Goal: Task Accomplishment & Management: Use online tool/utility

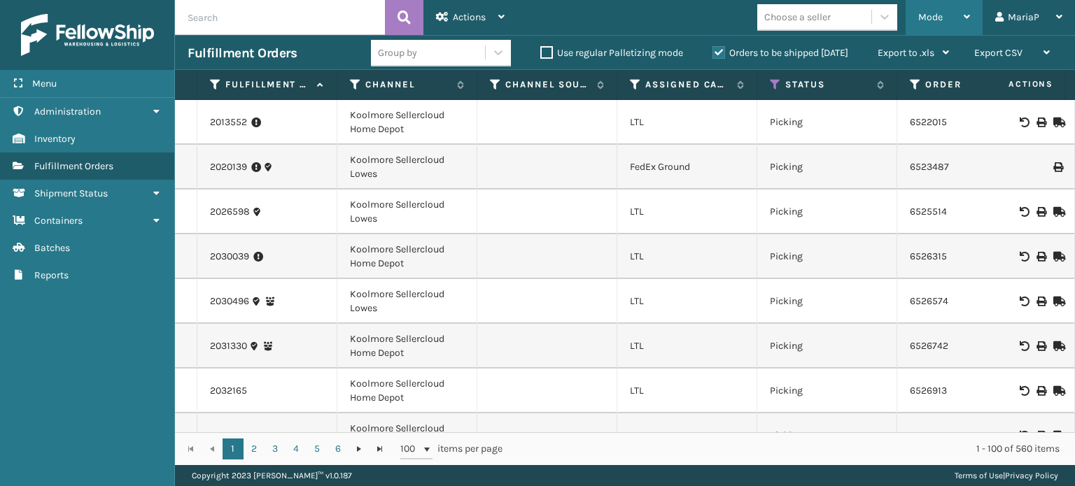
click at [929, 8] on div "Mode" at bounding box center [944, 17] width 52 height 35
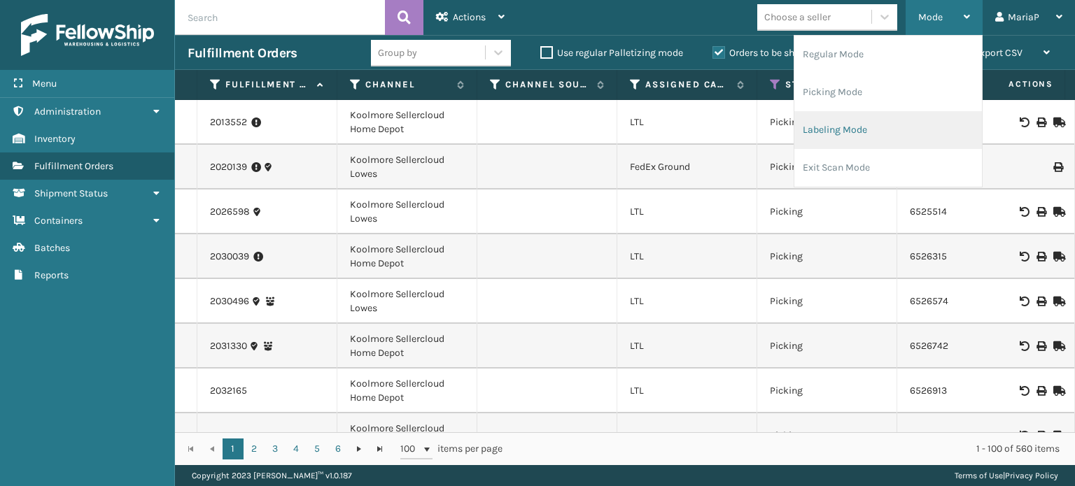
click at [892, 125] on li "Labeling Mode" at bounding box center [888, 130] width 188 height 38
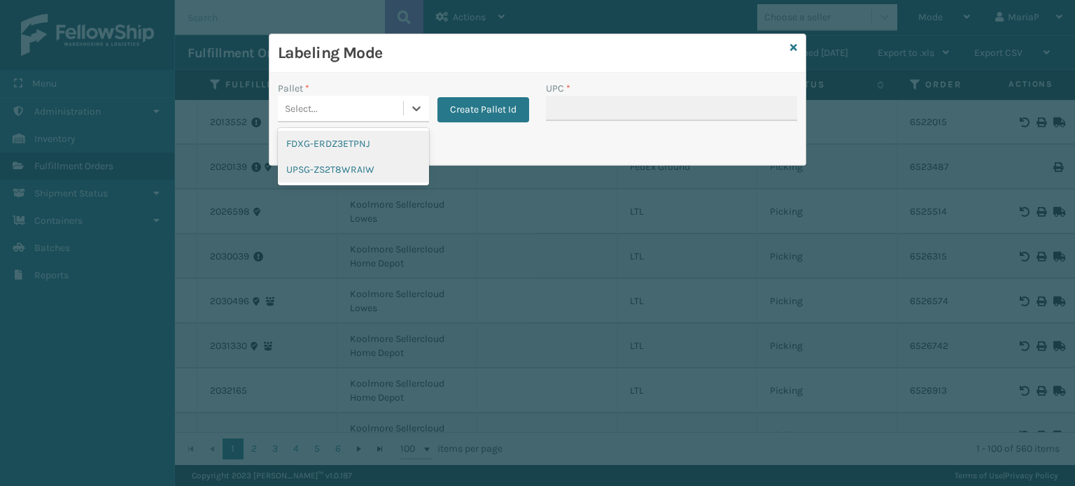
drag, startPoint x: 377, startPoint y: 99, endPoint x: 376, endPoint y: 177, distance: 77.7
click at [377, 100] on div "Select..." at bounding box center [340, 108] width 125 height 23
click at [311, 169] on div "UPSG-ZS2T8WRAIW" at bounding box center [353, 170] width 151 height 26
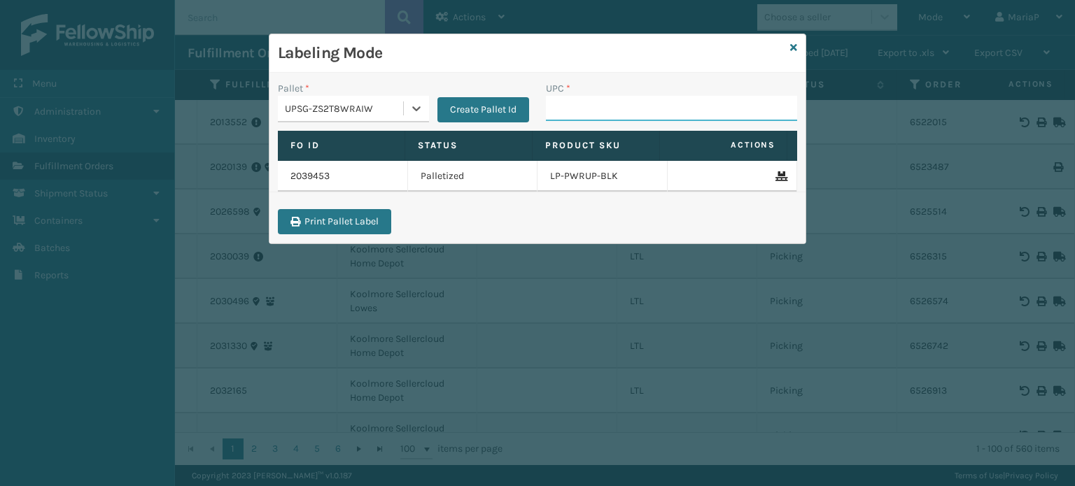
click at [565, 118] on input "UPC *" at bounding box center [671, 108] width 251 height 25
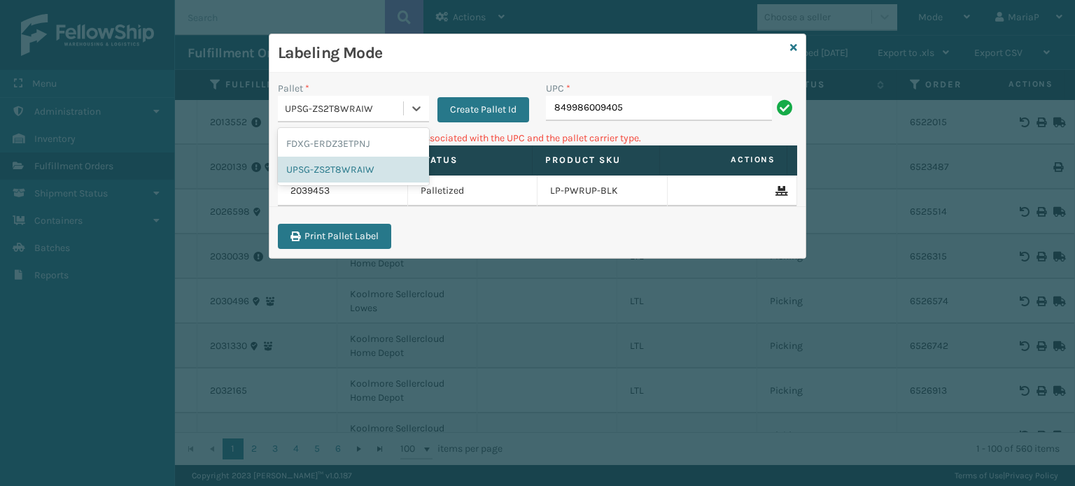
drag, startPoint x: 333, startPoint y: 103, endPoint x: 335, endPoint y: 110, distance: 7.1
click at [333, 104] on div "UPSG-ZS2T8WRAIW" at bounding box center [345, 108] width 120 height 15
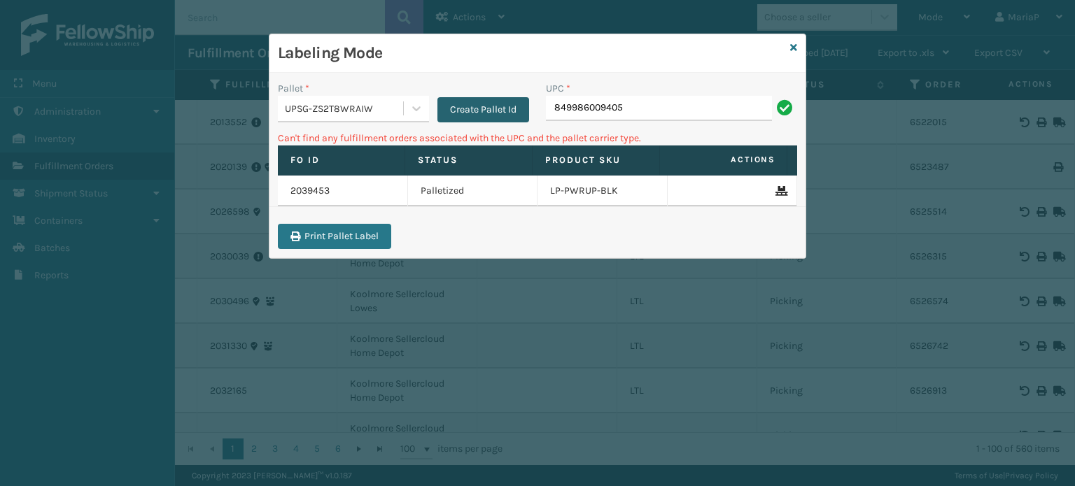
click at [473, 109] on button "Create Pallet Id" at bounding box center [483, 109] width 92 height 25
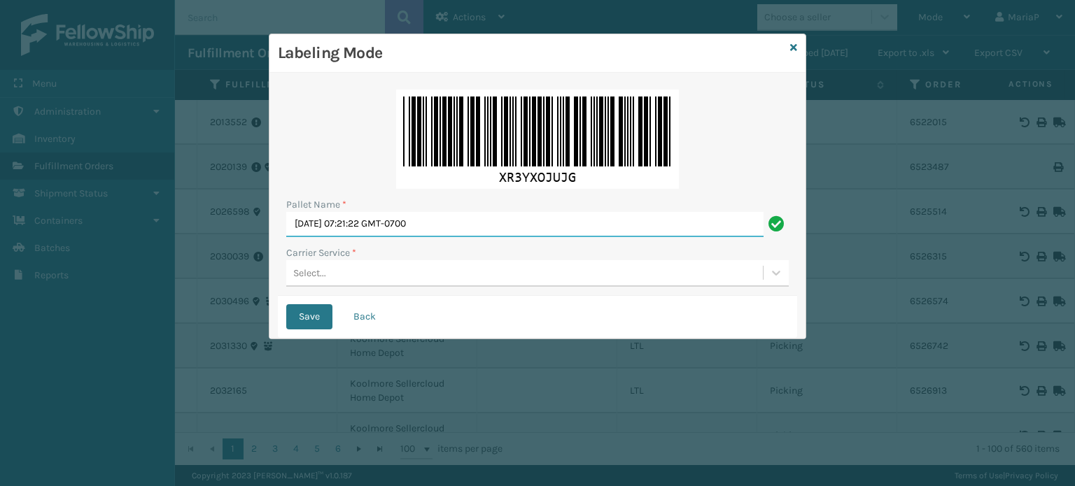
click at [492, 225] on input "Mon Aug 25 2025 07:21:22 GMT-0700" at bounding box center [524, 224] width 477 height 25
type input "e"
type input "BOX TRUCK"
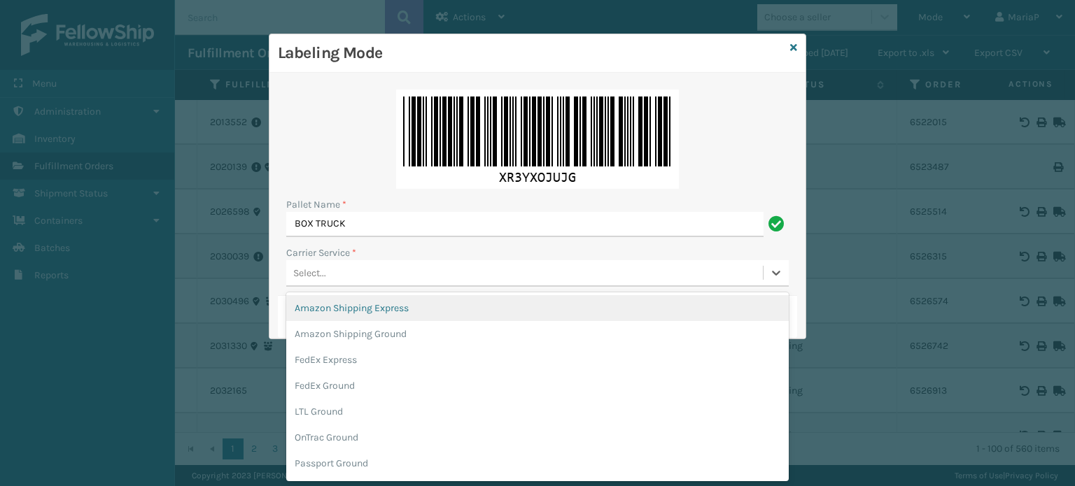
click at [379, 272] on div "Select..." at bounding box center [524, 273] width 477 height 23
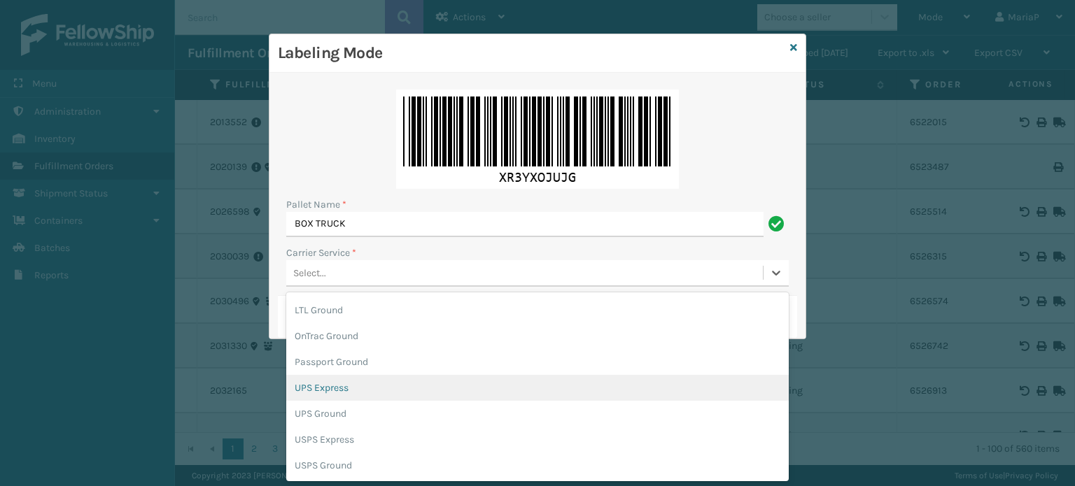
click at [346, 386] on div "UPS Express" at bounding box center [537, 388] width 503 height 26
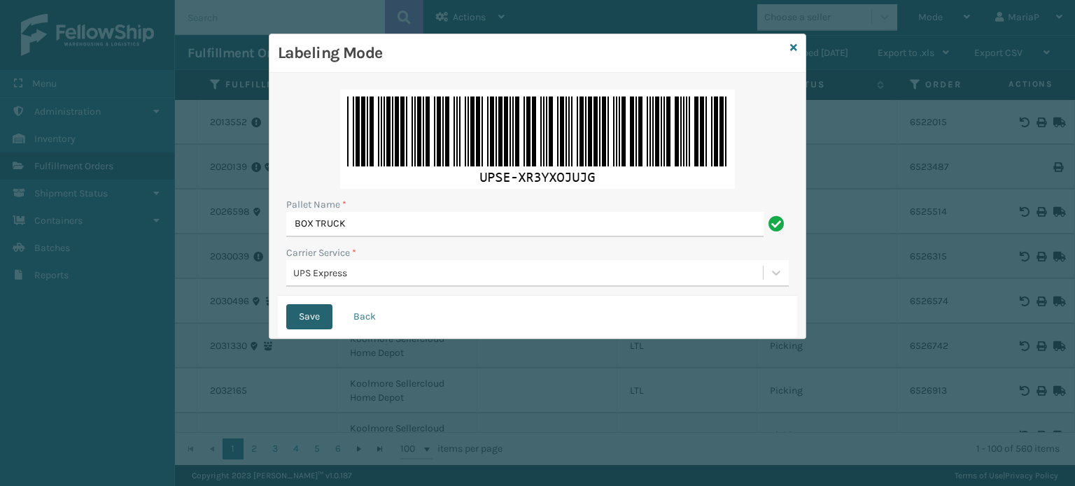
click at [328, 318] on button "Save" at bounding box center [309, 316] width 46 height 25
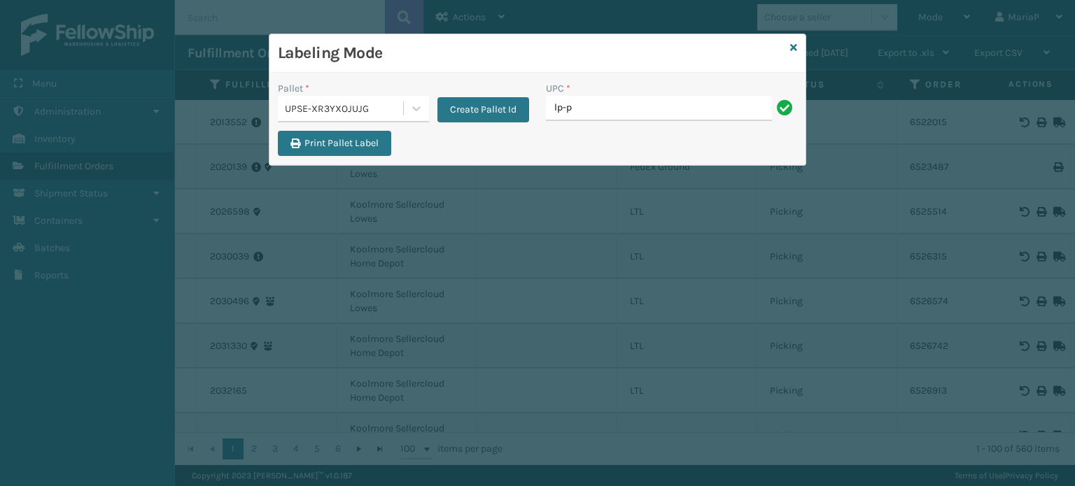
type input "LP-PWRUPPLS-BLK"
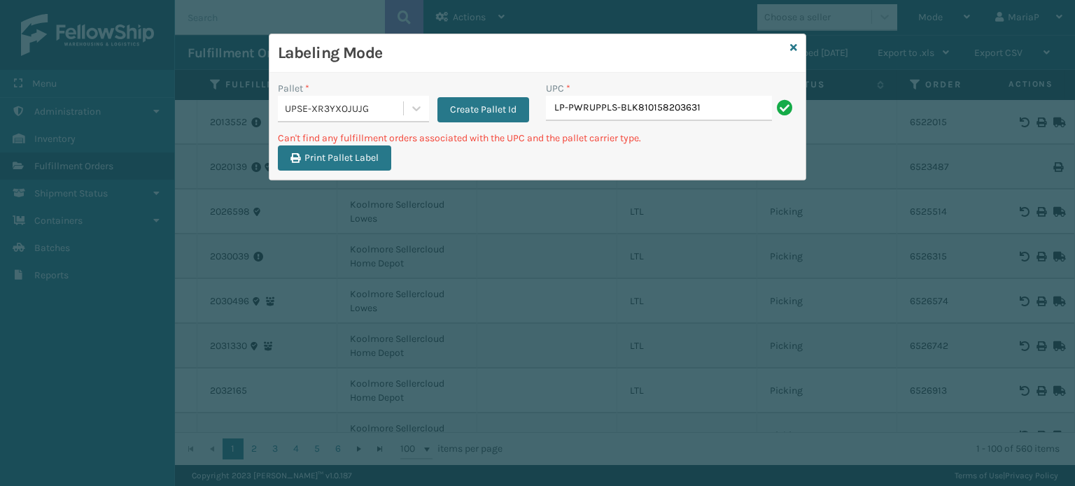
drag, startPoint x: 638, startPoint y: 105, endPoint x: 391, endPoint y: 85, distance: 247.9
click at [411, 106] on div "Pallet * UPSE-XR3YXOJUJG Create Pallet Id UPC * LP-PWRUPPLS-BLK810158203631" at bounding box center [537, 106] width 536 height 50
type input "810158203631"
click at [634, 108] on input "810158203631" at bounding box center [659, 108] width 226 height 25
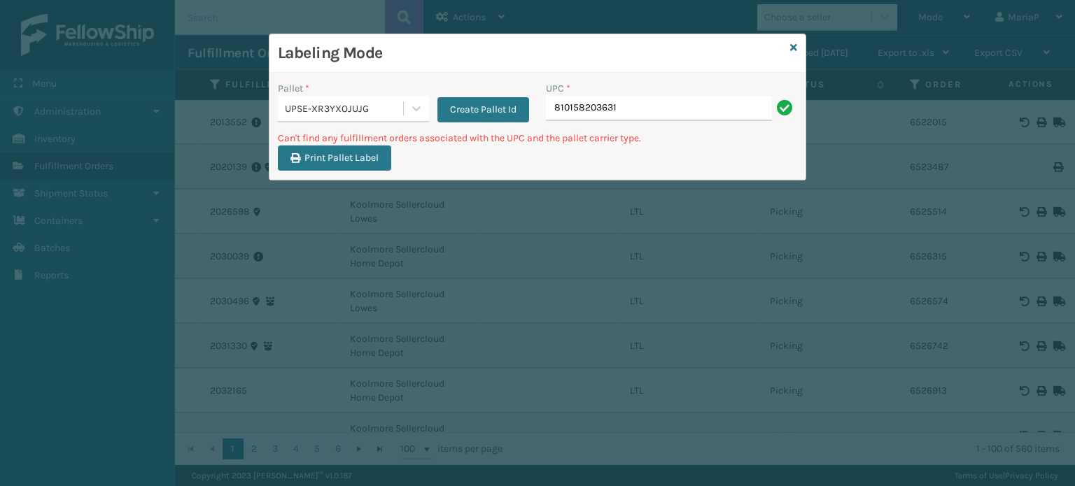
click at [634, 108] on input "810158203631" at bounding box center [659, 108] width 226 height 25
drag, startPoint x: 796, startPoint y: 36, endPoint x: 795, endPoint y: 54, distance: 18.2
click at [795, 50] on div "Labeling Mode Pallet * UPSE-XR3YXOJUJG Create Pallet Id UPC * 810158203631 Can'…" at bounding box center [538, 107] width 538 height 147
click at [795, 49] on icon at bounding box center [793, 48] width 7 height 10
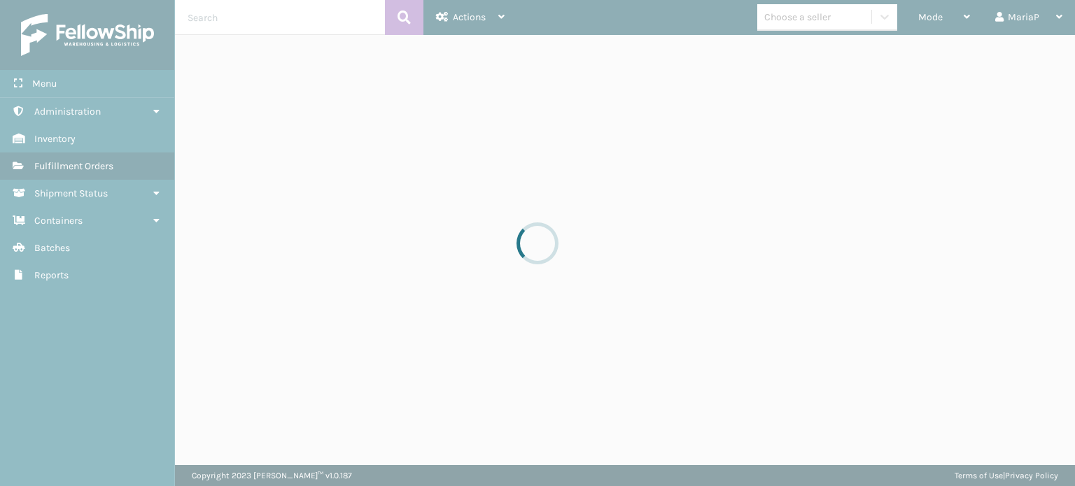
click at [803, 22] on div at bounding box center [537, 243] width 1075 height 486
click at [803, 22] on div "Choose a seller" at bounding box center [797, 17] width 66 height 15
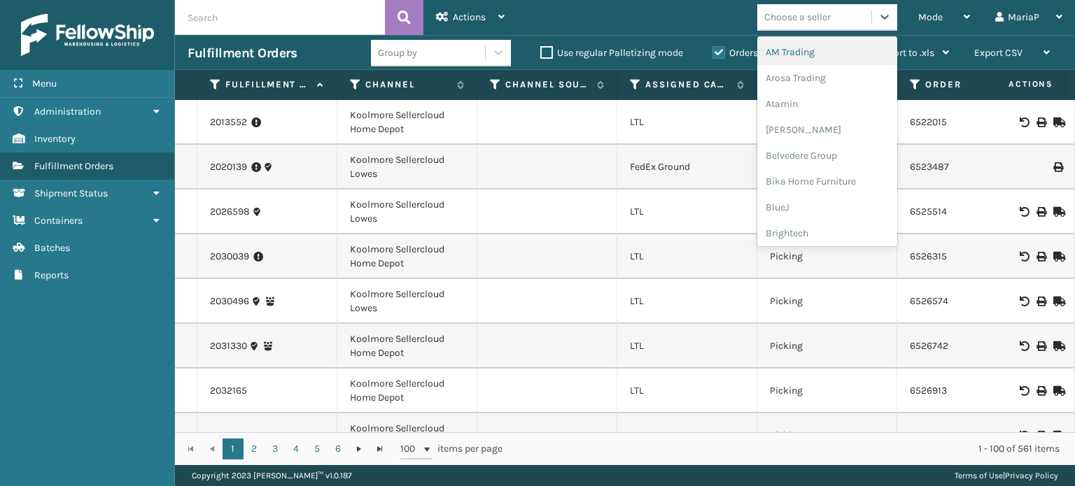
click at [803, 22] on div "Choose a seller" at bounding box center [797, 17] width 66 height 15
type input "lo"
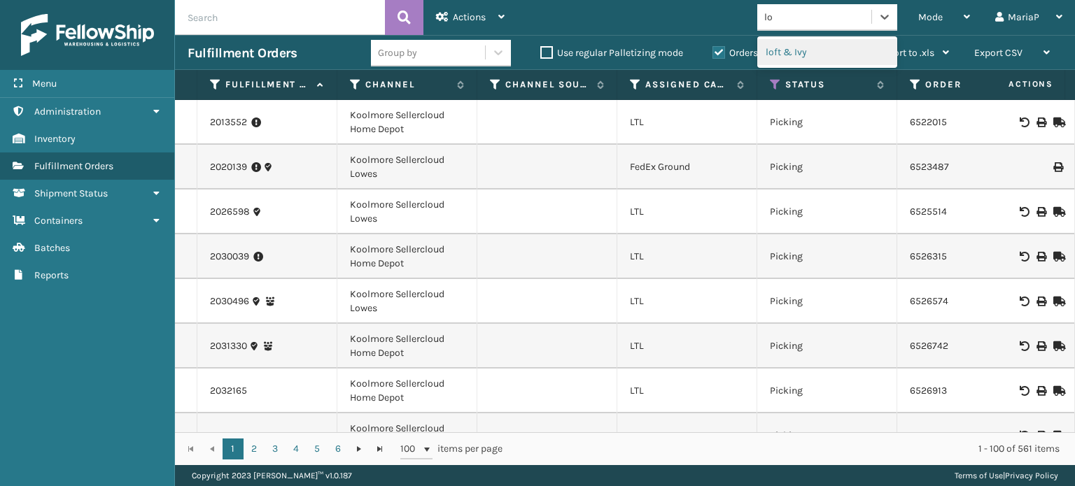
click at [794, 48] on div "loft & Ivy" at bounding box center [827, 52] width 140 height 26
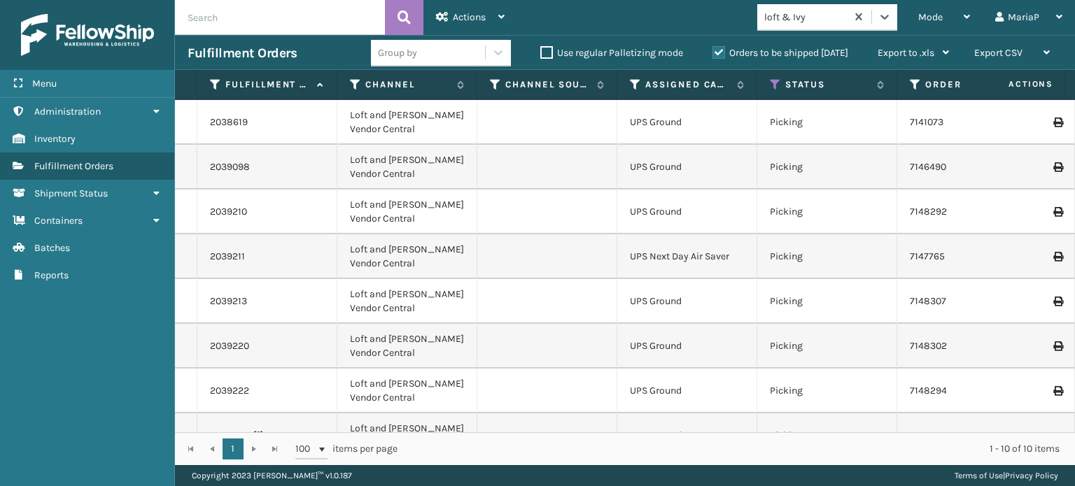
click at [461, 68] on div "Group by Use regular Palletizing mode Orders to be shipped today Export to .xls…" at bounding box center [666, 53] width 591 height 35
click at [428, 58] on div "Group by" at bounding box center [428, 52] width 114 height 23
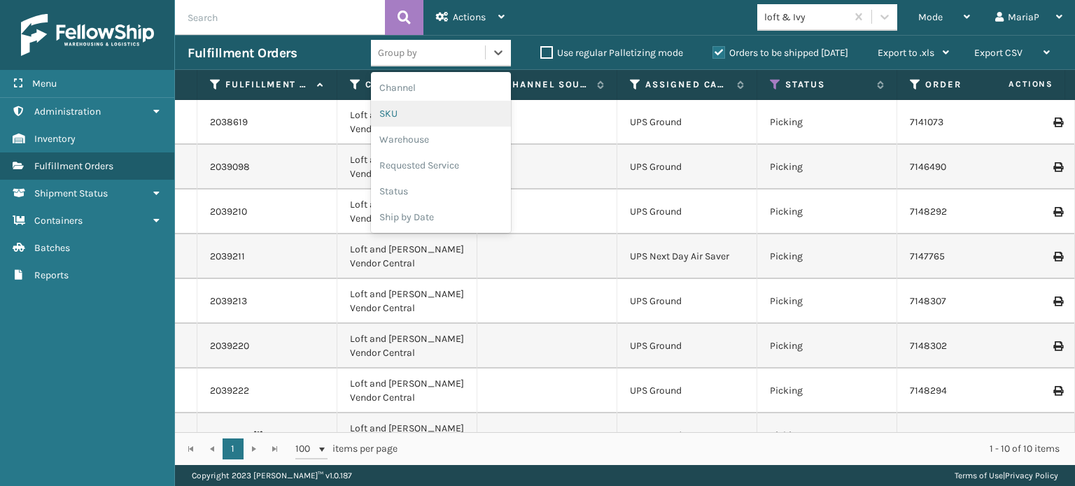
click at [410, 108] on div "SKU" at bounding box center [441, 114] width 140 height 26
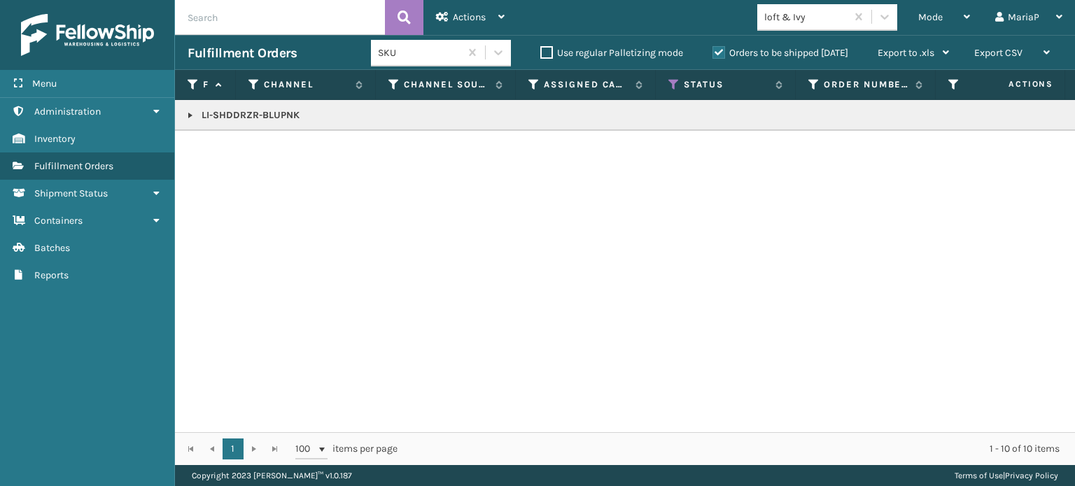
copy p "LI-SHDDRZR-BLUPNK"
click at [934, 18] on span "Mode" at bounding box center [930, 17] width 24 height 12
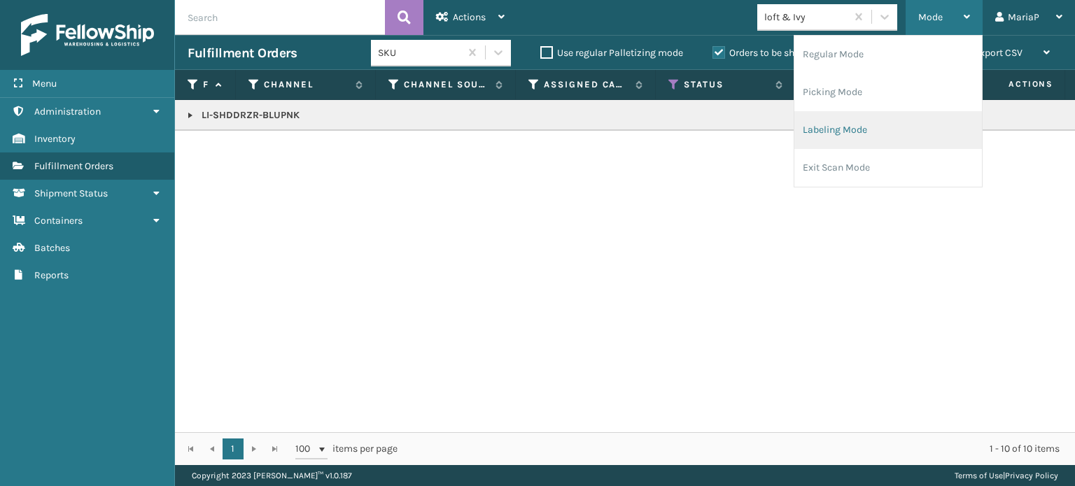
click at [904, 138] on li "Labeling Mode" at bounding box center [888, 130] width 188 height 38
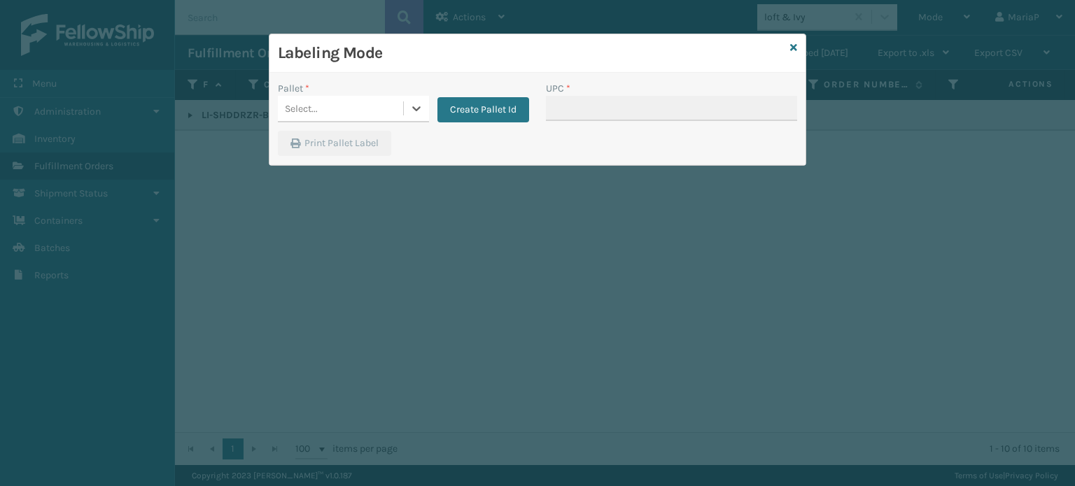
drag, startPoint x: 367, startPoint y: 111, endPoint x: 374, endPoint y: 108, distance: 7.2
click at [373, 106] on div "Select..." at bounding box center [340, 108] width 125 height 23
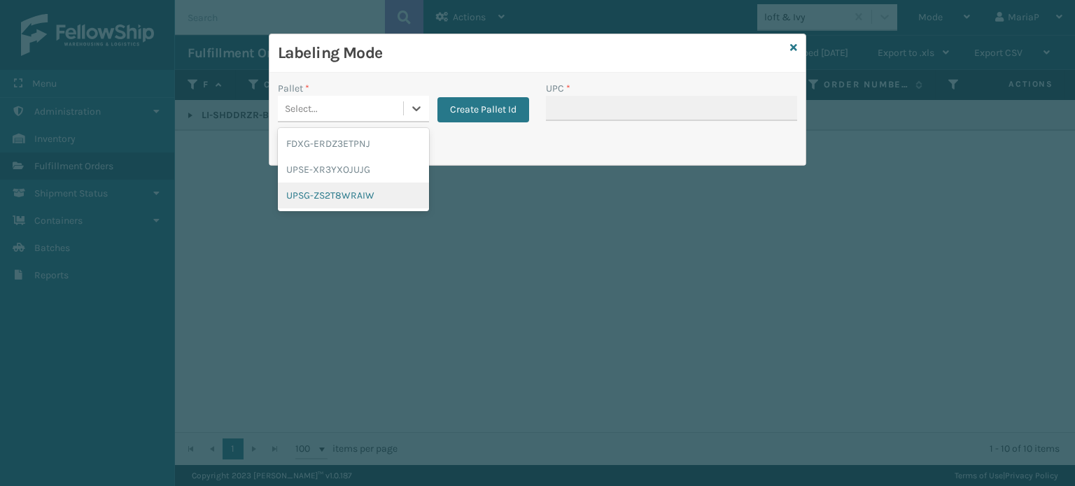
click at [362, 192] on div "UPSG-ZS2T8WRAIW" at bounding box center [353, 196] width 151 height 26
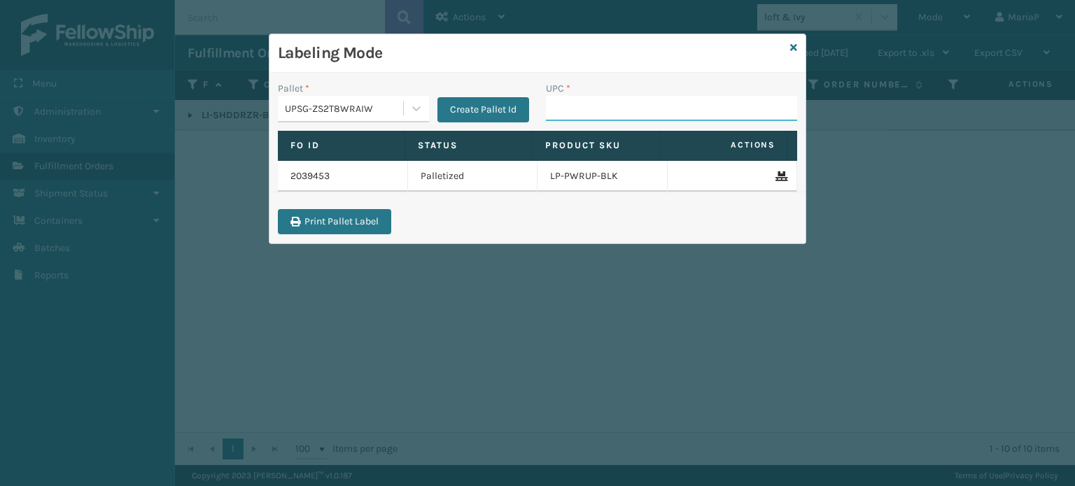
click at [600, 108] on input "UPC *" at bounding box center [671, 108] width 251 height 25
paste input "LI-SHDDRZR-BLUPNK"
type input "LI-SHDDRZR-BLUPNK"
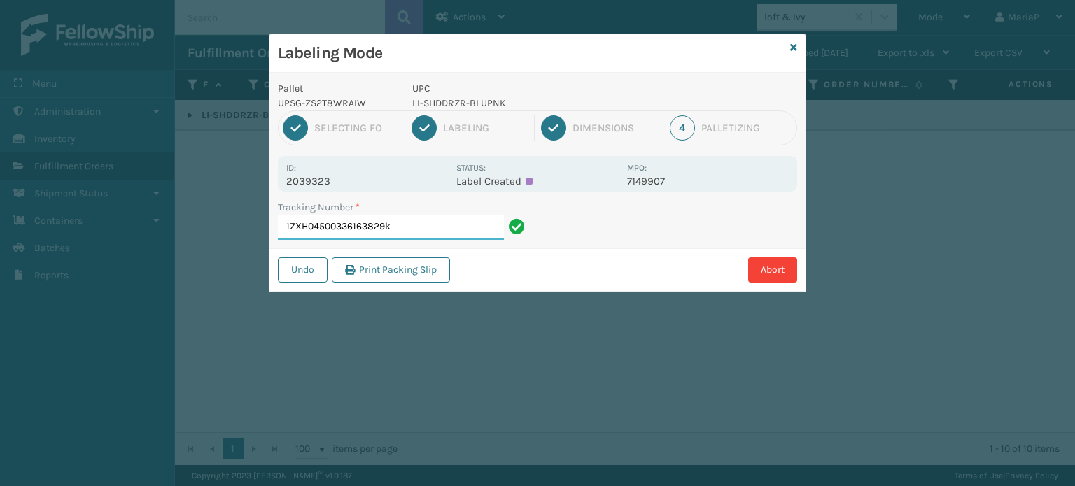
type input "1ZXH04500336163829"
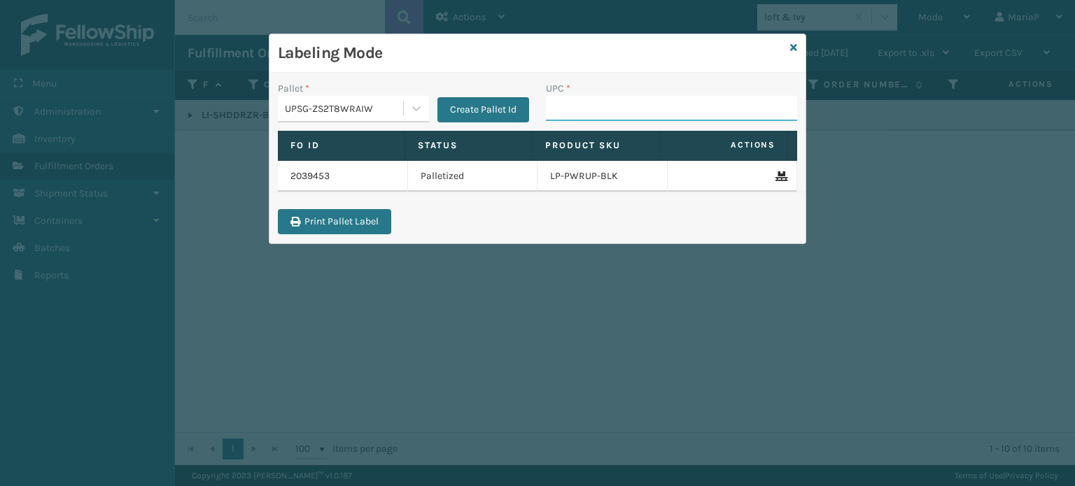
click at [617, 111] on input "UPC *" at bounding box center [671, 108] width 251 height 25
type input "KM-BIM66-NSS"
type input "KM-RUF-42C"
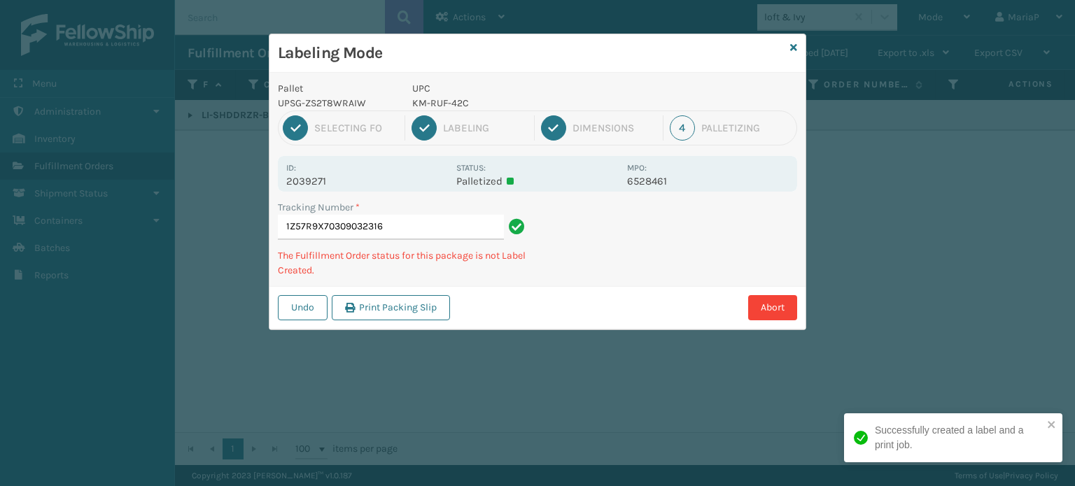
click at [445, 106] on p "KM-RUF-42C" at bounding box center [515, 103] width 206 height 15
click at [447, 105] on p "KM-RUF-42C" at bounding box center [515, 103] width 206 height 15
copy p "KM-RUF-42C"
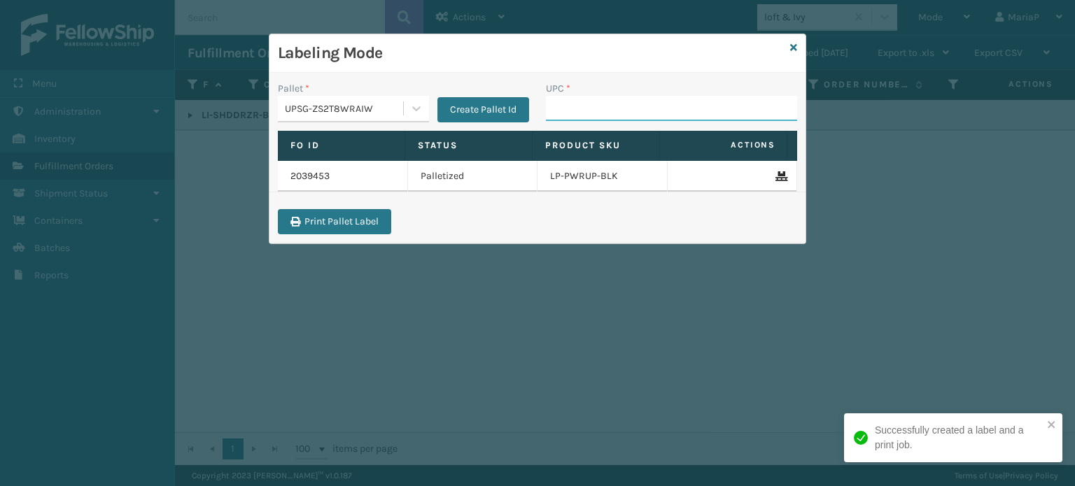
click at [582, 113] on input "UPC *" at bounding box center [671, 108] width 251 height 25
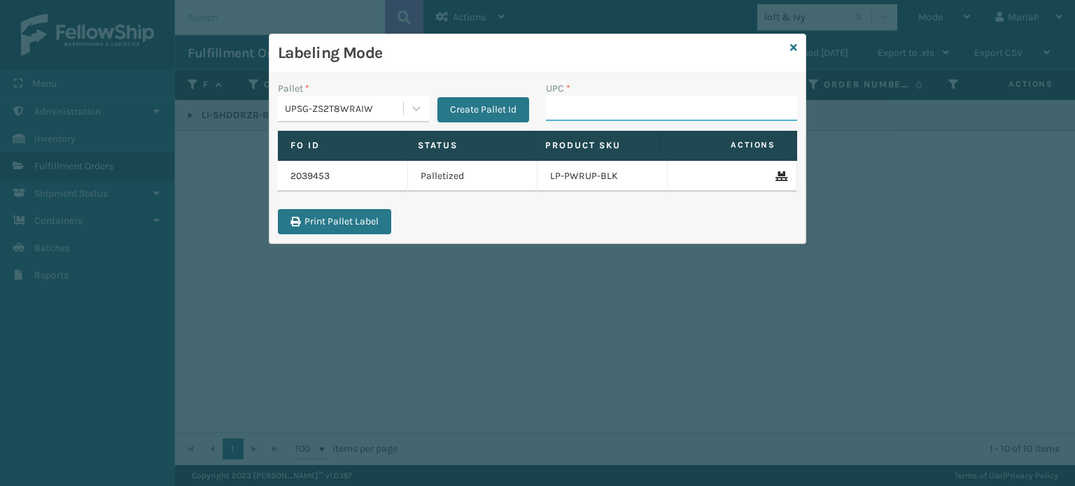
paste input "KM-RUF-42C"
type input "KM-RUF-42C"
type input "mps-1922123"
type input "81001986974"
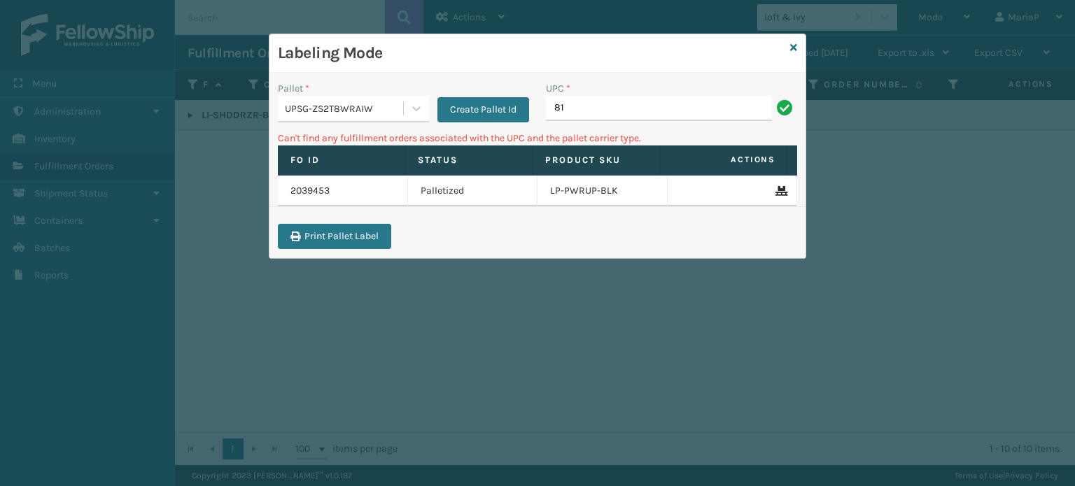
type input "8"
type input "KM-MD-1SS"
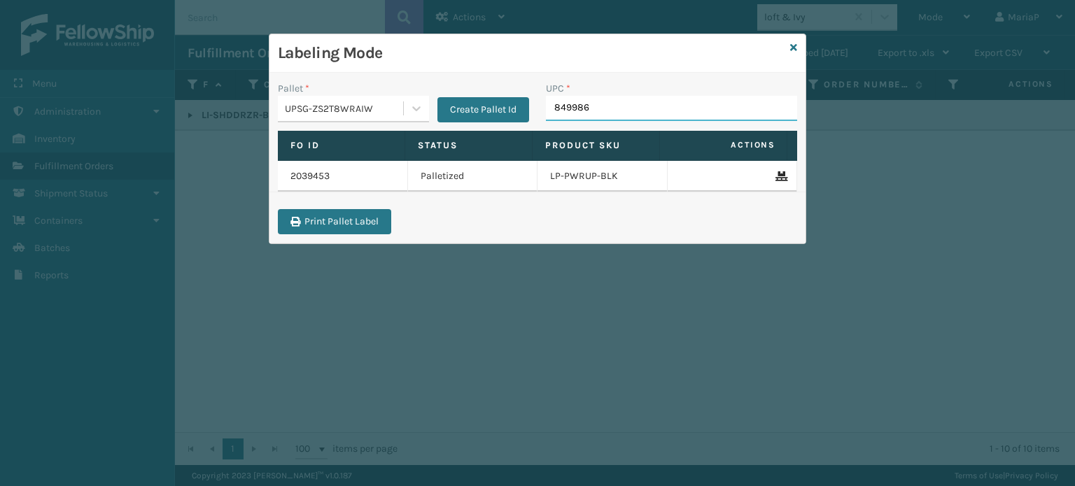
type input "8499860"
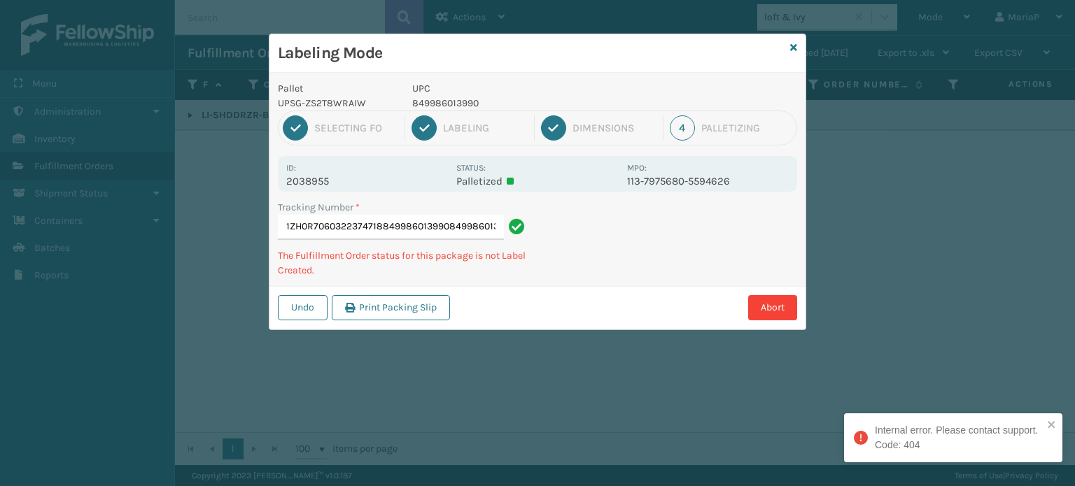
type input "1ZH0R7060322374718849986013990849986013990"
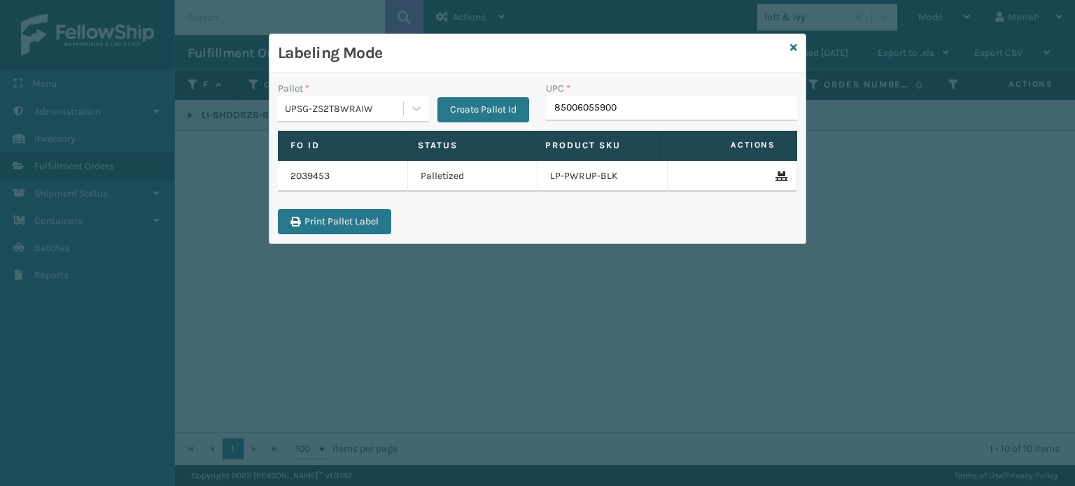
type input "850060559006"
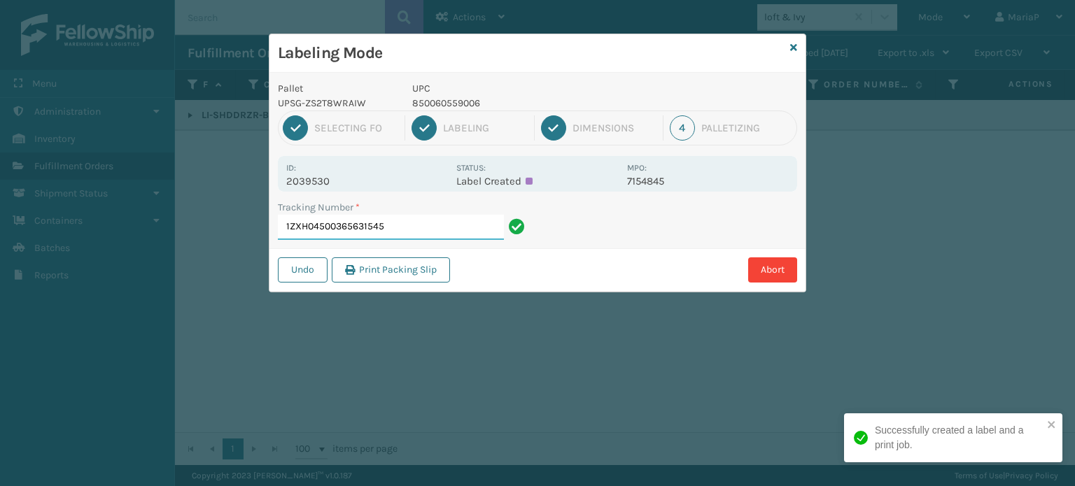
click at [420, 226] on input "1ZXH04500365631545" at bounding box center [391, 227] width 226 height 25
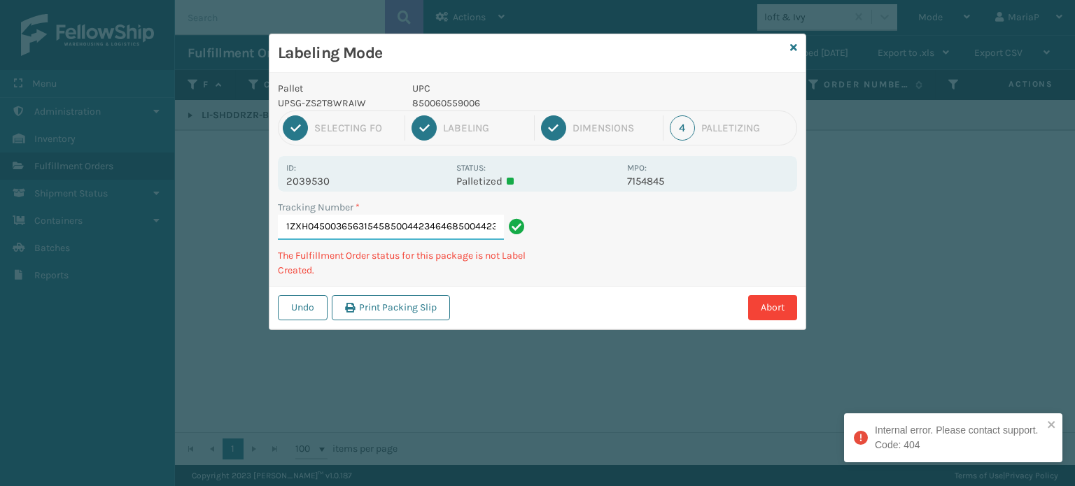
type input "1ZXH04500365631545850044234646850044234646"
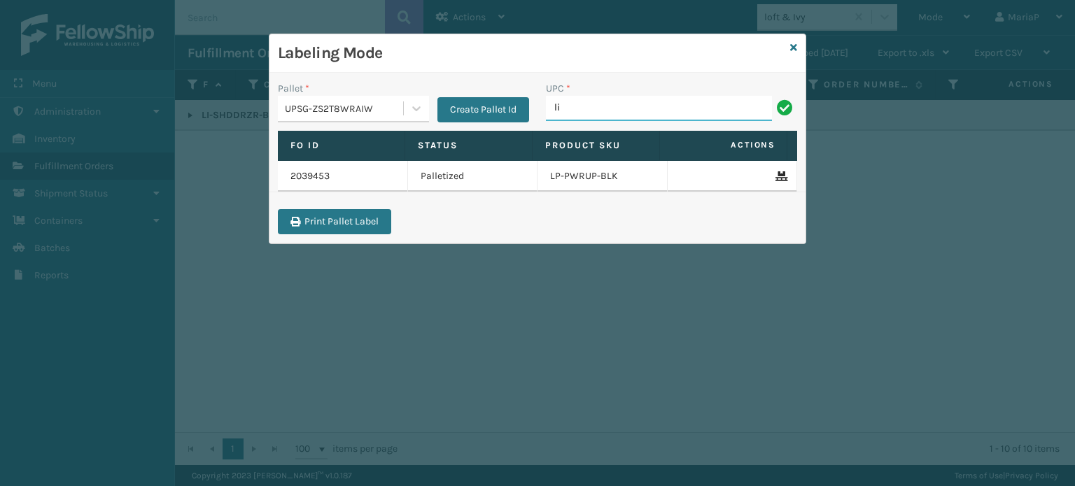
type input "LI-SHDDRZR-BLUPNK"
type input "K"
type input "LI-SHDDRZR-BLUPNK"
click at [633, 104] on input "LI-SHDDRZR-BLUPNK" at bounding box center [659, 108] width 226 height 25
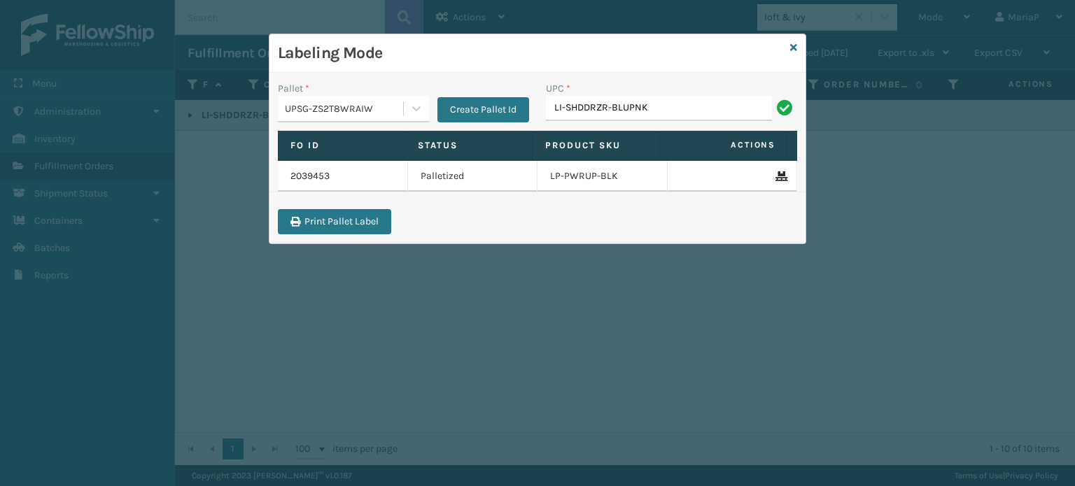
click at [633, 104] on input "LI-SHDDRZR-BLUPNK" at bounding box center [659, 108] width 226 height 25
type input "LI-SHDDRZR-BLUPNK"
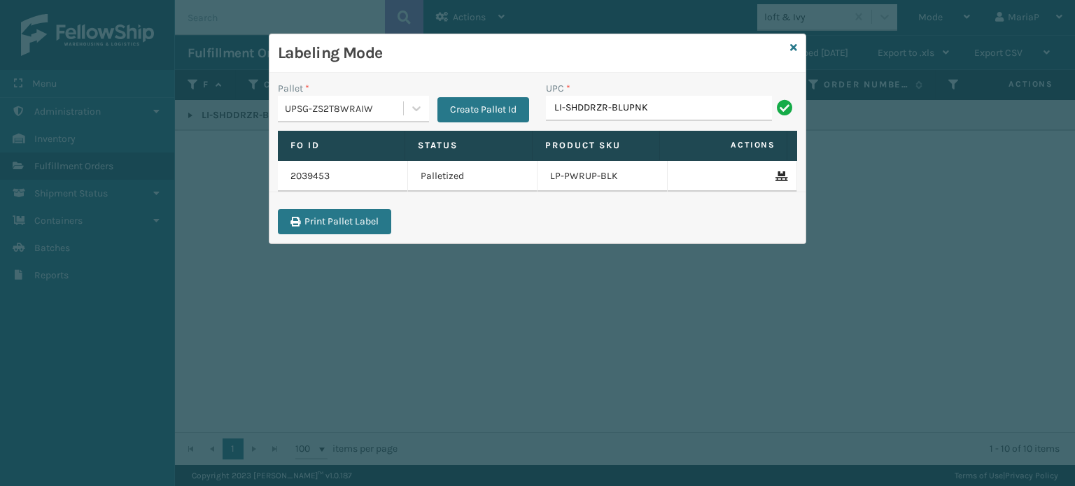
type input "LI-SHDDRZR-BLUPNK"
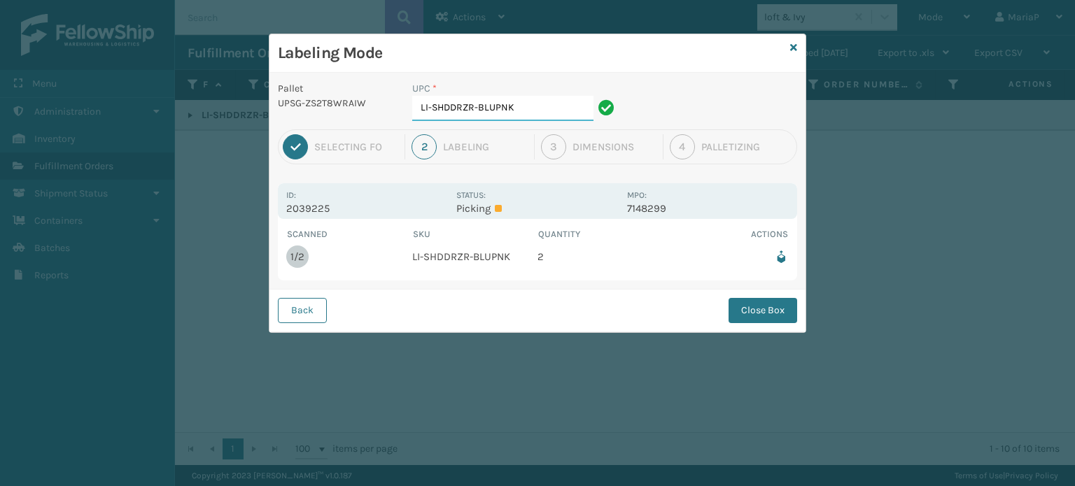
click at [571, 114] on input "LI-SHDDRZR-BLUPNK" at bounding box center [502, 108] width 181 height 25
click at [792, 313] on button "Close Box" at bounding box center [763, 310] width 69 height 25
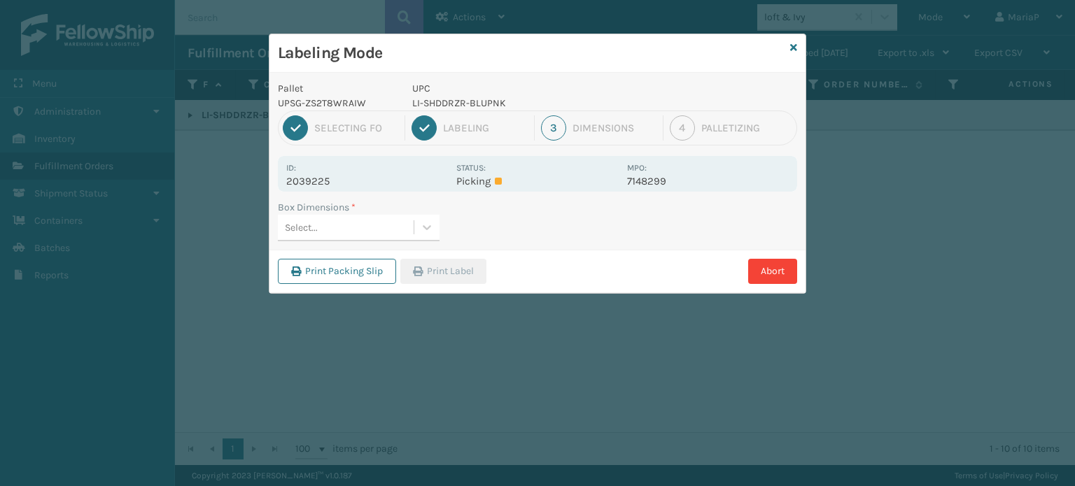
click at [388, 240] on div "Select..." at bounding box center [359, 228] width 162 height 27
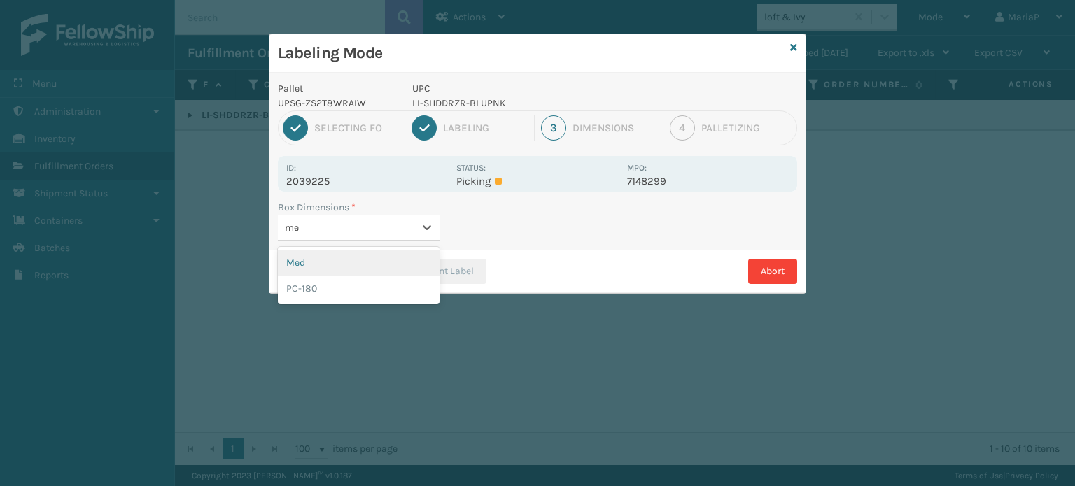
type input "med"
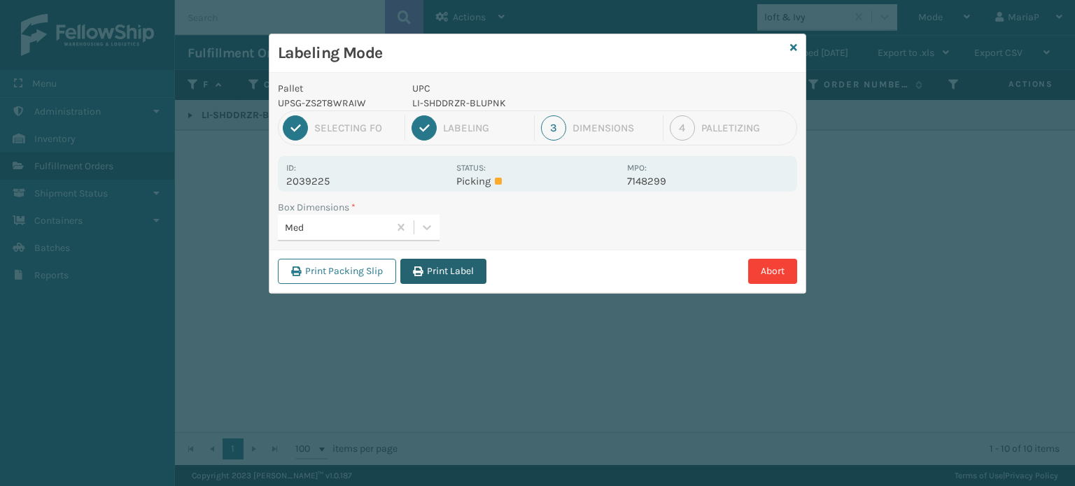
click at [428, 262] on button "Print Label" at bounding box center [443, 271] width 86 height 25
click at [430, 262] on div "Labeling Mode Pallet UPSG-ZS2T8WRAIW UPC LI-SHDDRZR-BLUPNK 1 Selecting FO 2 Lab…" at bounding box center [537, 243] width 1075 height 486
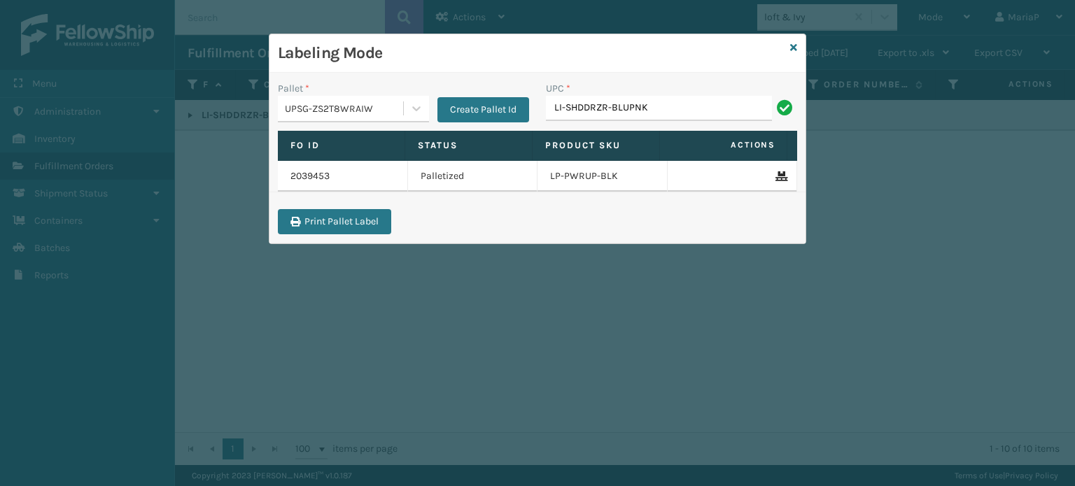
type input "LI-SHDDRZR-BLUPNK"
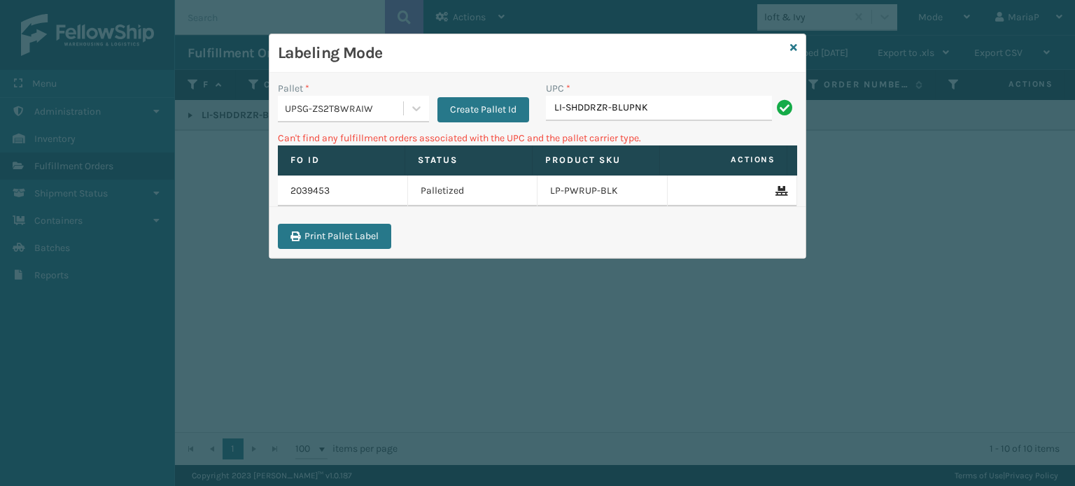
click at [352, 113] on div "UPSG-ZS2T8WRAIW" at bounding box center [345, 108] width 120 height 15
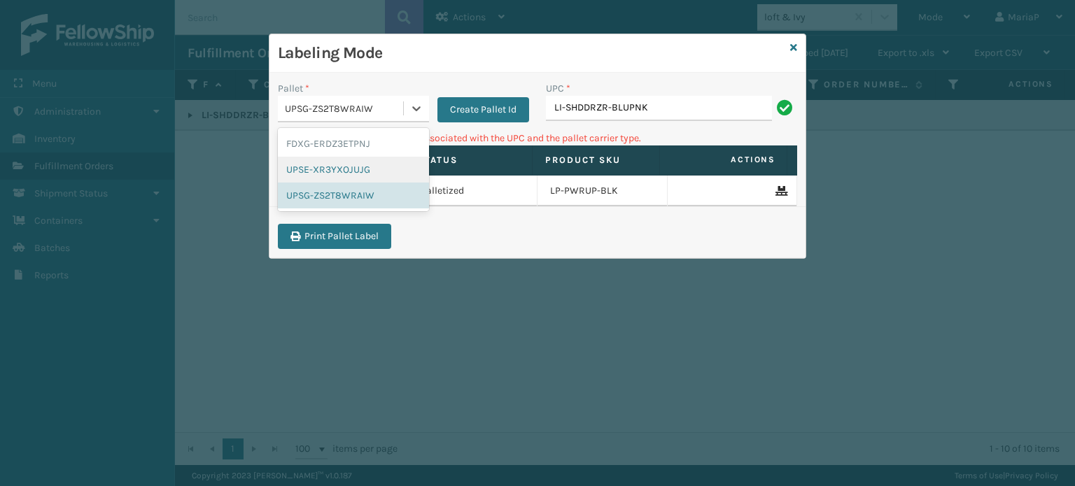
click at [333, 169] on div "UPSE-XR3YXOJUJG" at bounding box center [353, 170] width 151 height 26
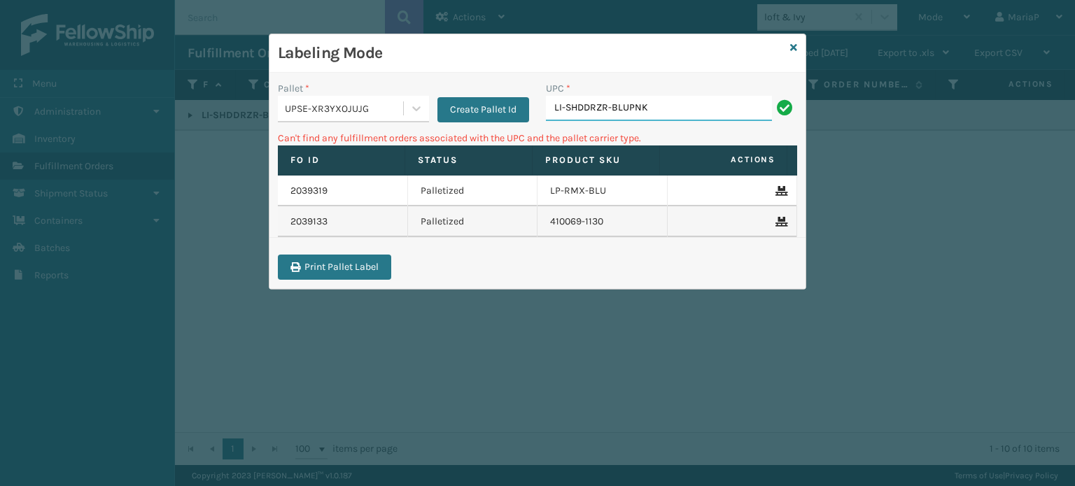
click at [647, 109] on input "LI-SHDDRZR-BLUPNK" at bounding box center [659, 108] width 226 height 25
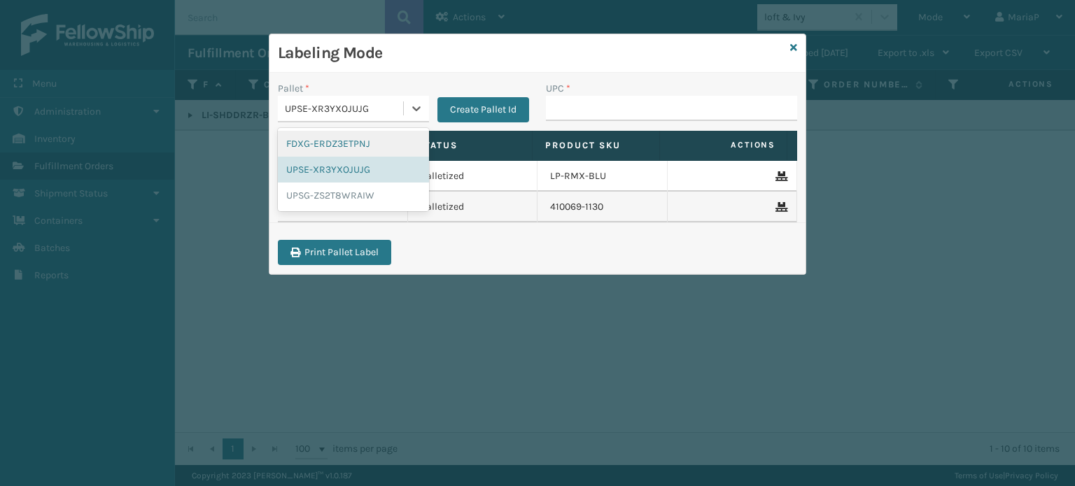
click at [357, 114] on div "UPSE-XR3YXOJUJG" at bounding box center [345, 108] width 120 height 15
click at [353, 192] on div "UPSG-ZS2T8WRAIW" at bounding box center [353, 196] width 151 height 26
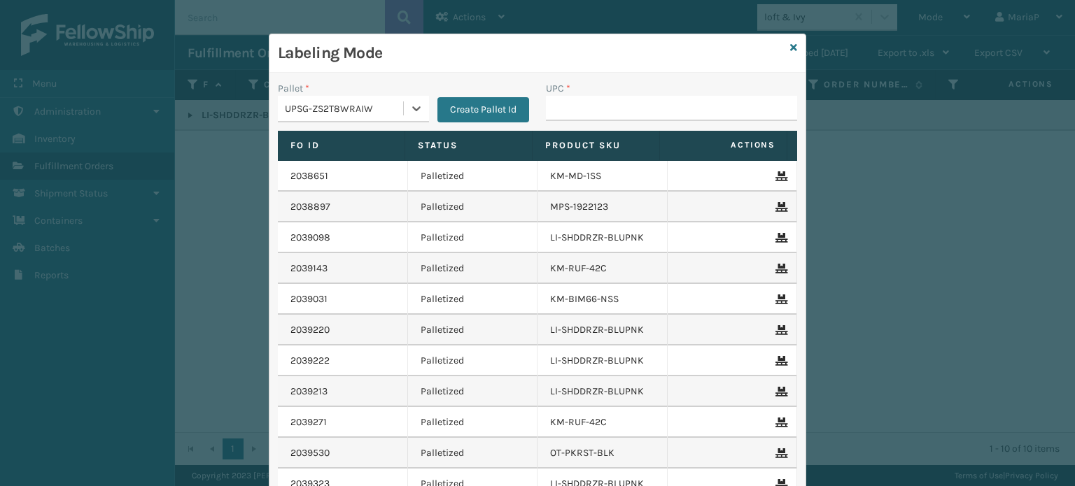
type input "068888026819"
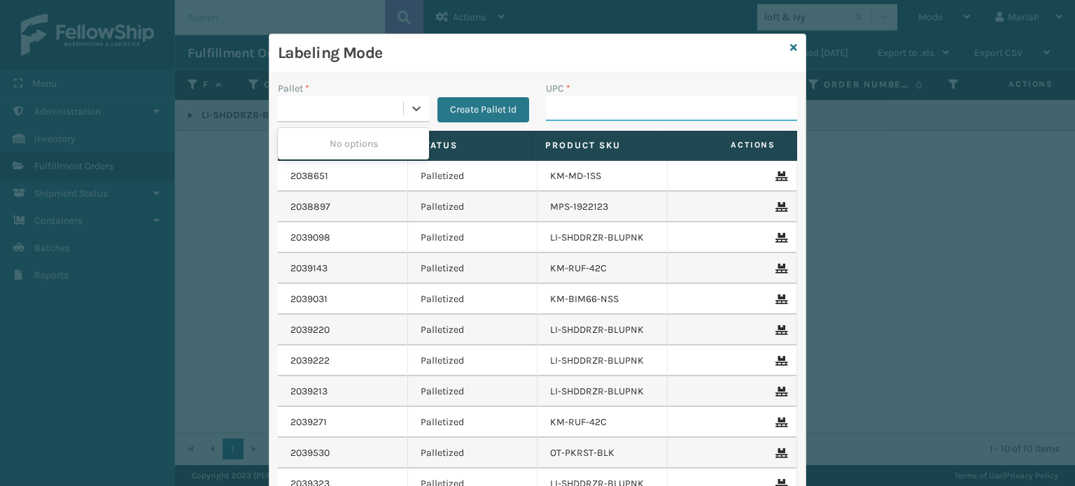
click at [633, 97] on input "UPC *" at bounding box center [671, 108] width 251 height 25
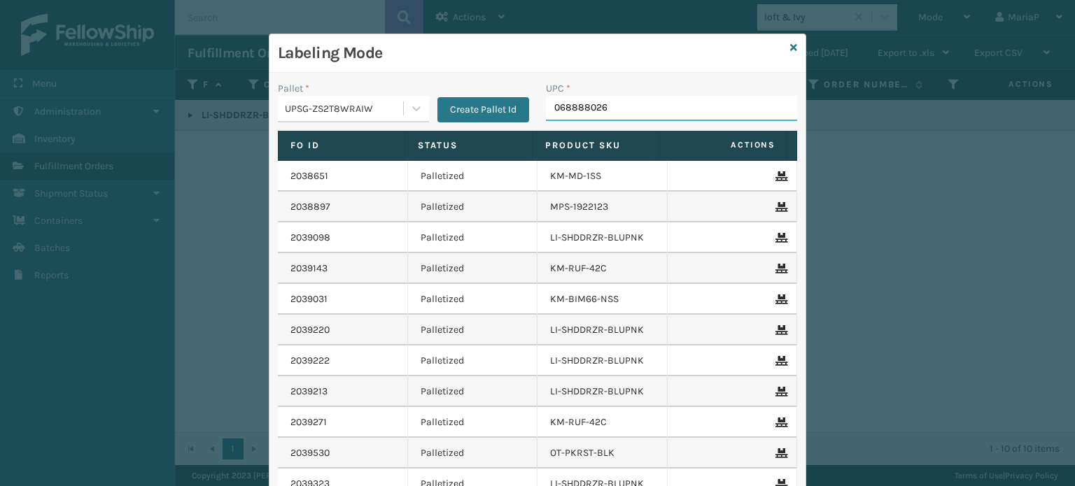
type input "0688880268"
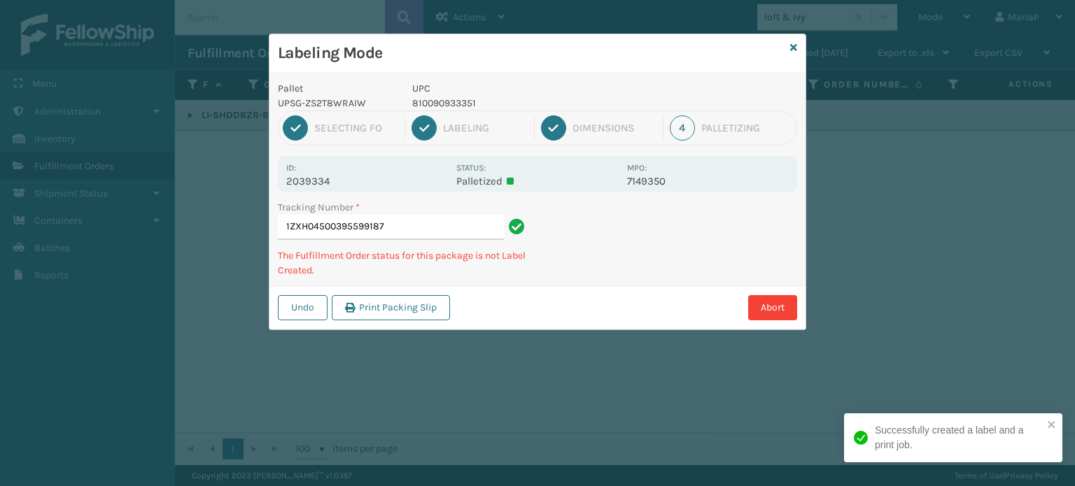
click at [440, 99] on p "810090933351" at bounding box center [515, 103] width 206 height 15
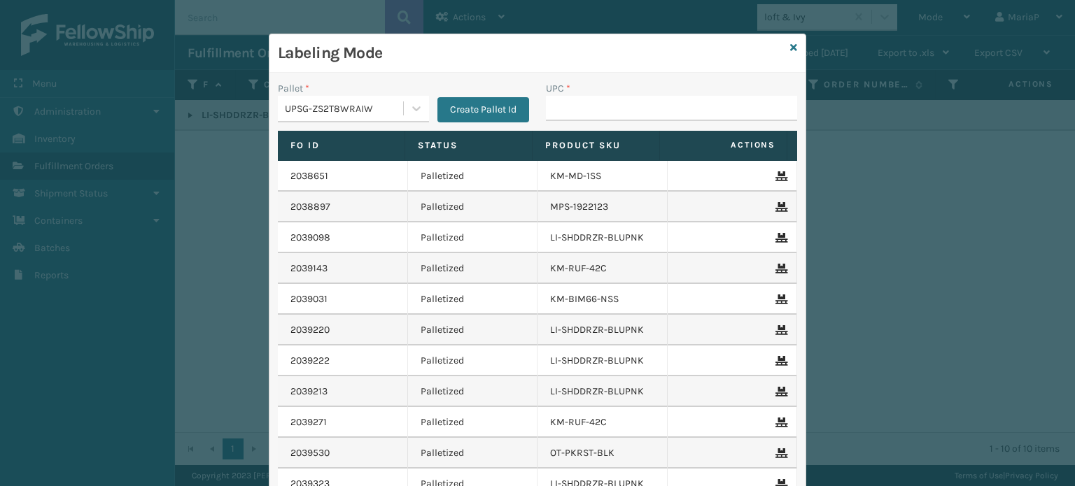
click at [591, 122] on div "UPC *" at bounding box center [672, 106] width 268 height 50
click at [594, 116] on input "UPC *" at bounding box center [671, 108] width 251 height 25
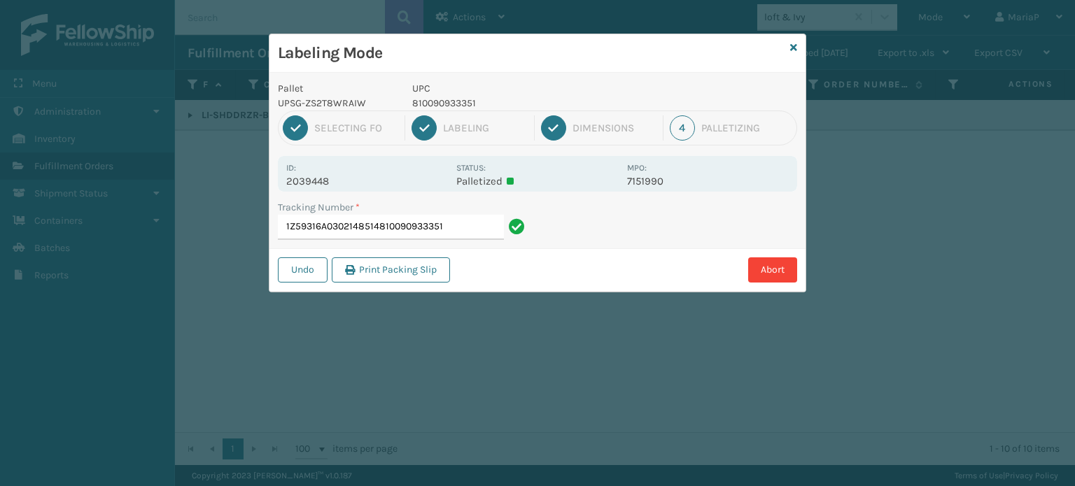
type input "1Z59316A0302148514810090933351"
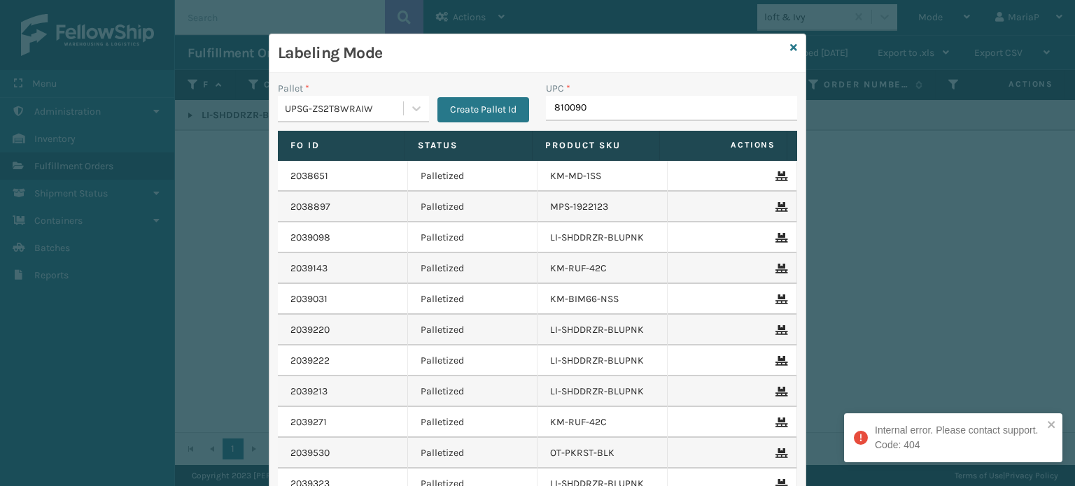
type input "8100909"
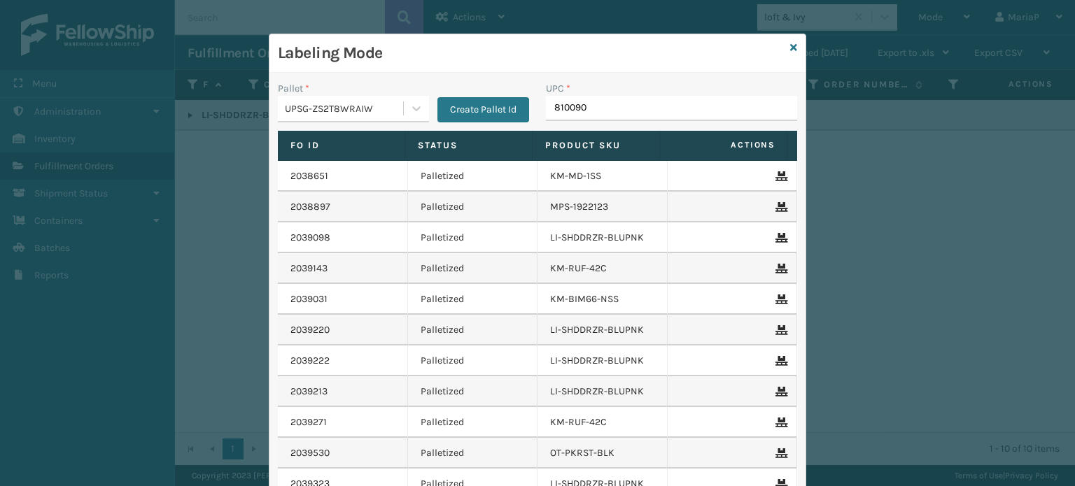
type input "8100909"
click at [790, 48] on icon at bounding box center [793, 48] width 7 height 10
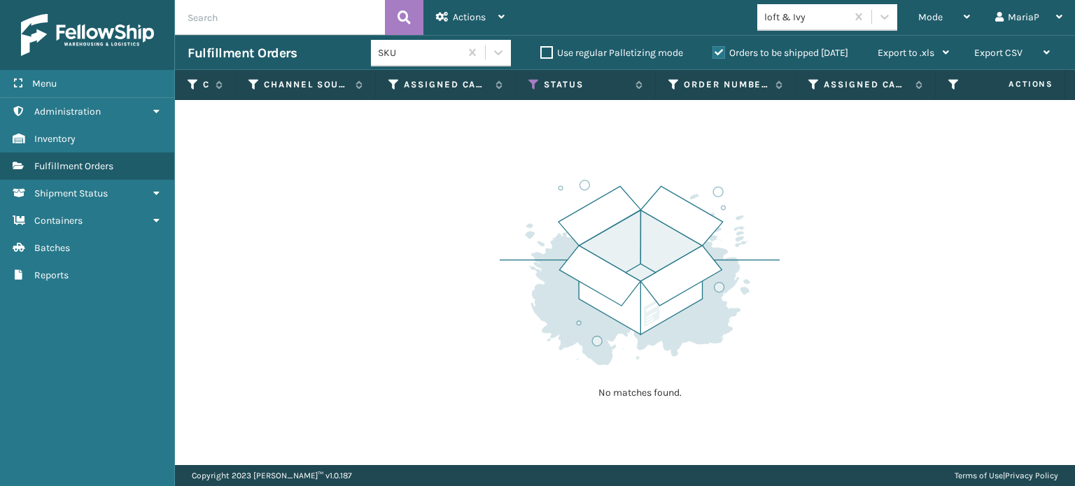
click at [793, 23] on div "loft & Ivy" at bounding box center [805, 17] width 83 height 15
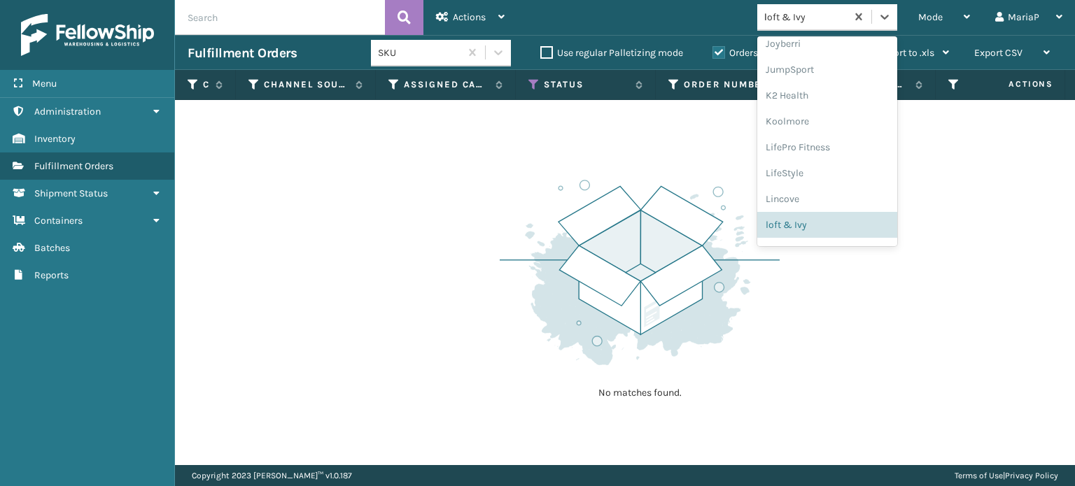
scroll to position [190, 0]
type input "li"
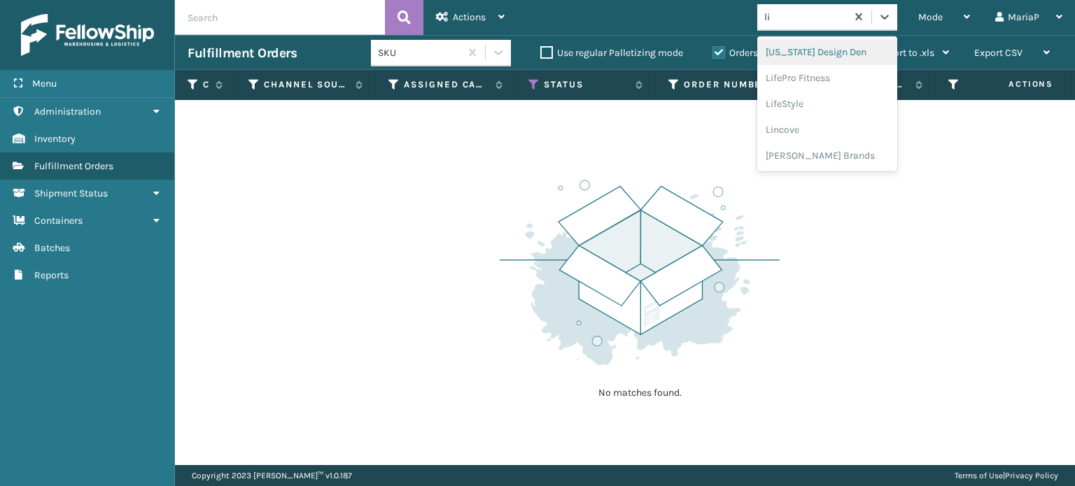
scroll to position [0, 0]
click at [806, 73] on div "LifePro Fitness" at bounding box center [827, 78] width 140 height 26
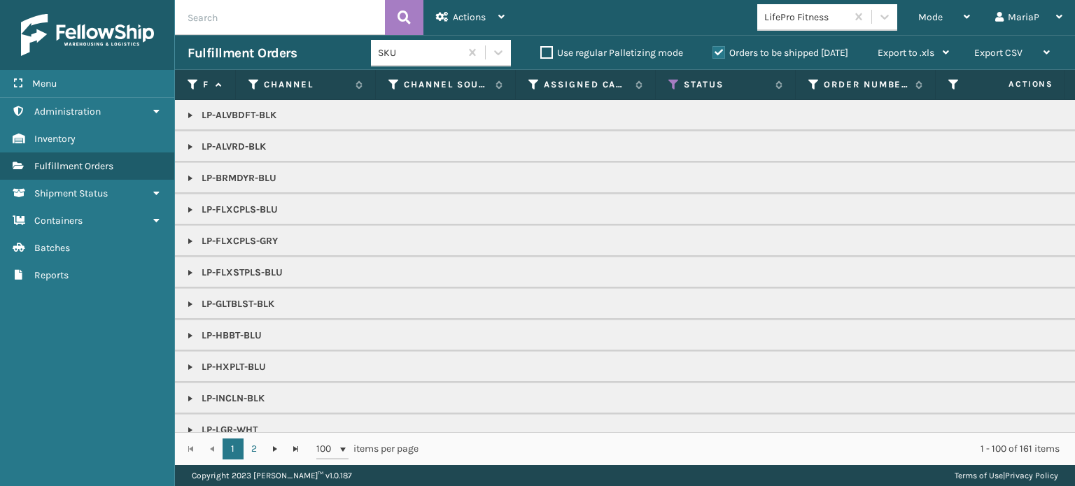
click at [194, 144] on link at bounding box center [190, 146] width 11 height 11
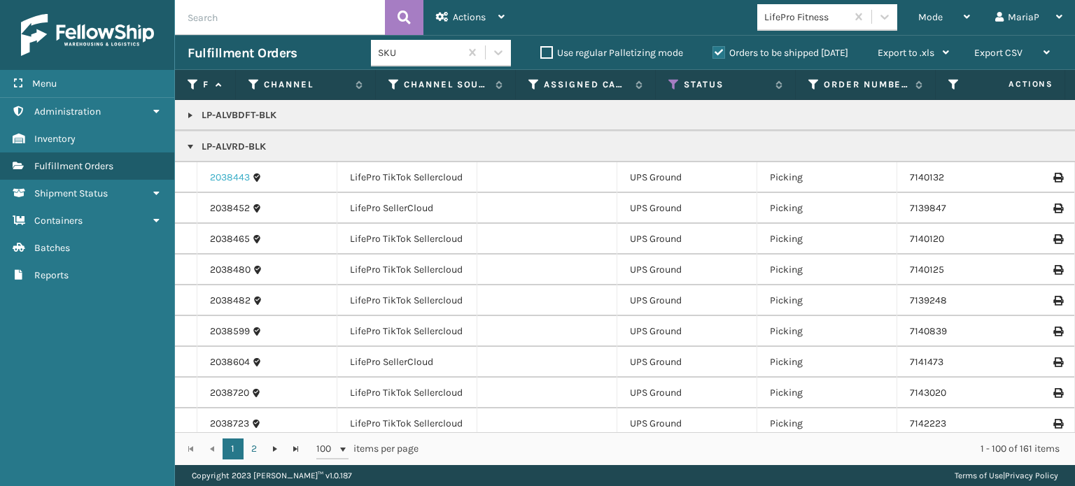
click at [213, 176] on link "2038443" at bounding box center [230, 178] width 40 height 14
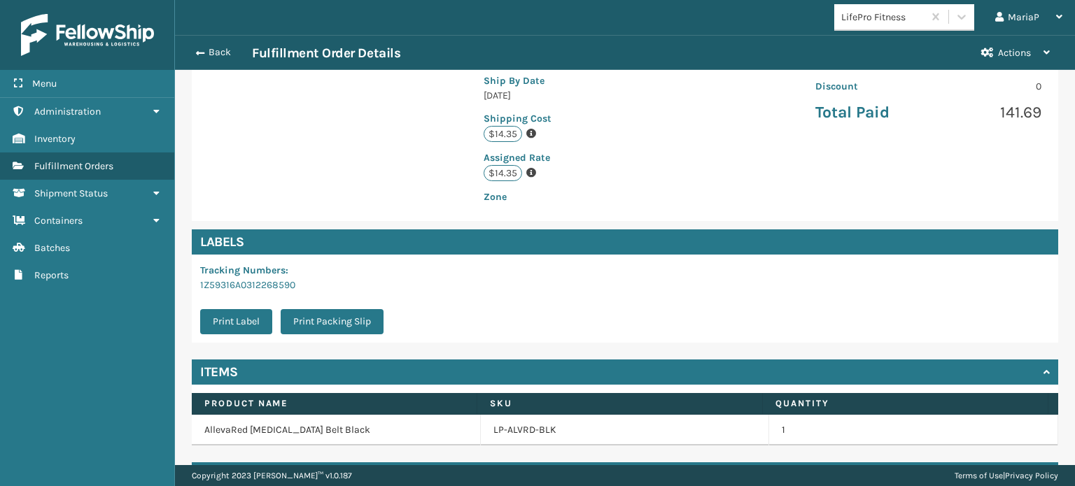
scroll to position [339, 0]
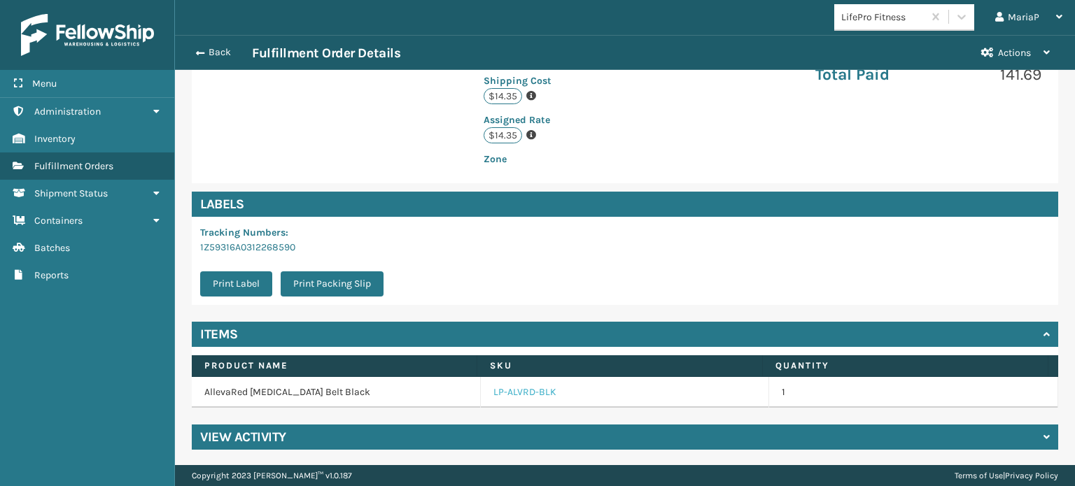
click at [500, 391] on link "LP-ALVRD-BLK" at bounding box center [524, 393] width 63 height 14
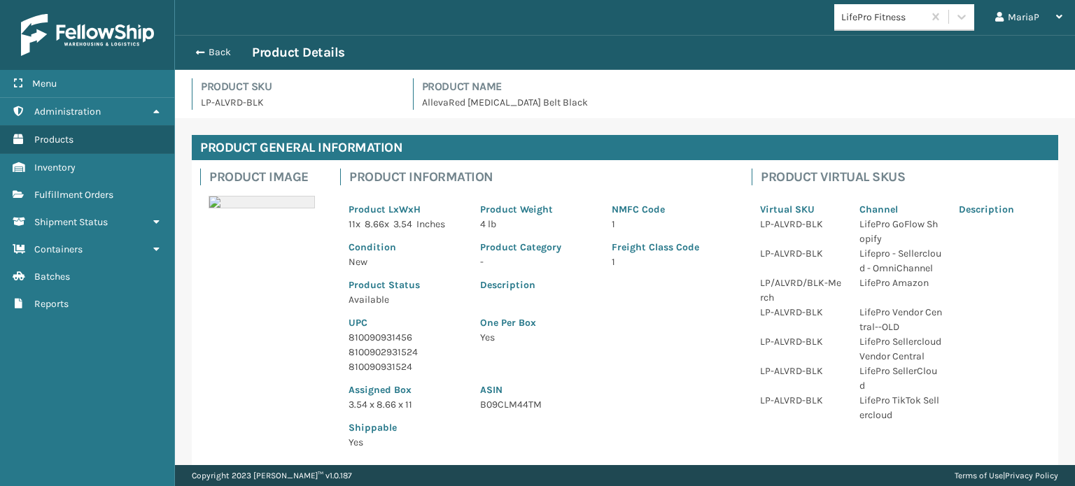
click at [369, 331] on p "810090931456" at bounding box center [406, 337] width 115 height 15
copy p "810090931456"
click at [398, 335] on p "810090931456" at bounding box center [406, 337] width 115 height 15
click at [395, 335] on p "810090931456" at bounding box center [406, 337] width 115 height 15
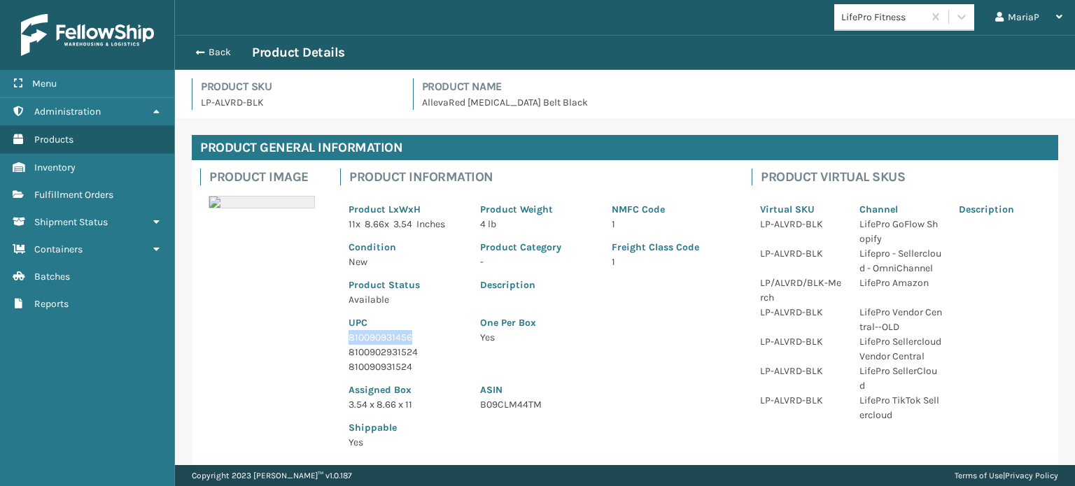
click at [396, 335] on p "810090931456" at bounding box center [406, 337] width 115 height 15
copy p "810090931456"
click at [212, 52] on button "Back" at bounding box center [220, 52] width 64 height 13
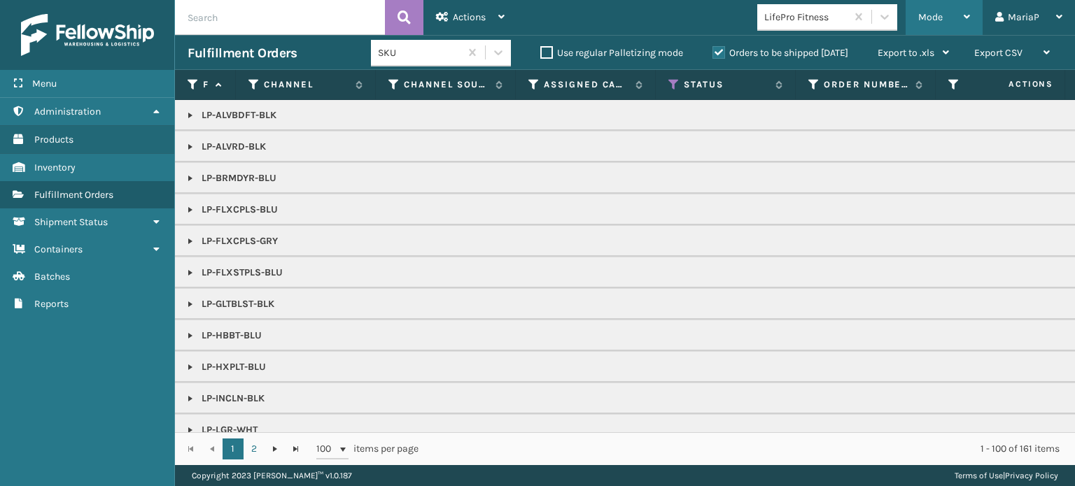
click at [939, 17] on span "Mode" at bounding box center [930, 17] width 24 height 12
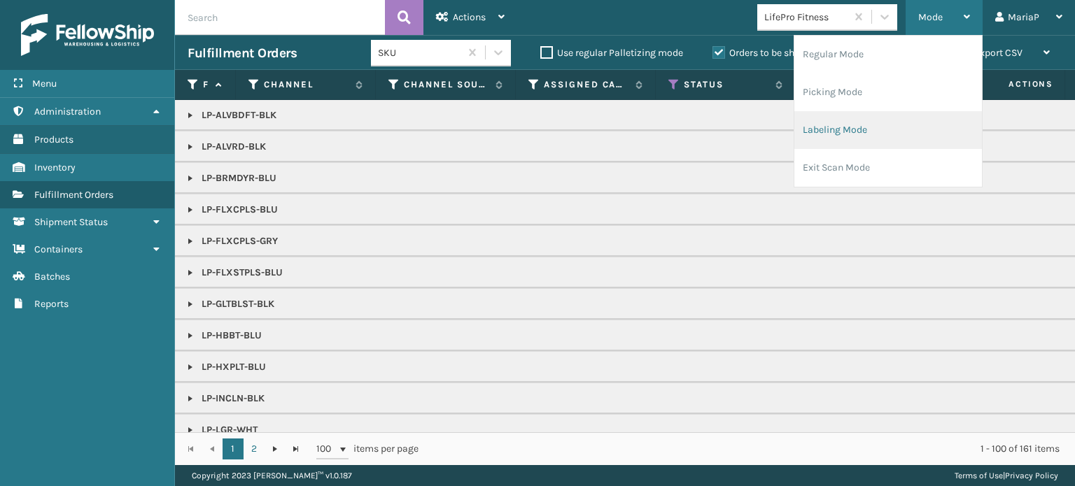
click at [885, 119] on li "Labeling Mode" at bounding box center [888, 130] width 188 height 38
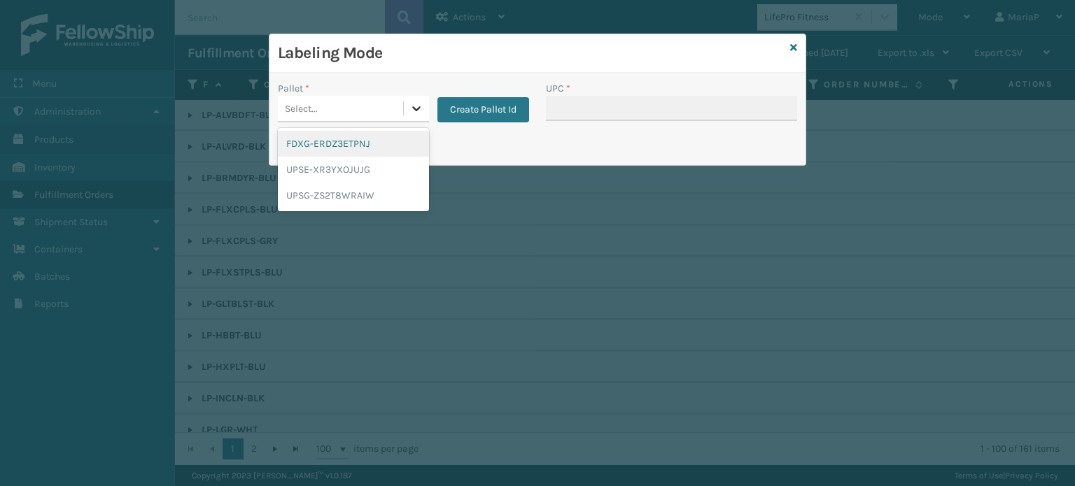
click at [422, 115] on div at bounding box center [416, 108] width 25 height 25
click at [346, 190] on div "UPSG-ZS2T8WRAIW" at bounding box center [353, 196] width 151 height 26
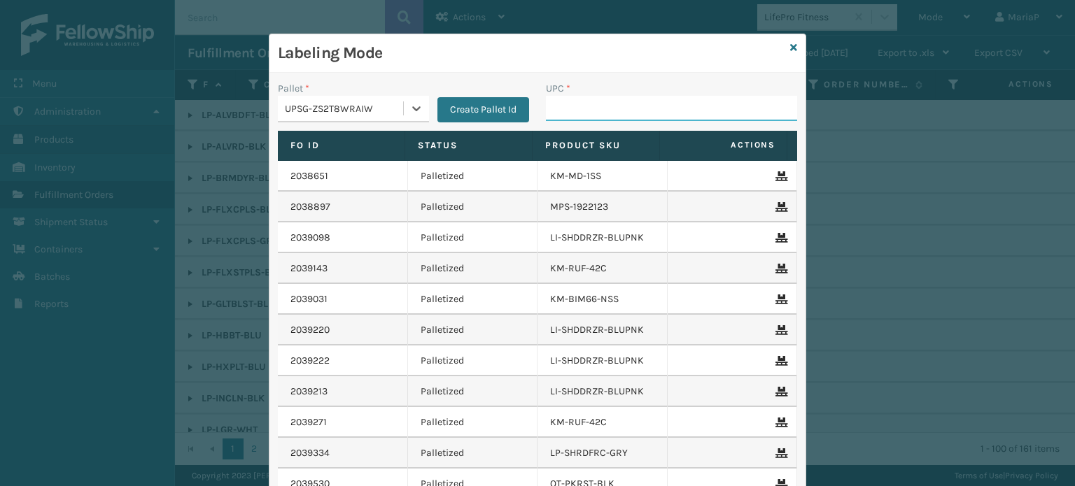
click at [575, 117] on input "UPC *" at bounding box center [671, 108] width 251 height 25
paste input "810090931456"
type input "810090931456"
click at [588, 115] on input "UPC *" at bounding box center [671, 108] width 251 height 25
paste input "810090931456"
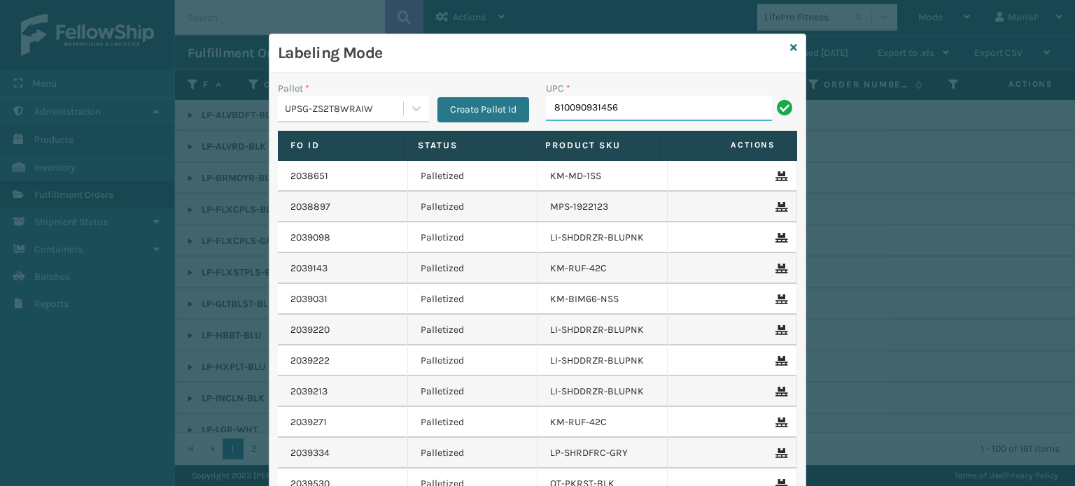
type input "810090931456"
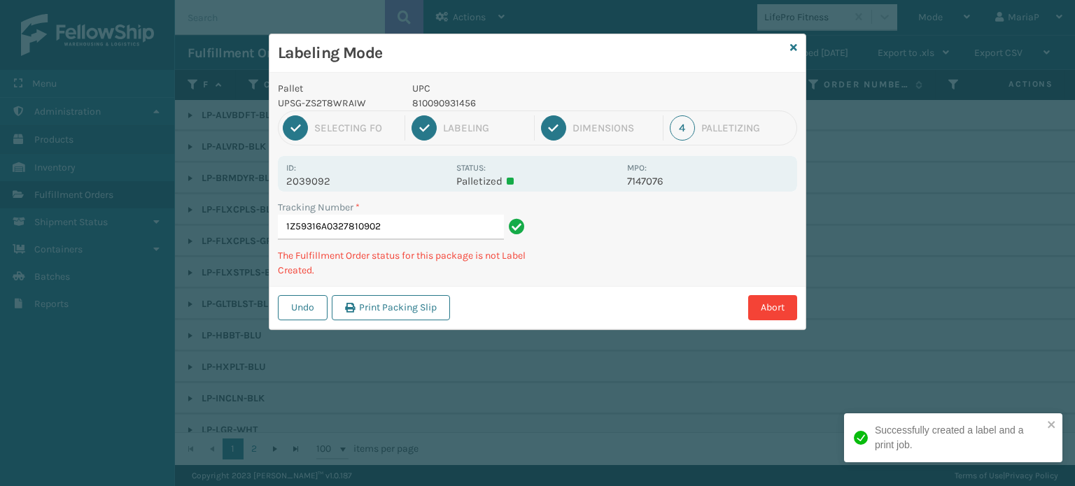
type input "1Z59316A0327810902810090931456"
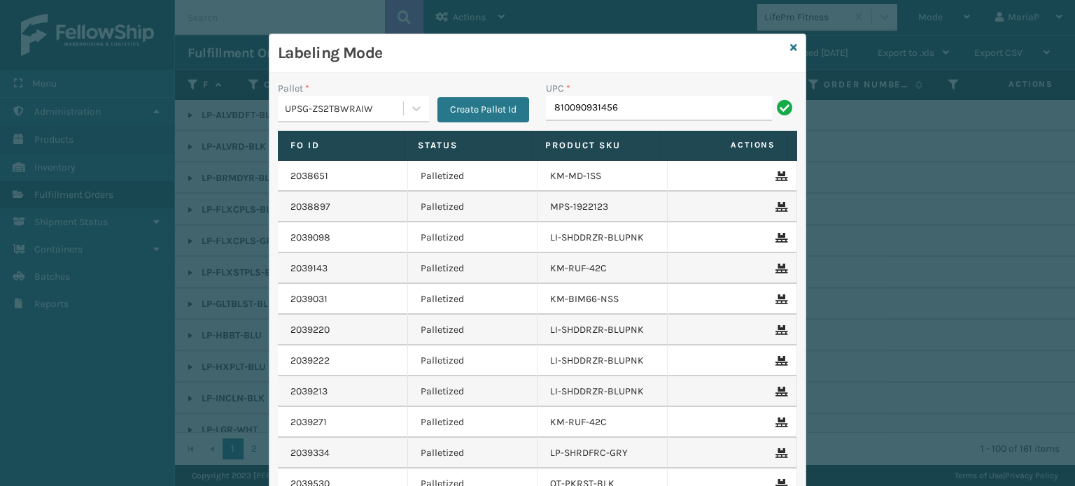
type input "810090931456"
click at [619, 114] on input "810090931456" at bounding box center [659, 108] width 226 height 25
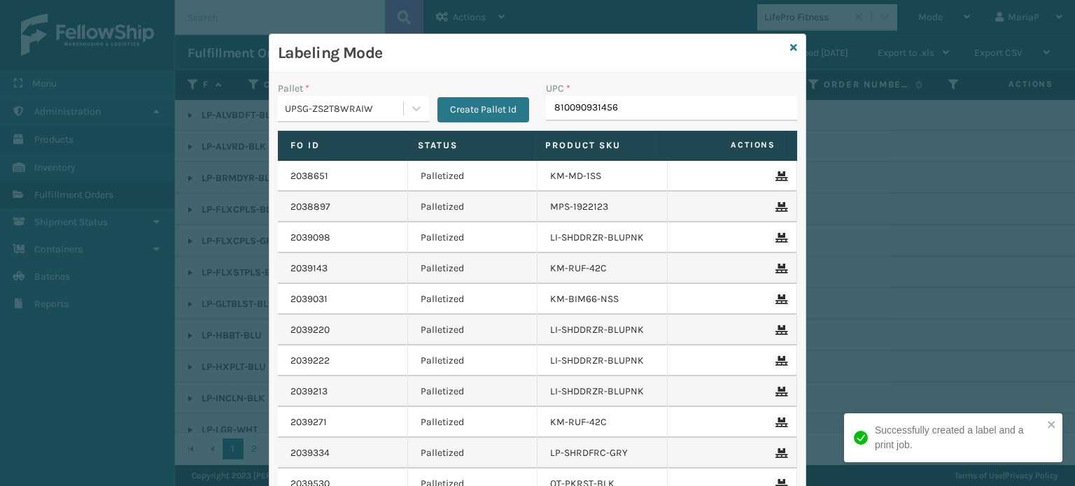
type input "810090931456"
click at [613, 114] on input "810090931456" at bounding box center [659, 108] width 226 height 25
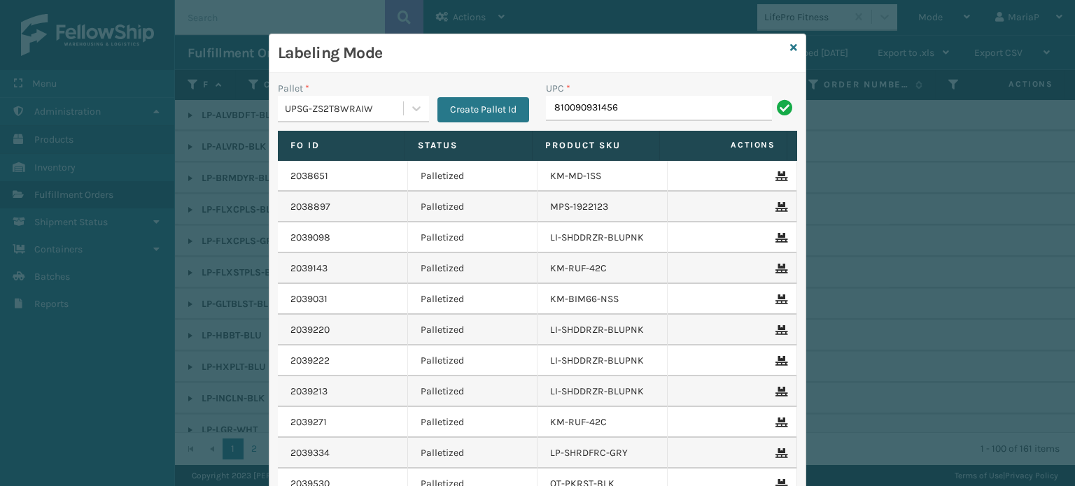
type input "810090931456"
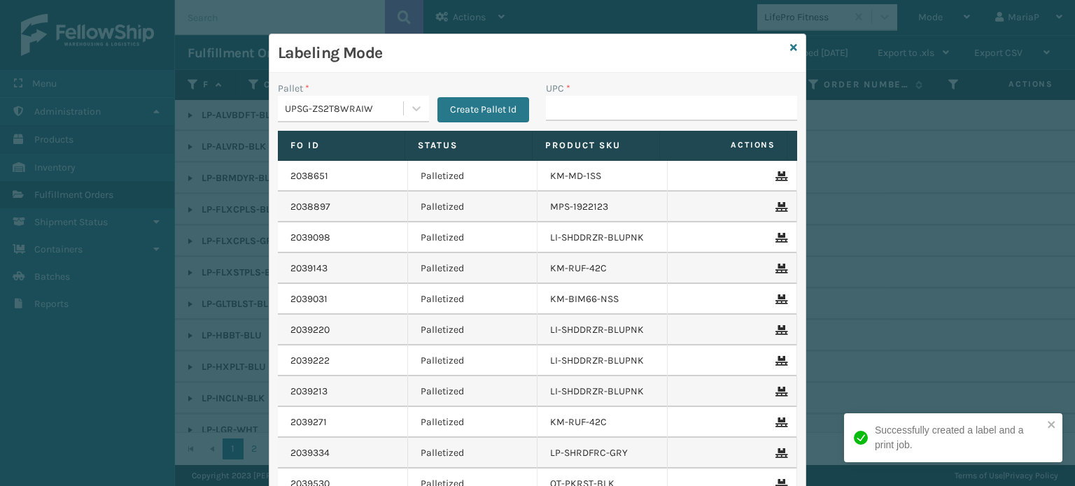
type input "810090931456"
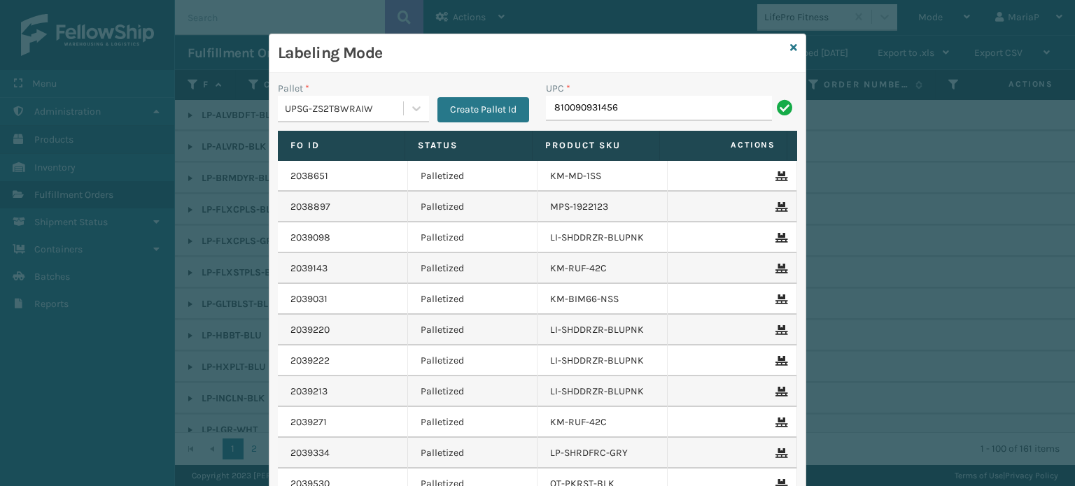
type input "810090931456"
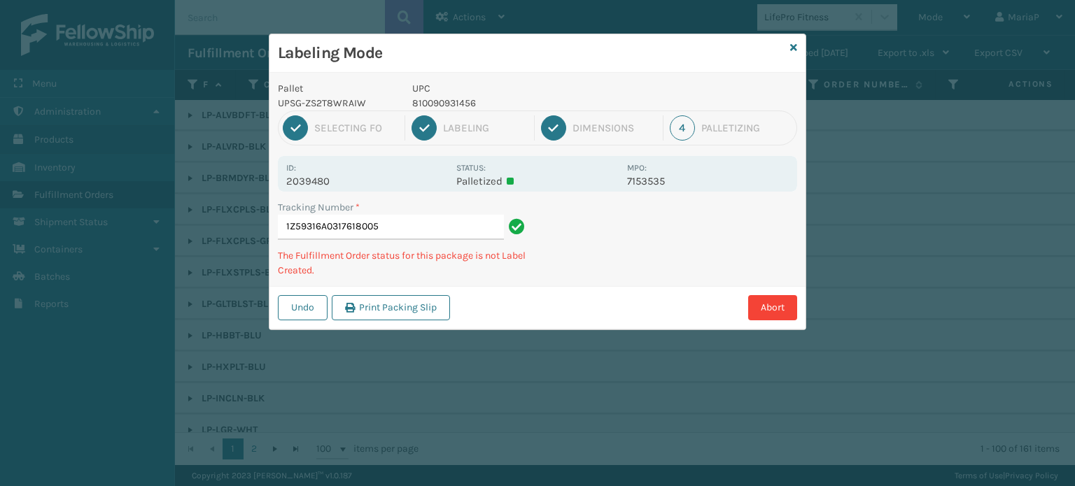
type input "1Z59316A0317618005810090931456"
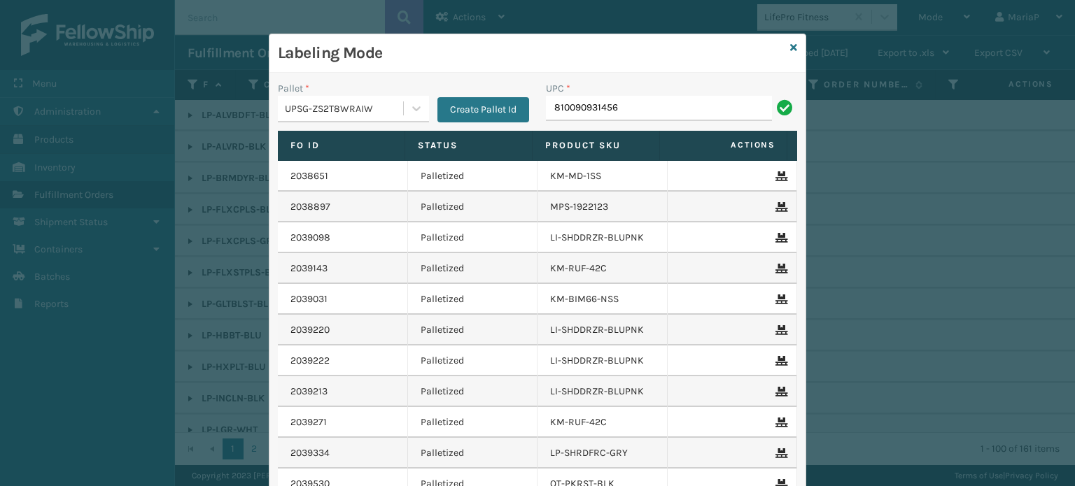
type input "810090931456"
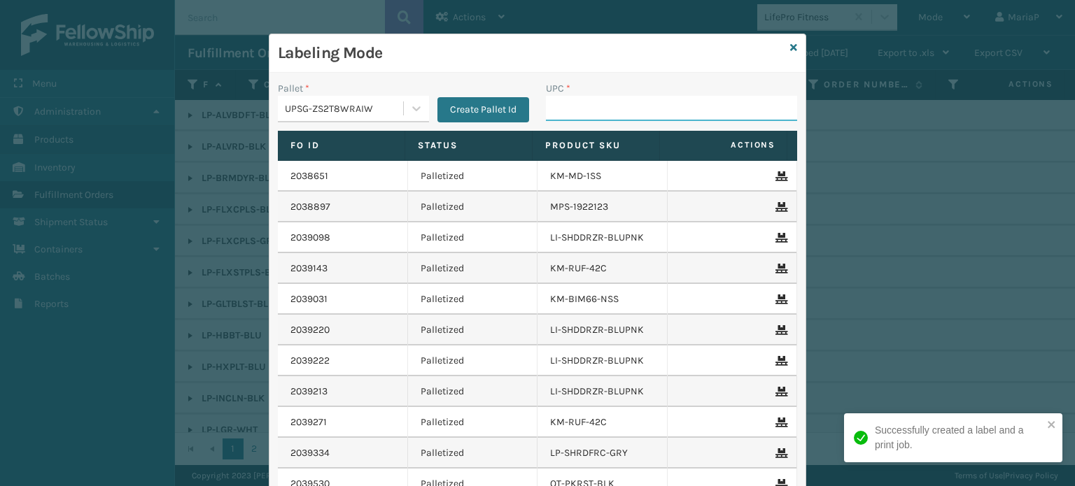
click at [615, 114] on input "UPC *" at bounding box center [671, 108] width 251 height 25
paste input "810090931456"
type input "810090931456"
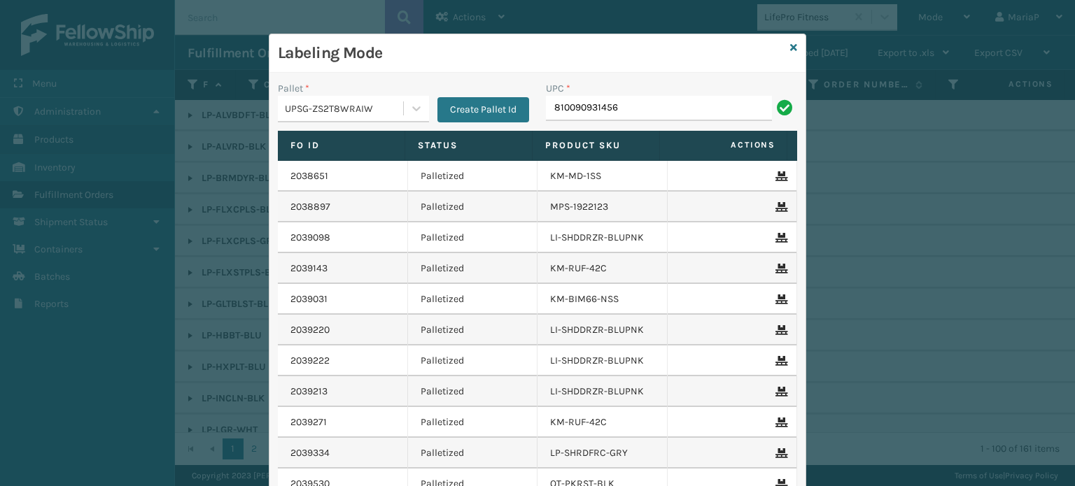
type input "810090931456"
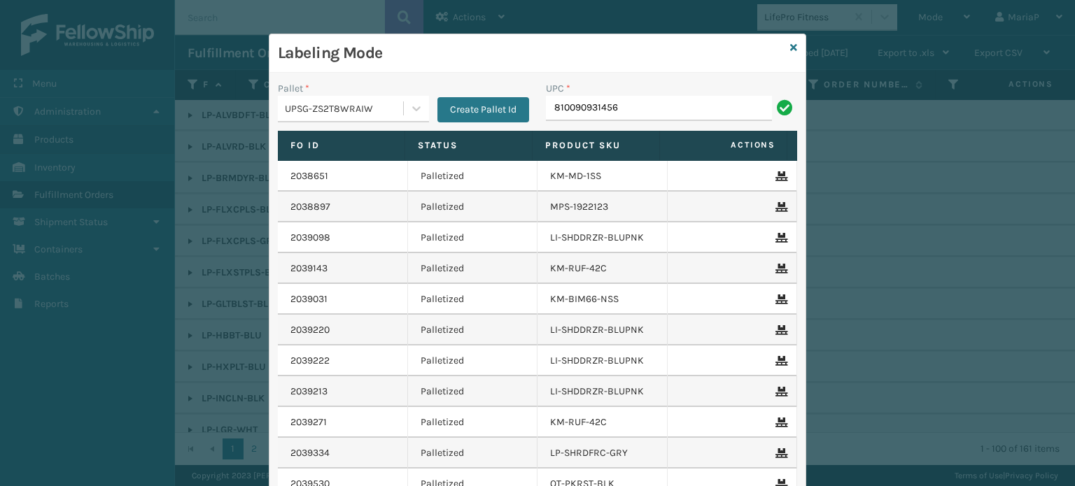
type input "810090931456"
type input "858100007906"
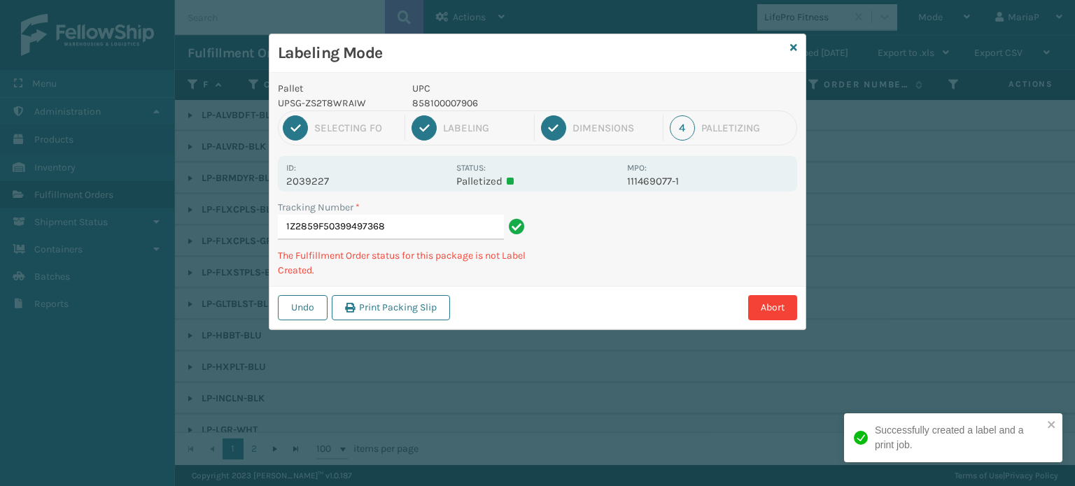
click at [424, 104] on p "858100007906" at bounding box center [515, 103] width 206 height 15
click at [425, 104] on p "858100007906" at bounding box center [515, 103] width 206 height 15
copy p "858100007906"
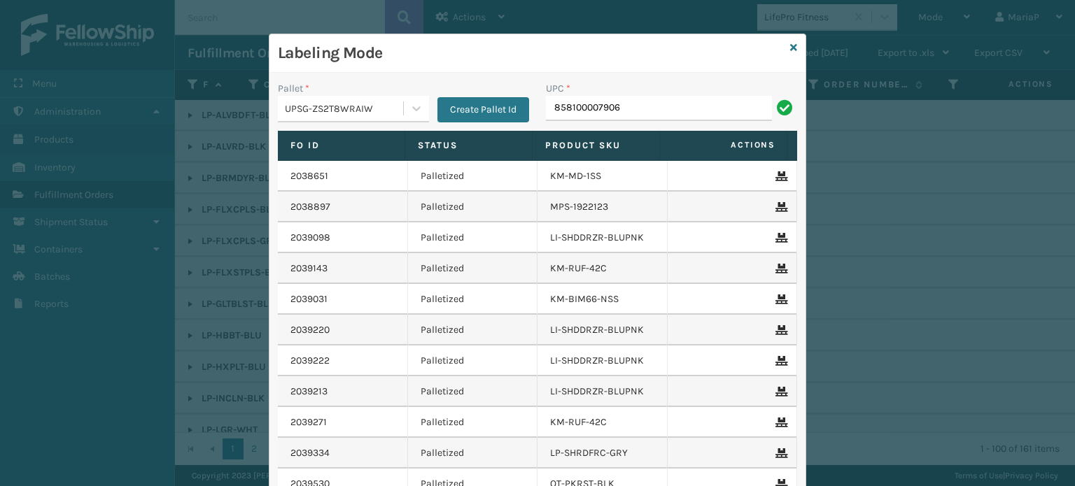
type input "858100007906"
type input "8544030"
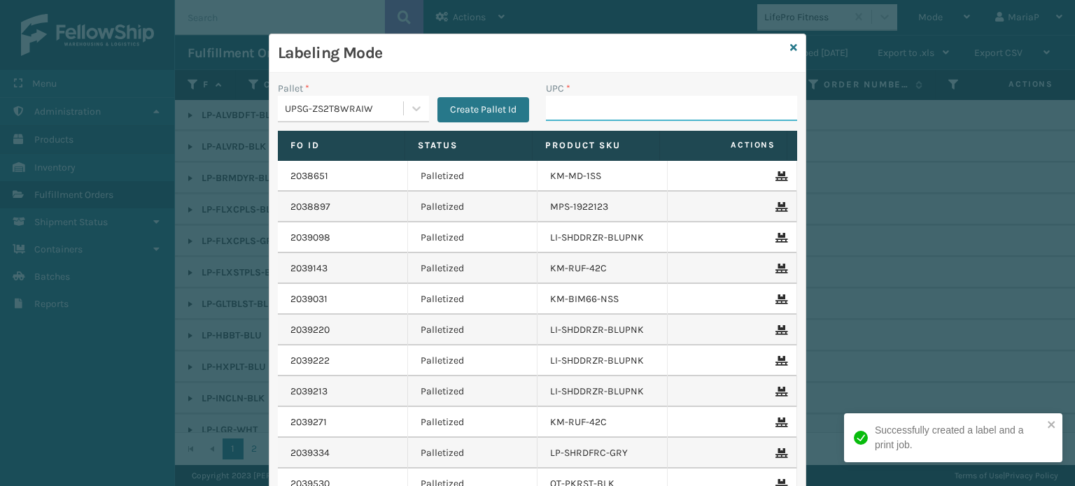
paste input "858100007906"
type input "858100007906"
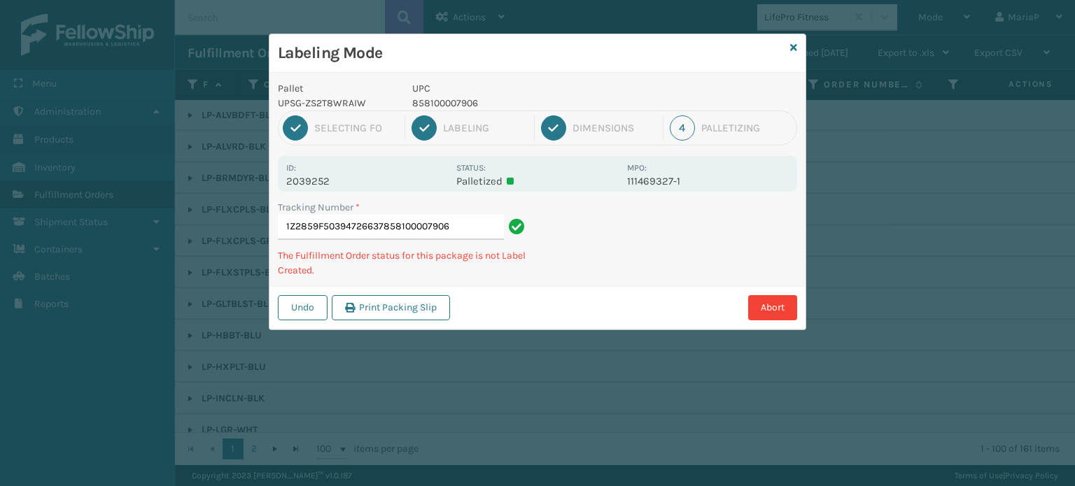
type input "1Z2859F50394726637858100007906858100007906"
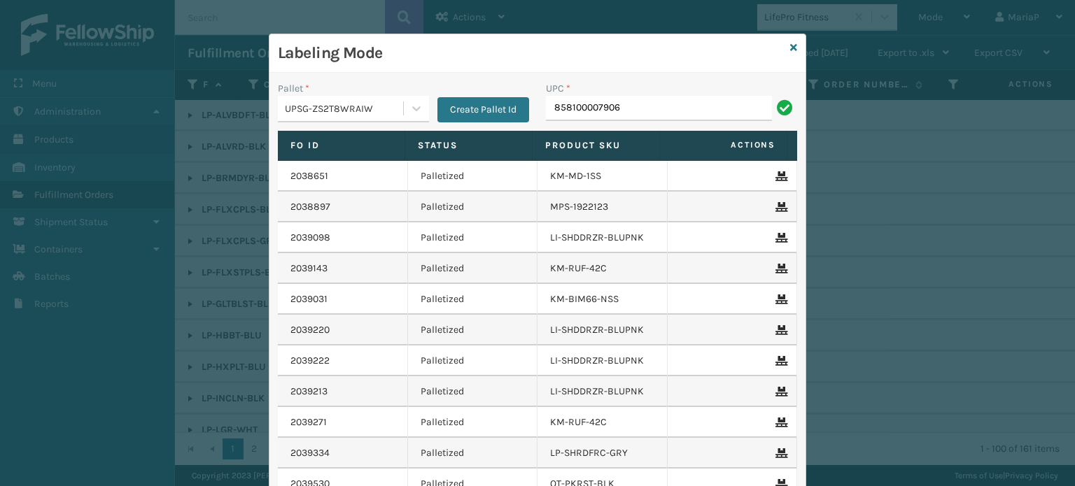
type input "858100007906"
click at [644, 106] on input "858100007906" at bounding box center [659, 108] width 226 height 25
type input "FL-OLVA-CRM"
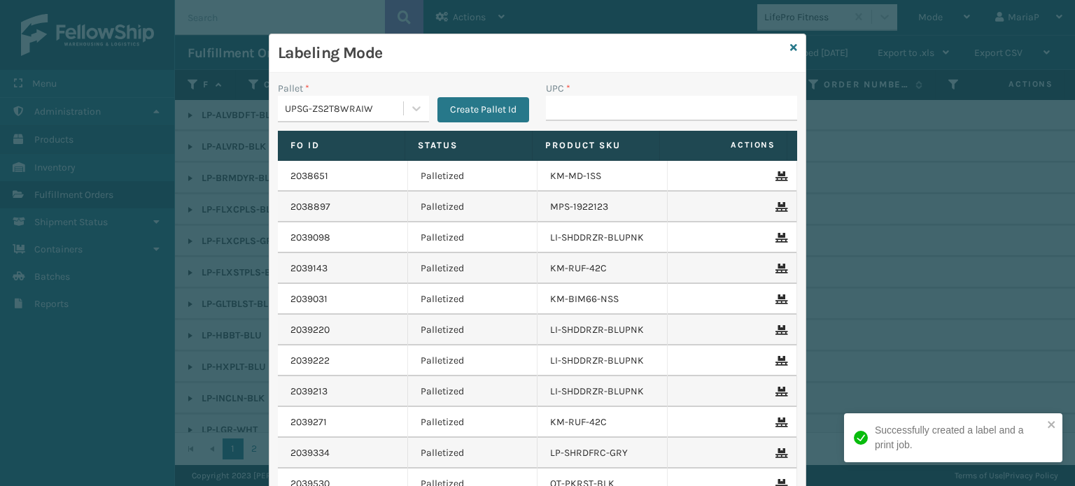
drag, startPoint x: 589, startPoint y: 124, endPoint x: 594, endPoint y: 108, distance: 16.4
click at [590, 121] on div "UPC *" at bounding box center [672, 106] width 268 height 50
click at [595, 108] on input "UPC *" at bounding box center [671, 108] width 251 height 25
paste input "858100007555"
type input "858100007555"
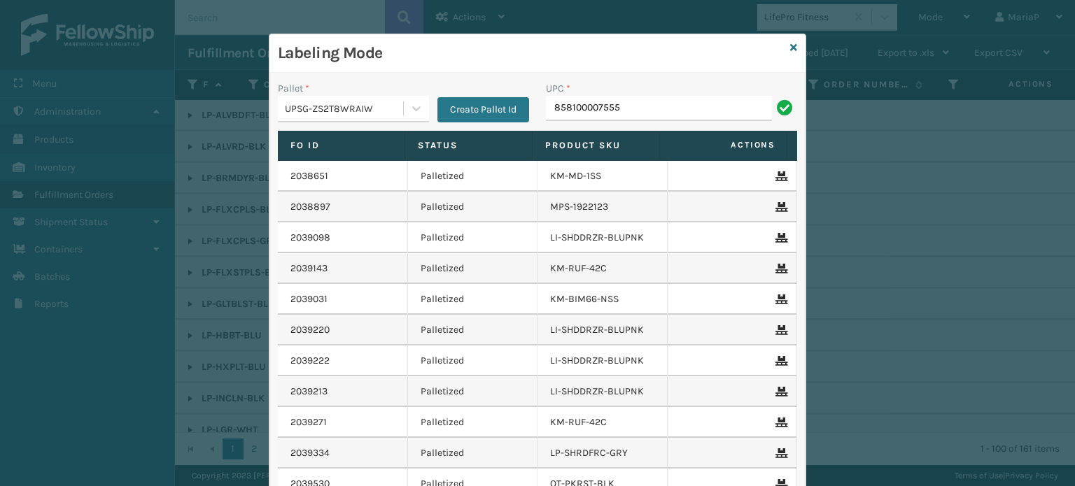
type input "858100007555"
click at [666, 105] on input "858100007555" at bounding box center [659, 108] width 226 height 25
type input "858100007555"
type input "850004456"
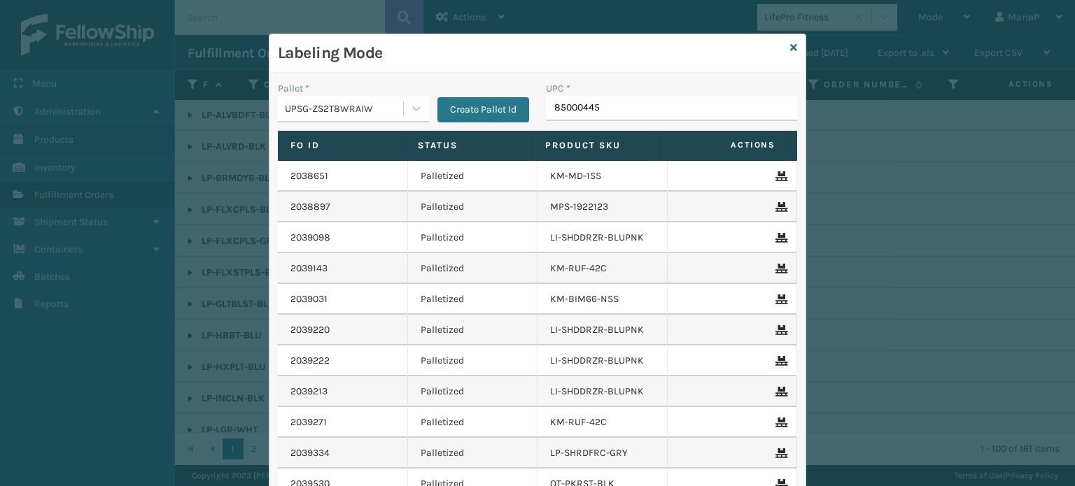
type input "850004456"
type input "85000445674"
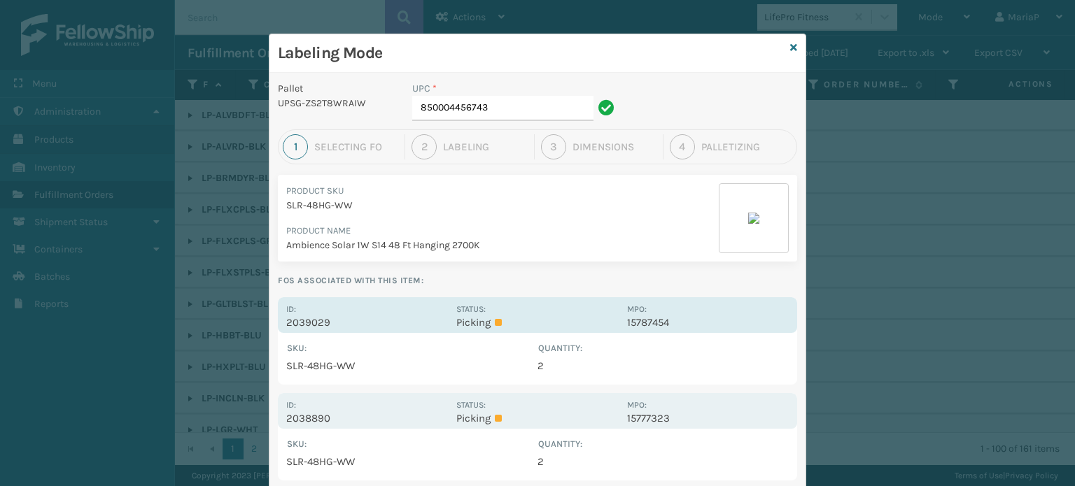
click at [314, 323] on p "2039029" at bounding box center [367, 322] width 162 height 13
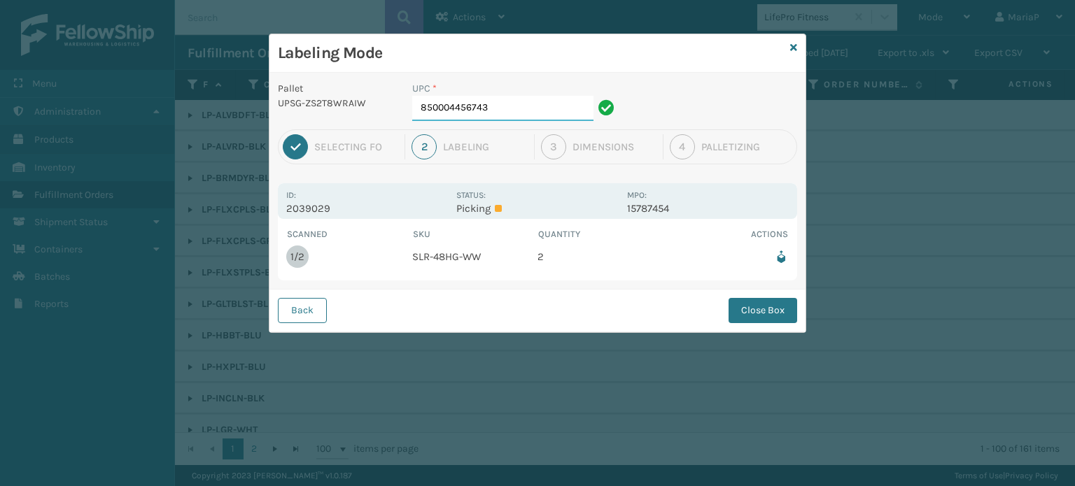
click at [543, 111] on input "850004456743" at bounding box center [502, 108] width 181 height 25
drag, startPoint x: 543, startPoint y: 112, endPoint x: 758, endPoint y: 321, distance: 299.5
click at [758, 321] on button "Close Box" at bounding box center [763, 310] width 69 height 25
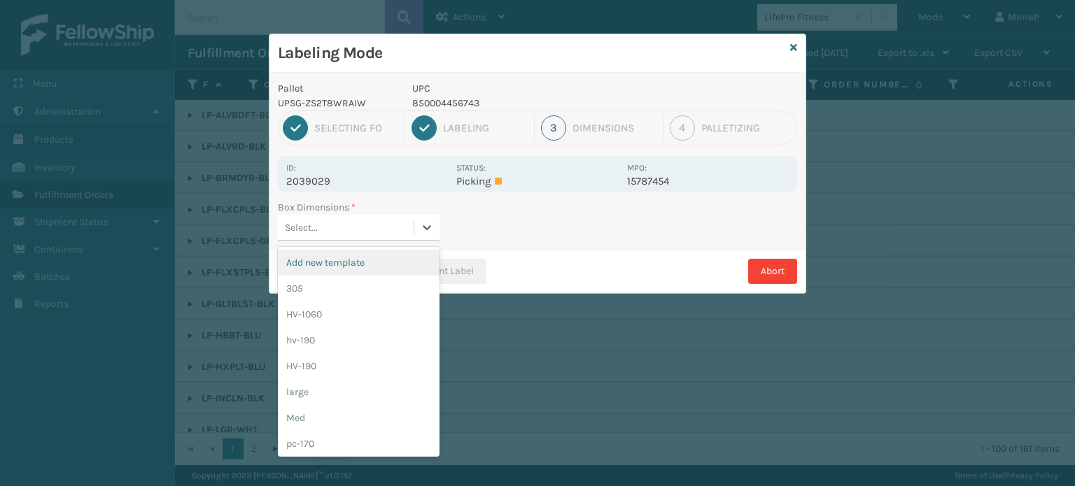
click at [329, 226] on div "Select..." at bounding box center [346, 227] width 136 height 23
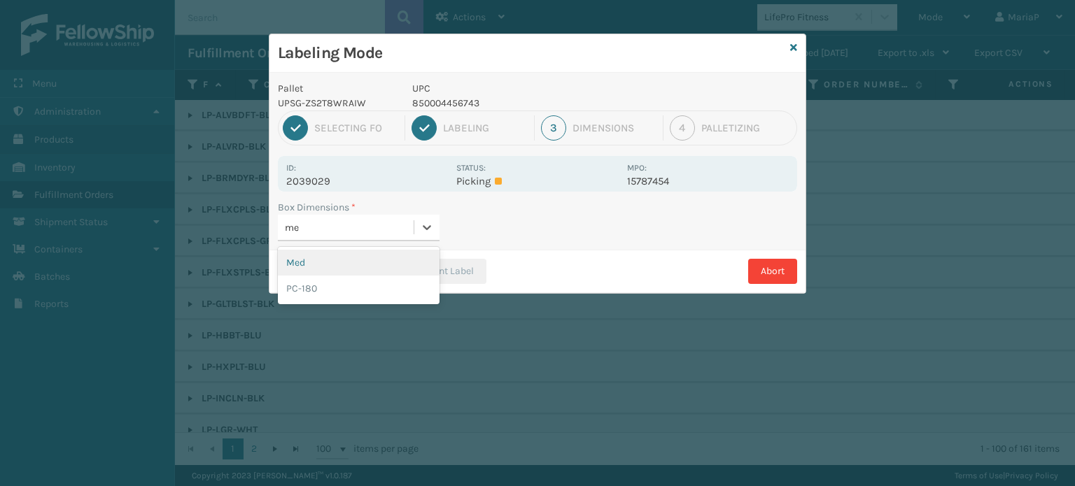
type input "med"
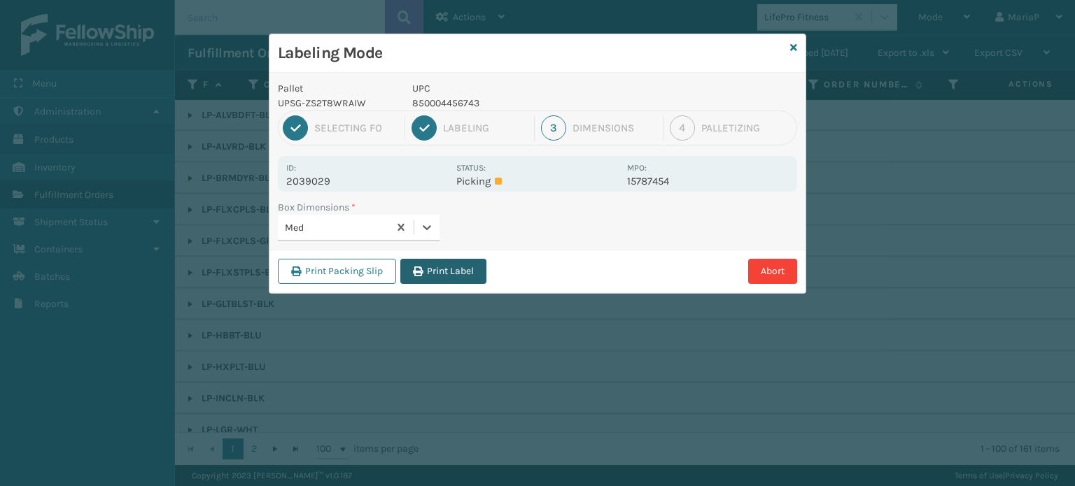
click at [420, 270] on icon "button" at bounding box center [418, 272] width 10 height 10
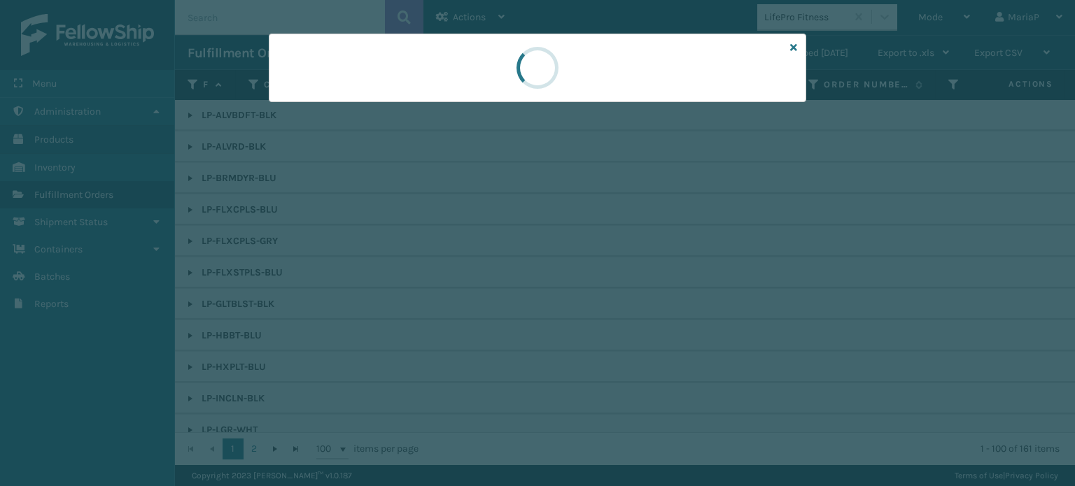
click at [420, 270] on div at bounding box center [537, 243] width 1075 height 486
click at [424, 271] on div at bounding box center [537, 243] width 1075 height 486
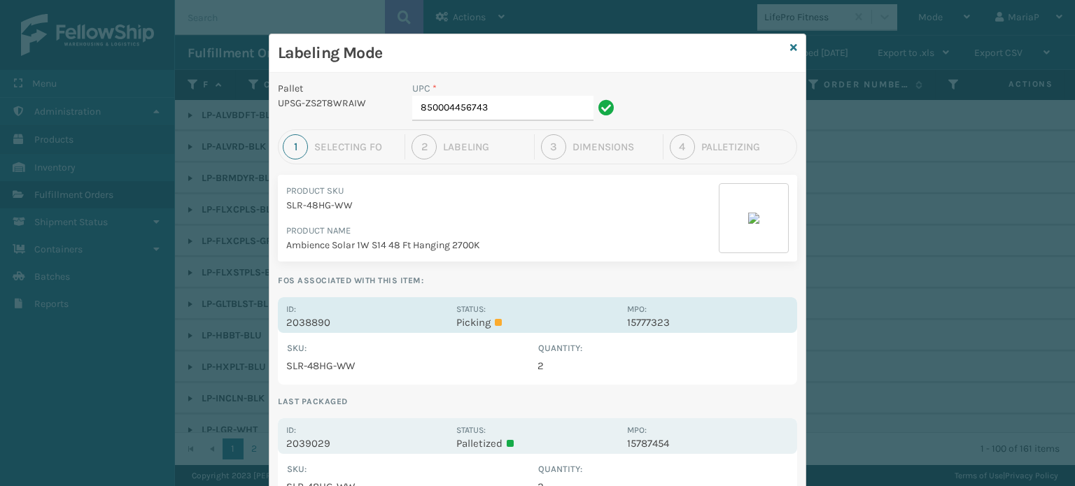
click at [313, 321] on p "2038890" at bounding box center [367, 322] width 162 height 13
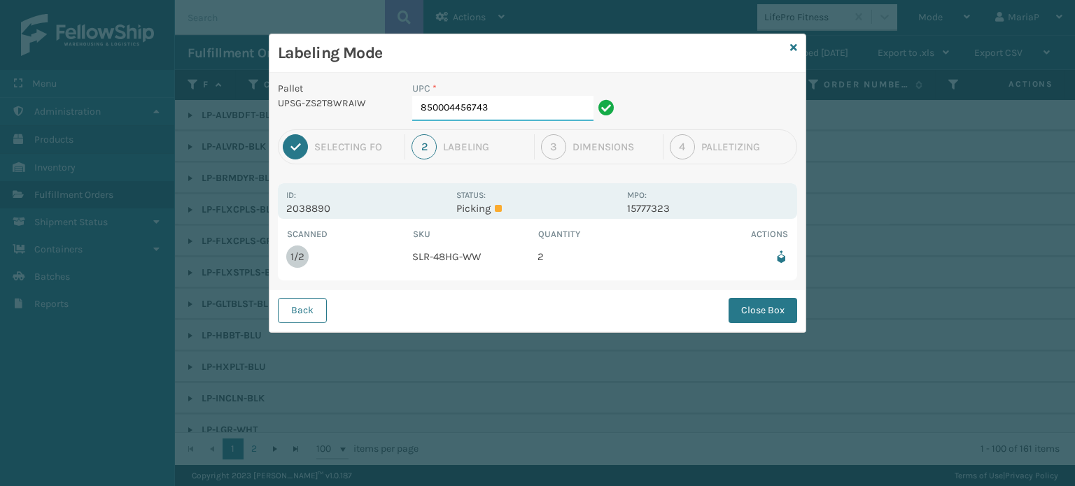
click at [491, 108] on input "850004456743" at bounding box center [502, 108] width 181 height 25
click at [760, 304] on button "Close Box" at bounding box center [763, 310] width 69 height 25
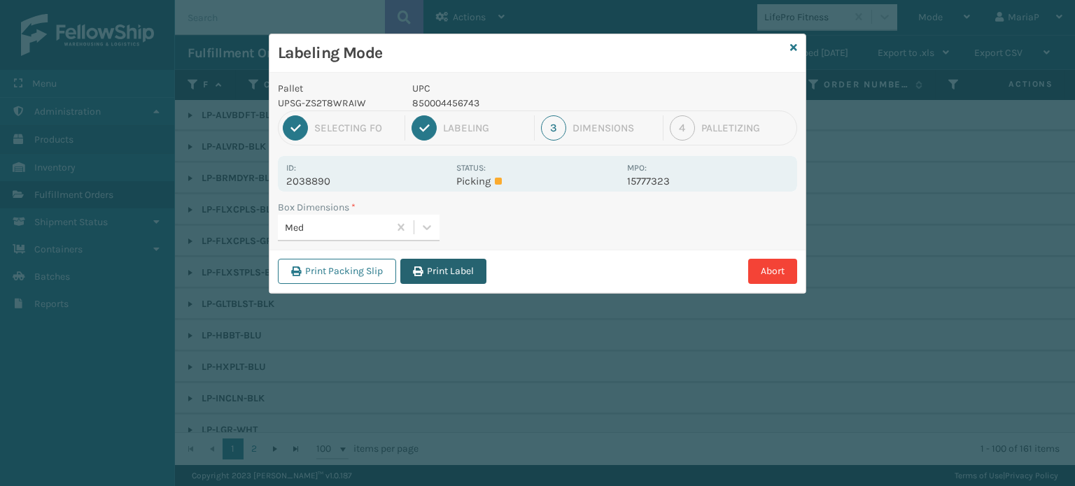
click at [451, 271] on button "Print Label" at bounding box center [443, 271] width 86 height 25
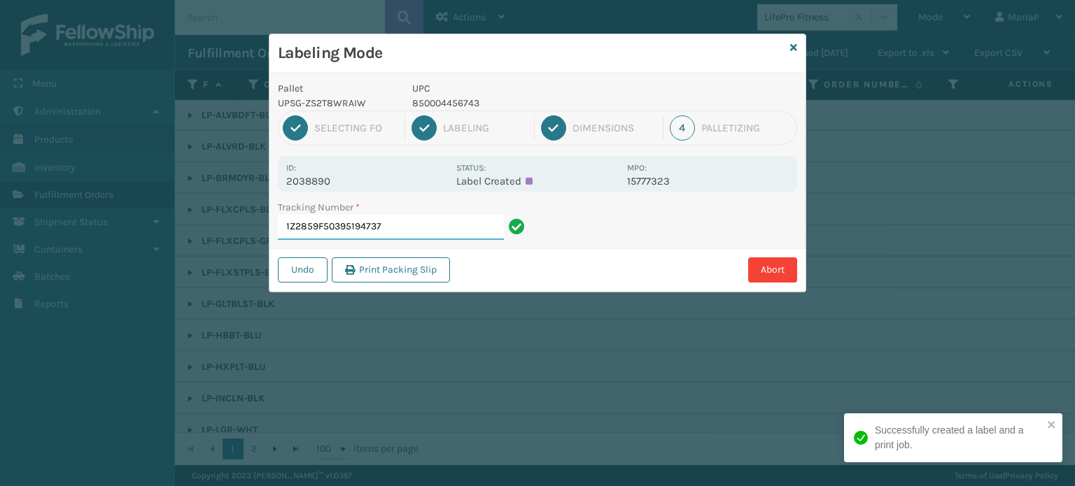
click at [406, 238] on input "1Z2859F50395194737" at bounding box center [391, 227] width 226 height 25
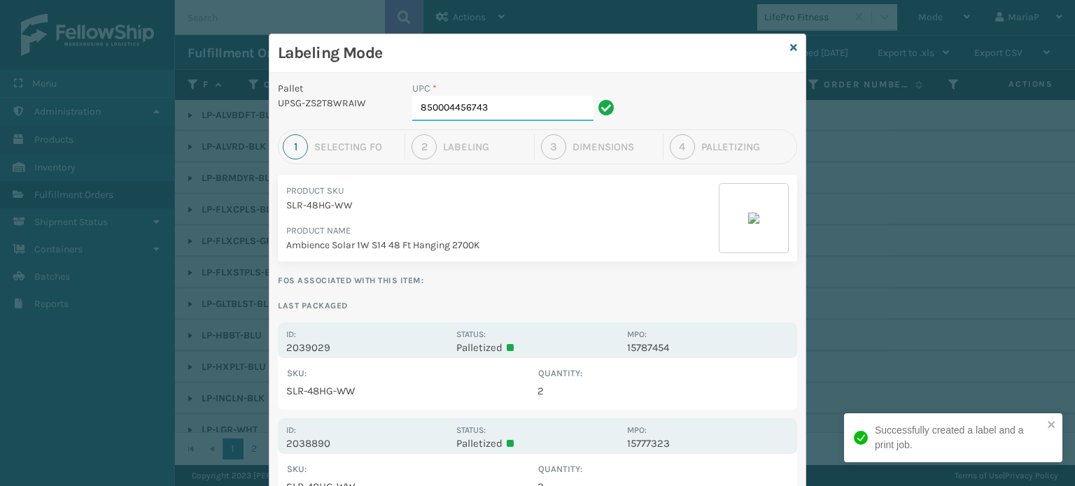
click at [529, 110] on input "850004456743" at bounding box center [502, 108] width 181 height 25
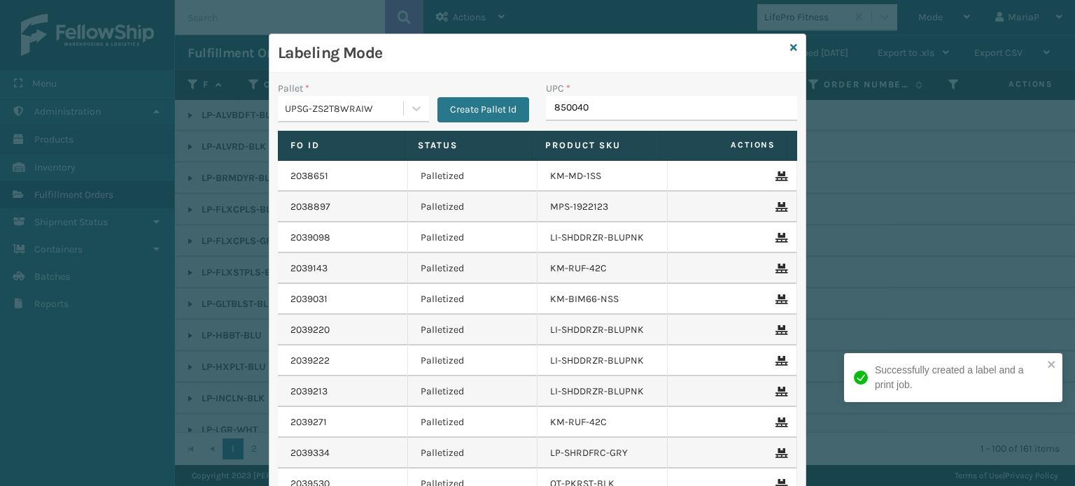
type input "8500406"
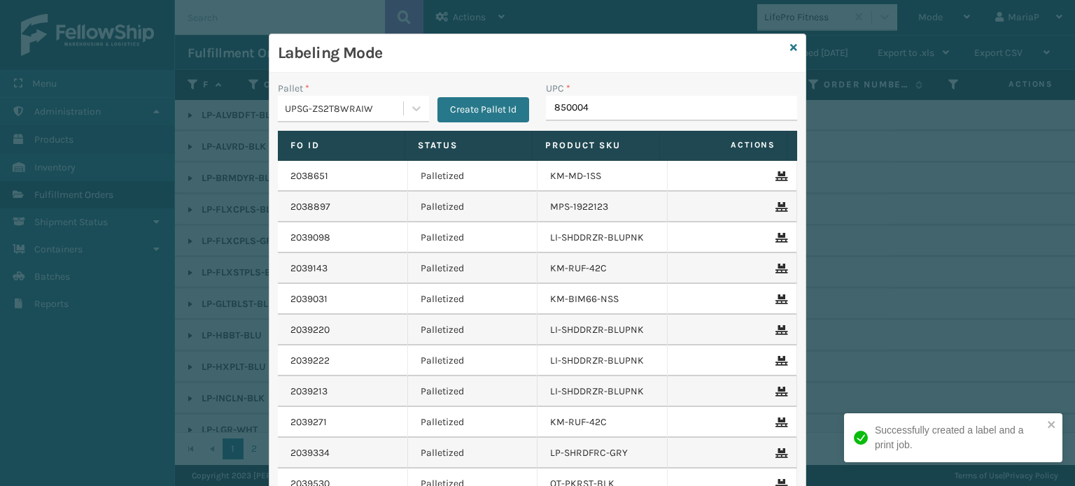
type input "8500044"
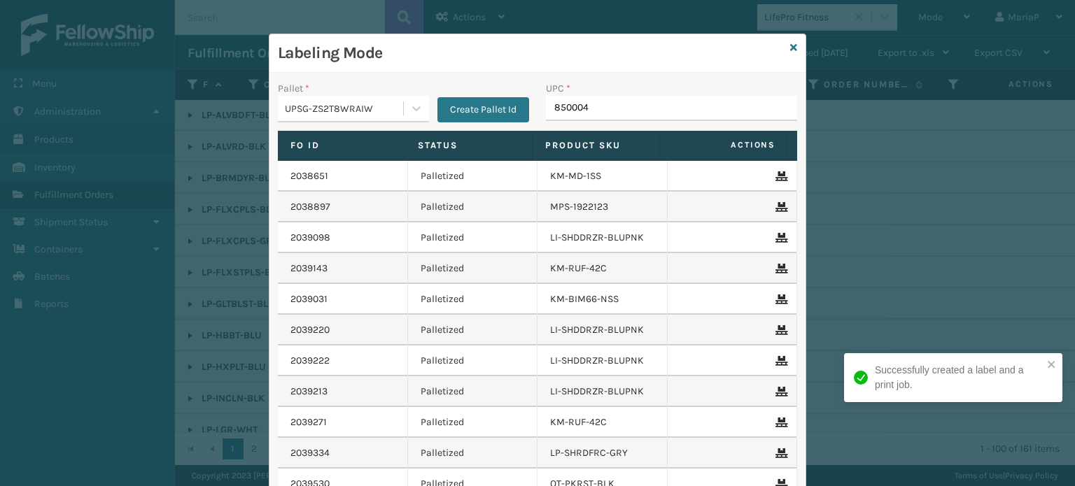
type input "8500044"
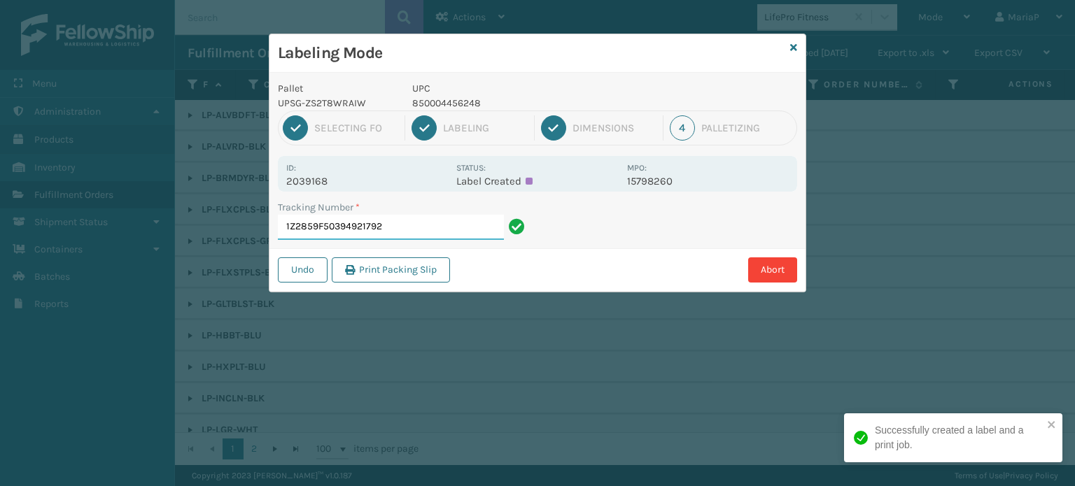
click at [442, 238] on input "1Z2859F50394921792" at bounding box center [391, 227] width 226 height 25
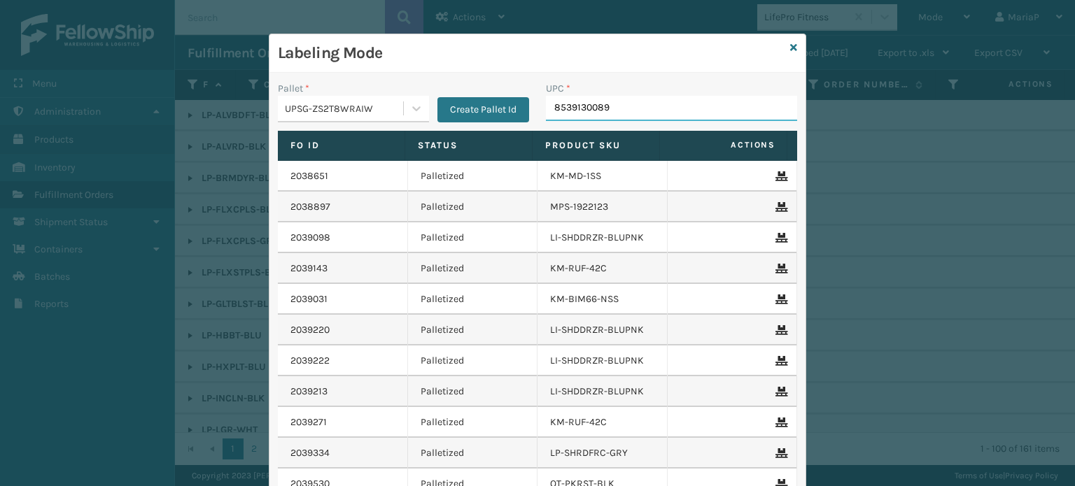
type input "85391300899"
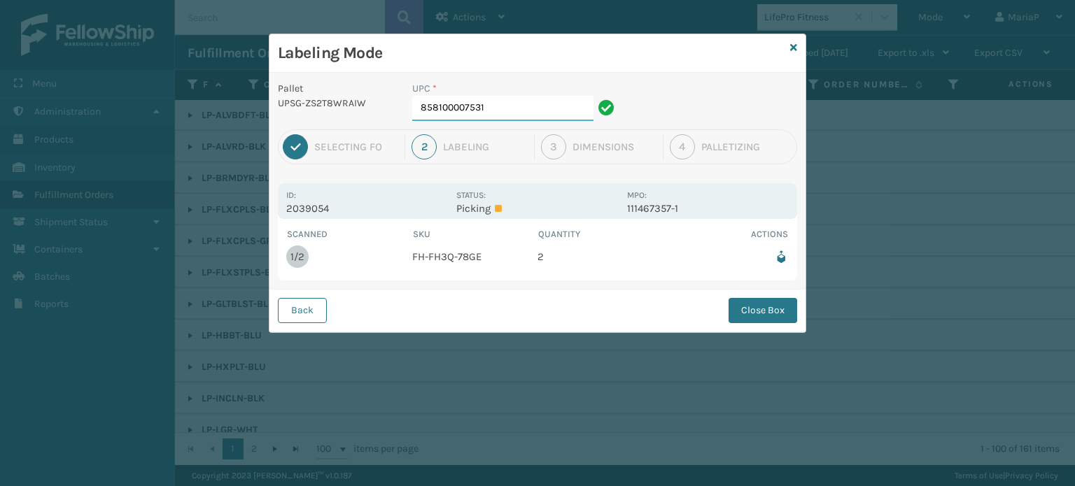
click at [527, 120] on input "858100007531" at bounding box center [502, 108] width 181 height 25
click at [764, 308] on button "Close Box" at bounding box center [763, 310] width 69 height 25
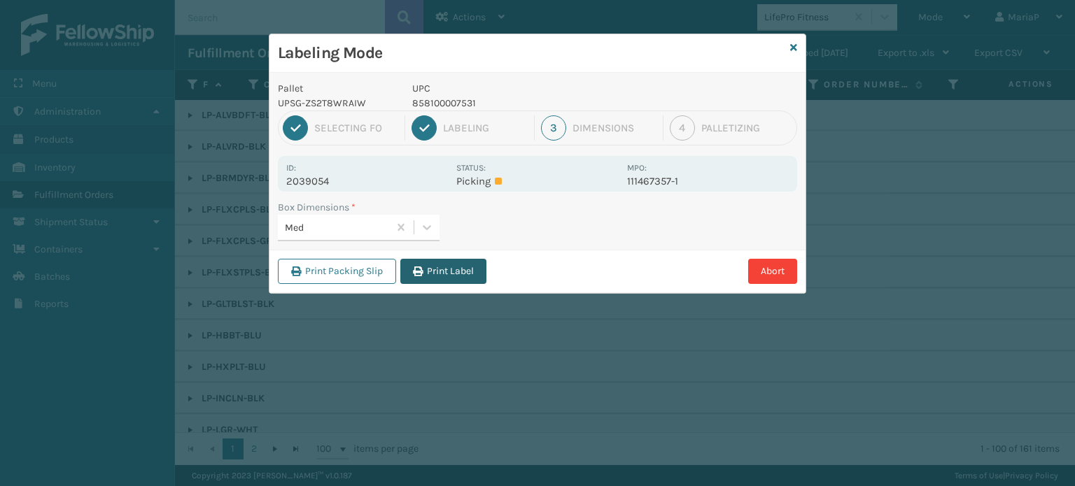
click at [437, 265] on button "Print Label" at bounding box center [443, 271] width 86 height 25
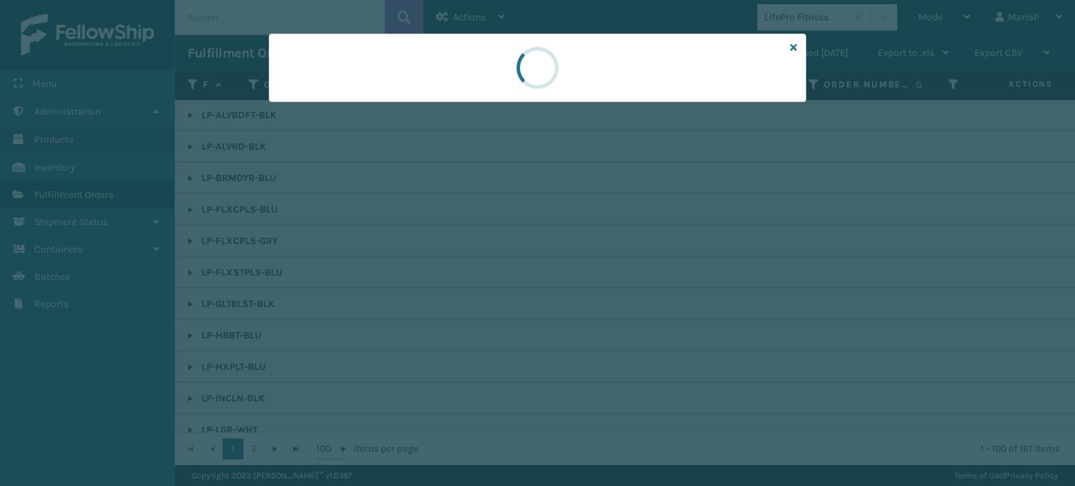
click at [440, 265] on div at bounding box center [537, 243] width 1075 height 486
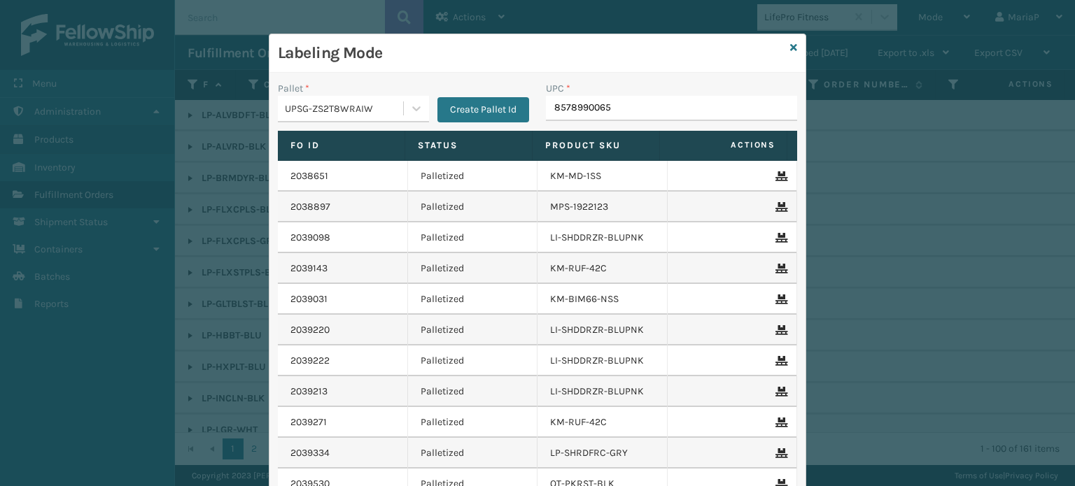
type input "85789900656"
type input "858100007616"
type input "8500044"
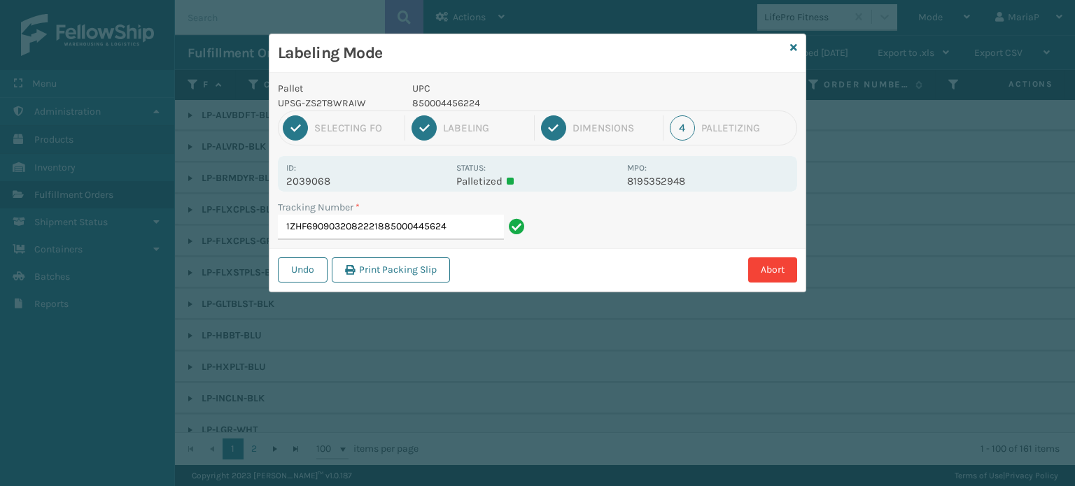
type input "1ZHF69090320822218850004456248"
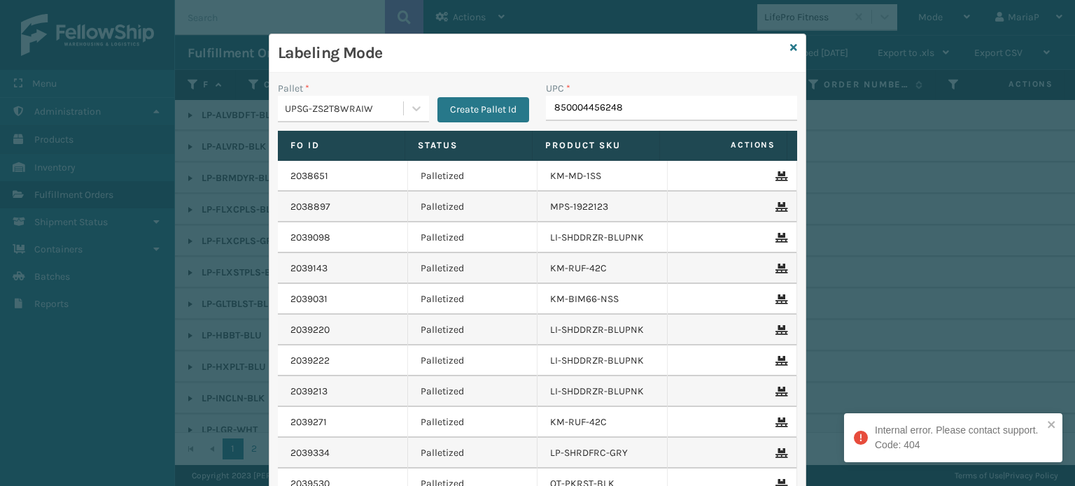
type input "850004456248"
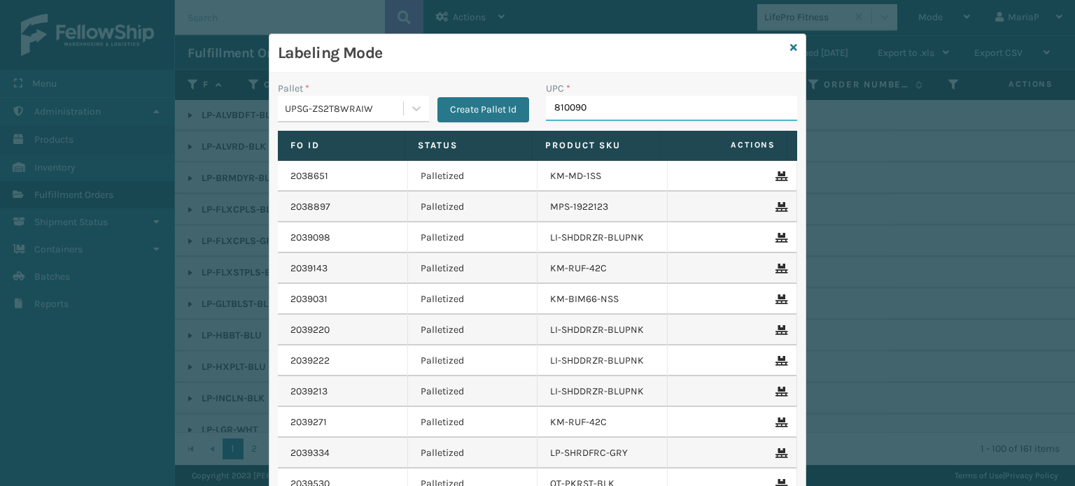
type input "8100909"
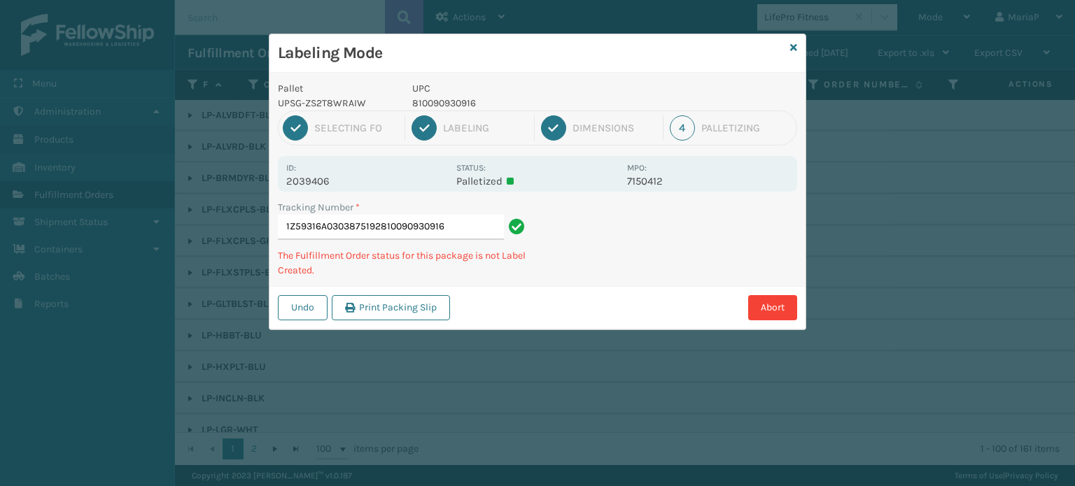
type input "1Z59316A0303875192810090930916"
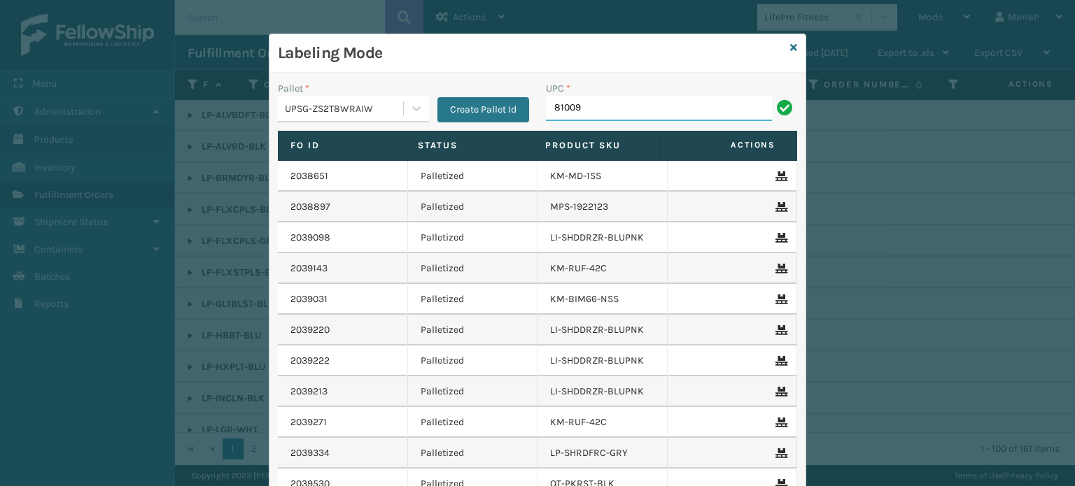
type input "810090"
type input "8100909"
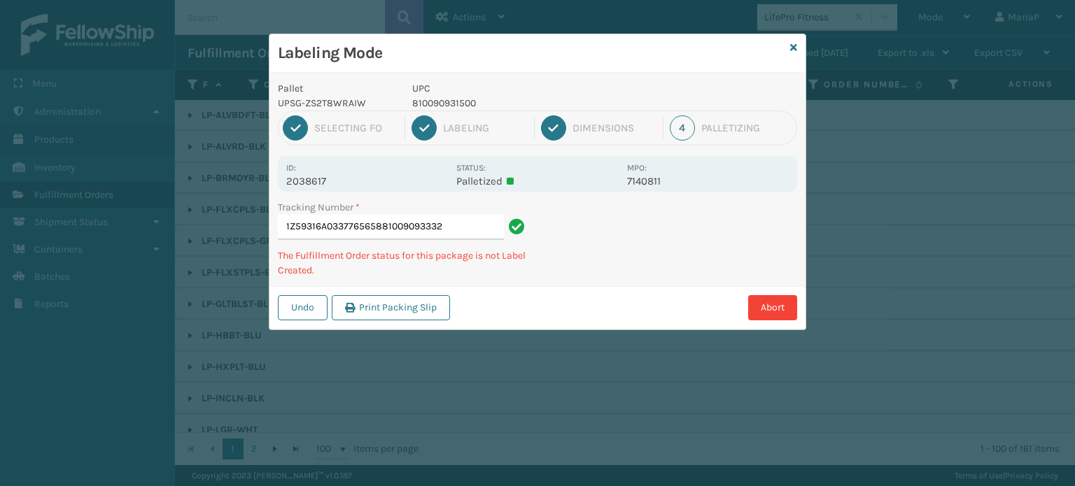
type input "1Z59316A0337765658810090933320"
type input "1Z59316A0305070799810090933139"
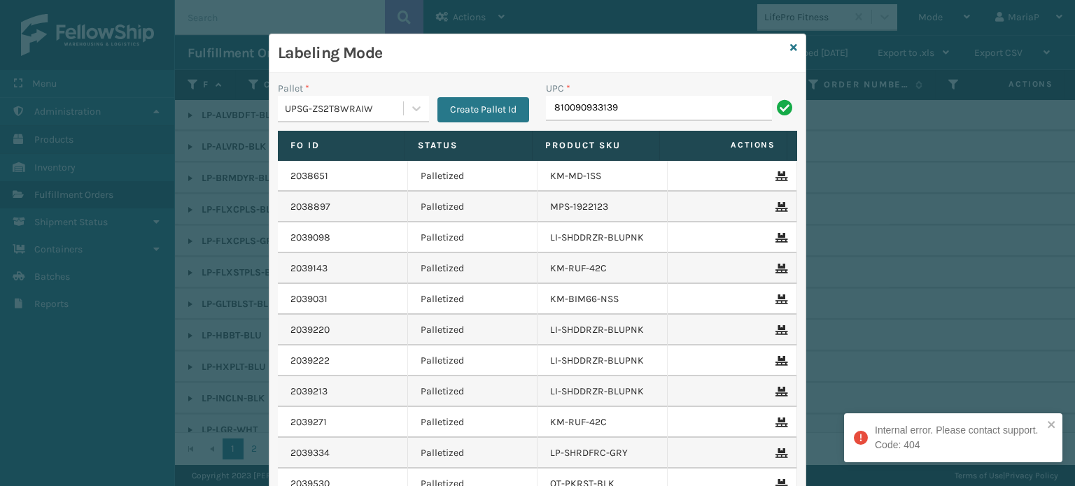
type input "810090933139"
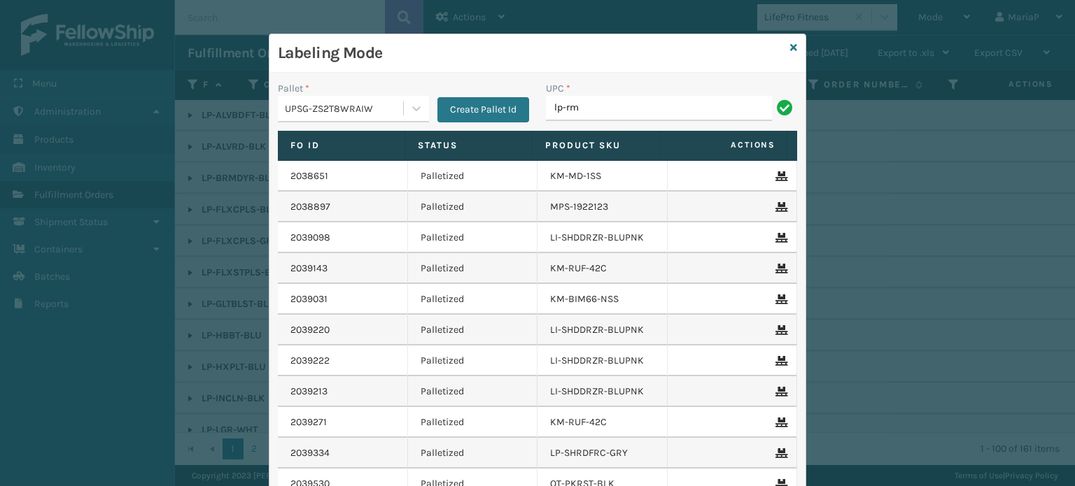
type input "LP-RMXPLS-BLk"
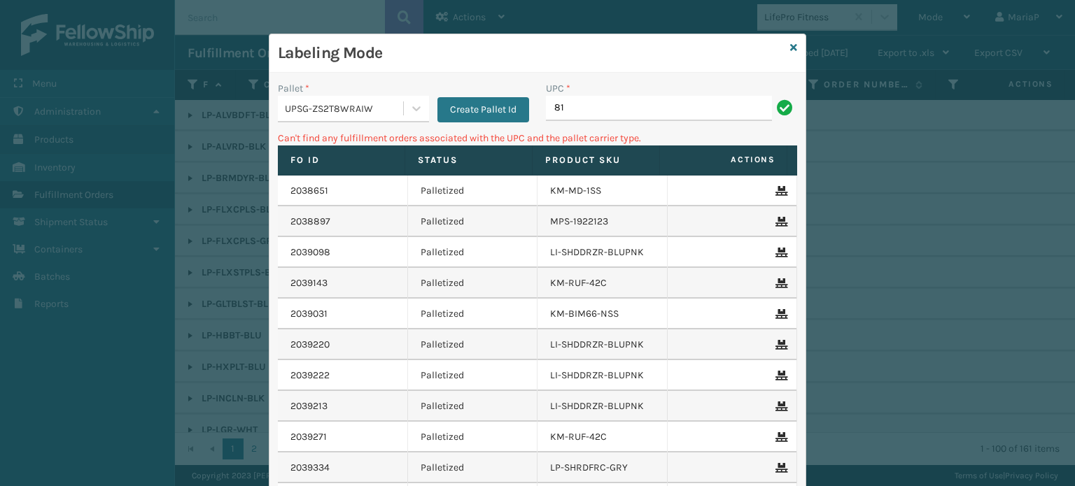
type input "8"
type input "LP-STMRC-SLV"
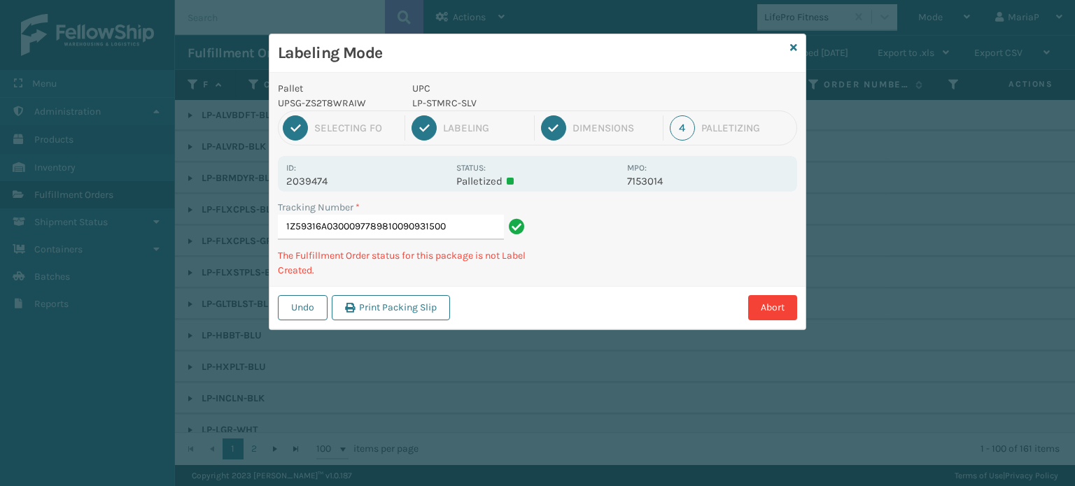
type input "1Z59316A0300097789810090931500"
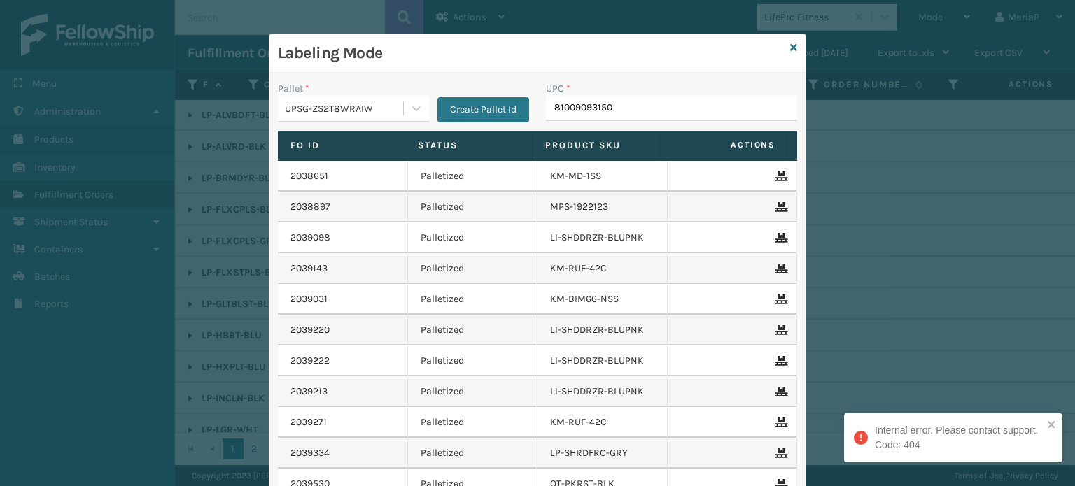
type input "810090931500"
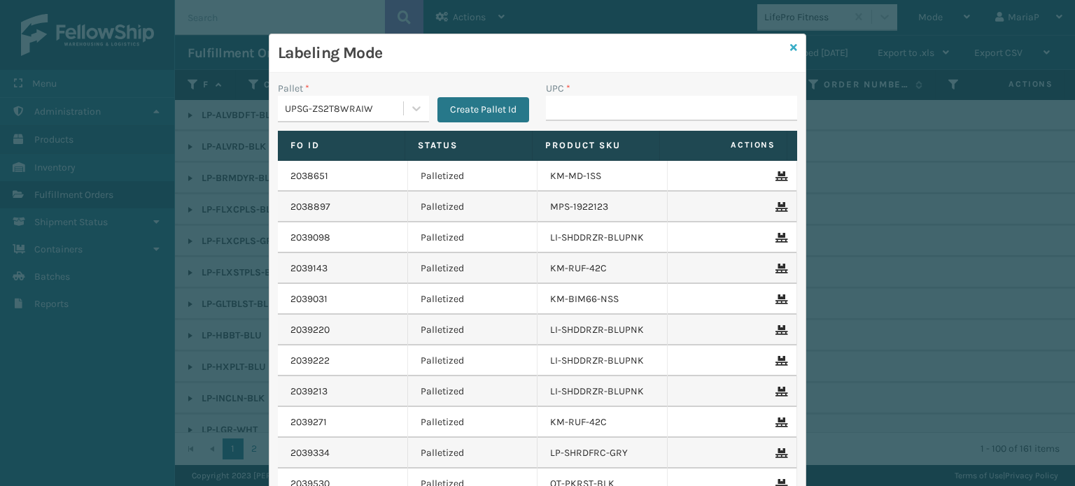
click at [790, 44] on icon at bounding box center [793, 48] width 7 height 10
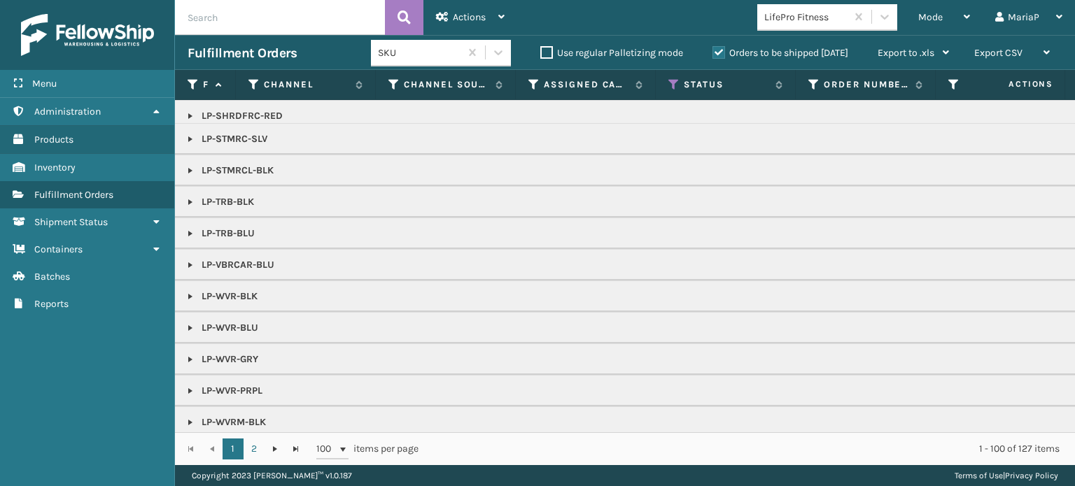
scroll to position [868, 0]
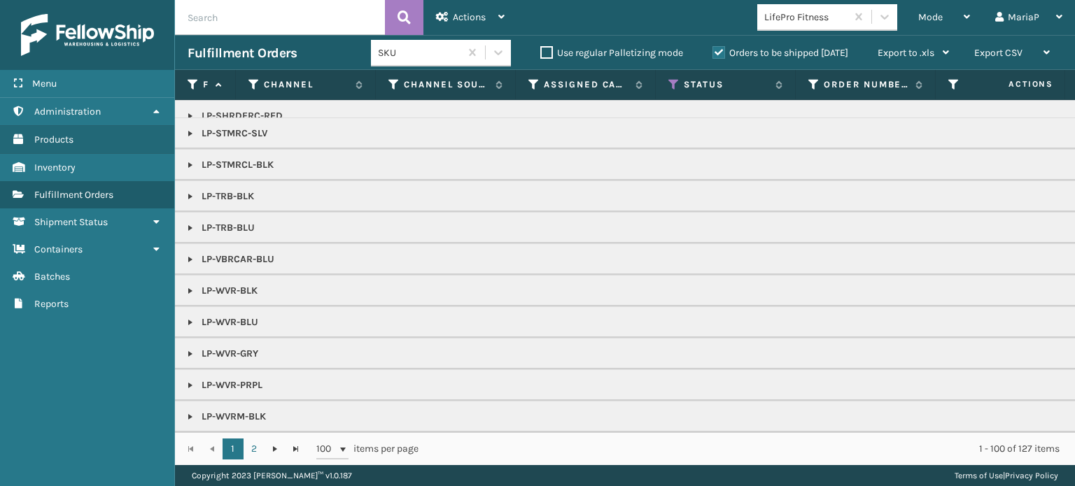
click at [187, 317] on link at bounding box center [190, 322] width 11 height 11
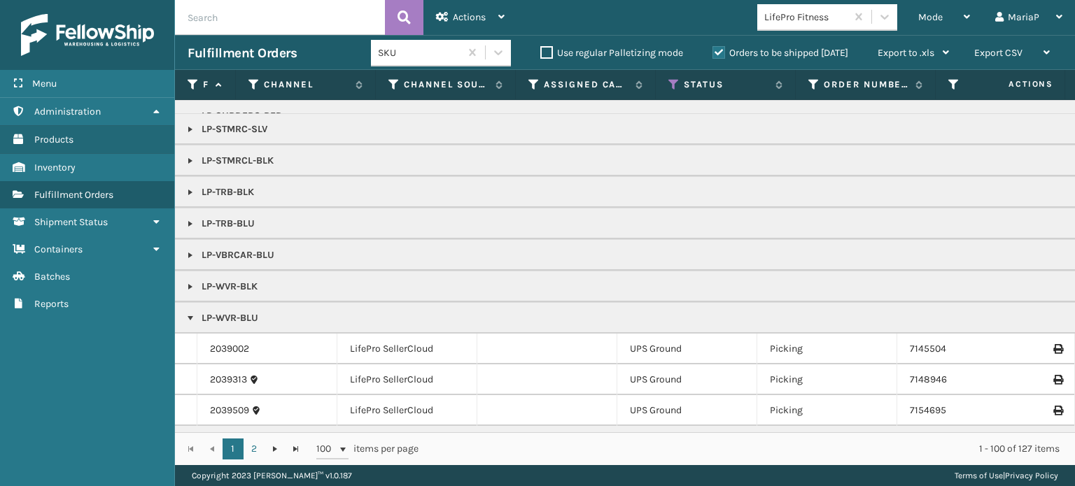
click at [208, 338] on td "2039002" at bounding box center [267, 349] width 140 height 31
click at [211, 342] on link "2039002" at bounding box center [229, 349] width 39 height 14
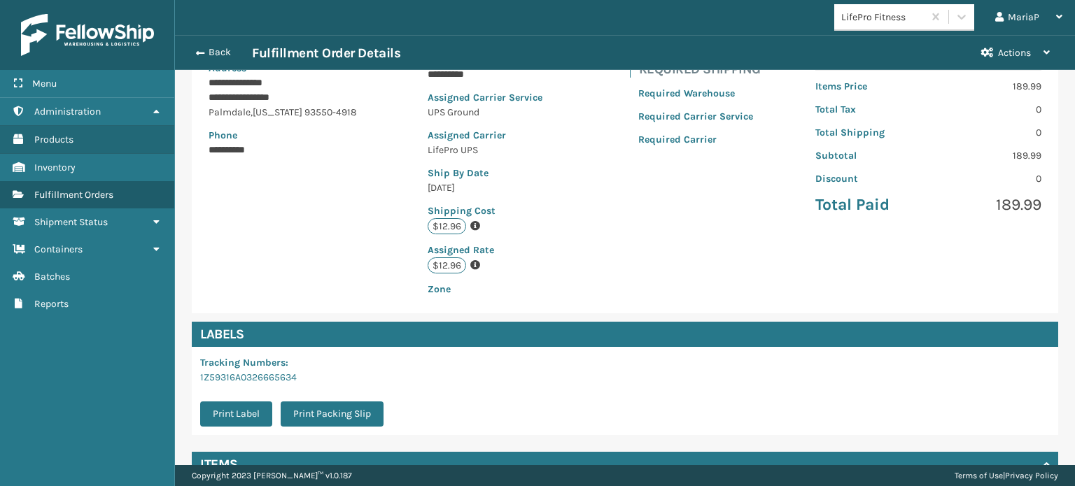
scroll to position [339, 0]
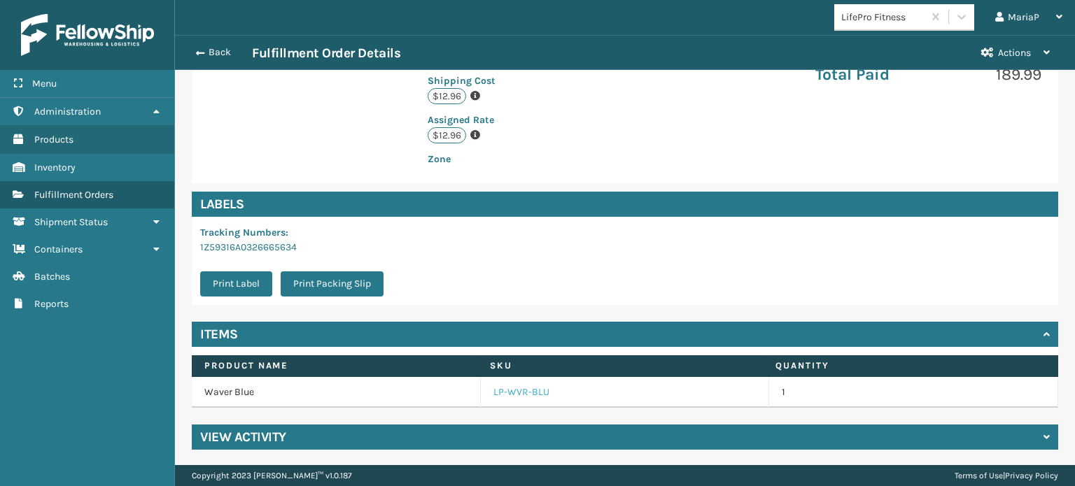
click at [538, 388] on link "LP-WVR-BLU" at bounding box center [521, 393] width 56 height 14
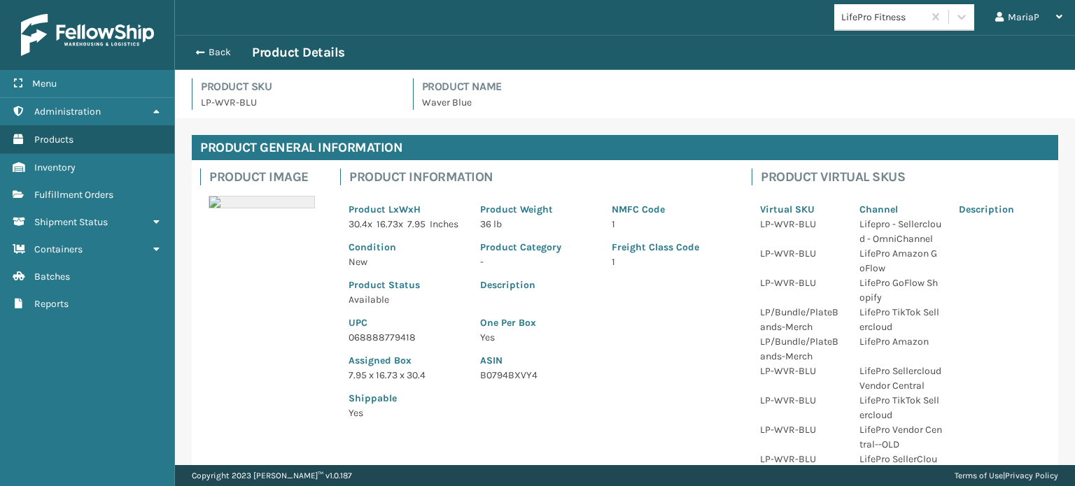
click at [386, 345] on p "068888779418" at bounding box center [406, 337] width 115 height 15
copy p "068888779418"
click at [201, 52] on span "button" at bounding box center [198, 53] width 8 height 10
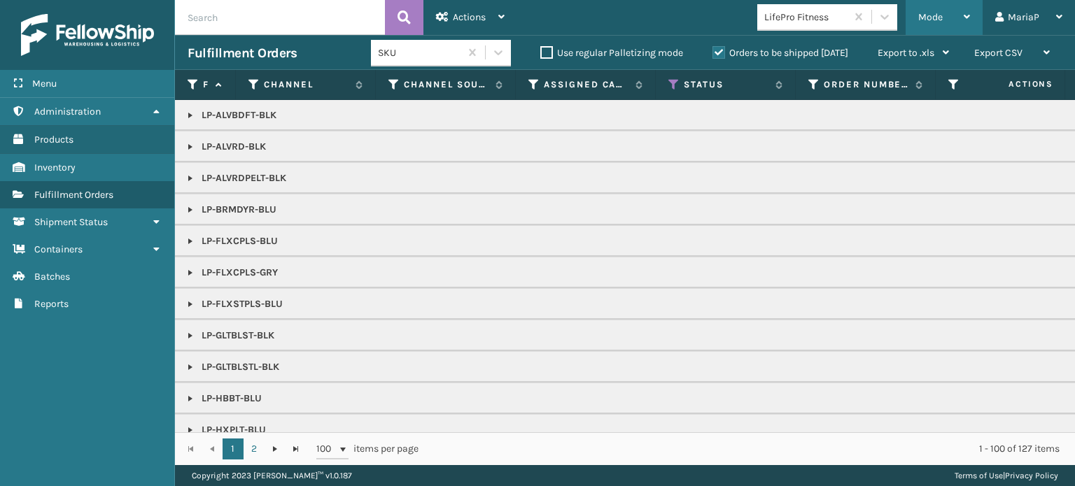
drag, startPoint x: 906, startPoint y: 15, endPoint x: 949, endPoint y: 37, distance: 48.5
click at [906, 15] on div "Mode Regular Mode Picking Mode Labeling Mode Exit Scan Mode" at bounding box center [944, 17] width 77 height 35
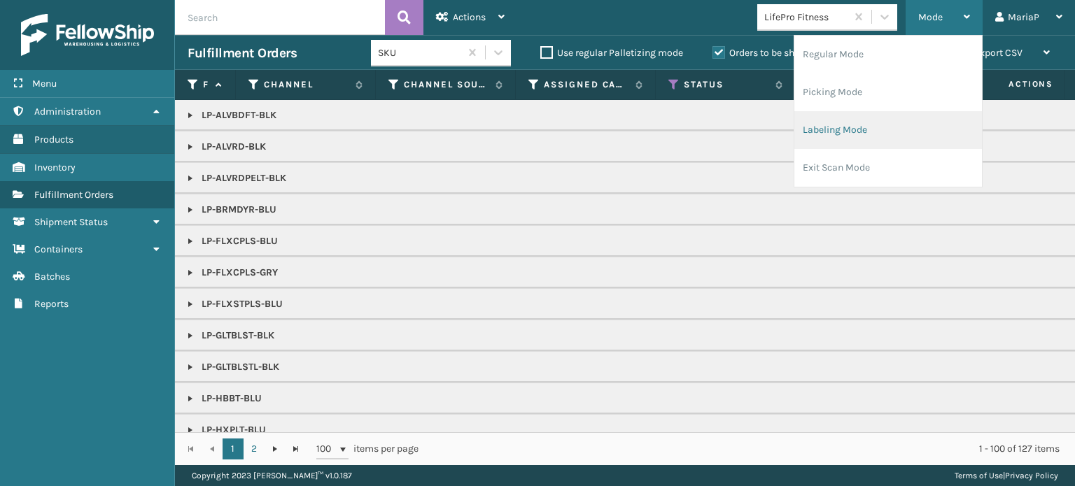
drag, startPoint x: 907, startPoint y: 127, endPoint x: 899, endPoint y: 127, distance: 7.7
click at [899, 127] on li "Labeling Mode" at bounding box center [888, 130] width 188 height 38
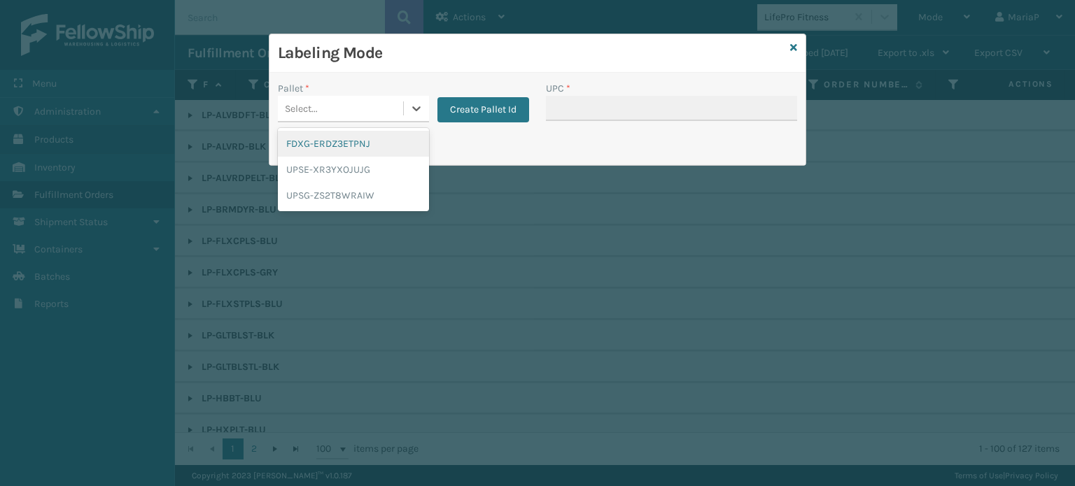
click at [354, 108] on div "Select..." at bounding box center [340, 108] width 125 height 23
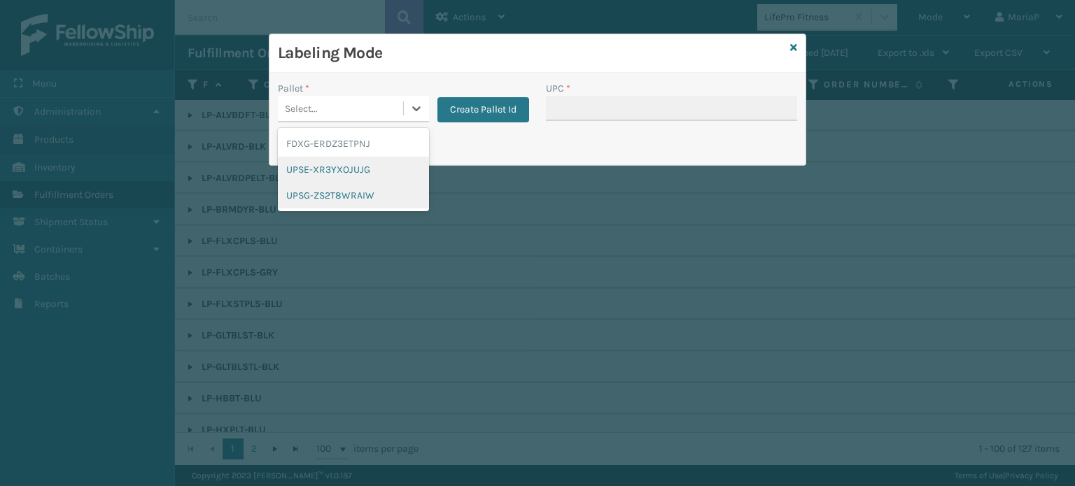
click at [414, 176] on div "UPSE-XR3YXOJUJG" at bounding box center [353, 170] width 151 height 26
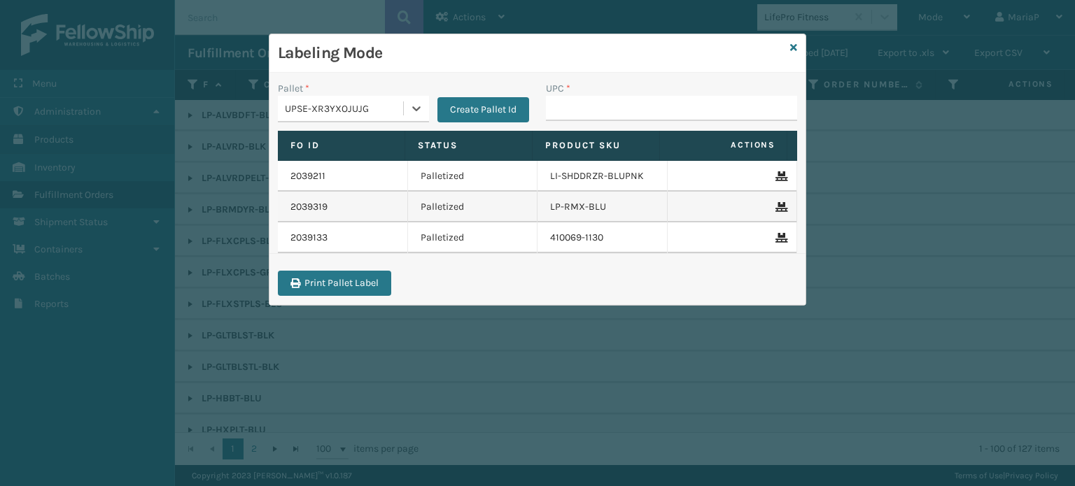
click at [400, 101] on div "UPSE-XR3YXOJUJG" at bounding box center [345, 108] width 120 height 15
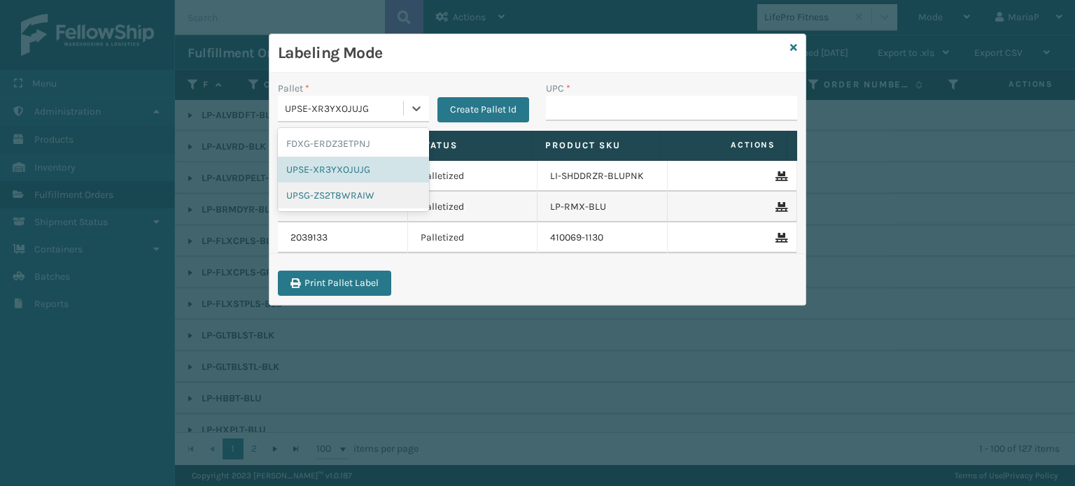
click at [379, 191] on div "UPSG-ZS2T8WRAIW" at bounding box center [353, 196] width 151 height 26
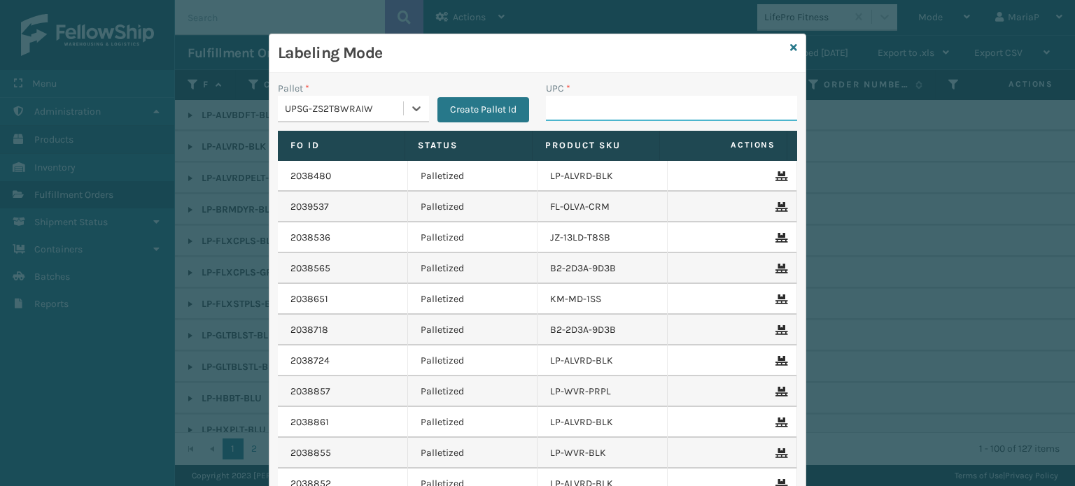
drag, startPoint x: 554, startPoint y: 111, endPoint x: 562, endPoint y: 108, distance: 8.0
click at [554, 111] on input "UPC *" at bounding box center [671, 108] width 251 height 25
paste input "068888779418"
type input "068888779418"
click at [571, 108] on input "UPC *" at bounding box center [671, 108] width 251 height 25
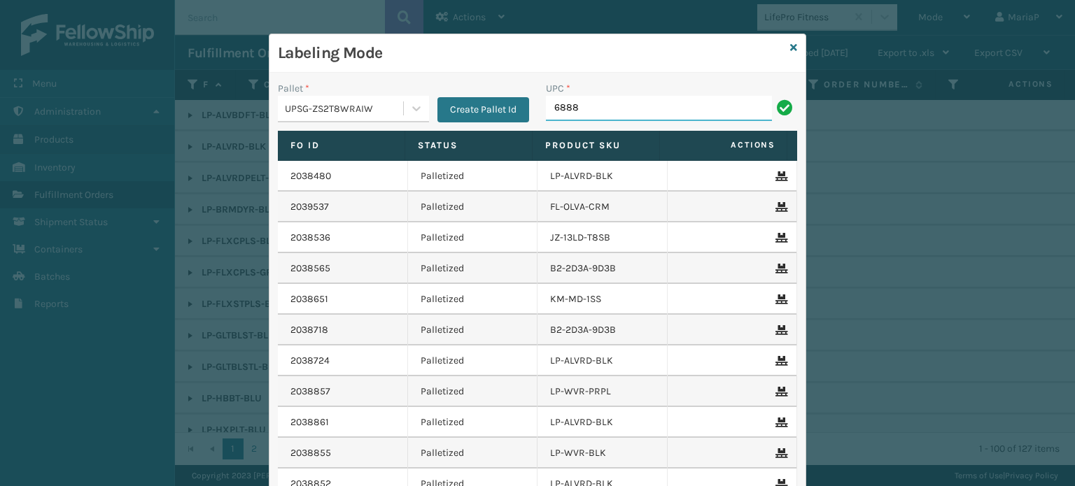
type input "68888027106"
click at [791, 44] on icon at bounding box center [793, 48] width 7 height 10
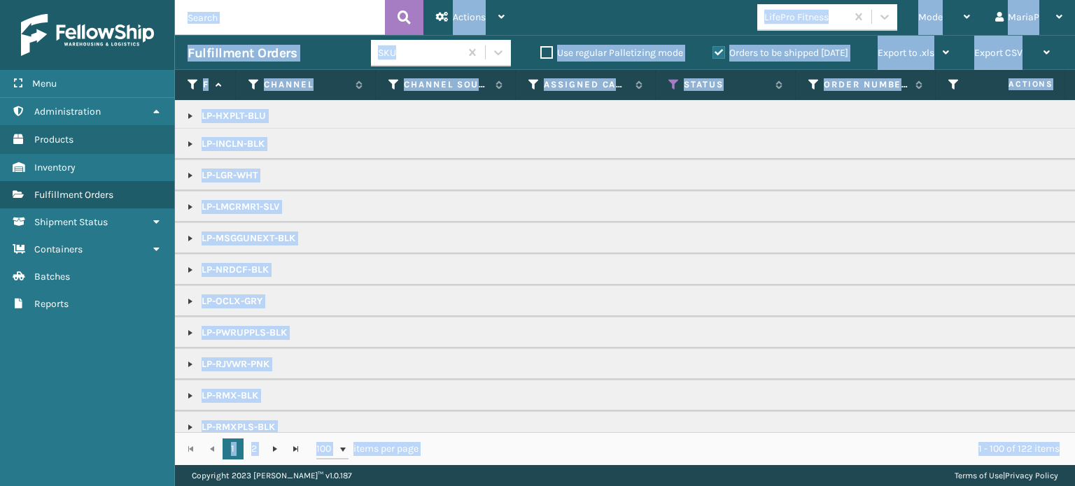
scroll to position [350, 0]
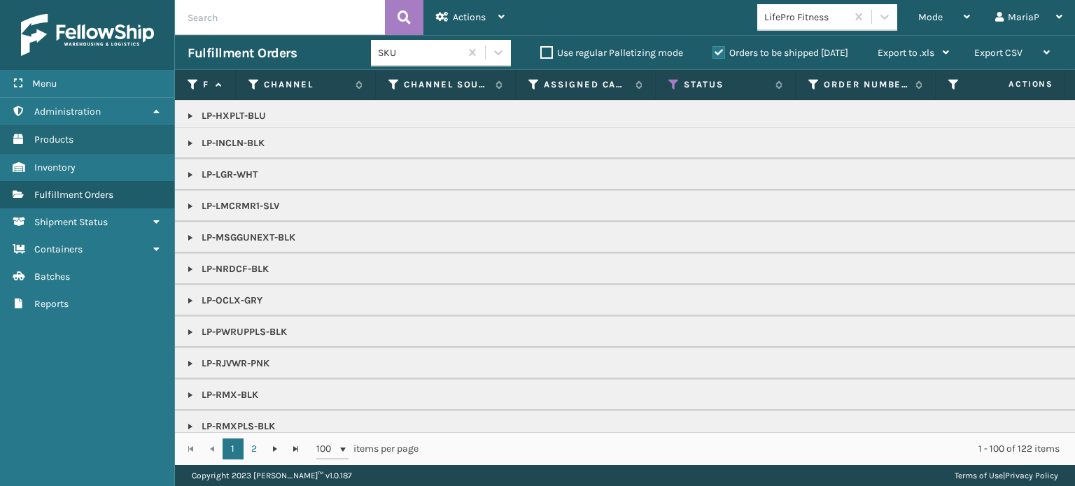
drag, startPoint x: 185, startPoint y: 363, endPoint x: 203, endPoint y: 365, distance: 17.6
click at [185, 363] on link at bounding box center [190, 363] width 11 height 11
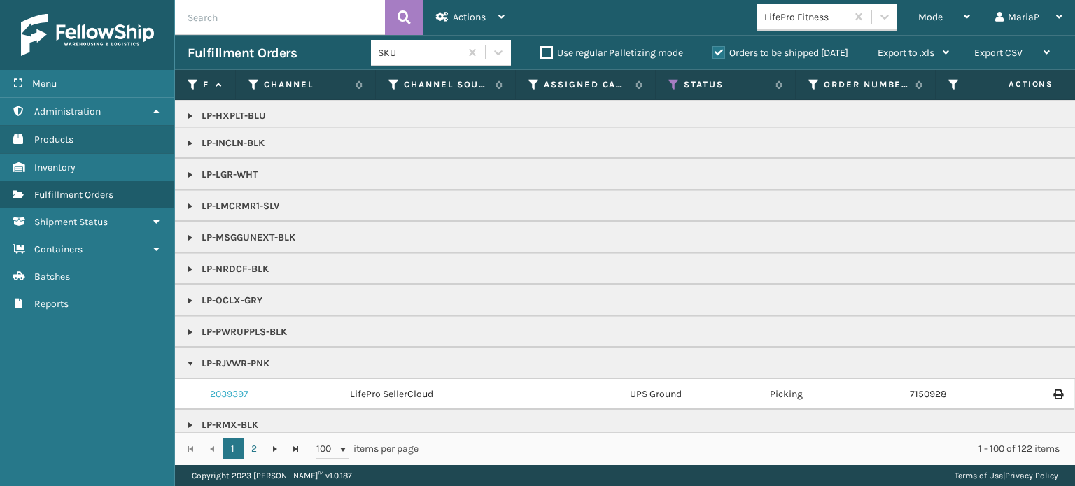
click at [228, 388] on link "2039397" at bounding box center [229, 395] width 38 height 14
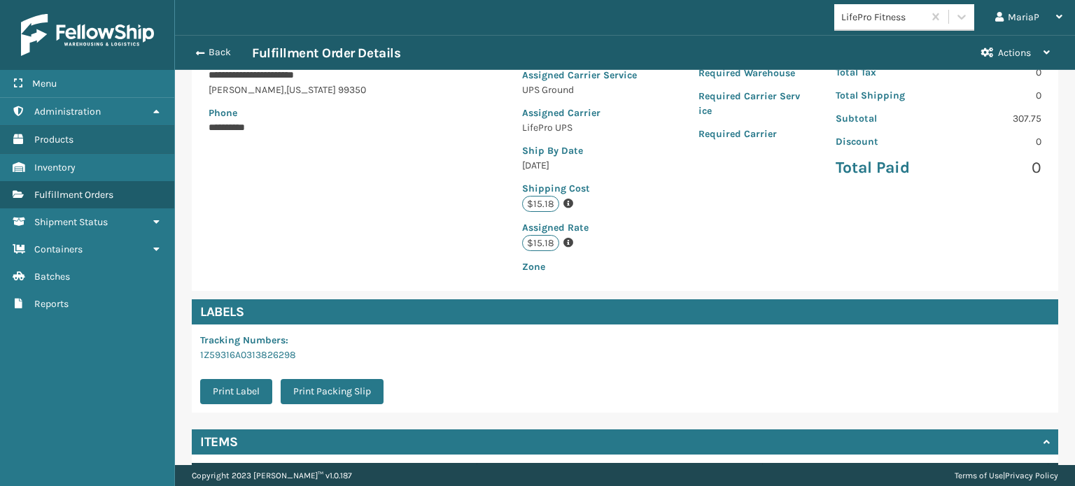
scroll to position [280, 0]
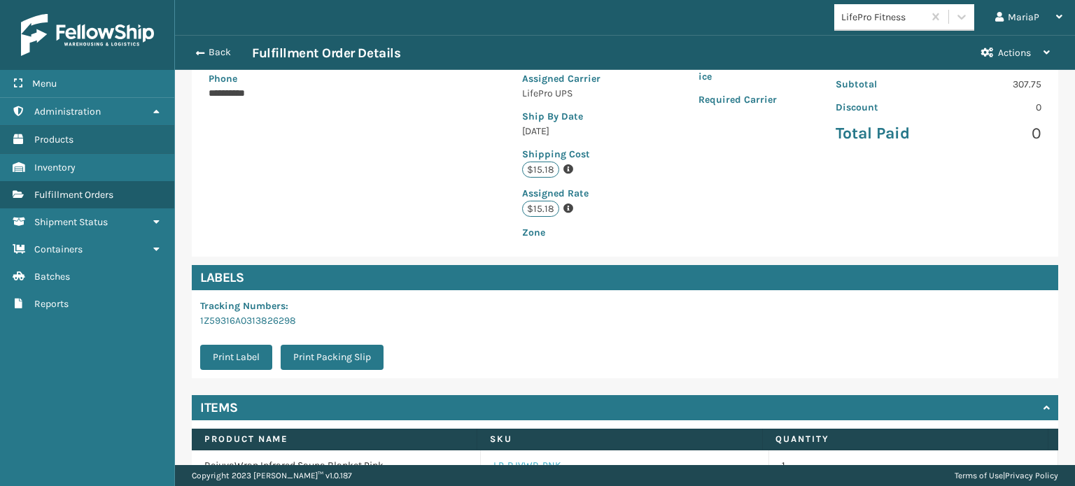
click at [523, 459] on link "LP-RJVWR-PNK" at bounding box center [527, 466] width 68 height 14
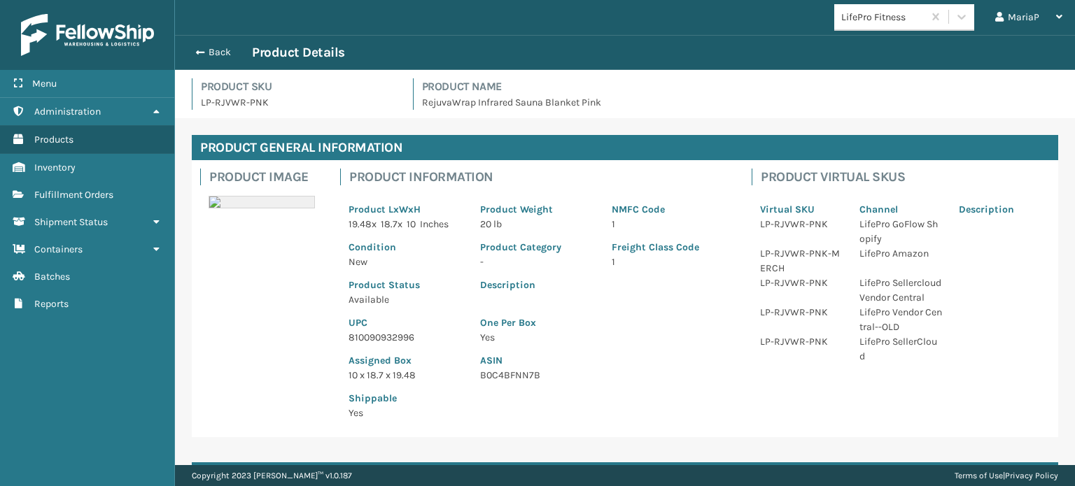
click at [379, 337] on p "810090932996" at bounding box center [406, 337] width 115 height 15
copy p "810090932996"
click at [221, 61] on div "Back Product Details" at bounding box center [625, 52] width 900 height 35
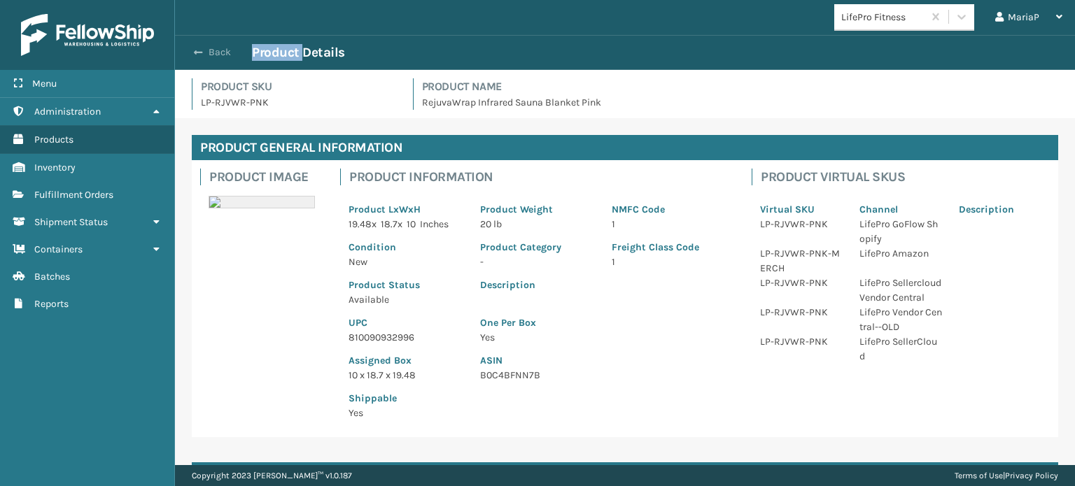
click at [222, 50] on button "Back" at bounding box center [220, 52] width 64 height 13
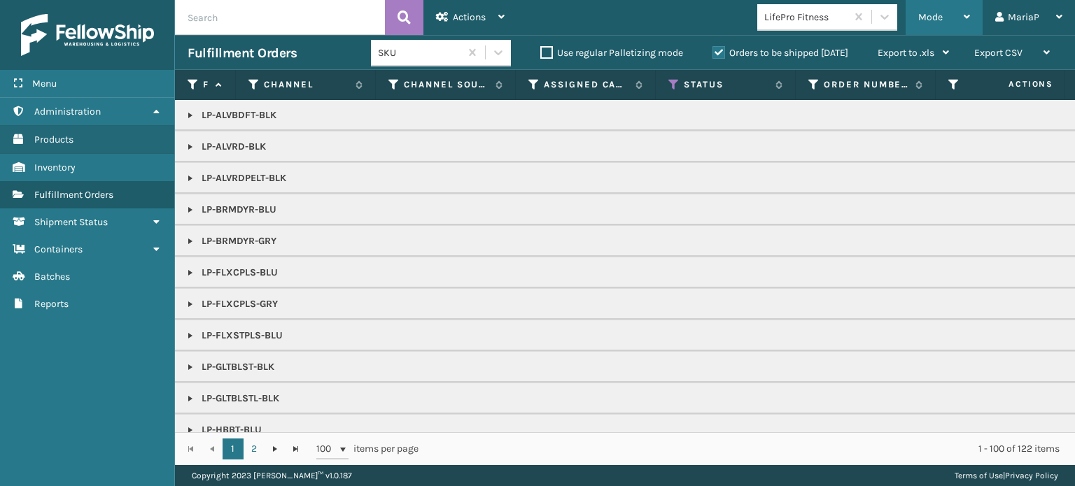
click at [946, 15] on div "Mode" at bounding box center [944, 17] width 52 height 35
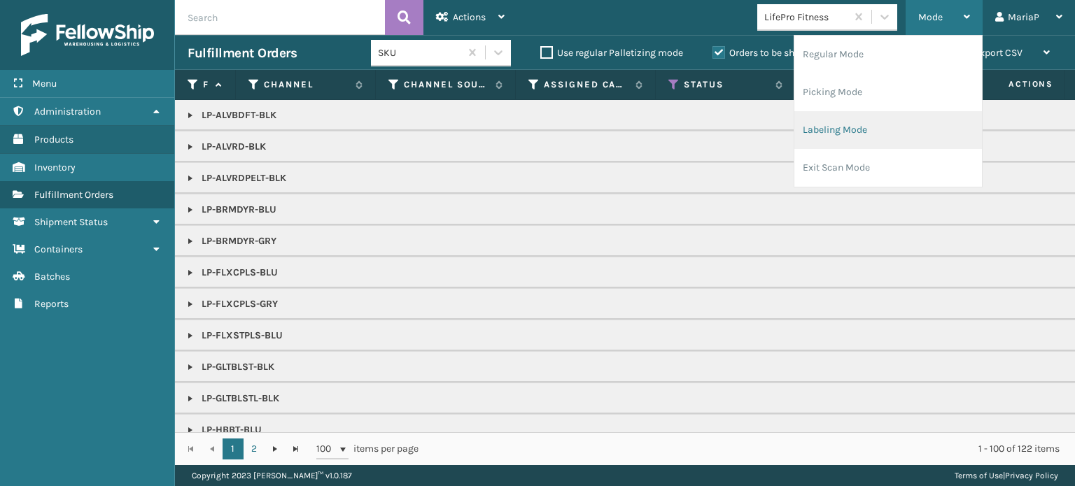
click at [897, 125] on li "Labeling Mode" at bounding box center [888, 130] width 188 height 38
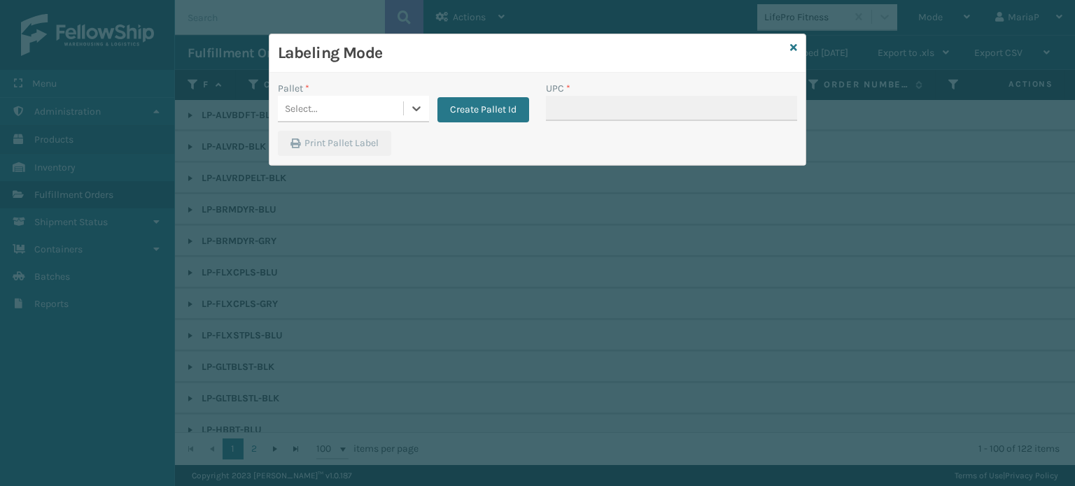
drag, startPoint x: 396, startPoint y: 106, endPoint x: 386, endPoint y: 125, distance: 22.2
click at [395, 106] on div "Select..." at bounding box center [340, 108] width 125 height 23
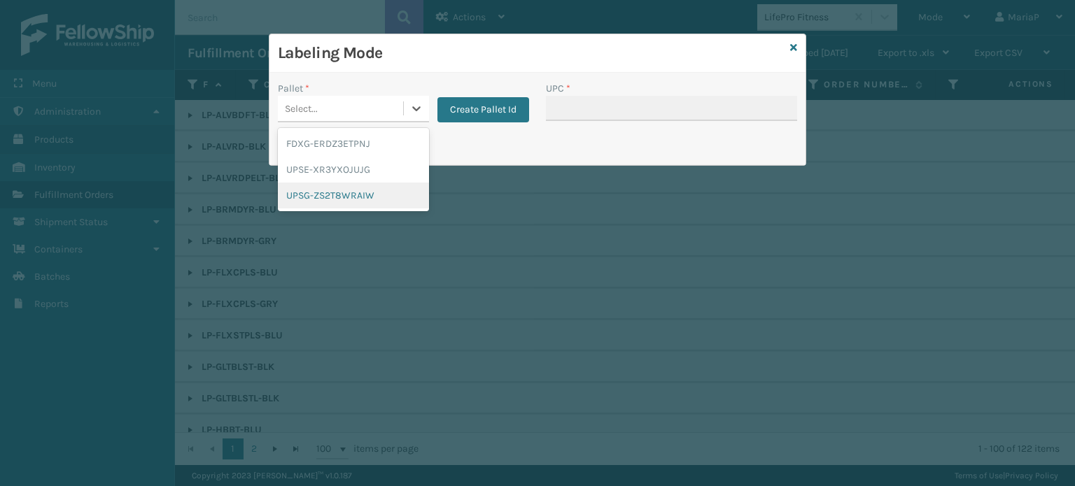
click at [356, 199] on div "UPSG-ZS2T8WRAIW" at bounding box center [353, 196] width 151 height 26
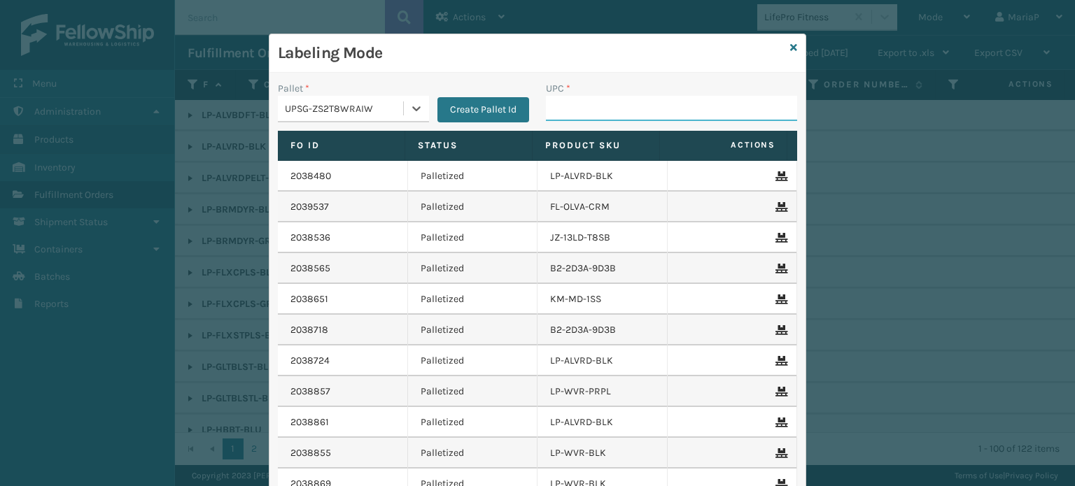
click at [577, 102] on input "UPC *" at bounding box center [671, 108] width 251 height 25
paste input "810090932996"
type input "810090932996"
click at [790, 49] on icon at bounding box center [793, 48] width 7 height 10
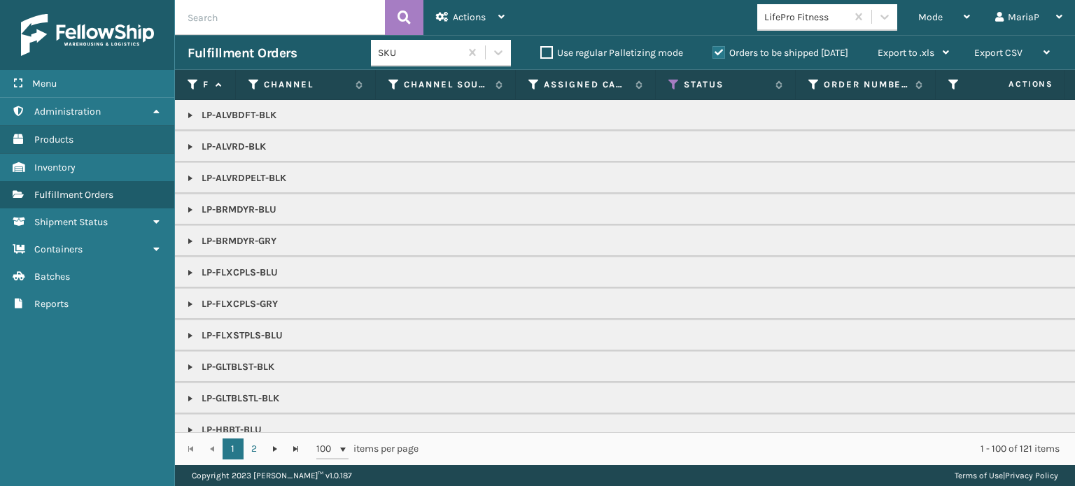
click at [188, 300] on link at bounding box center [190, 304] width 11 height 11
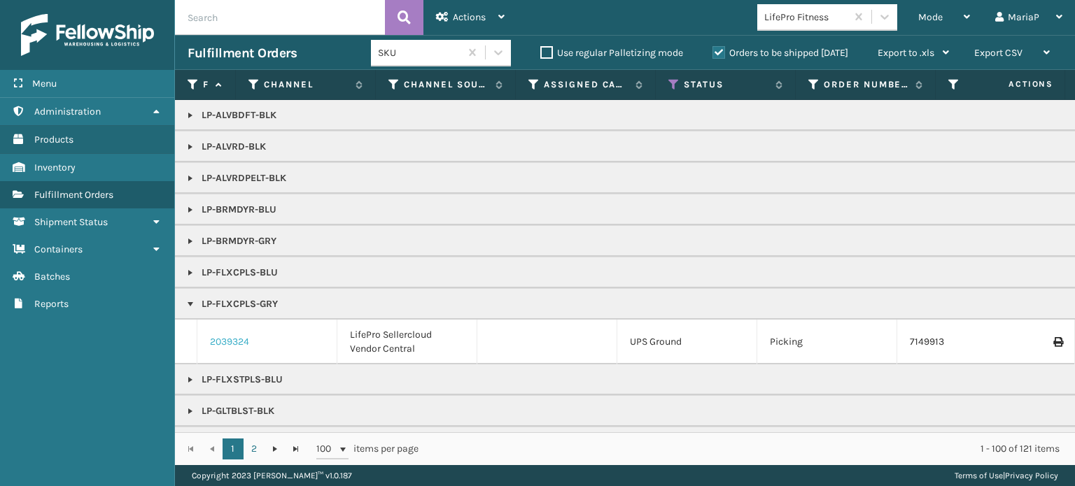
click at [241, 344] on link "2039324" at bounding box center [229, 342] width 39 height 14
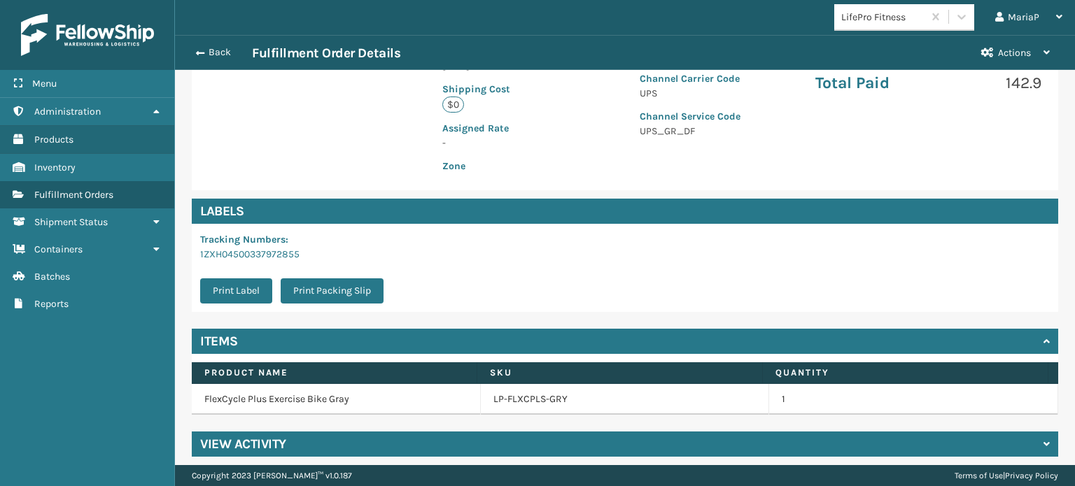
scroll to position [338, 0]
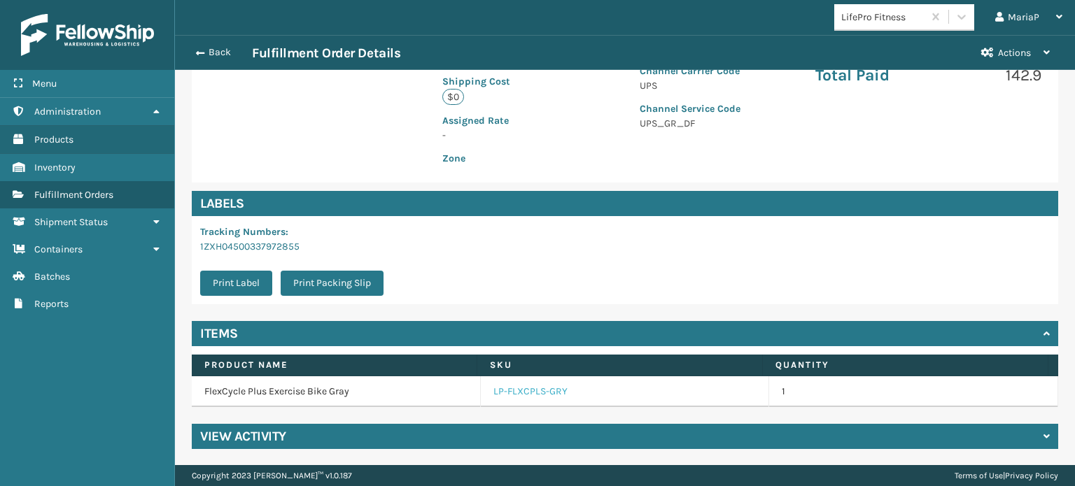
click at [557, 391] on link "LP-FLXCPLS-GRY" at bounding box center [530, 392] width 74 height 14
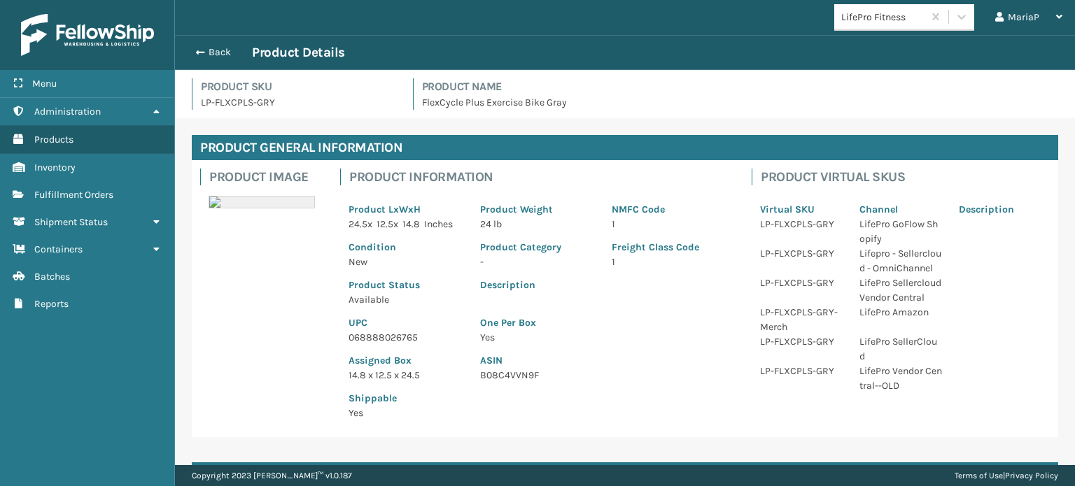
click at [384, 341] on p "068888026765" at bounding box center [406, 337] width 115 height 15
copy p "068888026765"
click at [199, 41] on div "Back Product Details" at bounding box center [625, 52] width 900 height 35
click at [201, 41] on div "Back Product Details" at bounding box center [625, 52] width 900 height 35
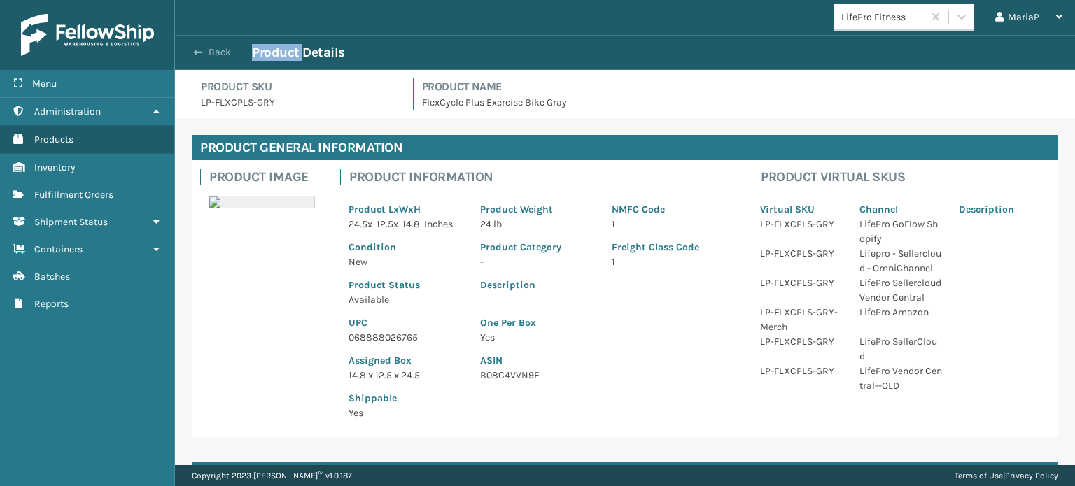
click at [202, 49] on span "button" at bounding box center [198, 53] width 8 height 10
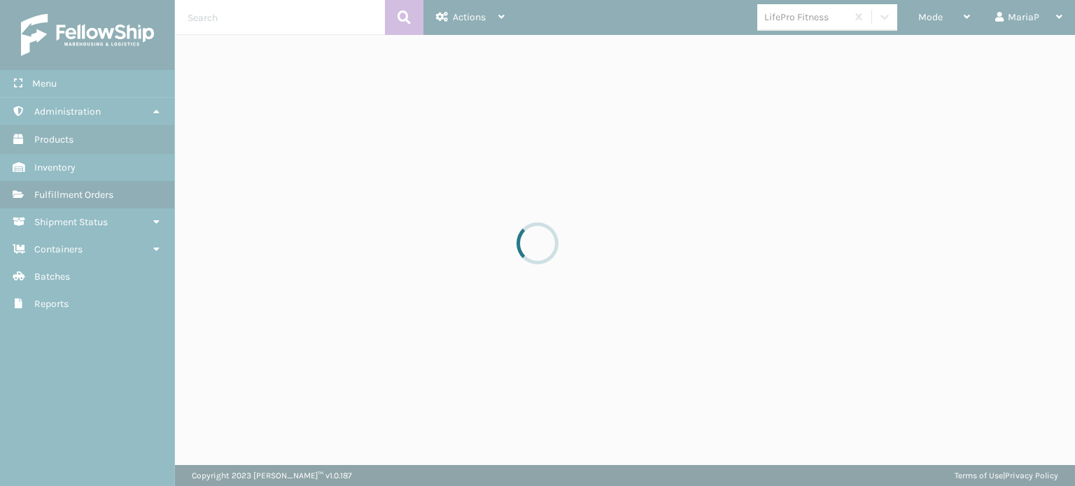
click at [941, 16] on span "Mode" at bounding box center [930, 17] width 24 height 12
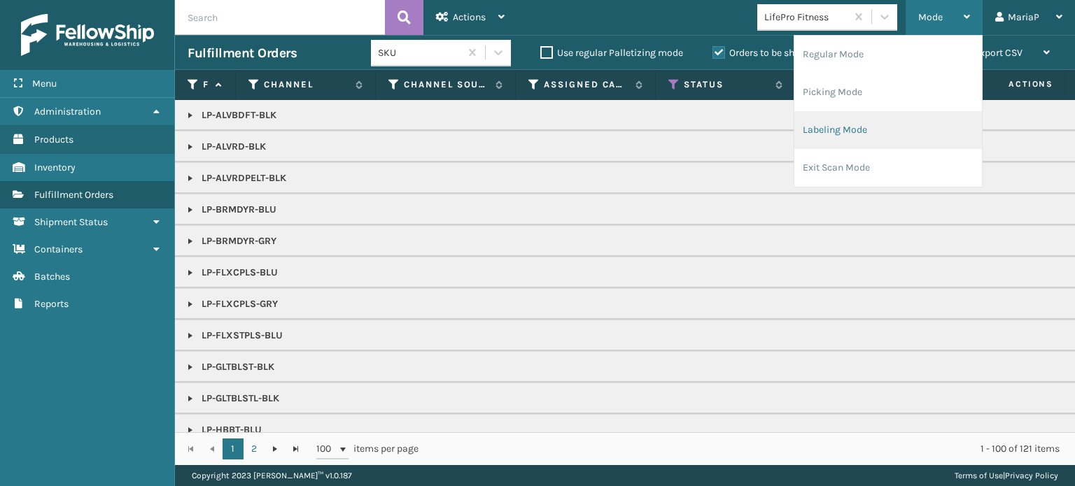
click at [860, 133] on li "Labeling Mode" at bounding box center [888, 130] width 188 height 38
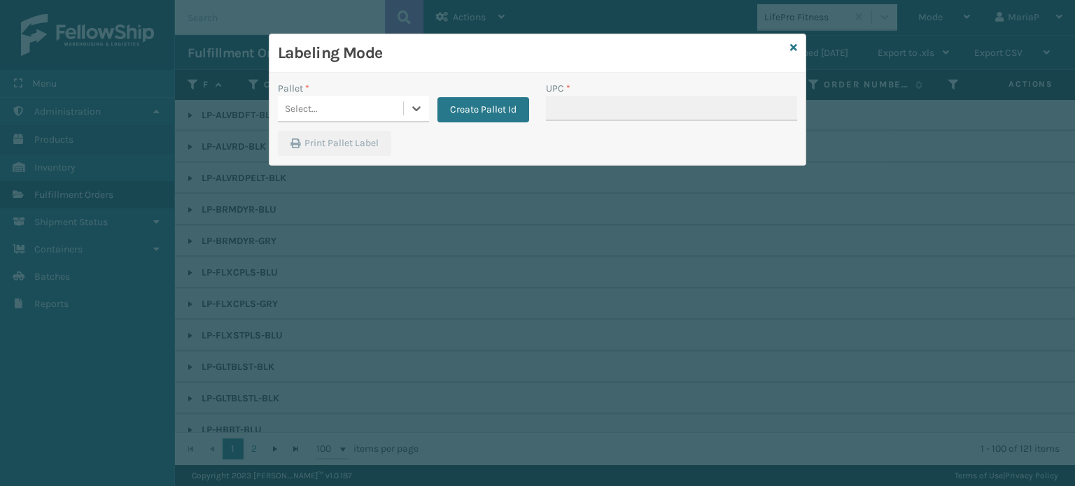
click at [386, 104] on div "Select..." at bounding box center [340, 108] width 125 height 23
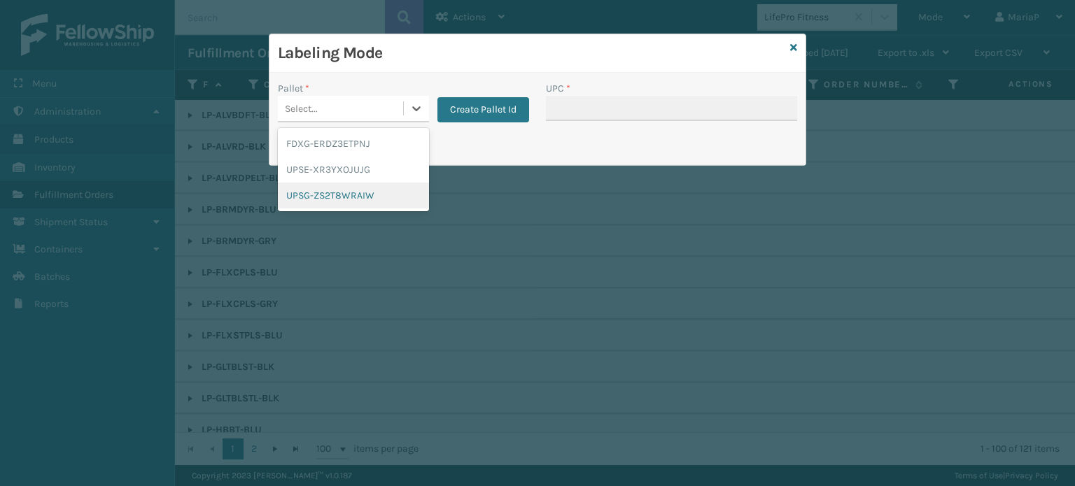
click at [353, 196] on div "UPSG-ZS2T8WRAIW" at bounding box center [353, 196] width 151 height 26
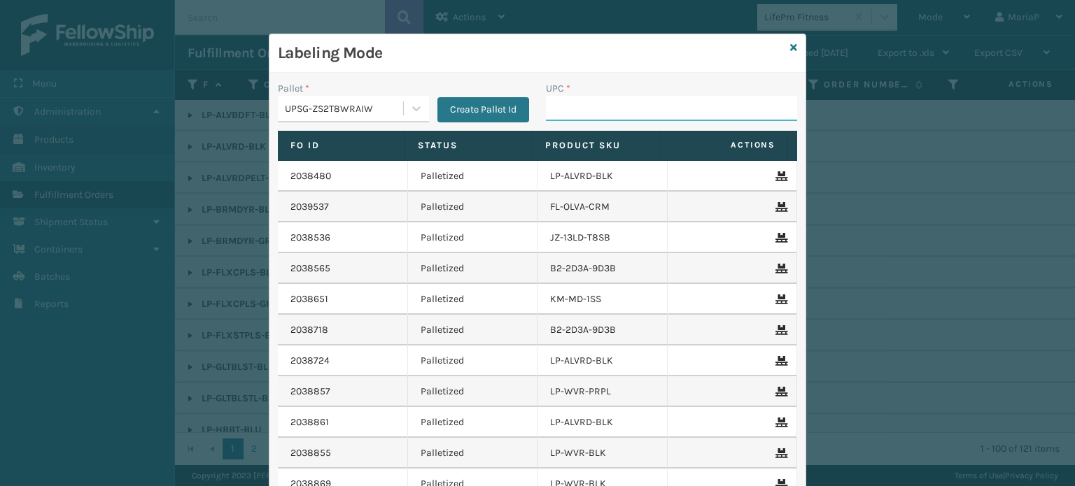
click at [581, 115] on input "UPC *" at bounding box center [671, 108] width 251 height 25
paste input "068888026765"
type input "068888026765"
type input "8100909314"
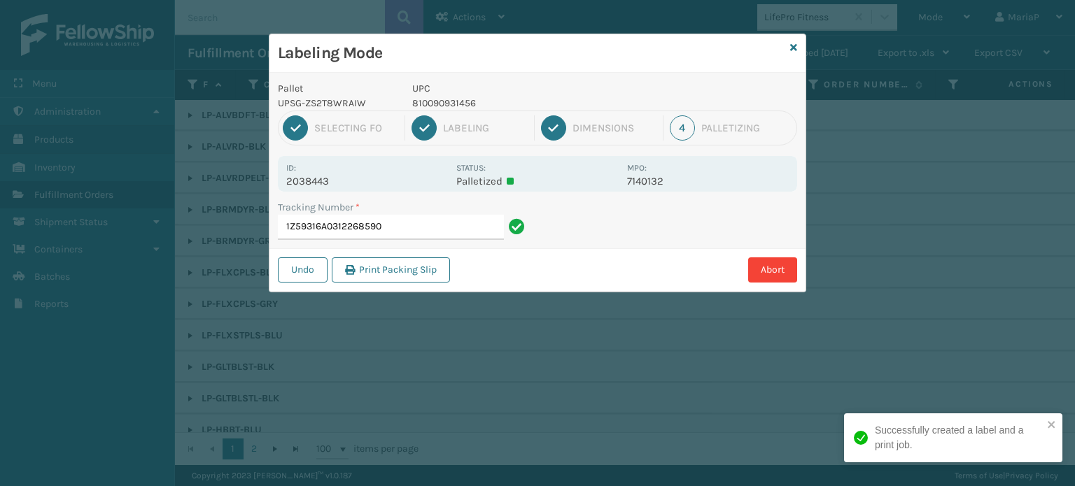
click at [454, 103] on p "810090931456" at bounding box center [515, 103] width 206 height 15
click at [453, 100] on p "810090931456" at bounding box center [515, 103] width 206 height 15
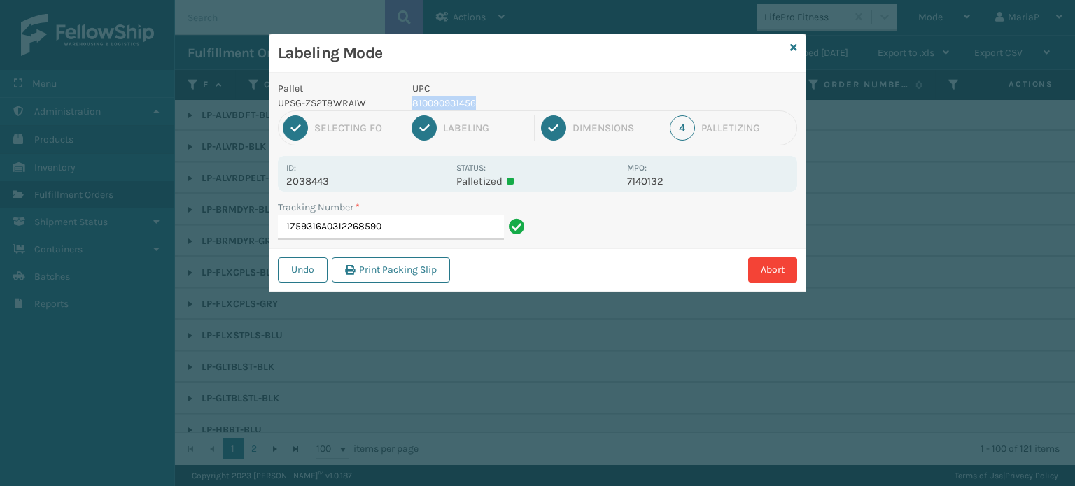
copy p "810090931456"
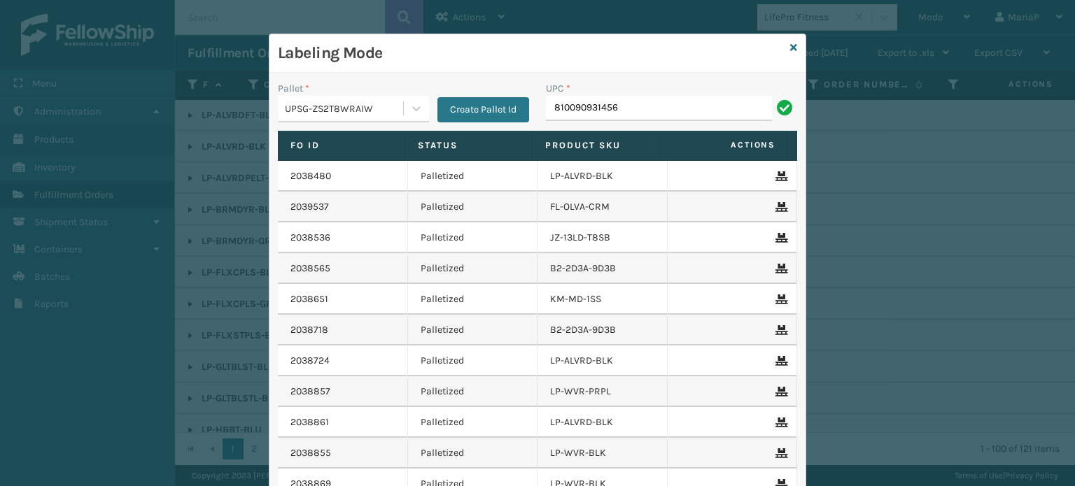
type input "810090931456"
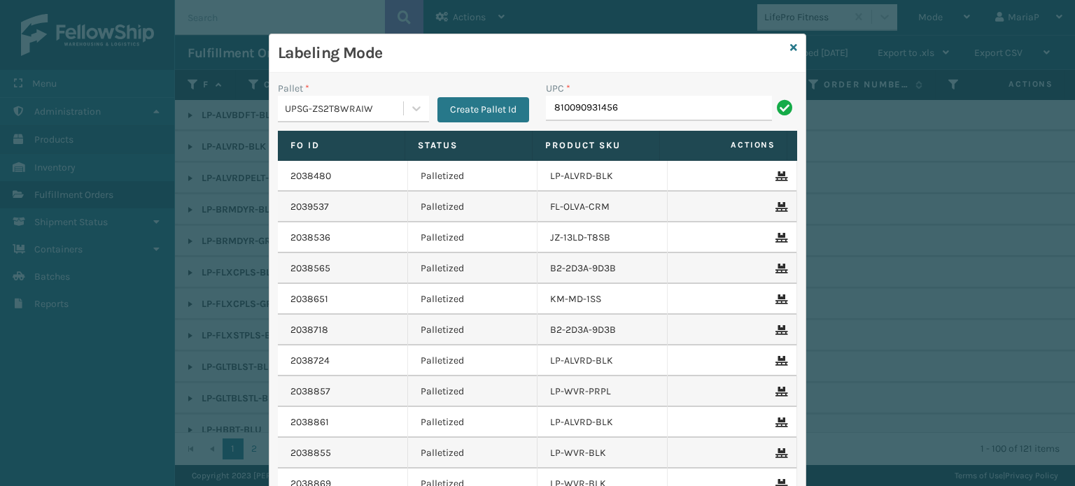
type input "810090931456"
type input "LP-MSGGUNEXT-BLK"
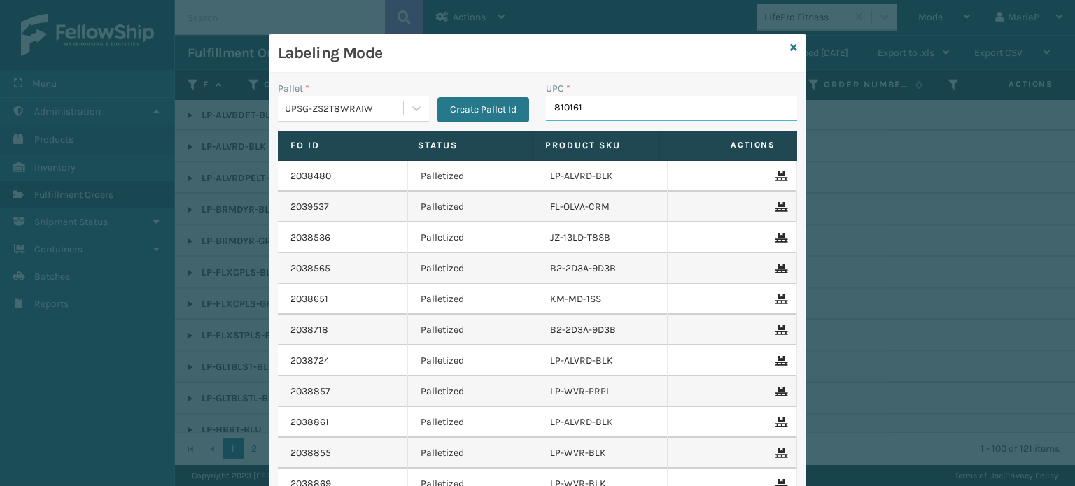
type input "8101613"
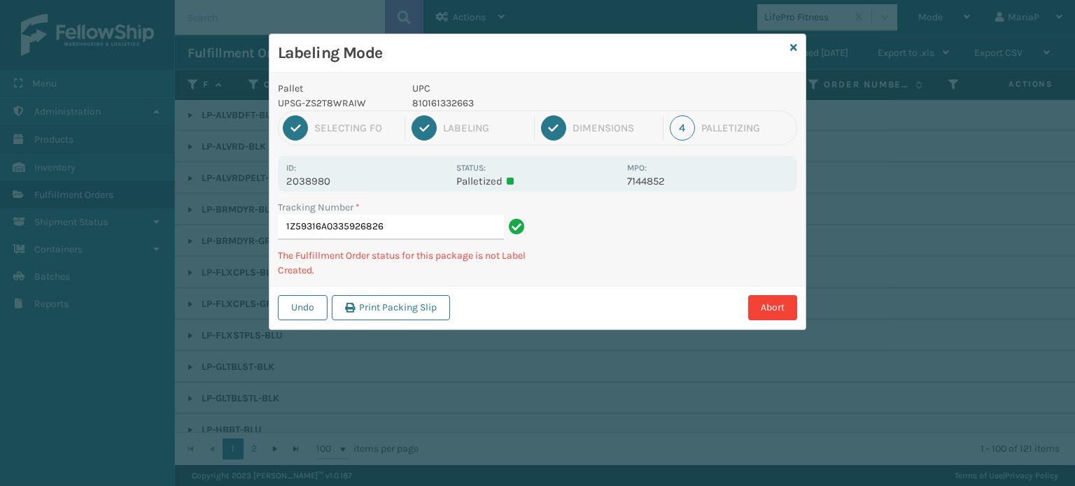
click at [467, 110] on p "810161332663" at bounding box center [515, 103] width 206 height 15
click at [468, 108] on p "810161332663" at bounding box center [515, 103] width 206 height 15
click at [469, 108] on p "810161332663" at bounding box center [515, 103] width 206 height 15
click at [470, 108] on p "810161332663" at bounding box center [515, 103] width 206 height 15
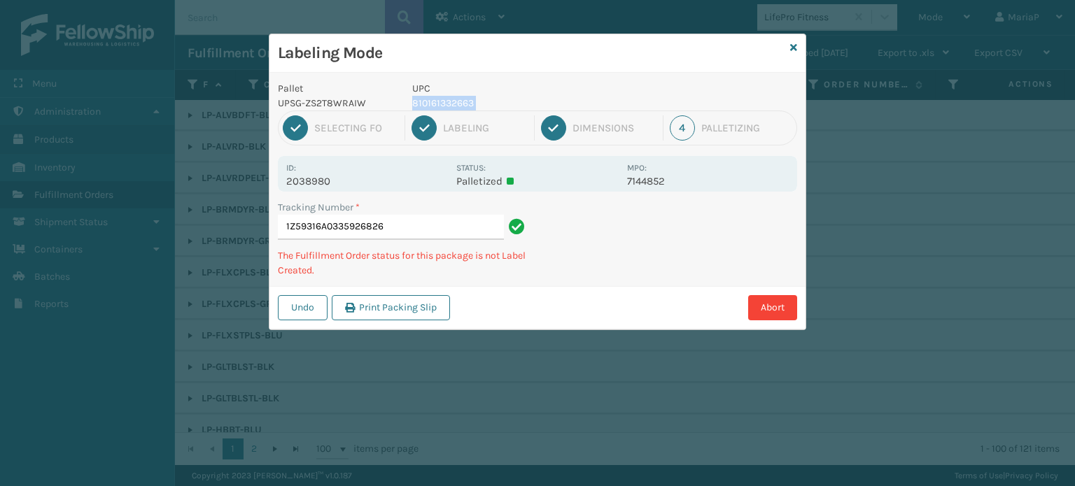
copy p "810161332663"
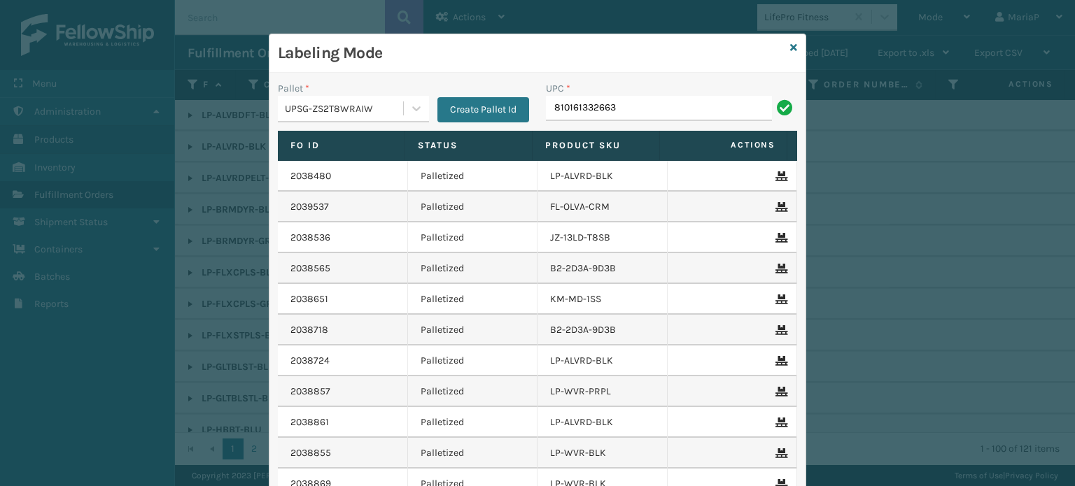
type input "810161332663"
type input "lp-i"
click at [790, 44] on icon at bounding box center [793, 48] width 7 height 10
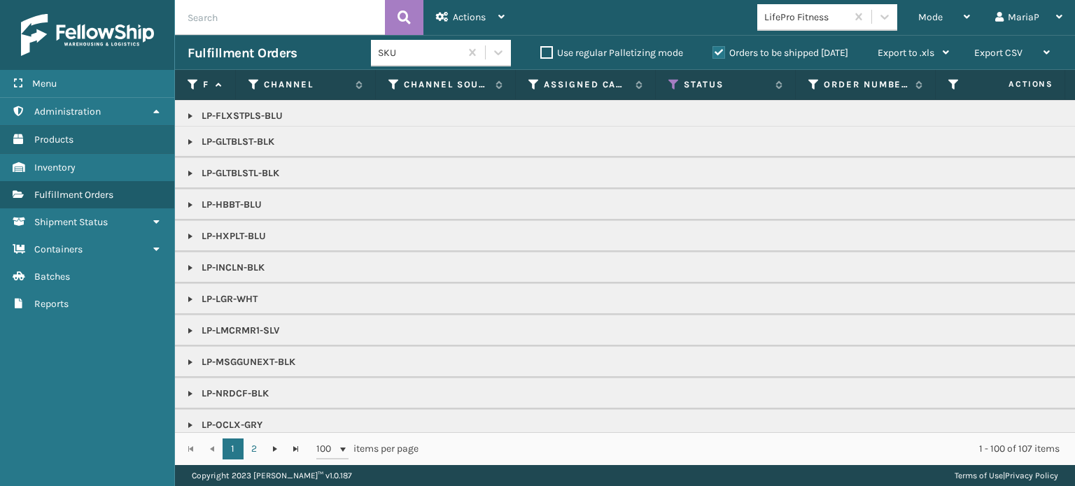
scroll to position [280, 0]
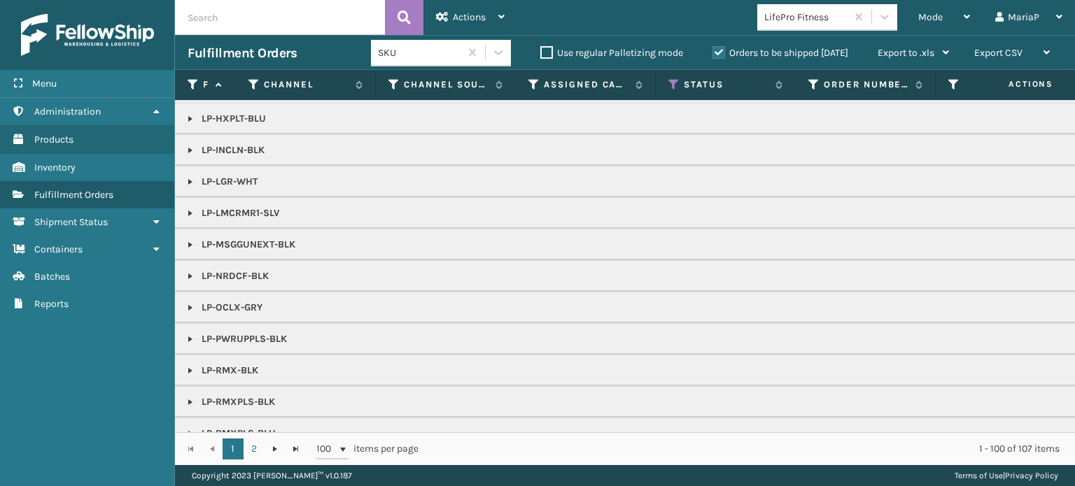
click at [190, 148] on link at bounding box center [190, 150] width 11 height 11
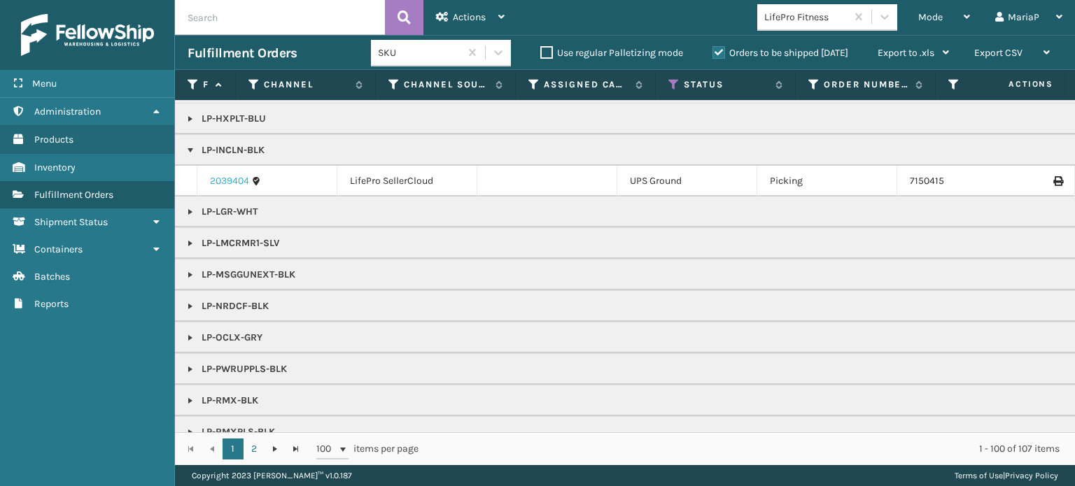
click at [244, 176] on link "2039404" at bounding box center [229, 181] width 39 height 14
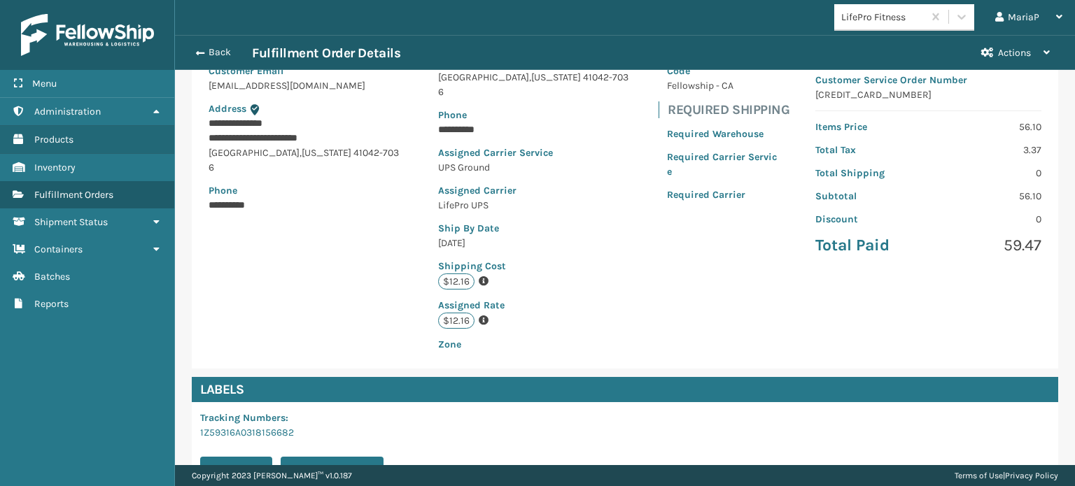
scroll to position [339, 0]
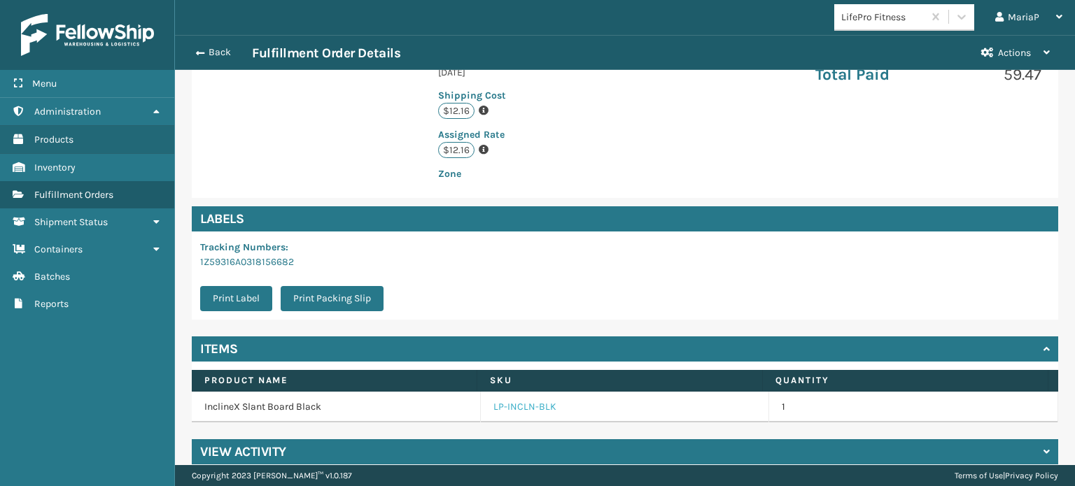
click at [531, 400] on link "LP-INCLN-BLK" at bounding box center [524, 407] width 63 height 14
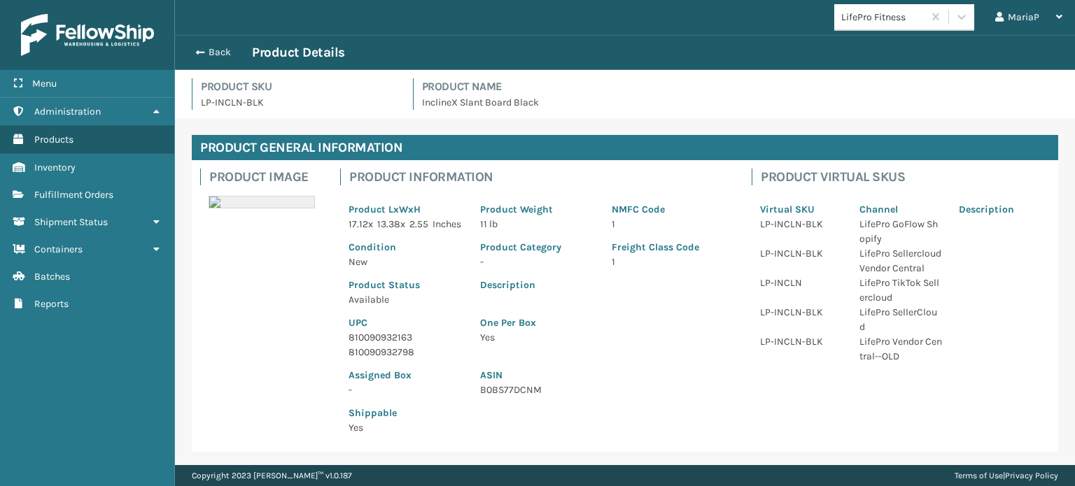
click at [370, 345] on p "810090932163" at bounding box center [406, 337] width 115 height 15
click at [397, 345] on p "810090932163" at bounding box center [406, 337] width 115 height 15
click at [207, 53] on button "Back" at bounding box center [220, 52] width 64 height 13
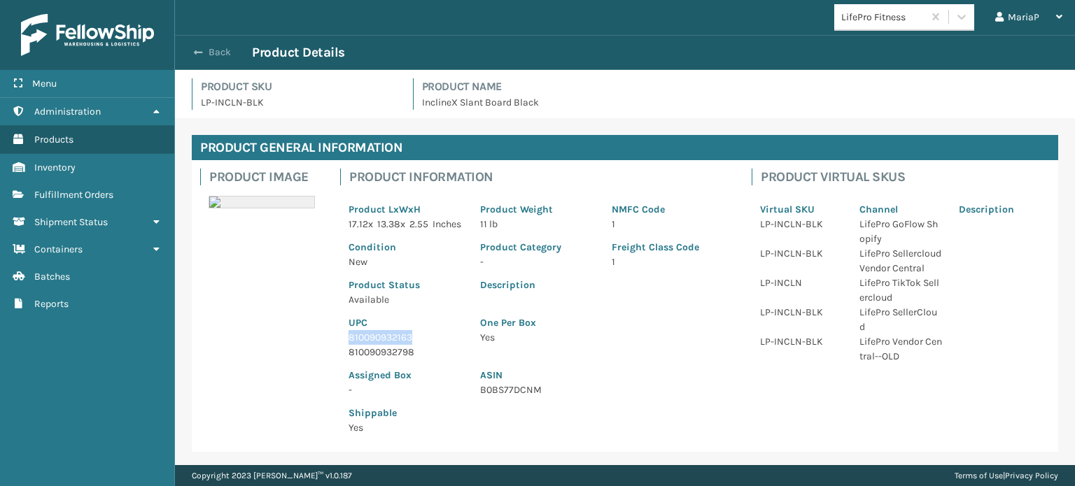
click at [209, 53] on button "Back" at bounding box center [220, 52] width 64 height 13
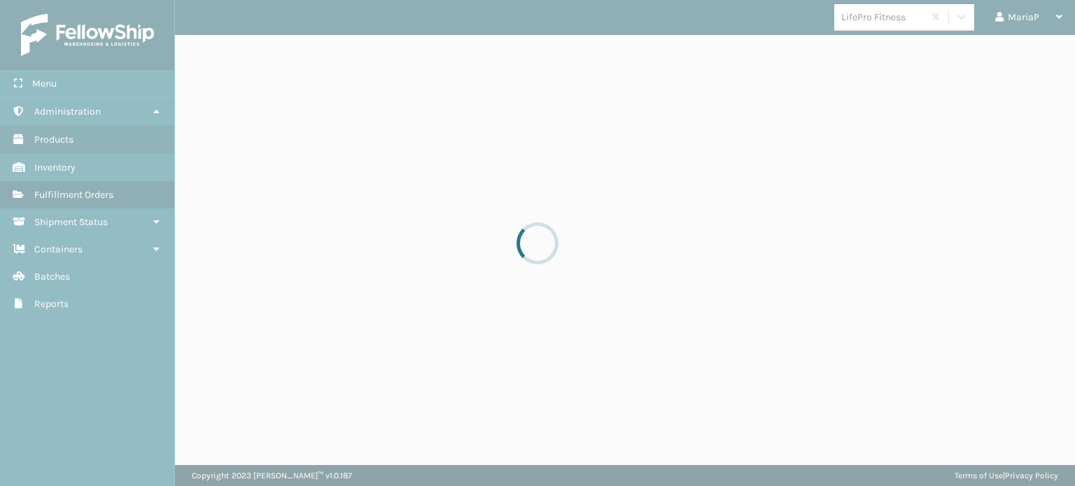
click at [209, 53] on div at bounding box center [537, 243] width 1075 height 486
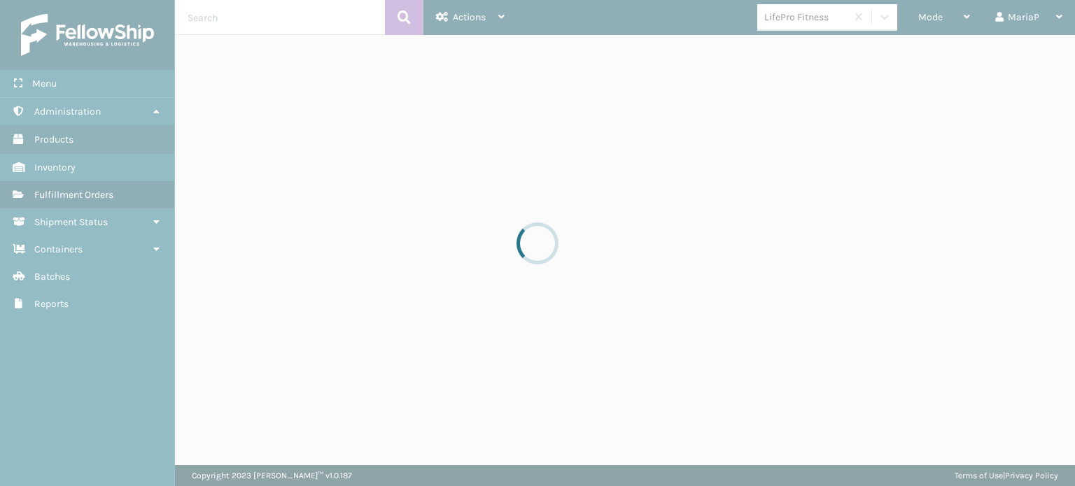
click at [932, 7] on div at bounding box center [537, 243] width 1075 height 486
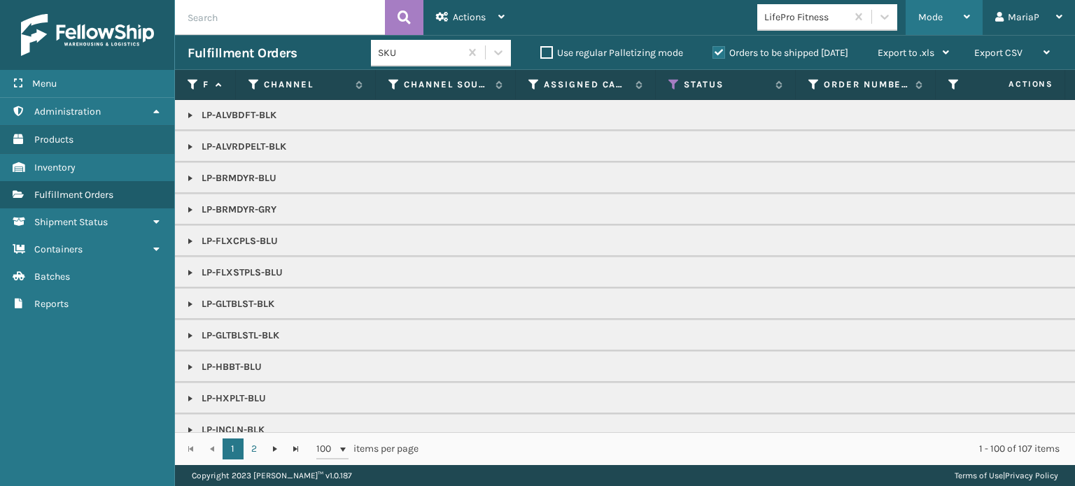
click at [935, 13] on span "Mode" at bounding box center [930, 17] width 24 height 12
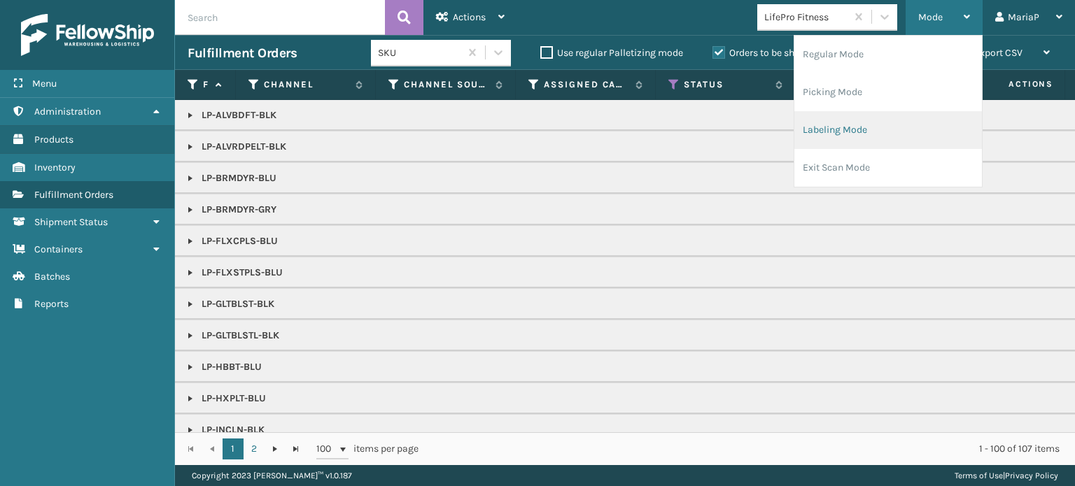
click at [872, 131] on li "Labeling Mode" at bounding box center [888, 130] width 188 height 38
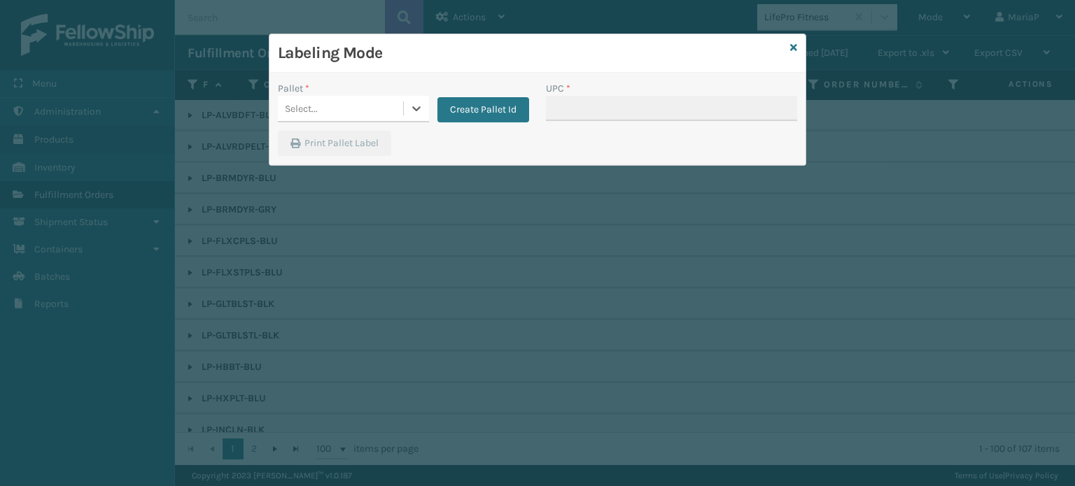
click at [351, 111] on div "Select..." at bounding box center [340, 108] width 125 height 23
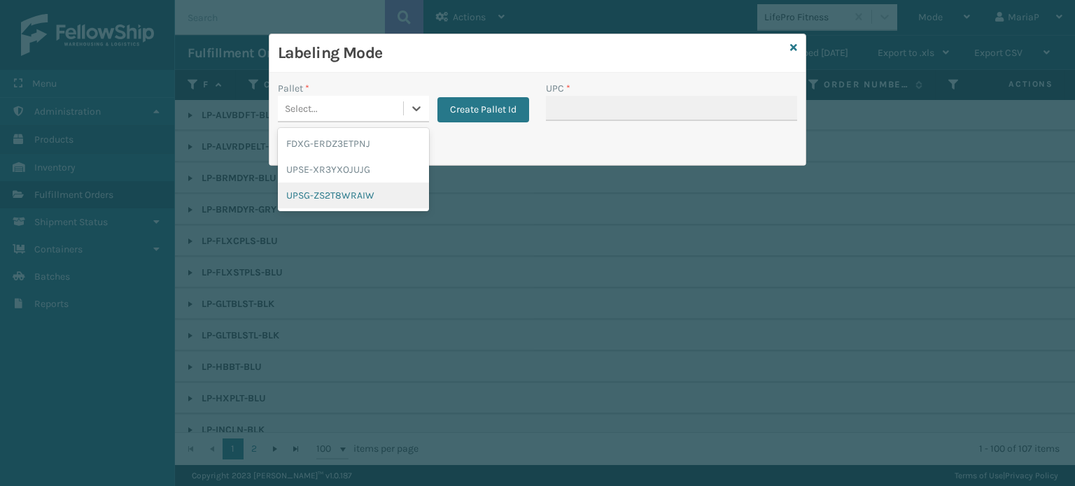
click at [344, 198] on div "UPSG-ZS2T8WRAIW" at bounding box center [353, 196] width 151 height 26
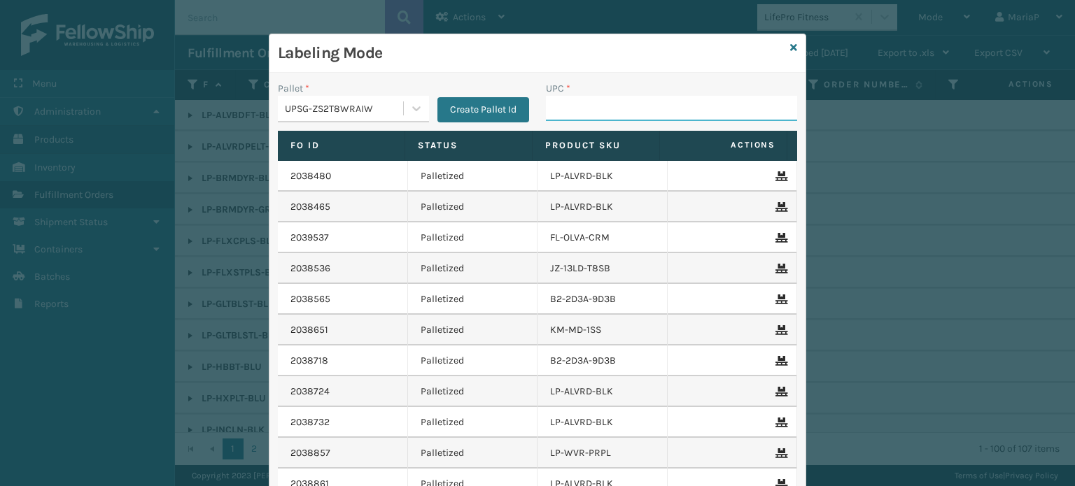
click at [587, 118] on input "UPC *" at bounding box center [671, 108] width 251 height 25
paste input "810090932163"
type input "810090932163"
type input "81016"
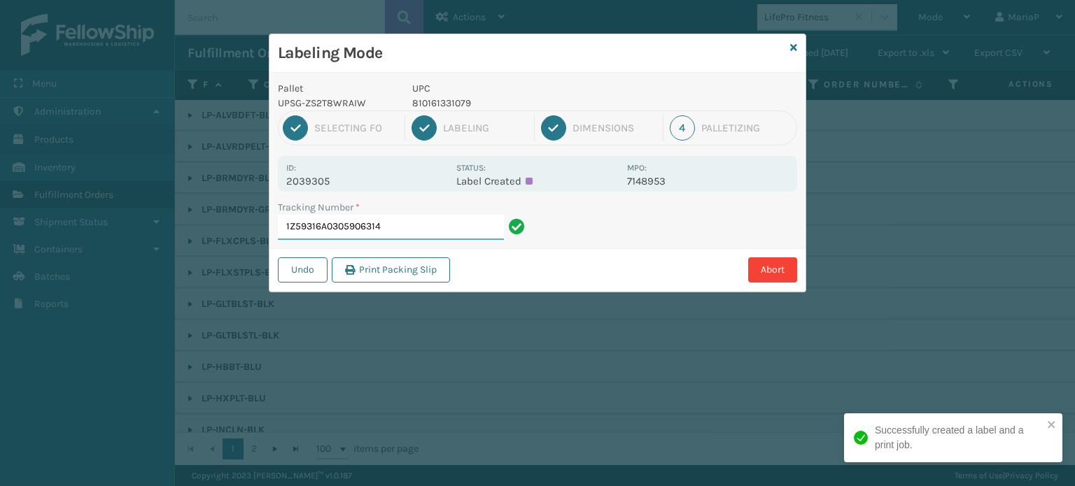
click at [433, 230] on input "1Z59316A0305906314" at bounding box center [391, 227] width 226 height 25
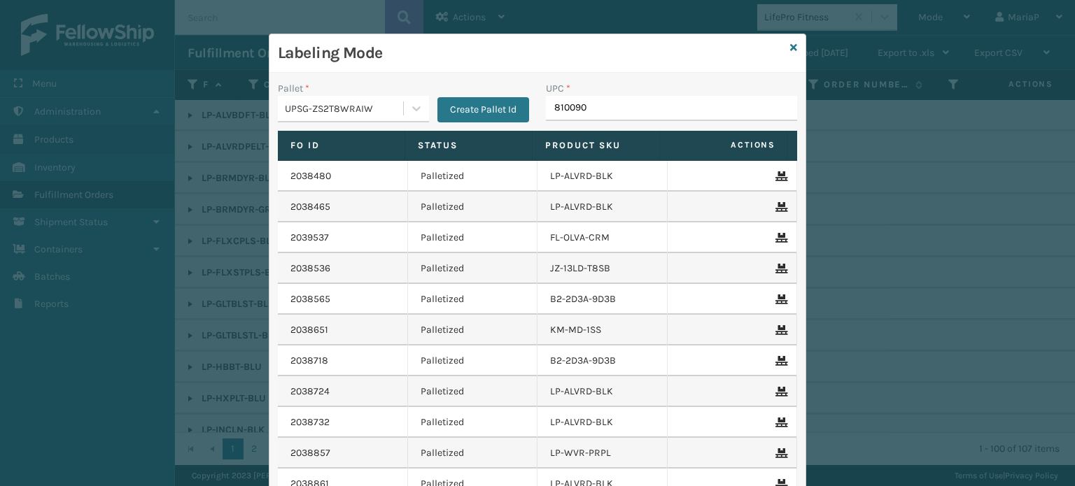
type input "8100909"
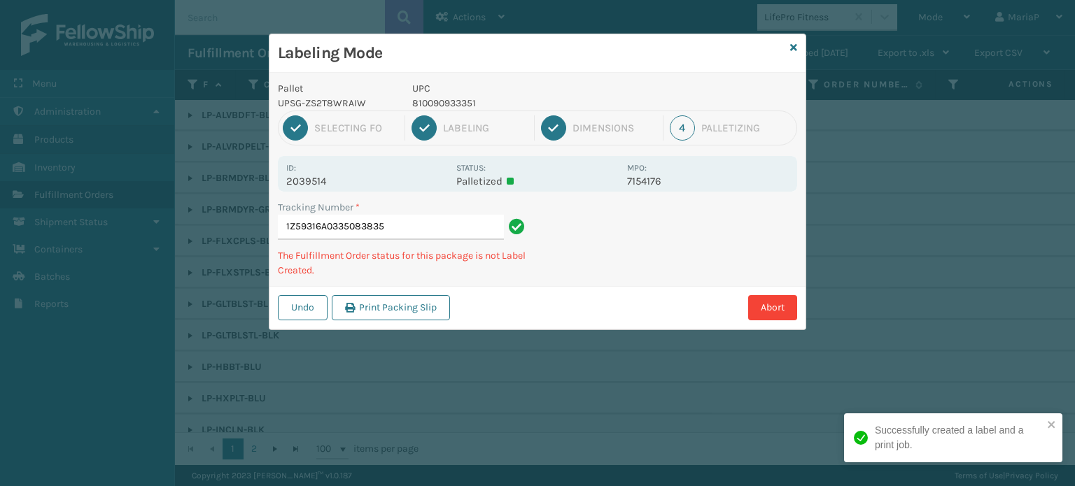
click at [430, 98] on p "810090933351" at bounding box center [515, 103] width 206 height 15
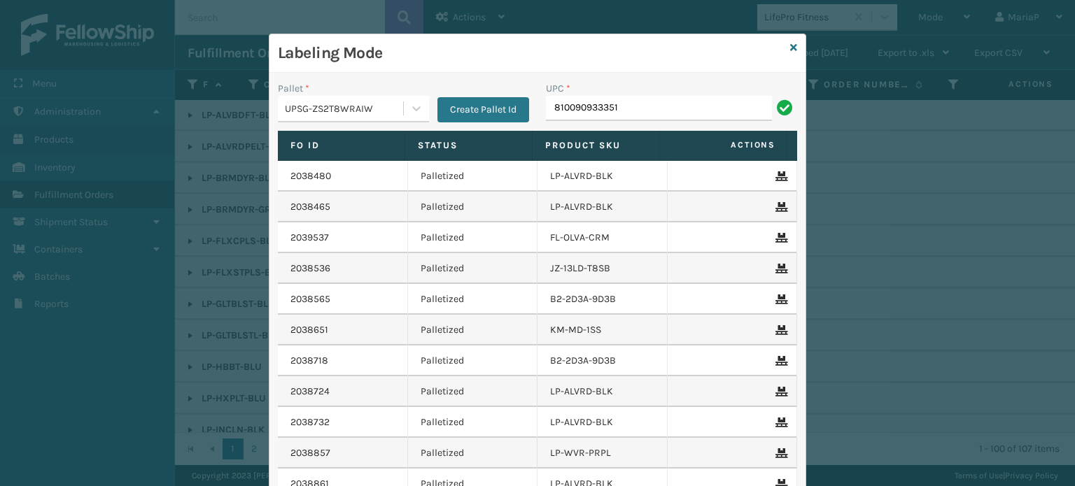
type input "810090933351"
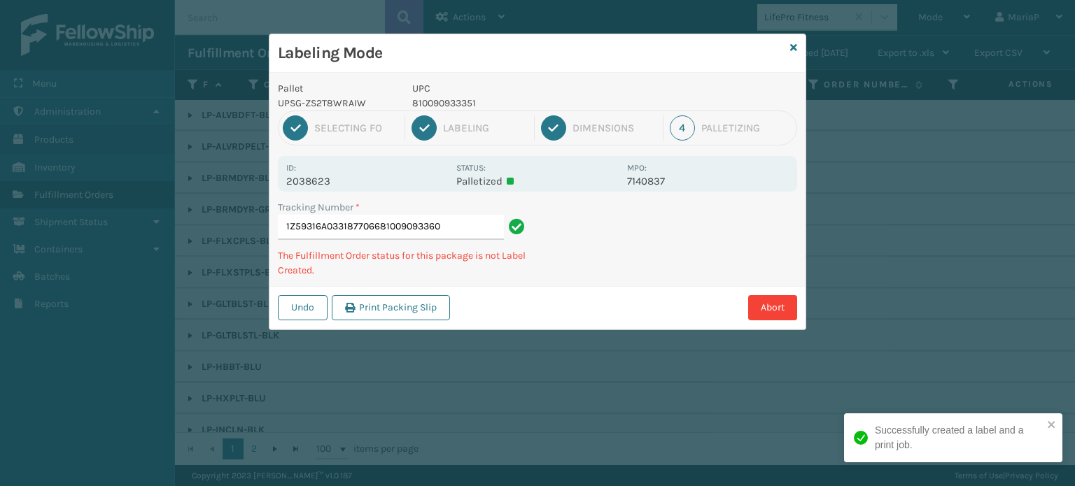
type input "1Z59316A0331877066810090933603"
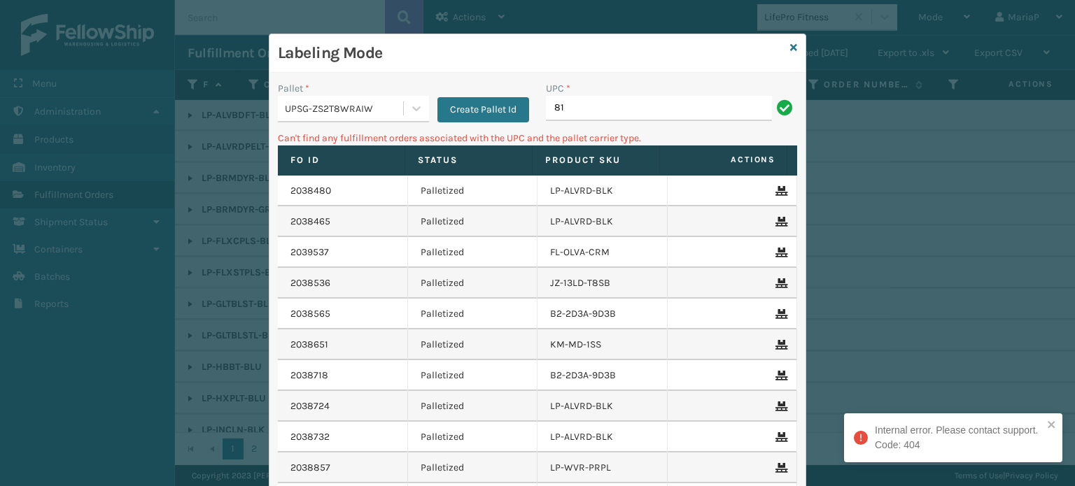
type input "8"
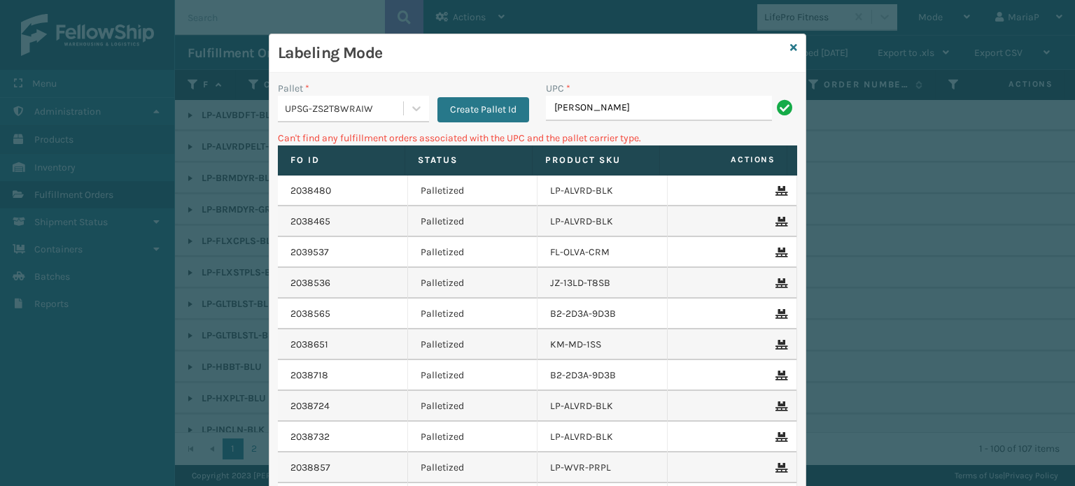
type input "LP-LMCRMR1-SLV"
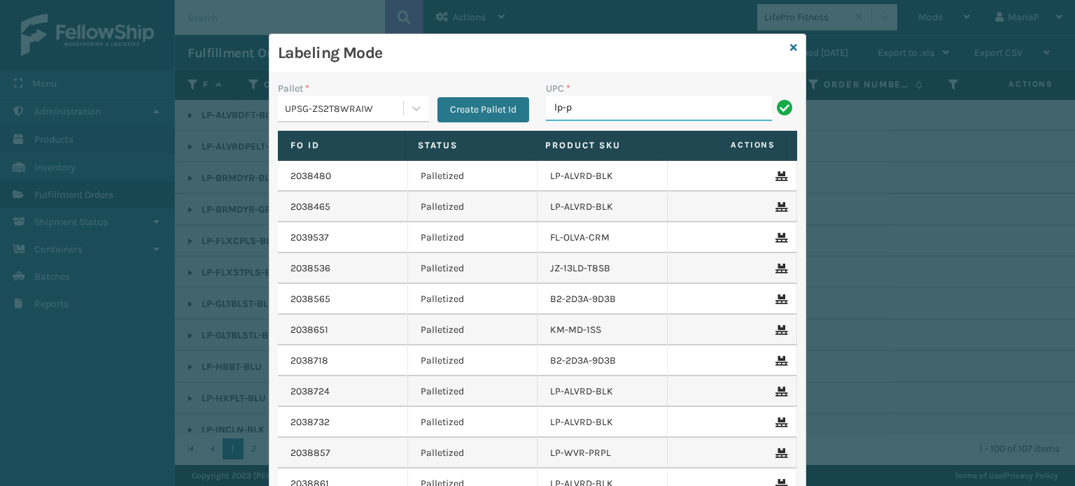
type input "LP-PWRUPPLS-BLK"
type input "LP-RMXPLS-BLk"
type input "LP-STMRC-SLV"
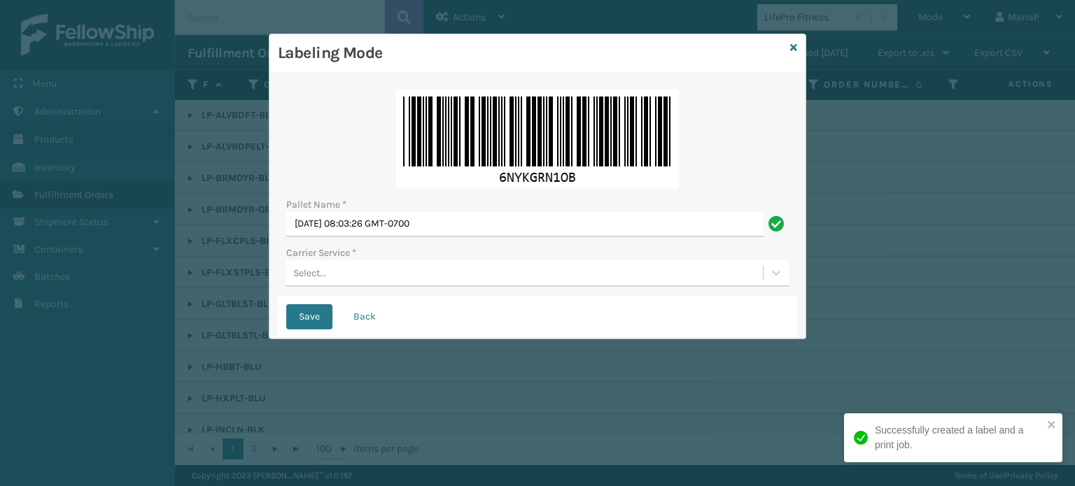
click at [440, 100] on img at bounding box center [537, 139] width 283 height 99
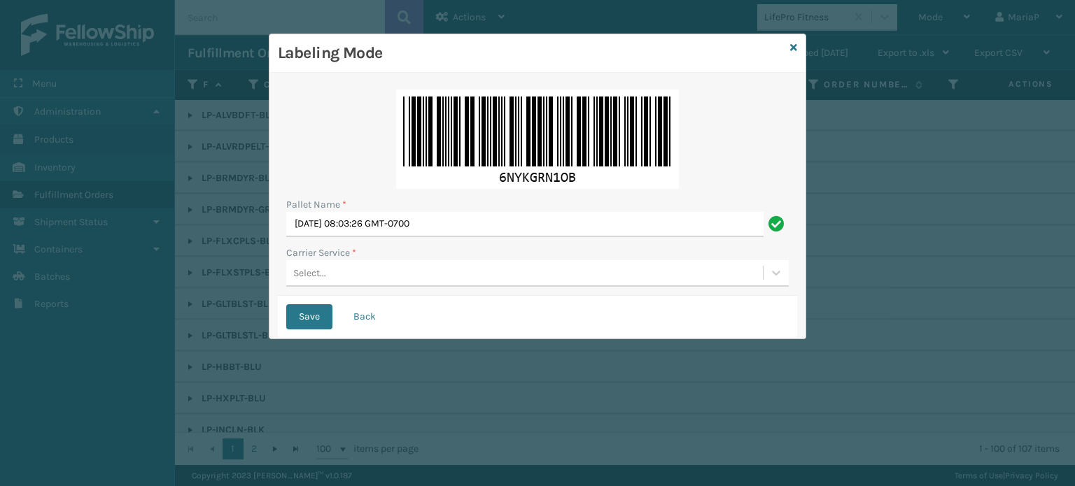
click at [355, 316] on button "Back" at bounding box center [365, 316] width 48 height 25
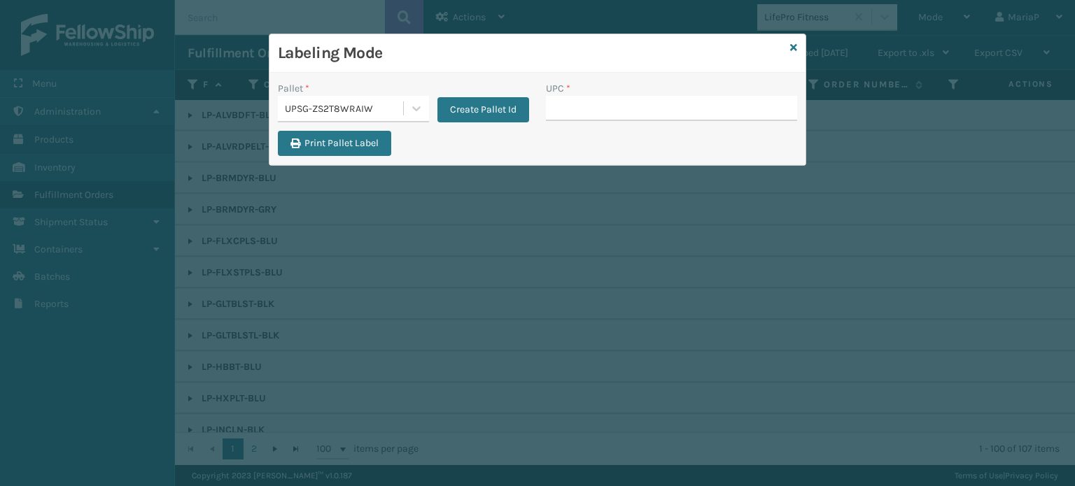
click at [613, 107] on input "UPC *" at bounding box center [671, 108] width 251 height 25
type input "LP-STMRC-SLV"
type input "068888011709"
type input "8100909"
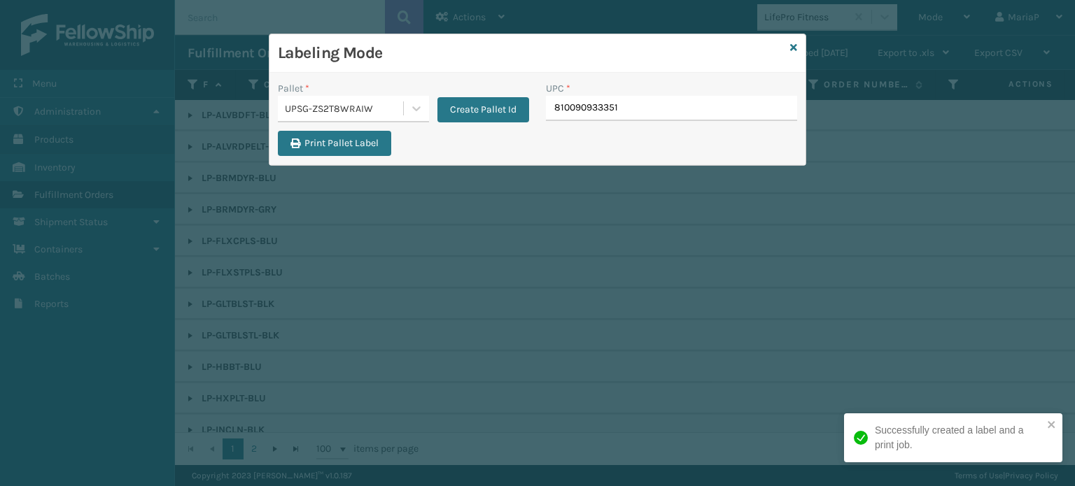
type input "810090933351"
click at [677, 101] on input "810090933351" at bounding box center [659, 108] width 226 height 25
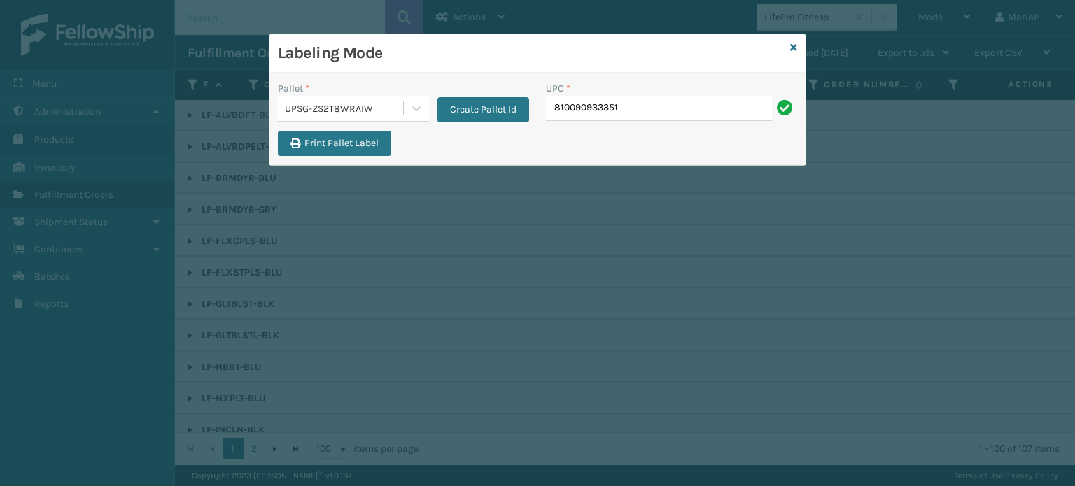
type input "810090933351"
type input "068"
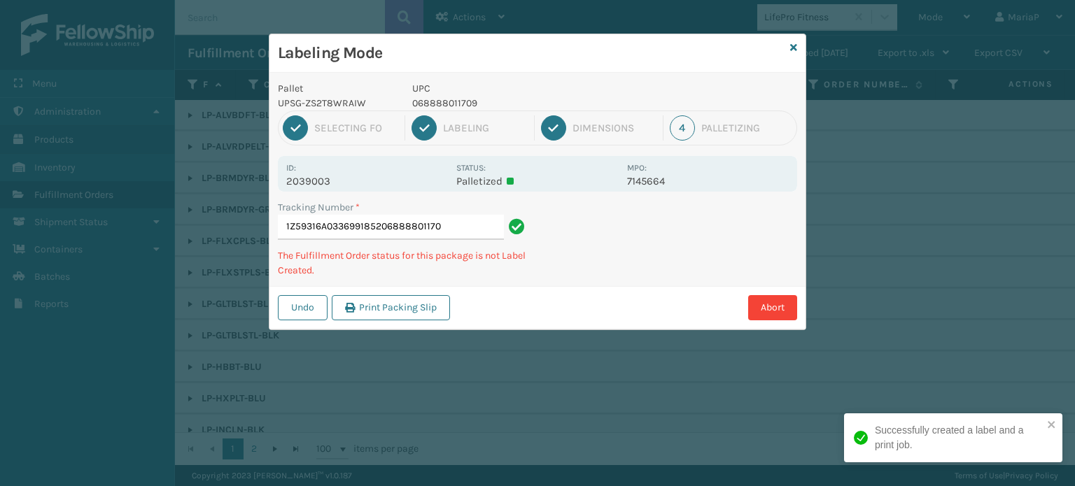
type input "1Z59316A0336991852068888011709"
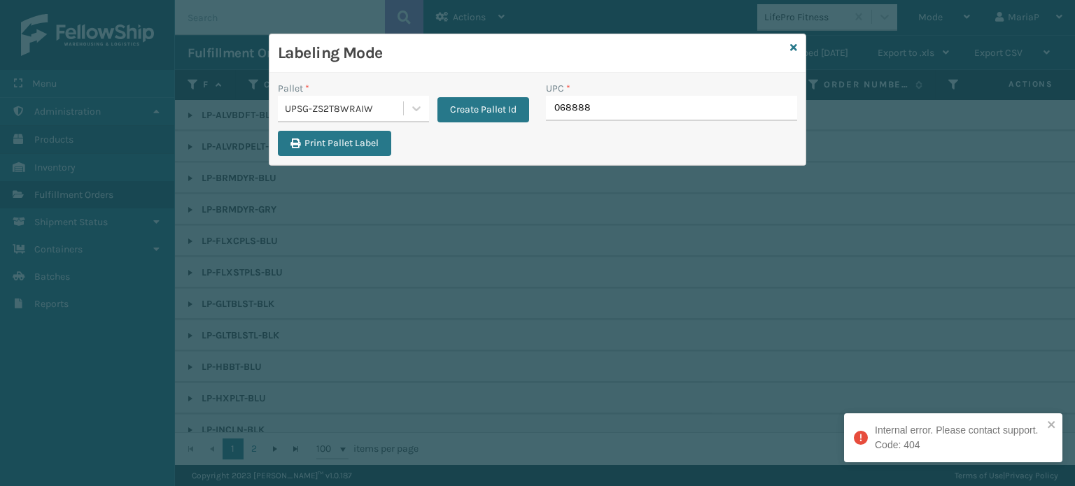
type input "0688880"
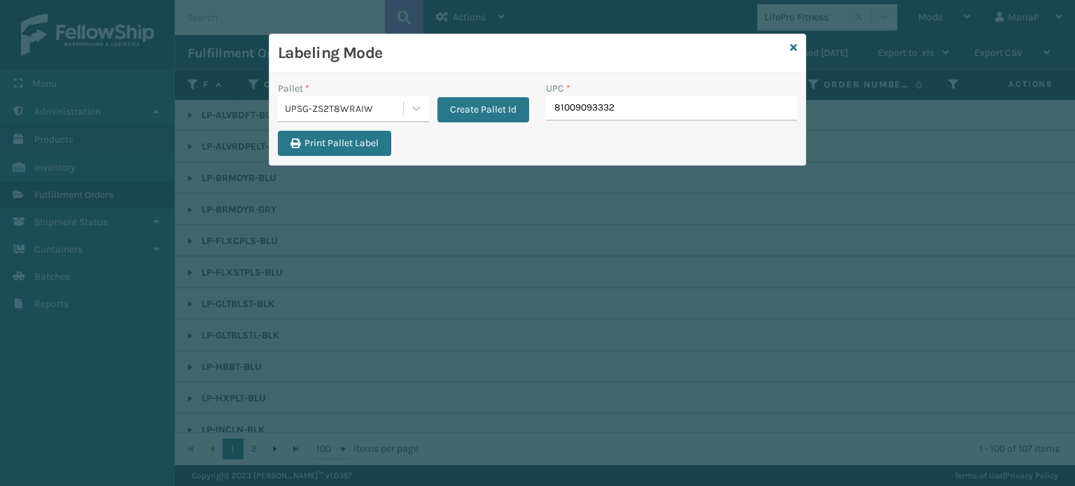
type input "810090933320"
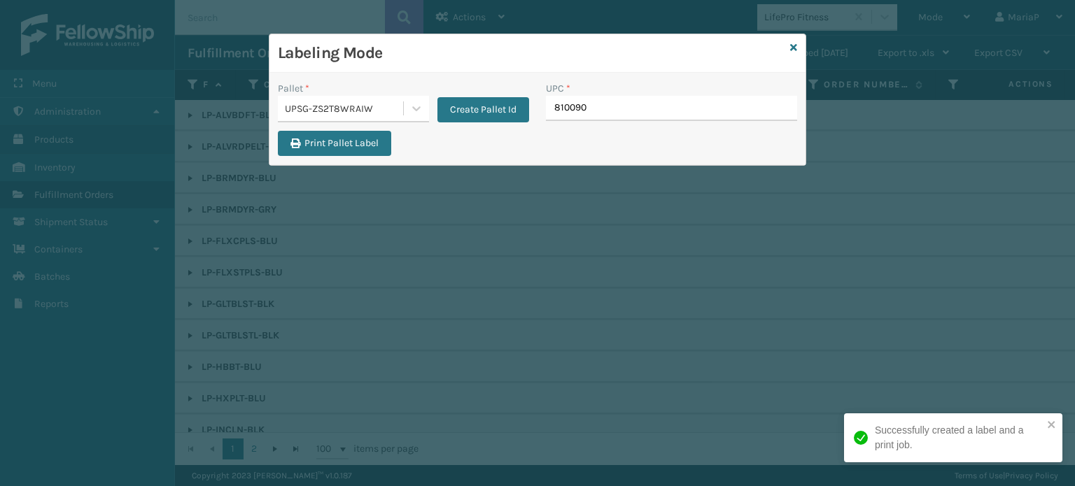
type input "8100909"
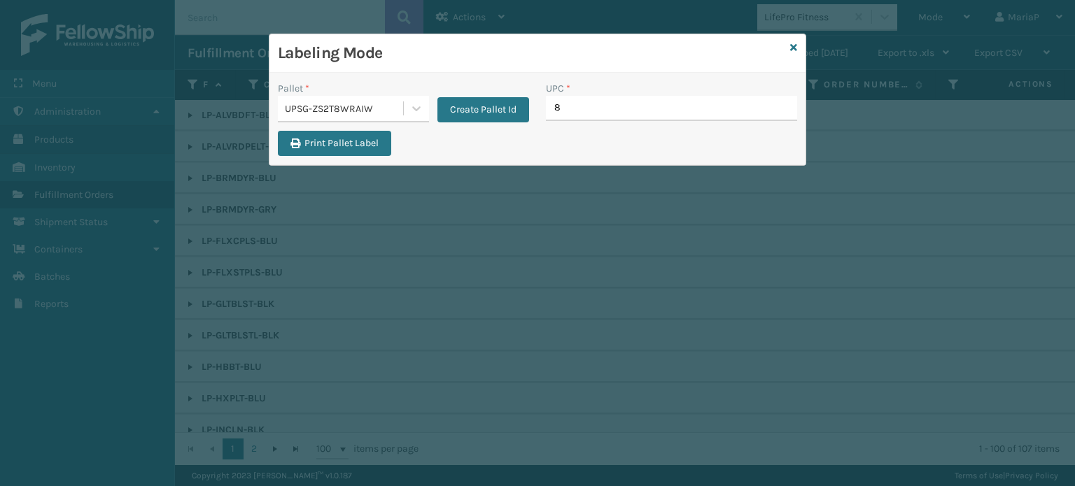
type input "81"
type input "81009093332"
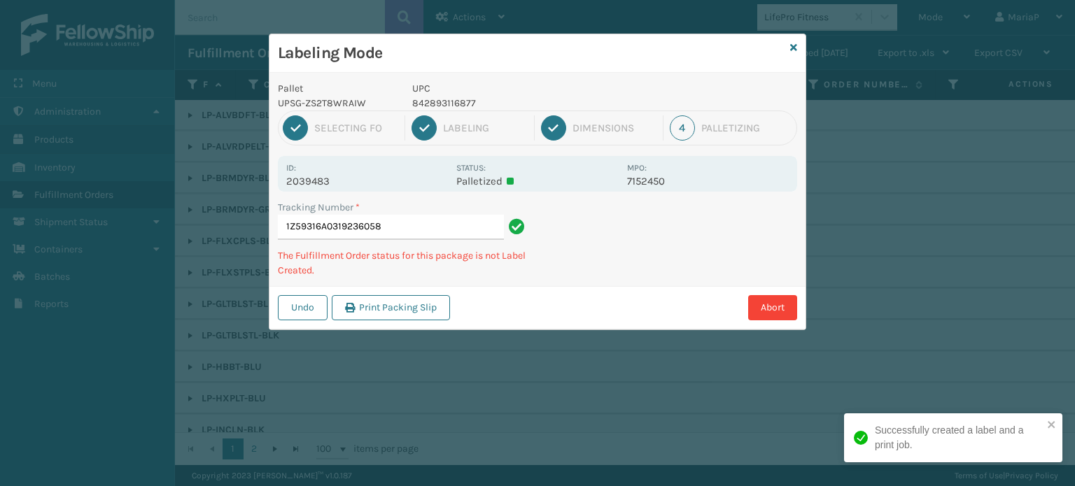
type input "1Z59316A0319236058810090933351"
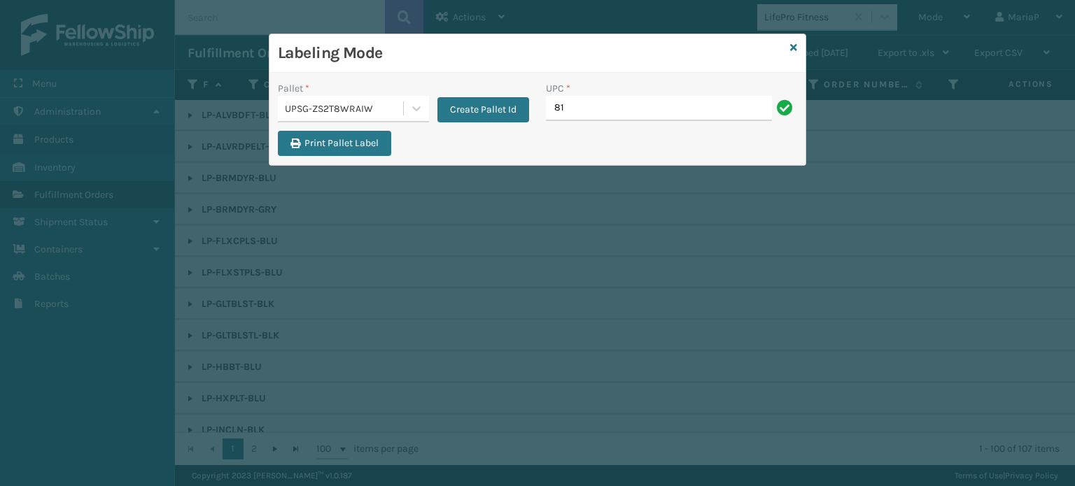
type input "8"
type input "LP-STMRC-SLV"
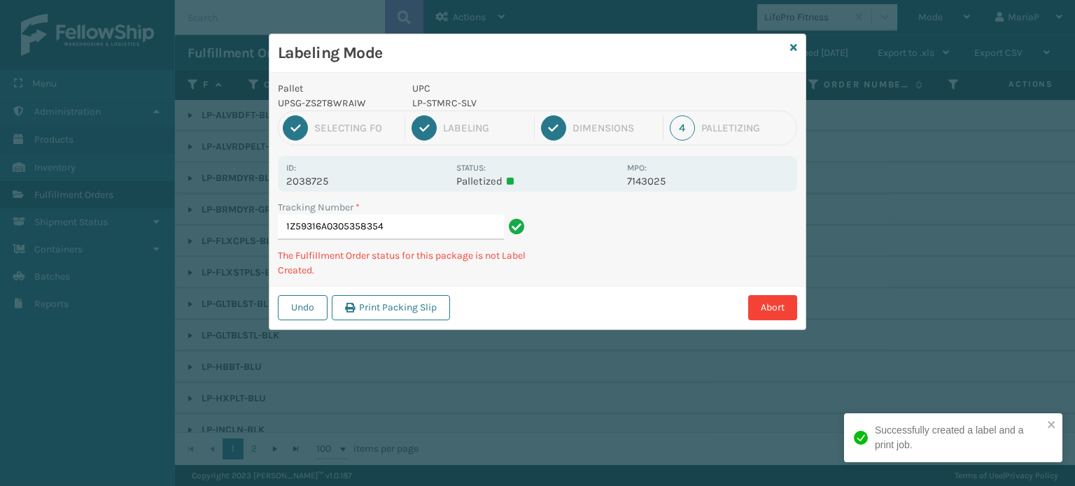
click at [448, 108] on p "LP-STMRC-SLV" at bounding box center [515, 103] width 206 height 15
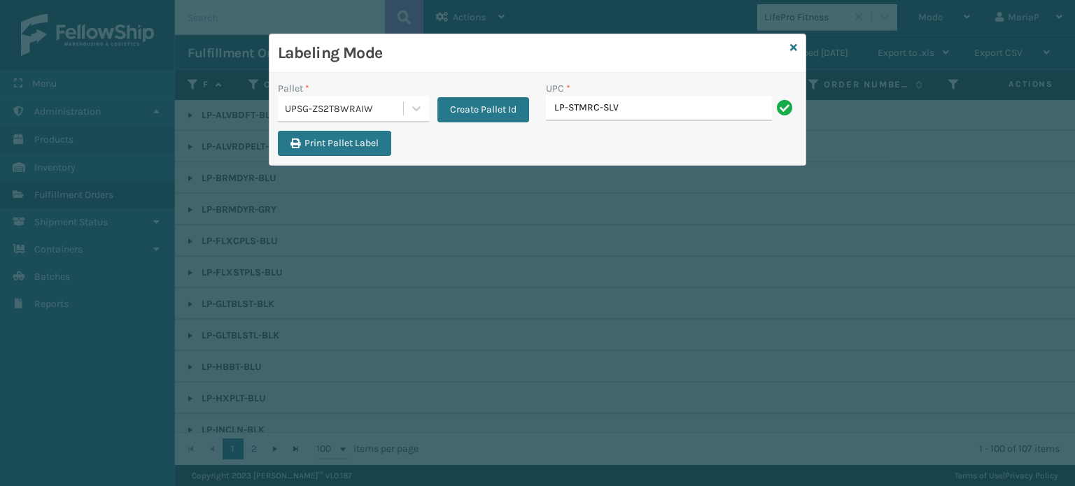
type input "LP-STMRC-SLV"
type input "0688880"
type input "81009093"
type input "810164"
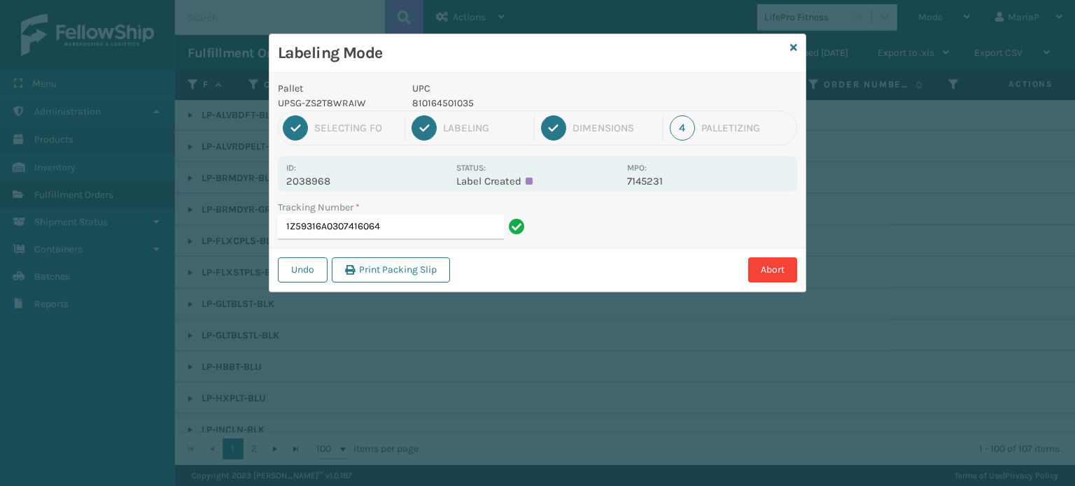
click at [444, 100] on p "810164501035" at bounding box center [515, 103] width 206 height 15
click at [416, 215] on input "1Z59316A0307416064" at bounding box center [391, 227] width 226 height 25
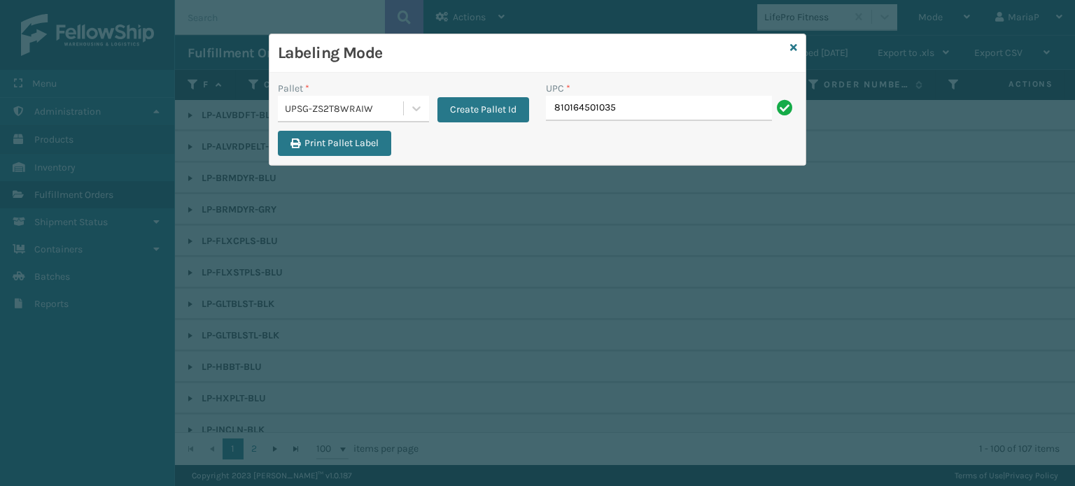
type input "810164501035"
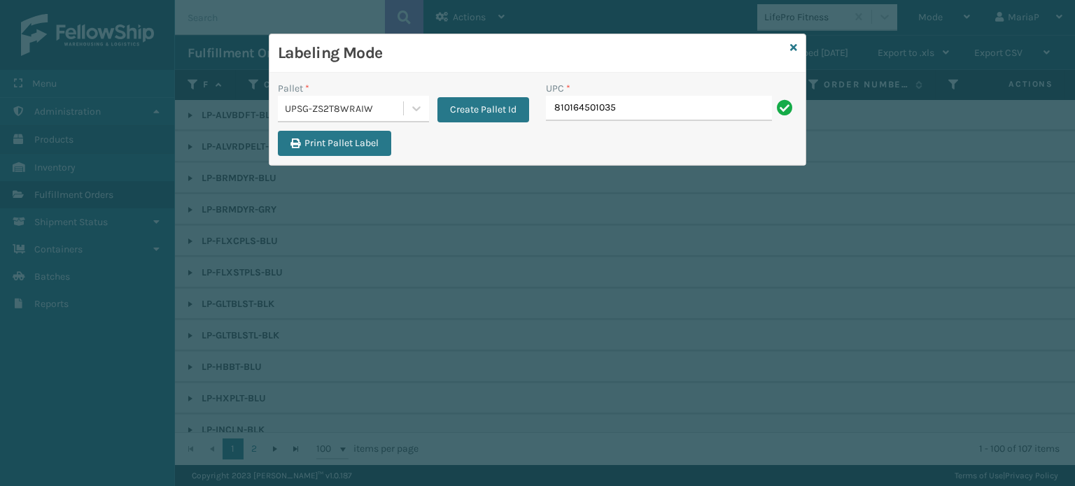
type input "810164501035"
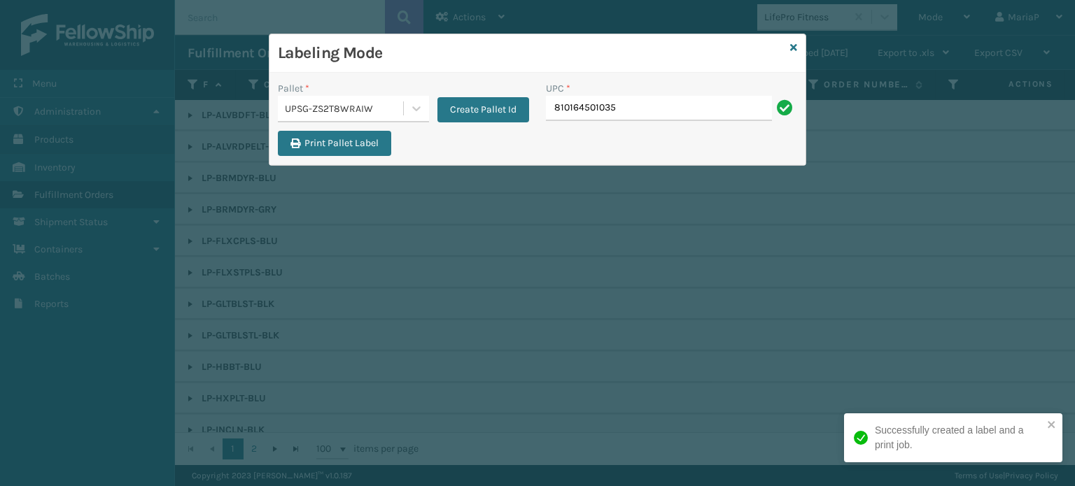
type input "810164501035"
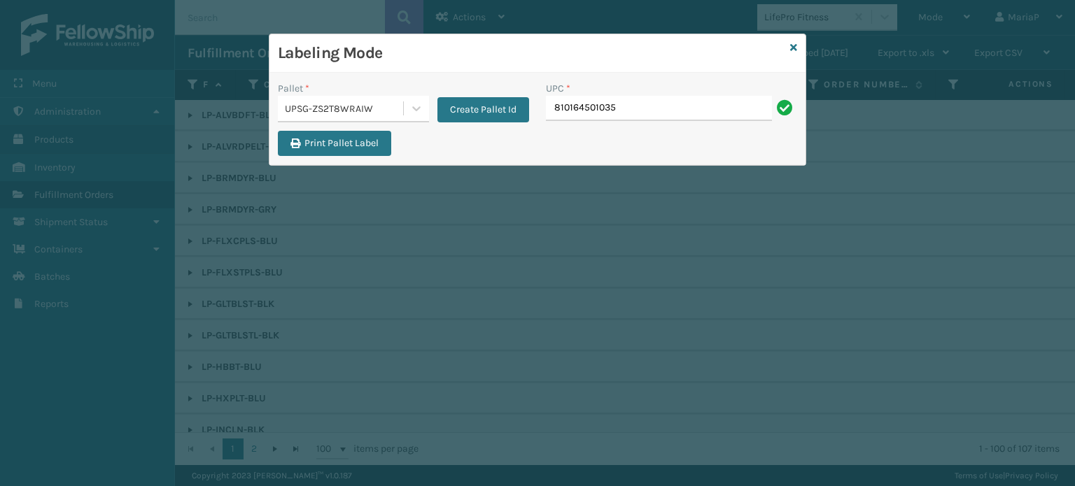
type input "810164501035"
paste input "810164501035"
type input "810164501035"
type input "8101613"
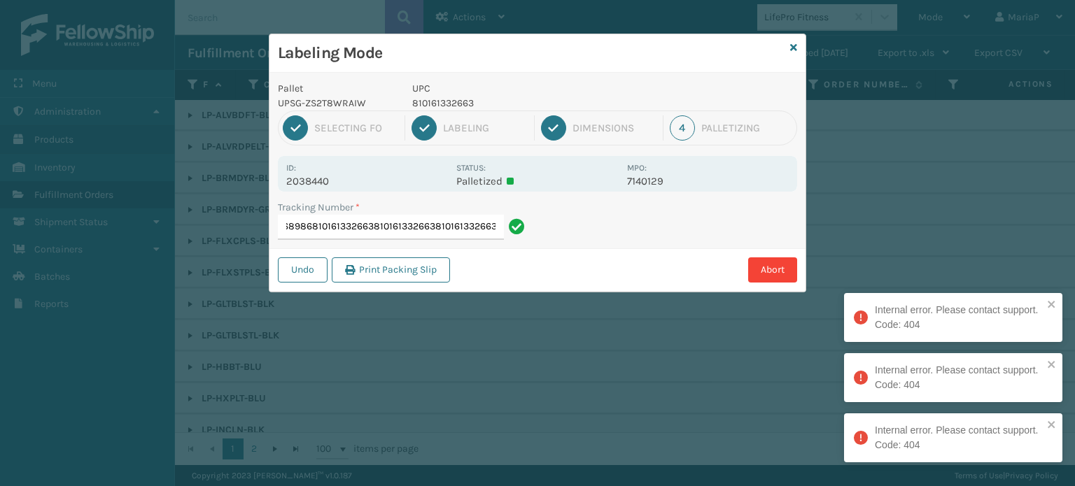
type input "1Z59316A0315368986810161332663810161332663810161332663810161332663"
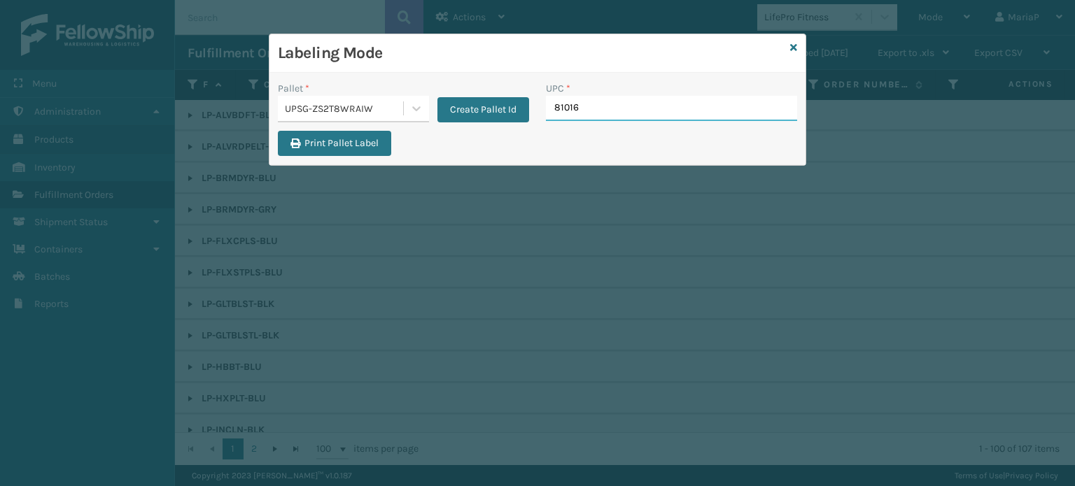
type input "810161"
type input "8100909"
type input "0688880"
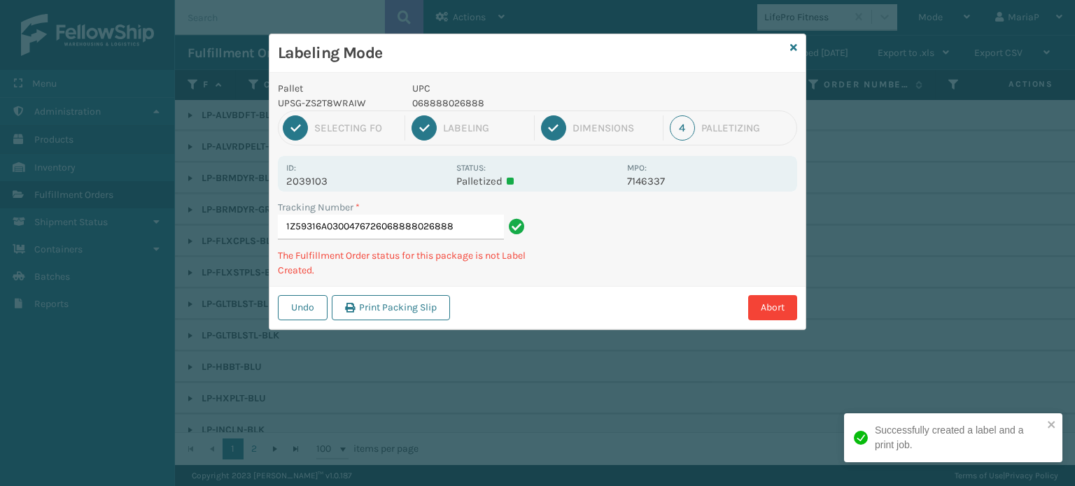
type input "1Z59316A0300476726068888026888"
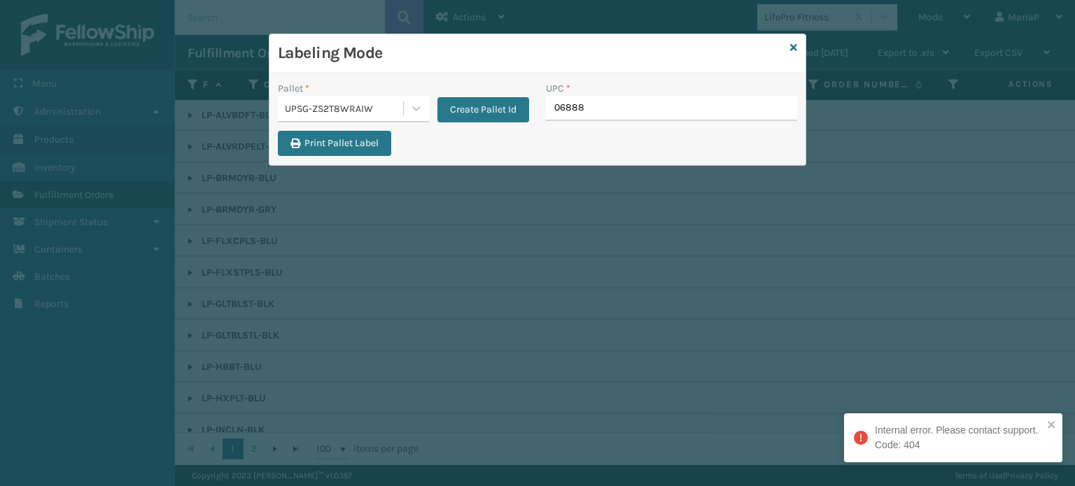
type input "068888"
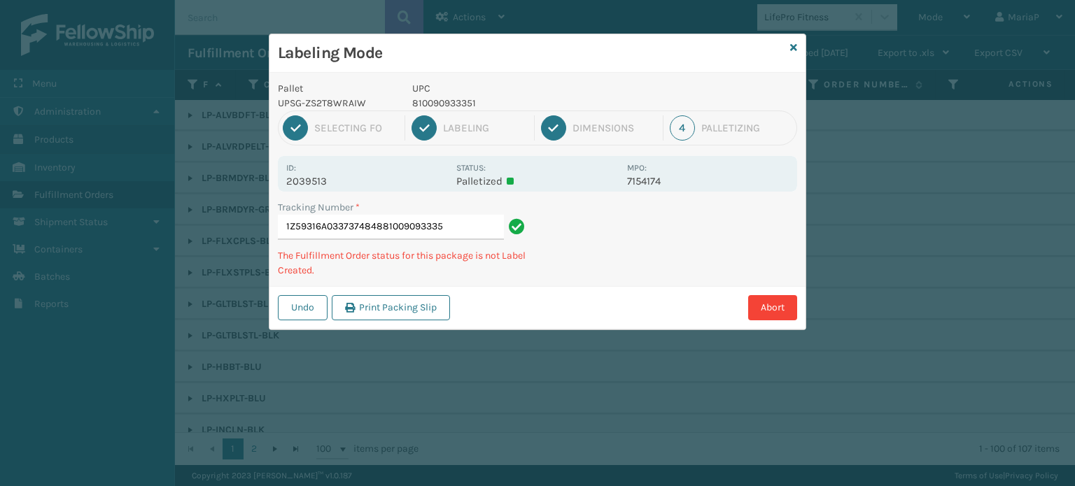
type input "1Z59316A0337374848810090933351"
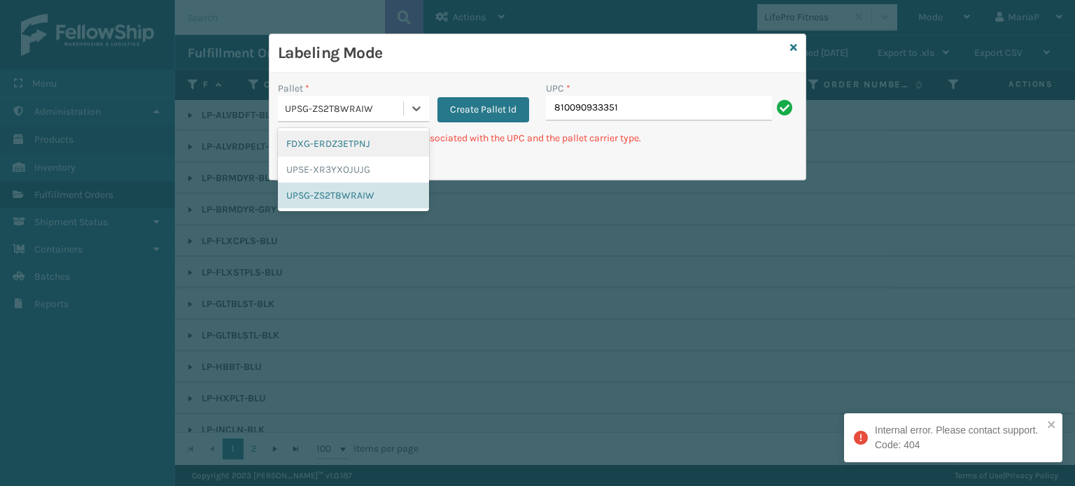
click at [383, 98] on div "UPSG-ZS2T8WRAIW" at bounding box center [340, 108] width 125 height 23
click at [361, 164] on div "UPSE-XR3YXOJUJG" at bounding box center [353, 170] width 151 height 26
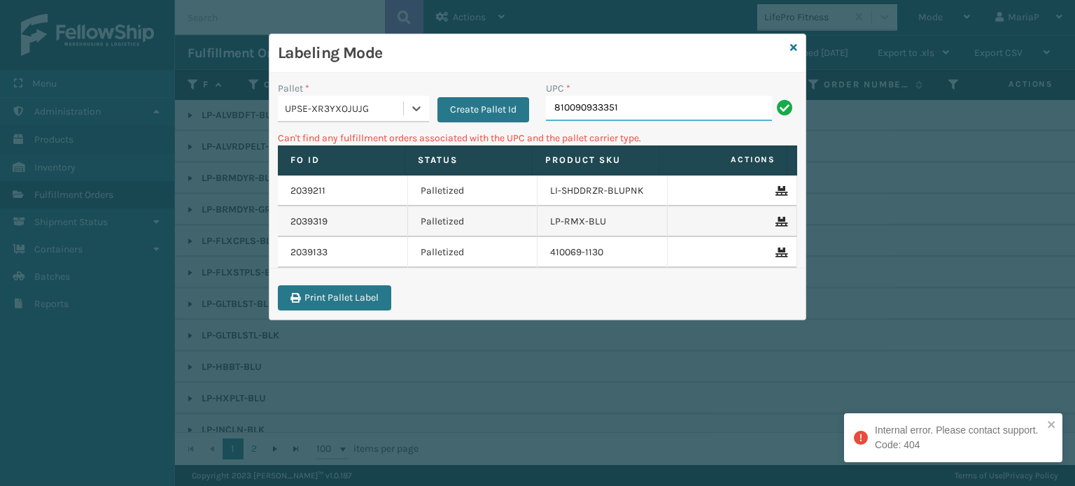
click at [675, 120] on input "810090933351" at bounding box center [659, 108] width 226 height 25
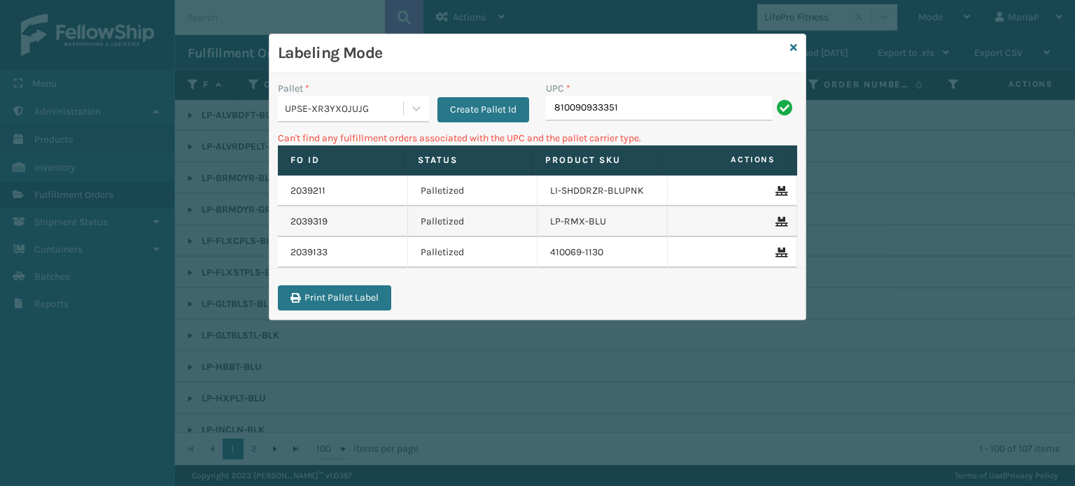
click at [345, 106] on div "UPSE-XR3YXOJUJG" at bounding box center [345, 108] width 120 height 15
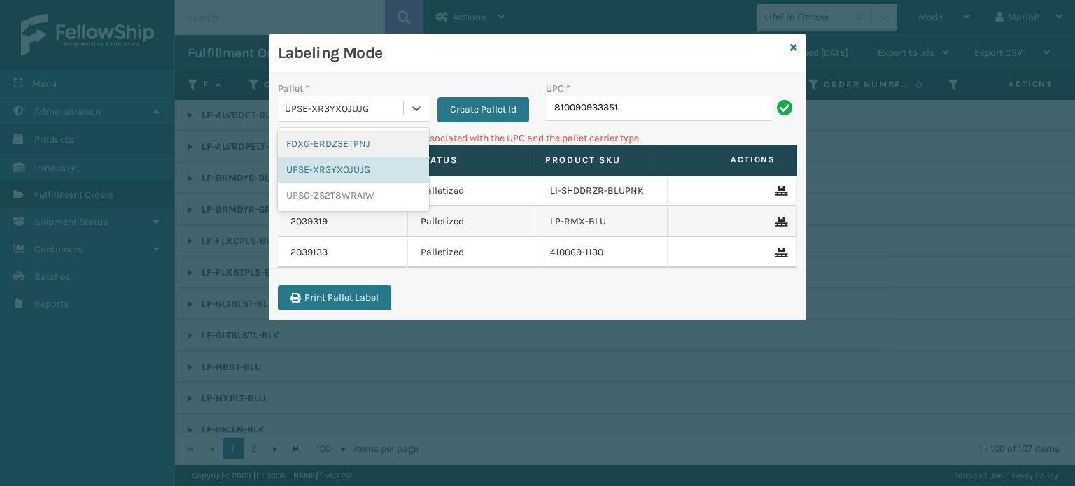
click at [342, 151] on div "FDXG-ERDZ3ETPNJ" at bounding box center [353, 144] width 151 height 26
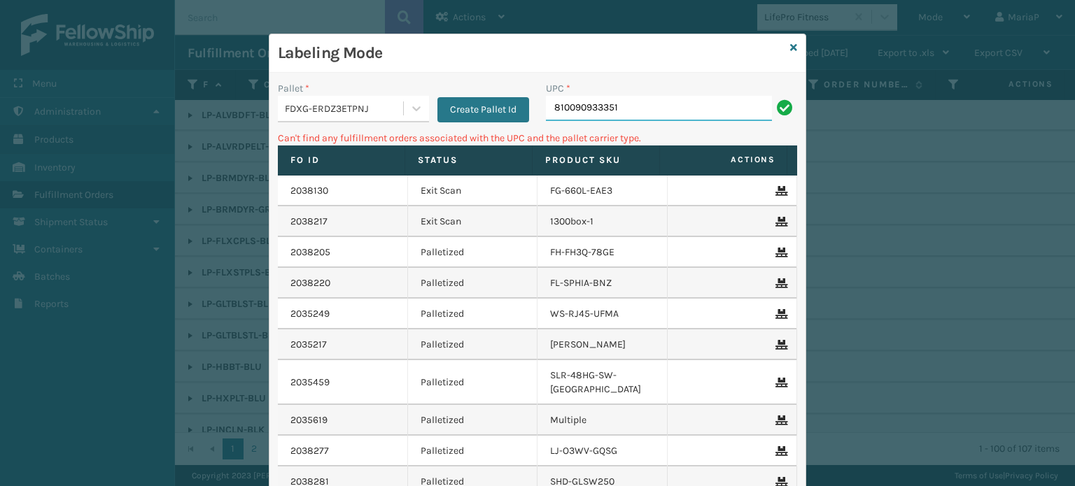
click at [617, 114] on input "810090933351" at bounding box center [659, 108] width 226 height 25
click at [790, 44] on icon at bounding box center [793, 48] width 7 height 10
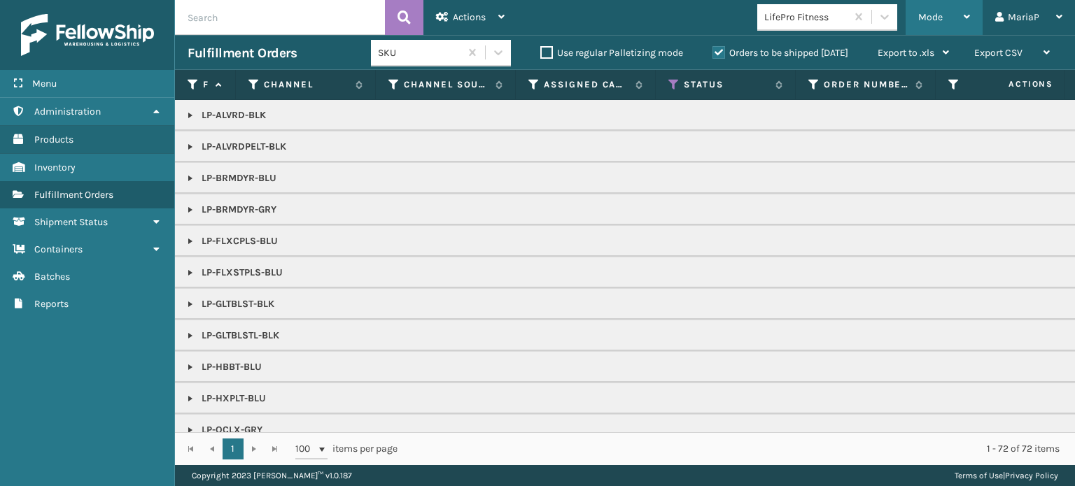
click at [927, 22] on span "Mode" at bounding box center [930, 17] width 24 height 12
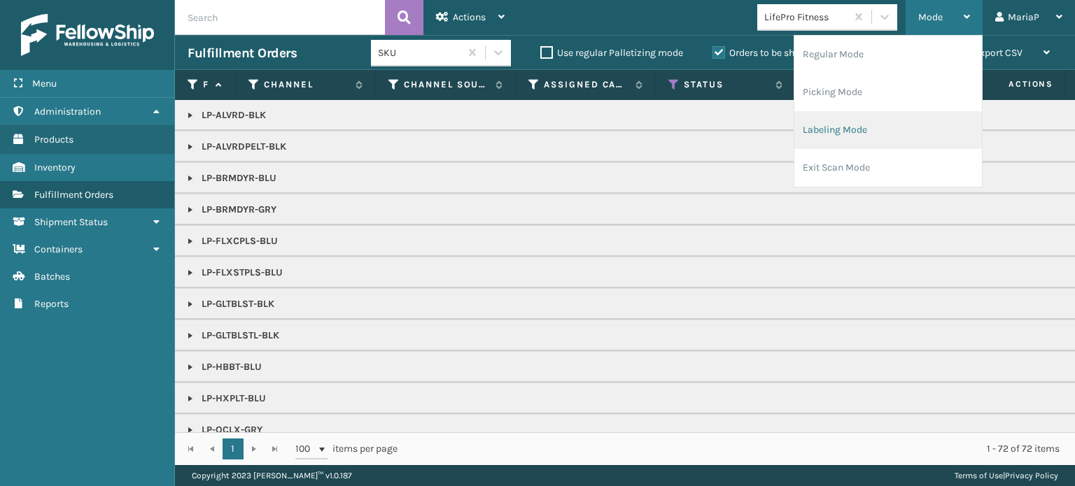
click at [825, 132] on li "Labeling Mode" at bounding box center [888, 130] width 188 height 38
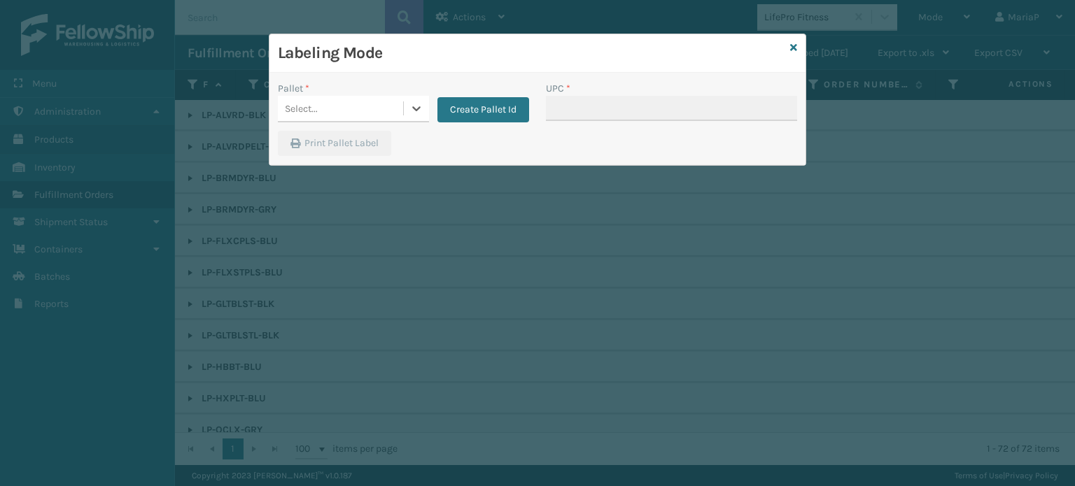
click at [375, 98] on div "Select..." at bounding box center [340, 108] width 125 height 23
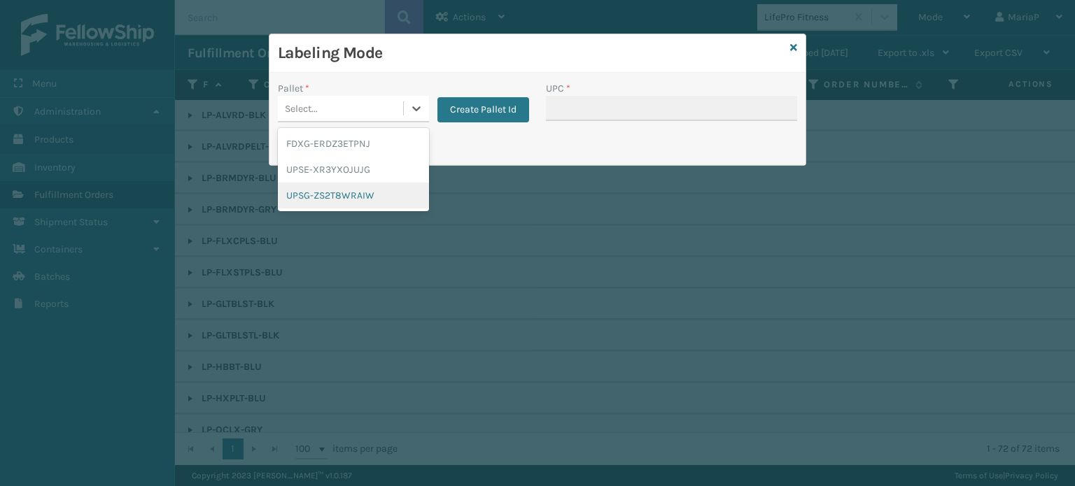
click at [351, 192] on div "UPSG-ZS2T8WRAIW" at bounding box center [353, 196] width 151 height 26
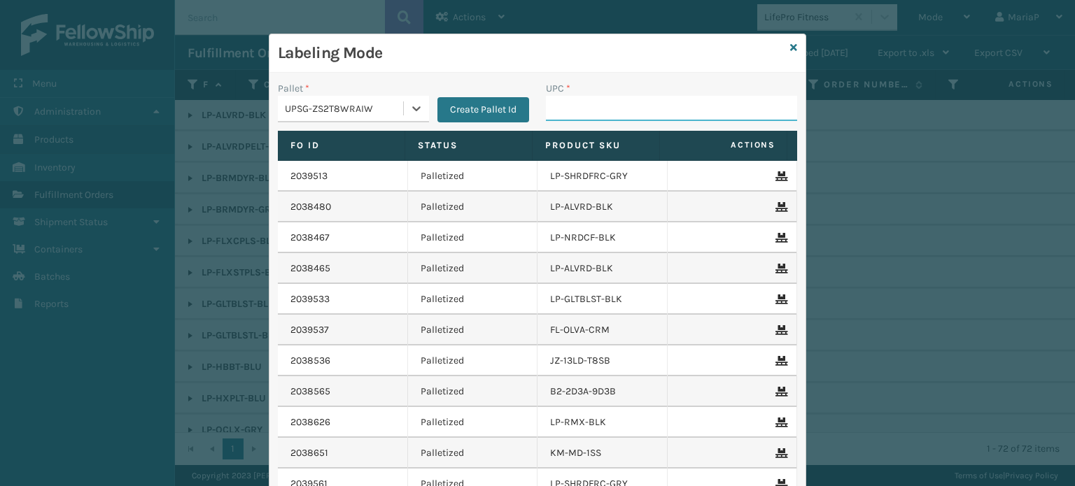
click at [577, 111] on input "UPC *" at bounding box center [671, 108] width 251 height 25
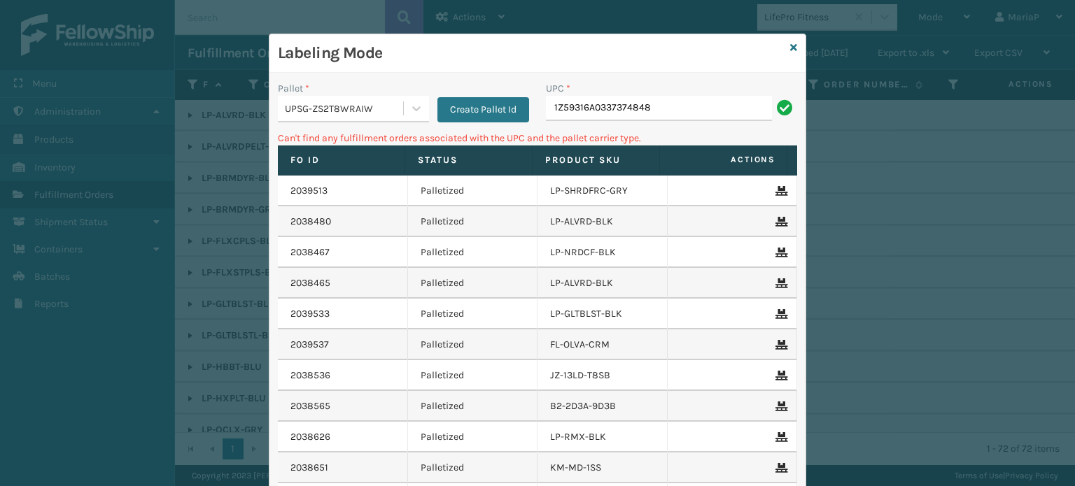
click at [678, 112] on input "1Z59316A0337374848" at bounding box center [659, 108] width 226 height 25
click at [678, 111] on input "1Z59316A0337374848" at bounding box center [659, 108] width 226 height 25
type input "8100909"
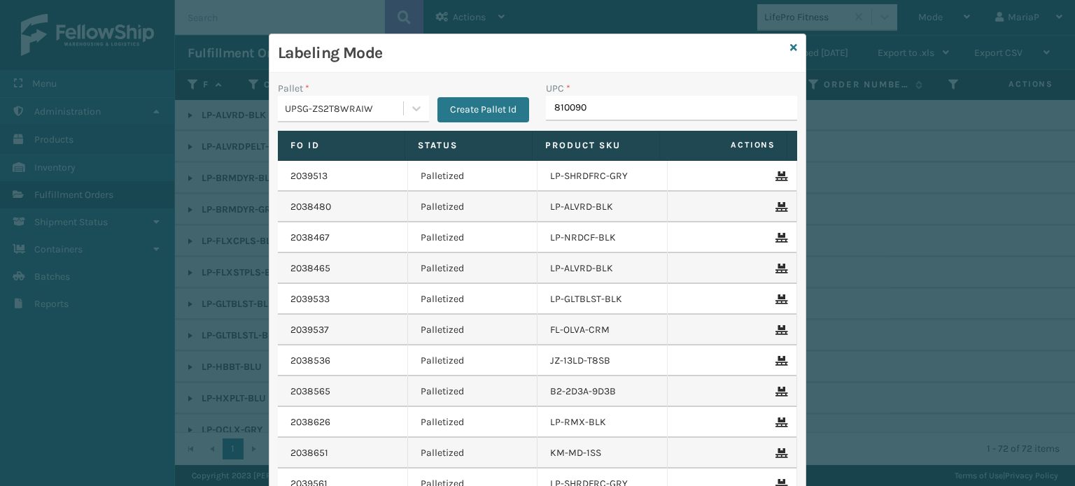
type input "8100909"
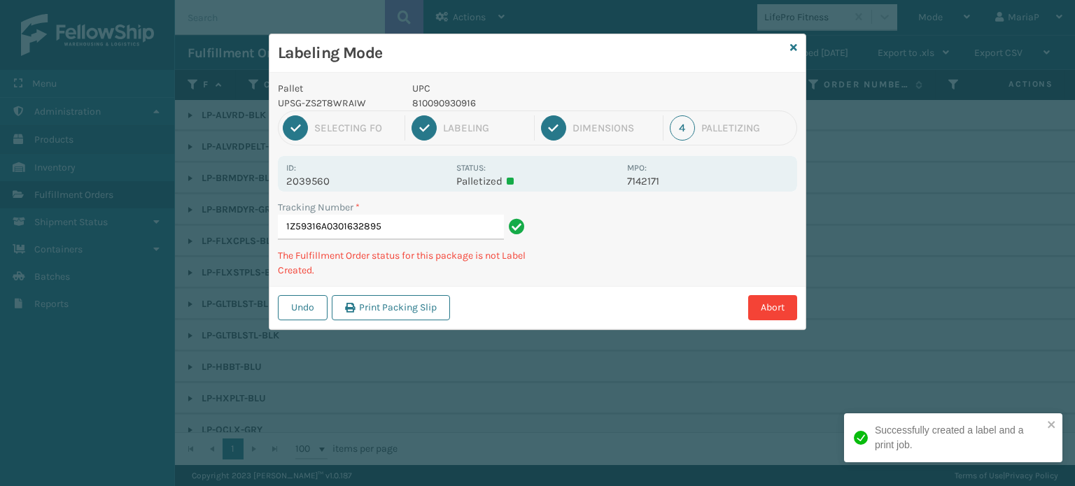
click at [438, 100] on p "810090930916" at bounding box center [515, 103] width 206 height 15
click at [439, 100] on p "810090930916" at bounding box center [515, 103] width 206 height 15
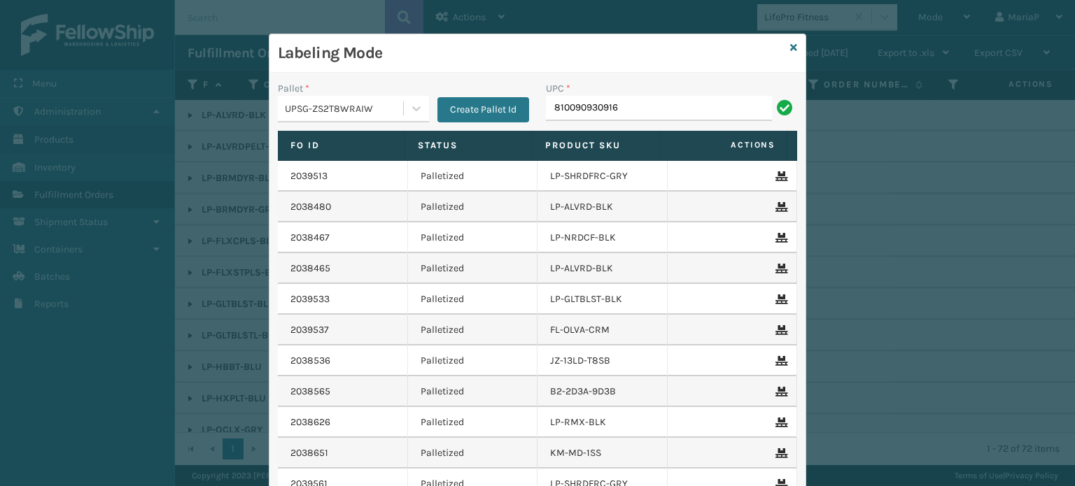
type input "810090930916"
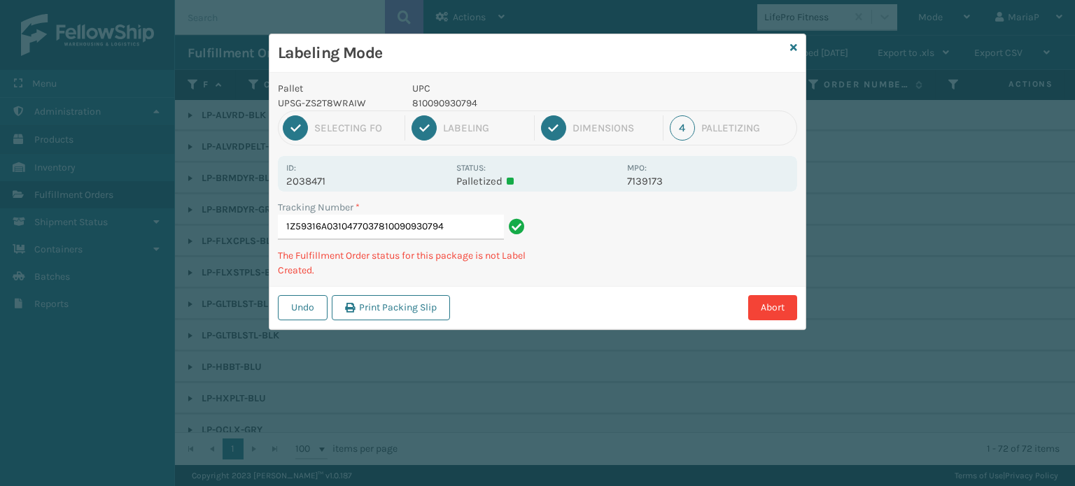
type input "1Z59316A0310477037810090930794"
type input "1Z59316A0319695946810090933658"
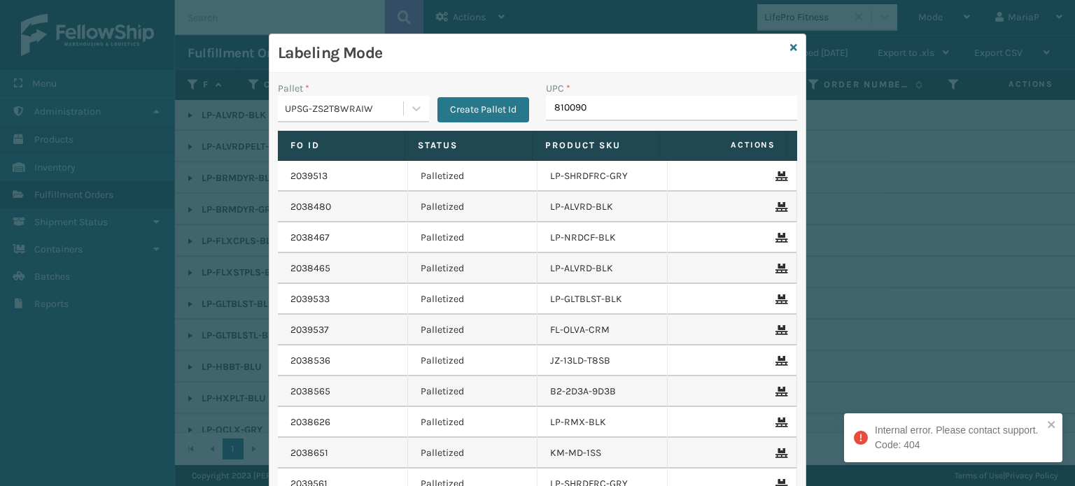
type input "8100909"
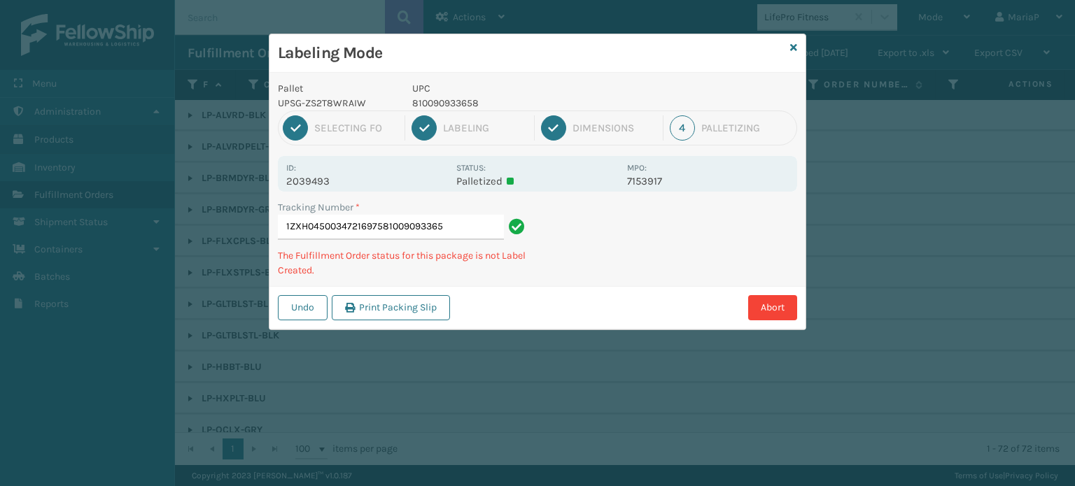
type input "1ZXH04500347216975810090933658"
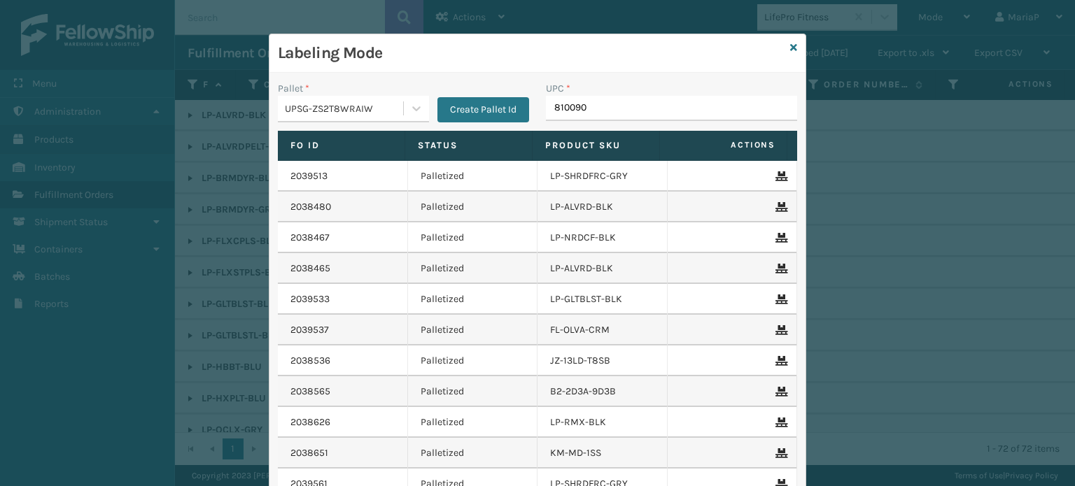
type input "8100909"
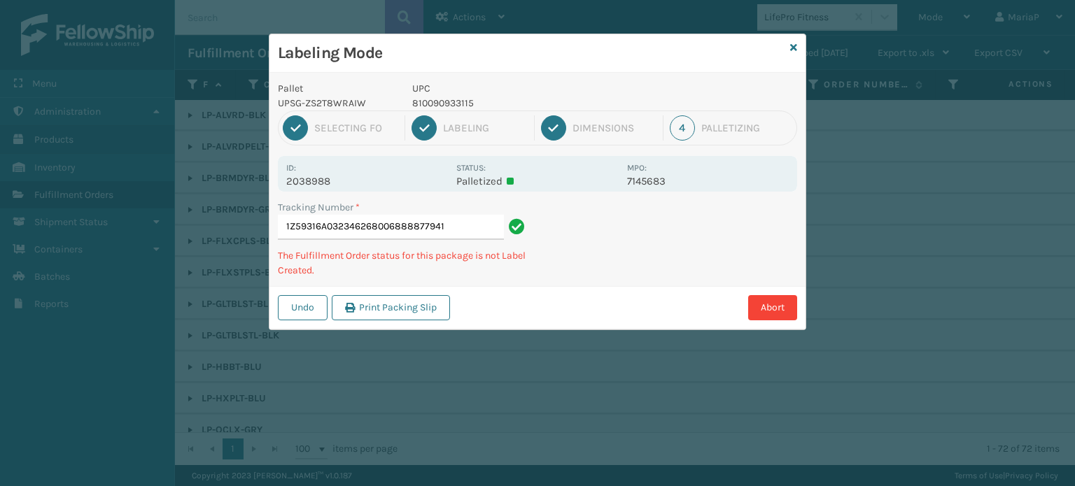
type input "1Z59316A0323462680068888779418"
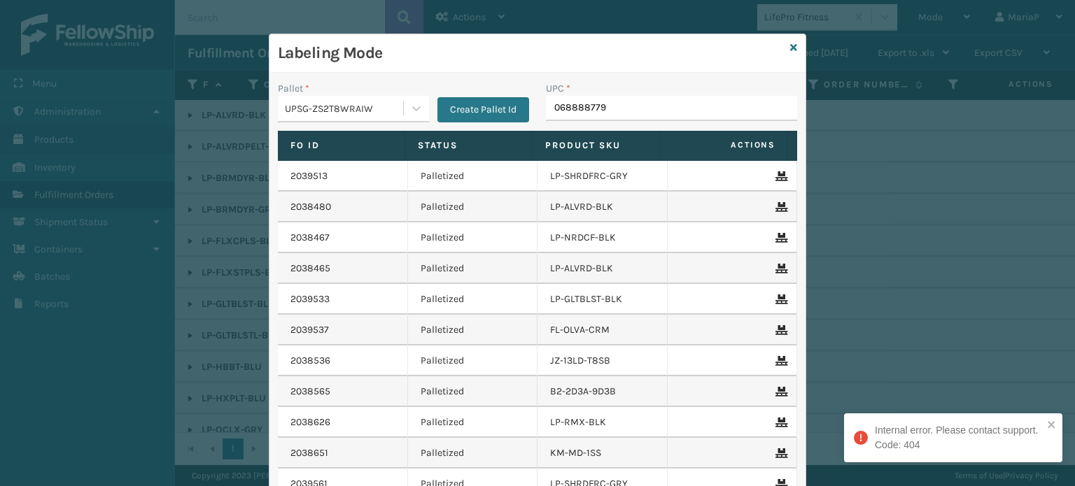
type input "0688887794"
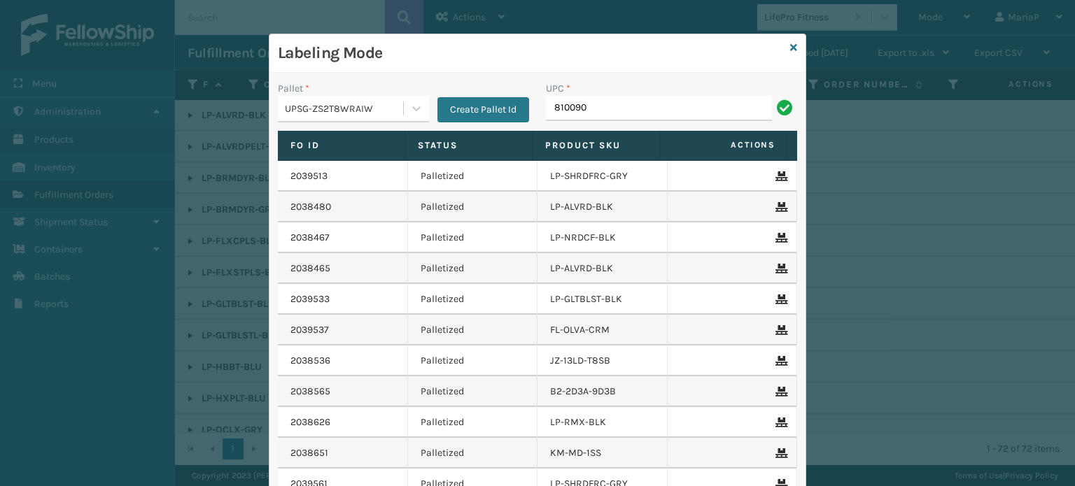
type input "8100909"
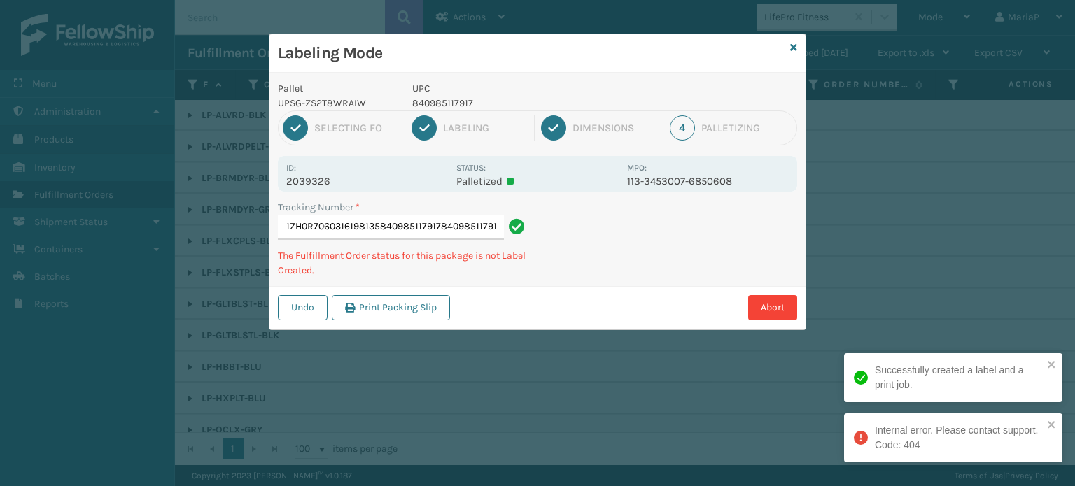
type input "1ZH0R7060316198135840985117917840985117917"
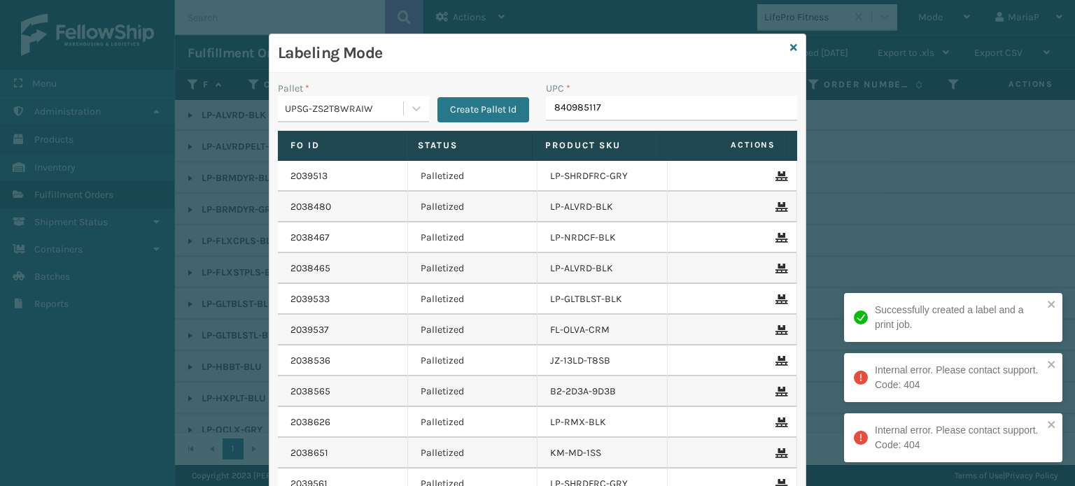
type input "8409851179"
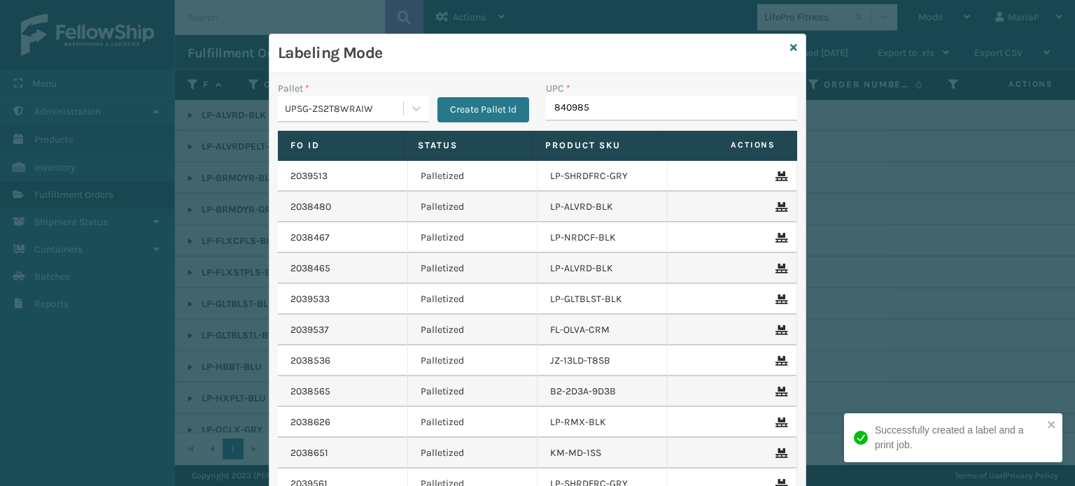
type input "8409851"
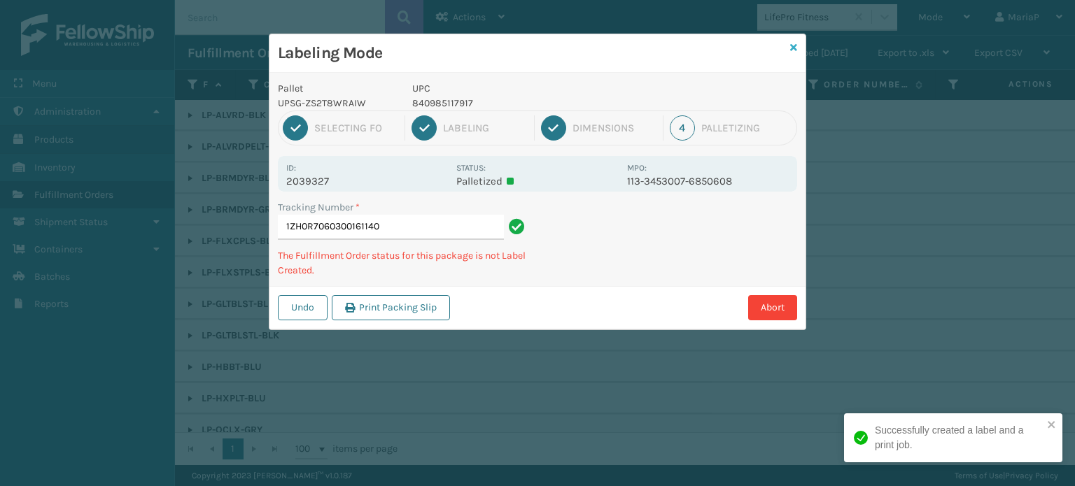
click at [795, 41] on link at bounding box center [793, 48] width 7 height 15
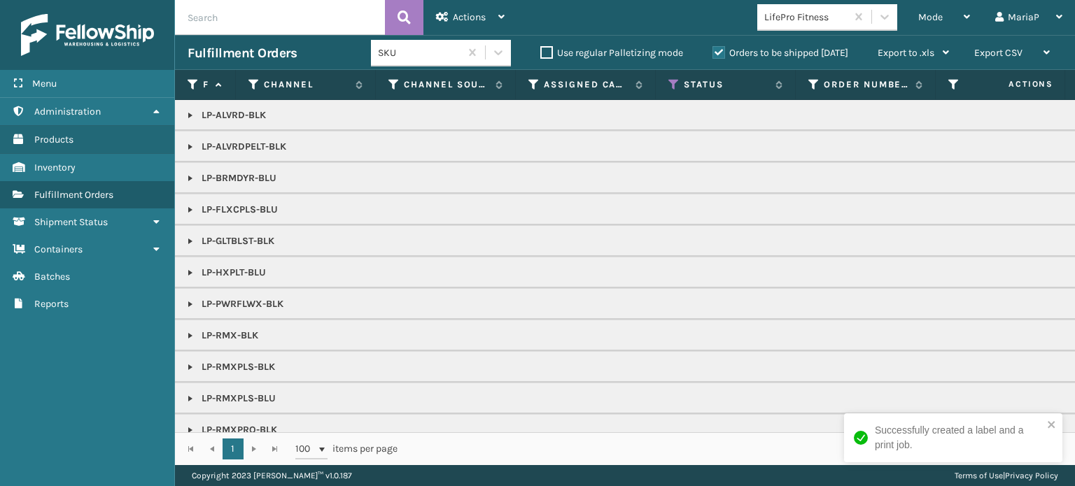
click at [601, 459] on div "1 1 100 items per page 1 - 36 of 36 items" at bounding box center [625, 449] width 900 height 33
click at [542, 456] on div "1 - 36 of 36 items" at bounding box center [738, 449] width 643 height 14
click at [533, 450] on div "1 - 36 of 36 items" at bounding box center [738, 449] width 643 height 14
click at [535, 450] on div "1 - 36 of 36 items" at bounding box center [738, 449] width 643 height 14
click at [538, 449] on div "1 - 36 of 36 items" at bounding box center [738, 449] width 643 height 14
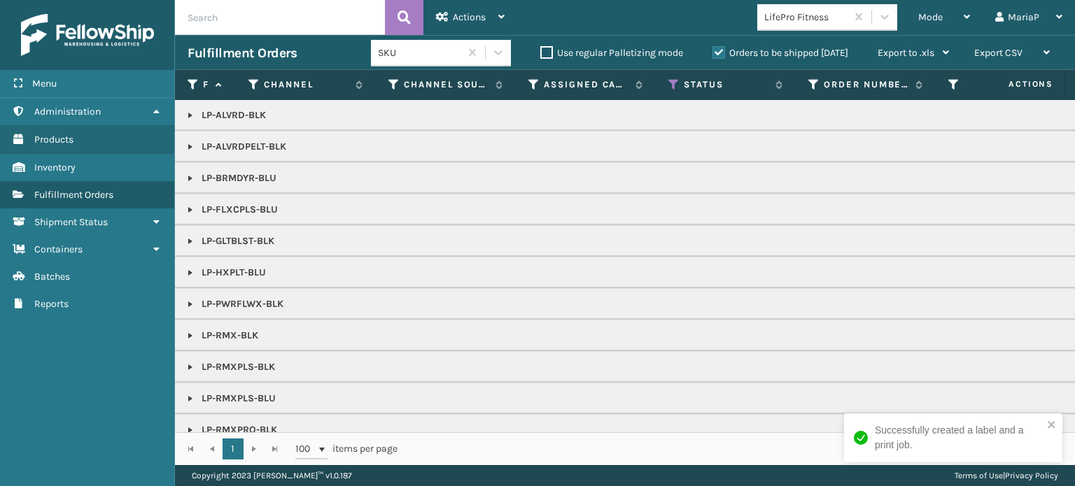
click at [748, 450] on div "1 - 36 of 36 items" at bounding box center [738, 449] width 643 height 14
click at [752, 451] on div "1 - 36 of 36 items" at bounding box center [738, 449] width 643 height 14
drag, startPoint x: 770, startPoint y: 447, endPoint x: 788, endPoint y: 445, distance: 18.3
click at [767, 447] on div "1 - 36 of 36 items" at bounding box center [738, 449] width 643 height 14
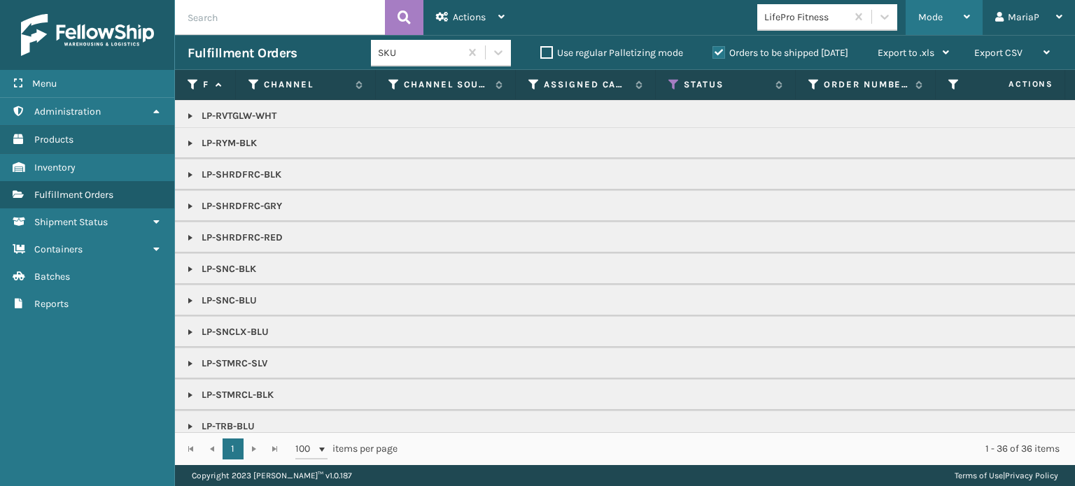
click at [939, 19] on span "Mode" at bounding box center [930, 17] width 24 height 12
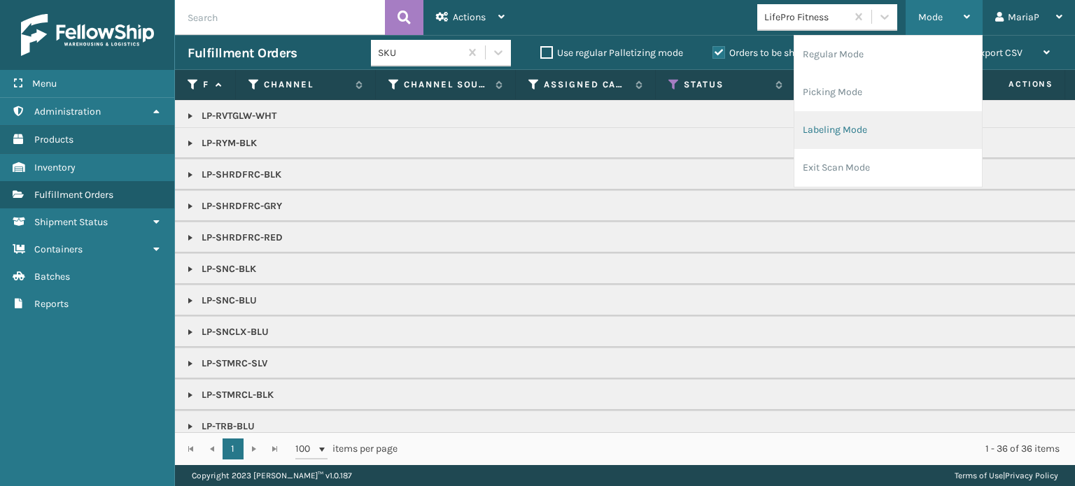
click at [871, 134] on li "Labeling Mode" at bounding box center [888, 130] width 188 height 38
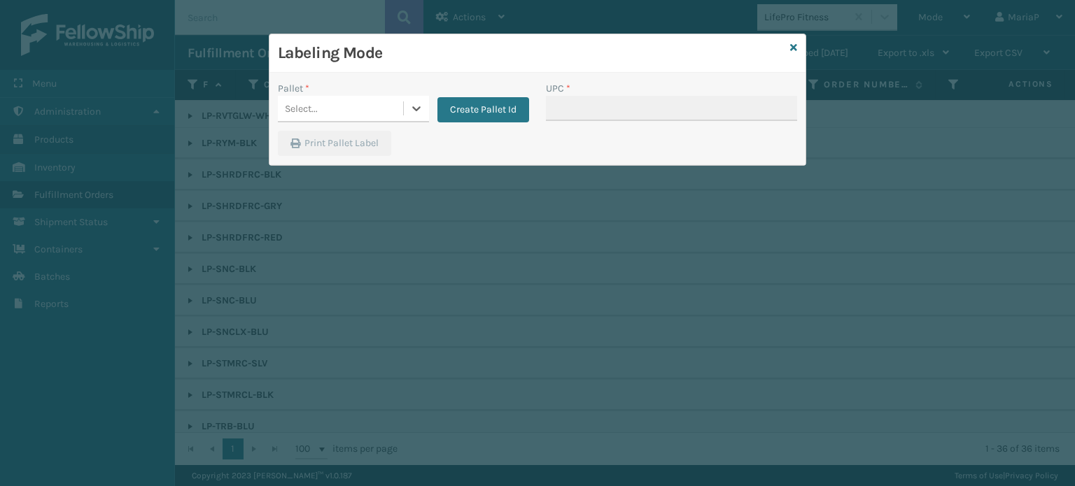
click at [399, 106] on div "Select..." at bounding box center [340, 108] width 125 height 23
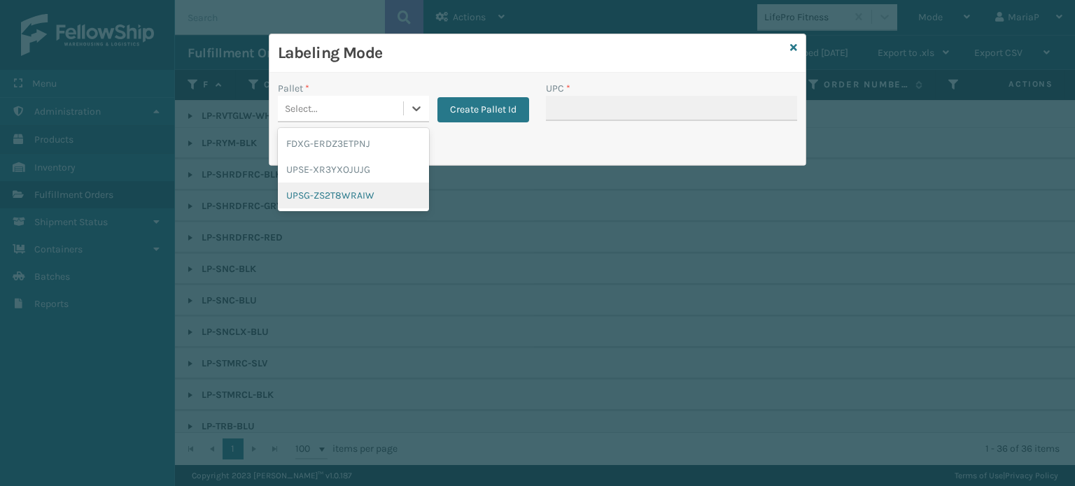
click at [356, 198] on div "UPSG-ZS2T8WRAIW" at bounding box center [353, 196] width 151 height 26
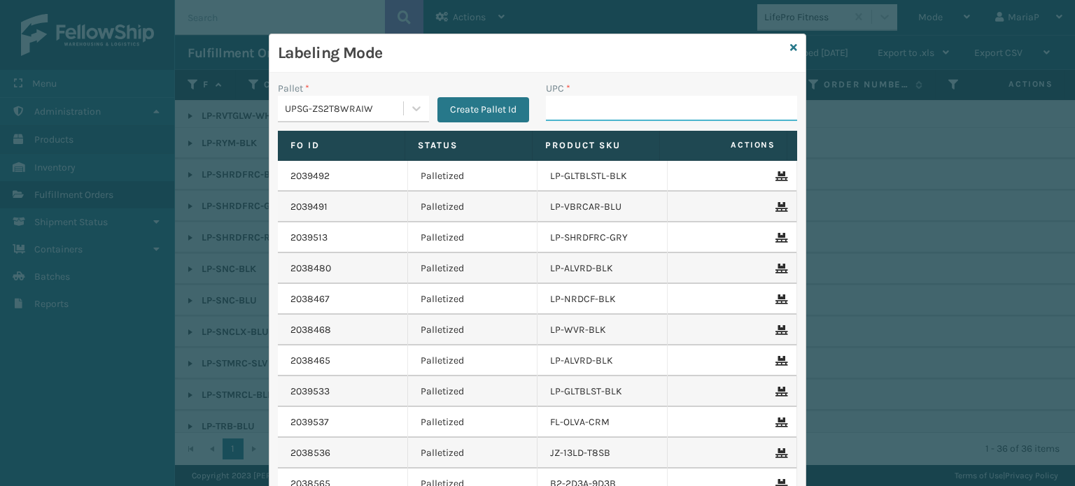
click at [580, 107] on input "UPC *" at bounding box center [671, 108] width 251 height 25
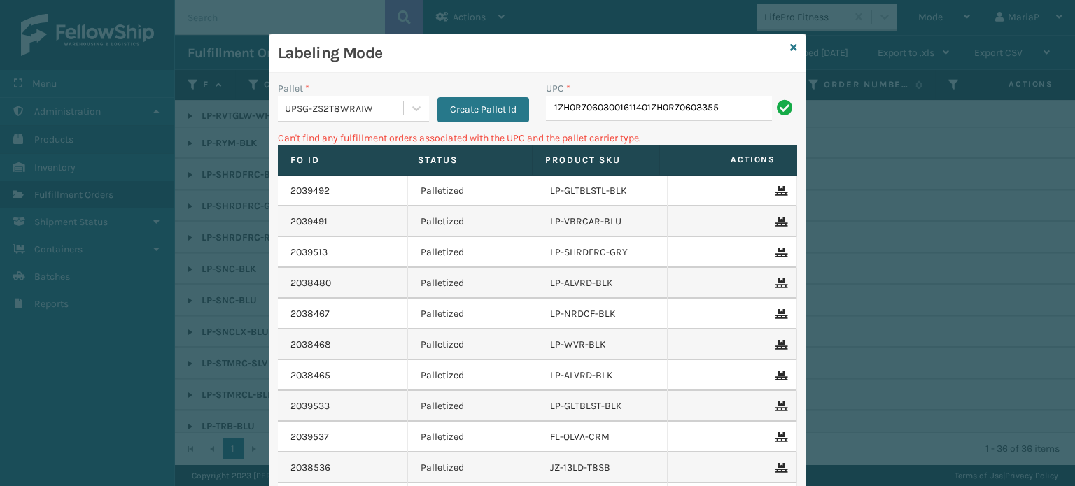
type input "1ZH0R70603001611401ZH0R706033556"
type input "1"
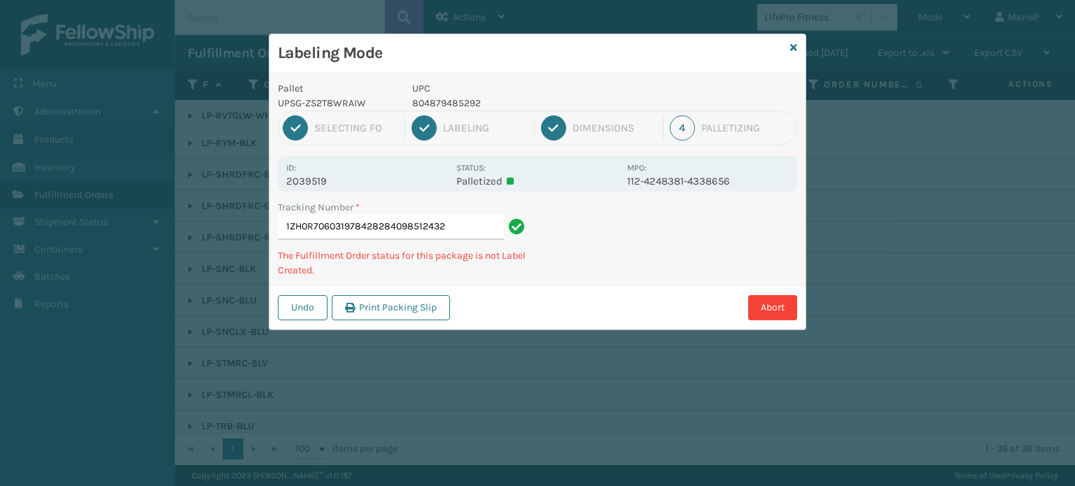
type input "1ZH0R7060319784282840985124328"
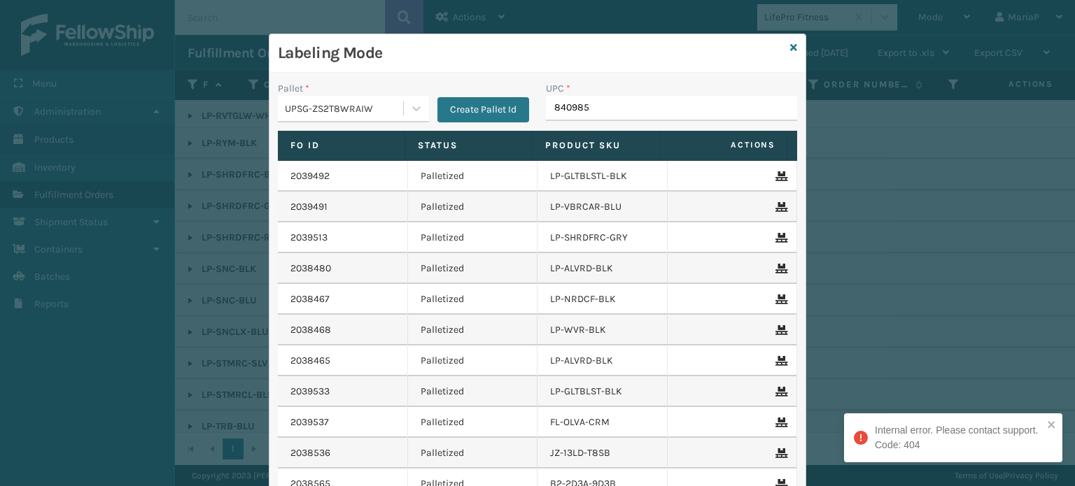
type input "8409851"
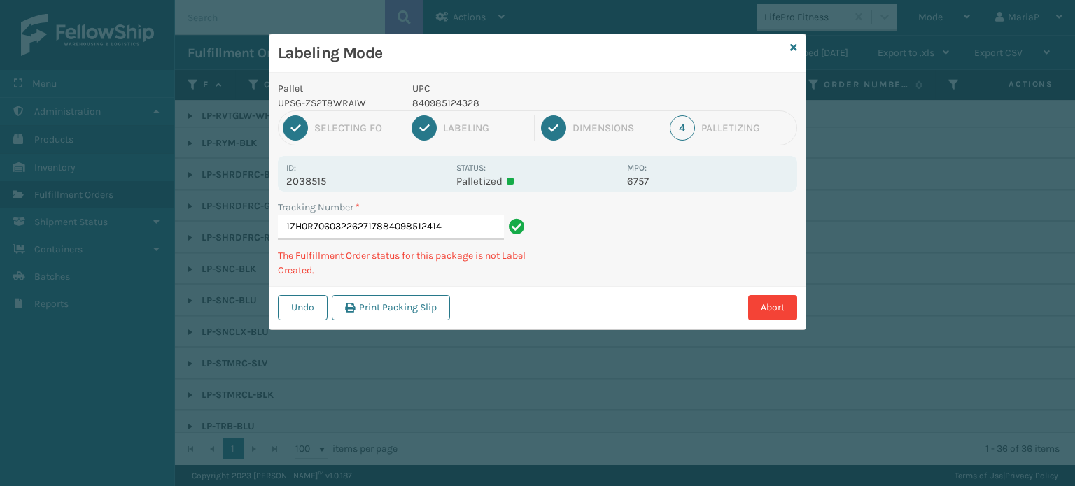
type input "1ZH0R7060322627178840985124144"
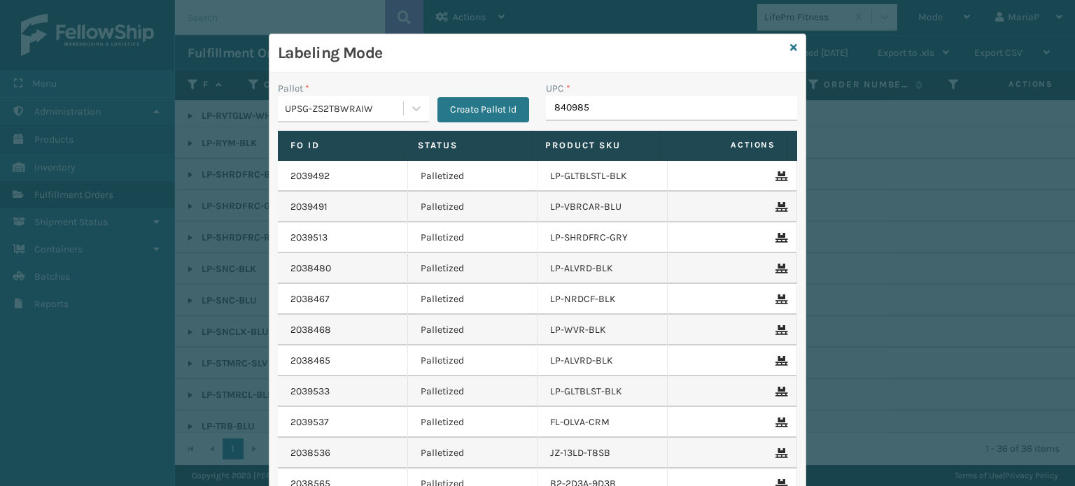
type input "8409851"
type input "840985"
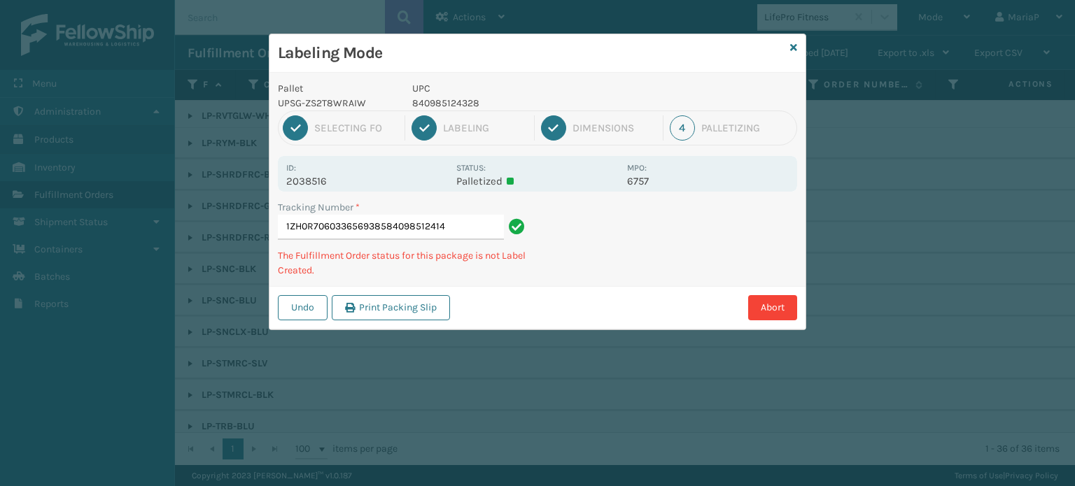
type input "1ZH0R7060336569385840985124144"
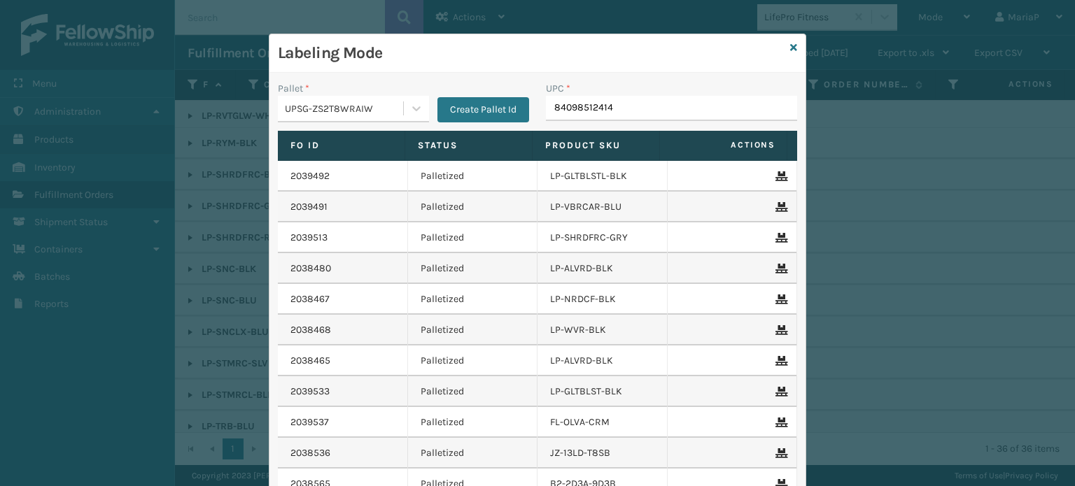
type input "840985124144"
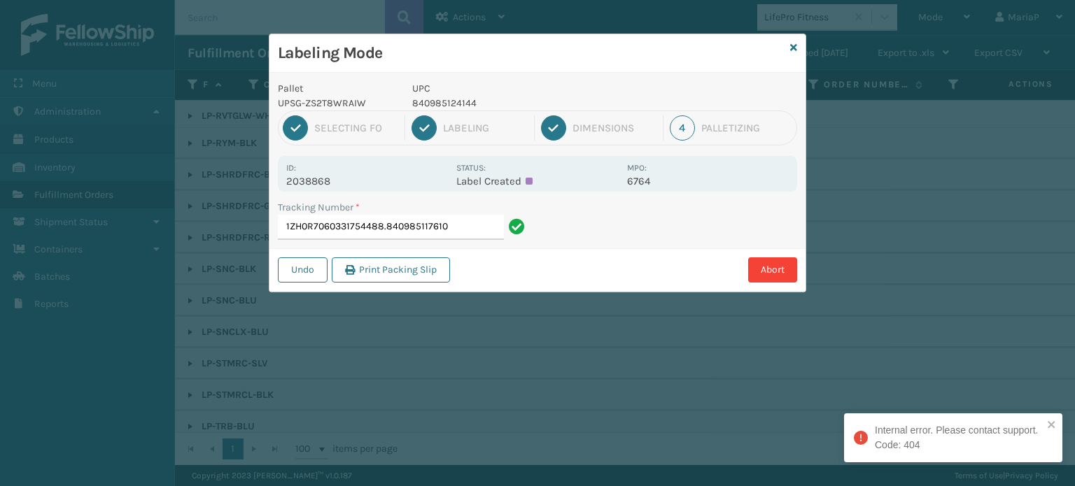
drag, startPoint x: 384, startPoint y: 228, endPoint x: 554, endPoint y: 253, distance: 172.6
click at [554, 253] on div "Pallet UPSG-ZS2T8WRAIW UPC 840985124144 1 Selecting FO 2 Labeling 3 Dimensions …" at bounding box center [537, 182] width 536 height 219
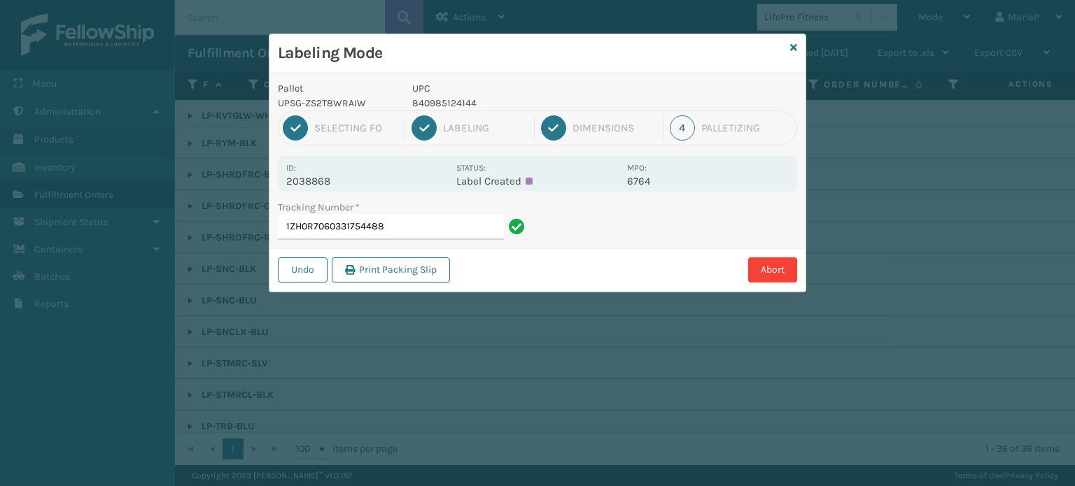
type input "1ZH0R7060331754488"
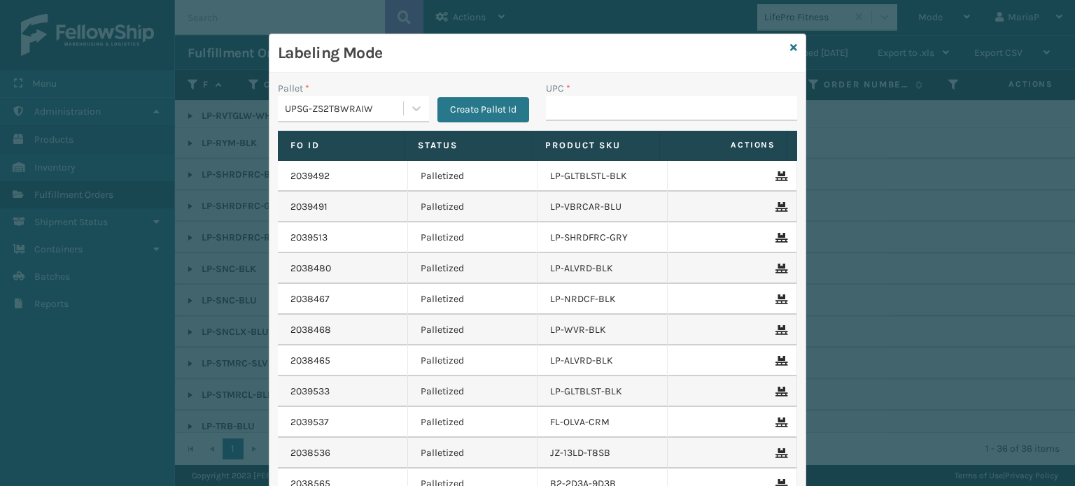
click at [545, 254] on td "LP-ALVRD-BLK" at bounding box center [603, 268] width 130 height 31
click at [688, 118] on input "UPC *" at bounding box center [671, 108] width 251 height 25
paste input ".840985117610"
type input ".840985117610"
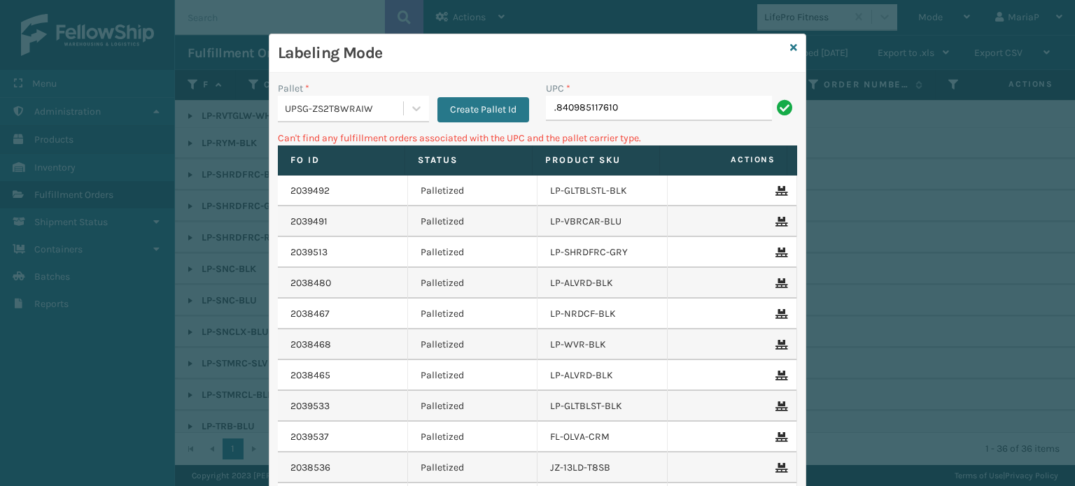
click at [553, 115] on input ".840985117610" at bounding box center [659, 108] width 226 height 25
type input "840985117610"
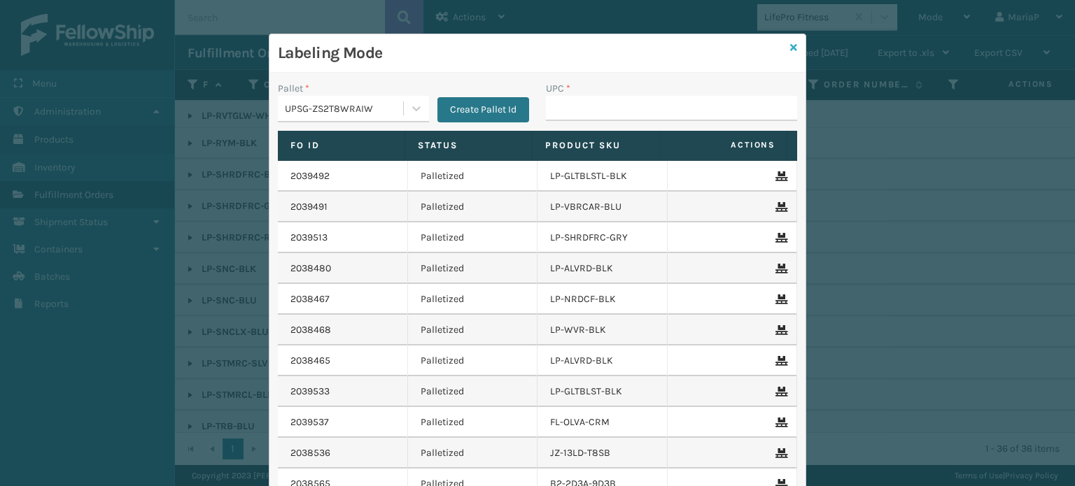
click at [790, 43] on icon at bounding box center [793, 48] width 7 height 10
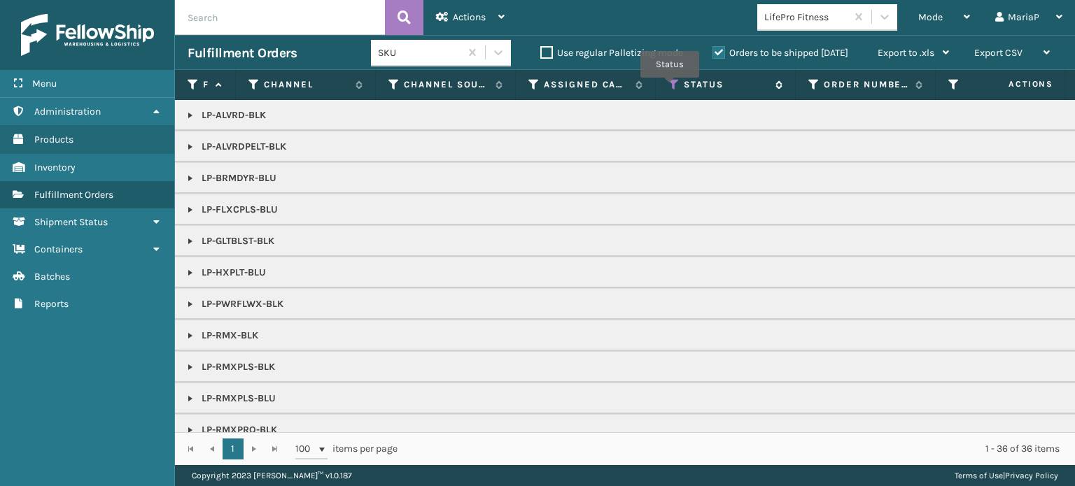
click at [670, 87] on icon at bounding box center [673, 84] width 11 height 13
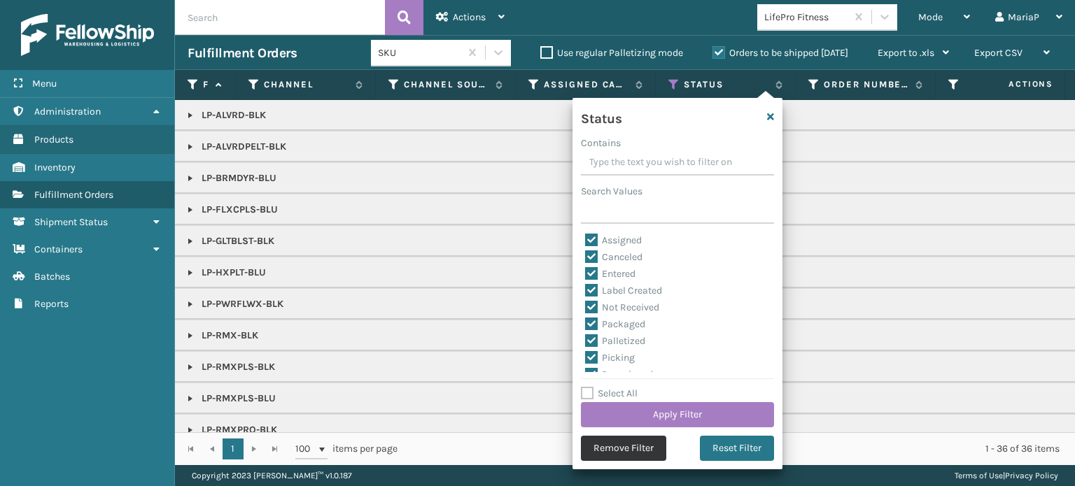
click at [603, 454] on button "Remove Filter" at bounding box center [623, 448] width 85 height 25
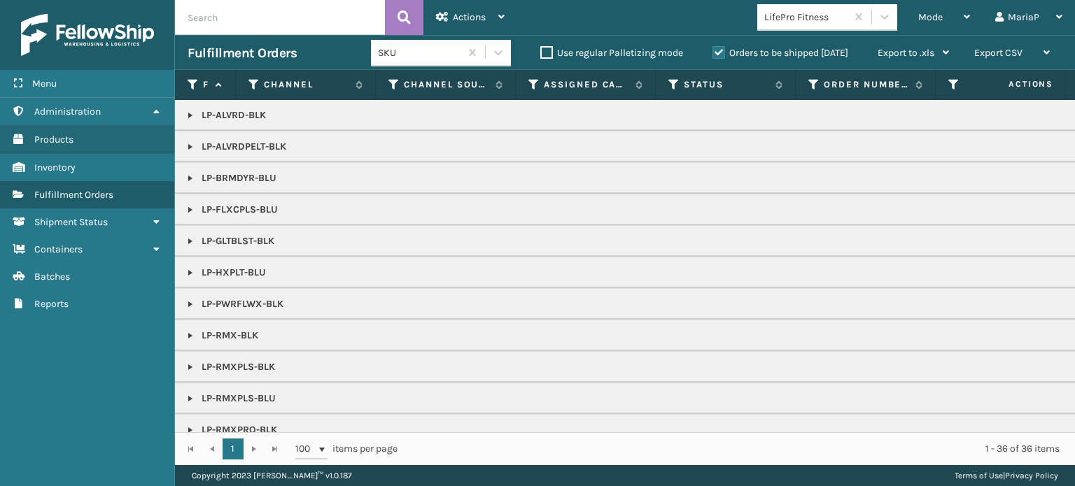
click at [664, 80] on th "Status" at bounding box center [726, 85] width 140 height 30
click at [676, 85] on icon at bounding box center [673, 84] width 11 height 13
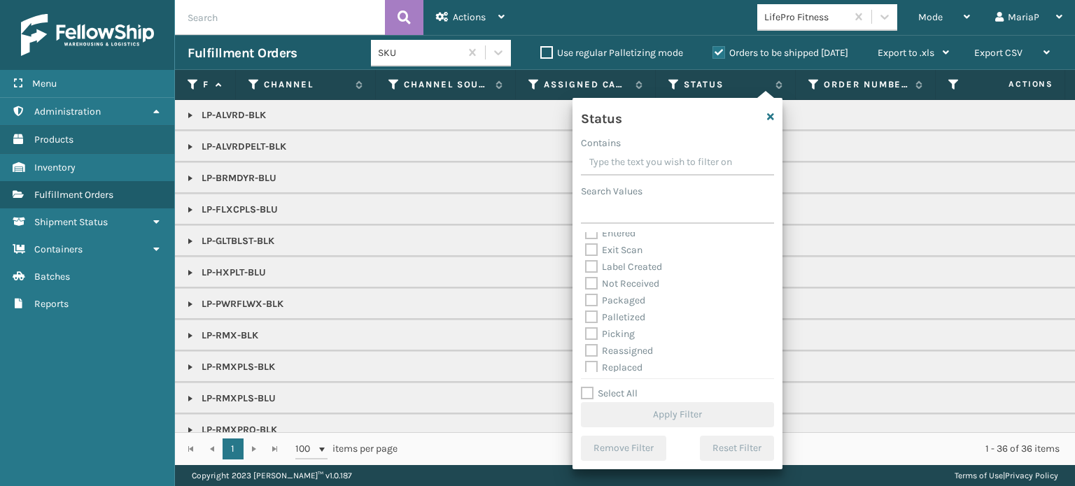
scroll to position [78, 0]
click at [598, 296] on label "Picking" at bounding box center [610, 296] width 50 height 12
click at [586, 296] on input "Picking" at bounding box center [585, 292] width 1 height 9
checkbox input "true"
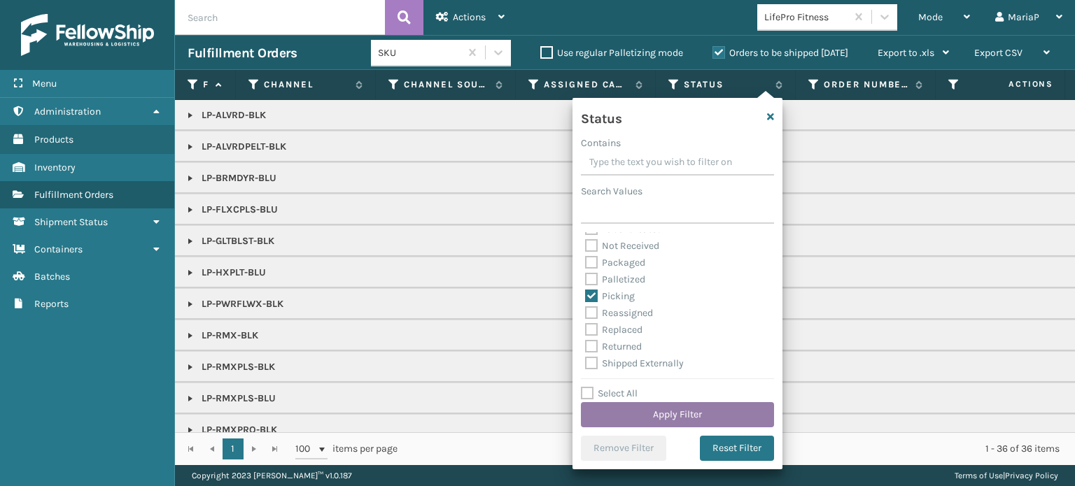
click at [701, 407] on button "Apply Filter" at bounding box center [677, 414] width 193 height 25
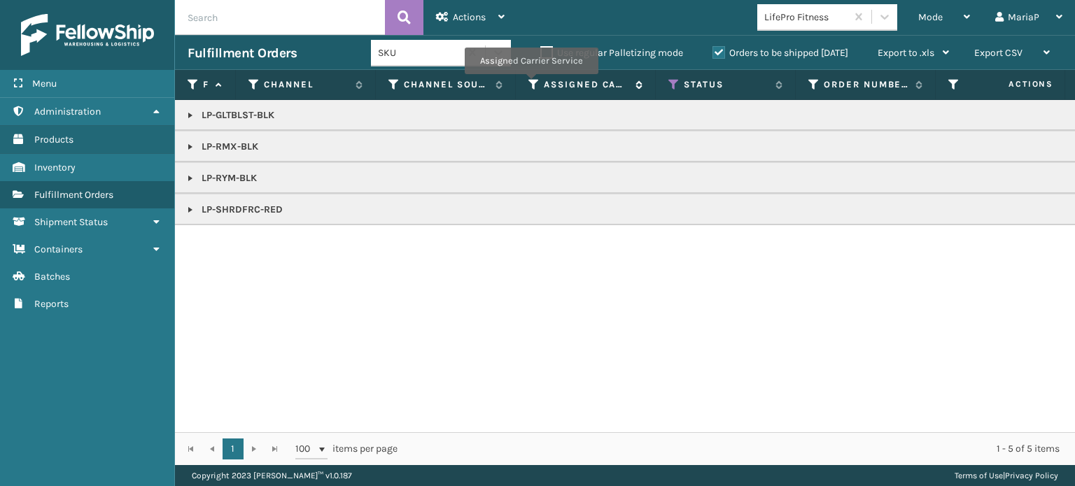
click at [531, 83] on icon at bounding box center [533, 84] width 11 height 13
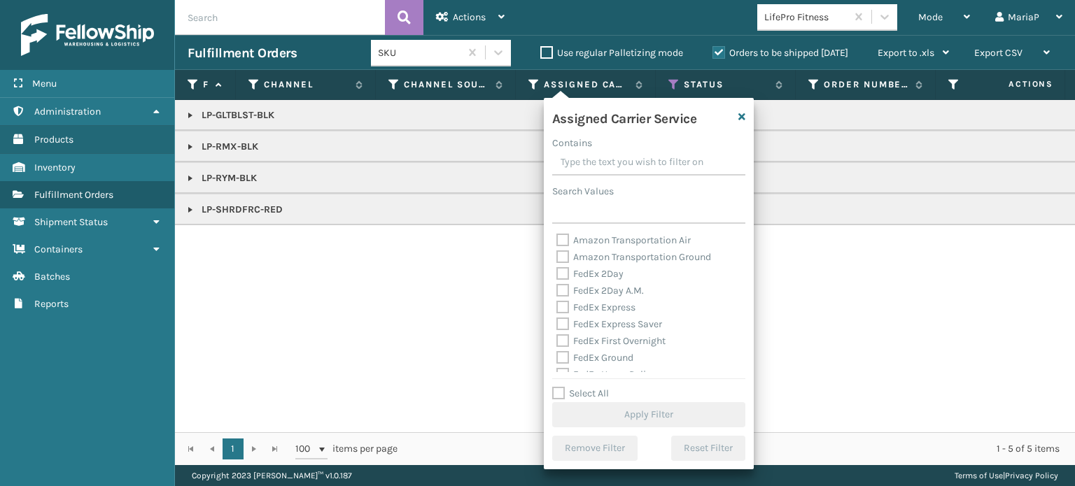
click at [561, 388] on label "Select All" at bounding box center [580, 394] width 57 height 12
click at [561, 387] on input "Select All" at bounding box center [657, 386] width 210 height 1
checkbox input "true"
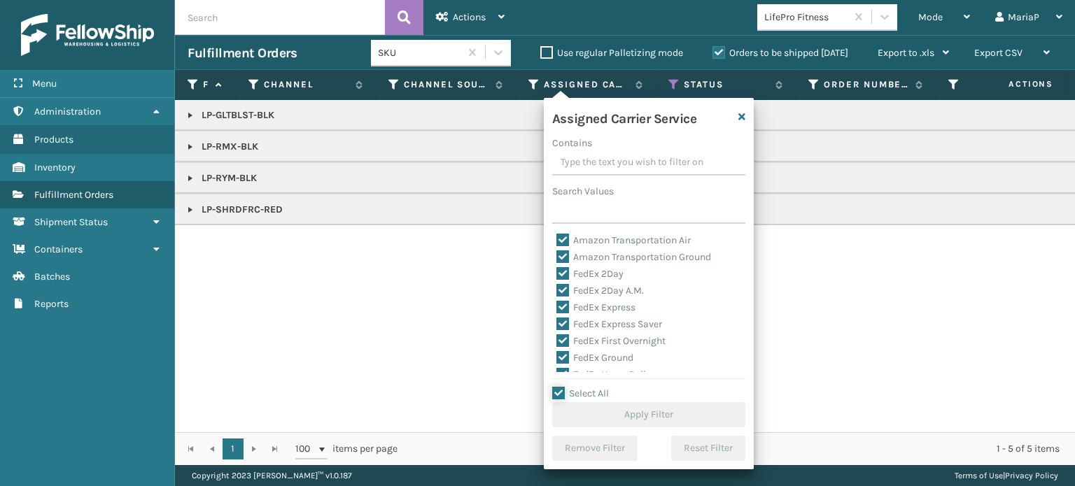
checkbox input "true"
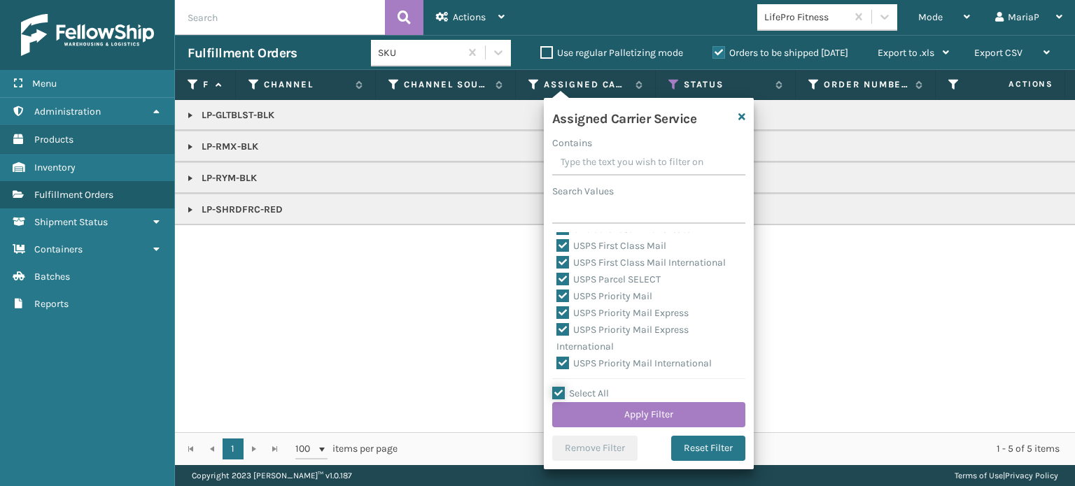
scroll to position [151, 0]
click at [563, 288] on label "LTL" at bounding box center [571, 291] width 31 height 12
click at [557, 288] on input "LTL" at bounding box center [556, 287] width 1 height 9
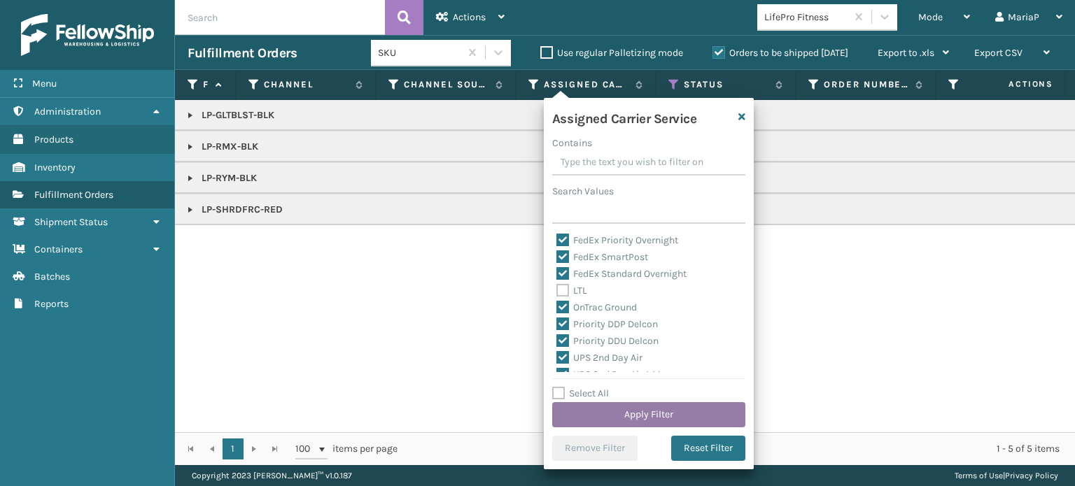
click at [678, 411] on button "Apply Filter" at bounding box center [648, 414] width 193 height 25
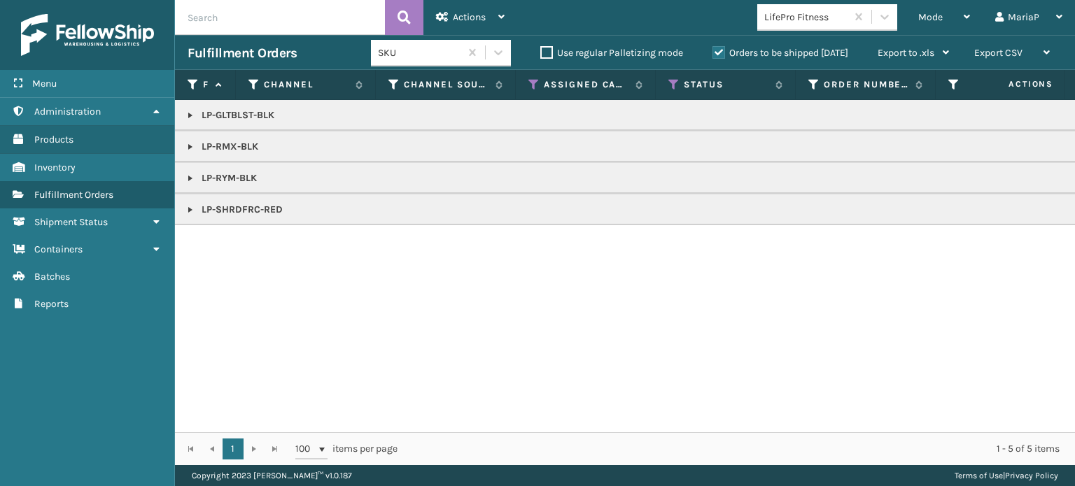
click at [188, 209] on link at bounding box center [190, 209] width 11 height 11
click at [191, 147] on link at bounding box center [190, 146] width 11 height 11
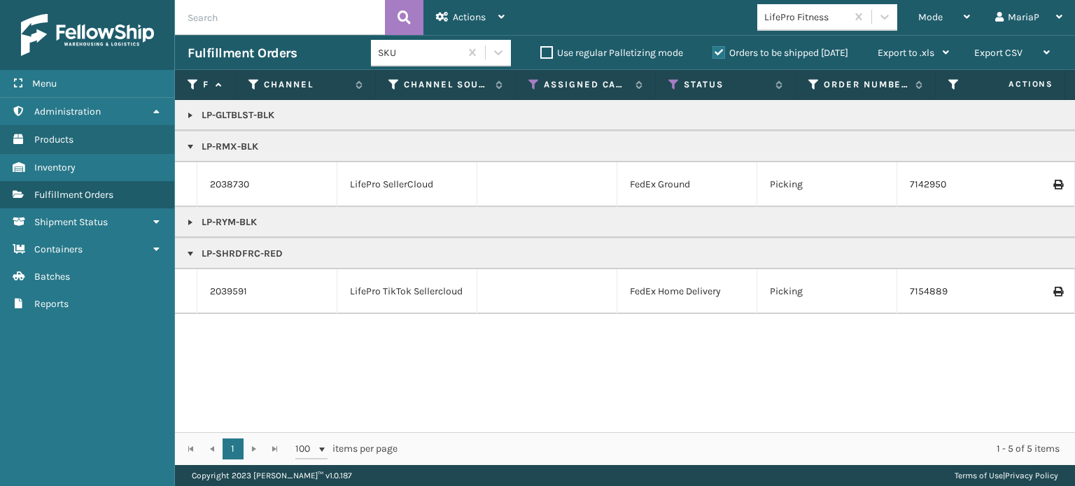
click at [191, 113] on link at bounding box center [190, 115] width 11 height 11
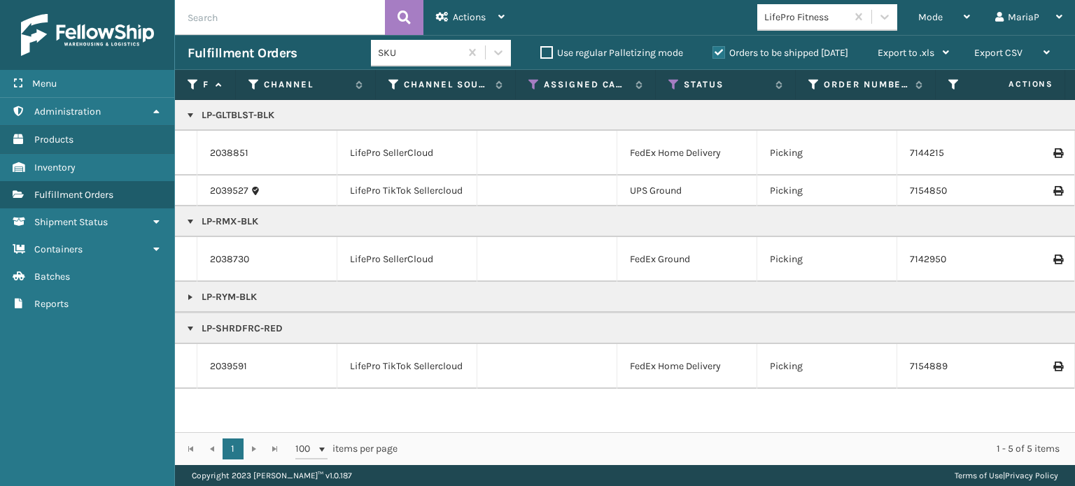
click at [188, 292] on link at bounding box center [190, 297] width 11 height 11
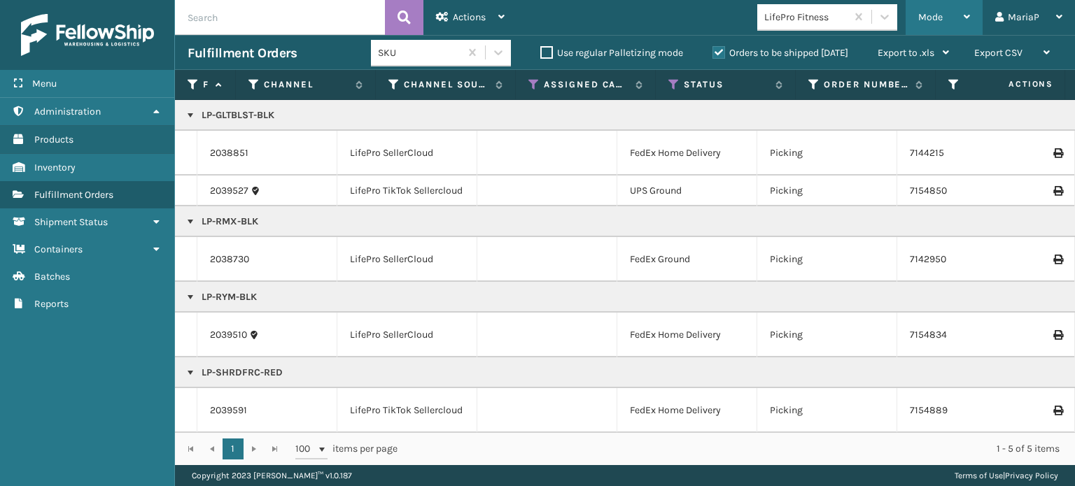
click at [928, 13] on span "Mode" at bounding box center [930, 17] width 24 height 12
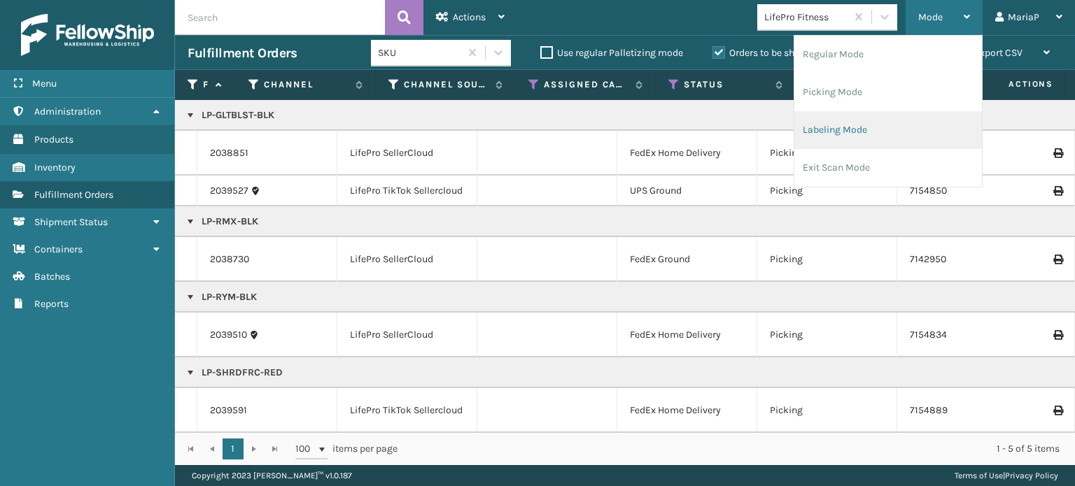
click at [878, 129] on li "Labeling Mode" at bounding box center [888, 130] width 188 height 38
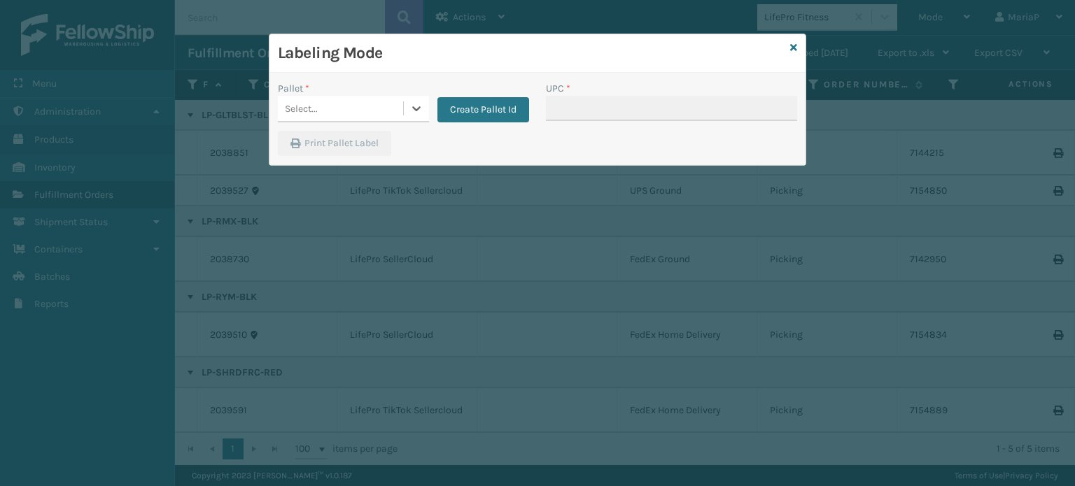
click at [396, 100] on div "Select..." at bounding box center [340, 108] width 125 height 23
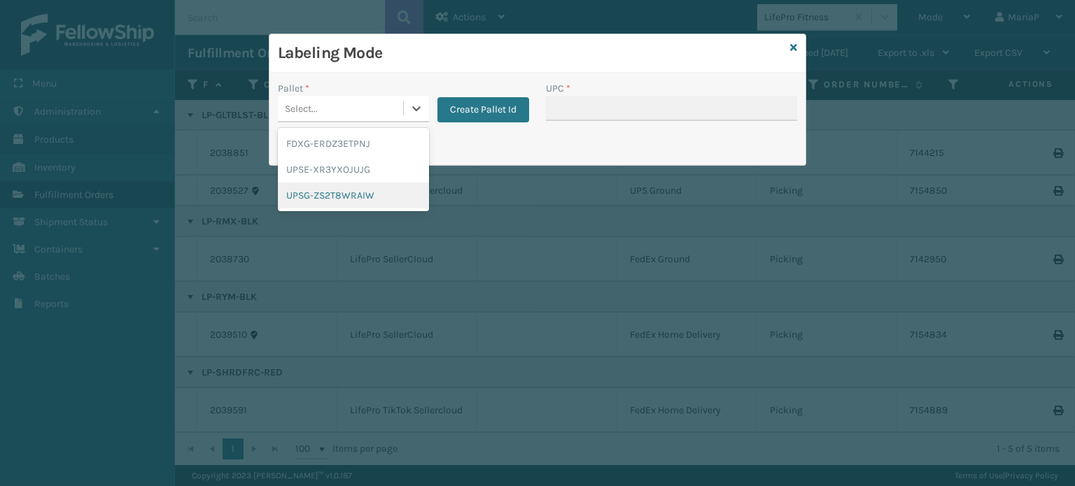
click at [363, 192] on div "UPSG-ZS2T8WRAIW" at bounding box center [353, 196] width 151 height 26
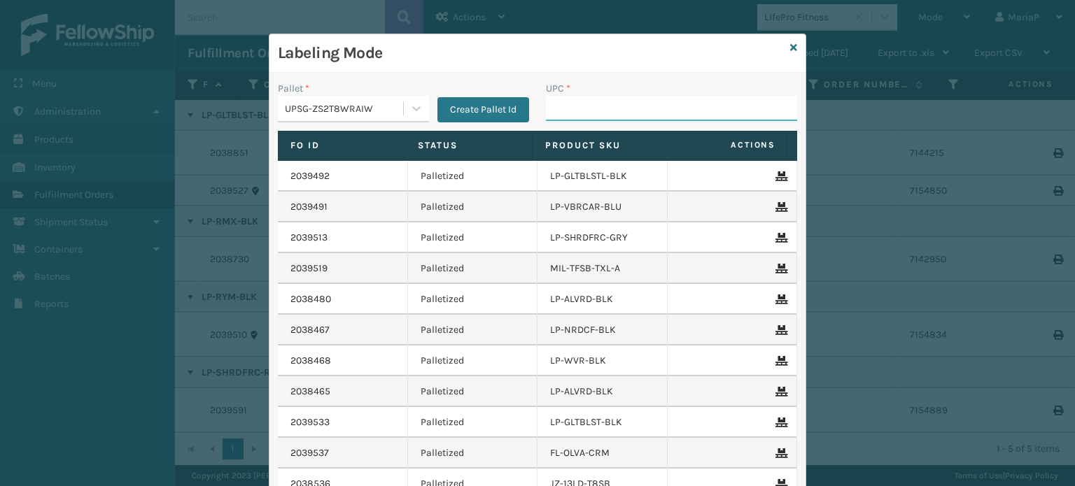
drag, startPoint x: 571, startPoint y: 109, endPoint x: 582, endPoint y: 108, distance: 10.5
click at [571, 109] on input "UPC *" at bounding box center [671, 108] width 251 height 25
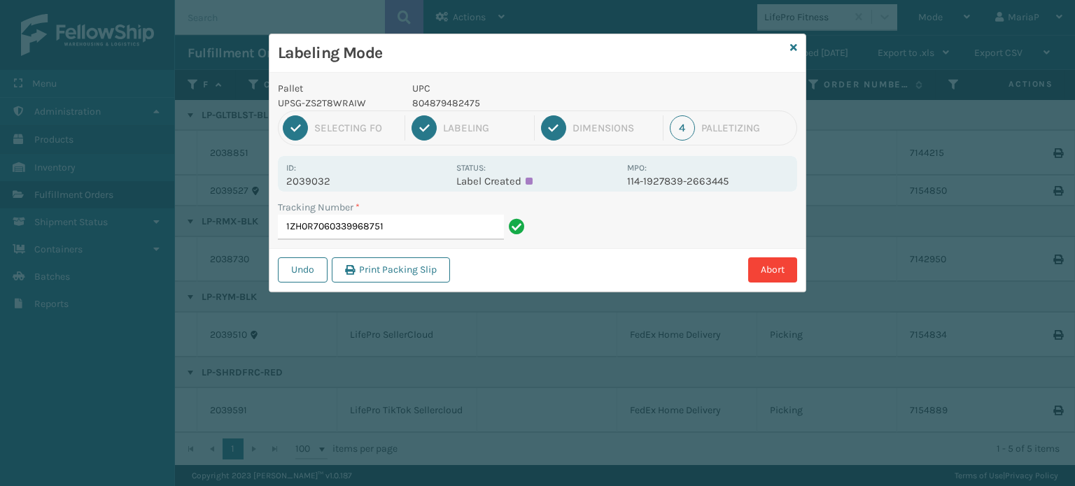
click at [458, 106] on p "804879482475" at bounding box center [515, 103] width 206 height 15
click at [449, 225] on input "1ZH0R7060339968751" at bounding box center [391, 227] width 226 height 25
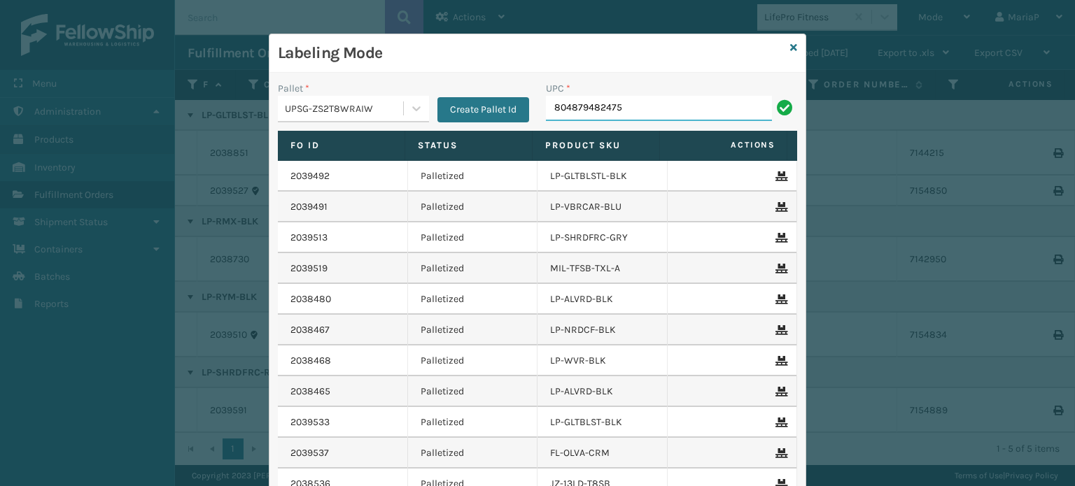
click at [661, 108] on input "804879482475" at bounding box center [659, 108] width 226 height 25
click at [791, 45] on icon at bounding box center [793, 48] width 7 height 10
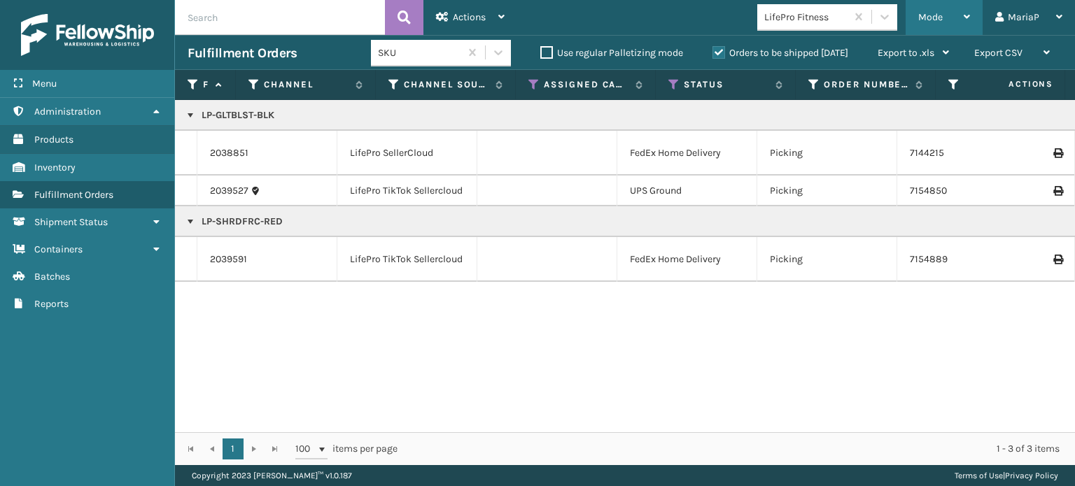
click at [930, 13] on span "Mode" at bounding box center [930, 17] width 24 height 12
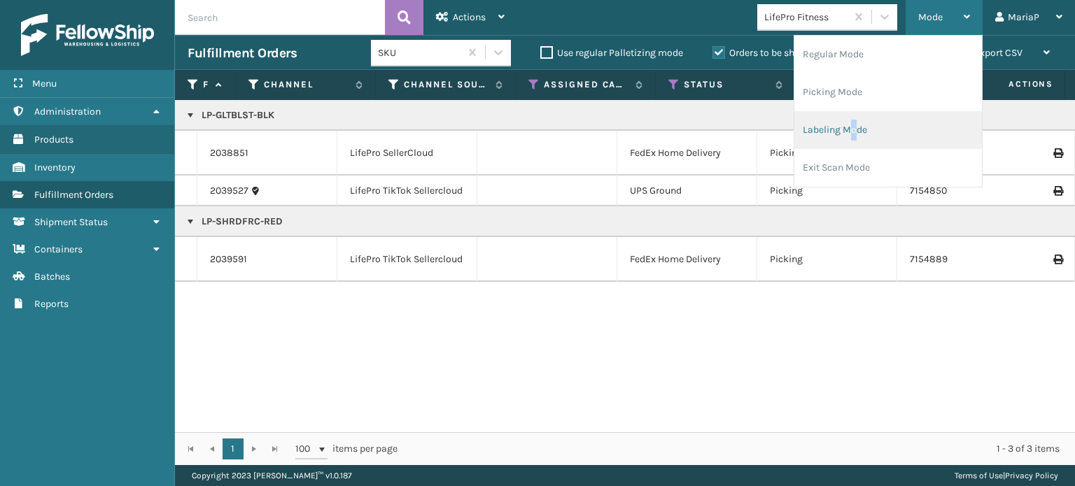
click at [850, 131] on li "Labeling Mode" at bounding box center [888, 130] width 188 height 38
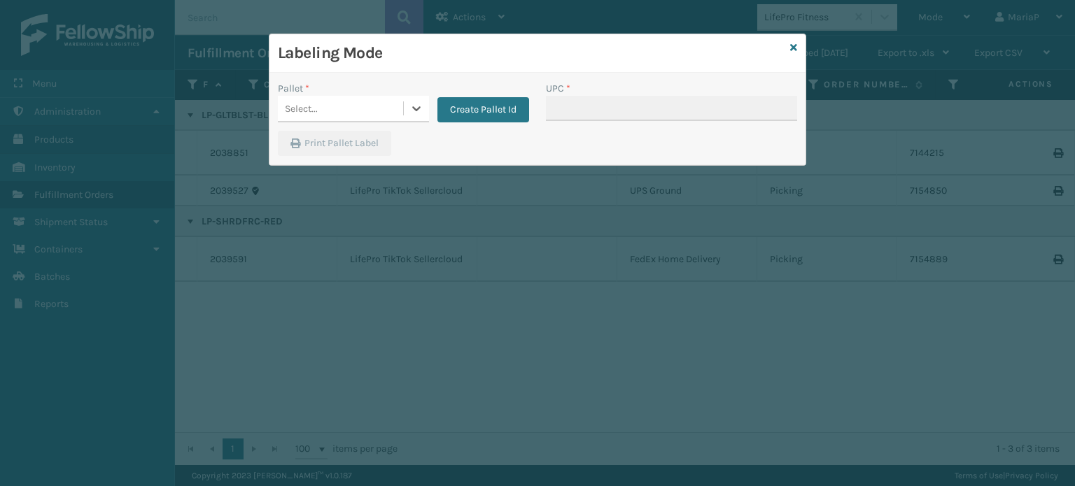
click at [357, 106] on div "Select..." at bounding box center [340, 108] width 125 height 23
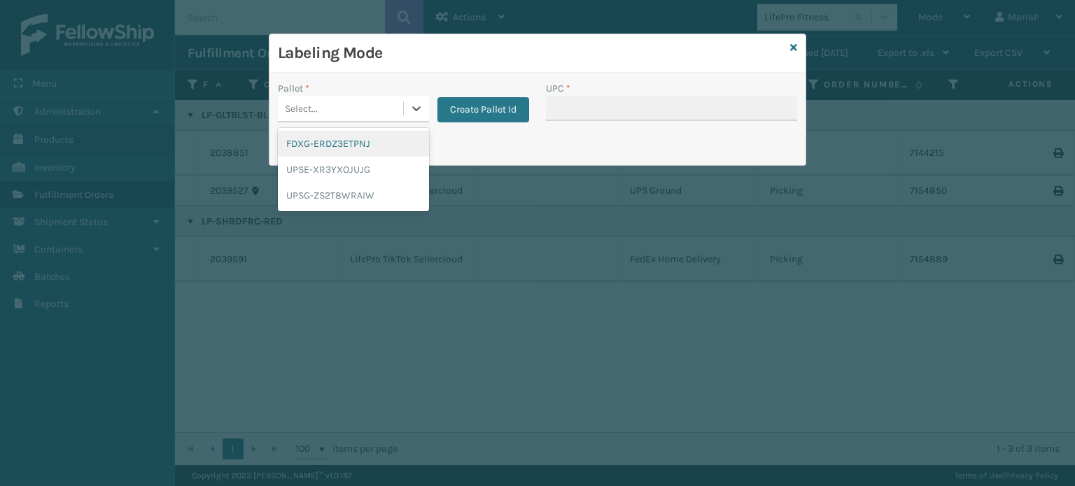
click at [353, 143] on div "FDXG-ERDZ3ETPNJ" at bounding box center [353, 144] width 151 height 26
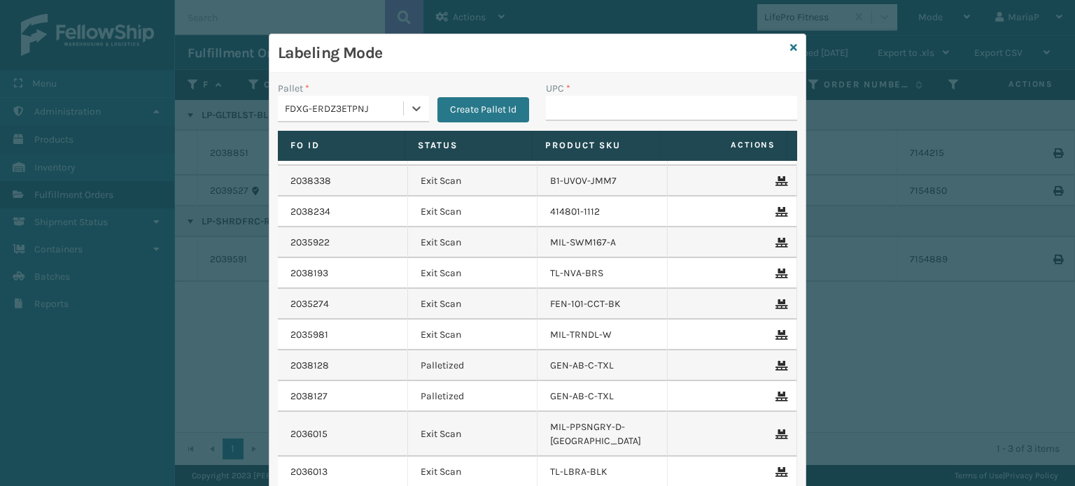
scroll to position [2170, 0]
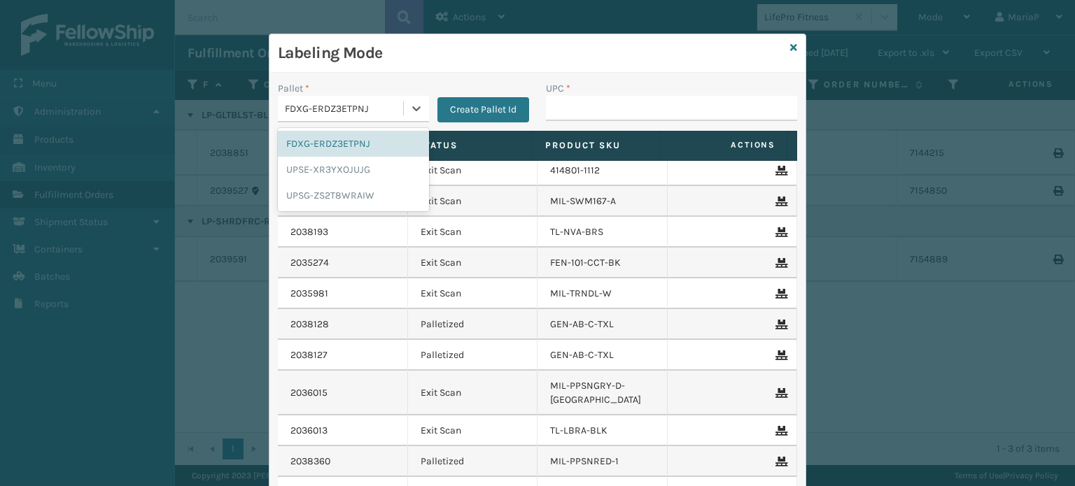
click at [367, 107] on div "FDXG-ERDZ3ETPNJ" at bounding box center [345, 108] width 120 height 15
click at [321, 106] on div "FDXG-ERDZ3ETPNJ" at bounding box center [345, 108] width 120 height 15
click at [374, 111] on div "FDXG-ERDZ3ETPNJ" at bounding box center [345, 108] width 120 height 15
click at [324, 201] on div "UPSG-ZS2T8WRAIW" at bounding box center [353, 196] width 151 height 26
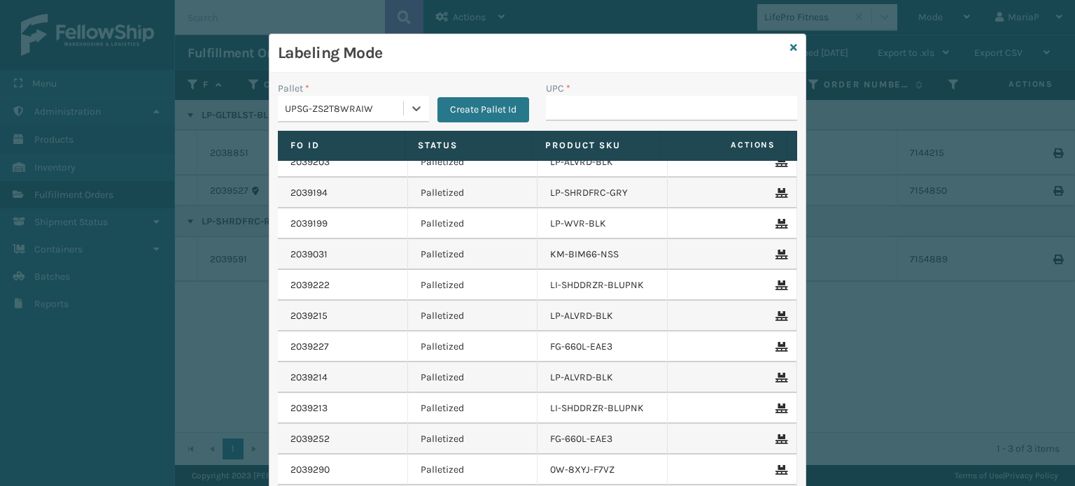
scroll to position [0, 0]
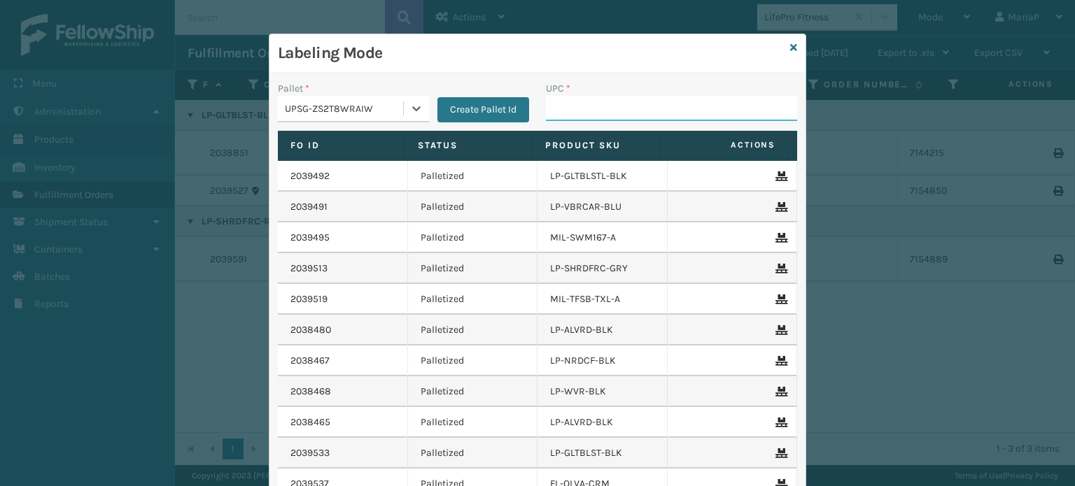
click at [552, 113] on input "UPC *" at bounding box center [671, 108] width 251 height 25
click at [605, 99] on input "UPC *" at bounding box center [671, 108] width 251 height 25
click at [605, 108] on input "UPC *" at bounding box center [671, 108] width 251 height 25
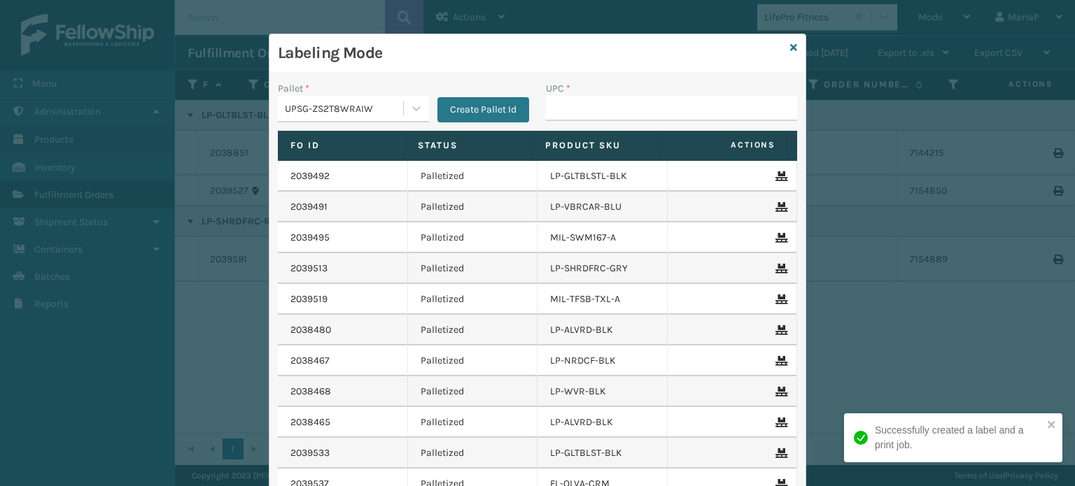
click at [377, 97] on div "UPSG-ZS2T8WRAIW" at bounding box center [340, 108] width 125 height 23
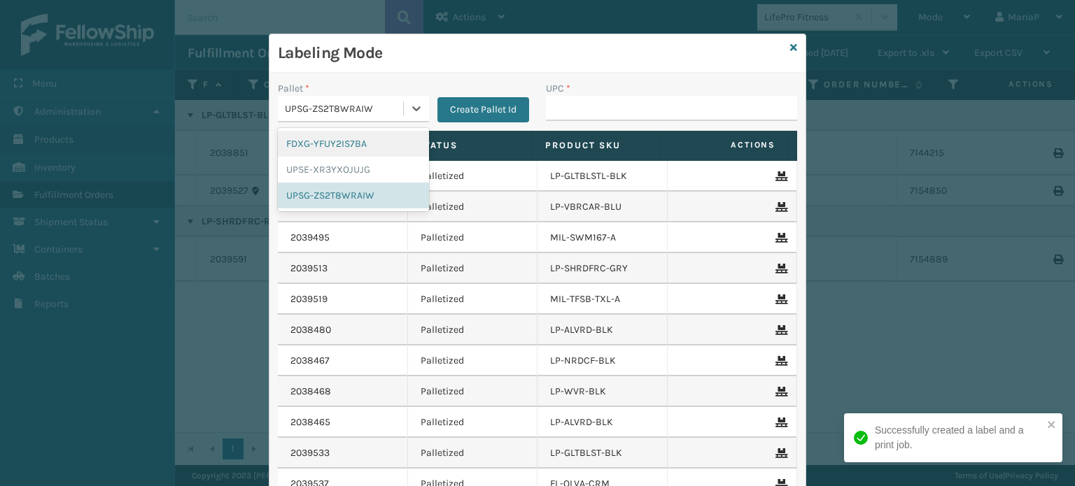
click at [333, 132] on div "FDXG-YFUY2IS7BA" at bounding box center [353, 144] width 151 height 26
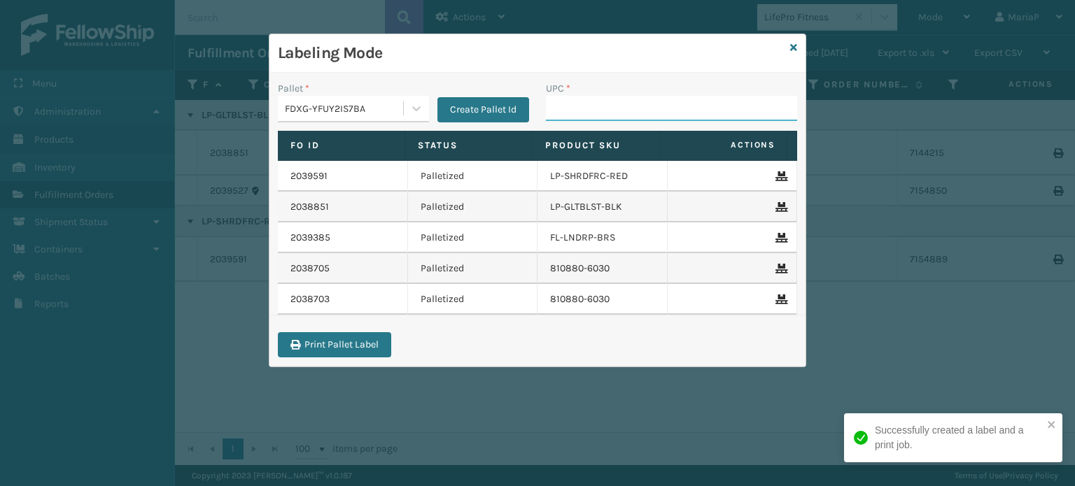
click at [599, 115] on input "UPC *" at bounding box center [671, 108] width 251 height 25
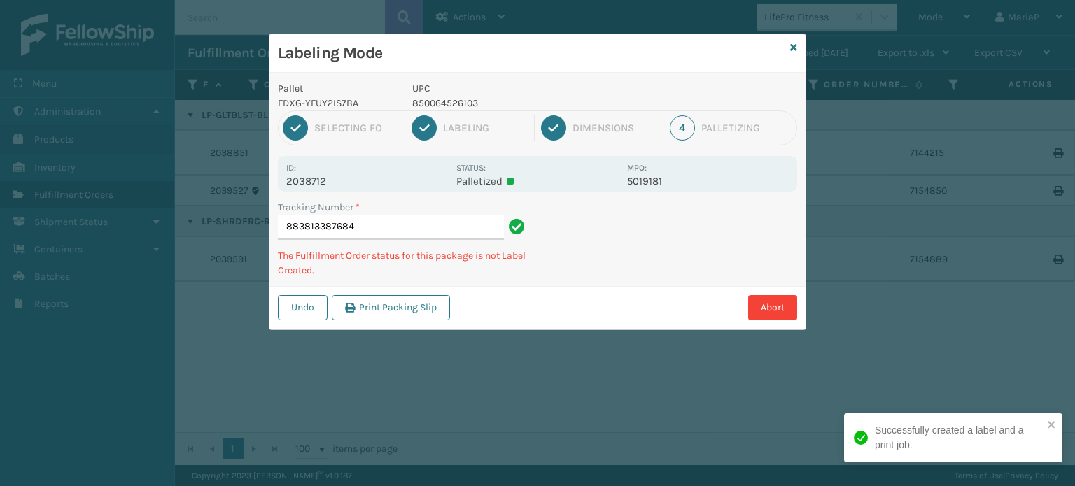
click at [446, 100] on p "850064526103" at bounding box center [515, 103] width 206 height 15
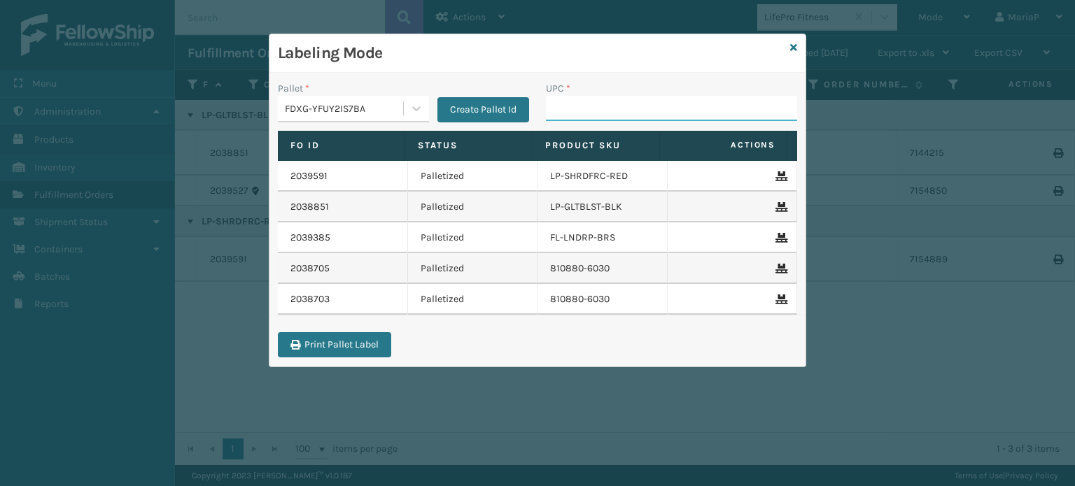
drag, startPoint x: 584, startPoint y: 103, endPoint x: 573, endPoint y: 108, distance: 11.9
click at [584, 103] on input "UPC *" at bounding box center [671, 108] width 251 height 25
paste input "850064526103"
drag, startPoint x: 669, startPoint y: 106, endPoint x: 666, endPoint y: 120, distance: 15.0
click at [666, 120] on div "UPC * 850064526103" at bounding box center [672, 106] width 268 height 50
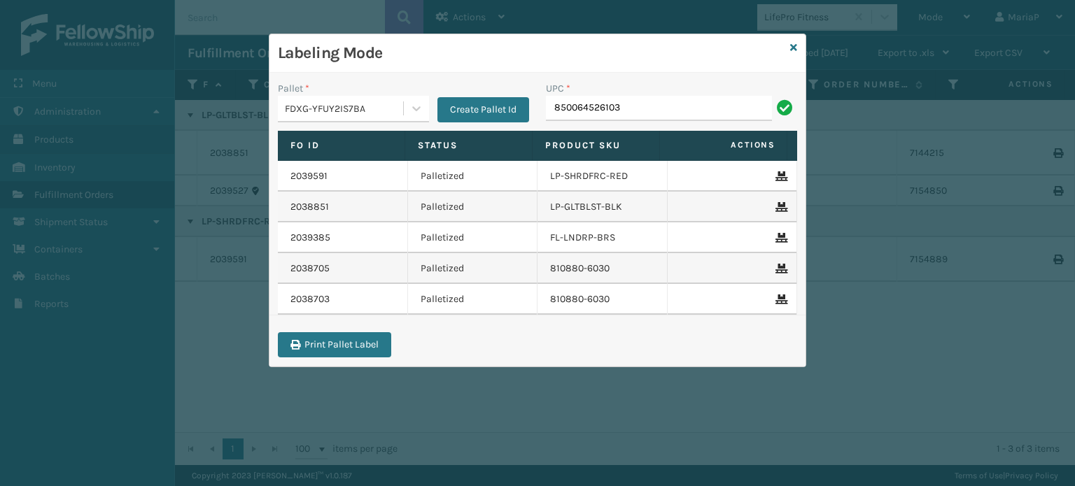
click at [665, 117] on input "850064526103" at bounding box center [659, 108] width 226 height 25
click at [790, 48] on icon at bounding box center [793, 48] width 7 height 10
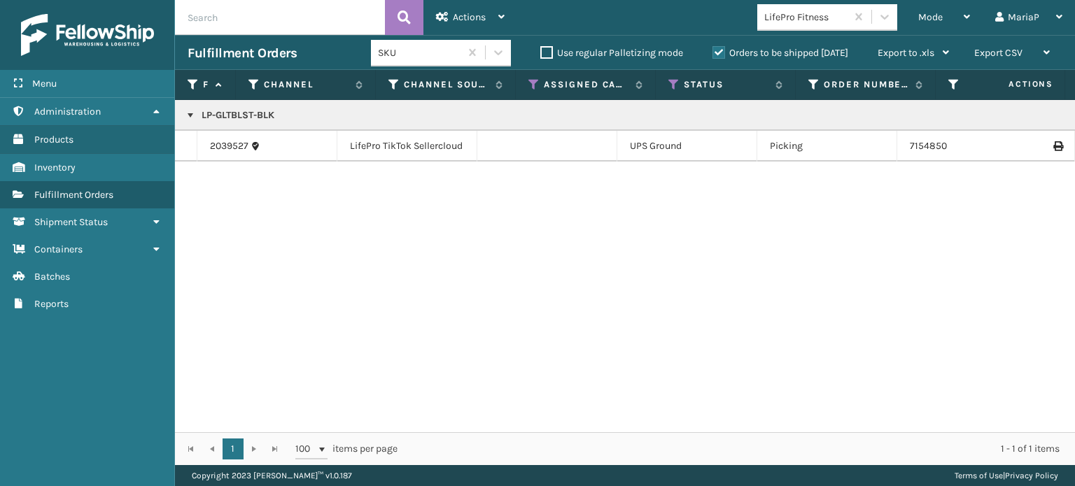
click at [790, 30] on div "LifePro Fitness" at bounding box center [827, 17] width 140 height 27
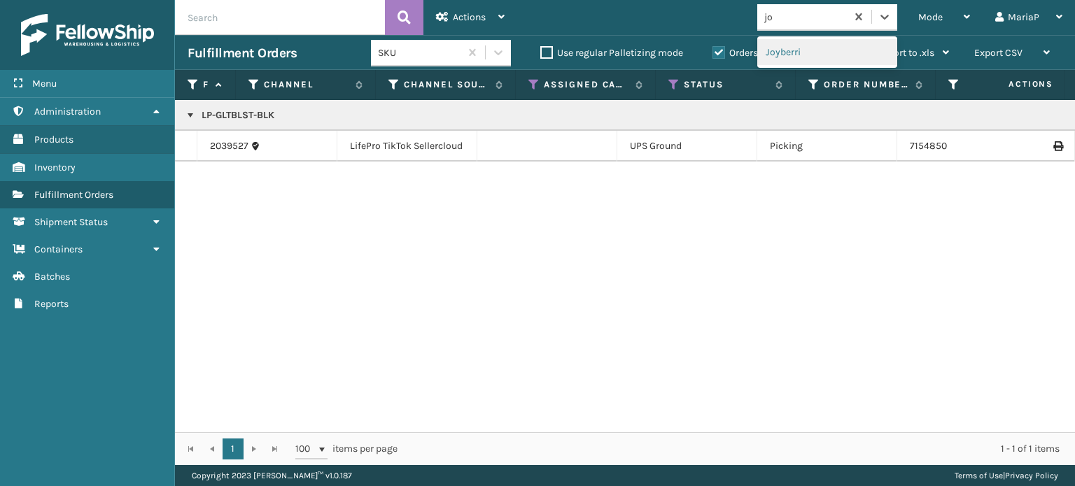
click at [805, 52] on div "Joyberri" at bounding box center [827, 52] width 140 height 26
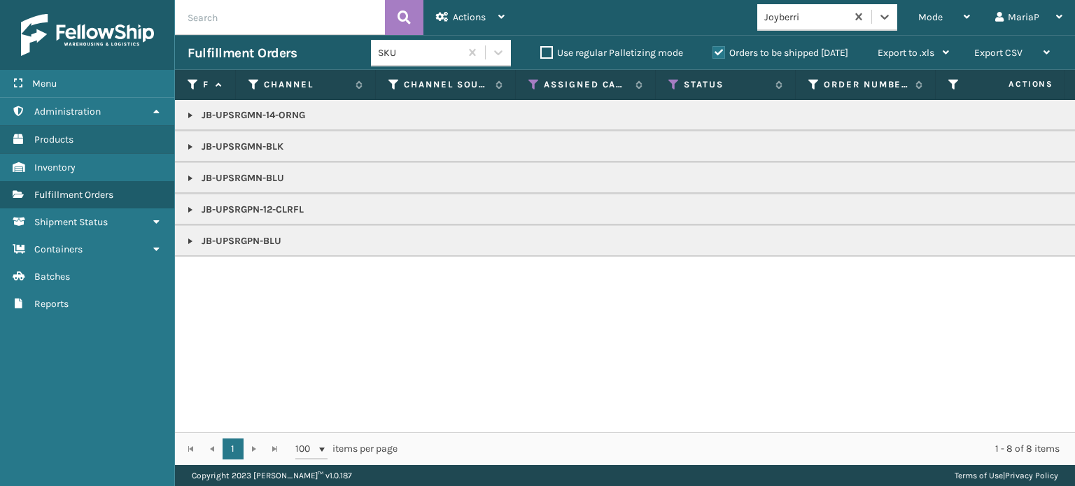
click at [190, 181] on link at bounding box center [190, 178] width 11 height 11
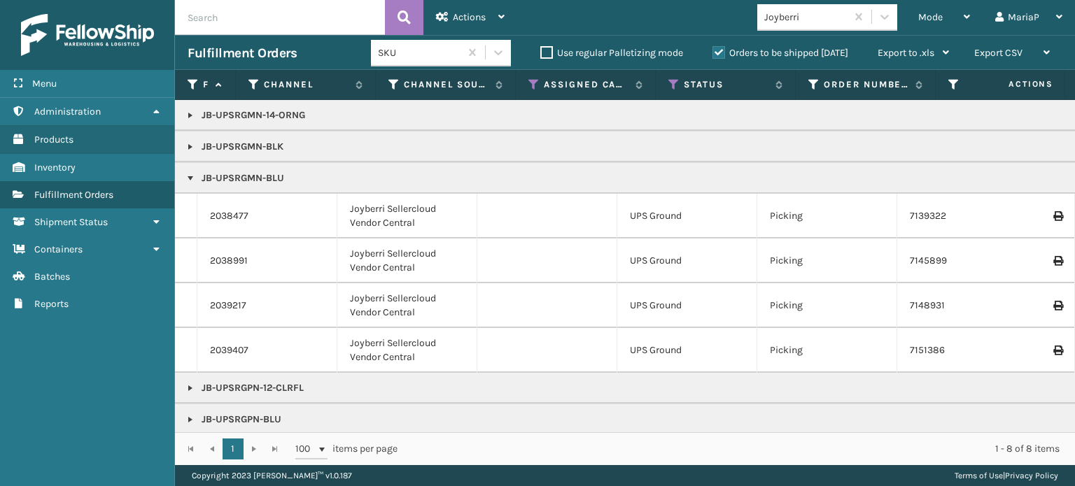
click at [234, 223] on td "2038477" at bounding box center [267, 216] width 140 height 45
click at [242, 221] on link "2038477" at bounding box center [229, 216] width 38 height 14
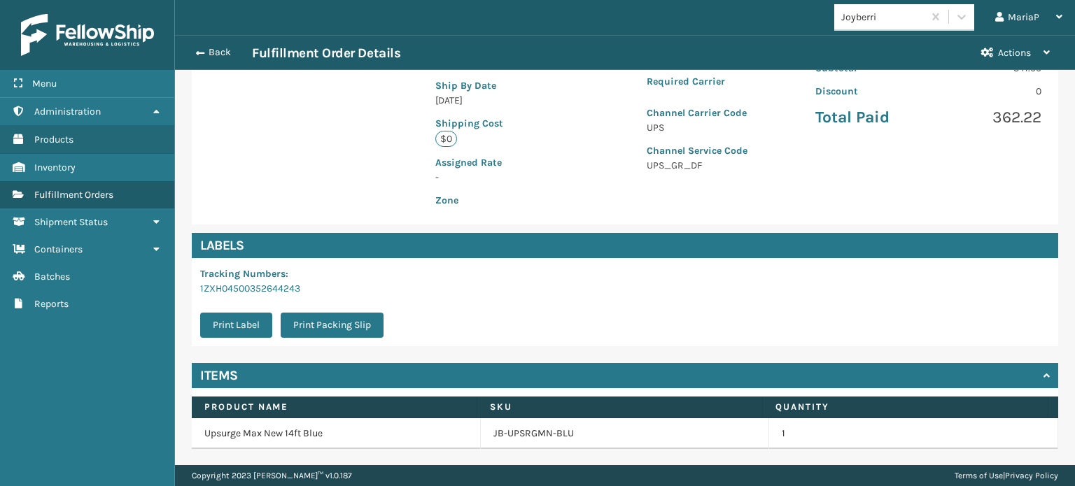
scroll to position [338, 0]
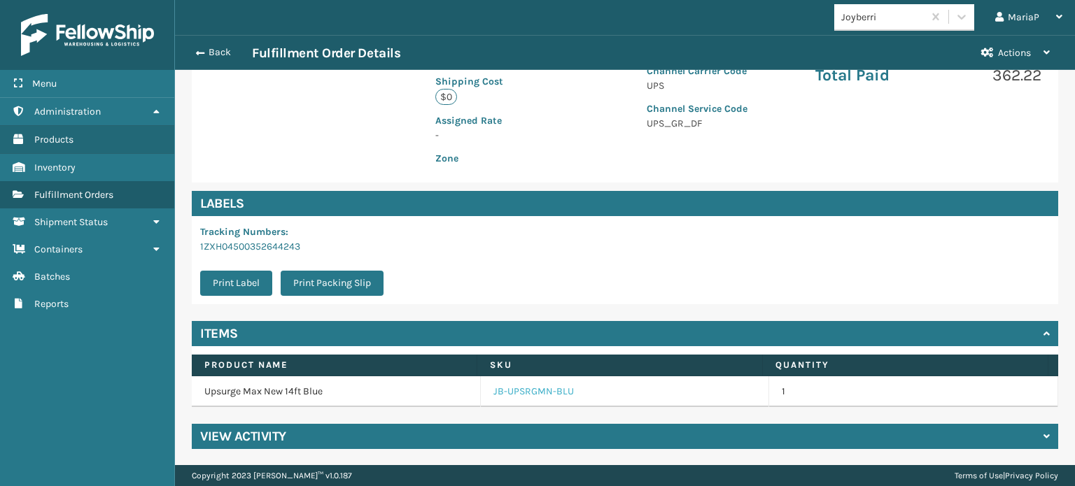
click at [535, 391] on link "JB-UPSRGMN-BLU" at bounding box center [533, 392] width 80 height 14
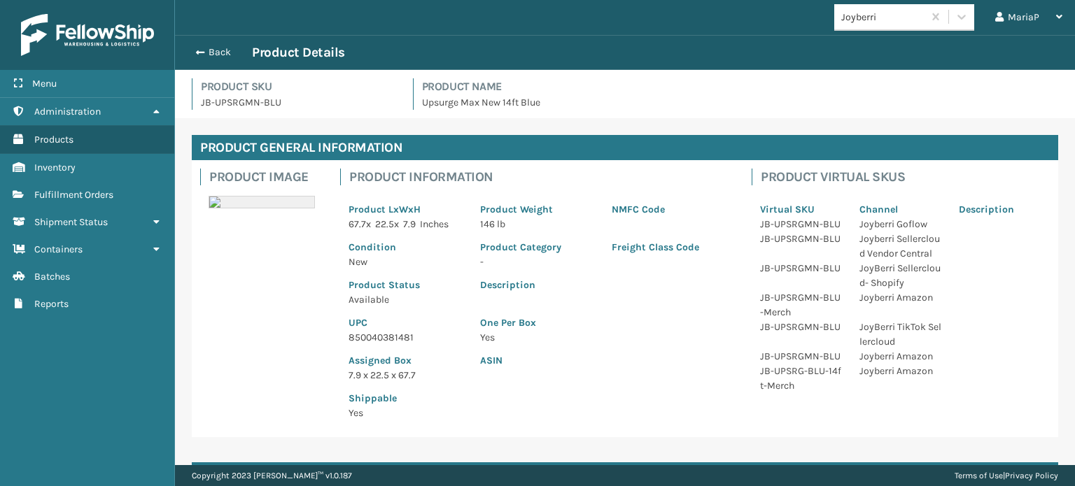
click at [387, 325] on p "UPC" at bounding box center [406, 323] width 115 height 15
click at [388, 341] on p "850040381481" at bounding box center [406, 337] width 115 height 15
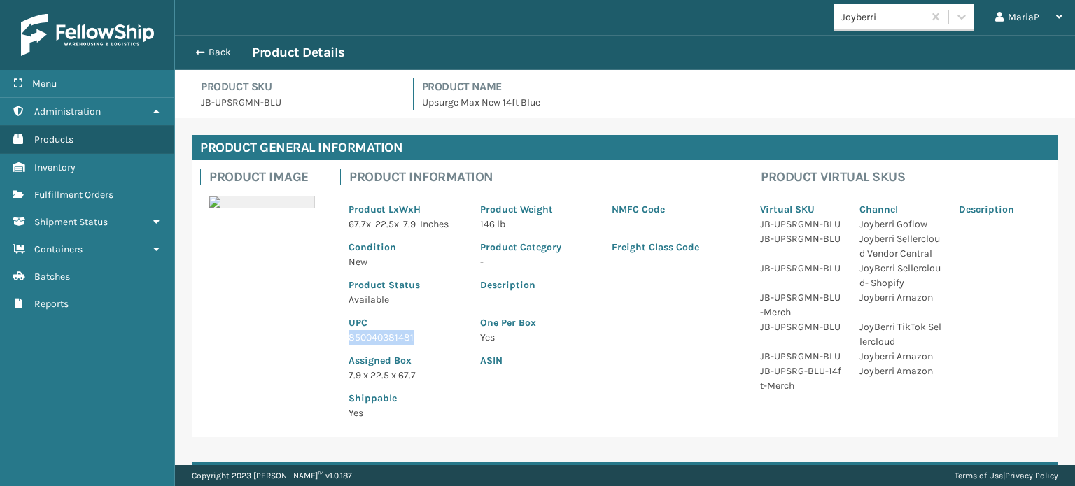
click at [388, 341] on p "850040381481" at bounding box center [406, 337] width 115 height 15
click at [204, 50] on button "Back" at bounding box center [220, 52] width 64 height 13
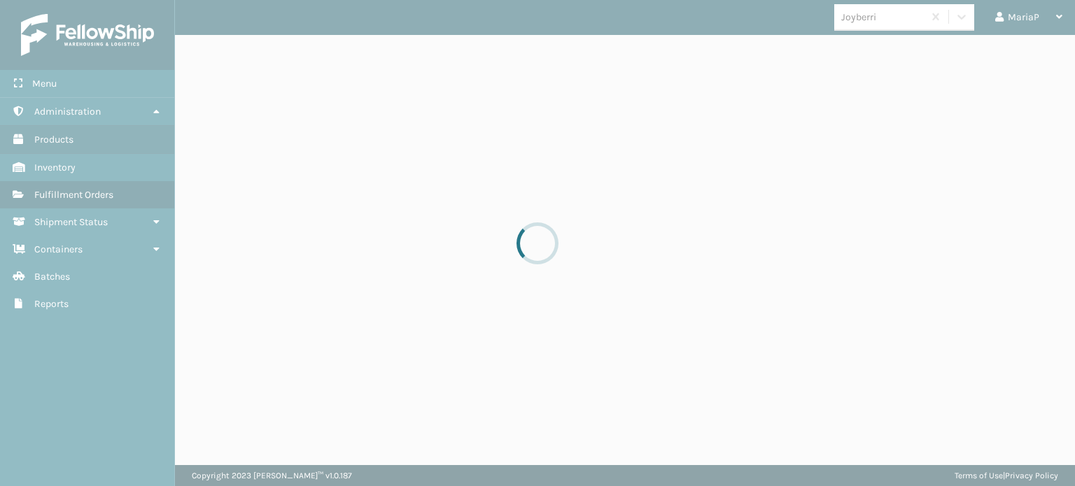
click at [204, 50] on div at bounding box center [537, 243] width 1075 height 486
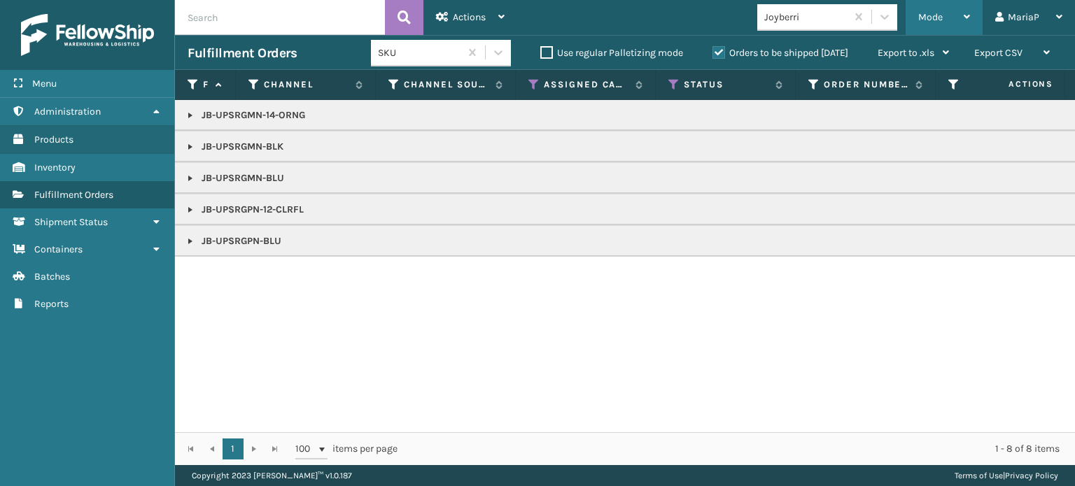
click at [916, 19] on div "Mode Regular Mode Picking Mode Labeling Mode Exit Scan Mode" at bounding box center [944, 17] width 77 height 35
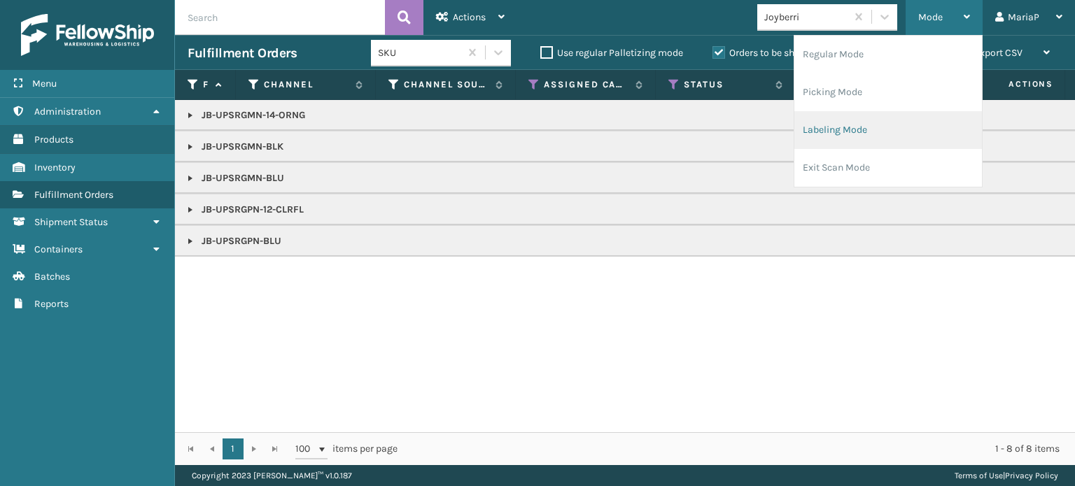
click at [836, 126] on li "Labeling Mode" at bounding box center [888, 130] width 188 height 38
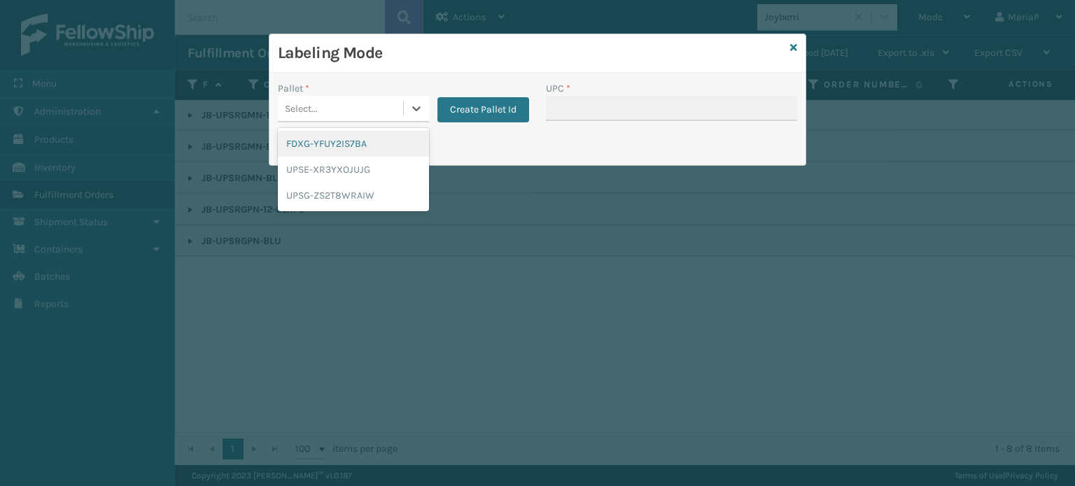
click at [377, 104] on div "Select..." at bounding box center [340, 108] width 125 height 23
click at [334, 187] on div "UPSG-ZS2T8WRAIW" at bounding box center [353, 196] width 151 height 26
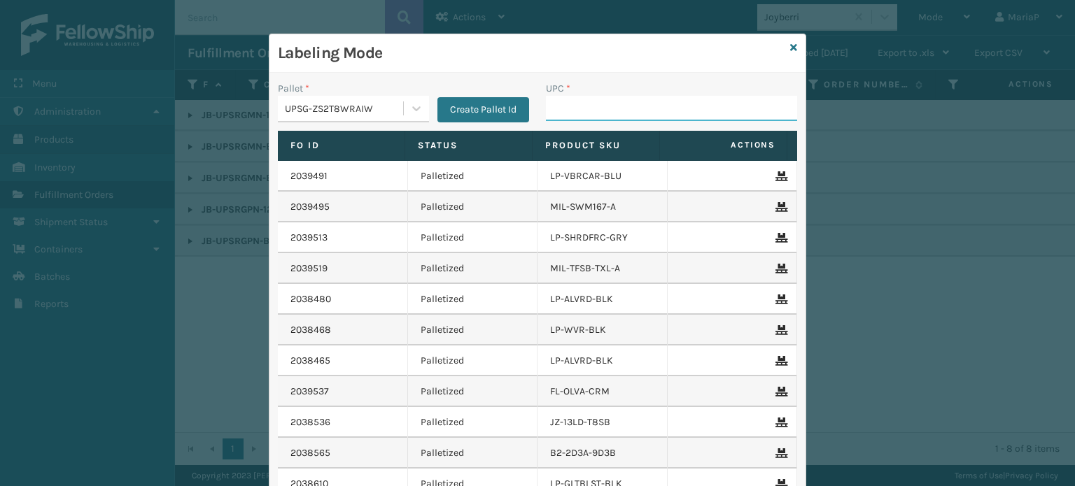
click at [641, 101] on input "UPC *" at bounding box center [671, 108] width 251 height 25
paste input "850040381481"
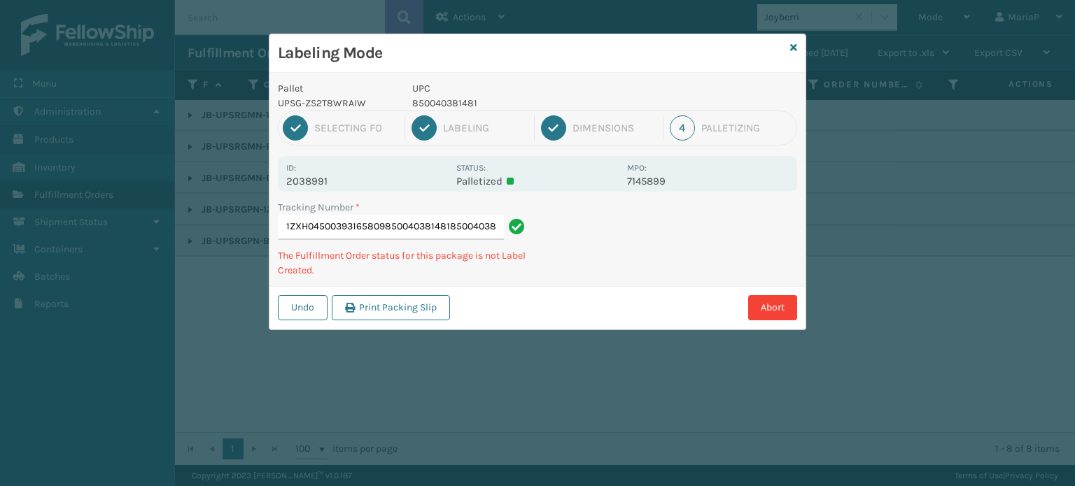
scroll to position [0, 18]
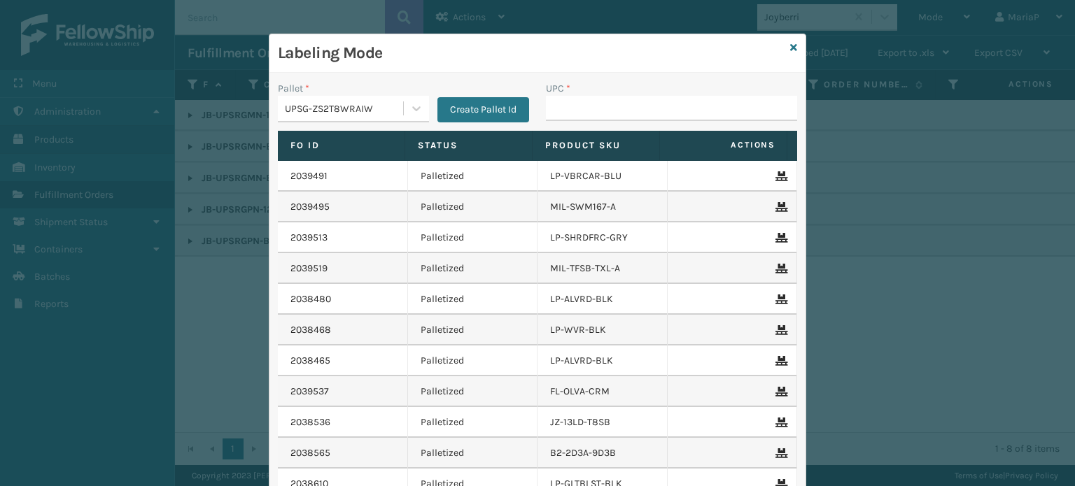
click at [784, 46] on div "Labeling Mode" at bounding box center [537, 53] width 536 height 38
click at [794, 38] on div "Labeling Mode" at bounding box center [537, 53] width 536 height 38
click at [792, 42] on div "Labeling Mode" at bounding box center [537, 53] width 536 height 38
click at [791, 47] on icon at bounding box center [793, 48] width 7 height 10
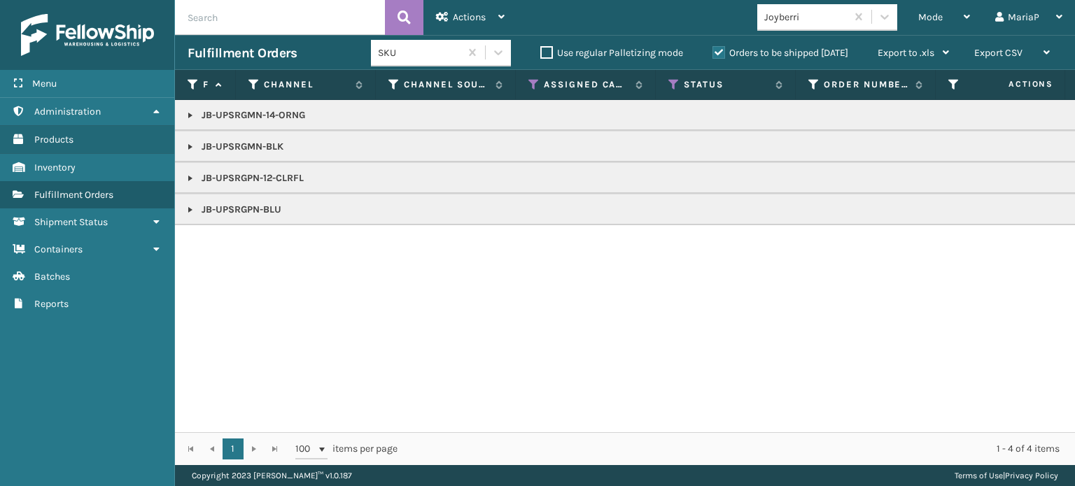
click at [804, 20] on div "Joyberri" at bounding box center [805, 17] width 83 height 15
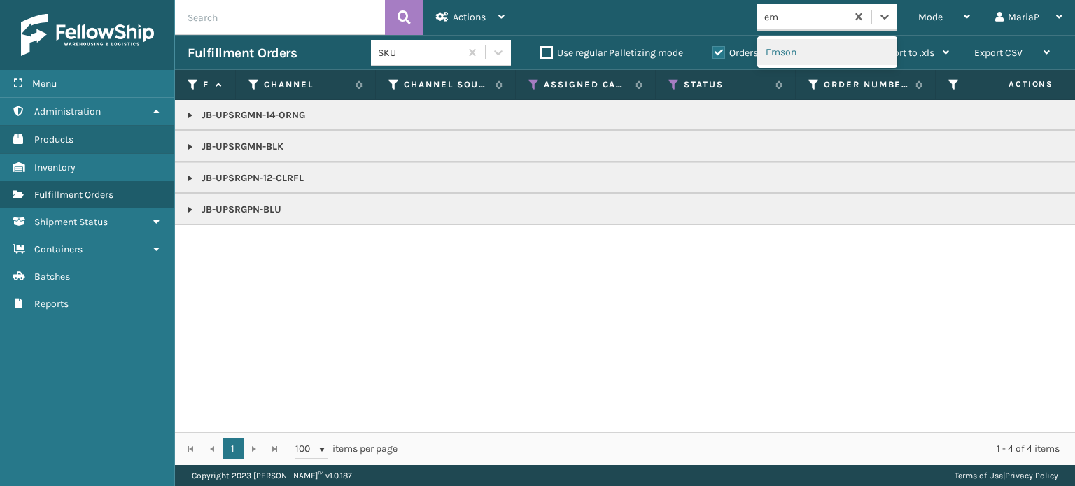
click at [783, 49] on div "Emson" at bounding box center [827, 52] width 140 height 26
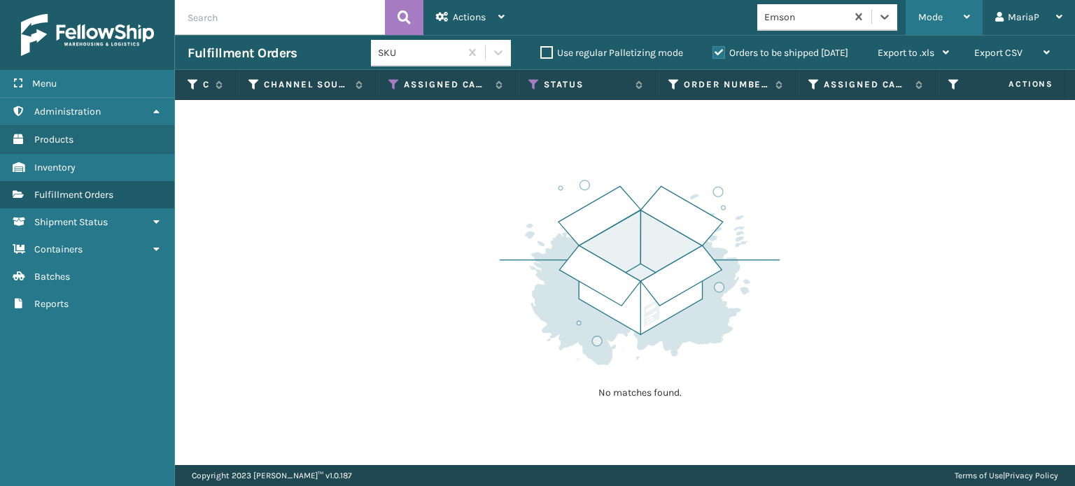
click at [931, 16] on span "Mode" at bounding box center [930, 17] width 24 height 12
click at [533, 83] on icon at bounding box center [533, 84] width 11 height 13
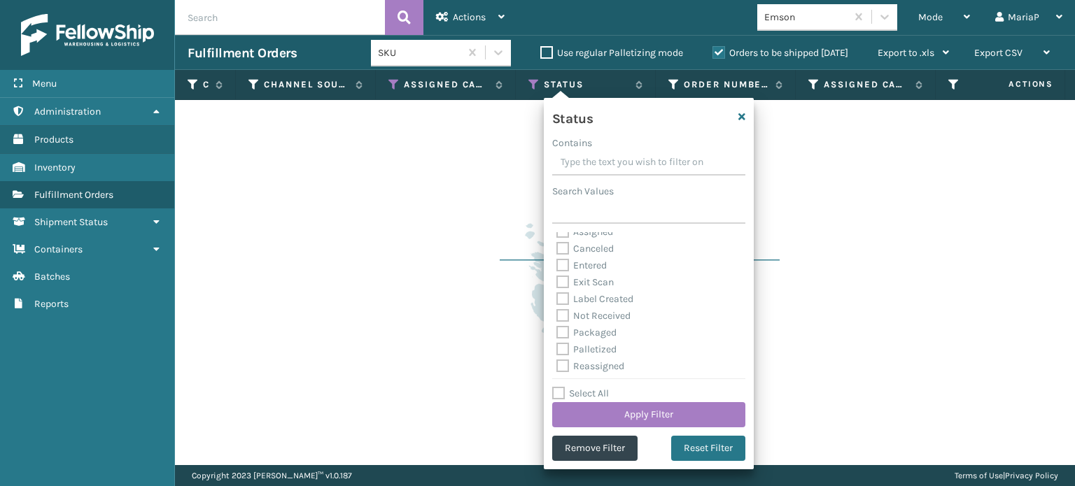
scroll to position [70, 0]
click at [565, 304] on label "Palletized" at bounding box center [586, 305] width 60 height 12
click at [557, 304] on input "Palletized" at bounding box center [556, 301] width 1 height 9
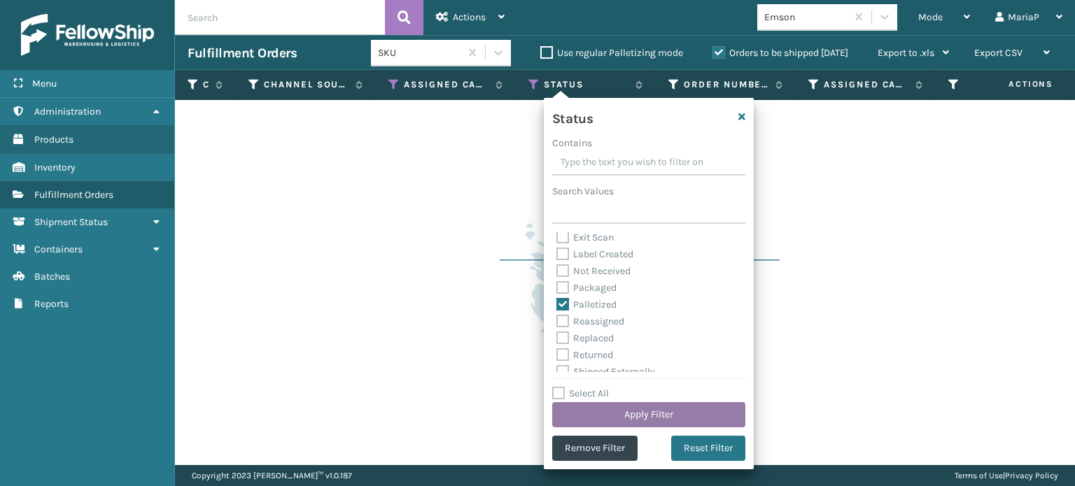
click at [688, 405] on button "Apply Filter" at bounding box center [648, 414] width 193 height 25
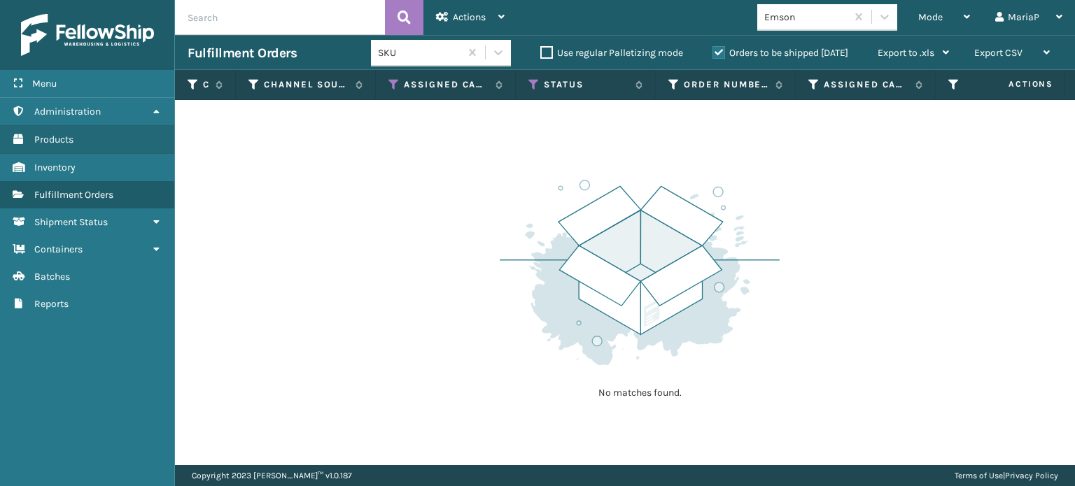
click at [720, 52] on label "Orders to be shipped [DATE]" at bounding box center [781, 53] width 136 height 12
click at [713, 52] on input "Orders to be shipped [DATE]" at bounding box center [713, 49] width 1 height 9
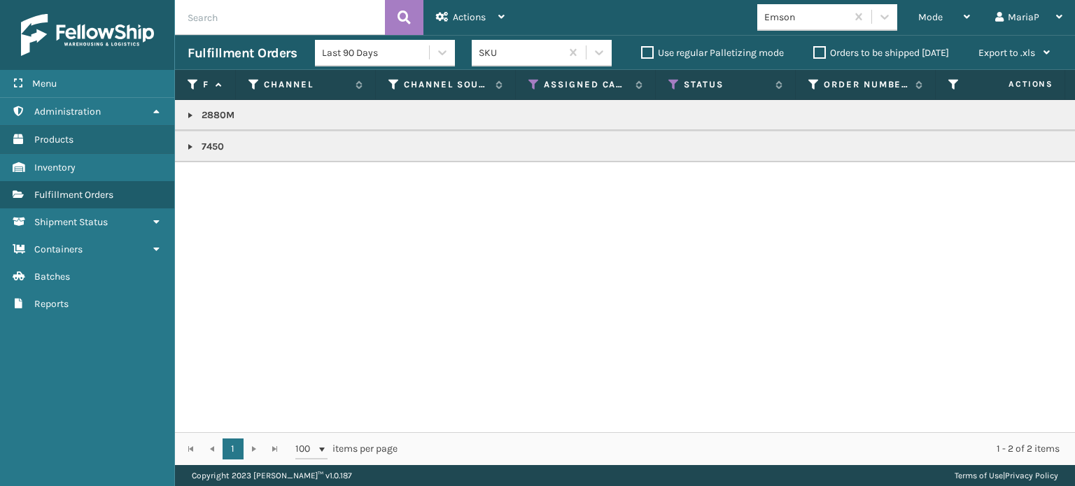
click at [190, 150] on link at bounding box center [190, 146] width 11 height 11
click at [1053, 182] on icon at bounding box center [1057, 185] width 8 height 10
click at [677, 81] on icon at bounding box center [673, 84] width 11 height 13
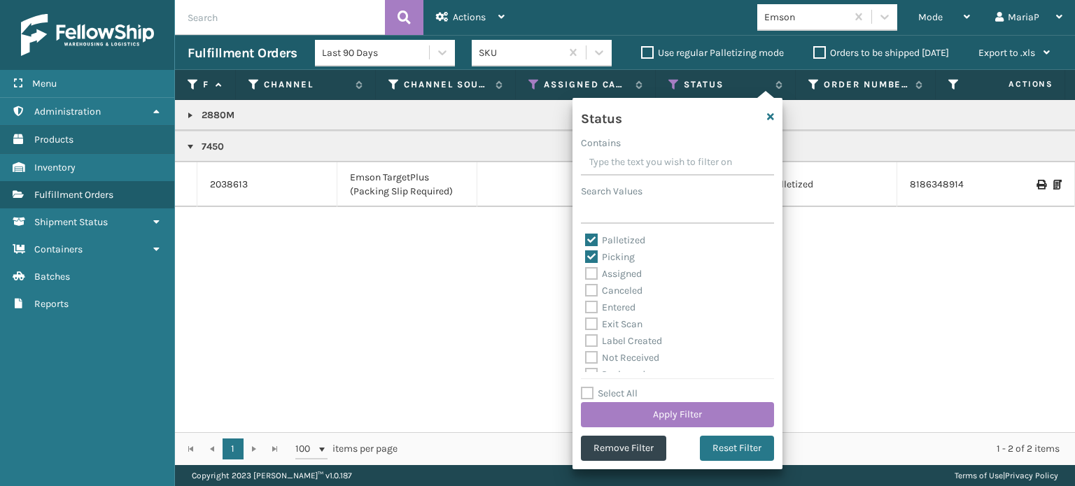
click at [596, 242] on label "Palletized" at bounding box center [615, 240] width 60 height 12
click at [586, 241] on input "Palletized" at bounding box center [585, 236] width 1 height 9
click at [694, 418] on button "Apply Filter" at bounding box center [677, 414] width 193 height 25
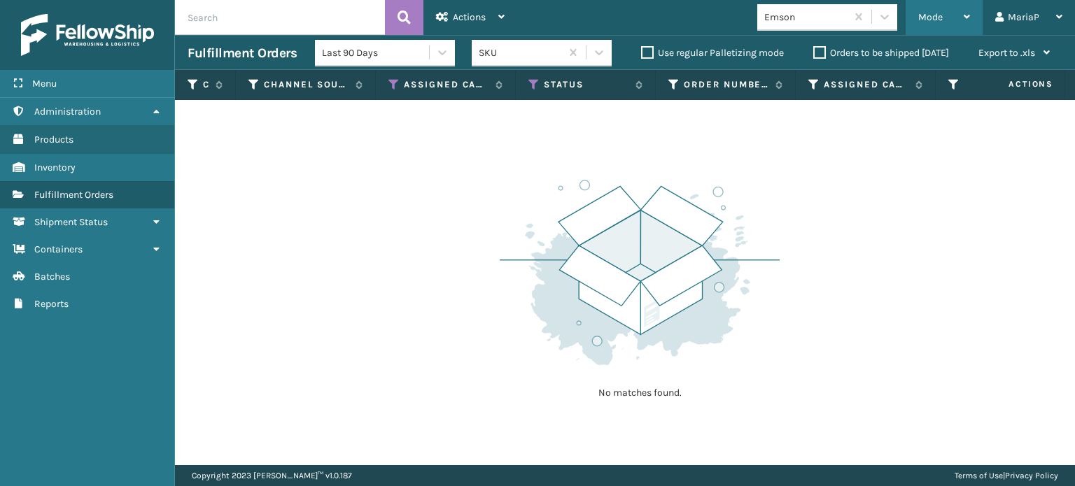
click at [935, 20] on span "Mode" at bounding box center [930, 17] width 24 height 12
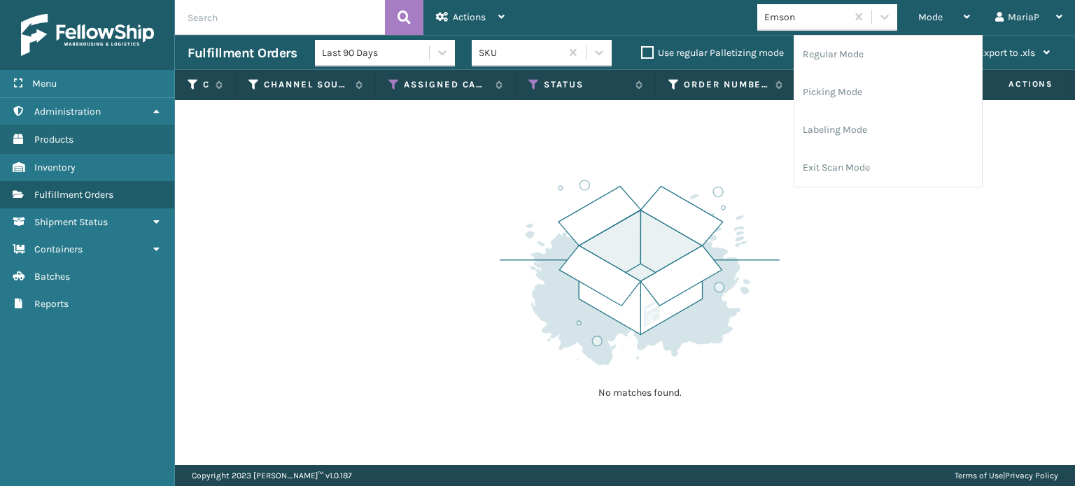
click at [800, 19] on div "Emson" at bounding box center [805, 17] width 83 height 15
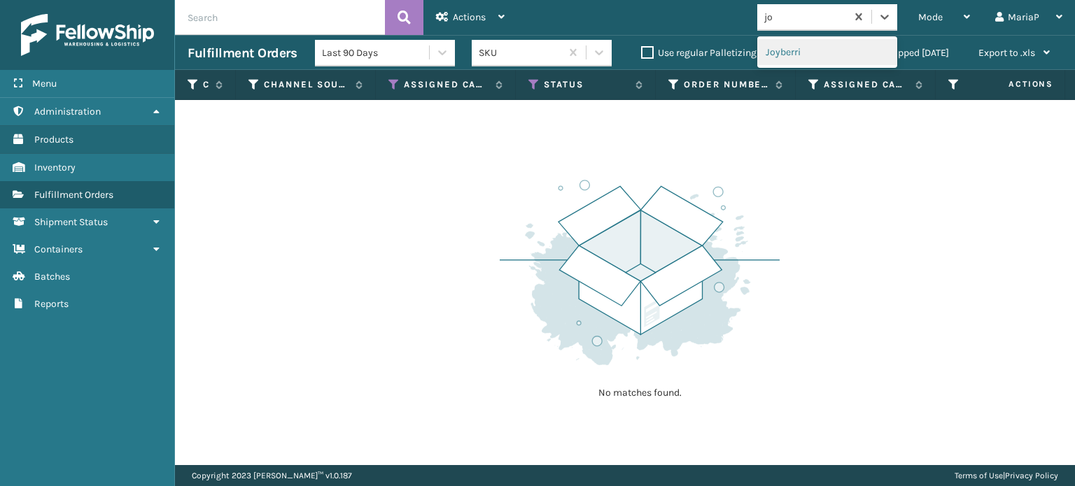
click at [790, 58] on div "Joyberri" at bounding box center [827, 52] width 140 height 26
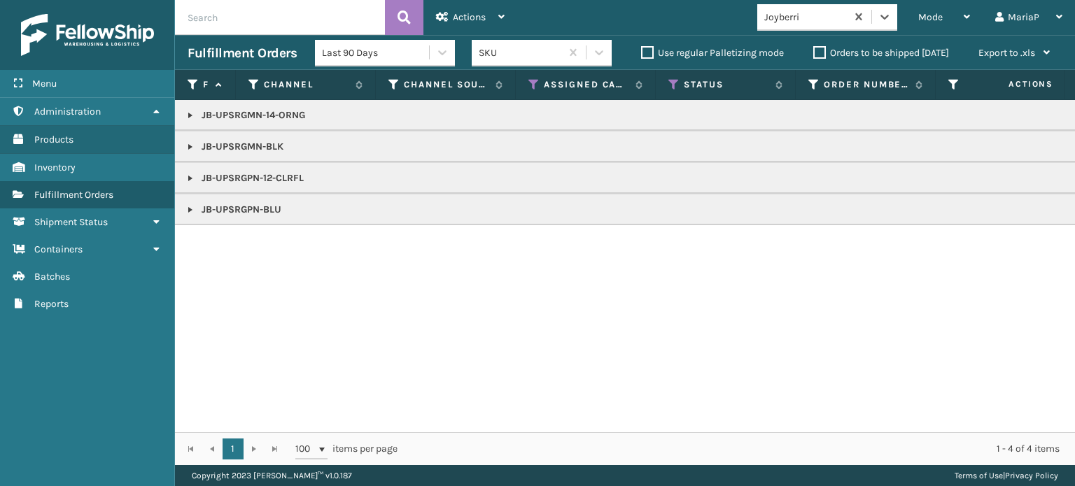
click at [186, 143] on link at bounding box center [190, 146] width 11 height 11
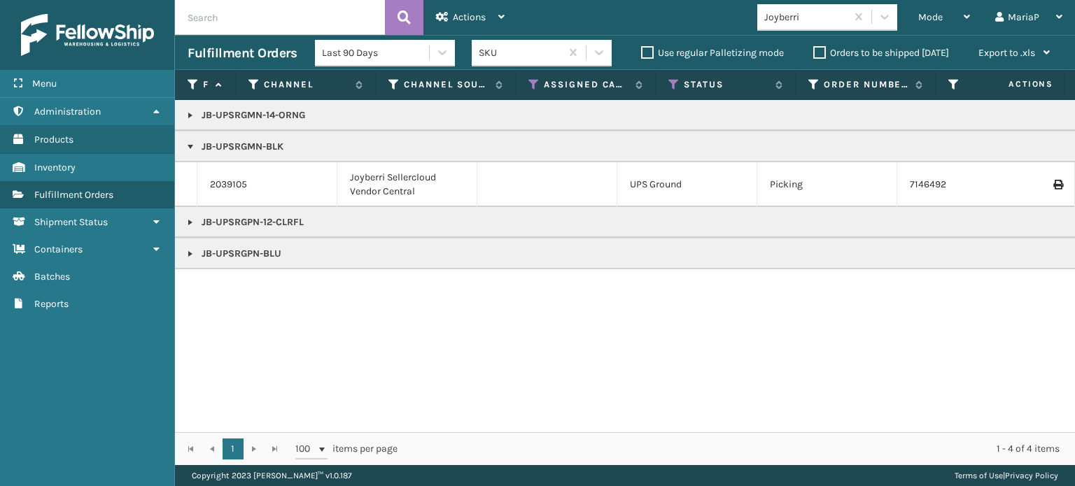
click at [188, 248] on link at bounding box center [190, 253] width 11 height 11
click at [228, 290] on link "2039565" at bounding box center [229, 292] width 39 height 14
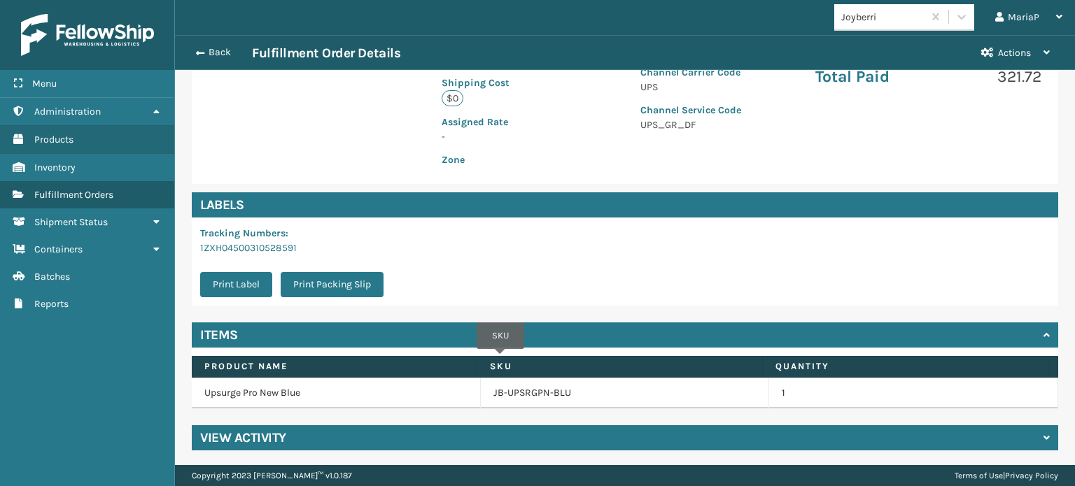
scroll to position [338, 0]
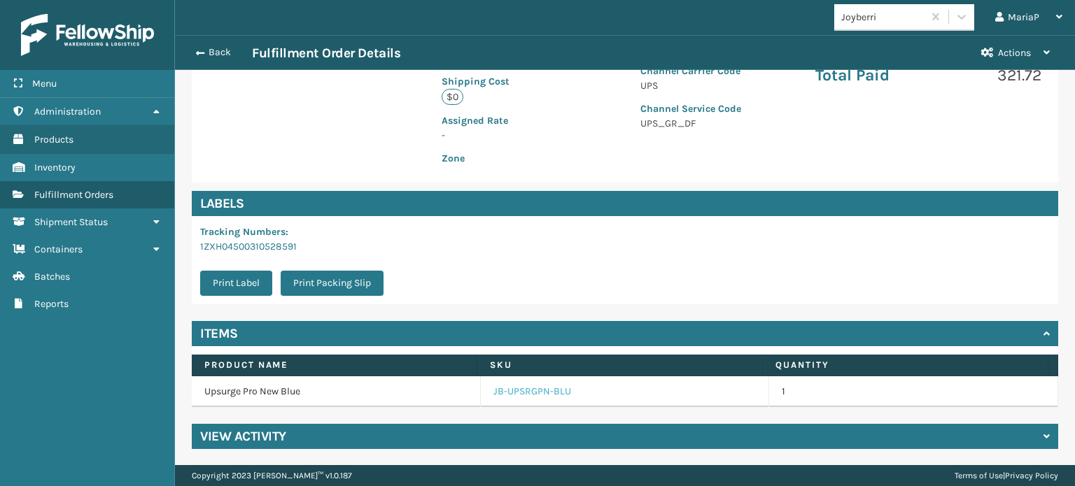
click at [504, 386] on link "JB-UPSRGPN-BLU" at bounding box center [532, 392] width 78 height 14
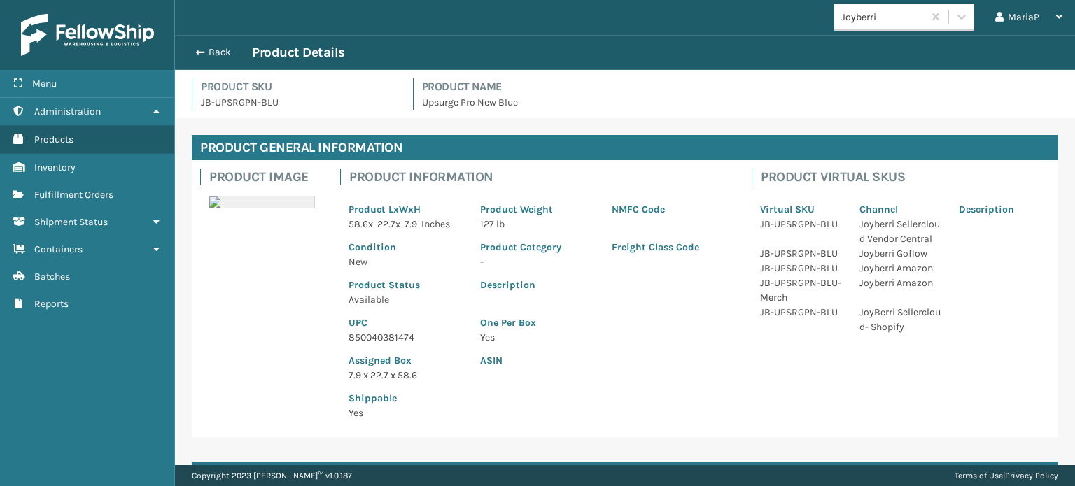
click at [406, 334] on p "850040381474" at bounding box center [406, 337] width 115 height 15
click at [192, 52] on button "Back" at bounding box center [220, 52] width 64 height 13
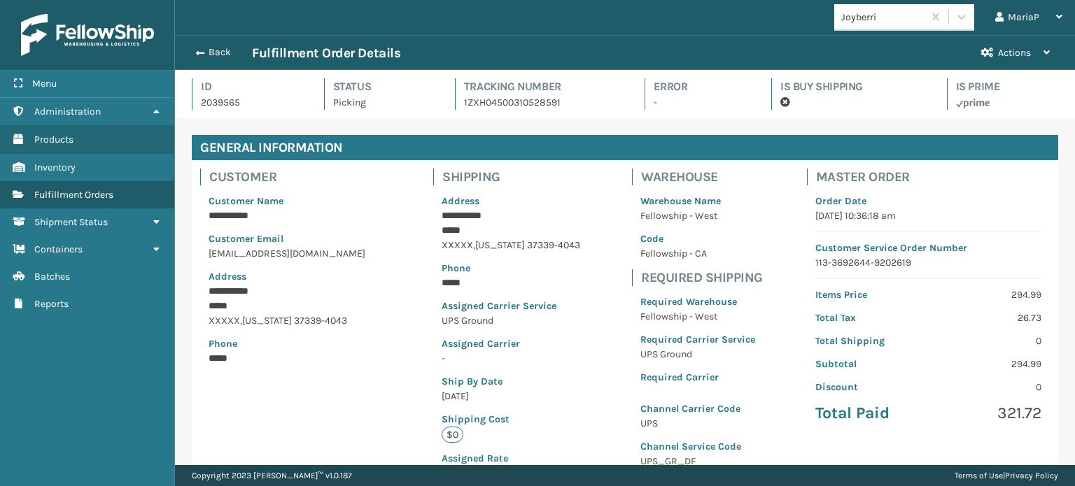
scroll to position [34, 899]
click at [194, 55] on span "button" at bounding box center [198, 53] width 8 height 10
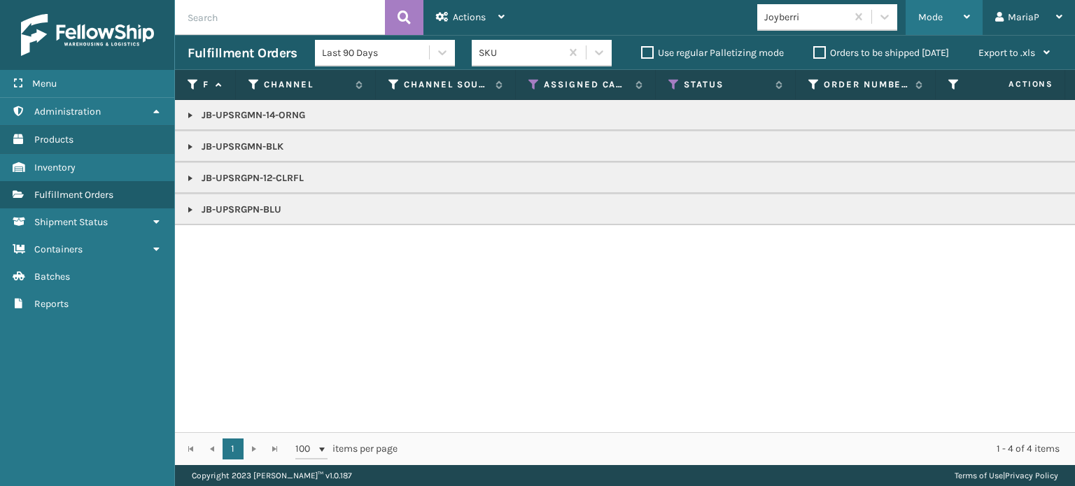
click at [927, 17] on span "Mode" at bounding box center [930, 17] width 24 height 12
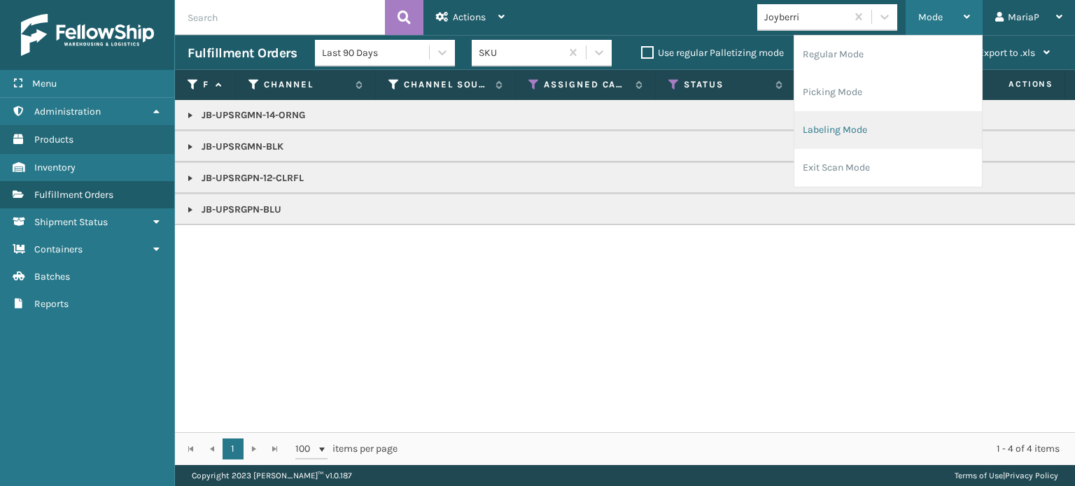
click at [906, 131] on li "Labeling Mode" at bounding box center [888, 130] width 188 height 38
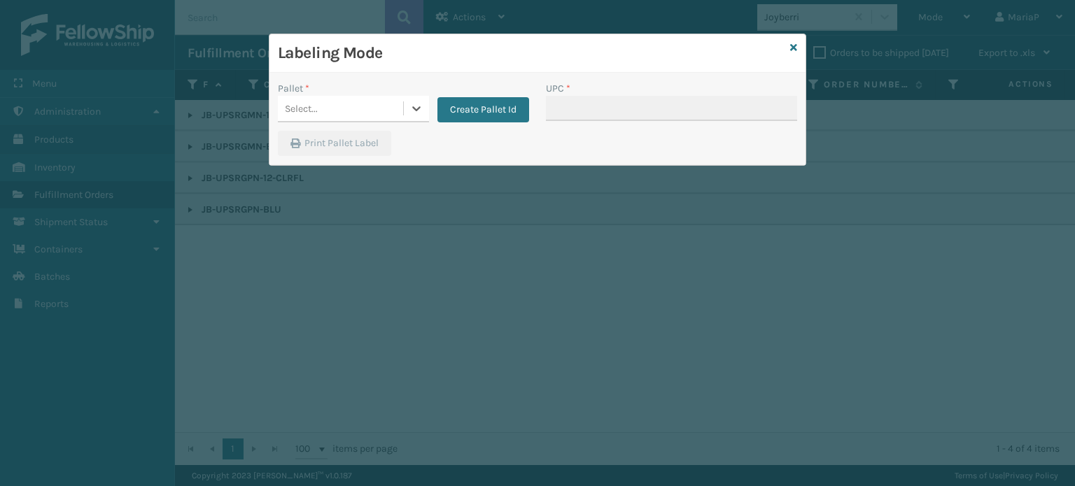
click at [335, 103] on div "Select..." at bounding box center [340, 108] width 125 height 23
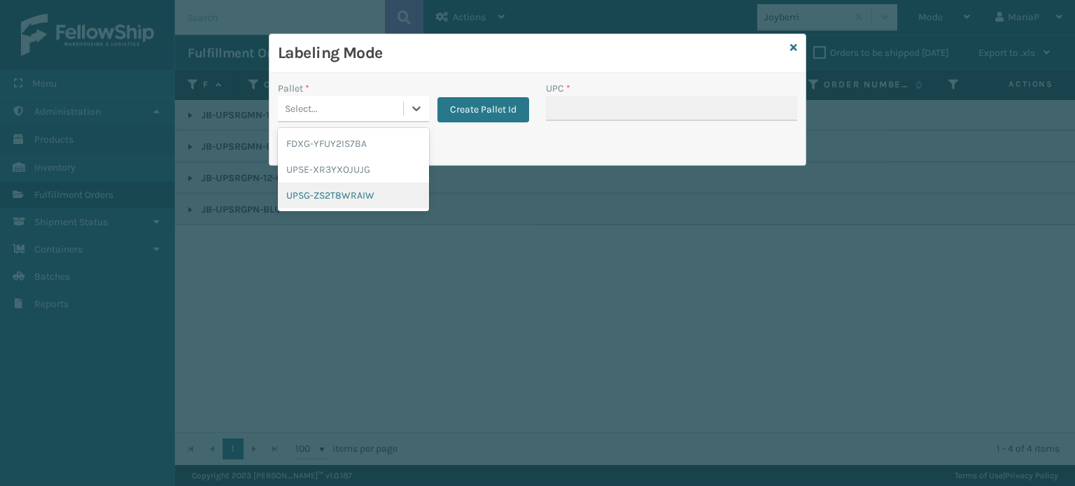
click at [353, 189] on div "UPSG-ZS2T8WRAIW" at bounding box center [353, 196] width 151 height 26
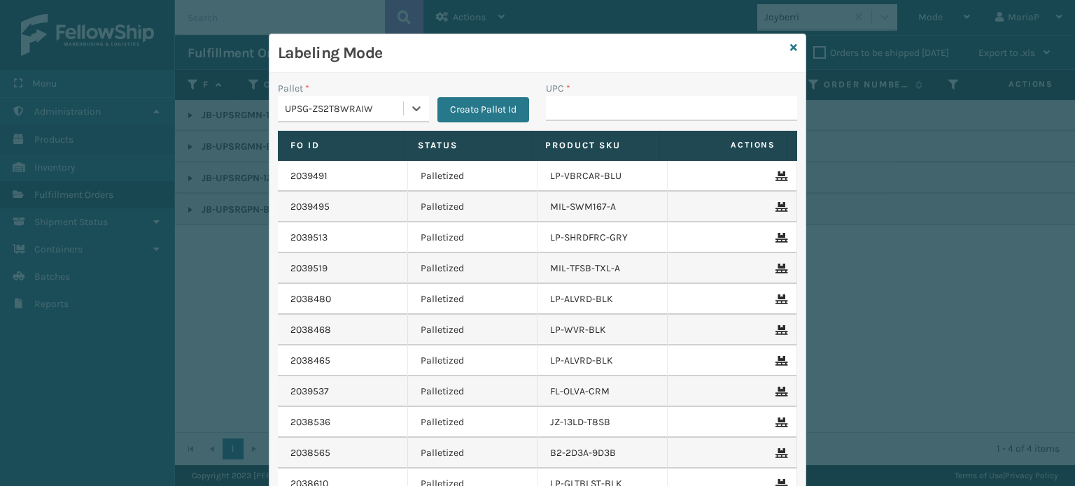
click at [591, 94] on div "UPC *" at bounding box center [671, 88] width 251 height 15
click at [594, 113] on input "UPC *" at bounding box center [671, 108] width 251 height 25
paste input "850040381474"
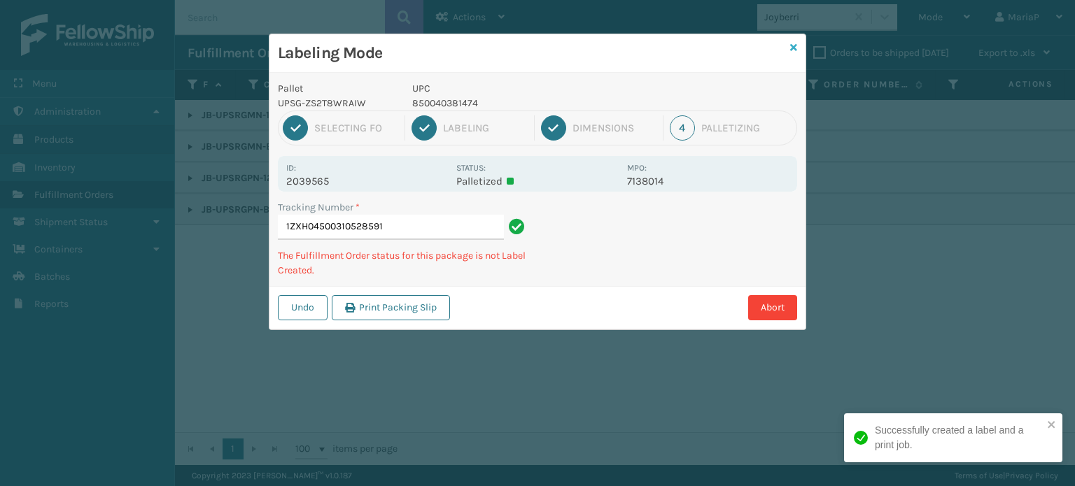
click at [793, 45] on icon at bounding box center [793, 48] width 7 height 10
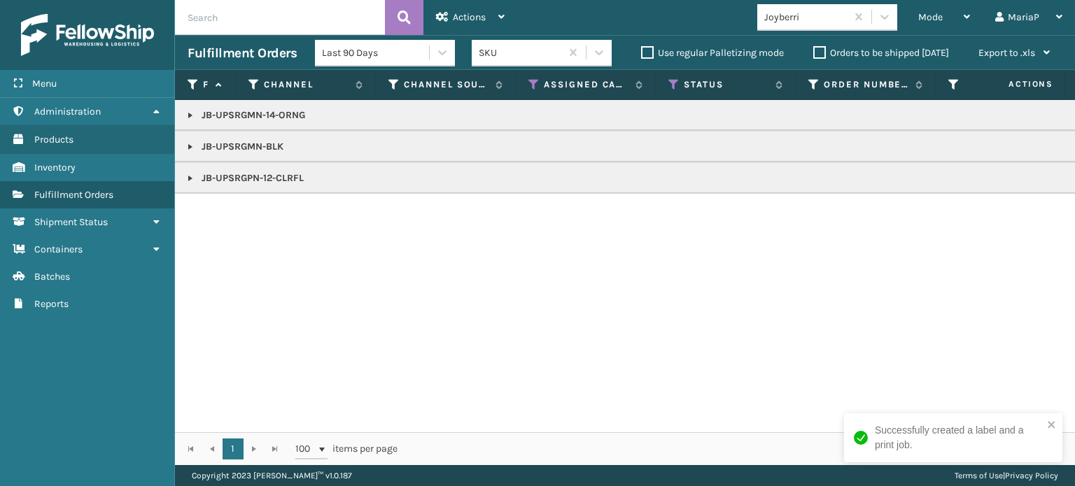
click at [187, 145] on link at bounding box center [190, 146] width 11 height 11
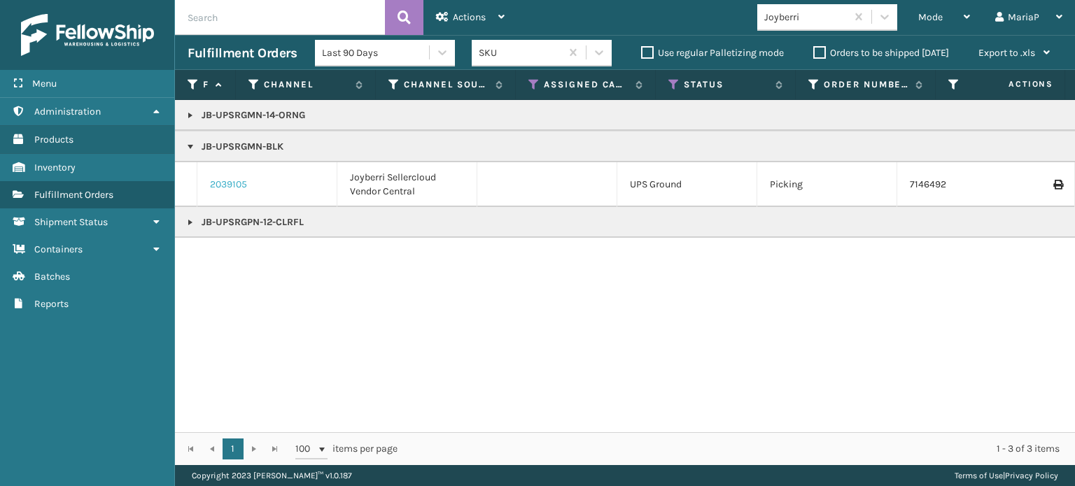
click at [236, 181] on link "2039105" at bounding box center [228, 185] width 37 height 14
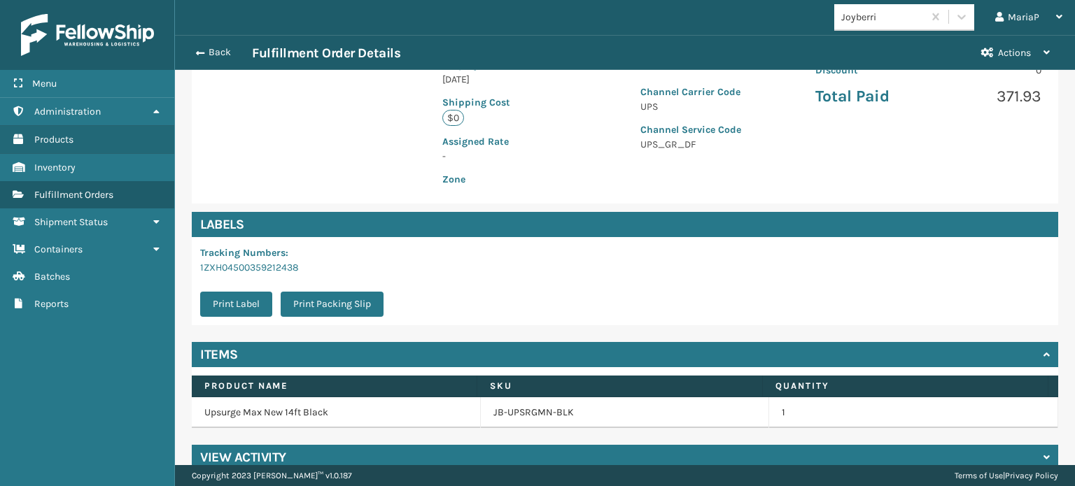
scroll to position [338, 0]
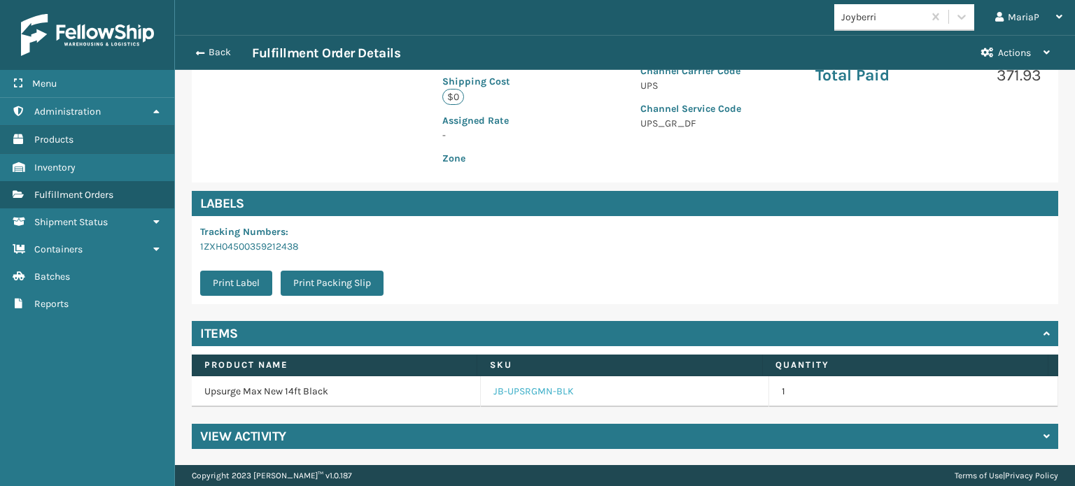
click at [528, 391] on link "JB-UPSRGMN-BLK" at bounding box center [533, 392] width 80 height 14
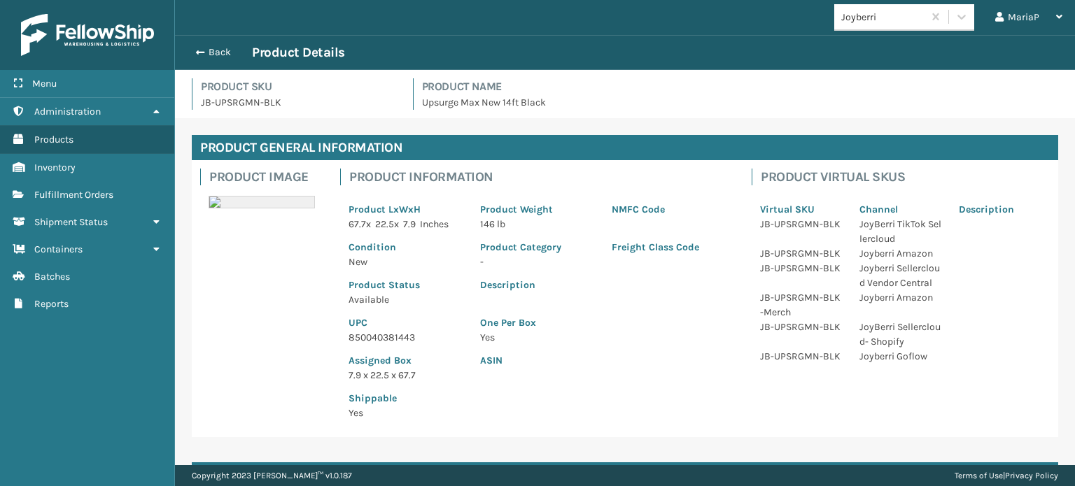
click at [360, 339] on p "850040381443" at bounding box center [406, 337] width 115 height 15
click at [405, 344] on p "850040381443" at bounding box center [406, 337] width 115 height 15
click at [404, 344] on p "850040381443" at bounding box center [406, 337] width 115 height 15
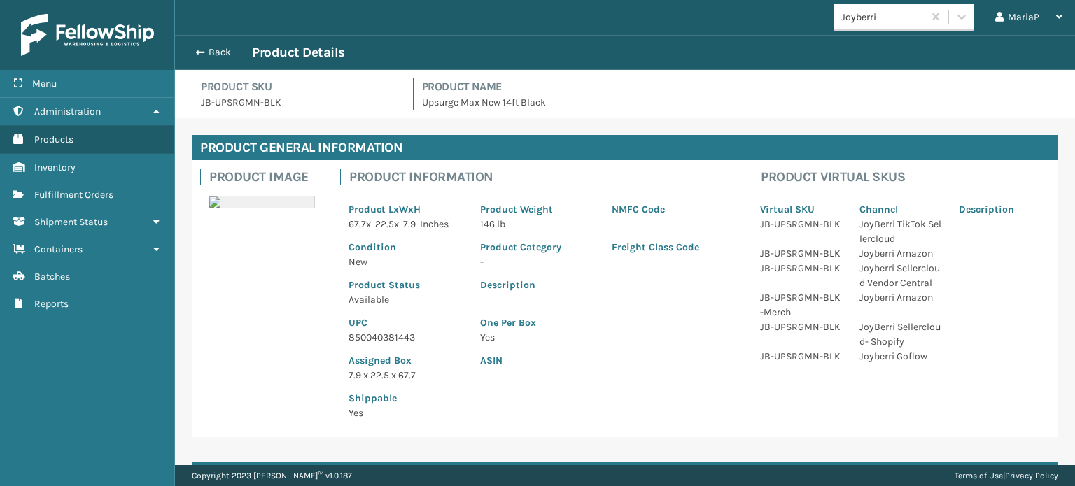
click at [204, 60] on div "Back Product Details" at bounding box center [625, 52] width 875 height 17
click at [204, 59] on div "Back Product Details" at bounding box center [625, 52] width 875 height 17
click at [204, 56] on button "Back" at bounding box center [220, 52] width 64 height 13
click at [205, 55] on button "Back" at bounding box center [220, 52] width 64 height 13
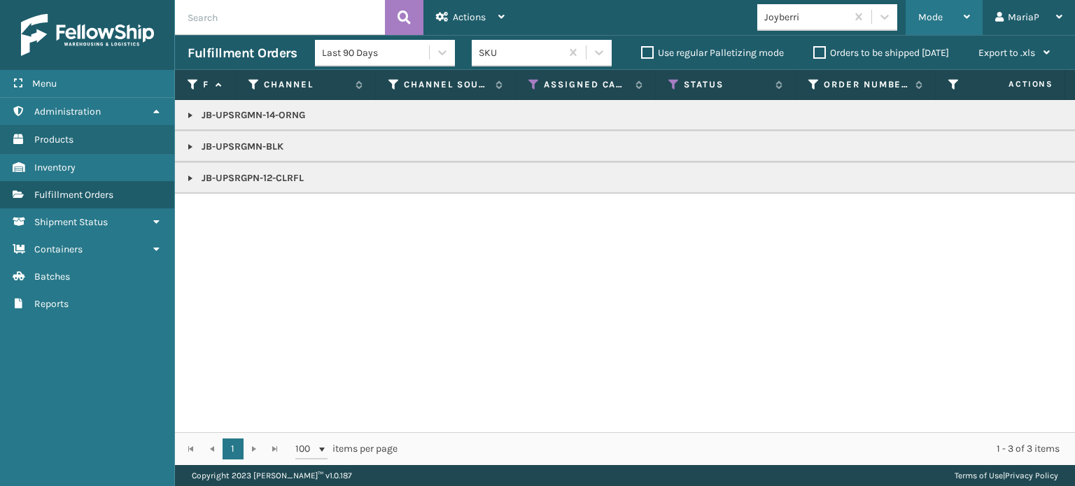
click at [955, 17] on div "Mode" at bounding box center [944, 17] width 52 height 35
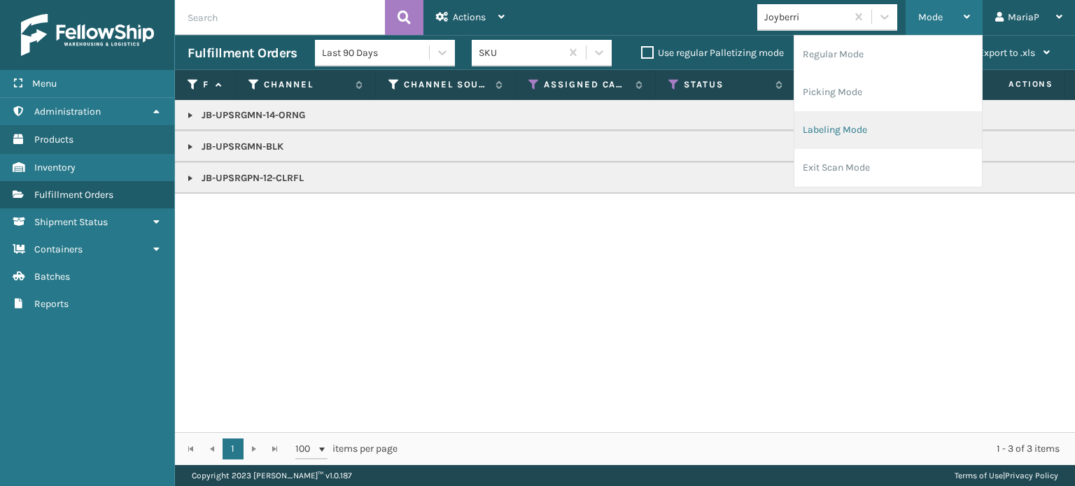
click at [911, 123] on li "Labeling Mode" at bounding box center [888, 130] width 188 height 38
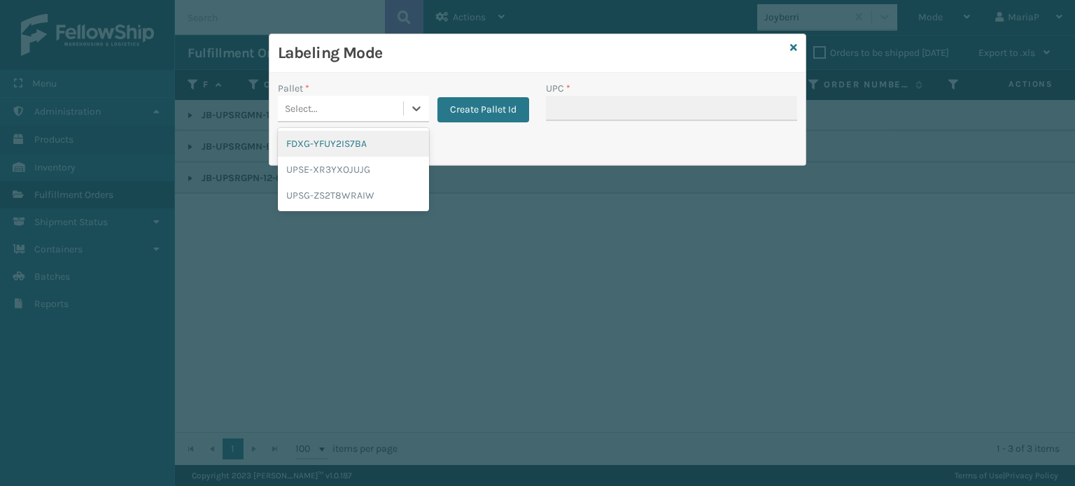
click at [349, 100] on div "Select..." at bounding box center [340, 108] width 125 height 23
click at [367, 183] on div "UPSG-ZS2T8WRAIW" at bounding box center [353, 196] width 151 height 26
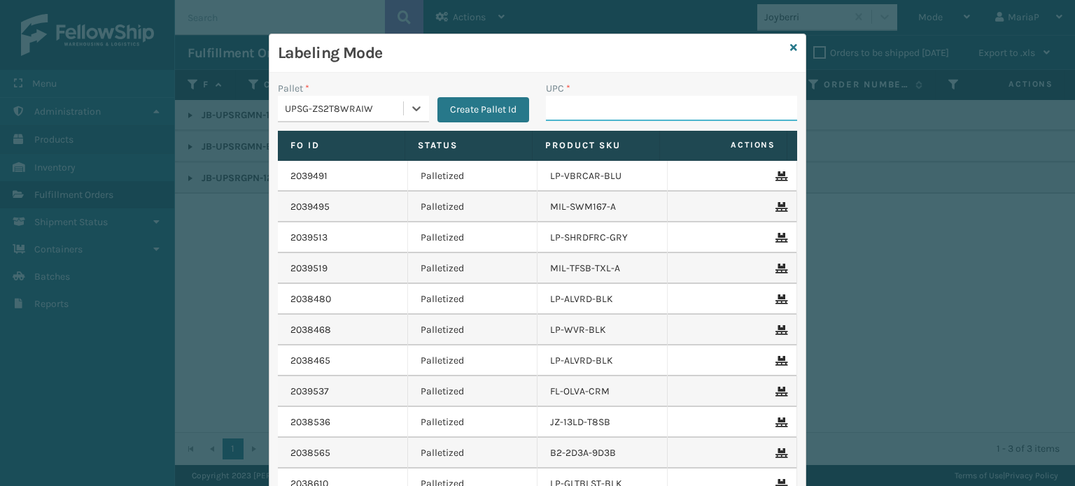
click at [588, 114] on input "UPC *" at bounding box center [671, 108] width 251 height 25
paste input "850040381443"
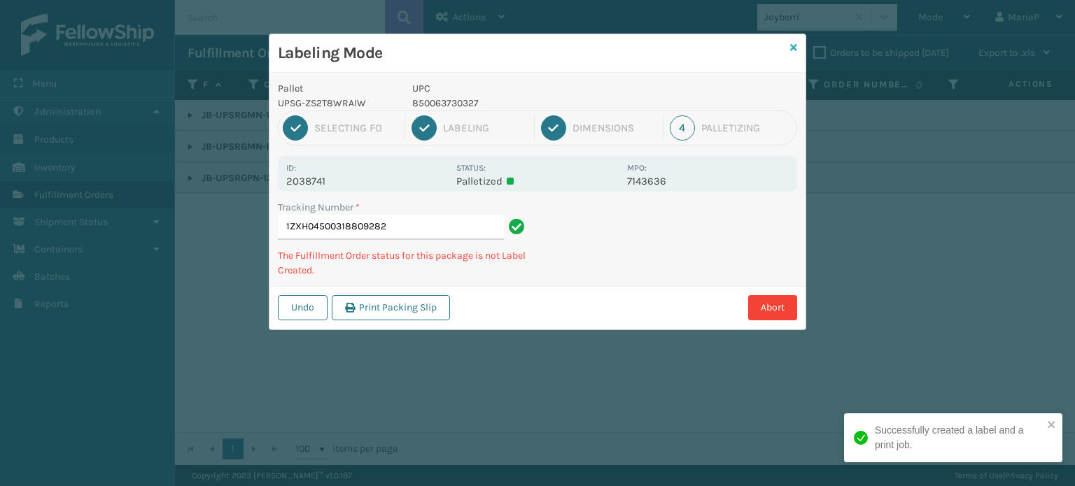
click at [794, 44] on icon at bounding box center [793, 48] width 7 height 10
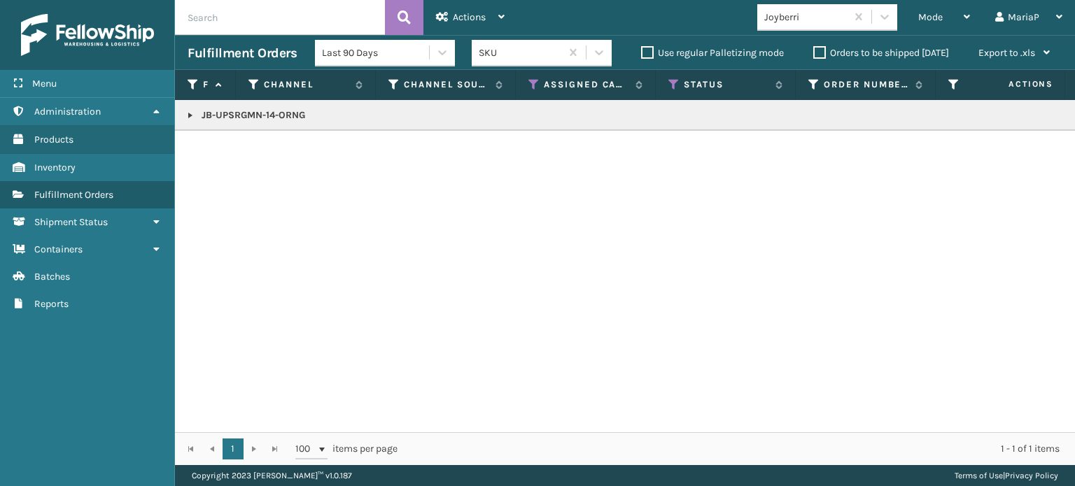
click at [185, 115] on link at bounding box center [190, 115] width 11 height 11
click at [234, 156] on link "2038982" at bounding box center [230, 153] width 41 height 14
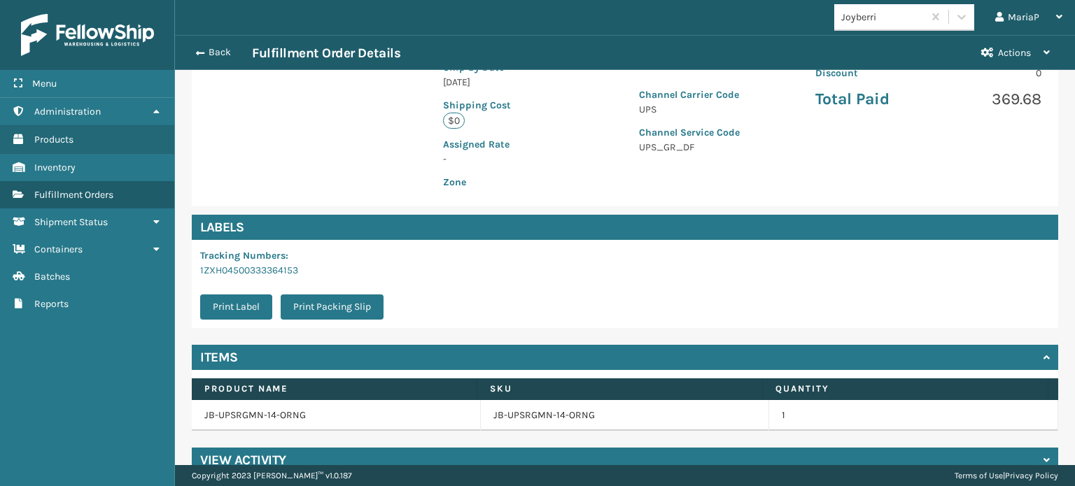
scroll to position [338, 0]
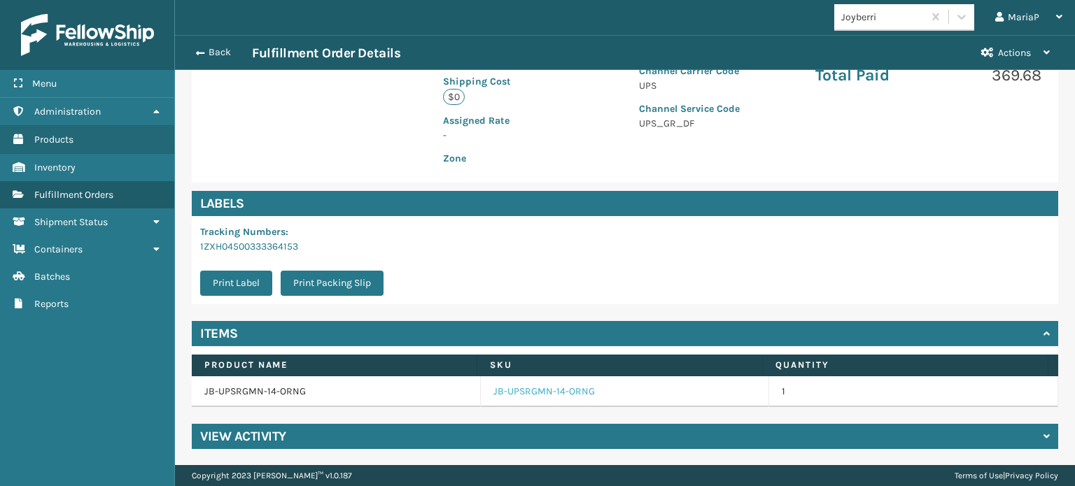
click at [533, 386] on link "JB-UPSRGMN-14-ORNG" at bounding box center [543, 392] width 101 height 14
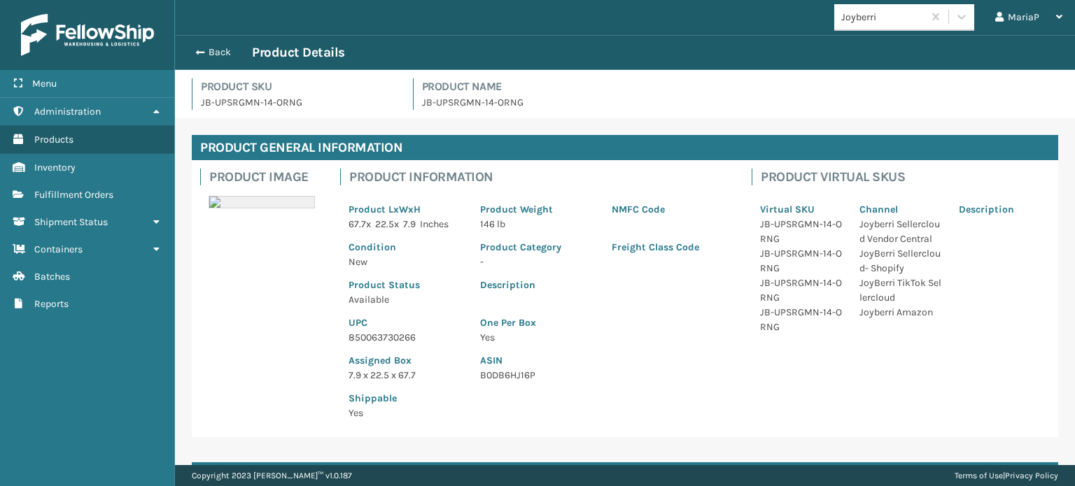
click at [382, 338] on p "850063730266" at bounding box center [406, 337] width 115 height 15
click at [383, 337] on p "850063730266" at bounding box center [406, 337] width 115 height 15
click at [209, 47] on button "Back" at bounding box center [220, 52] width 64 height 13
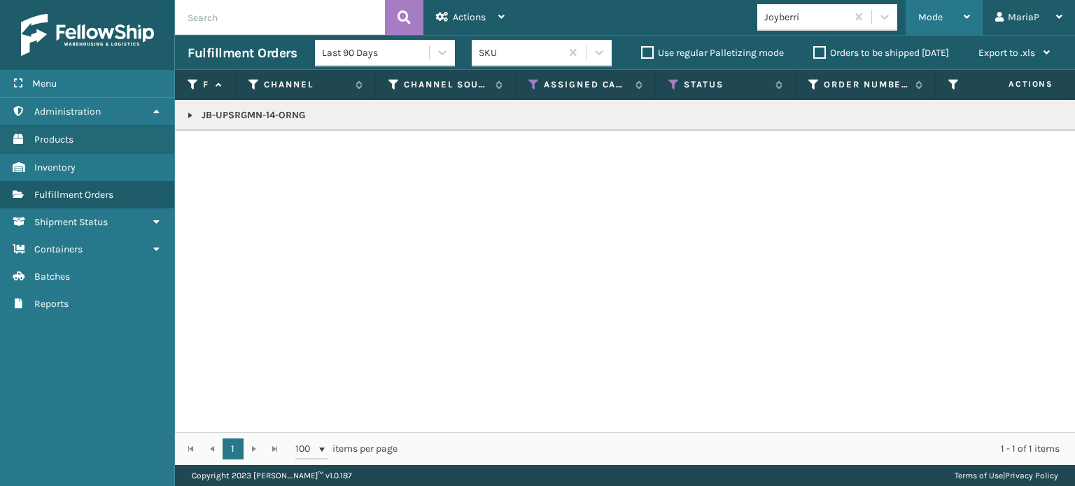
click at [939, 16] on span "Mode" at bounding box center [930, 17] width 24 height 12
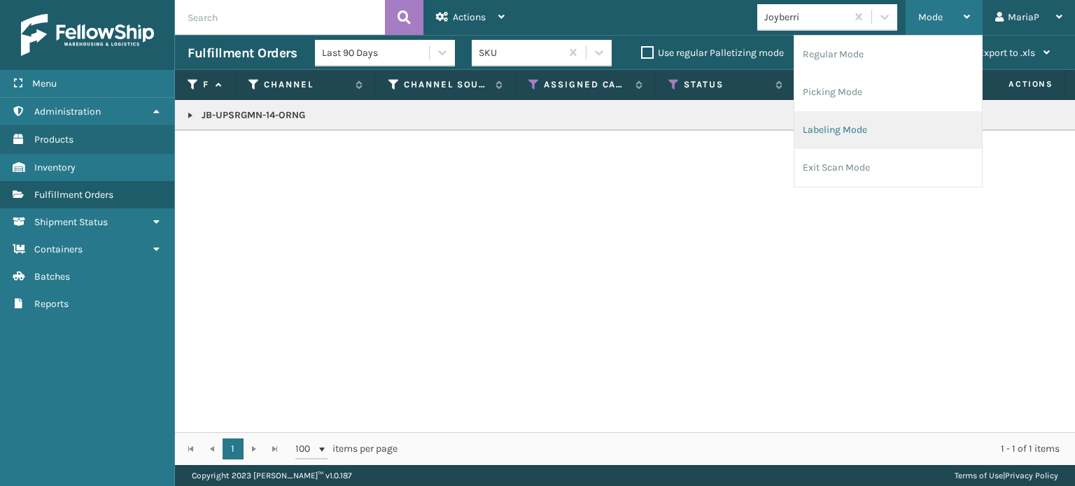
click at [907, 121] on li "Labeling Mode" at bounding box center [888, 130] width 188 height 38
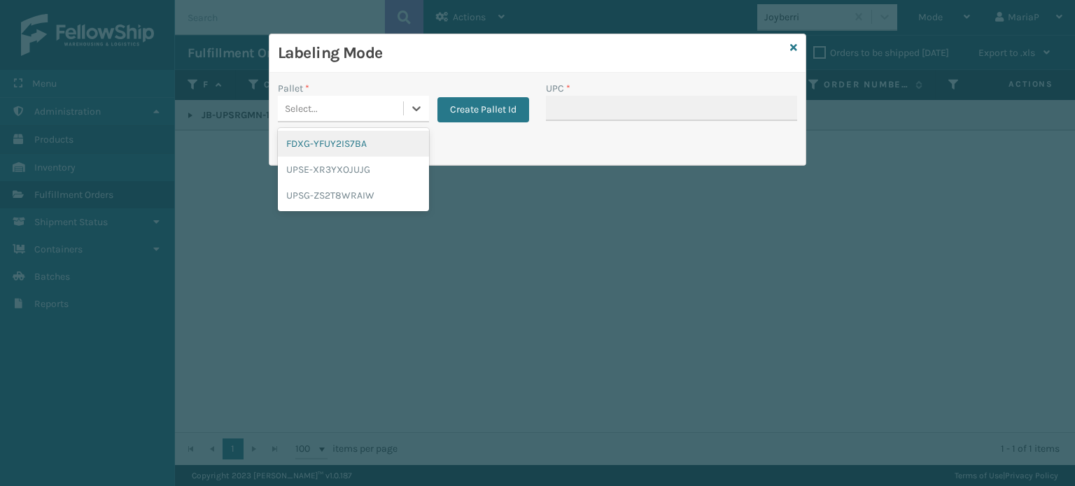
click at [351, 106] on div "Select..." at bounding box center [340, 108] width 125 height 23
click at [356, 198] on div "UPSG-ZS2T8WRAIW" at bounding box center [353, 196] width 151 height 26
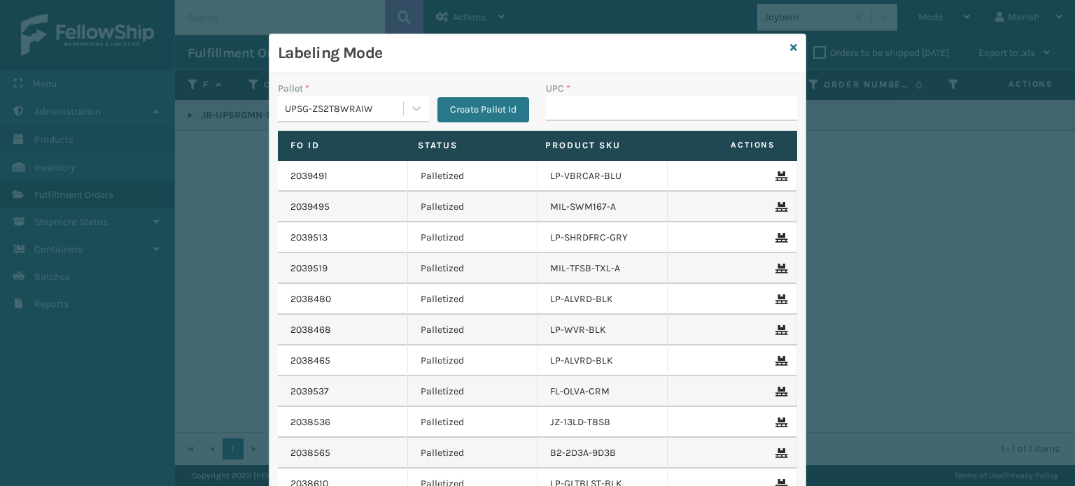
click at [585, 120] on div "UPC *" at bounding box center [672, 106] width 268 height 50
click at [591, 114] on input "UPC *" at bounding box center [671, 108] width 251 height 25
paste input "850063730266"
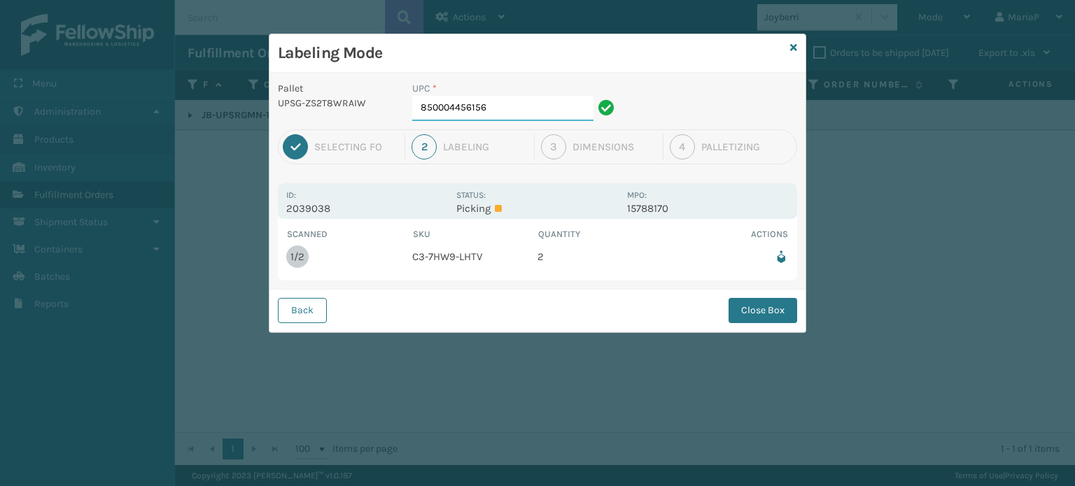
click at [517, 114] on input "850004456156" at bounding box center [502, 108] width 181 height 25
click at [769, 309] on button "Close Box" at bounding box center [763, 310] width 69 height 25
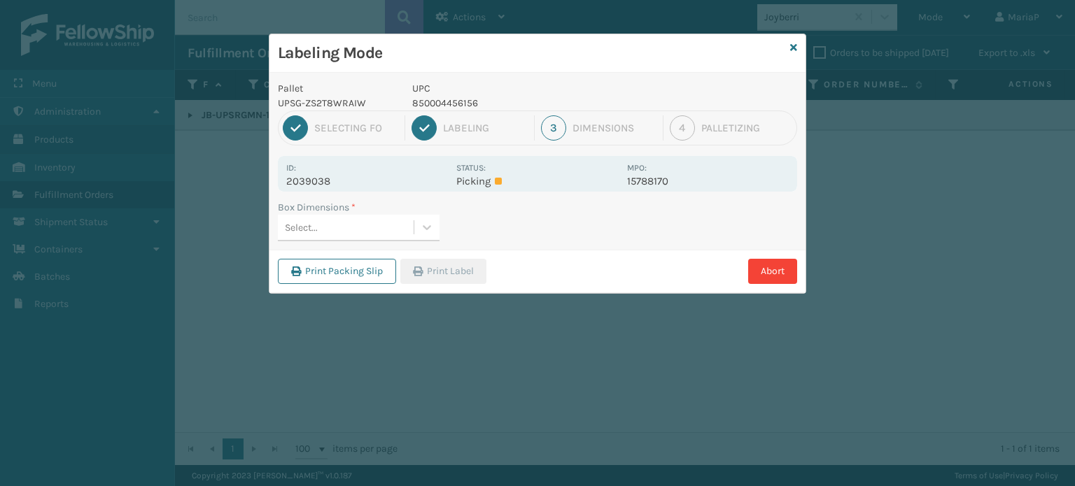
click at [365, 229] on div "Select..." at bounding box center [346, 227] width 136 height 23
click at [459, 274] on button "Print Label" at bounding box center [443, 271] width 86 height 25
click at [459, 274] on div "Labeling Mode Pallet UPSG-ZS2T8WRAIW UPC 850004456156 1 Selecting FO 2 Labeling…" at bounding box center [537, 243] width 1075 height 486
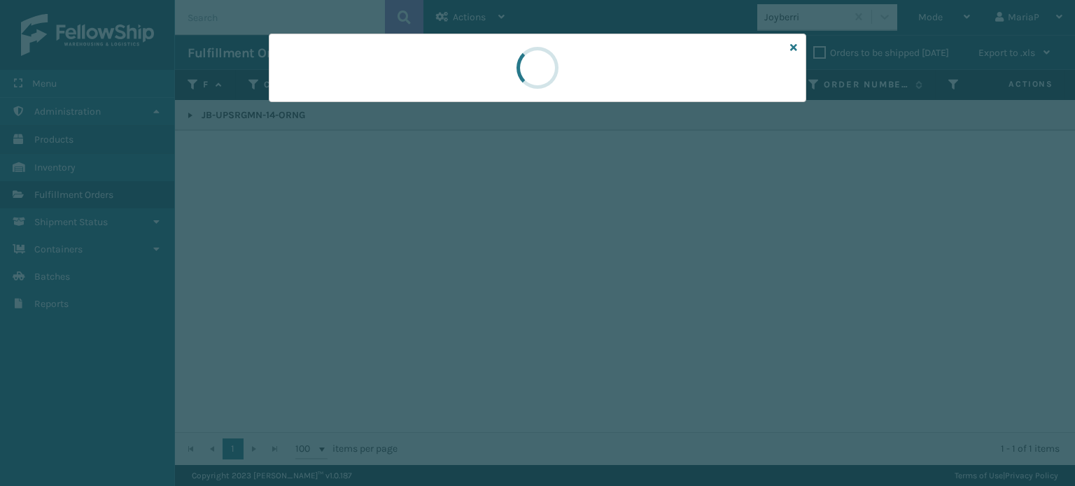
click at [459, 274] on div at bounding box center [537, 243] width 1075 height 486
click at [457, 274] on div at bounding box center [537, 243] width 1075 height 486
click at [458, 276] on div at bounding box center [537, 243] width 1075 height 486
drag, startPoint x: 458, startPoint y: 274, endPoint x: 397, endPoint y: 234, distance: 73.4
click at [458, 274] on div at bounding box center [537, 243] width 1075 height 486
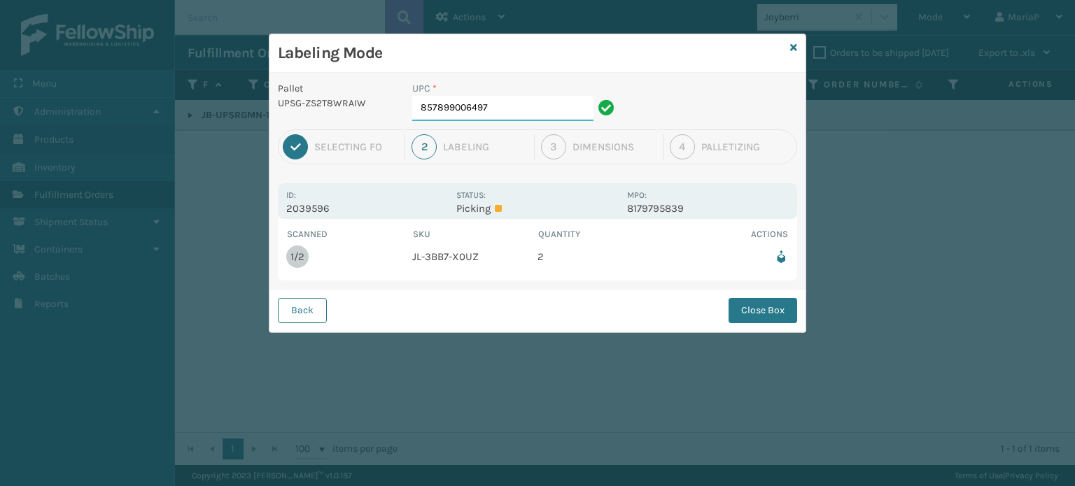
click at [515, 108] on input "857899006497" at bounding box center [502, 108] width 181 height 25
click at [797, 314] on div "Back Close Box" at bounding box center [537, 310] width 536 height 43
drag, startPoint x: 759, startPoint y: 311, endPoint x: 605, endPoint y: 259, distance: 162.5
click at [759, 311] on button "Close Box" at bounding box center [763, 310] width 69 height 25
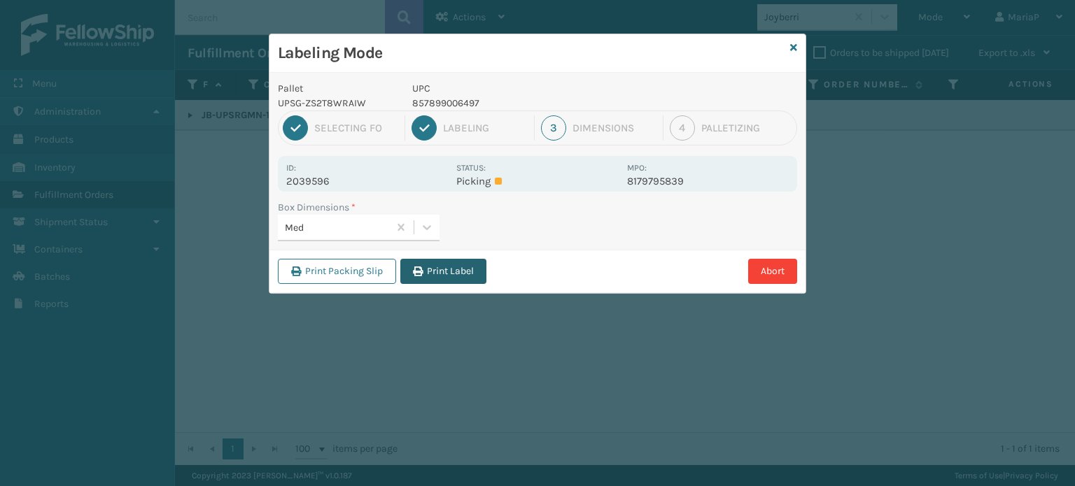
click at [479, 276] on button "Print Label" at bounding box center [443, 271] width 86 height 25
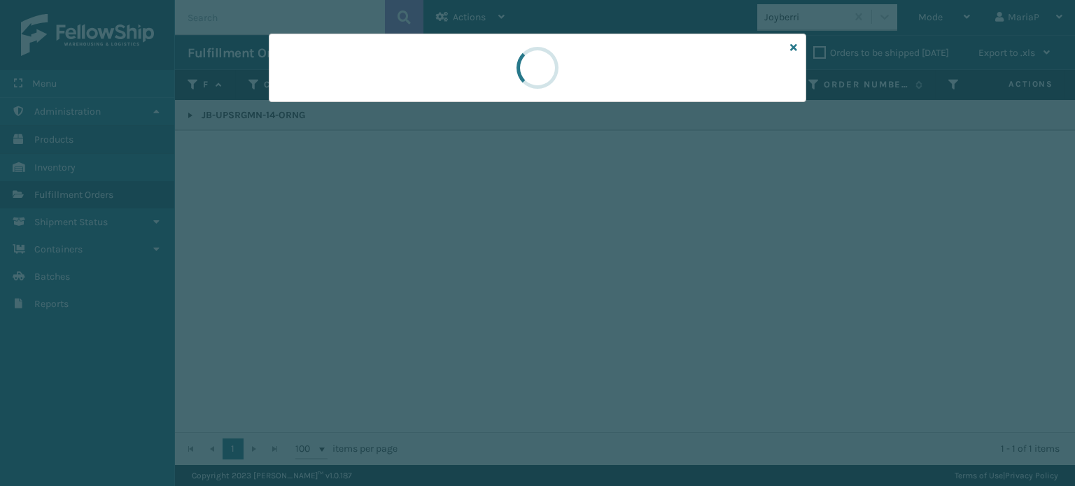
click at [484, 271] on div at bounding box center [537, 243] width 1075 height 486
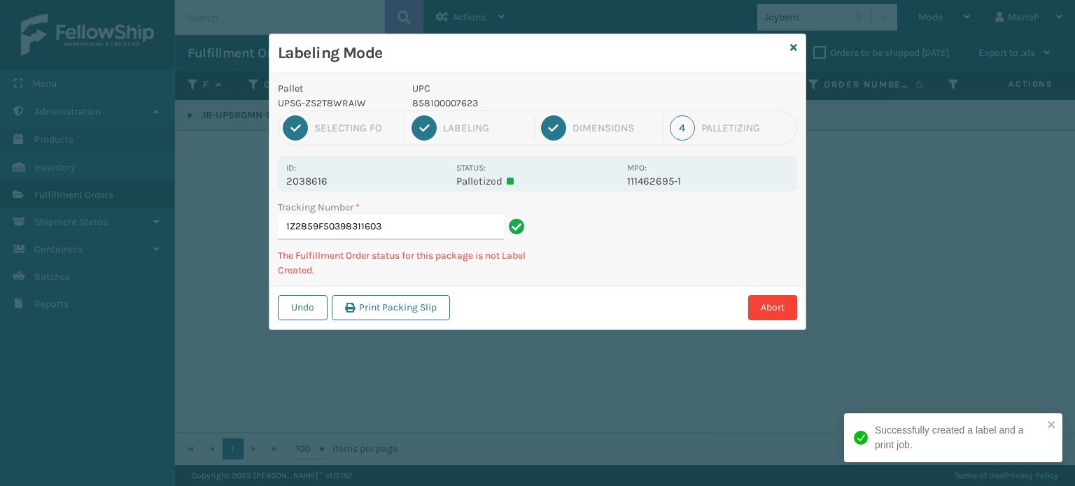
click at [448, 105] on p "858100007623" at bounding box center [515, 103] width 206 height 15
click at [447, 106] on p "858100007920" at bounding box center [515, 103] width 206 height 15
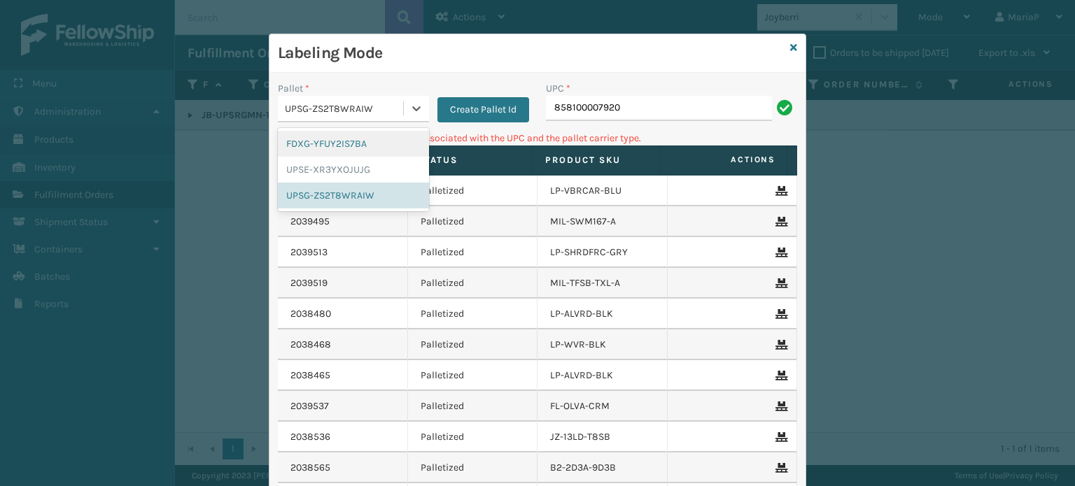
click at [348, 111] on div "UPSG-ZS2T8WRAIW" at bounding box center [345, 108] width 120 height 15
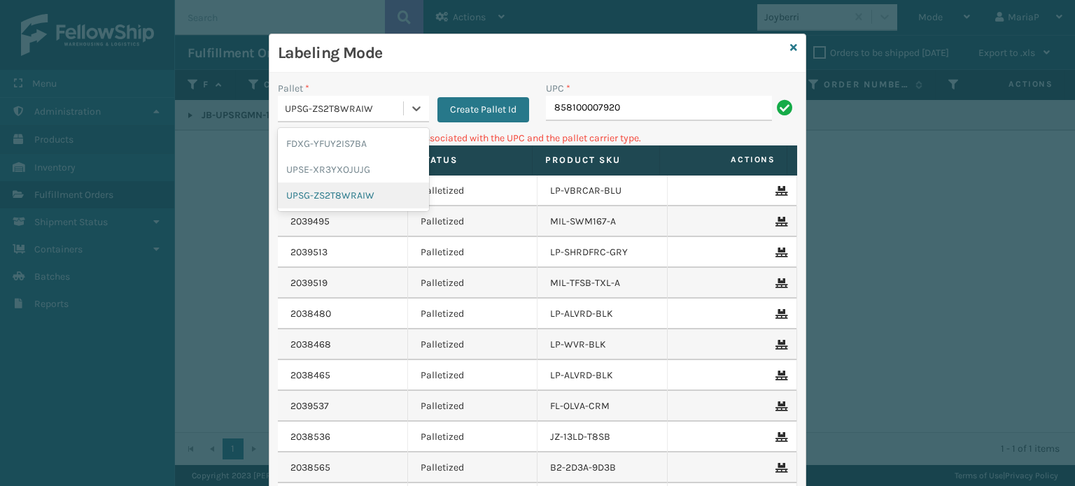
click at [345, 195] on div "UPSG-ZS2T8WRAIW" at bounding box center [353, 196] width 151 height 26
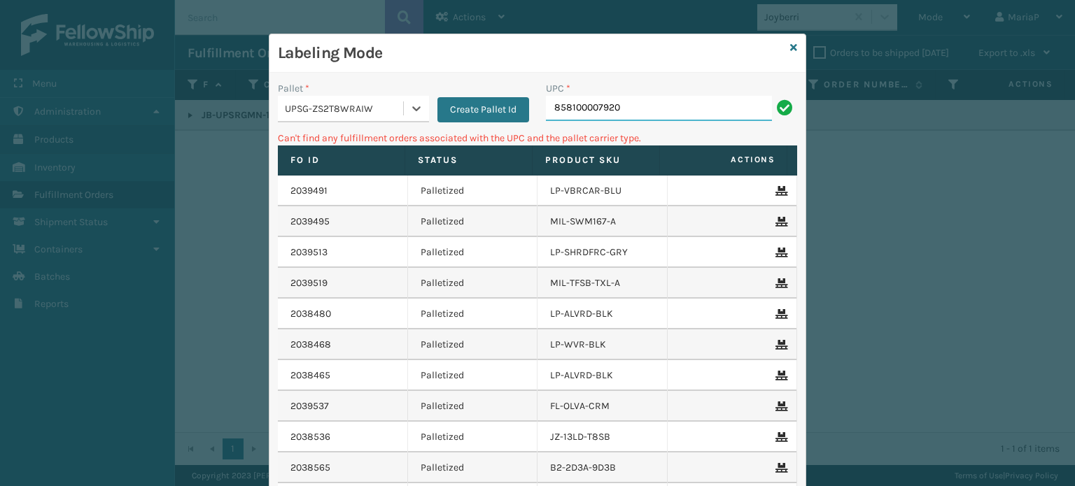
click at [621, 107] on input "858100007920" at bounding box center [659, 108] width 226 height 25
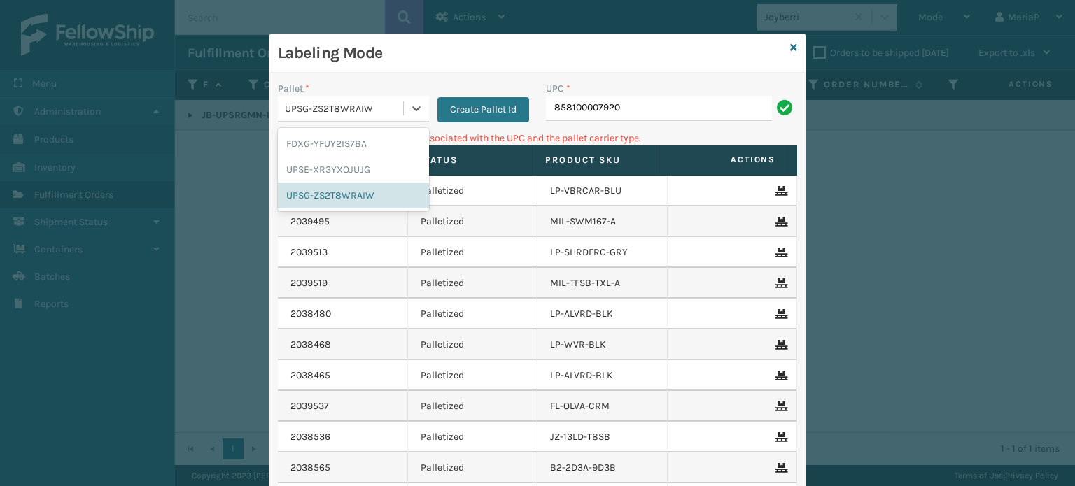
click at [394, 104] on div "UPSG-ZS2T8WRAIW" at bounding box center [345, 108] width 120 height 15
click at [317, 137] on div "FDXG-YFUY2IS7BA" at bounding box center [353, 144] width 151 height 26
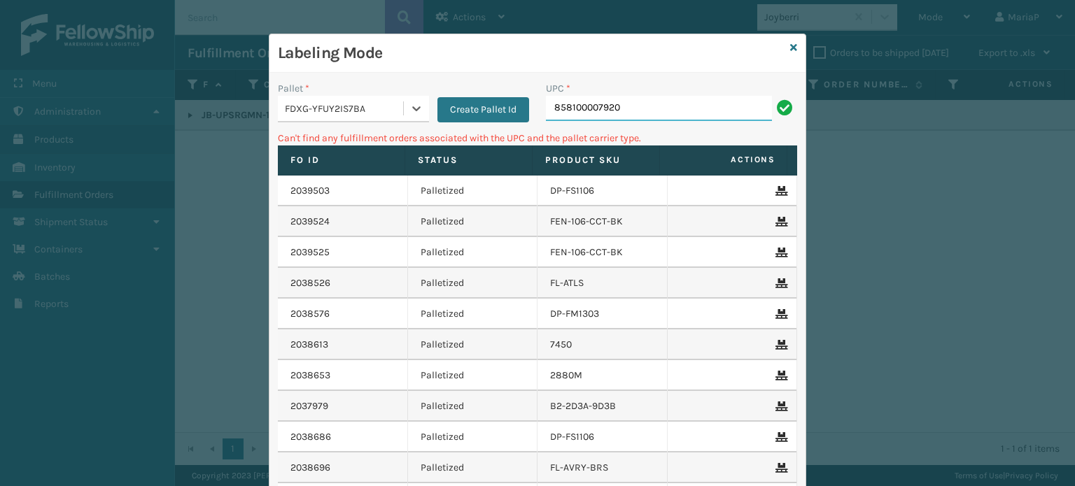
click at [647, 111] on input "858100007920" at bounding box center [659, 108] width 226 height 25
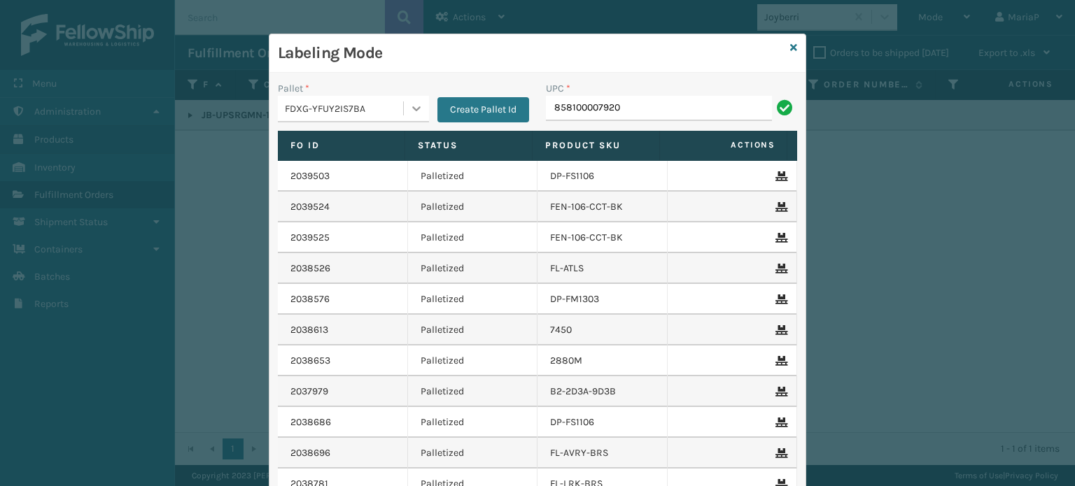
click at [404, 110] on div at bounding box center [416, 108] width 25 height 25
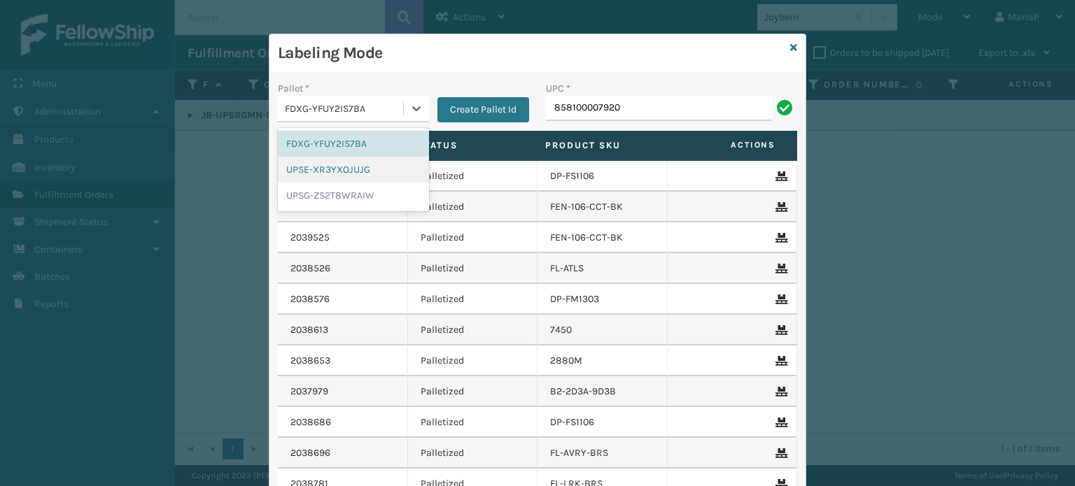
click at [356, 171] on div "UPSE-XR3YXOJUJG" at bounding box center [353, 170] width 151 height 26
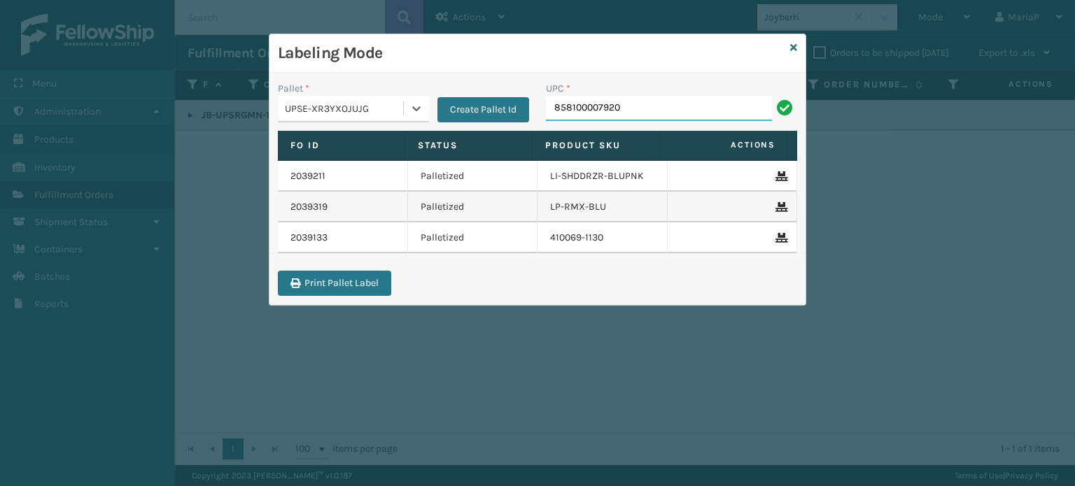
click at [656, 106] on input "858100007920" at bounding box center [659, 108] width 226 height 25
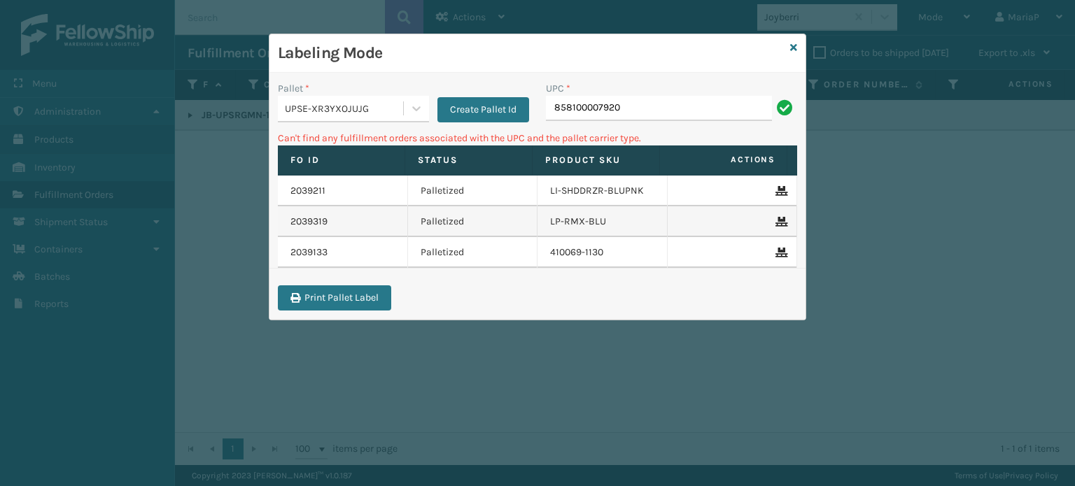
click at [653, 106] on input "858100007920" at bounding box center [659, 108] width 226 height 25
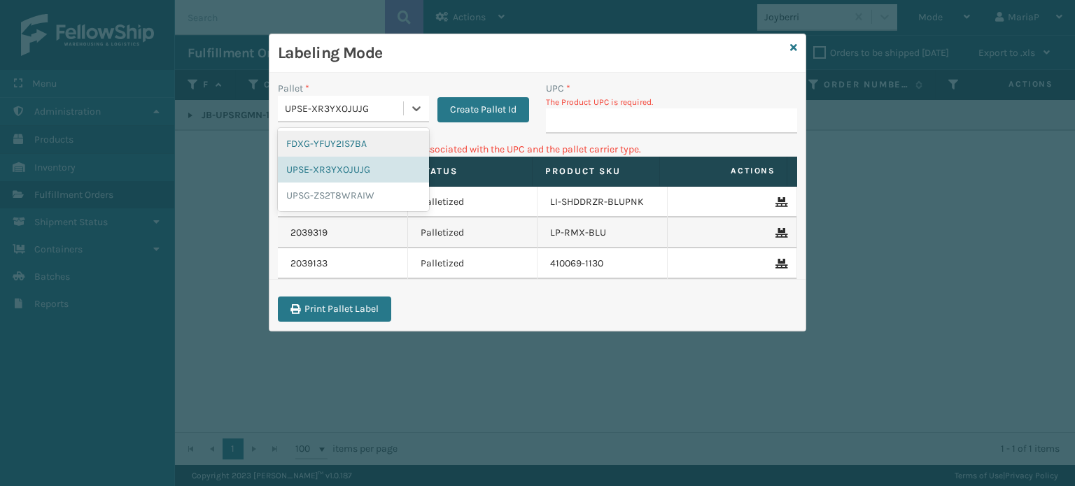
drag, startPoint x: 322, startPoint y: 103, endPoint x: 328, endPoint y: 148, distance: 45.1
click at [323, 103] on div "UPSE-XR3YXOJUJG" at bounding box center [345, 108] width 120 height 15
click at [320, 190] on div "UPSG-ZS2T8WRAIW" at bounding box center [353, 196] width 151 height 26
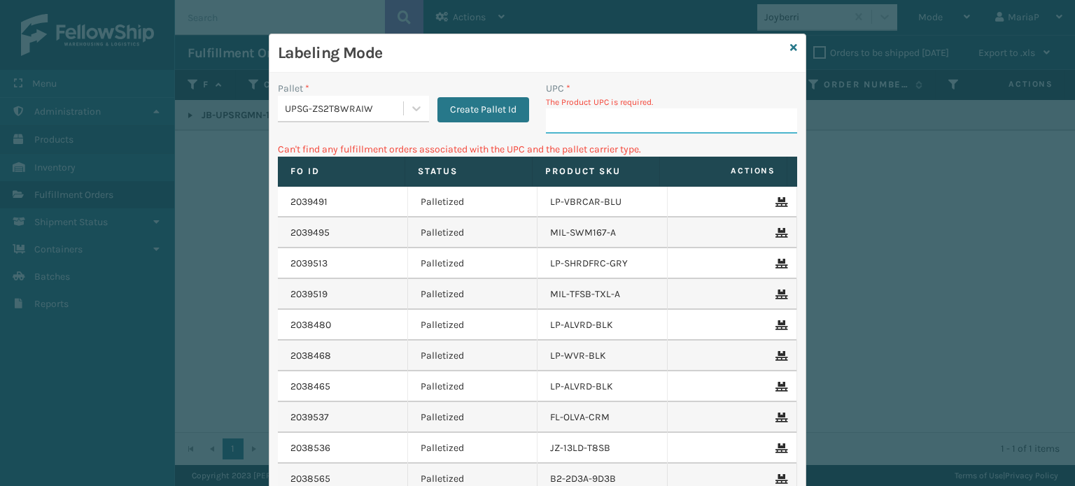
click at [622, 128] on input "UPC *" at bounding box center [671, 120] width 251 height 25
click at [580, 125] on input "UPC *" at bounding box center [671, 120] width 251 height 25
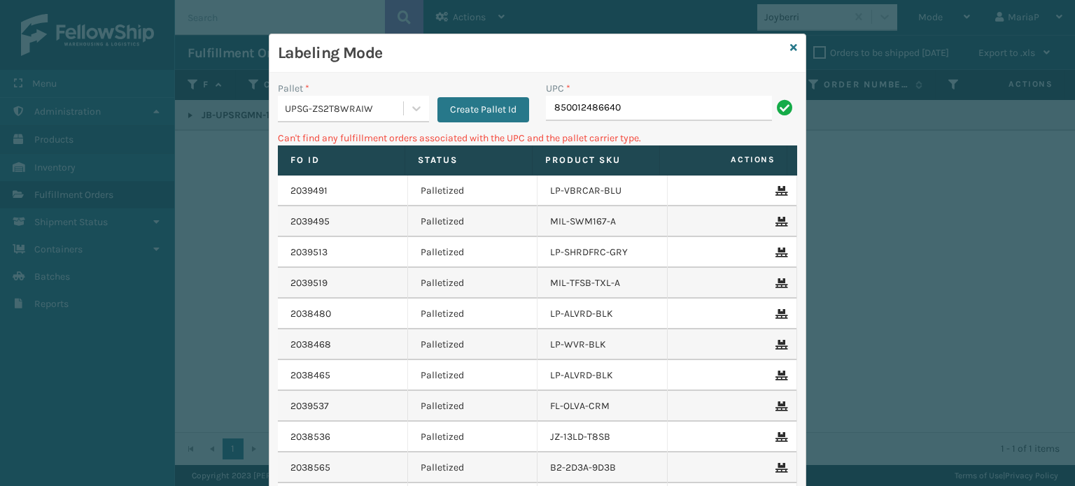
click at [335, 112] on div "UPSG-ZS2T8WRAIW" at bounding box center [345, 108] width 120 height 15
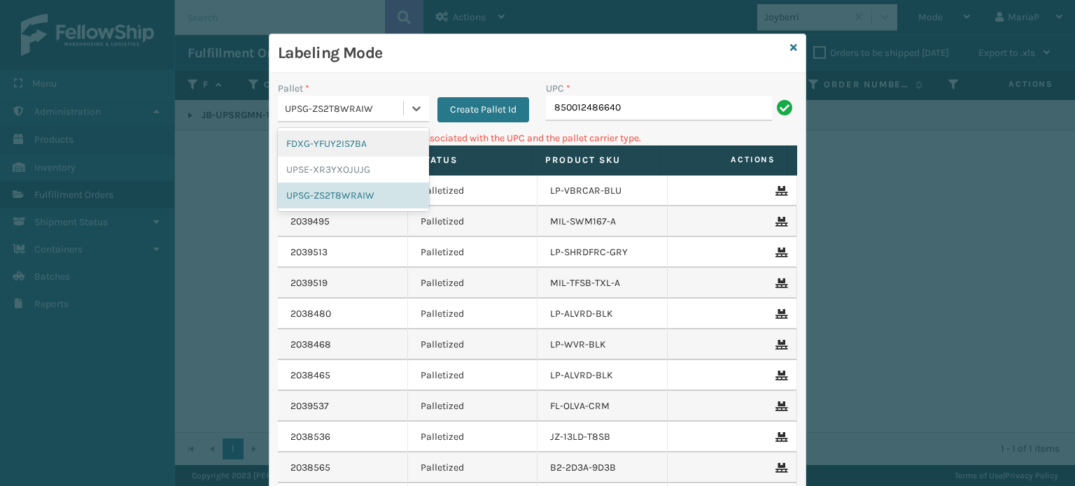
click at [328, 140] on div "FDXG-YFUY2IS7BA" at bounding box center [353, 144] width 151 height 26
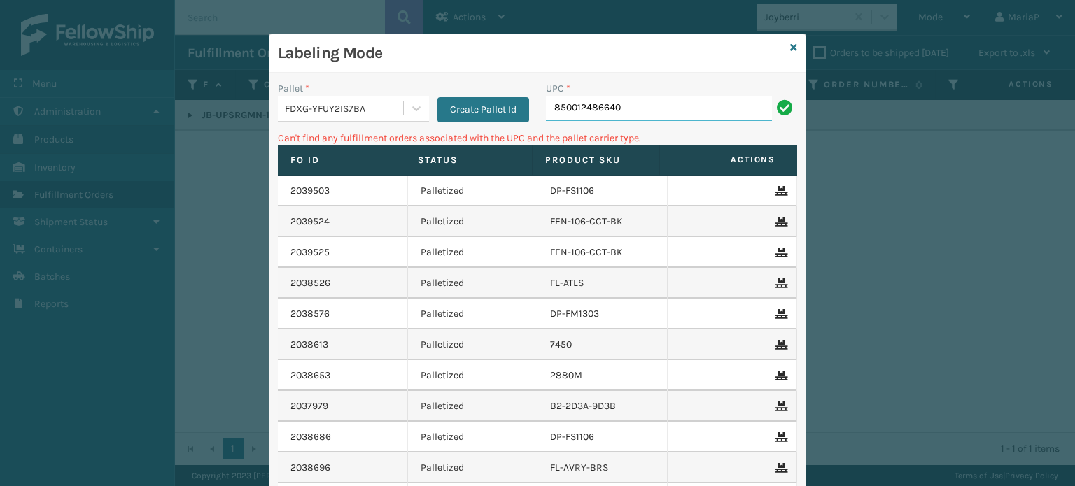
click at [613, 111] on input "850012486640" at bounding box center [659, 108] width 226 height 25
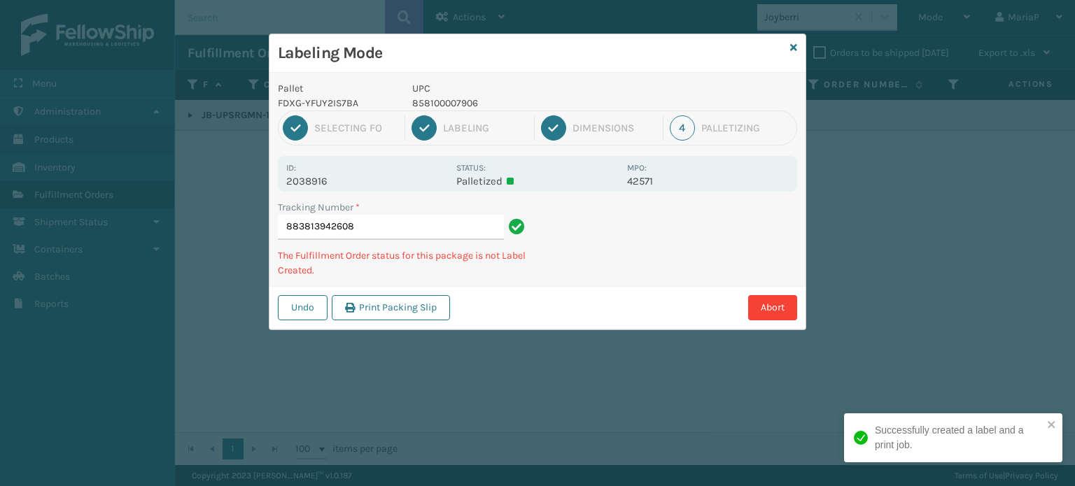
click at [436, 103] on p "858100007906" at bounding box center [515, 103] width 206 height 15
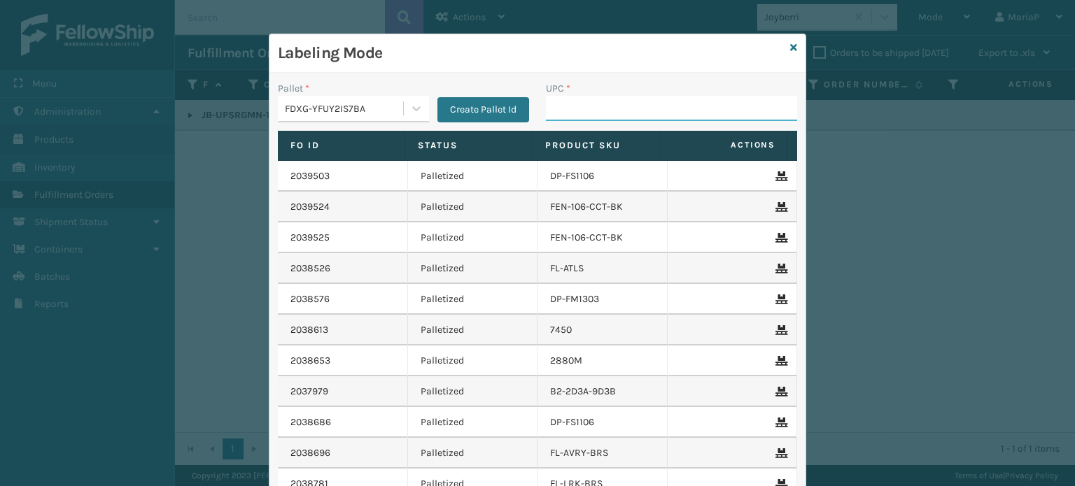
click at [591, 119] on input "UPC *" at bounding box center [671, 108] width 251 height 25
paste input "858100007906"
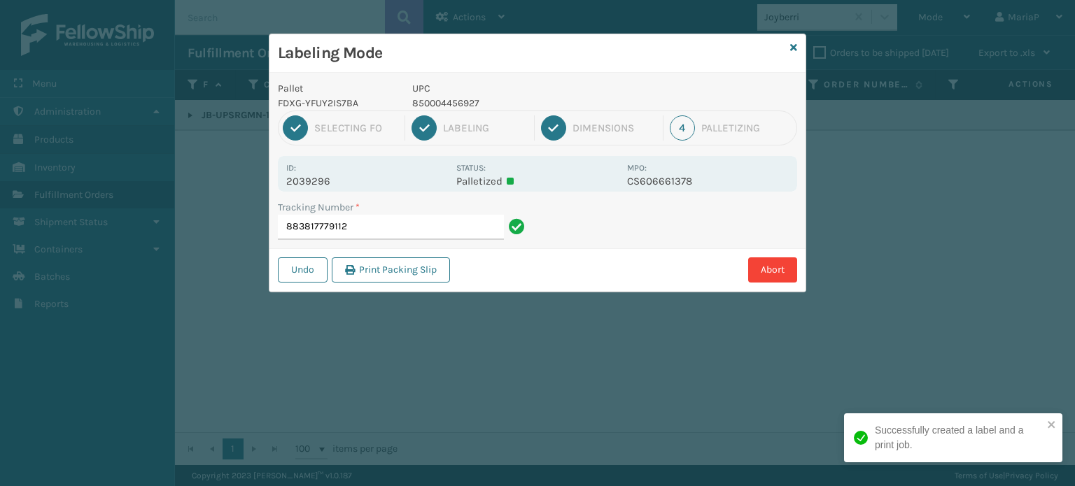
click at [451, 108] on p "850004456927" at bounding box center [515, 103] width 206 height 15
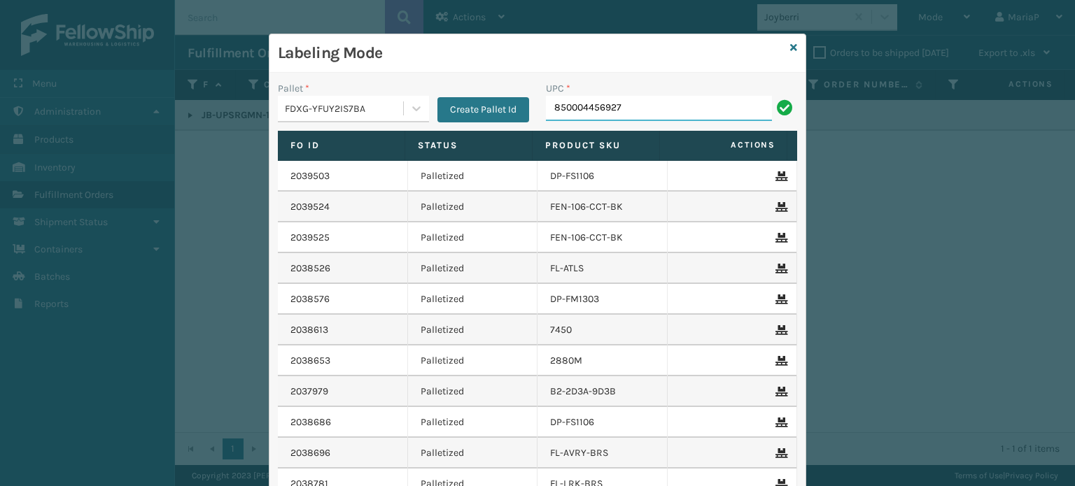
click at [641, 111] on input "850004456927" at bounding box center [659, 108] width 226 height 25
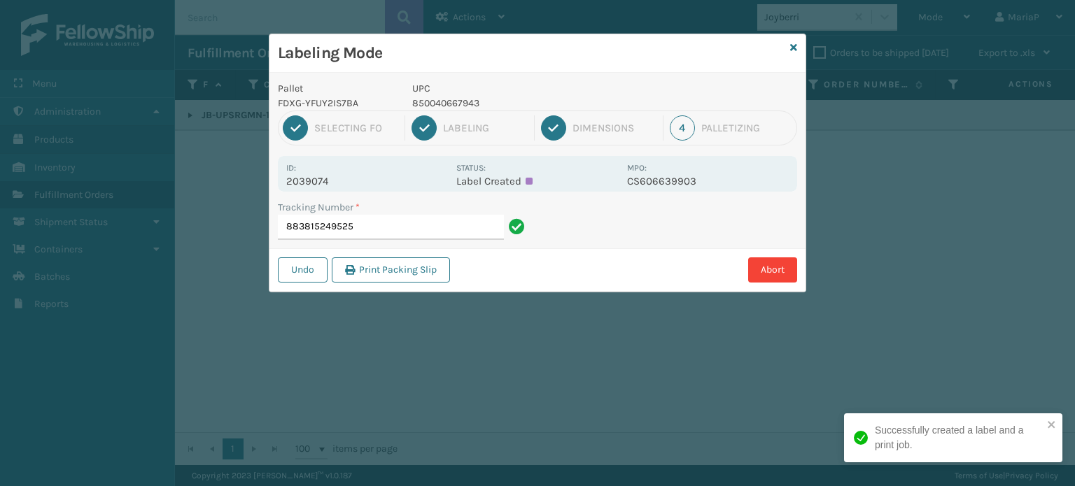
click at [419, 96] on p "850040667943" at bounding box center [515, 103] width 206 height 15
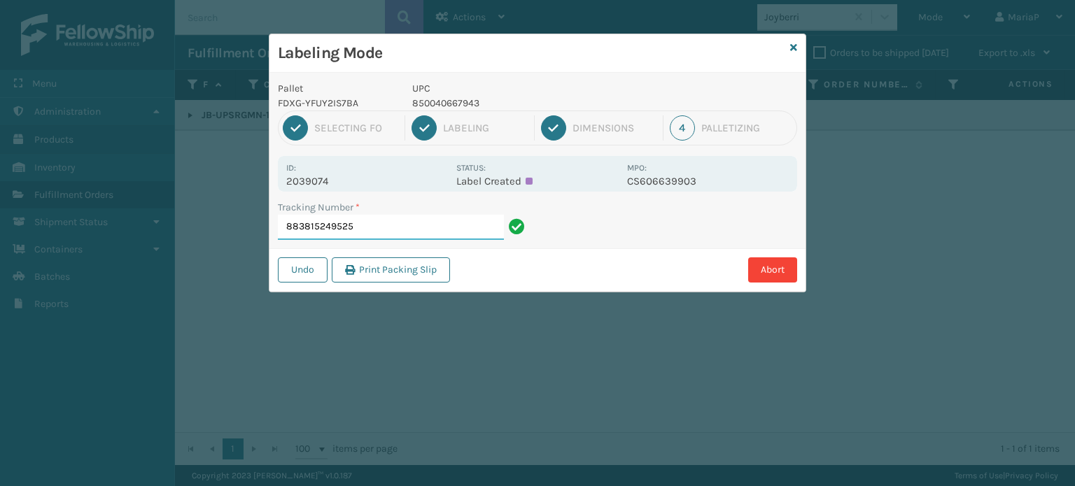
click at [437, 232] on input "883815249525" at bounding box center [391, 227] width 226 height 25
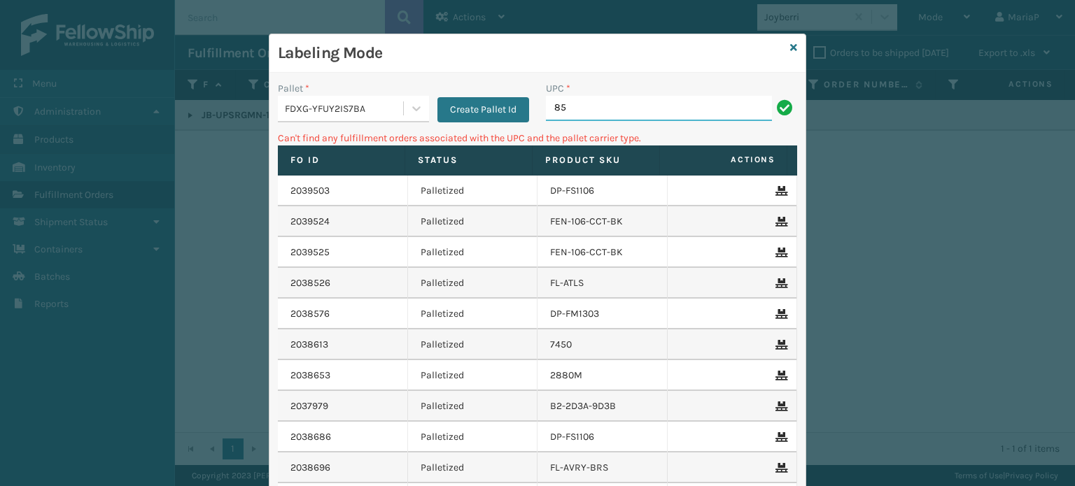
type input "8"
type input "8539132008119"
click at [588, 101] on input "8539132008119" at bounding box center [659, 108] width 226 height 25
type input "853913008119"
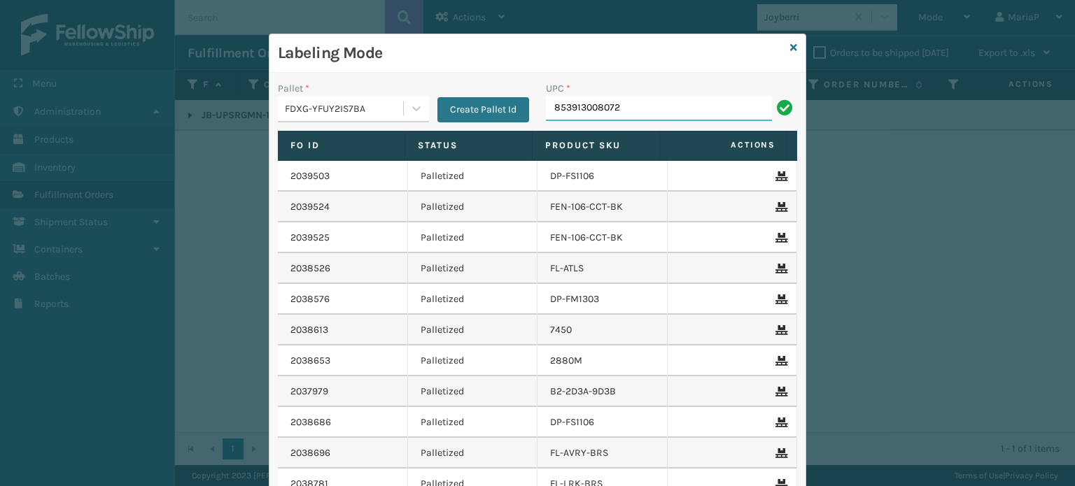
type input "853913008072"
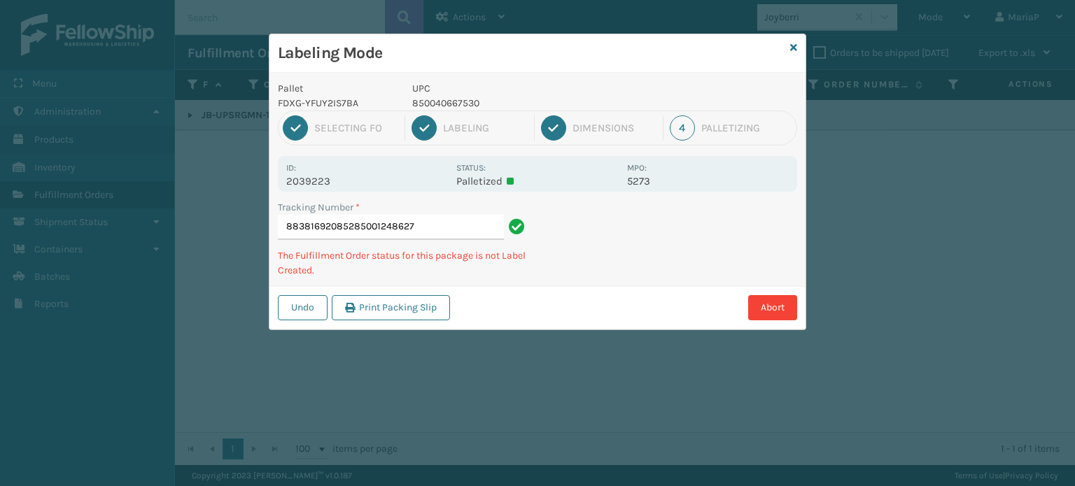
type input "883816920852850012486275"
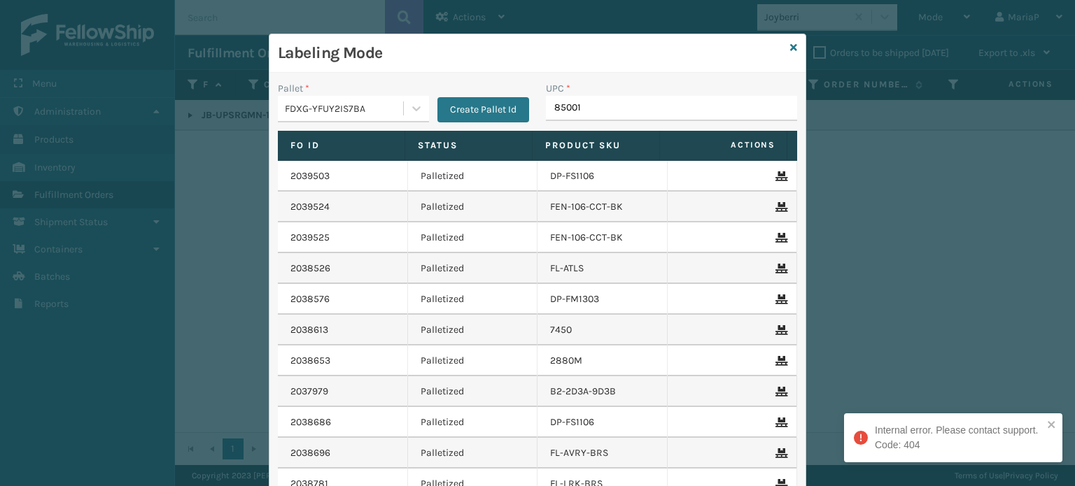
type input "850012"
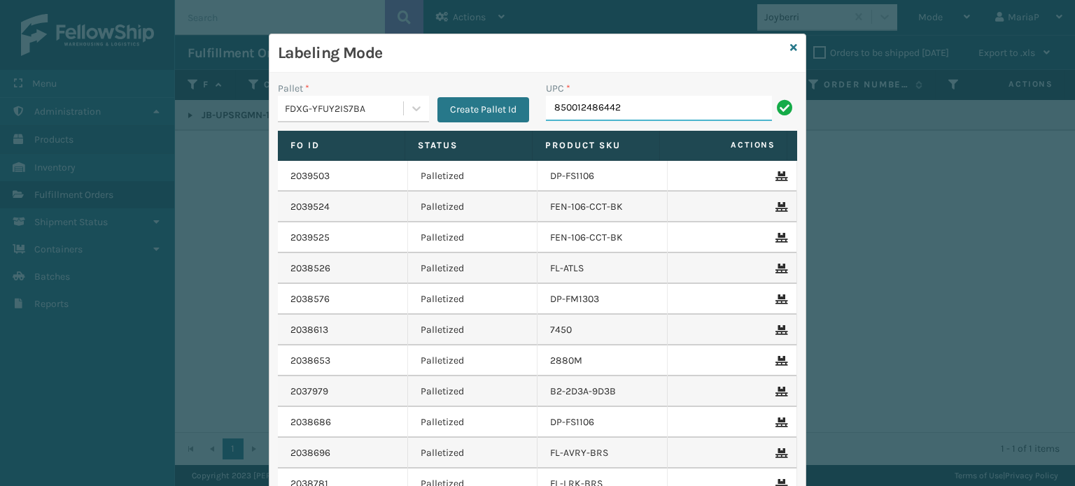
type input "850012486442"
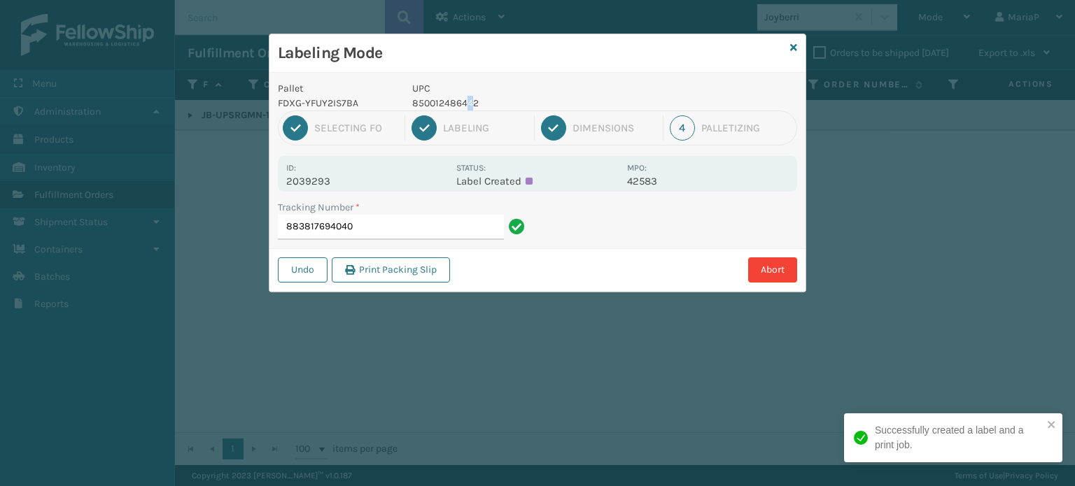
click at [468, 100] on p "850012486442" at bounding box center [515, 103] width 206 height 15
click at [402, 216] on input "883817694040" at bounding box center [391, 227] width 226 height 25
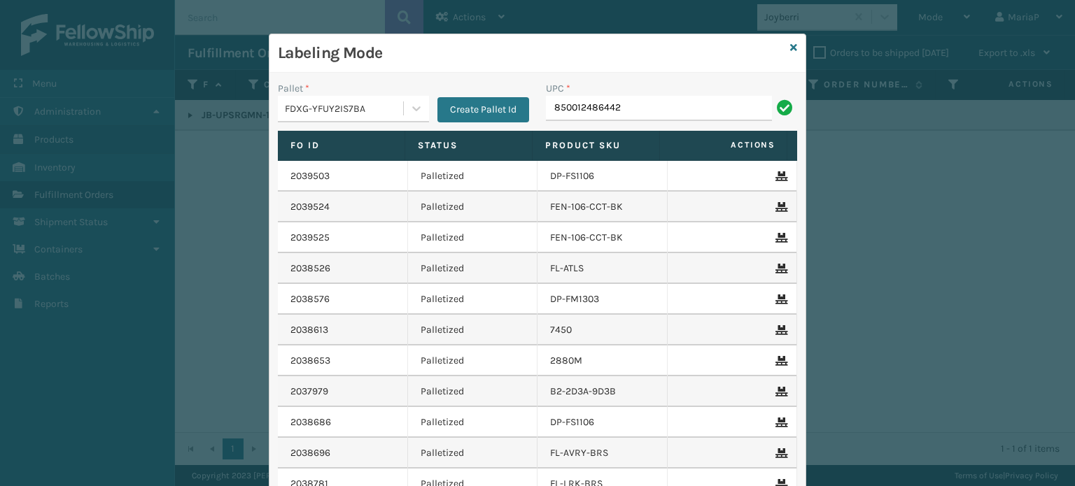
type input "850012486442"
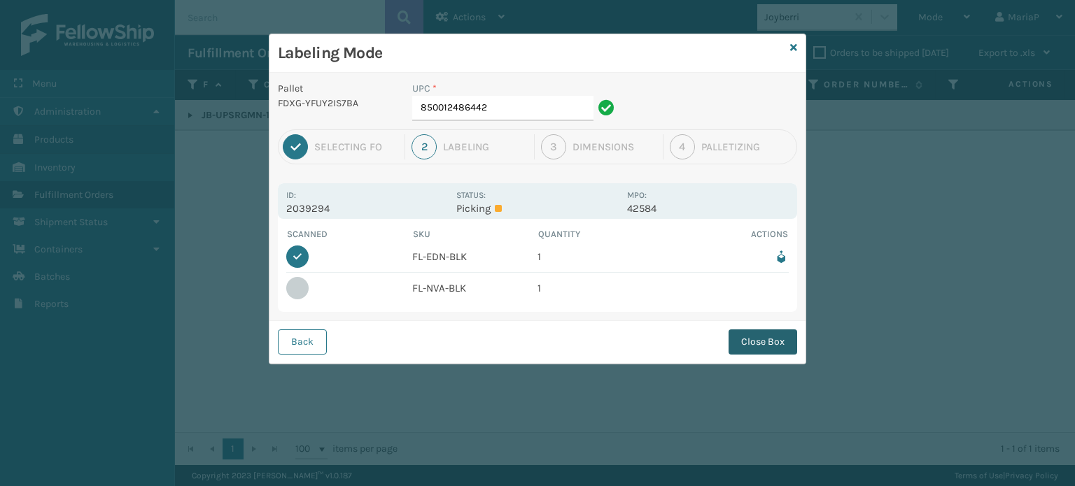
click at [775, 342] on button "Close Box" at bounding box center [763, 342] width 69 height 25
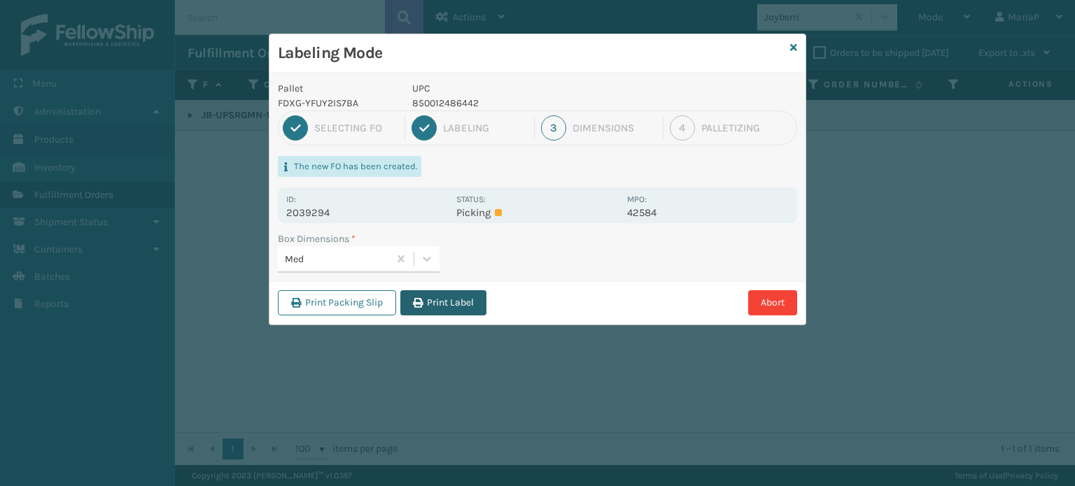
click at [431, 295] on button "Print Label" at bounding box center [443, 302] width 86 height 25
click at [438, 300] on div "Labeling Mode Pallet FDXG-YFUY2IS7BA UPC 850012486442 1 Selecting FO 2 Labeling…" at bounding box center [537, 243] width 1075 height 486
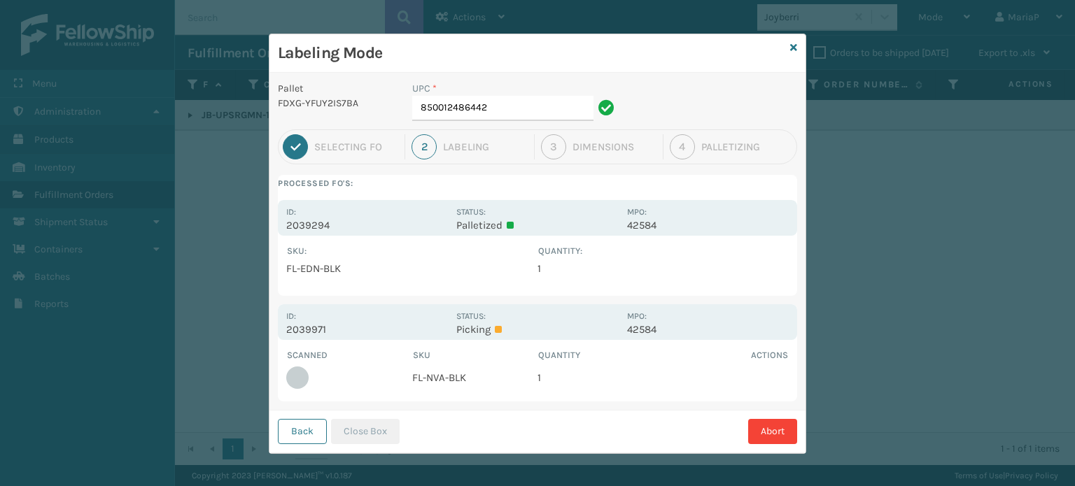
click at [300, 421] on button "Back" at bounding box center [302, 431] width 49 height 25
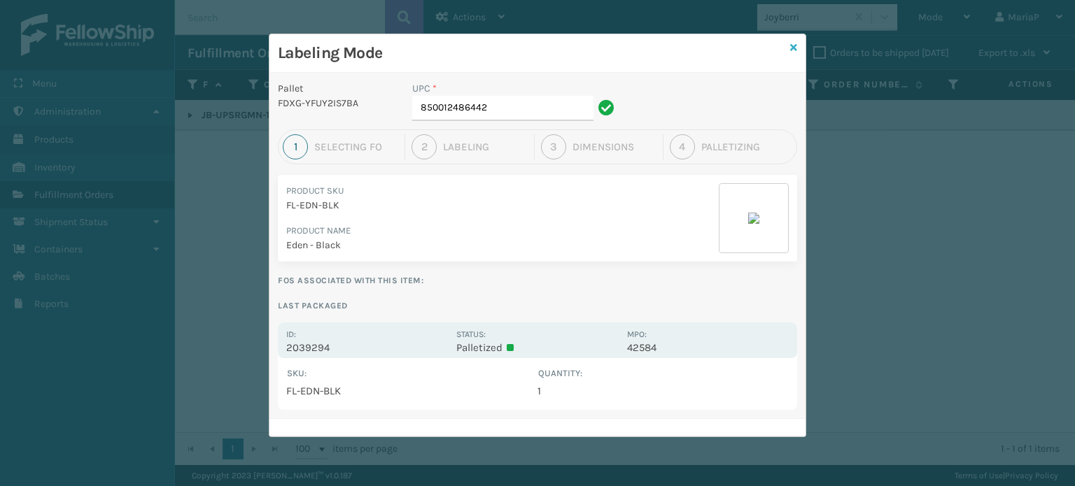
click at [792, 48] on icon at bounding box center [793, 48] width 7 height 10
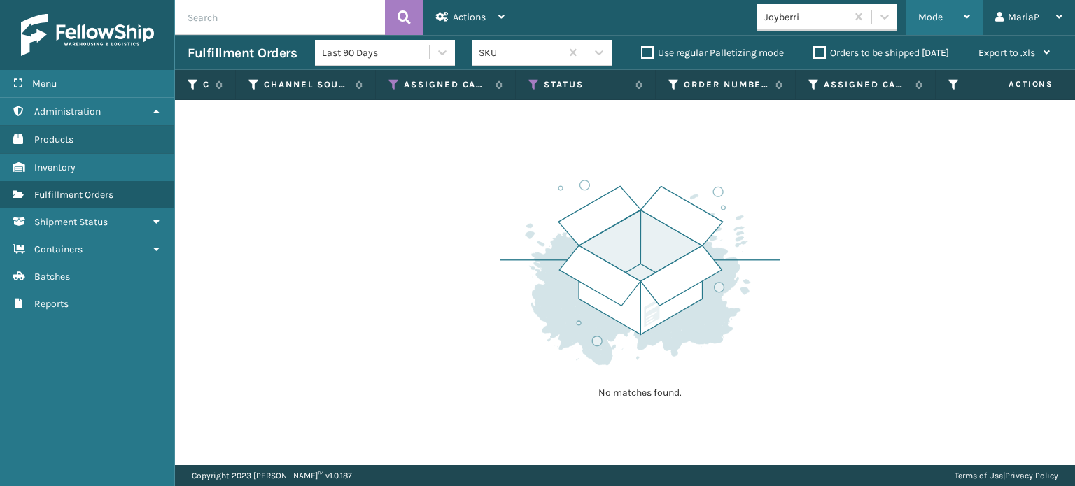
drag, startPoint x: 956, startPoint y: 15, endPoint x: 963, endPoint y: 22, distance: 10.4
click at [962, 15] on div "Mode" at bounding box center [944, 17] width 52 height 35
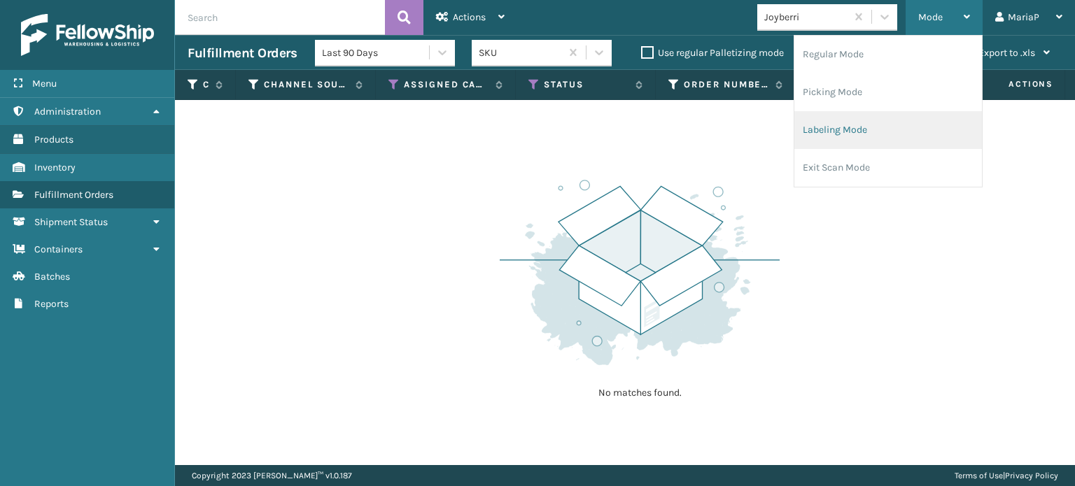
click at [855, 124] on li "Labeling Mode" at bounding box center [888, 130] width 188 height 38
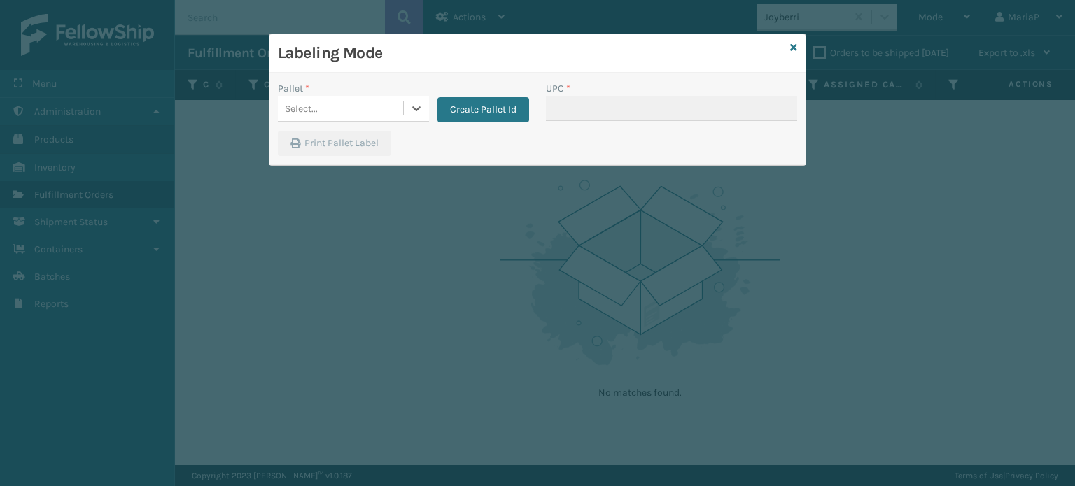
click at [361, 104] on div "Select..." at bounding box center [340, 108] width 125 height 23
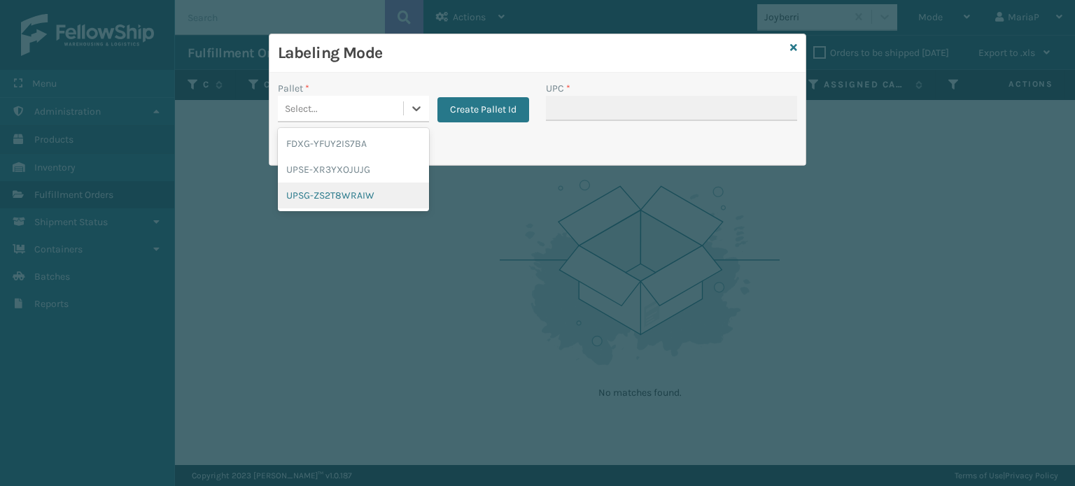
click at [353, 192] on div "UPSG-ZS2T8WRAIW" at bounding box center [353, 196] width 151 height 26
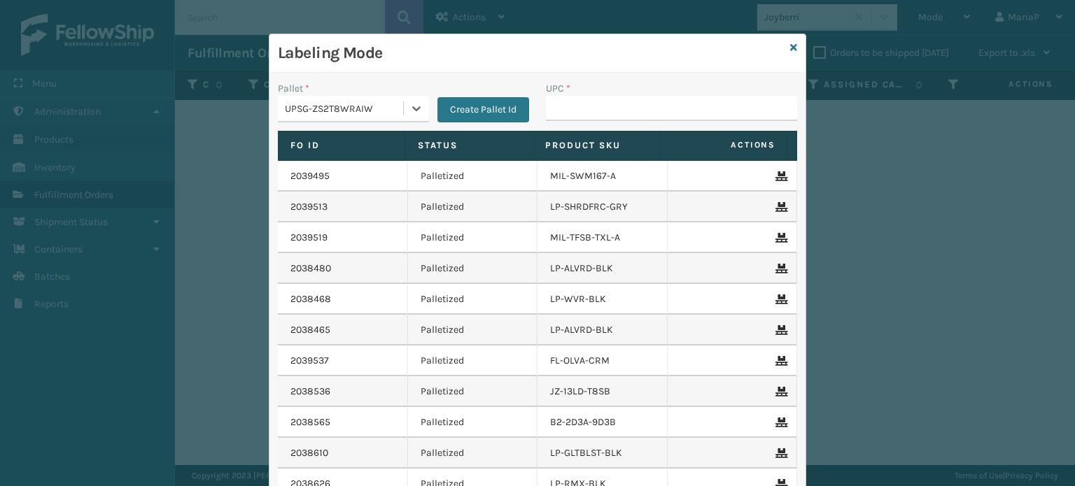
click at [367, 107] on div "UPSG-ZS2T8WRAIW" at bounding box center [345, 108] width 120 height 15
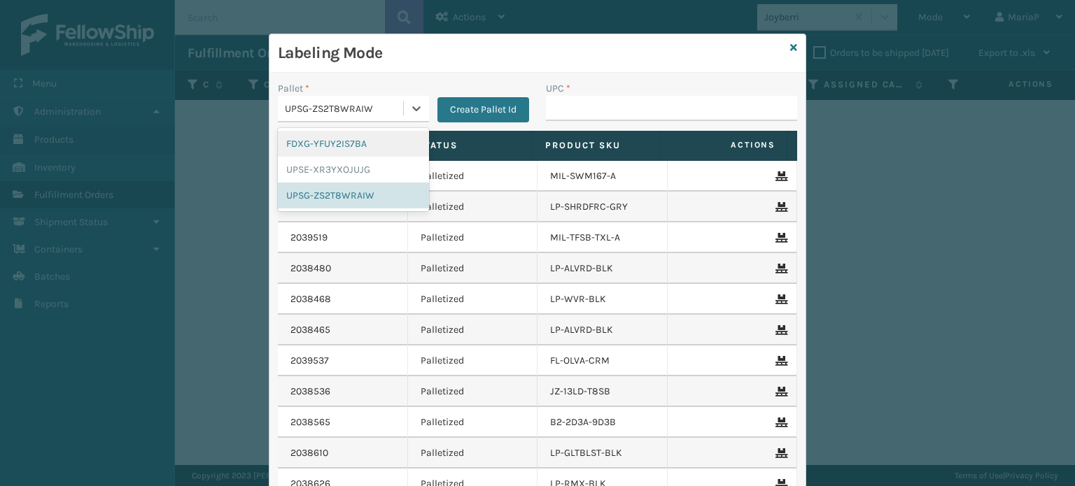
click at [319, 138] on div "FDXG-YFUY2IS7BA" at bounding box center [353, 144] width 151 height 26
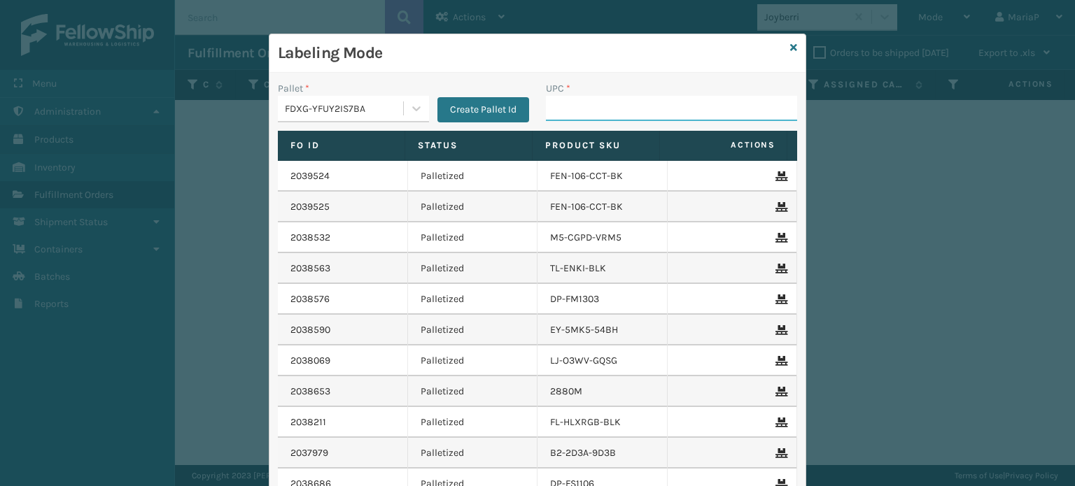
click at [568, 116] on input "UPC *" at bounding box center [671, 108] width 251 height 25
type input "858100007906"
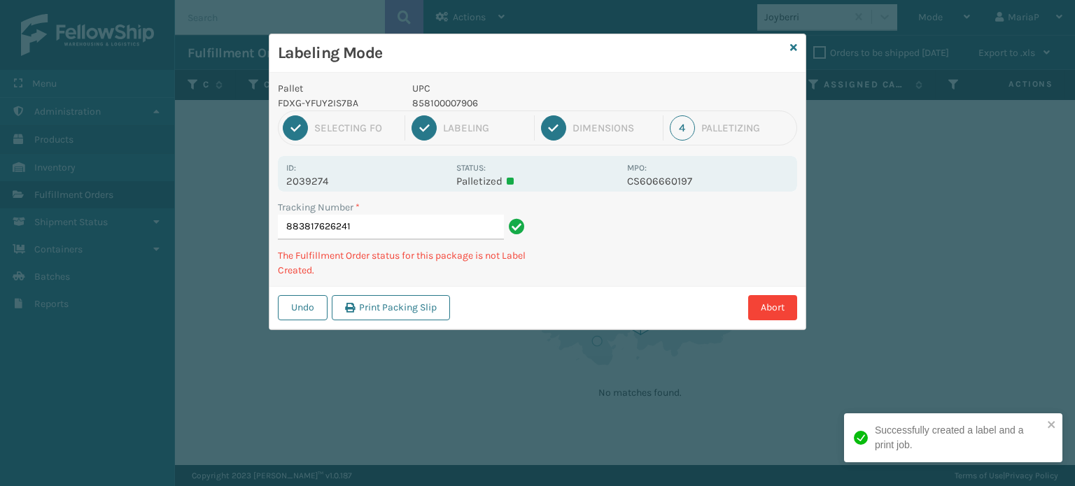
click at [428, 105] on p "858100007906" at bounding box center [515, 103] width 206 height 15
copy p "858100007906"
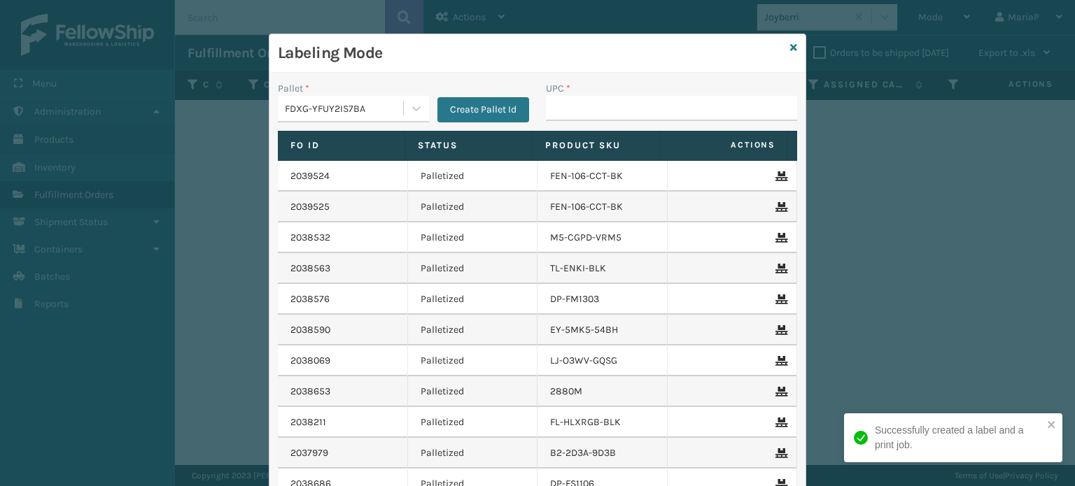
type input "858100007906"
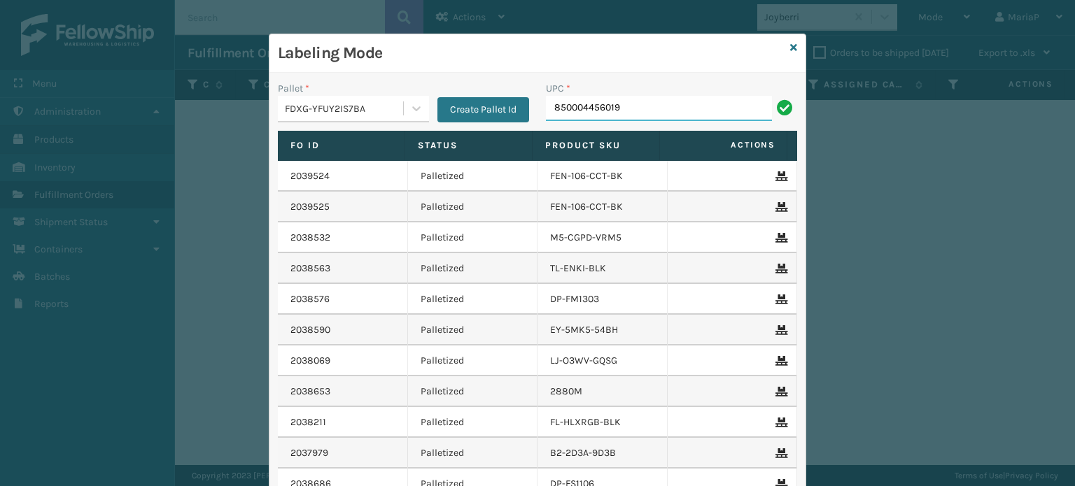
type input "850004456019"
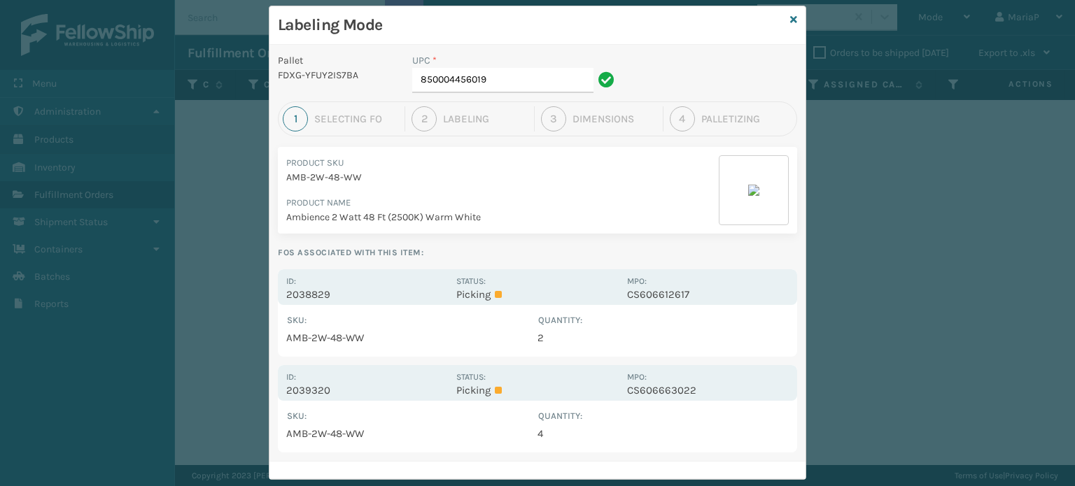
scroll to position [54, 0]
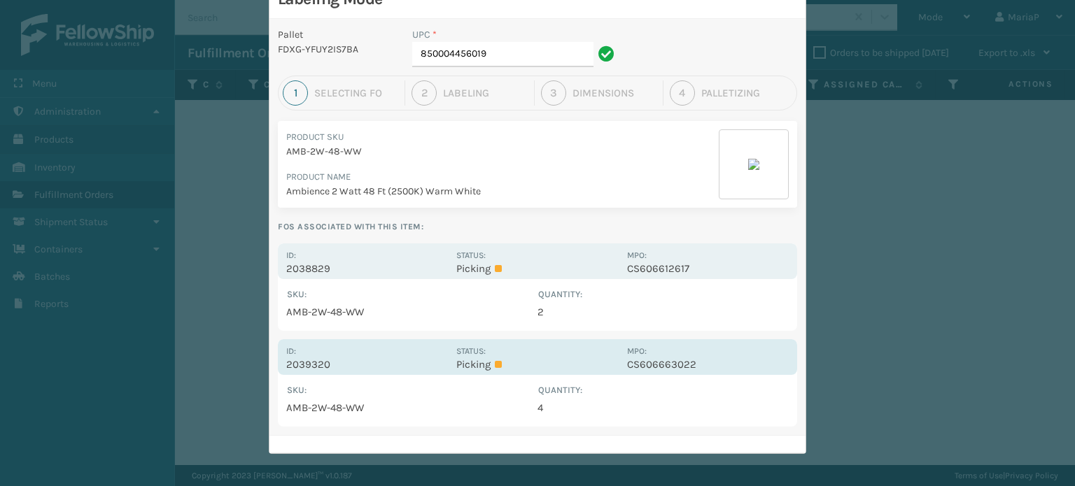
click at [318, 370] on div "Id: 2039320 Status: Picking MPO: CS606663022" at bounding box center [537, 357] width 519 height 36
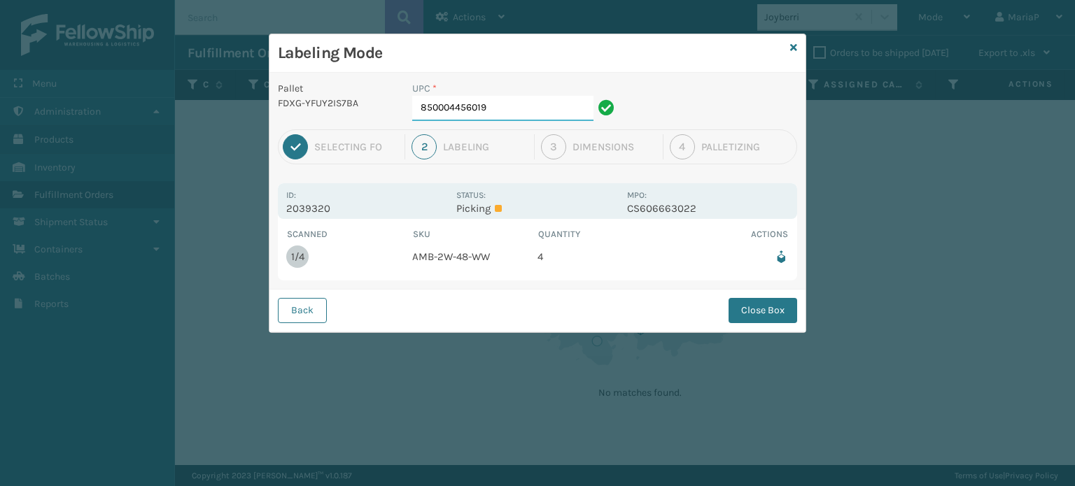
click at [491, 106] on input "850004456019" at bounding box center [502, 108] width 181 height 25
click at [757, 309] on button "Close Box" at bounding box center [763, 310] width 69 height 25
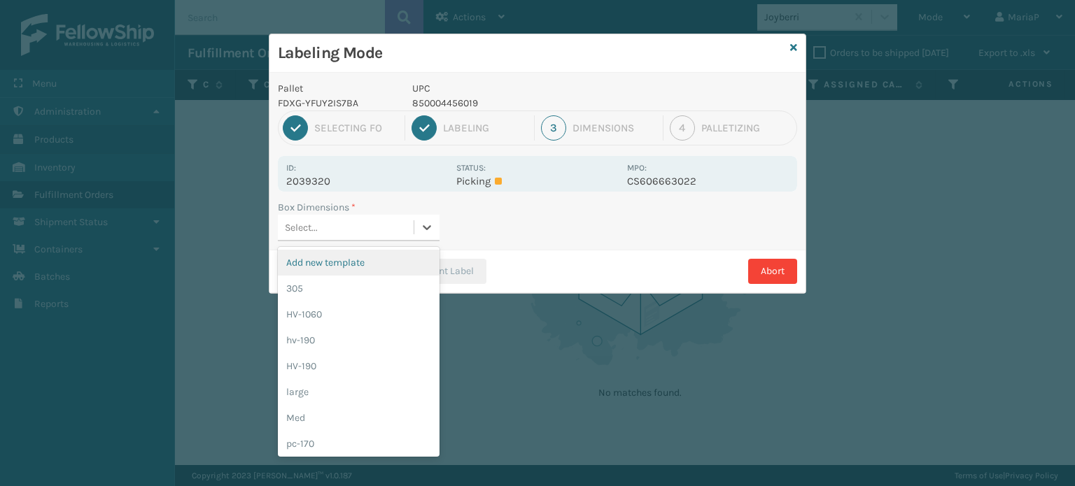
click at [373, 229] on div "Select..." at bounding box center [346, 227] width 136 height 23
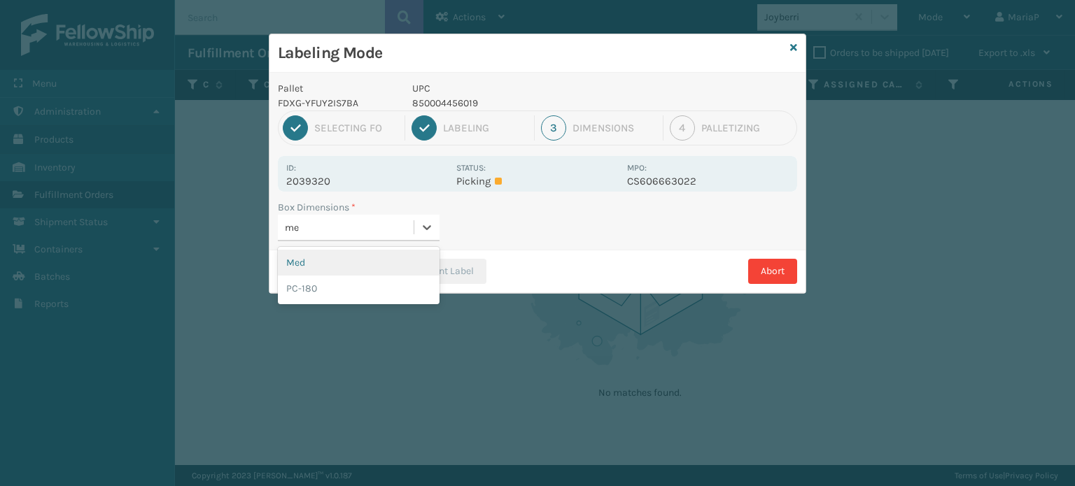
type input "med"
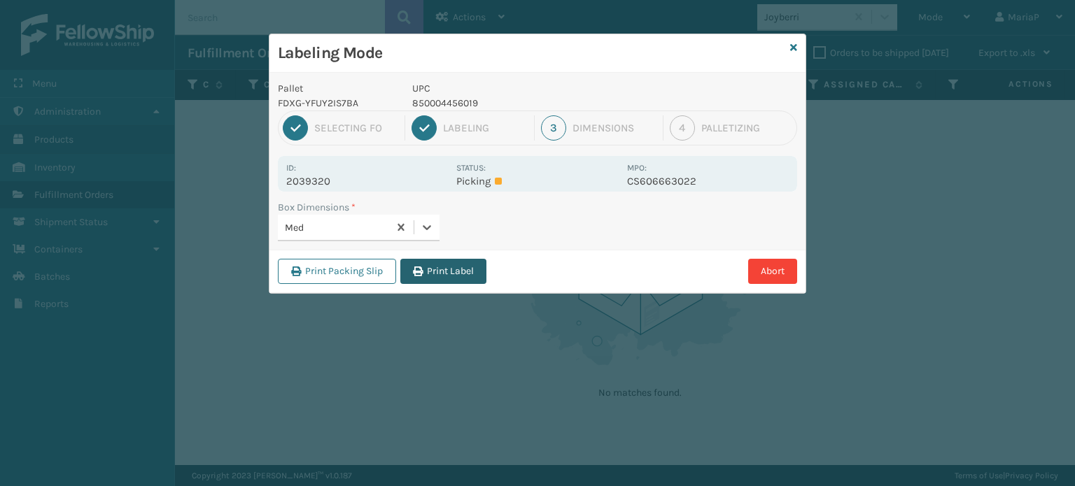
click at [465, 267] on button "Print Label" at bounding box center [443, 271] width 86 height 25
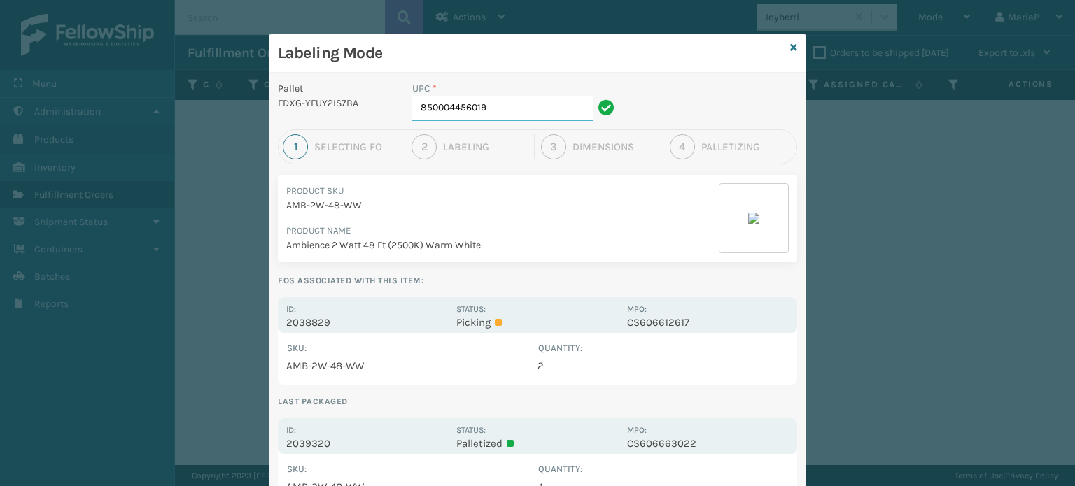
click at [512, 117] on input "850004456019" at bounding box center [502, 108] width 181 height 25
drag, startPoint x: 512, startPoint y: 117, endPoint x: 526, endPoint y: 114, distance: 13.6
click at [513, 116] on input "850004456019" at bounding box center [502, 108] width 181 height 25
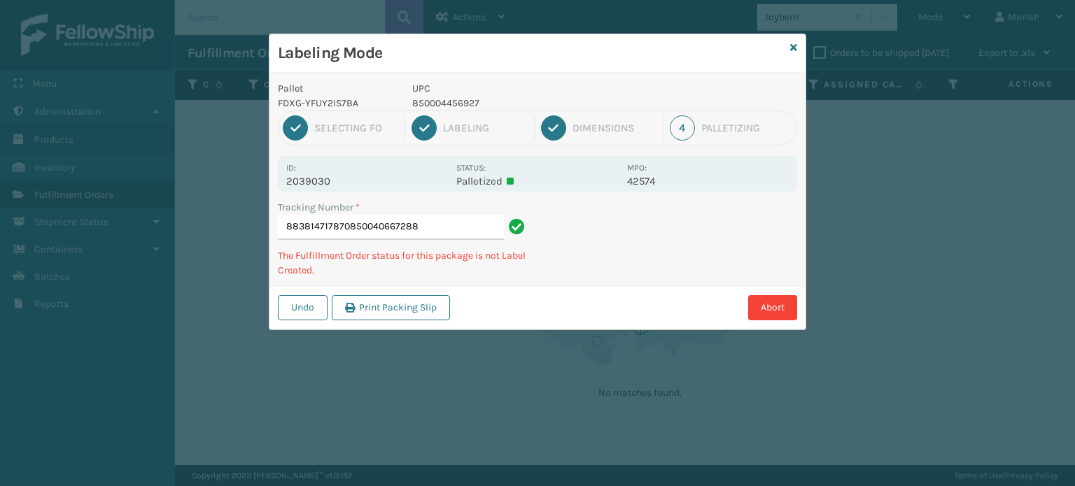
type input "883814717870850040667288"
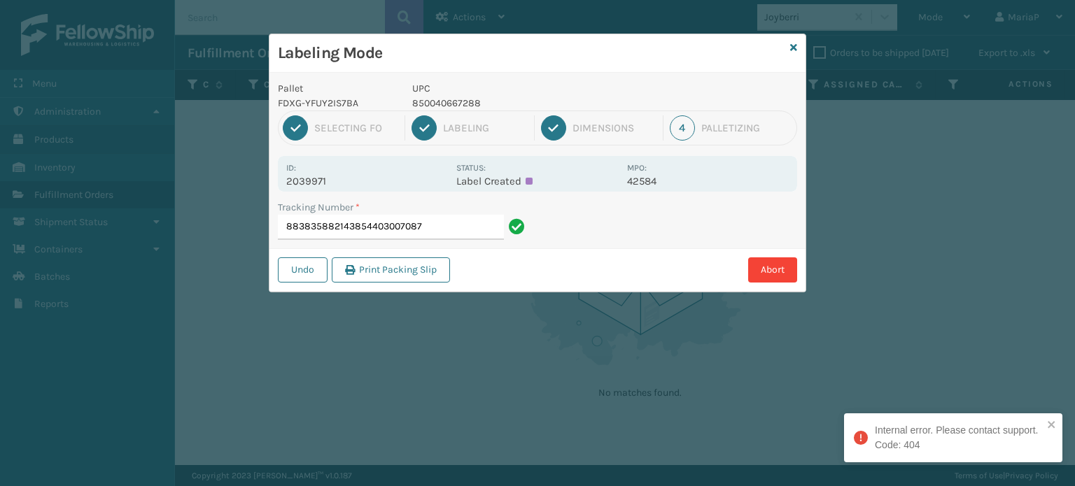
click at [456, 237] on input "883835882143854403007087" at bounding box center [391, 227] width 226 height 25
click at [456, 232] on input "883835882143854403007087" at bounding box center [391, 227] width 226 height 25
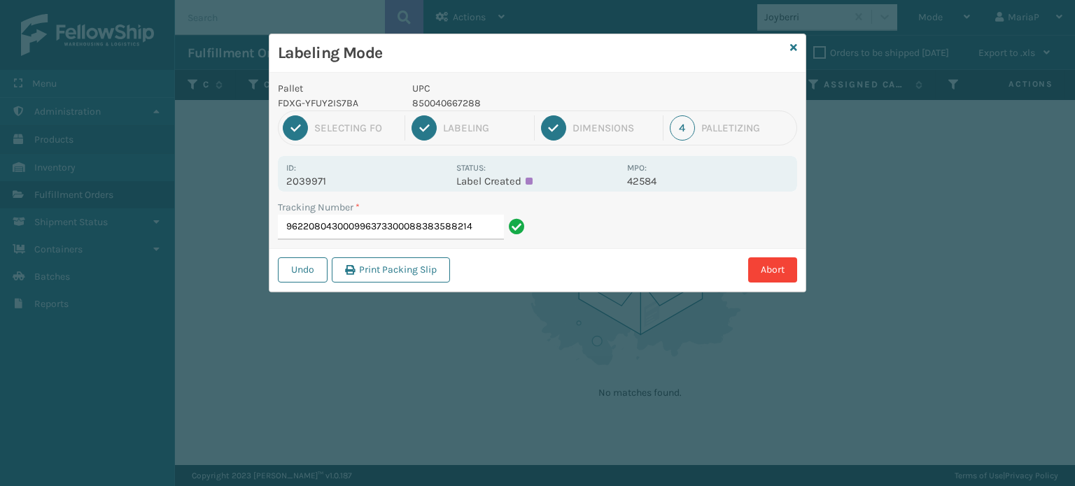
type input "9622080430009963733000883835882143"
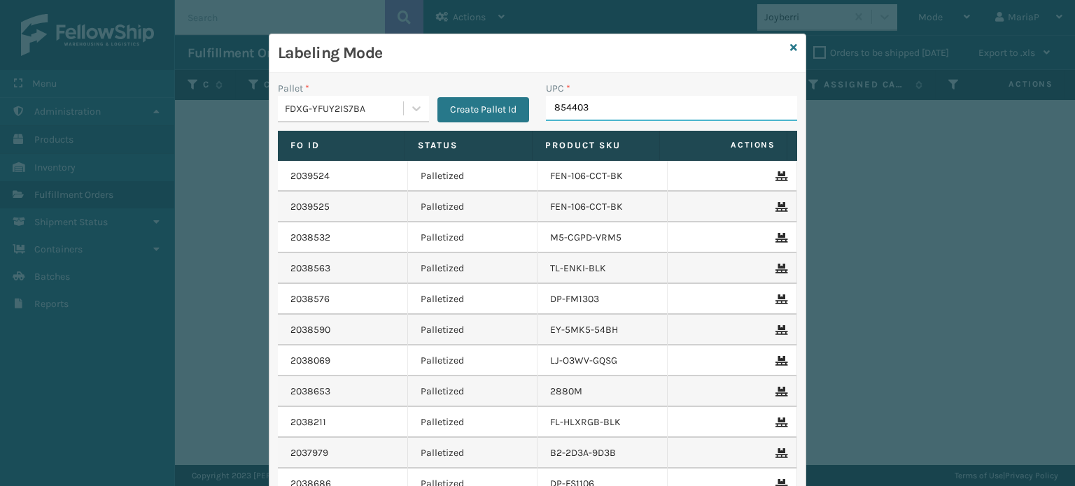
type input "8544030"
type input "850068"
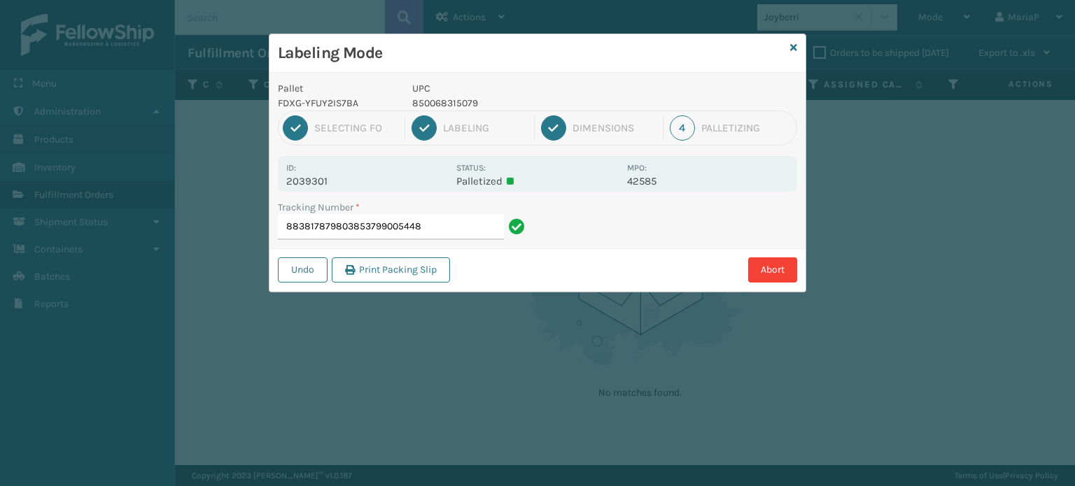
type input "883817879803853799005448"
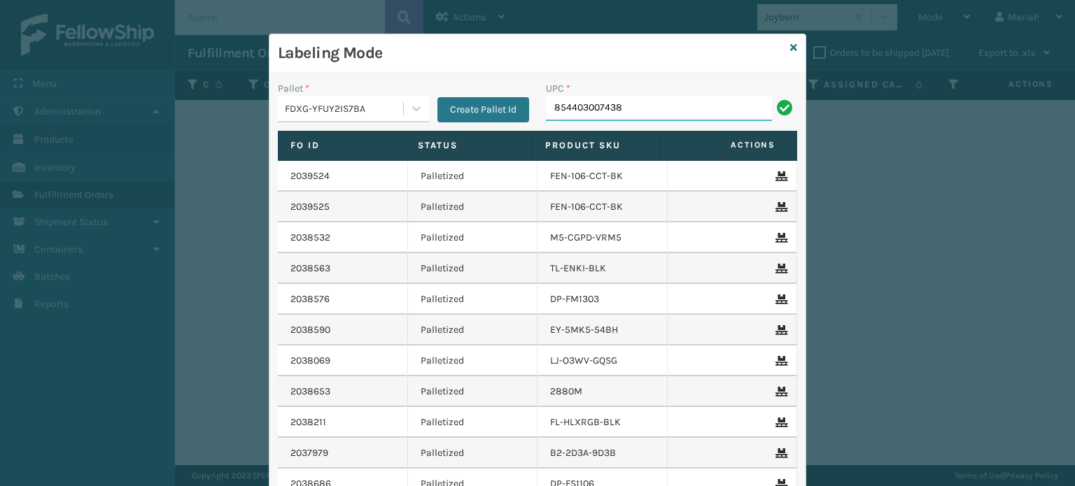
type input "854403007438"
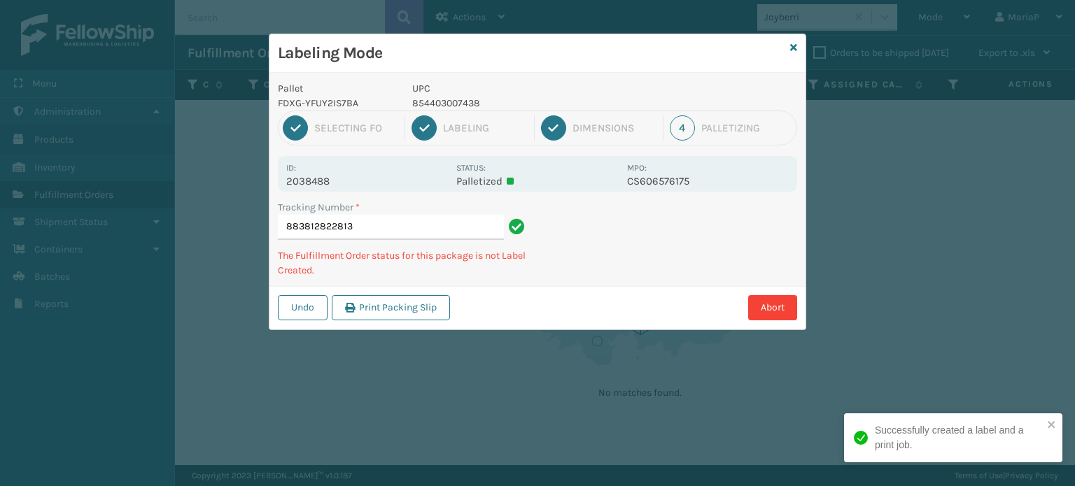
click at [420, 100] on p "854403007438" at bounding box center [515, 103] width 206 height 15
copy p "854403007438"
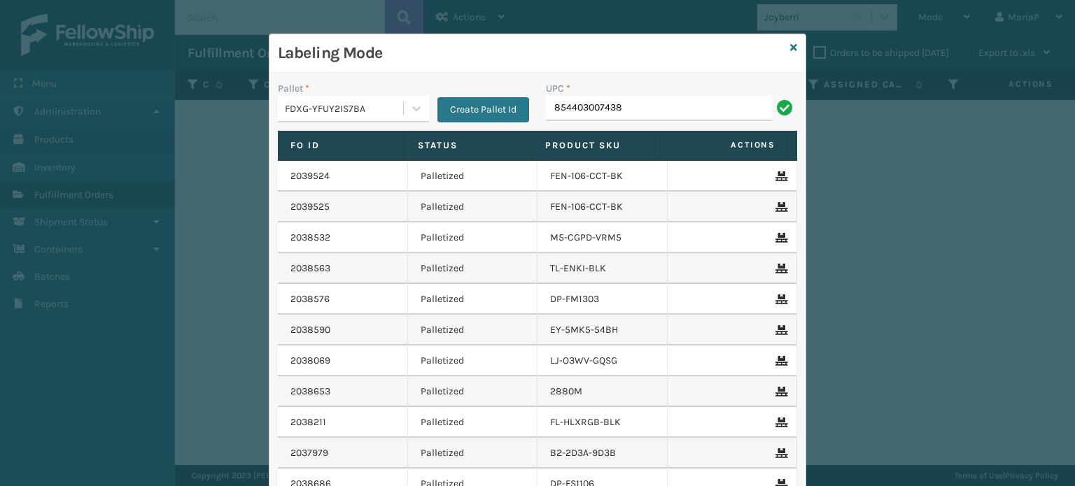
type input "854403007438"
type input "858100007630"
type input "85810"
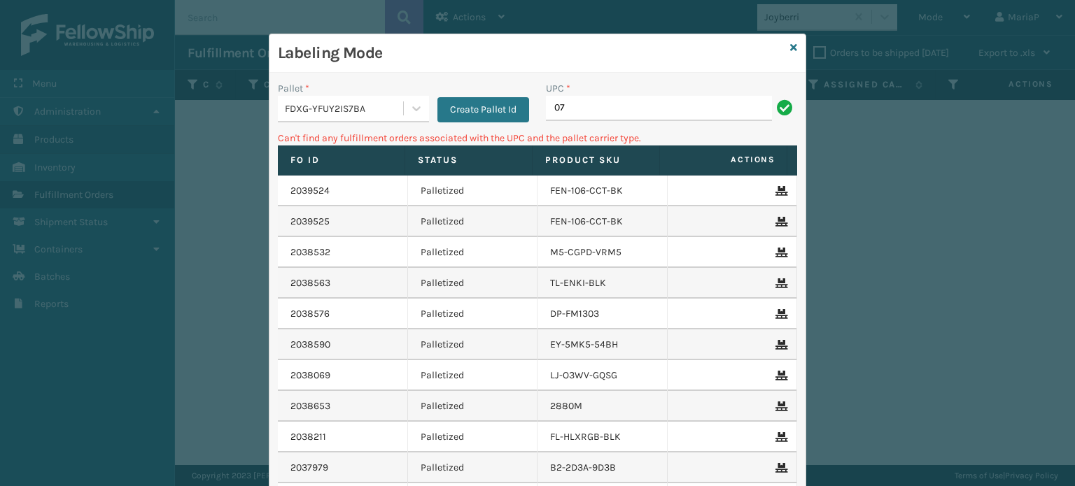
type input "0"
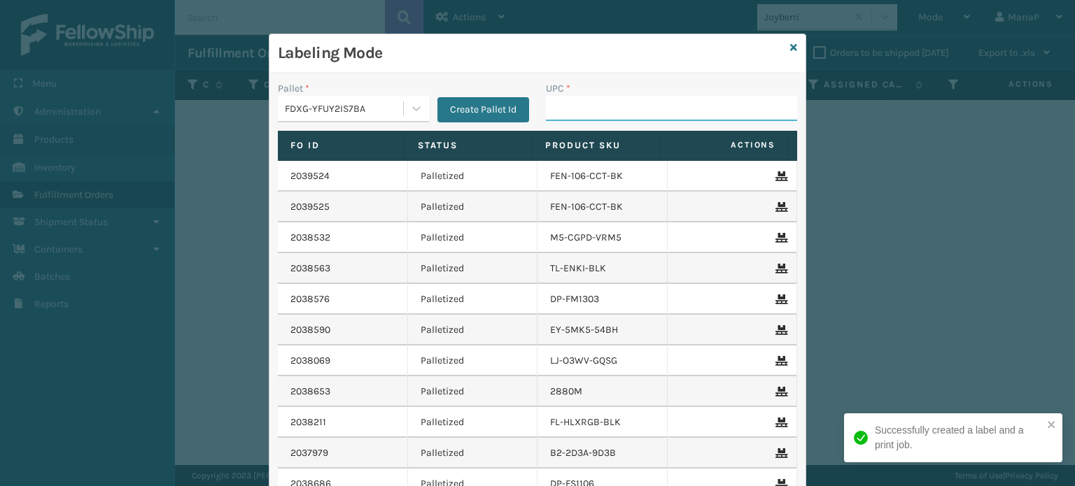
click at [596, 103] on input "UPC *" at bounding box center [671, 108] width 251 height 25
type input "8100819"
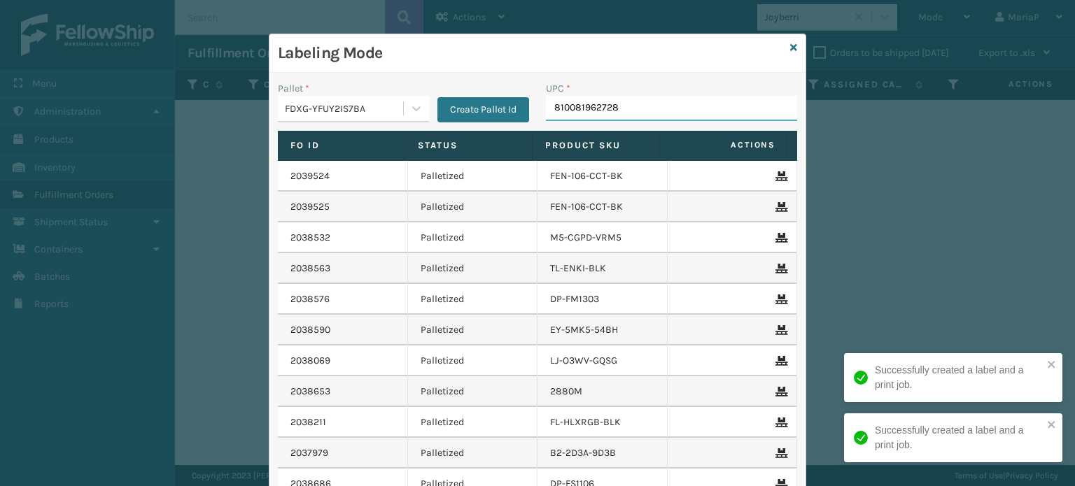
type input "810081962728"
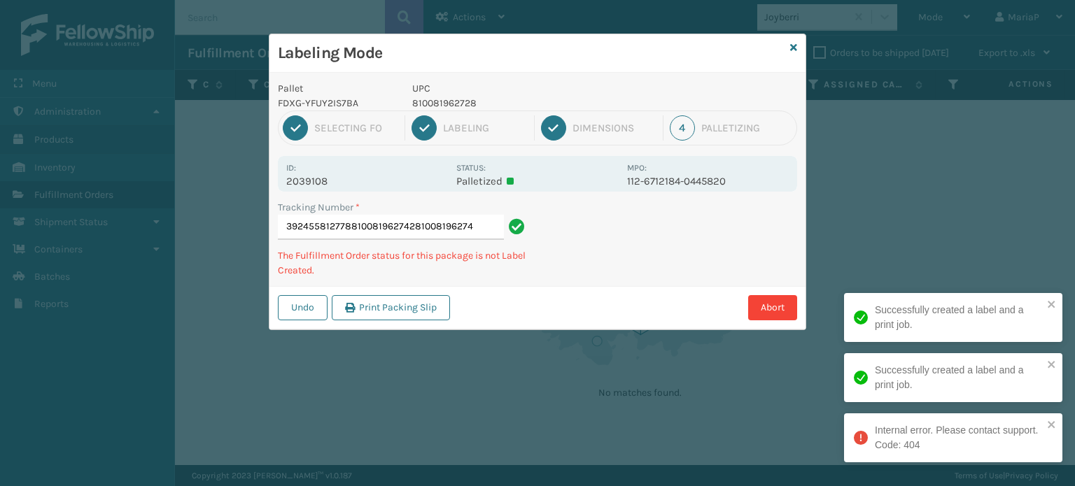
type input "392455812778810081962742810081962742"
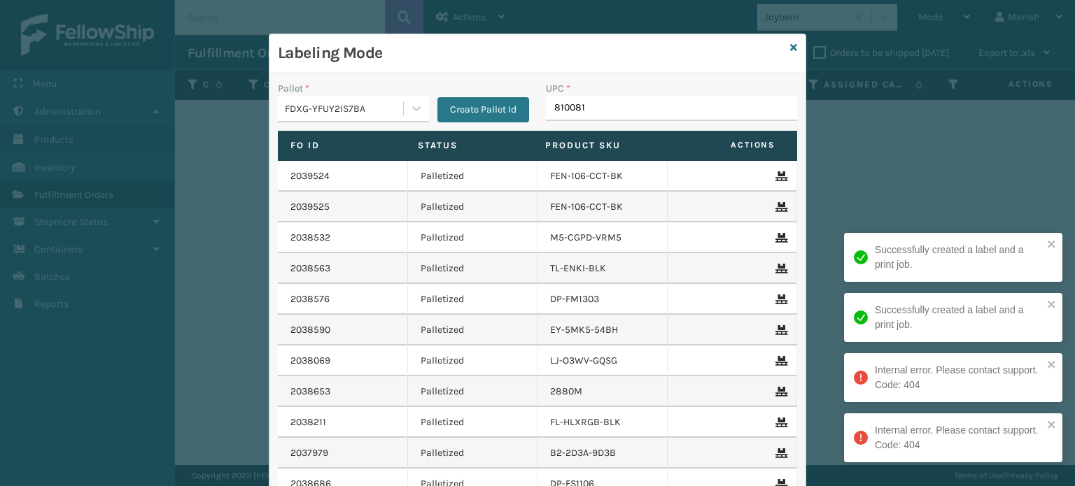
type input "8100819"
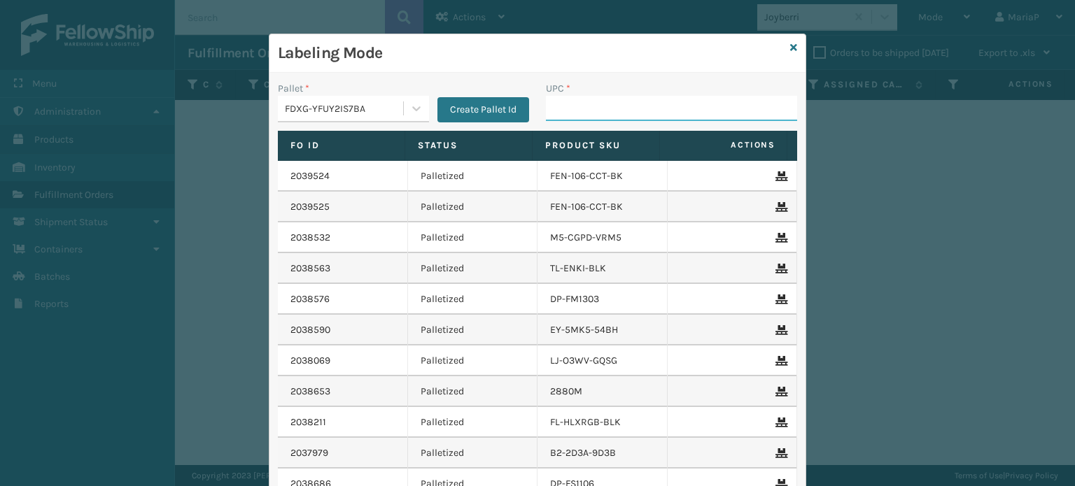
click at [676, 111] on input "UPC *" at bounding box center [671, 108] width 251 height 25
type input "GEN-AB-C-SC"
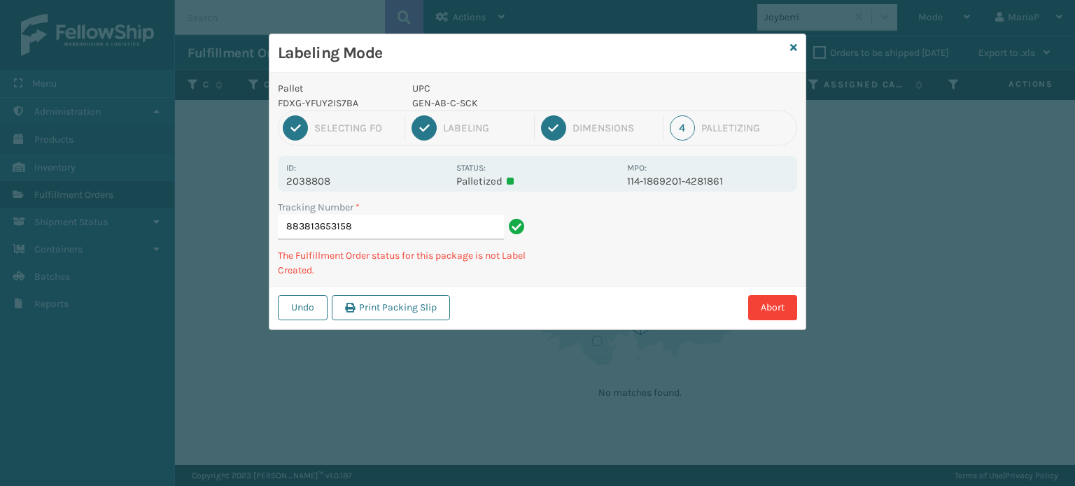
type input "8838136531589"
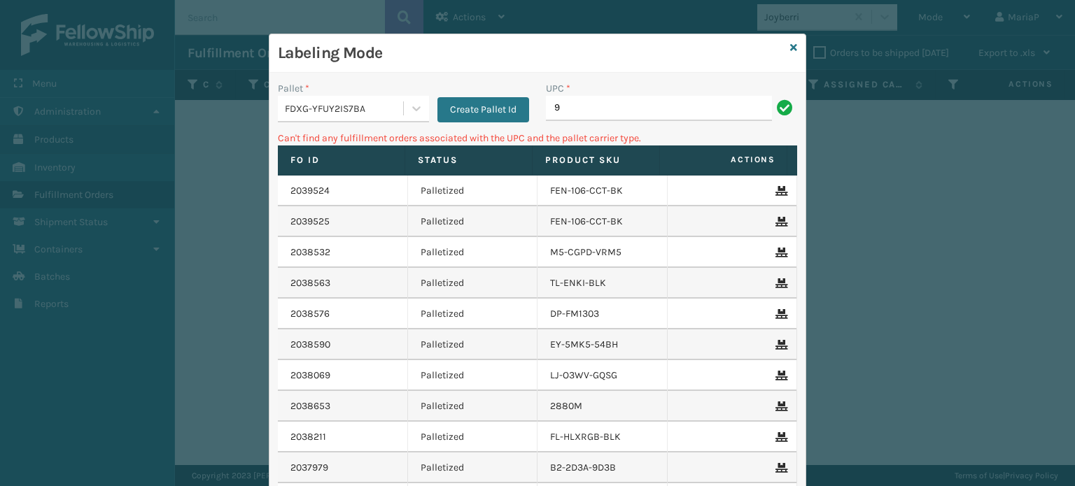
click at [591, 106] on input "9" at bounding box center [659, 108] width 226 height 25
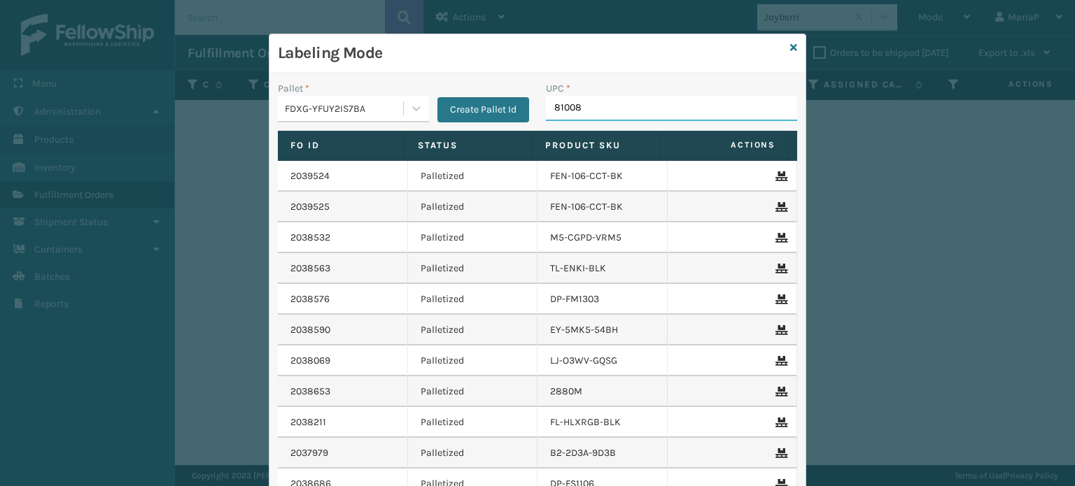
type input "810081"
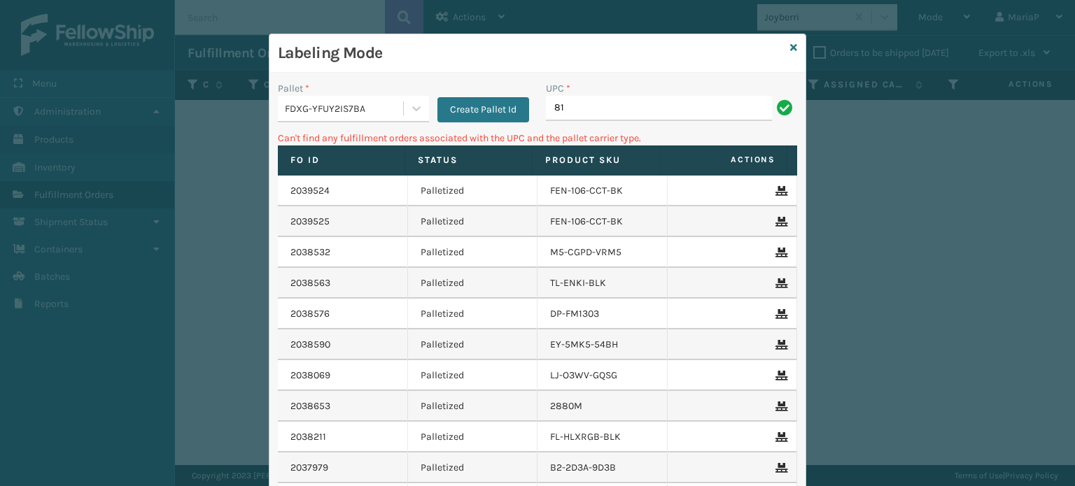
type input "8"
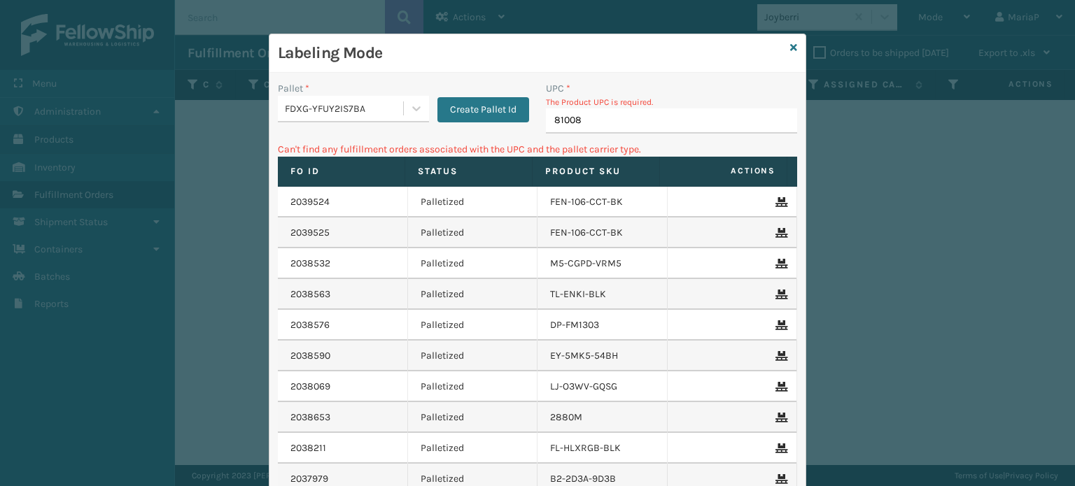
type input "810081"
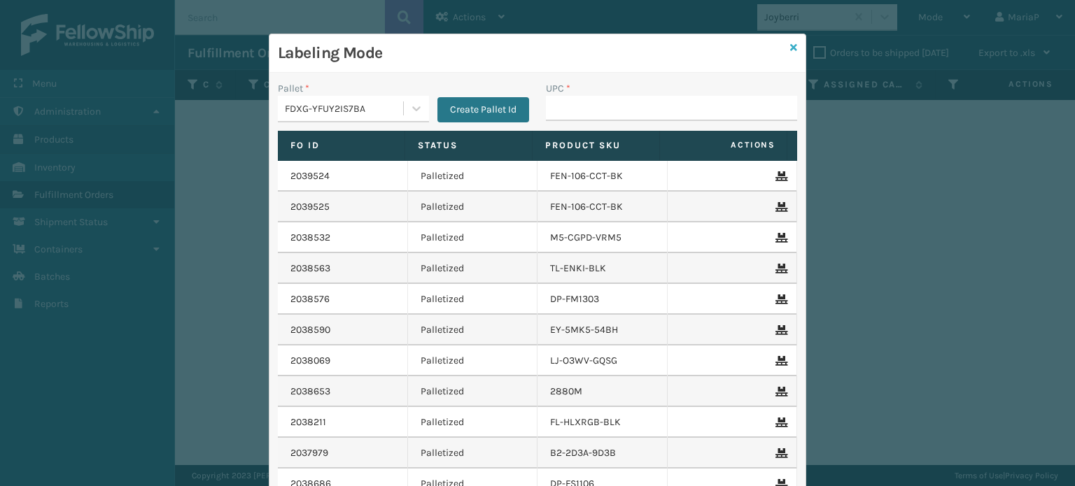
click at [790, 43] on icon at bounding box center [793, 48] width 7 height 10
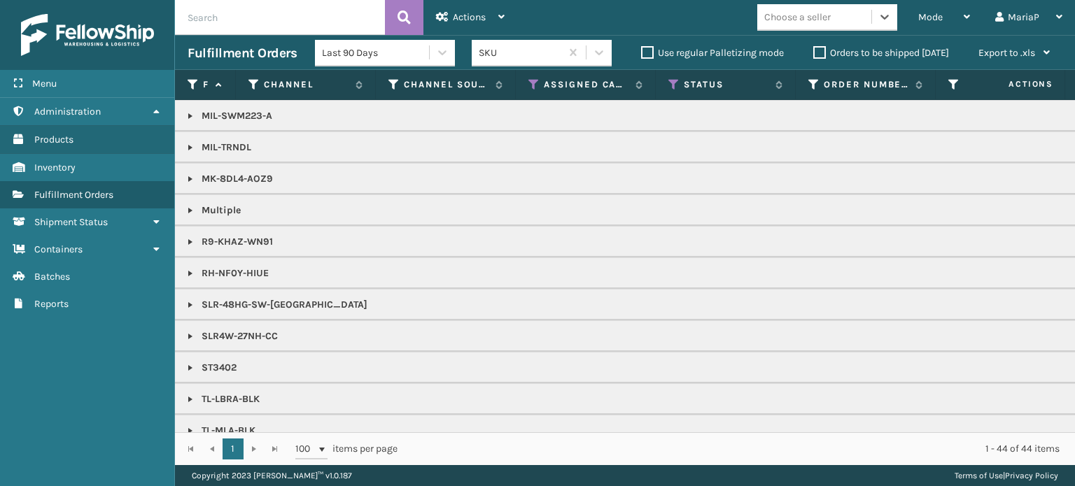
scroll to position [617, 0]
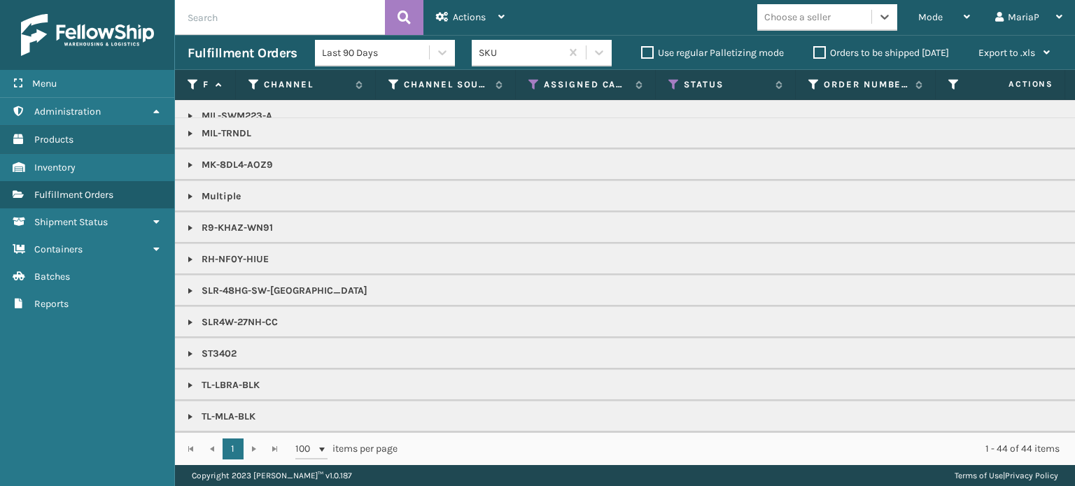
click at [187, 349] on link at bounding box center [190, 354] width 11 height 11
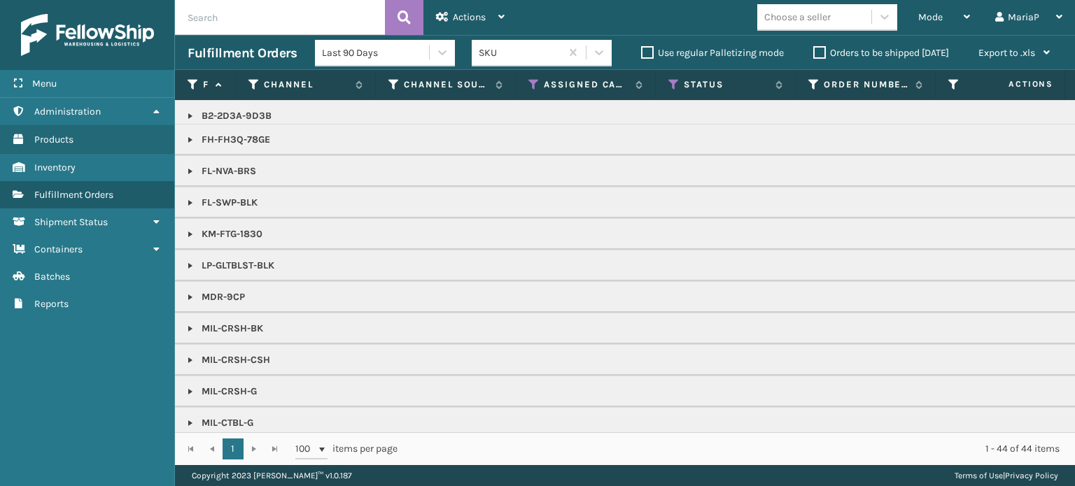
click at [190, 262] on link at bounding box center [190, 265] width 11 height 11
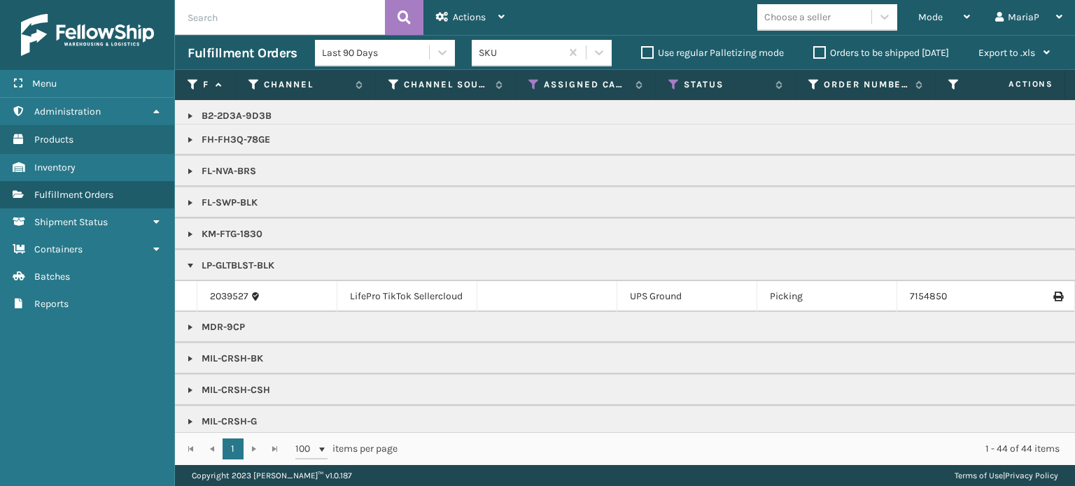
click at [188, 324] on link at bounding box center [190, 327] width 11 height 11
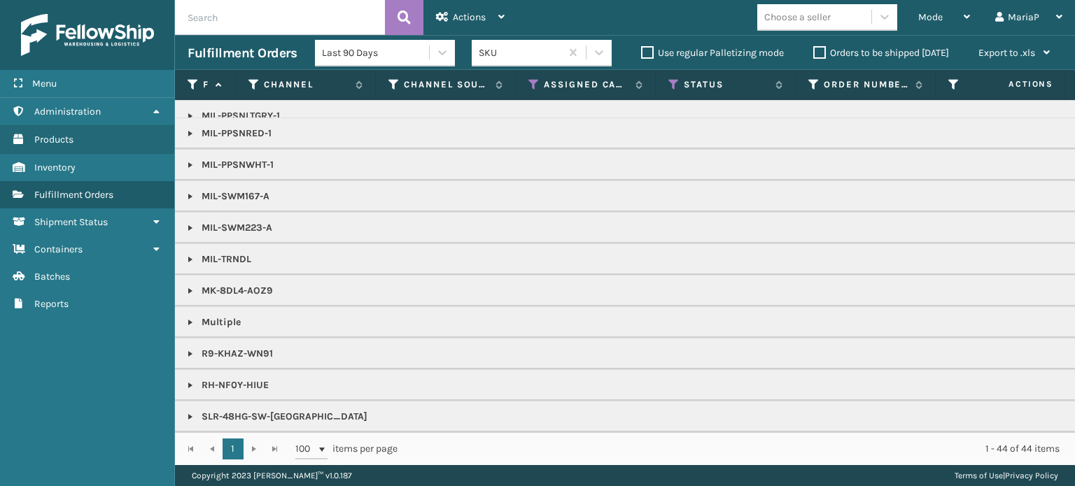
scroll to position [736, 0]
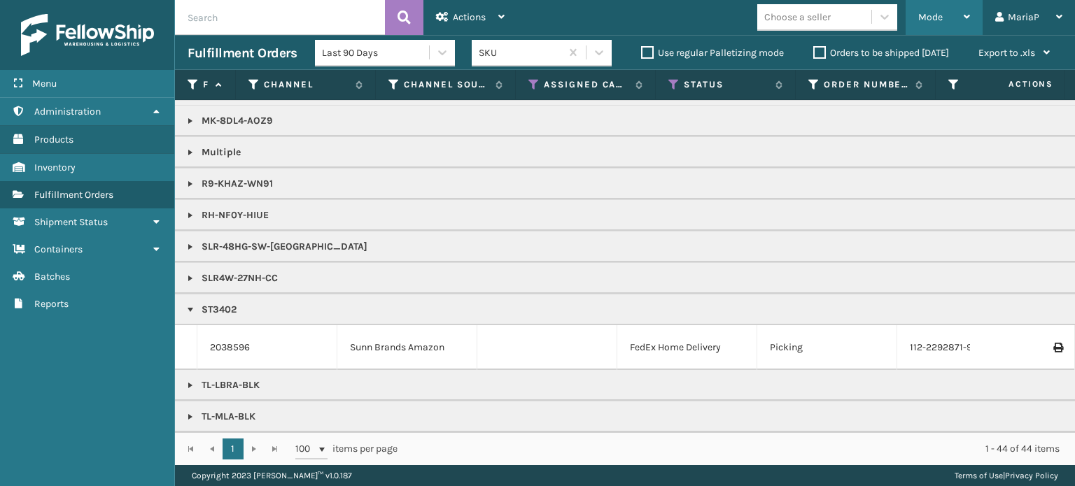
click at [940, 8] on div "Mode" at bounding box center [944, 17] width 52 height 35
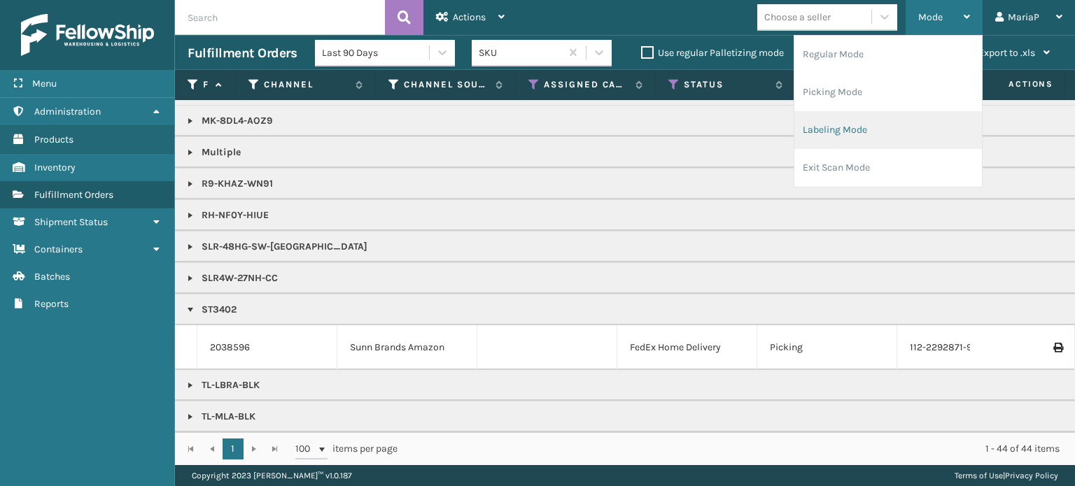
click at [871, 120] on li "Labeling Mode" at bounding box center [888, 130] width 188 height 38
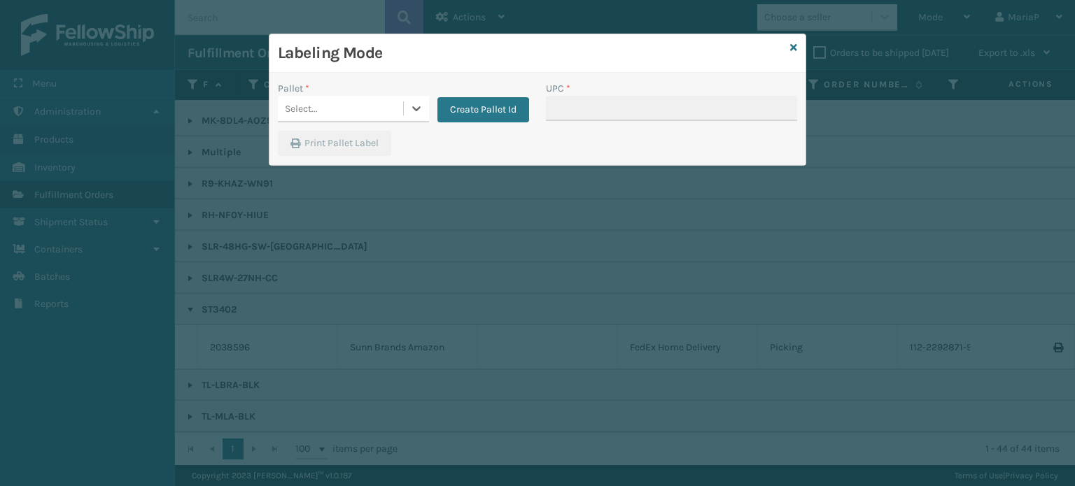
click at [328, 111] on div "Select..." at bounding box center [340, 108] width 125 height 23
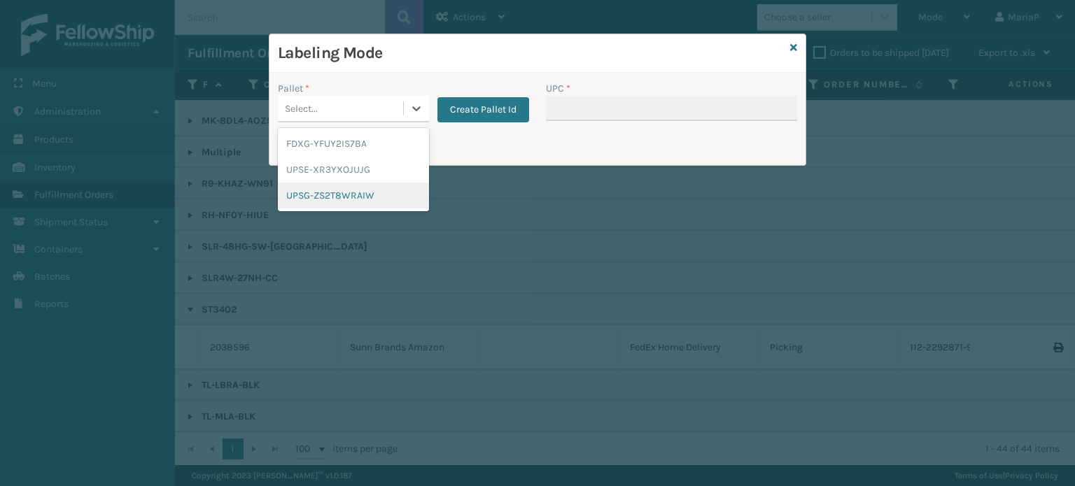
drag, startPoint x: 358, startPoint y: 197, endPoint x: 525, endPoint y: 127, distance: 181.0
click at [358, 197] on div "UPSG-ZS2T8WRAIW" at bounding box center [353, 196] width 151 height 26
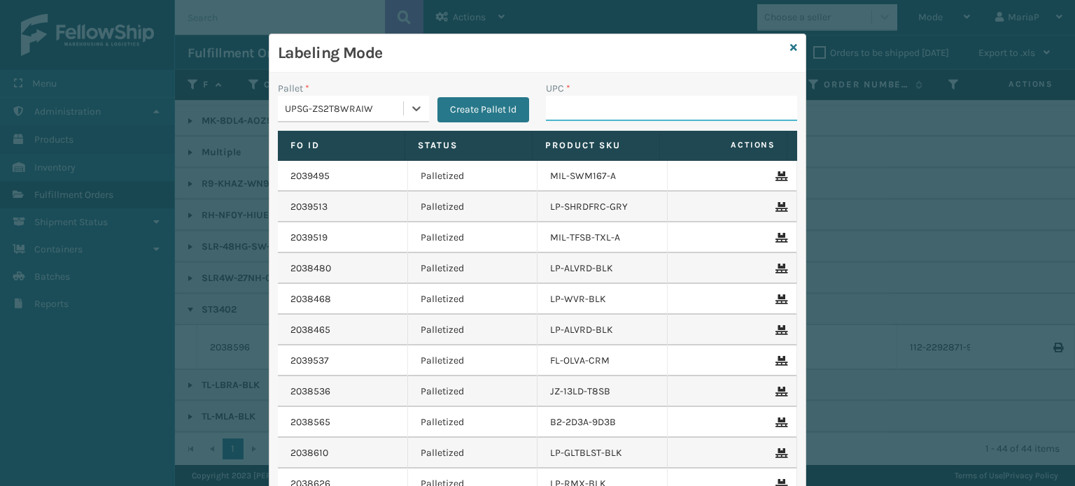
click at [570, 109] on input "UPC *" at bounding box center [671, 108] width 251 height 25
drag, startPoint x: 612, startPoint y: 105, endPoint x: 615, endPoint y: 116, distance: 11.4
click at [613, 105] on input "[DOMAIN_NAME]" at bounding box center [659, 108] width 226 height 25
type input "LP-GLTBLST-BlK"
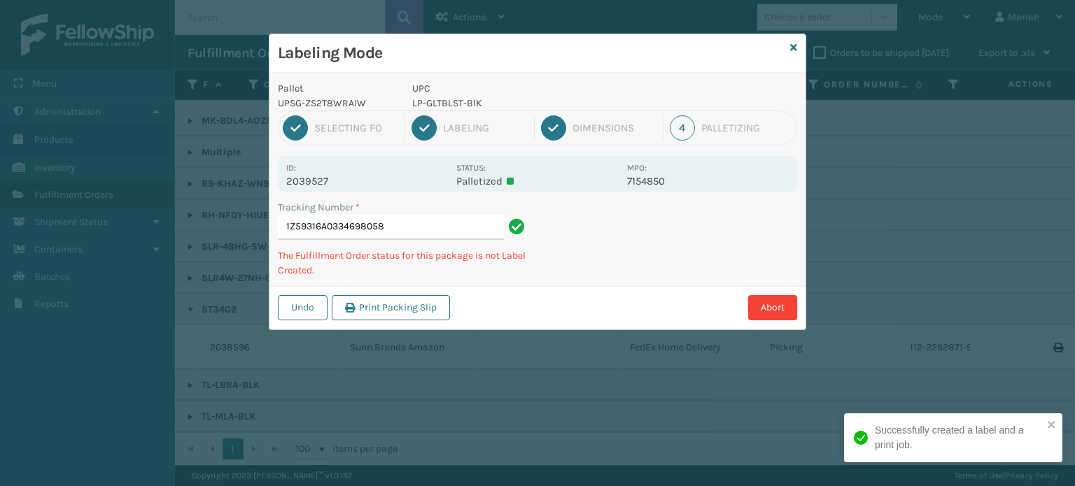
type input "1Z59316A0334698058."
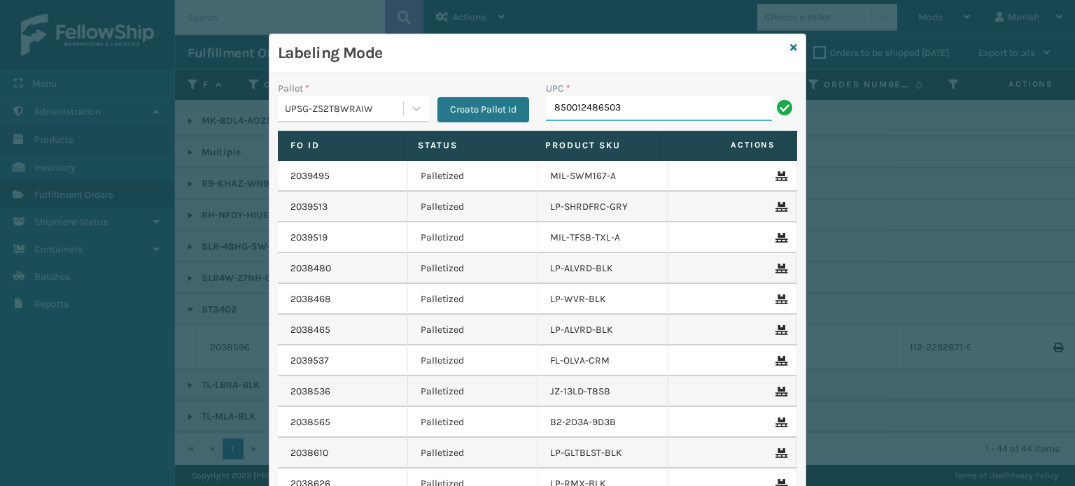
type input "850012486503"
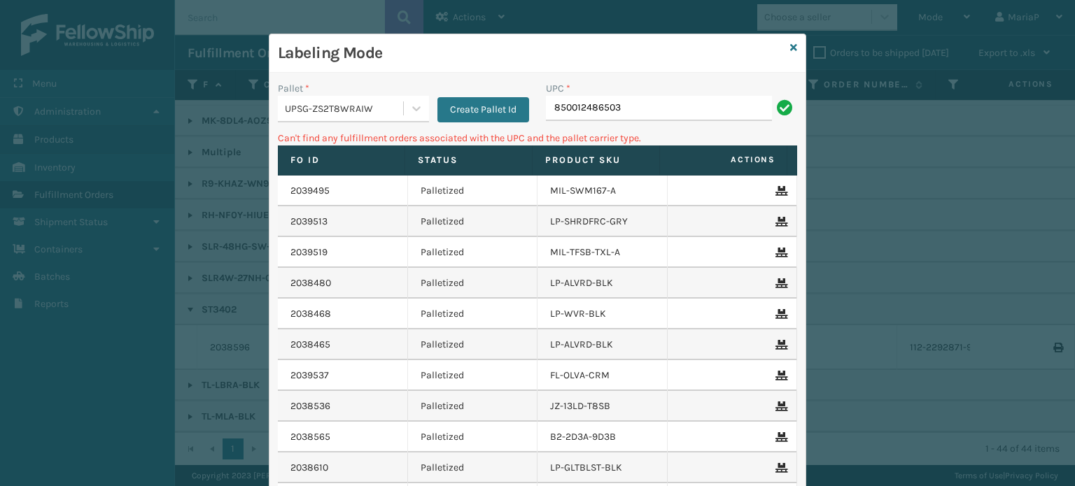
click at [344, 104] on div "UPSG-ZS2T8WRAIW" at bounding box center [345, 108] width 120 height 15
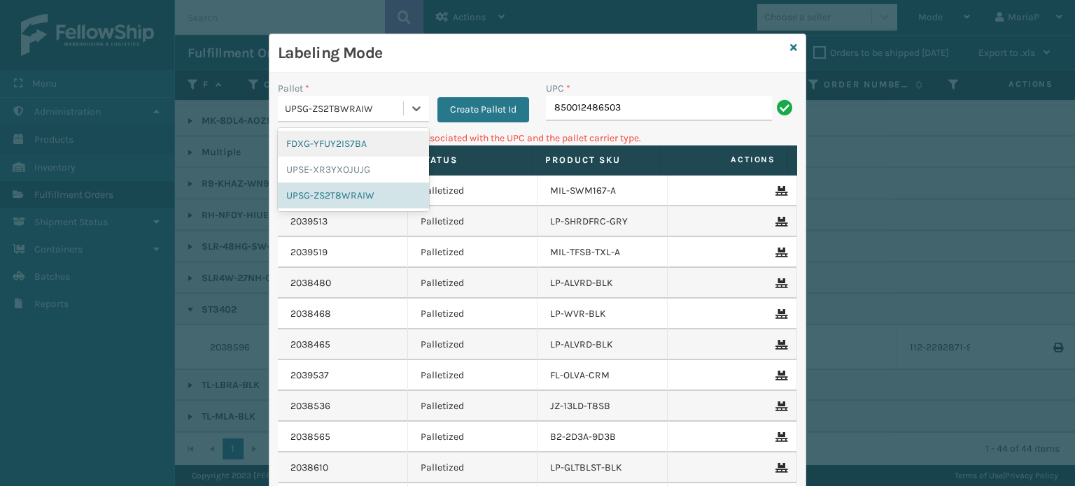
drag, startPoint x: 350, startPoint y: 136, endPoint x: 493, endPoint y: 109, distance: 146.1
click at [350, 136] on div "FDXG-YFUY2IS7BA" at bounding box center [353, 144] width 151 height 26
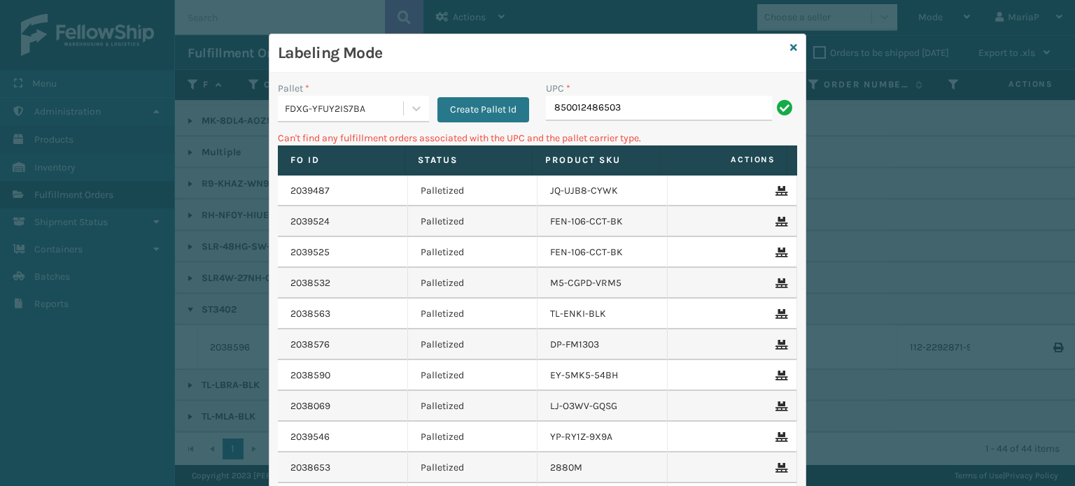
click at [657, 92] on div "UPC *" at bounding box center [671, 88] width 251 height 15
click at [655, 101] on input "850012486503" at bounding box center [659, 108] width 226 height 25
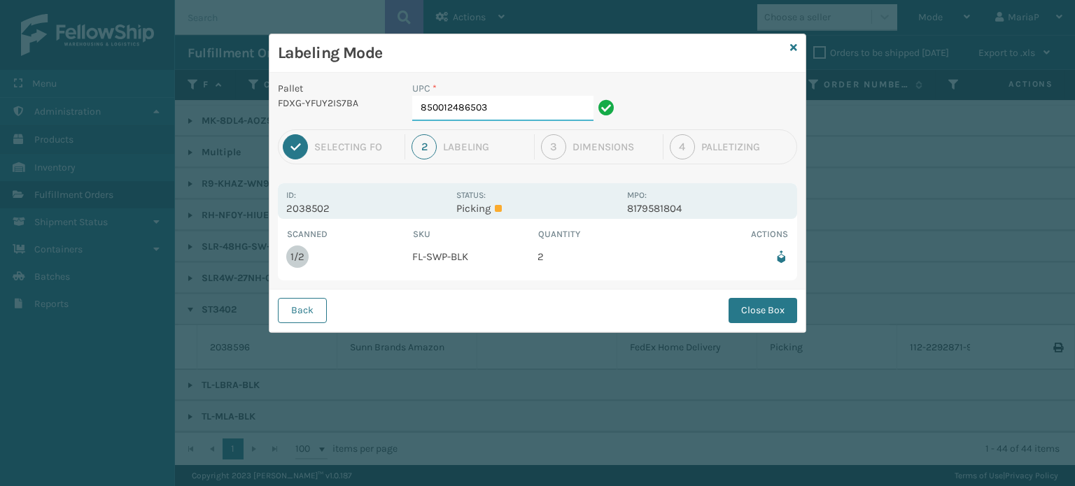
click at [571, 114] on input "850012486503" at bounding box center [502, 108] width 181 height 25
click at [782, 305] on button "Close Box" at bounding box center [763, 310] width 69 height 25
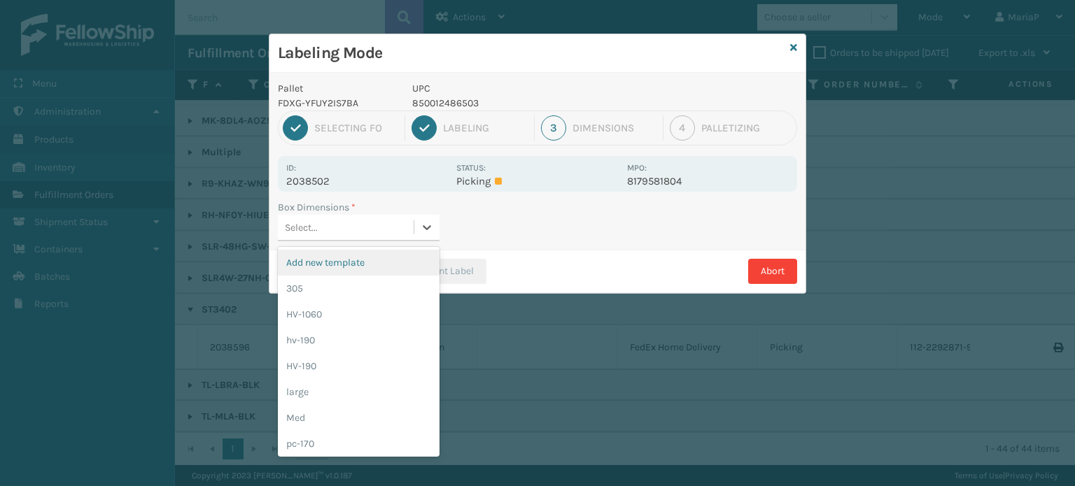
click at [399, 230] on div "Select..." at bounding box center [346, 227] width 136 height 23
type input "med"
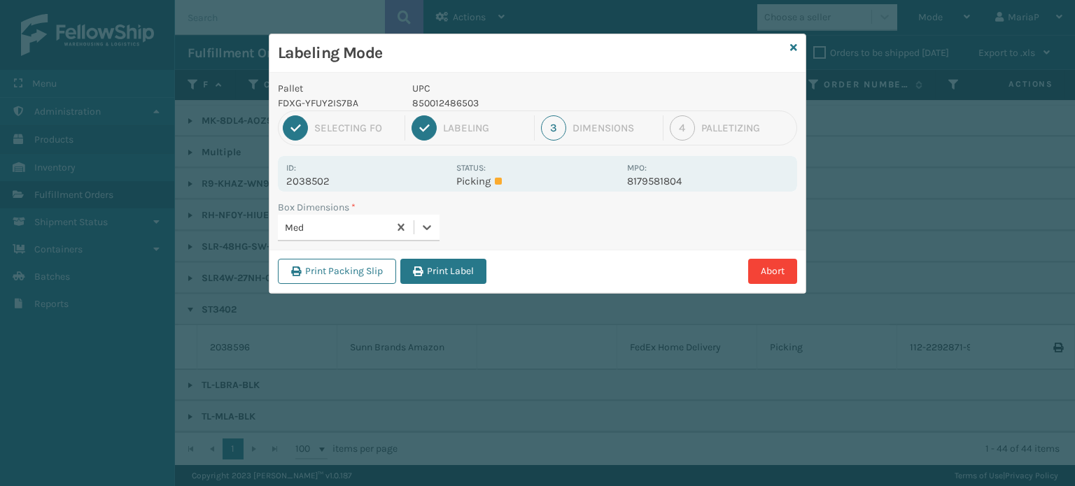
click at [433, 268] on button "Print Label" at bounding box center [443, 271] width 86 height 25
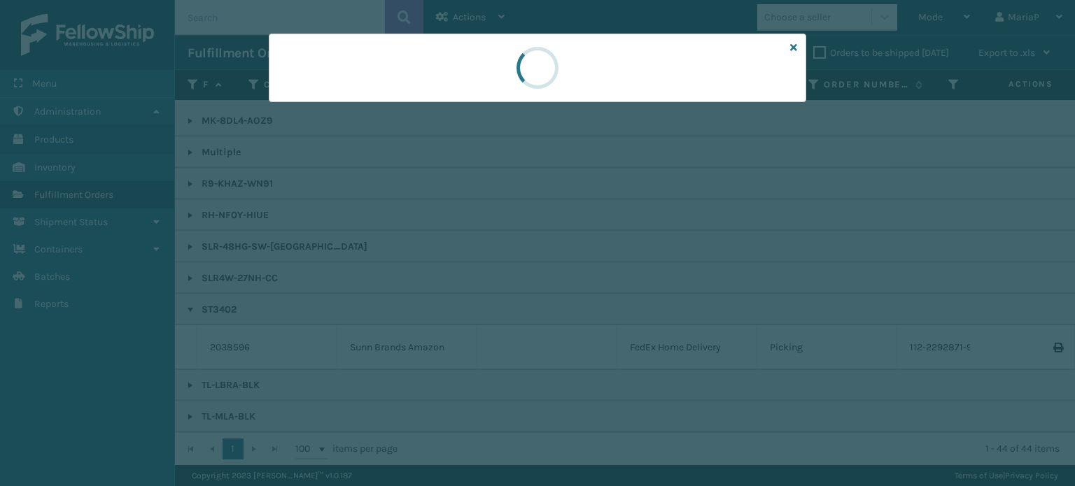
click at [434, 268] on div at bounding box center [537, 243] width 1075 height 486
drag, startPoint x: 435, startPoint y: 268, endPoint x: 446, endPoint y: 263, distance: 11.6
click at [438, 267] on div at bounding box center [537, 243] width 1075 height 486
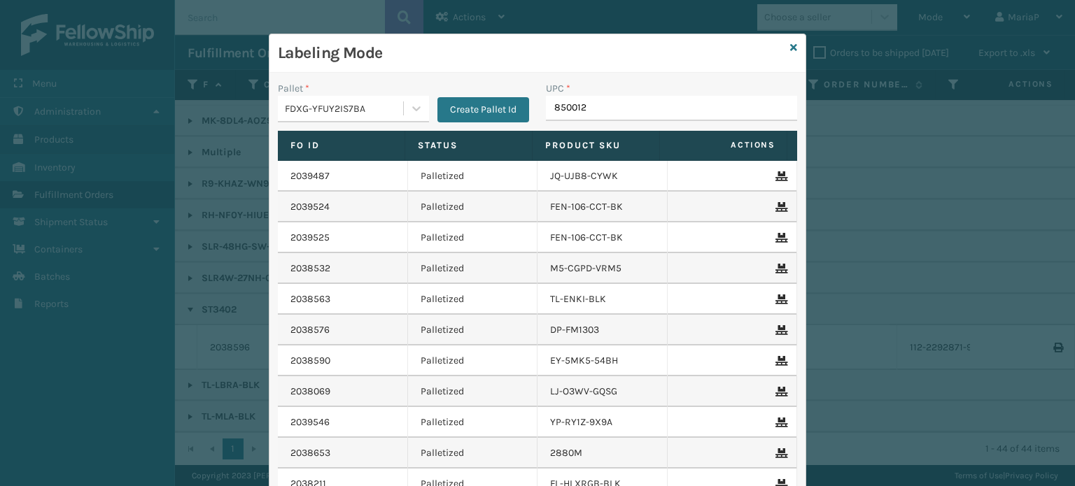
type input "8500124"
type input "85001"
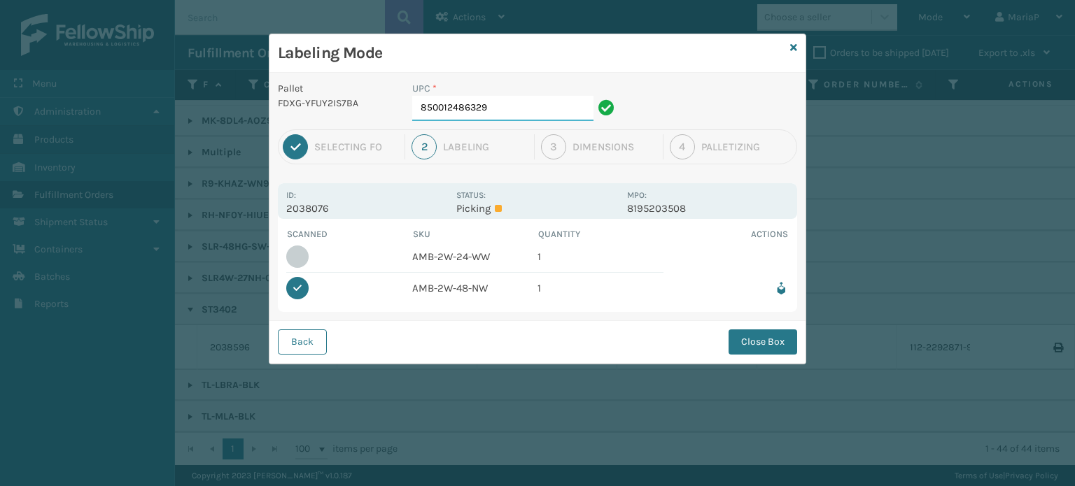
click at [533, 114] on input "850012486329" at bounding box center [502, 108] width 181 height 25
type input "850004456569"
click at [785, 336] on button "Close Box" at bounding box center [763, 342] width 69 height 25
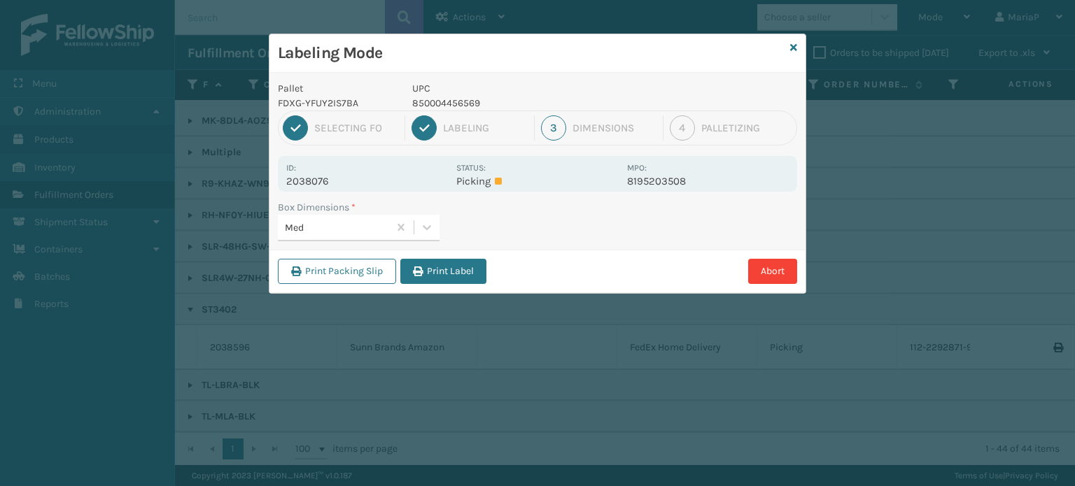
click at [426, 268] on button "Print Label" at bounding box center [443, 271] width 86 height 25
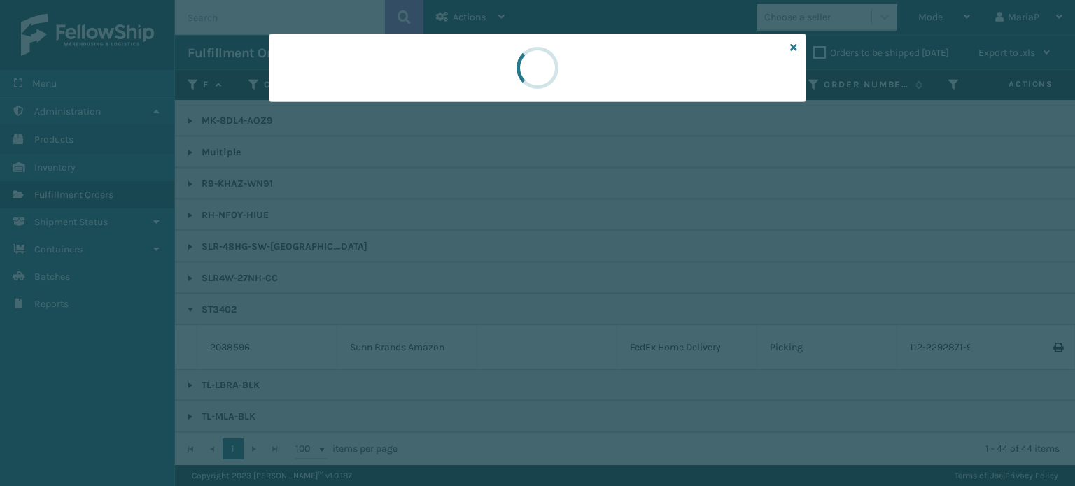
drag, startPoint x: 428, startPoint y: 267, endPoint x: 445, endPoint y: 275, distance: 19.1
click at [432, 266] on div at bounding box center [537, 243] width 1075 height 486
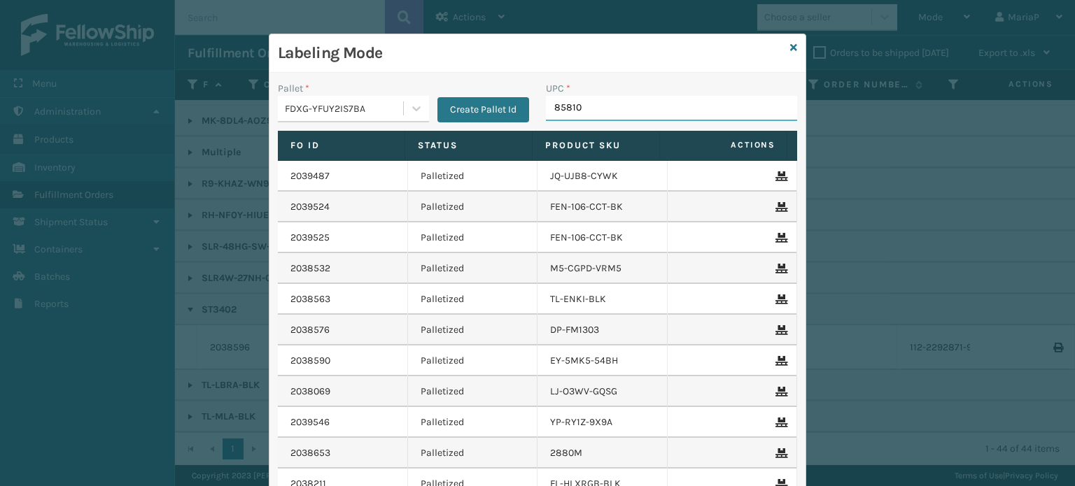
type input "858100"
type input "8581"
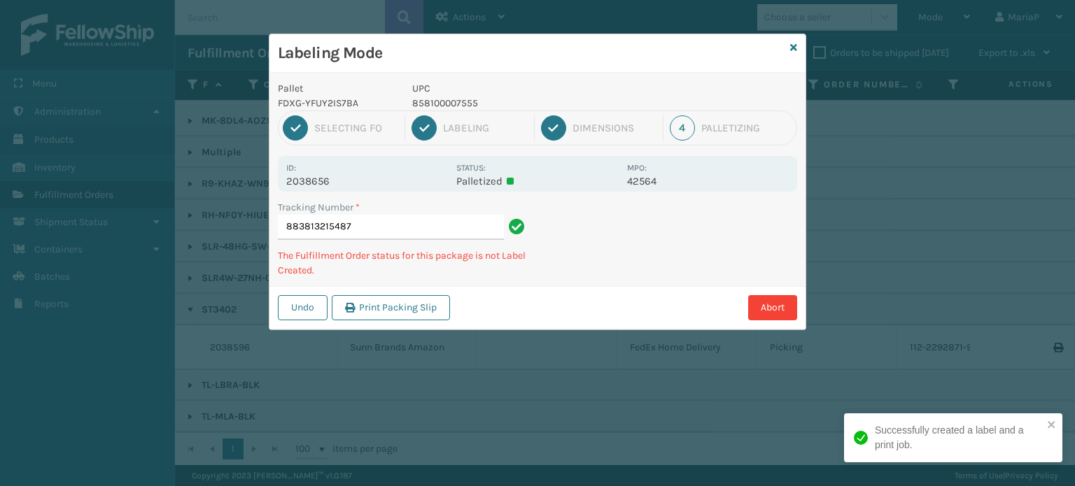
click at [435, 106] on p "858100007555" at bounding box center [515, 103] width 206 height 15
click at [434, 106] on p "858100007555" at bounding box center [515, 103] width 206 height 15
copy p "858100007555"
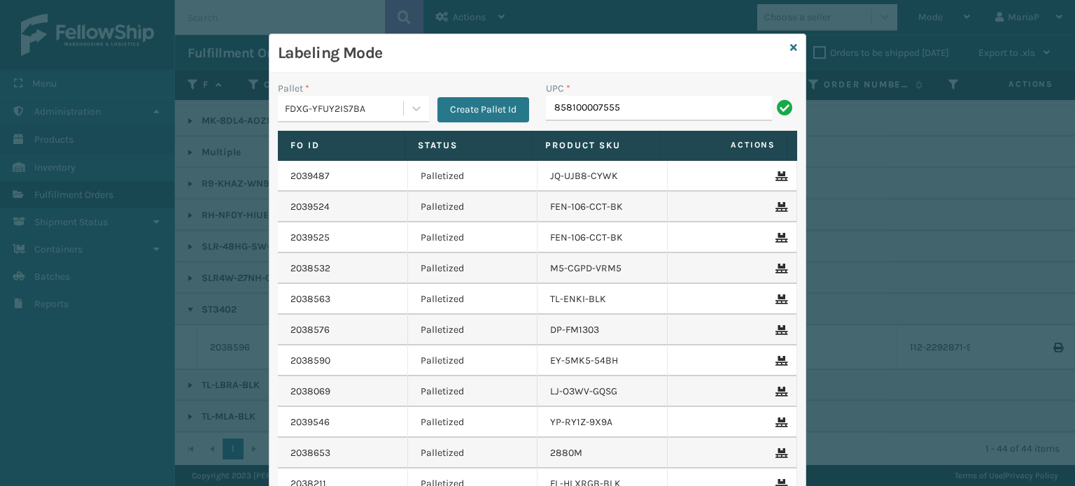
type input "858100007555"
click at [641, 111] on input "858100007555" at bounding box center [659, 108] width 226 height 25
type input "850012486640"
type input "8581000"
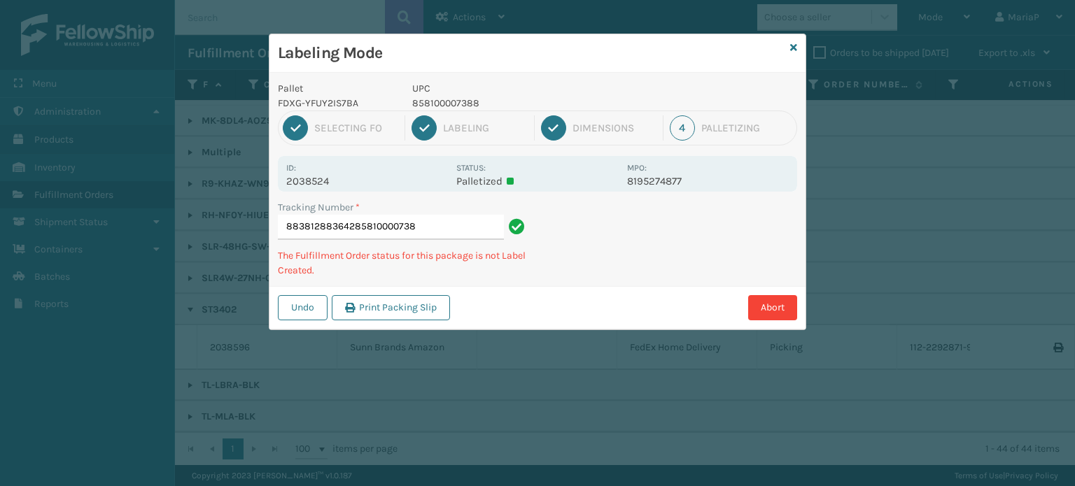
type input "883812883642858100007388"
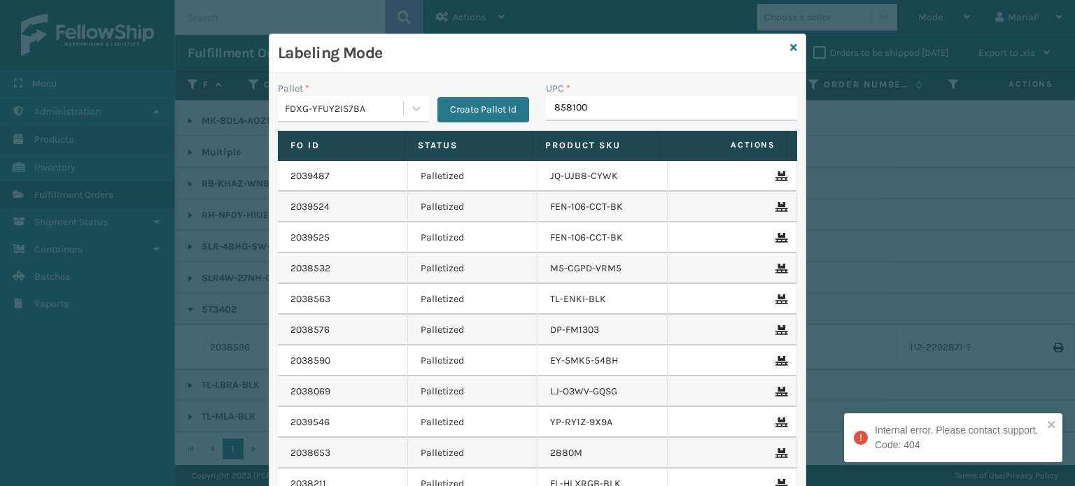
type input "8581000"
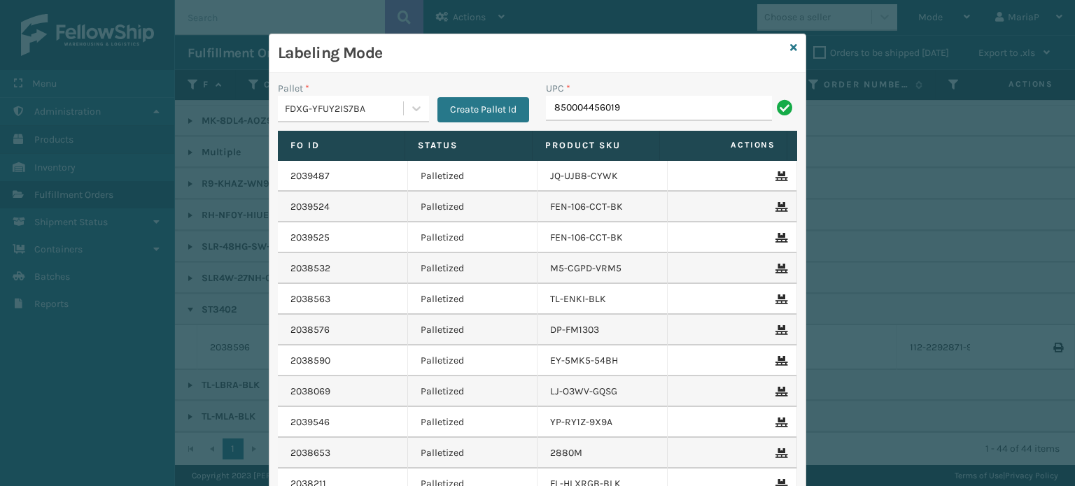
type input "850004456019"
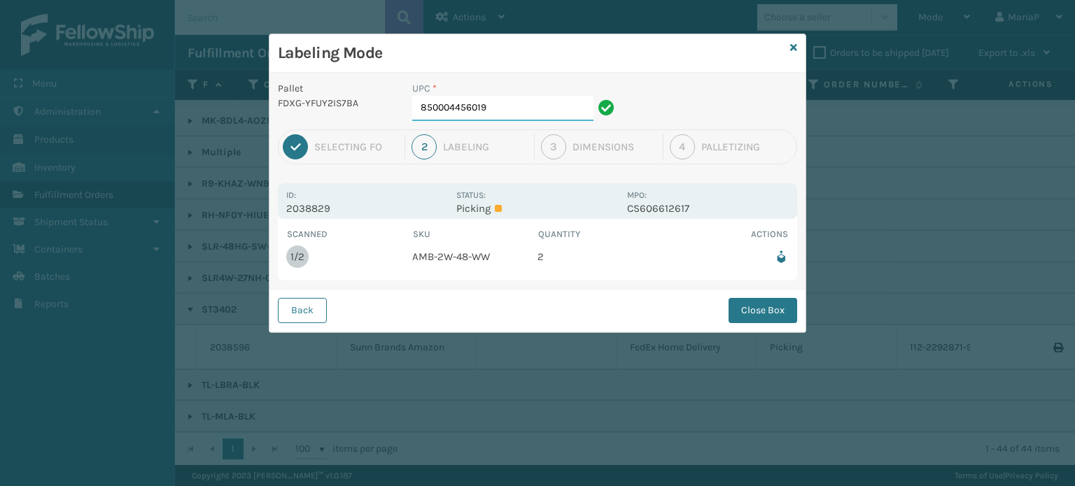
click at [517, 108] on input "850004456019" at bounding box center [502, 108] width 181 height 25
click at [764, 307] on button "Close Box" at bounding box center [763, 310] width 69 height 25
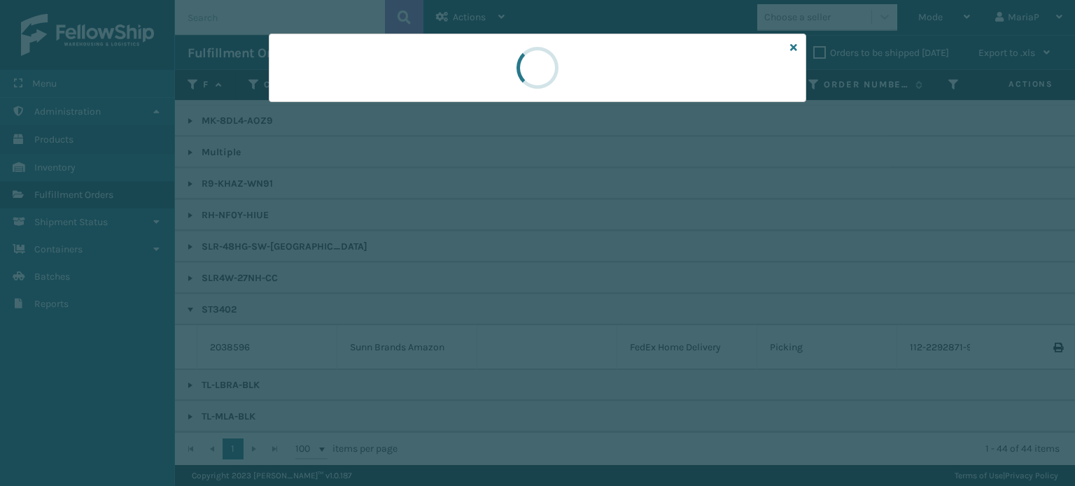
click at [764, 307] on div at bounding box center [537, 243] width 1075 height 486
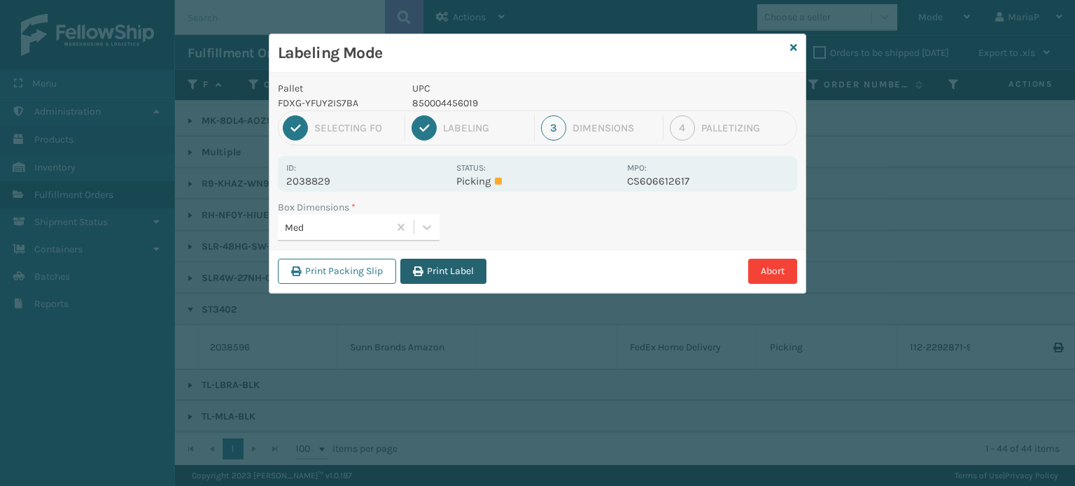
click at [462, 276] on button "Print Label" at bounding box center [443, 271] width 86 height 25
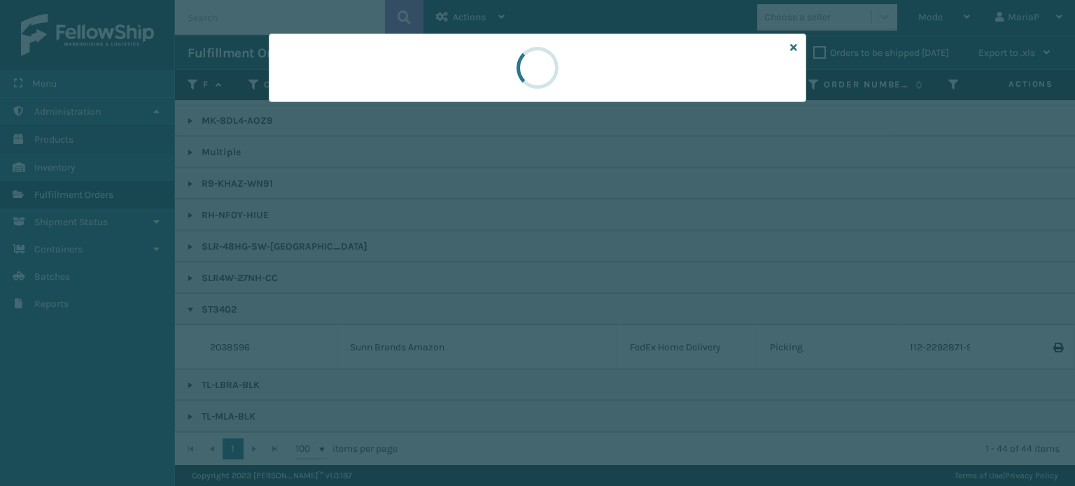
click at [462, 276] on div at bounding box center [537, 243] width 1075 height 486
click at [464, 276] on div at bounding box center [537, 243] width 1075 height 486
click at [465, 276] on div at bounding box center [537, 243] width 1075 height 486
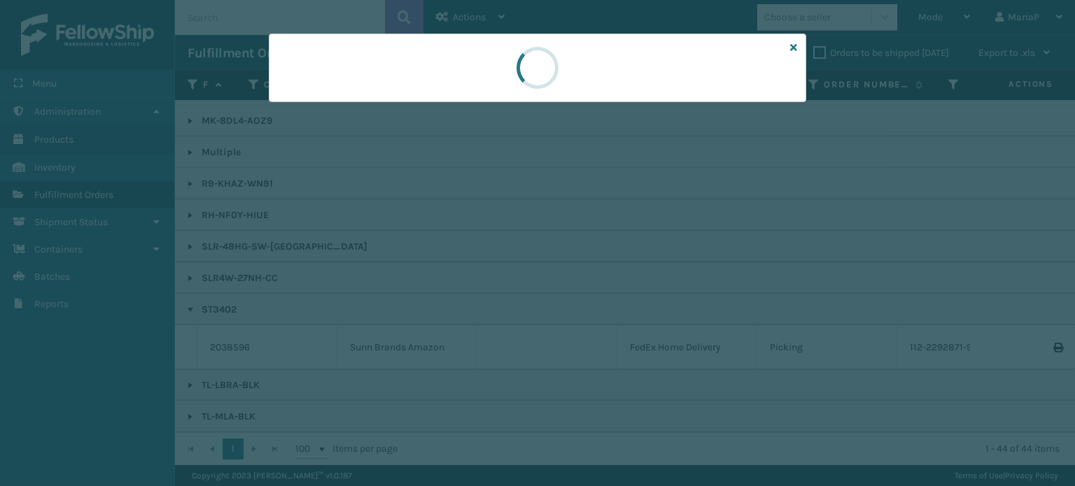
click at [468, 275] on div at bounding box center [537, 243] width 1075 height 486
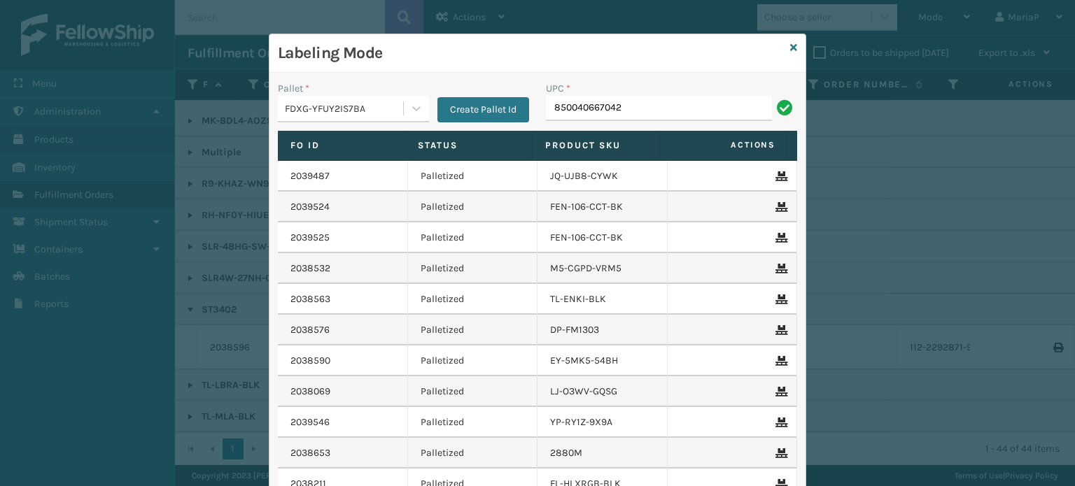
type input "850040667042"
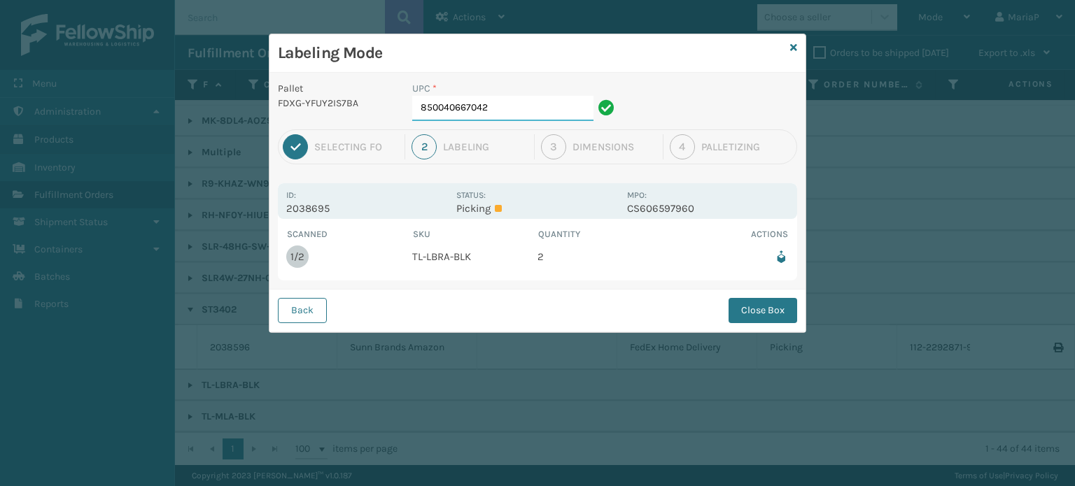
click at [526, 97] on input "850040667042" at bounding box center [502, 108] width 181 height 25
drag, startPoint x: 762, startPoint y: 302, endPoint x: 708, endPoint y: 311, distance: 54.1
click at [762, 302] on button "Close Box" at bounding box center [763, 310] width 69 height 25
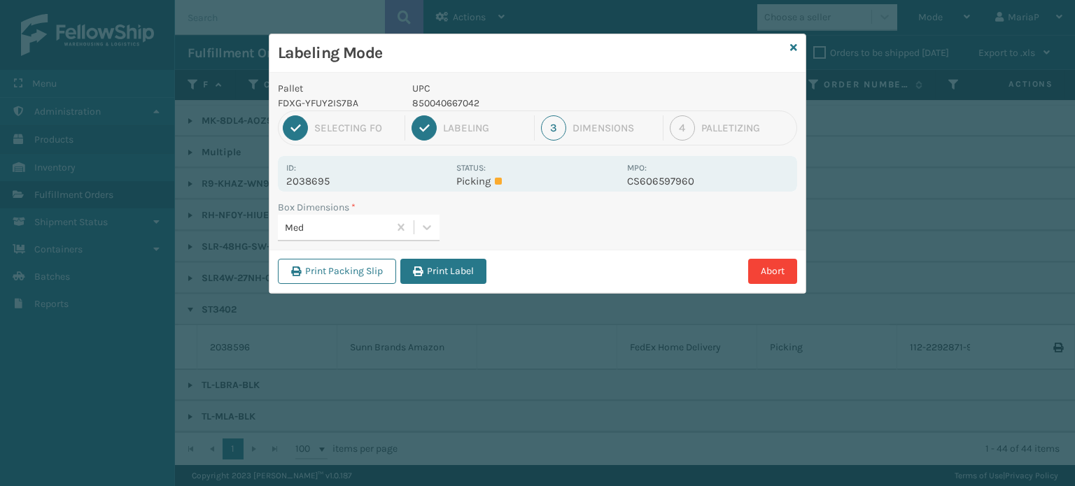
click at [432, 275] on button "Print Label" at bounding box center [443, 271] width 86 height 25
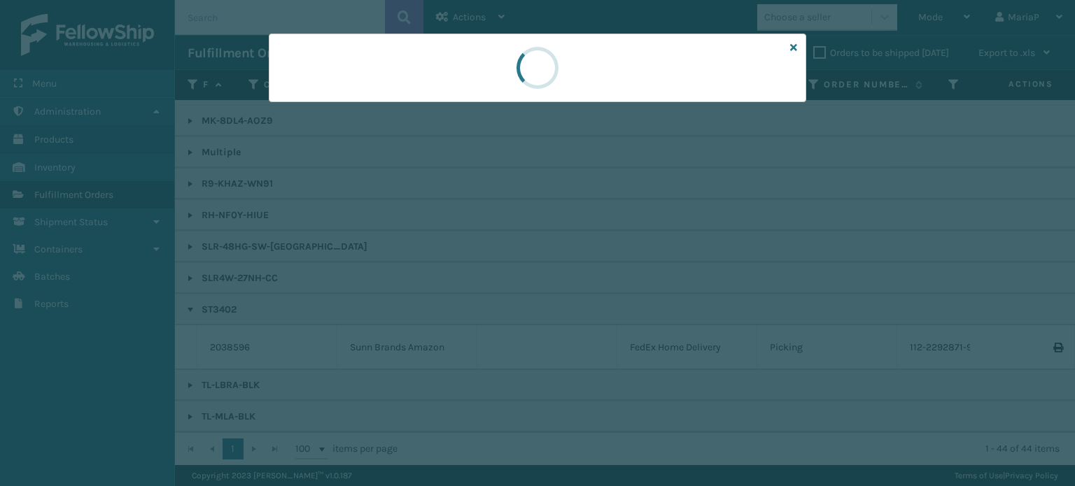
click at [435, 276] on div at bounding box center [537, 243] width 1075 height 486
click at [437, 277] on div at bounding box center [537, 243] width 1075 height 486
click at [440, 279] on div at bounding box center [537, 243] width 1075 height 486
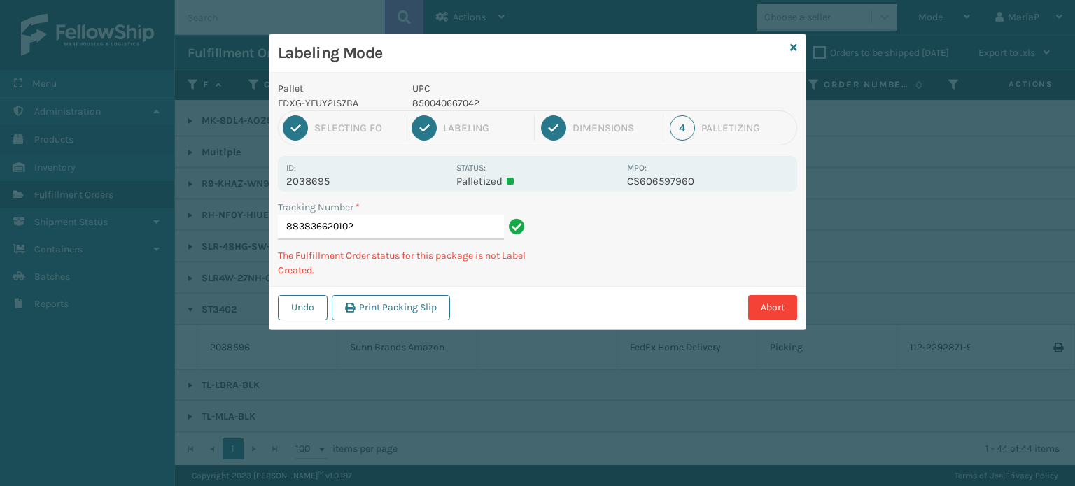
type input "8838366201028"
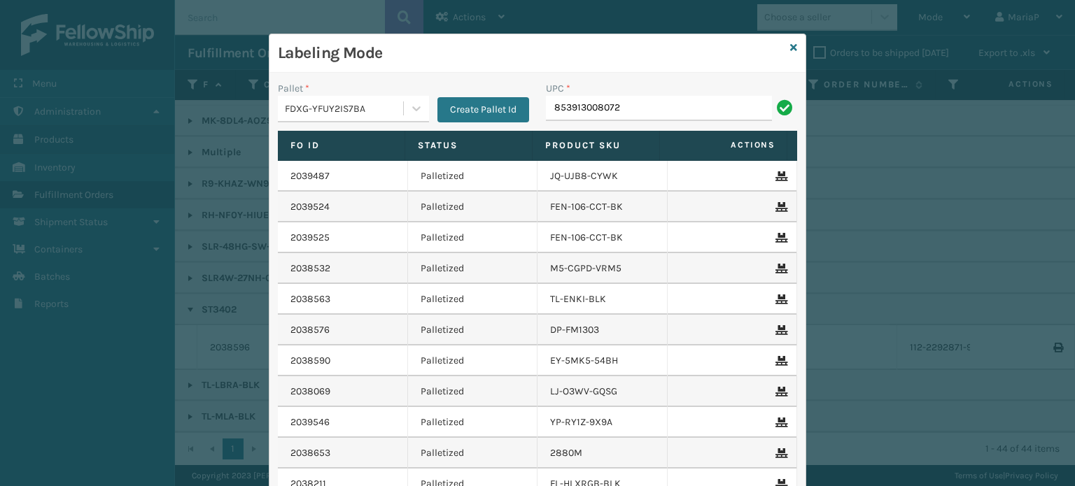
type input "853913008072"
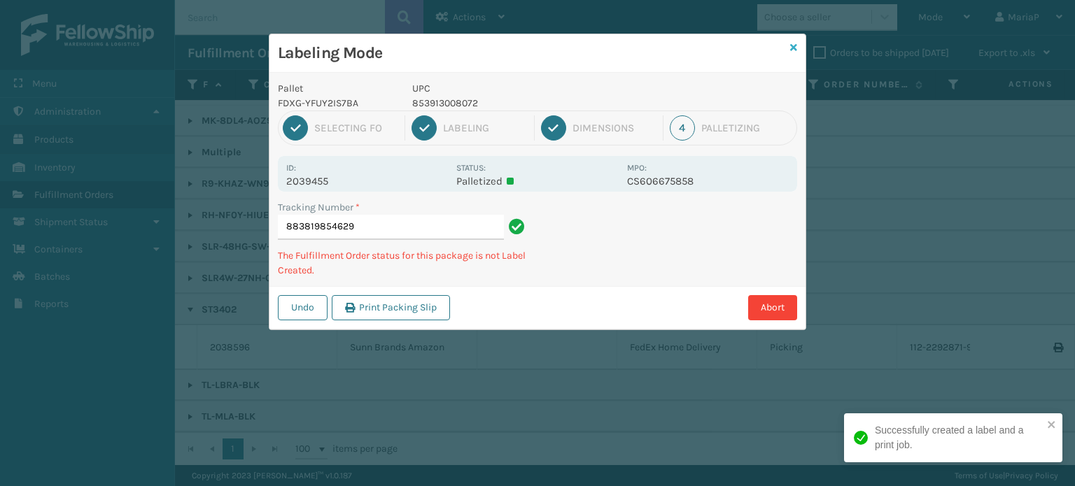
click at [792, 50] on icon at bounding box center [793, 48] width 7 height 10
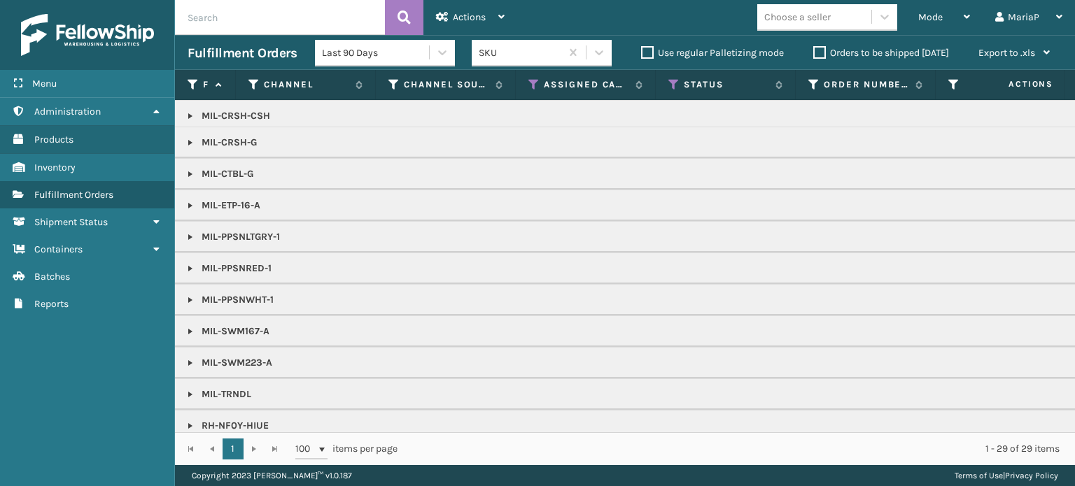
scroll to position [298, 0]
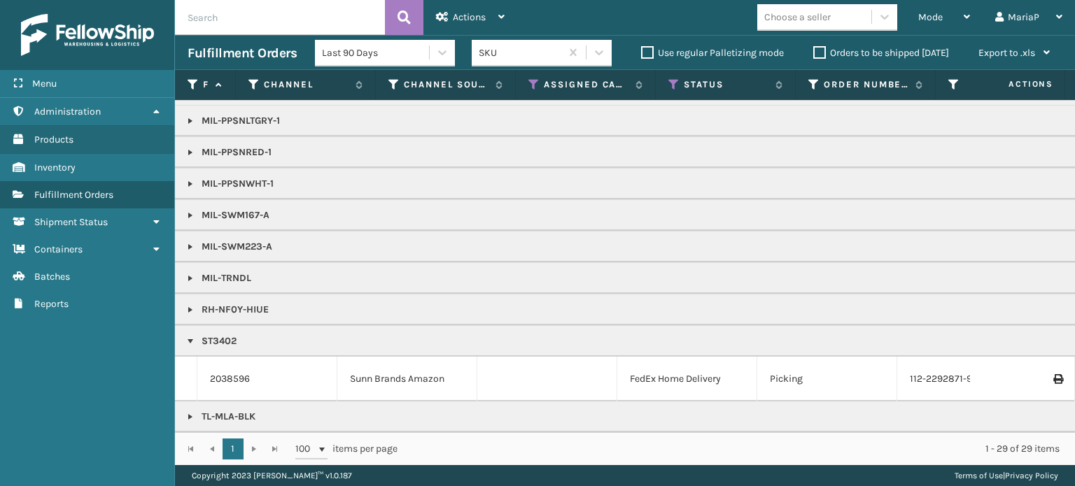
click at [190, 412] on link at bounding box center [190, 417] width 11 height 11
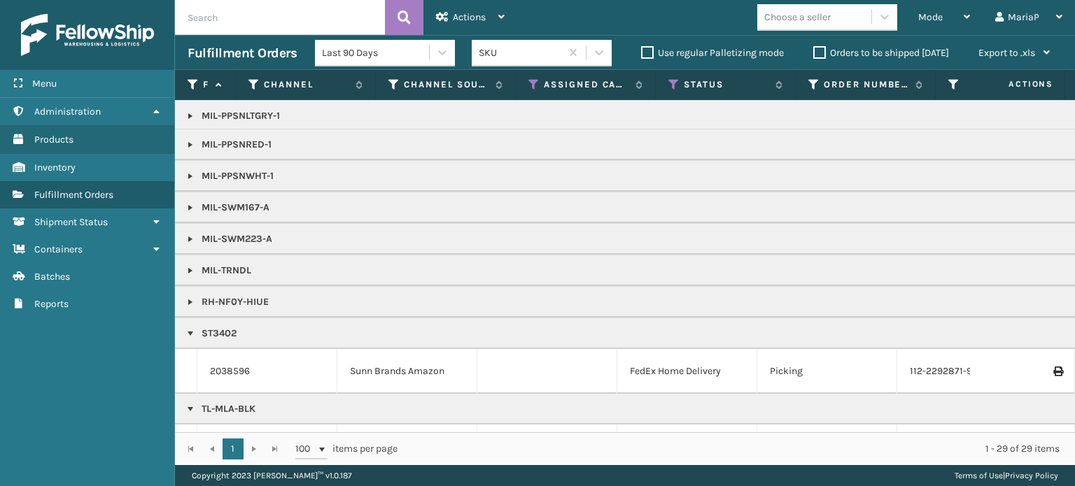
click at [825, 22] on div "Choose a seller" at bounding box center [797, 17] width 66 height 15
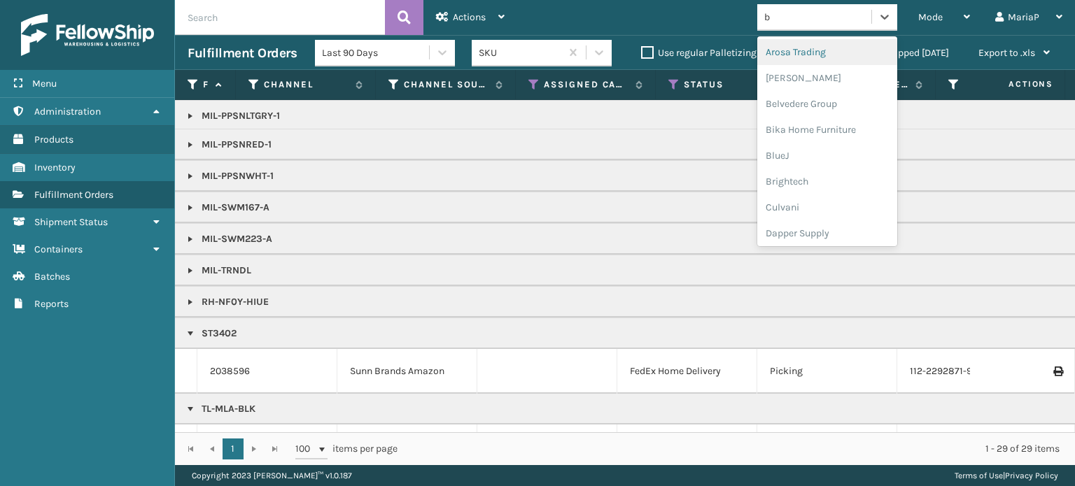
type input "br"
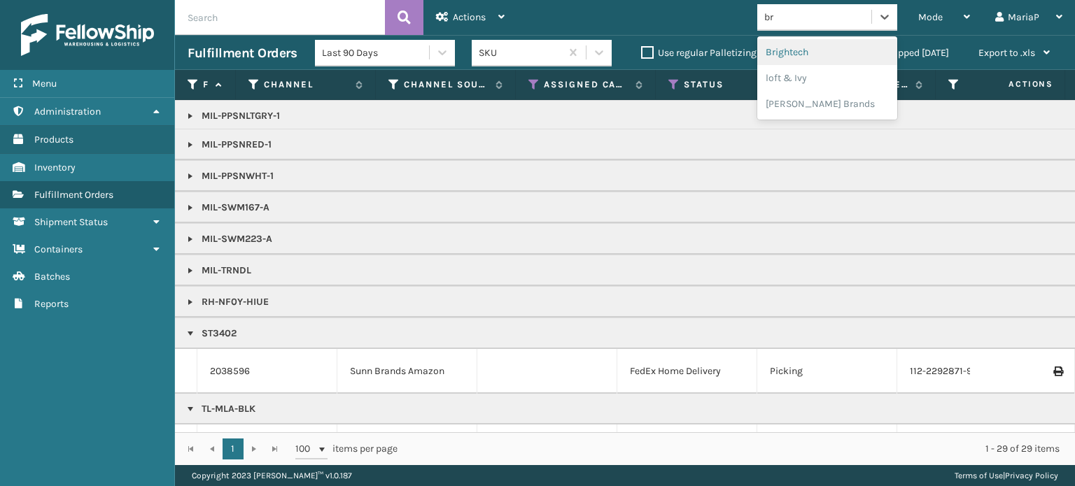
click at [832, 47] on div "Brightech" at bounding box center [827, 52] width 140 height 26
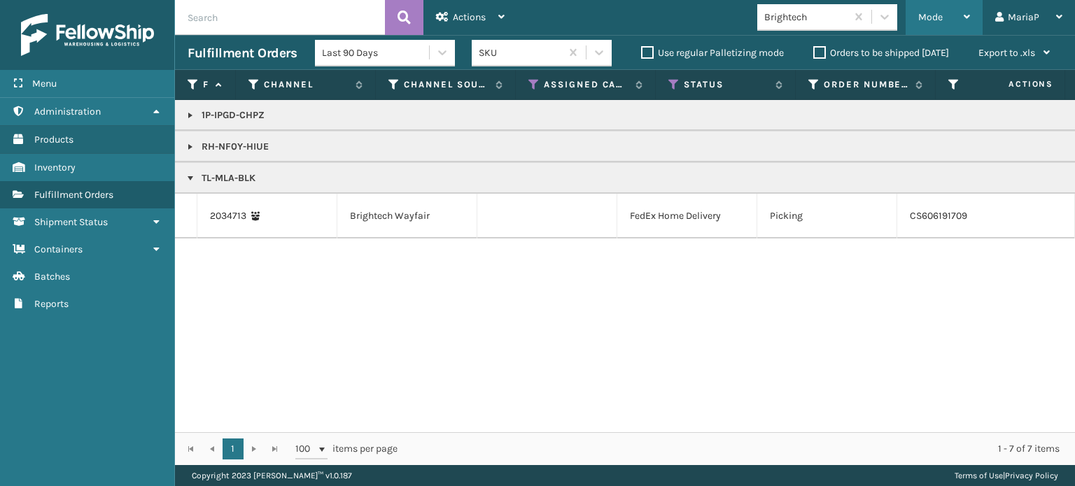
drag, startPoint x: 921, startPoint y: 20, endPoint x: 916, endPoint y: 38, distance: 18.4
click at [921, 20] on span "Mode" at bounding box center [930, 17] width 24 height 12
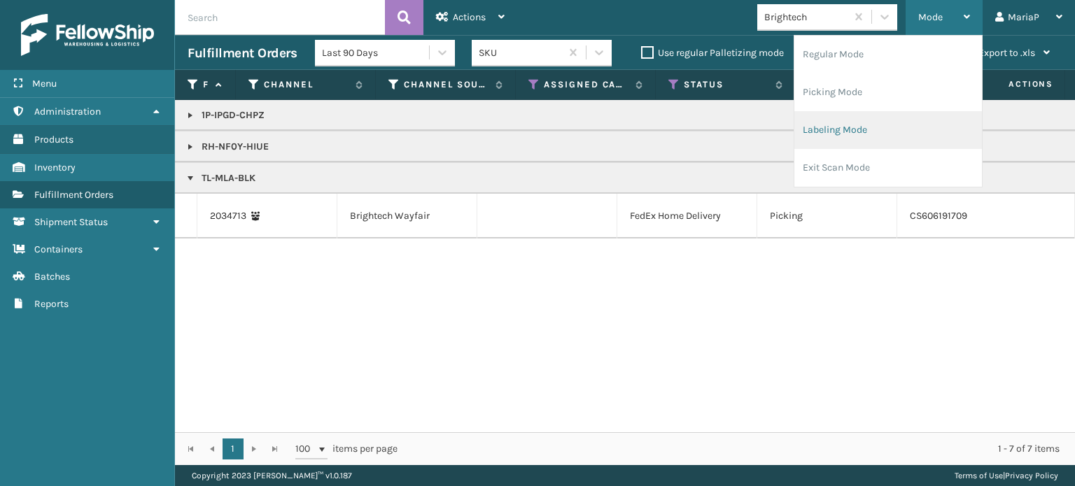
click at [883, 134] on li "Labeling Mode" at bounding box center [888, 130] width 188 height 38
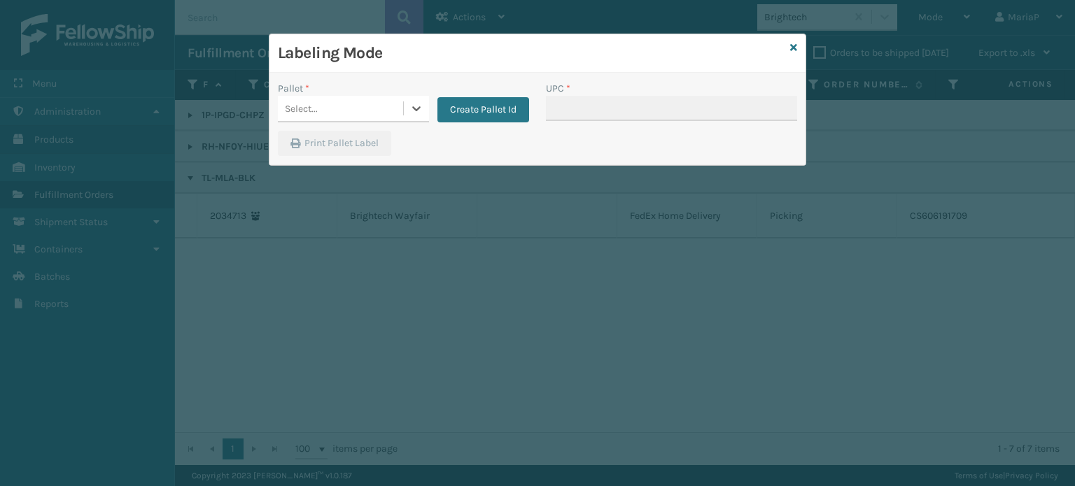
click at [347, 104] on div "Select..." at bounding box center [340, 108] width 125 height 23
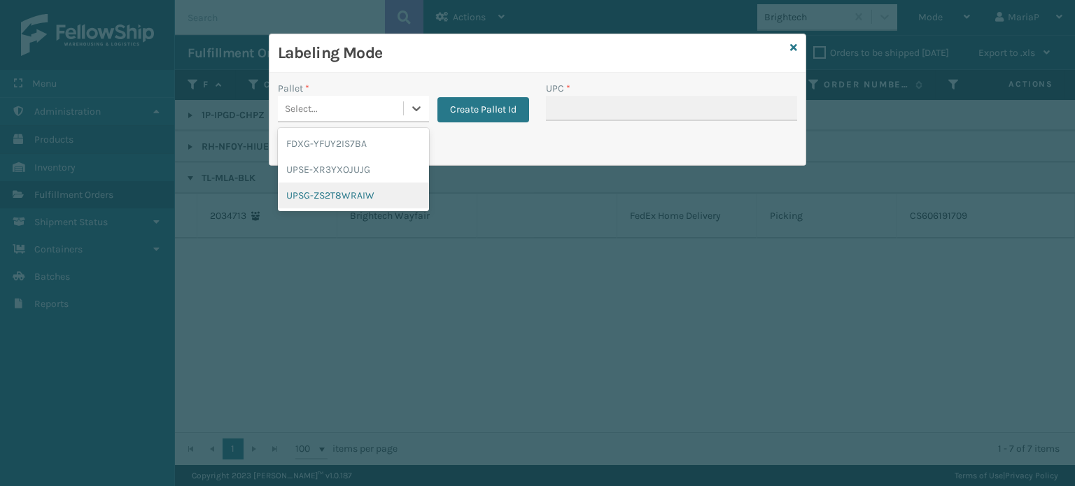
click at [338, 195] on div "UPSG-ZS2T8WRAIW" at bounding box center [353, 196] width 151 height 26
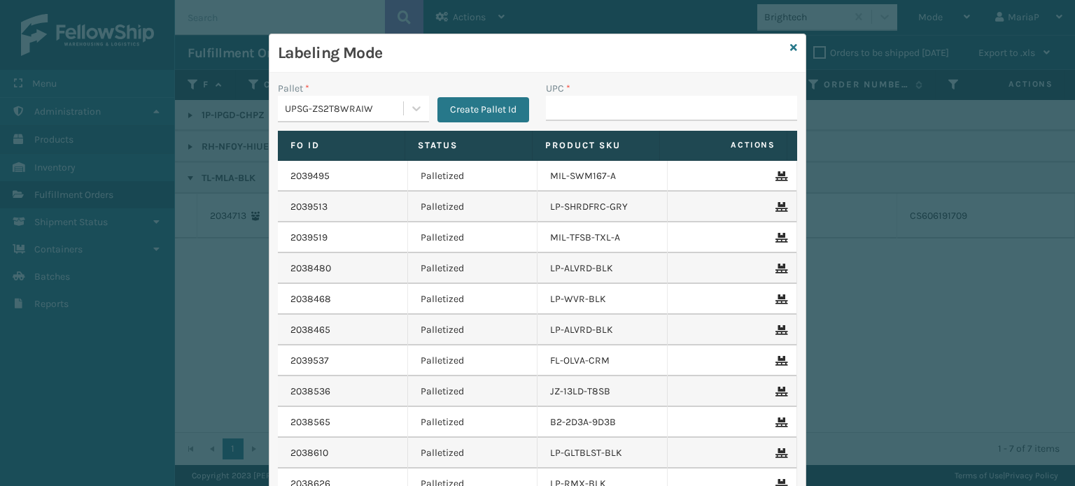
drag, startPoint x: 568, startPoint y: 122, endPoint x: 573, endPoint y: 112, distance: 11.3
click at [569, 122] on div "UPC *" at bounding box center [672, 106] width 268 height 50
click at [670, 114] on input "UPC *" at bounding box center [671, 108] width 251 height 25
type input "850012486817"
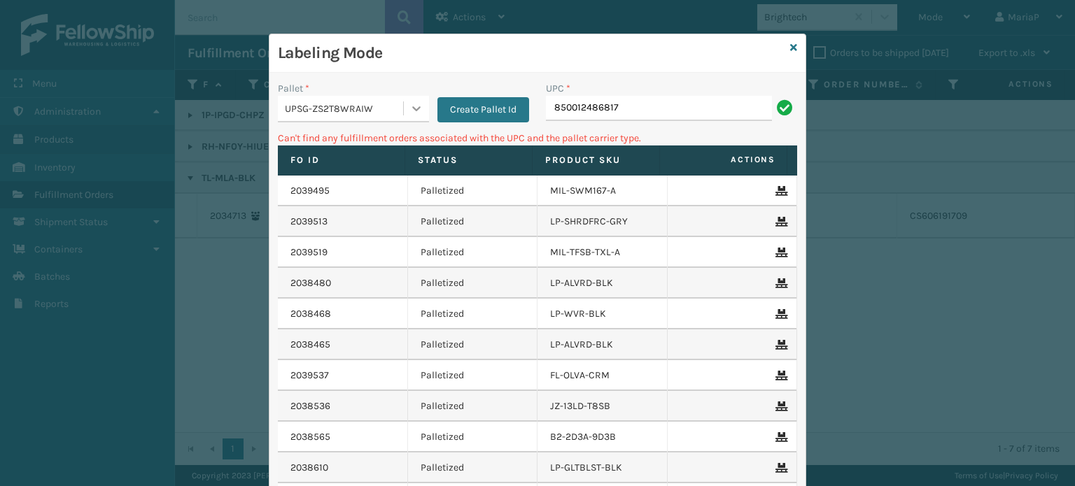
click at [404, 112] on div at bounding box center [416, 108] width 25 height 25
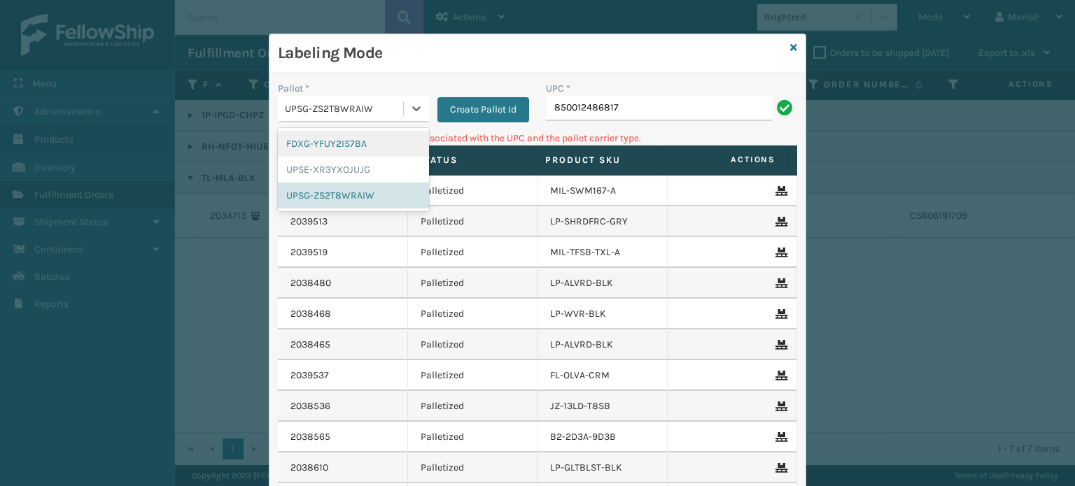
drag, startPoint x: 364, startPoint y: 147, endPoint x: 386, endPoint y: 141, distance: 23.1
click at [366, 146] on div "FDXG-YFUY2IS7BA" at bounding box center [353, 144] width 151 height 26
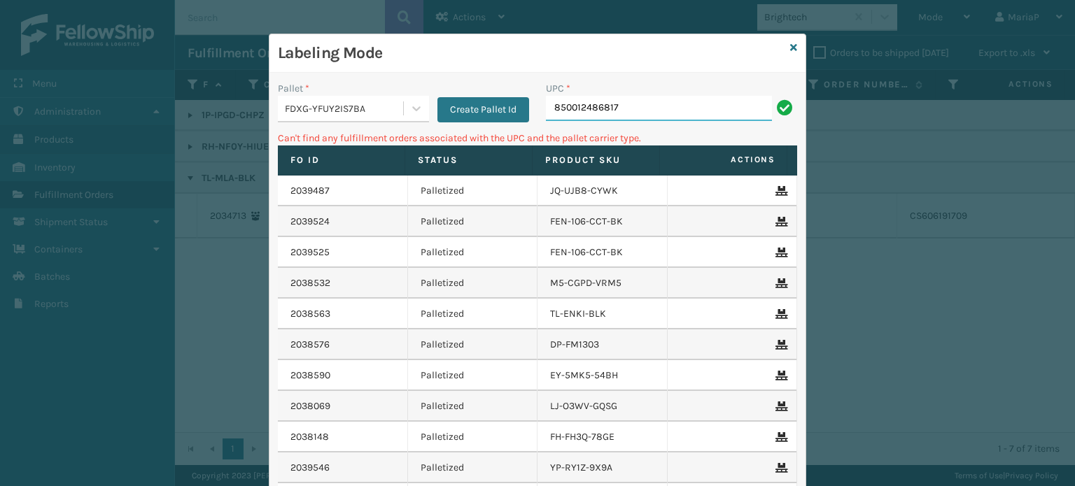
click at [604, 106] on input "850012486817" at bounding box center [659, 108] width 226 height 25
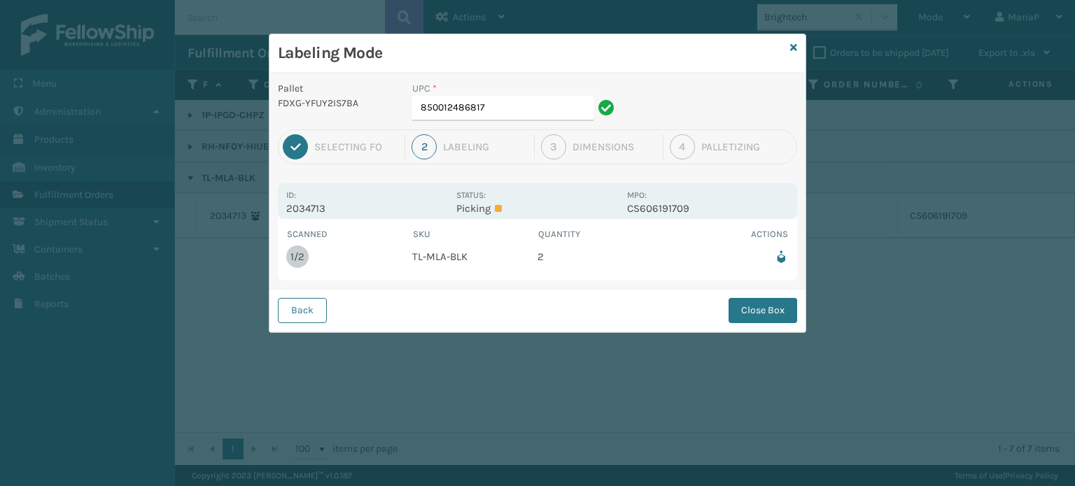
drag, startPoint x: 521, startPoint y: 124, endPoint x: 514, endPoint y: 108, distance: 17.6
click at [523, 122] on div "UPC * 850012486817" at bounding box center [515, 105] width 223 height 48
click at [514, 108] on input "850012486817" at bounding box center [502, 108] width 181 height 25
click at [757, 315] on button "Close Box" at bounding box center [763, 310] width 69 height 25
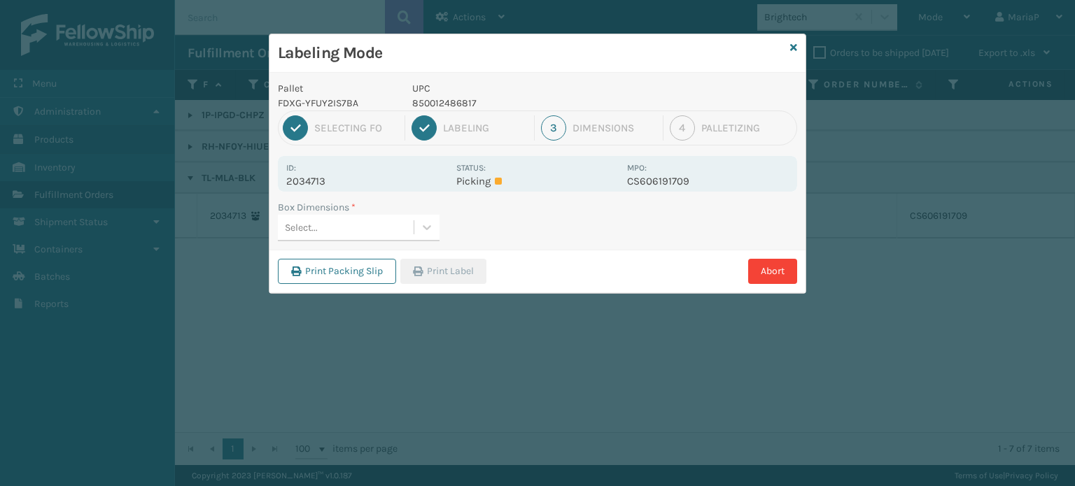
click at [387, 220] on div "Select..." at bounding box center [346, 227] width 136 height 23
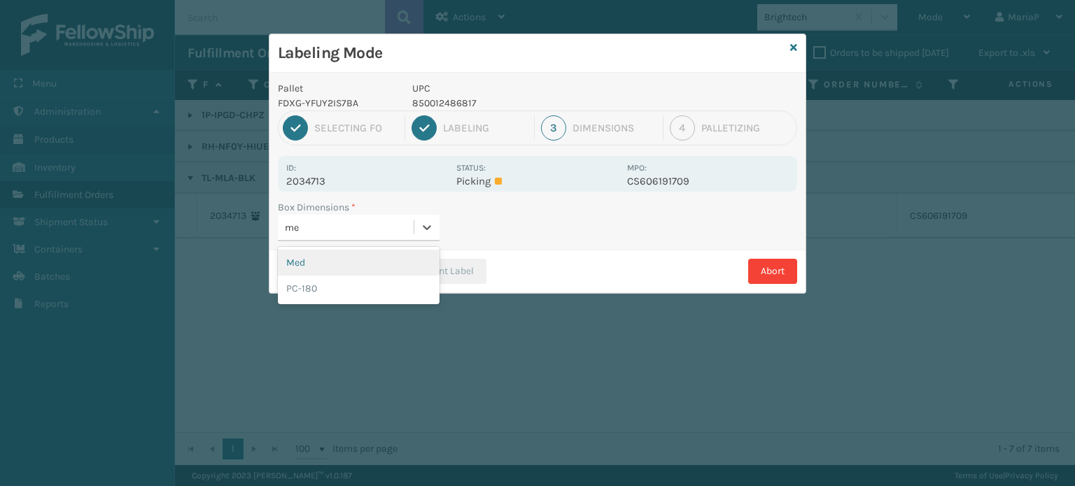
type input "med"
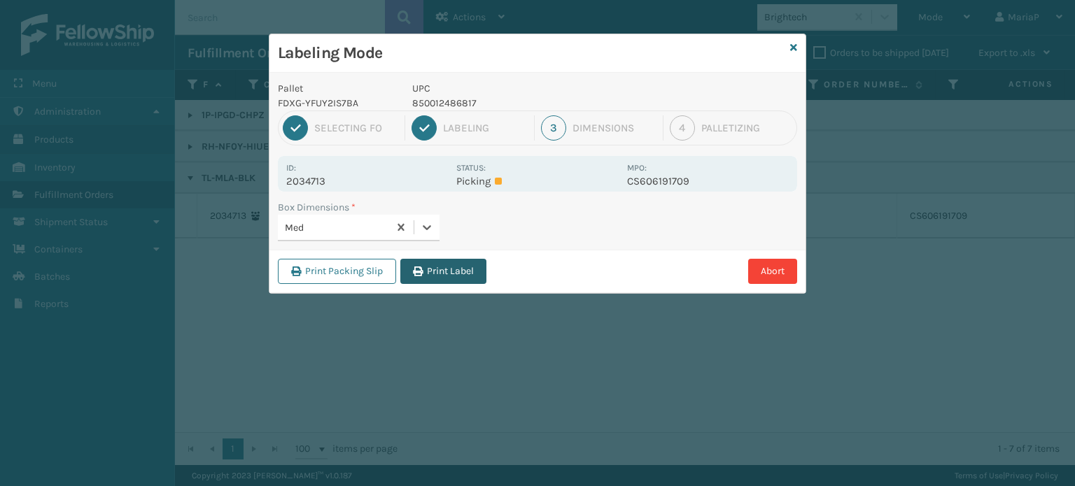
drag, startPoint x: 413, startPoint y: 254, endPoint x: 421, endPoint y: 258, distance: 8.5
click at [418, 255] on div "Print Packing Slip Print Label Abort" at bounding box center [537, 271] width 536 height 43
click at [424, 262] on button "Print Label" at bounding box center [443, 271] width 86 height 25
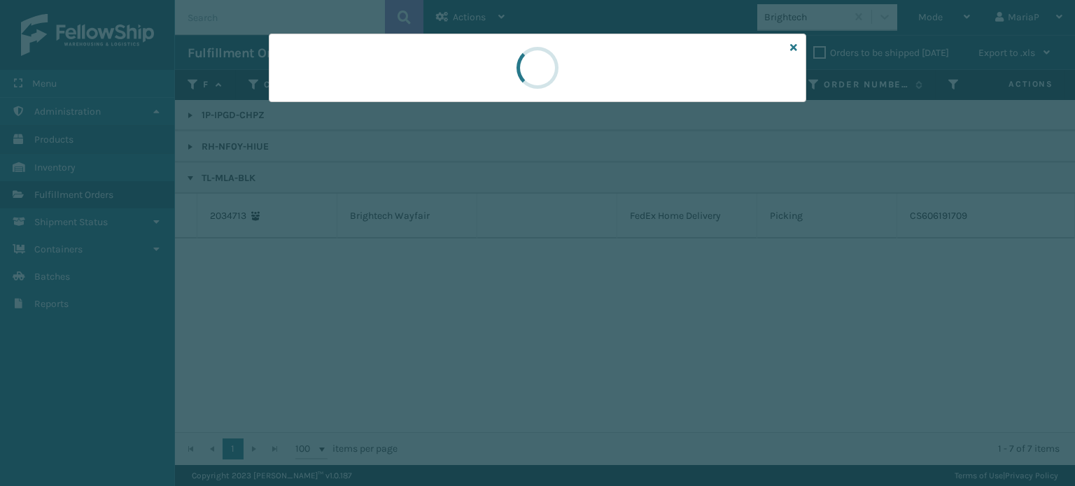
drag, startPoint x: 424, startPoint y: 262, endPoint x: 432, endPoint y: 268, distance: 9.5
click at [429, 265] on div at bounding box center [537, 243] width 1075 height 486
click at [434, 268] on div at bounding box center [537, 243] width 1075 height 486
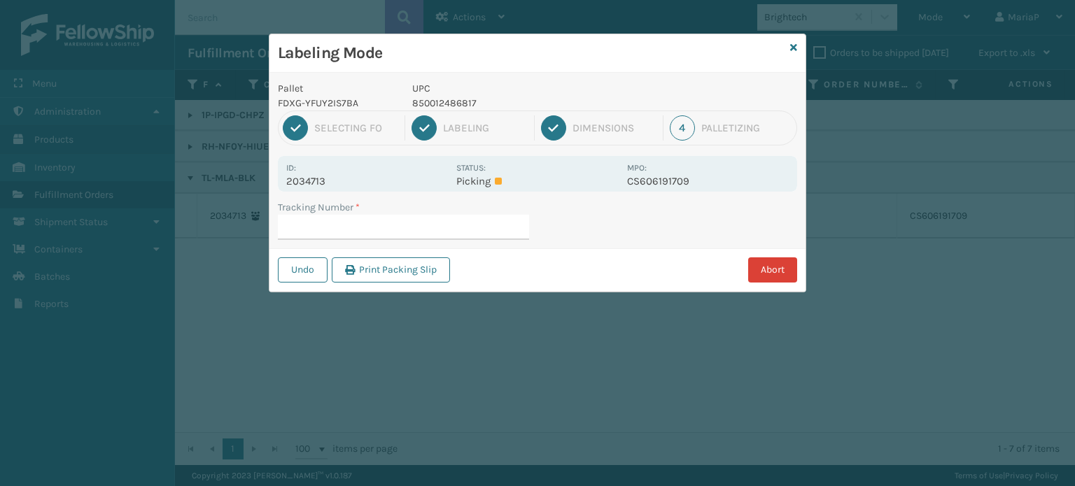
click at [780, 276] on button "Abort" at bounding box center [772, 270] width 49 height 25
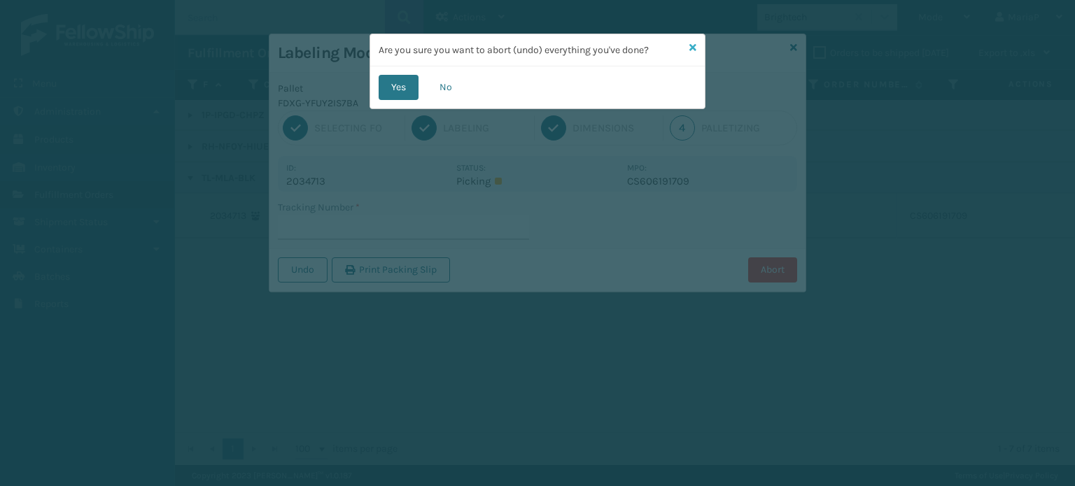
click at [692, 48] on icon at bounding box center [692, 48] width 7 height 10
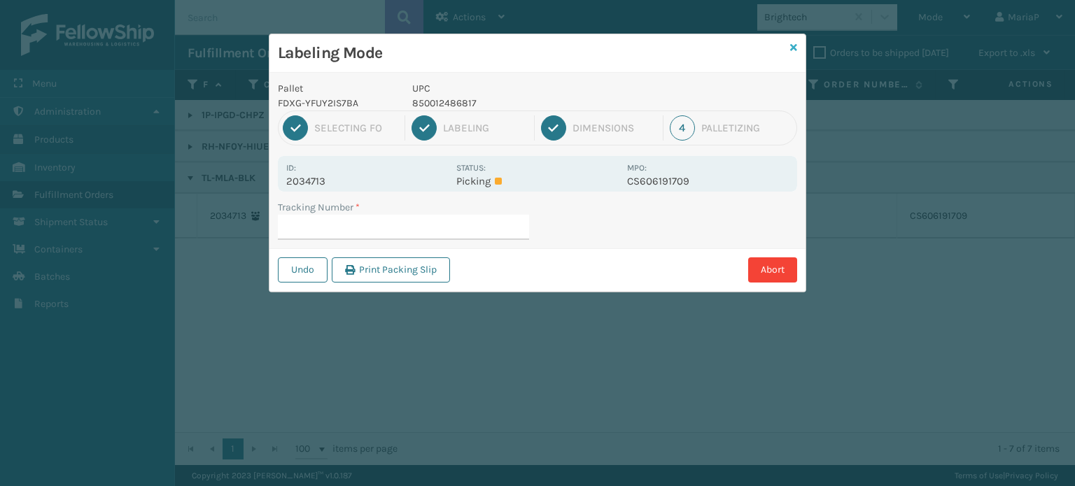
click at [796, 43] on div "Labeling Mode Pallet FDXG-YFUY2IS7BA UPC 850012486817 1 Selecting FO 2 Labeling…" at bounding box center [538, 163] width 538 height 259
click at [795, 44] on icon at bounding box center [793, 48] width 7 height 10
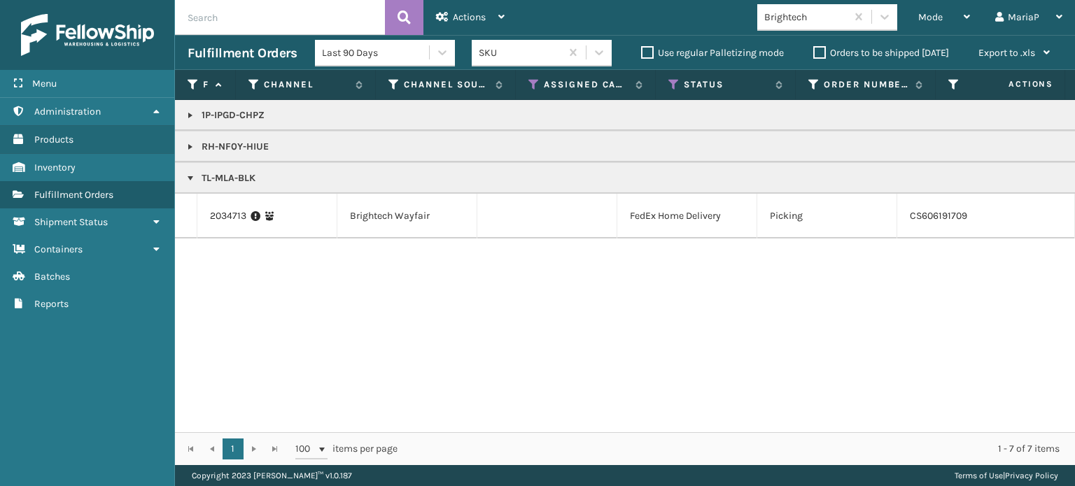
click at [190, 141] on link at bounding box center [190, 146] width 11 height 11
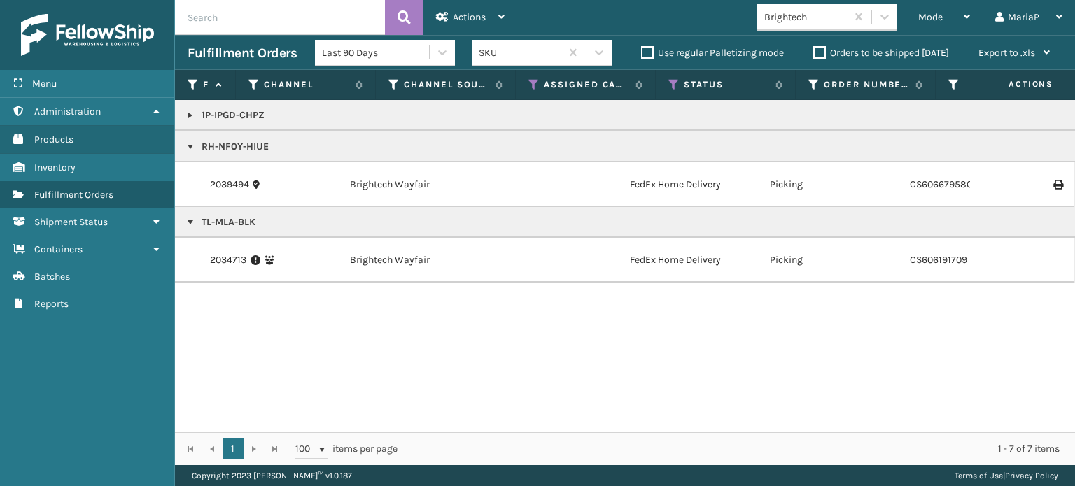
click at [185, 114] on link at bounding box center [190, 115] width 11 height 11
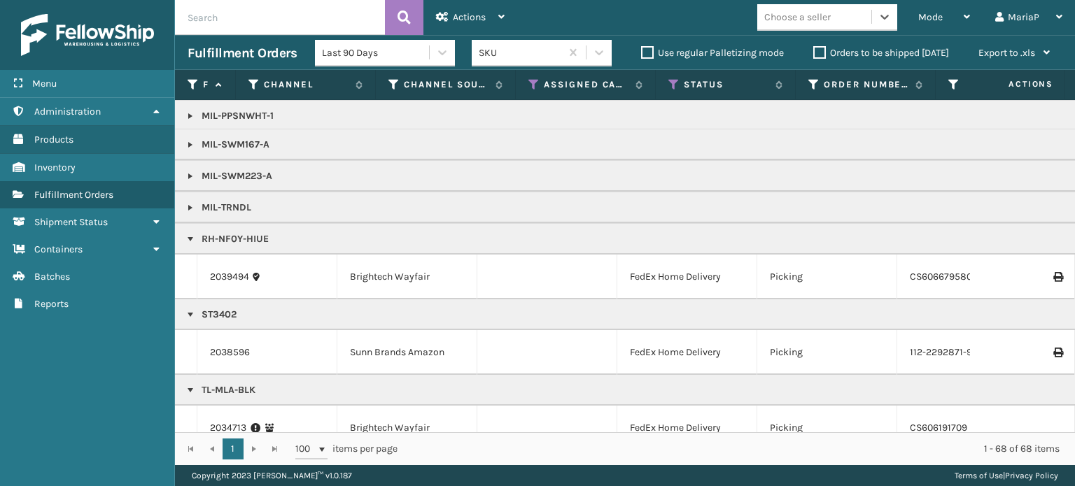
scroll to position [1352, 0]
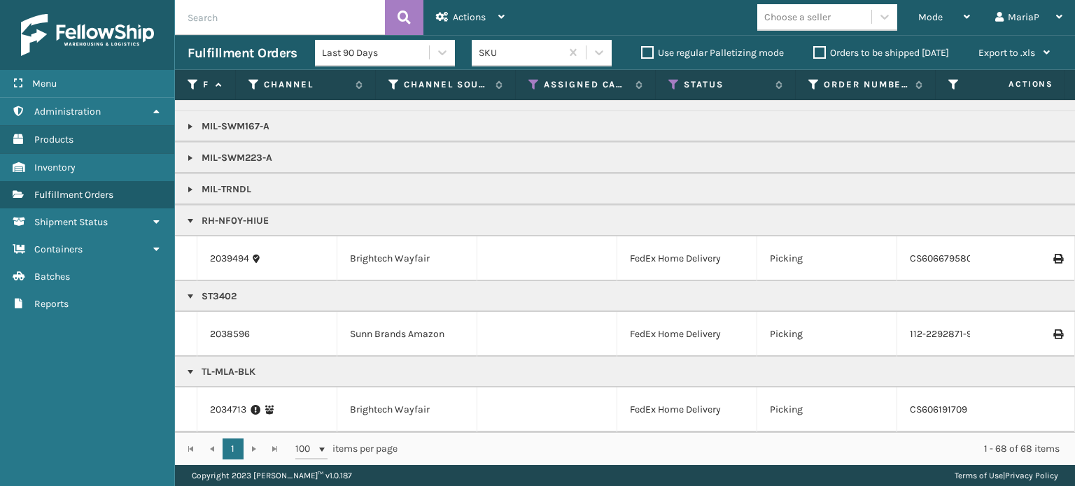
click at [739, 22] on div "Mode Regular Mode Picking Mode Labeling Mode Exit Scan Mode Choose a seller Mar…" at bounding box center [796, 17] width 558 height 35
click at [941, 10] on div "Mode" at bounding box center [944, 17] width 52 height 35
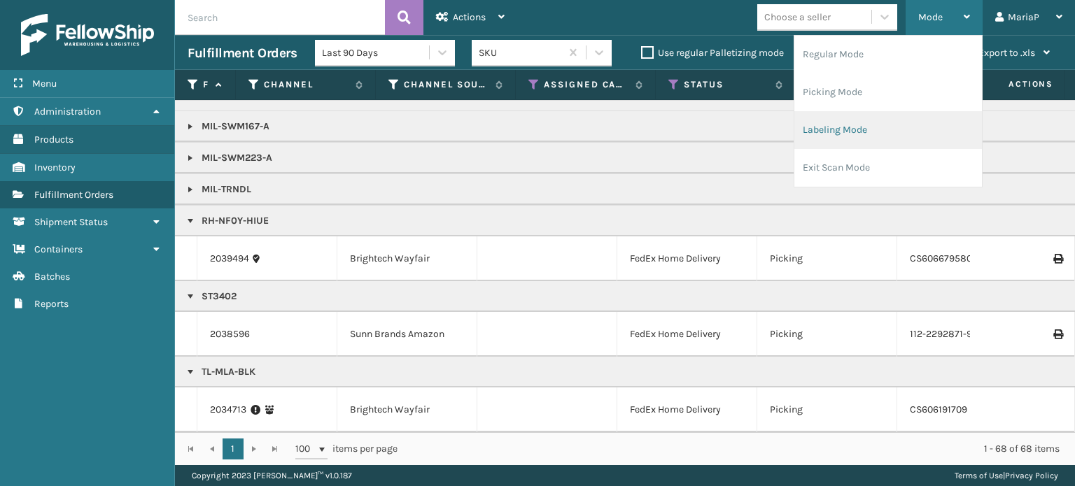
click at [889, 129] on li "Labeling Mode" at bounding box center [888, 130] width 188 height 38
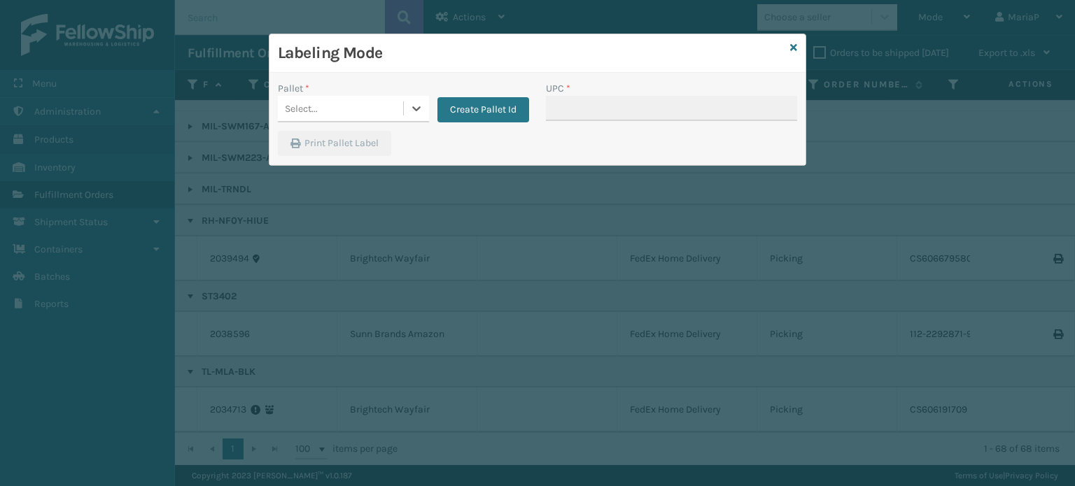
click at [407, 103] on div at bounding box center [416, 108] width 25 height 25
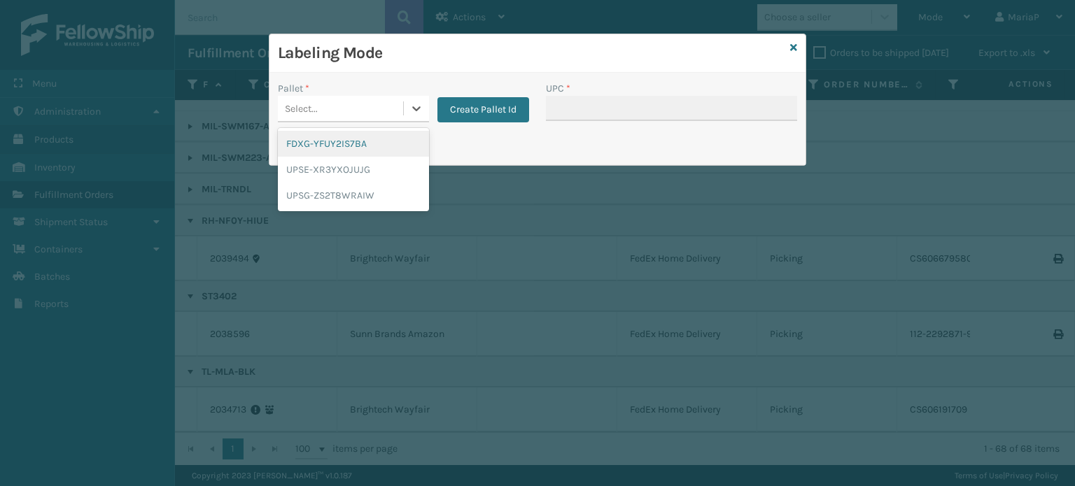
click at [353, 145] on div "FDXG-YFUY2IS7BA" at bounding box center [353, 144] width 151 height 26
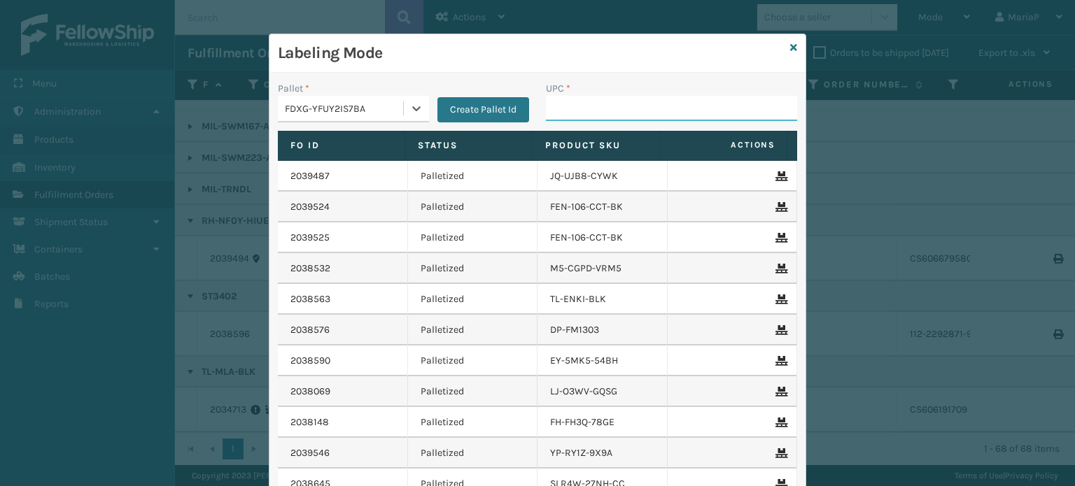
click at [599, 111] on input "UPC *" at bounding box center [671, 108] width 251 height 25
click at [591, 120] on div "UPC *" at bounding box center [672, 106] width 268 height 50
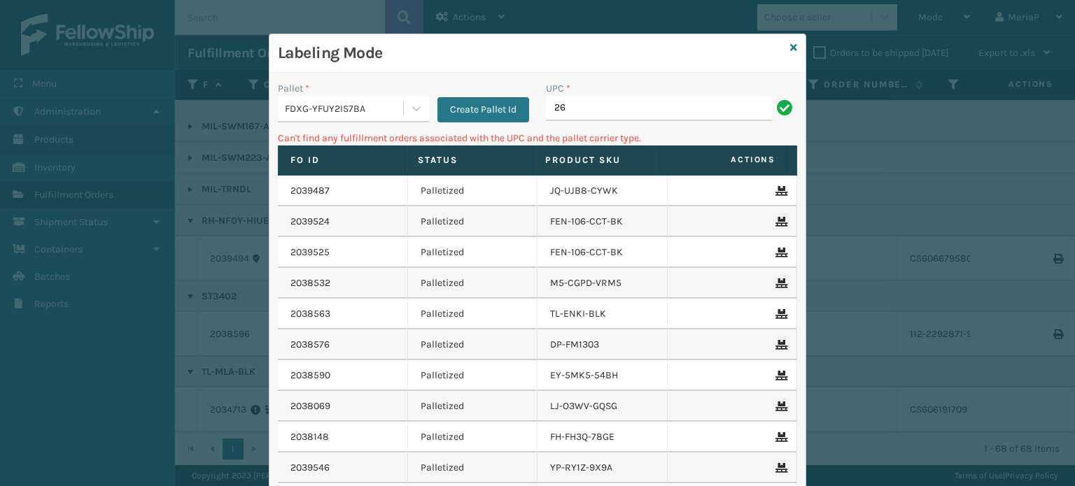
type input "2"
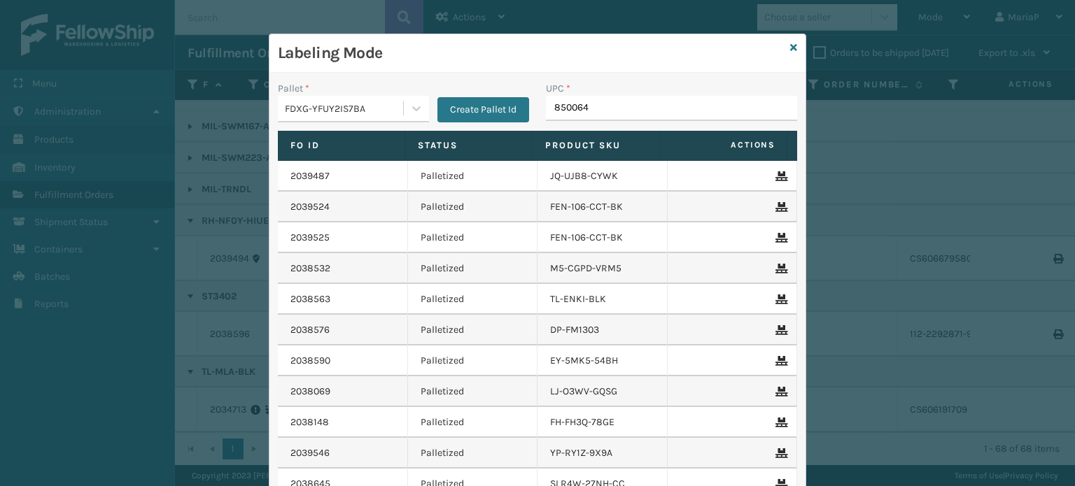
type input "8500645"
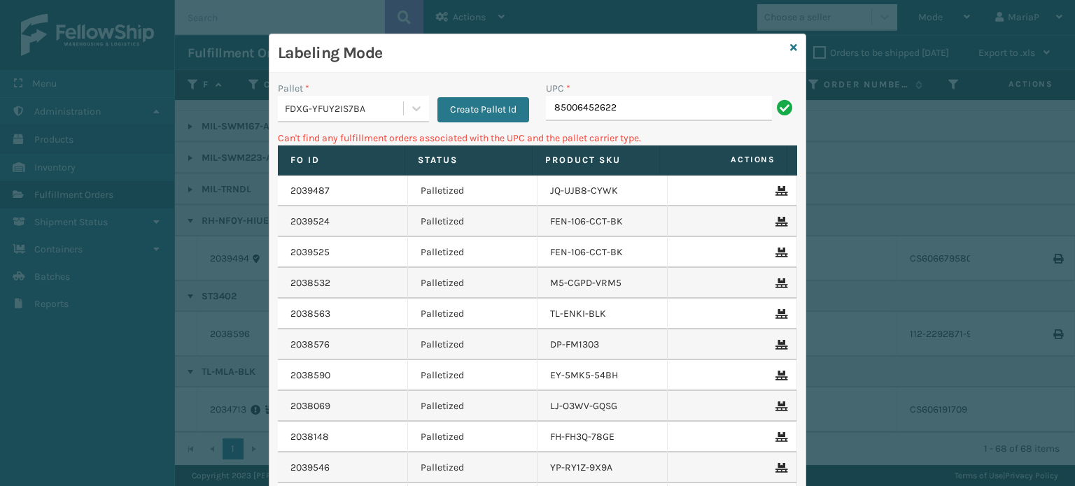
type input "85006452622"
click at [330, 109] on div "FDXG-YFUY2IS7BA" at bounding box center [345, 108] width 120 height 15
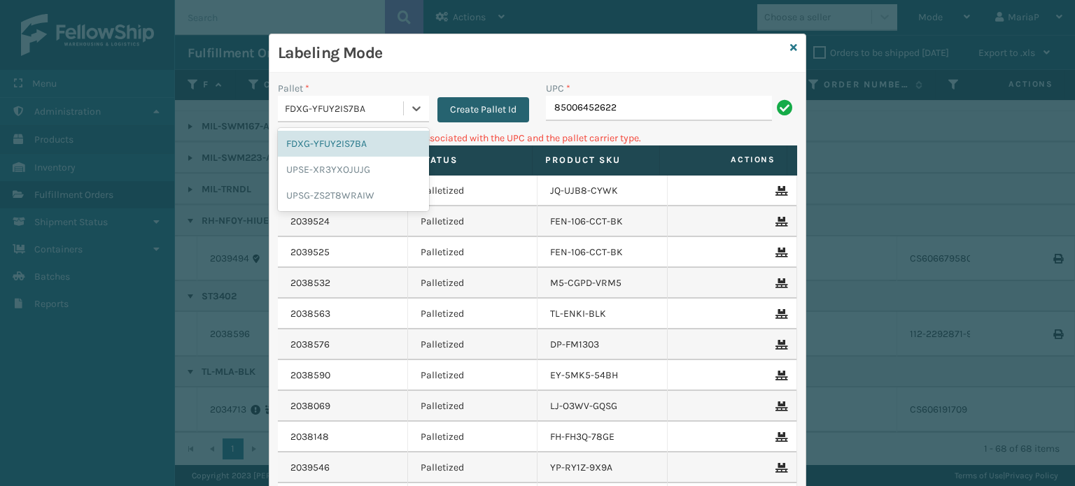
click at [451, 120] on button "Create Pallet Id" at bounding box center [483, 109] width 92 height 25
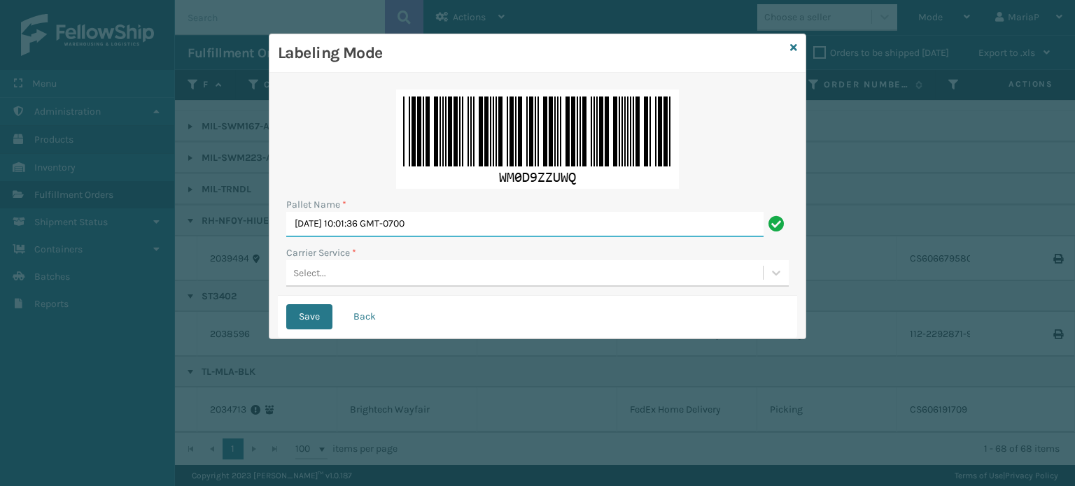
click at [484, 226] on input "[DATE] 10:01:36 GMT-0700" at bounding box center [524, 224] width 477 height 25
click at [795, 50] on icon at bounding box center [793, 48] width 7 height 10
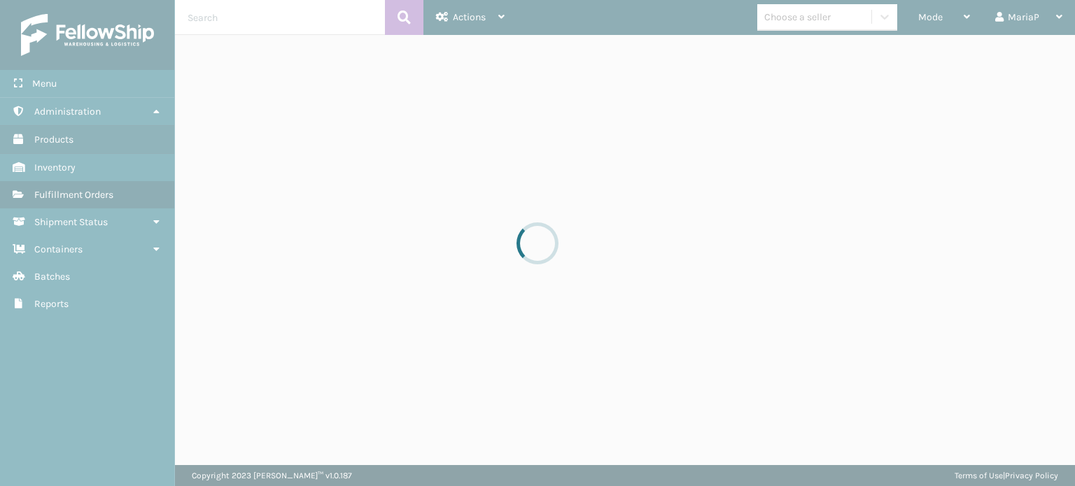
click at [787, 17] on div at bounding box center [537, 243] width 1075 height 486
click at [787, 16] on div at bounding box center [537, 243] width 1075 height 486
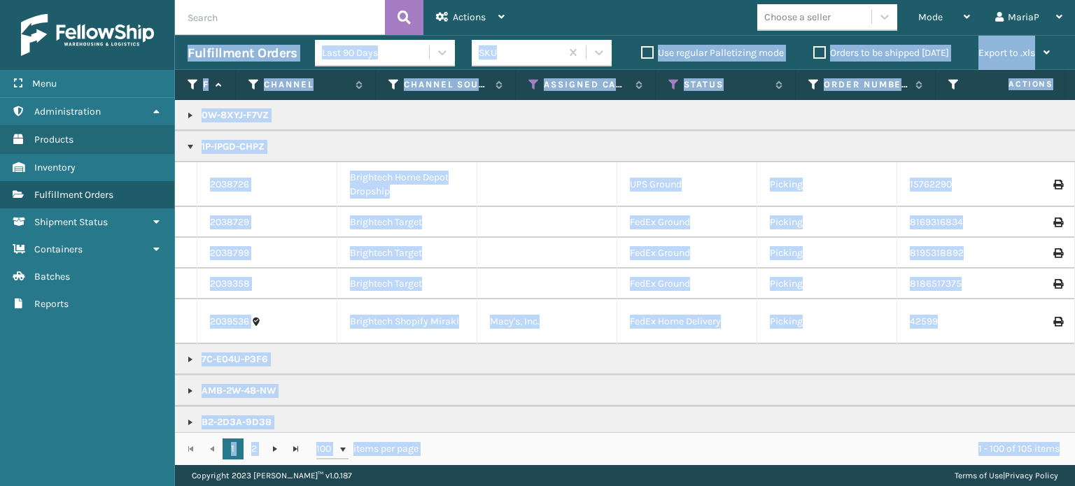
click at [787, 16] on div "Choose a seller" at bounding box center [797, 17] width 66 height 15
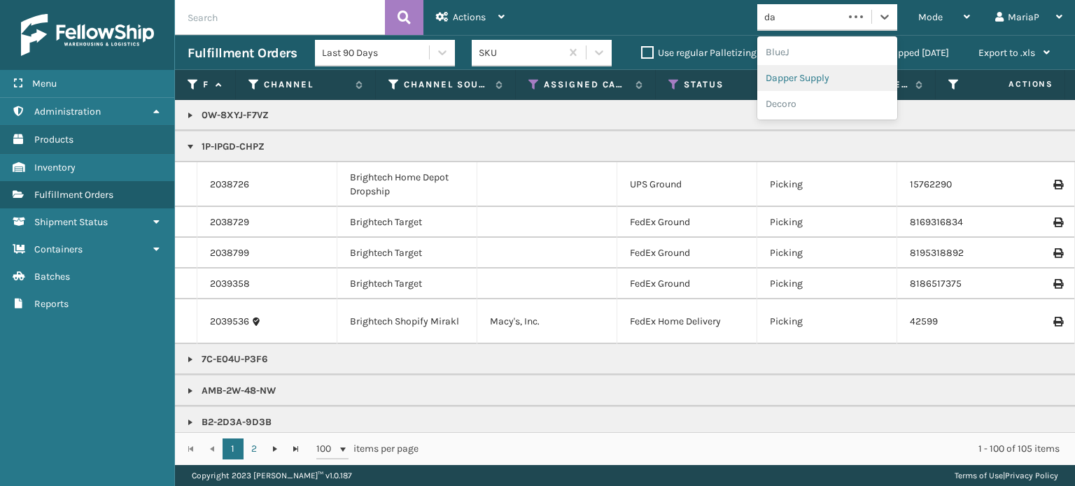
type input "da"
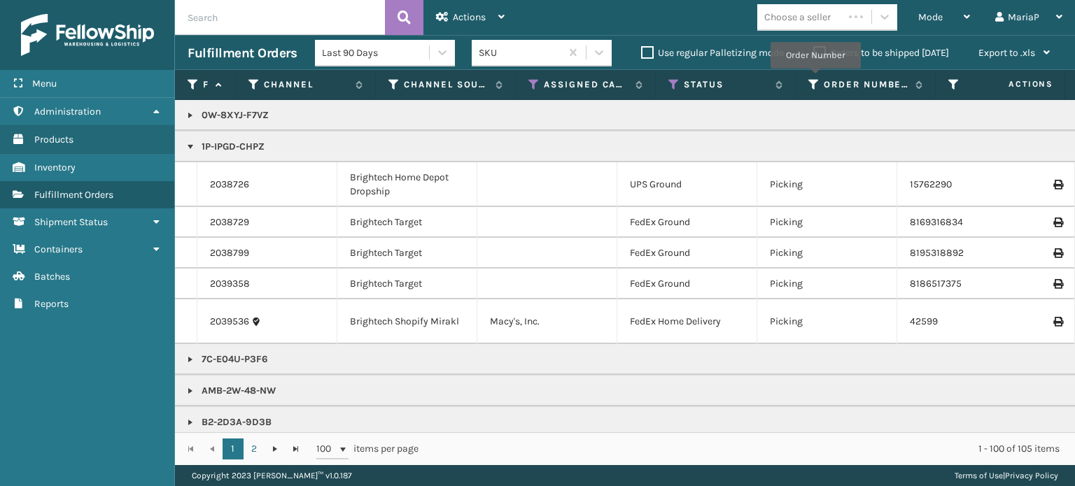
click at [815, 78] on icon at bounding box center [813, 84] width 11 height 13
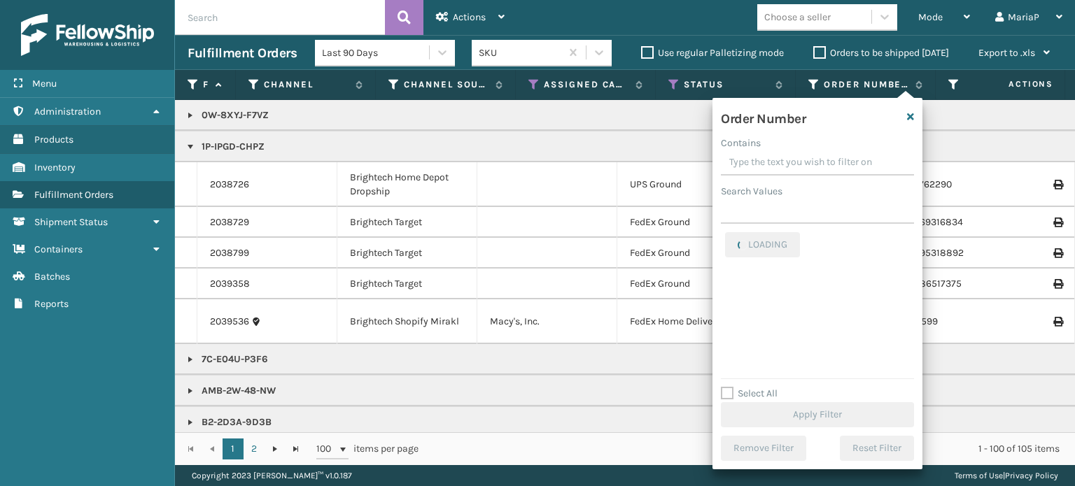
click at [778, 14] on div "Choose a seller" at bounding box center [797, 17] width 66 height 15
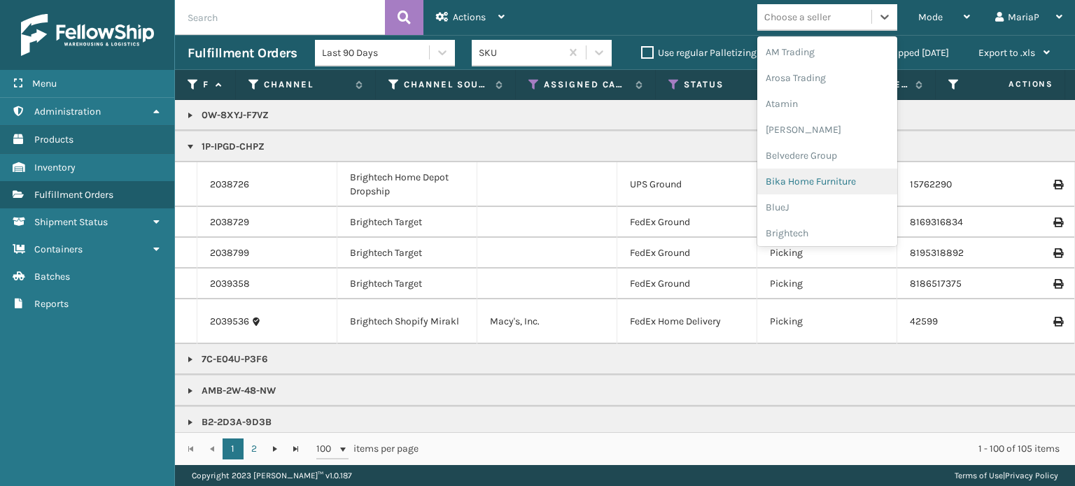
type input "da"
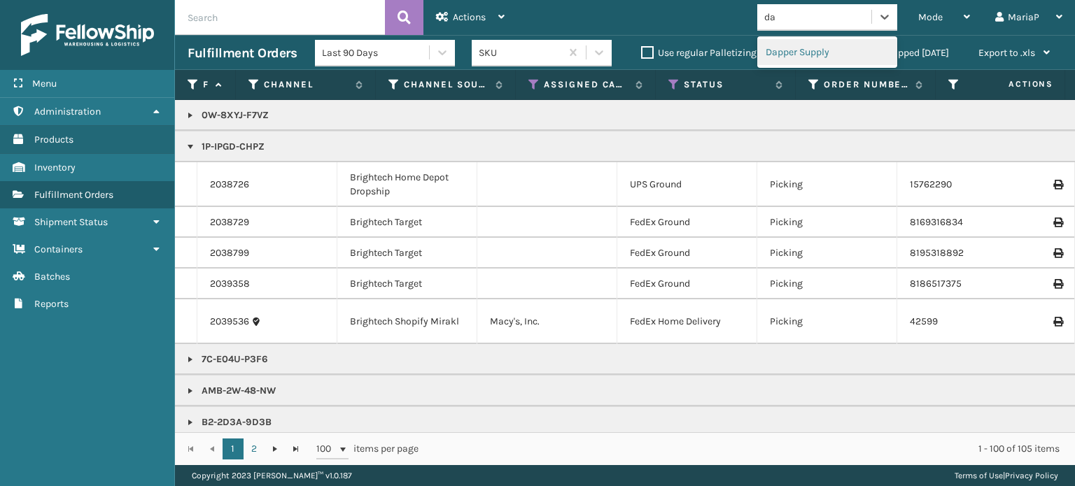
click at [804, 50] on div "Dapper Supply" at bounding box center [827, 52] width 140 height 26
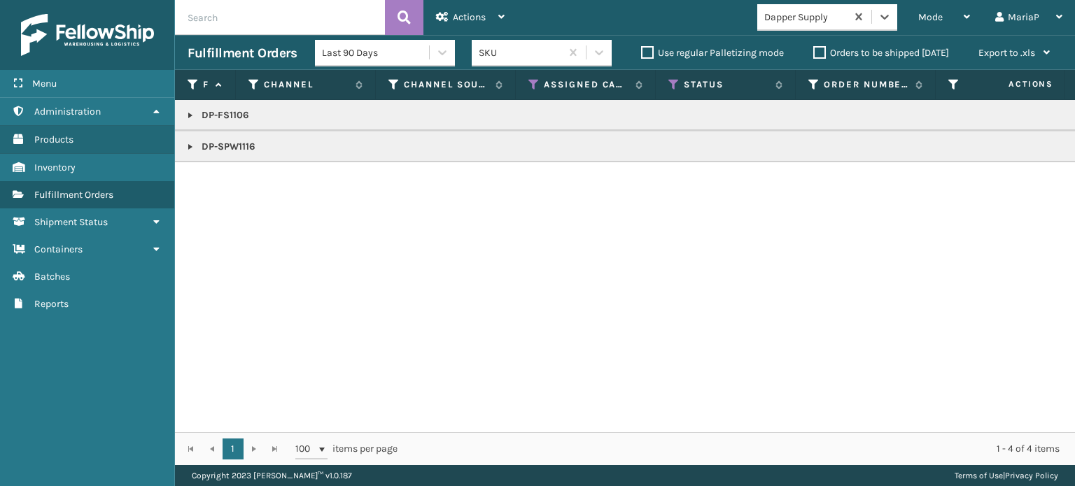
drag, startPoint x: 195, startPoint y: 140, endPoint x: 185, endPoint y: 141, distance: 10.5
click at [174, 144] on link "Administration Products" at bounding box center [87, 139] width 174 height 27
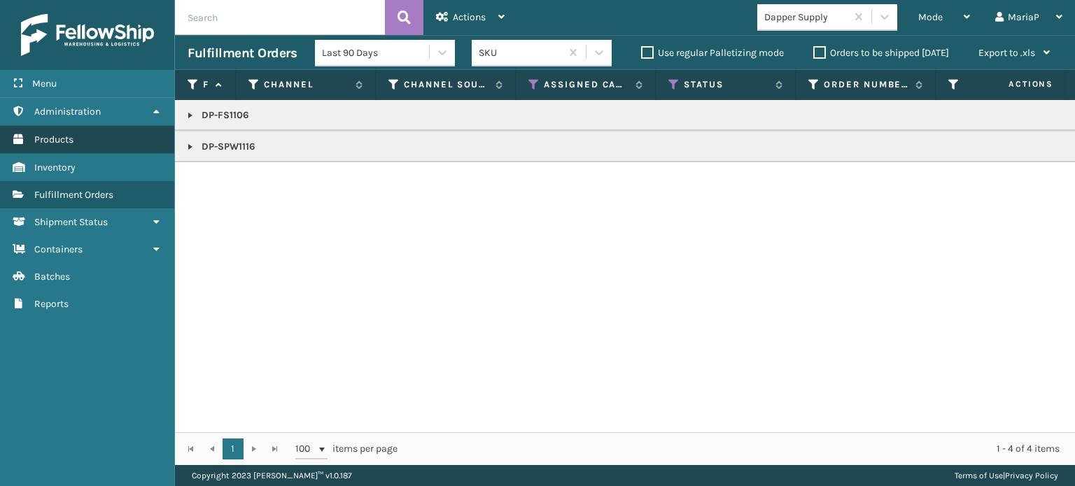
click at [174, 144] on link "Administration Products" at bounding box center [87, 139] width 174 height 27
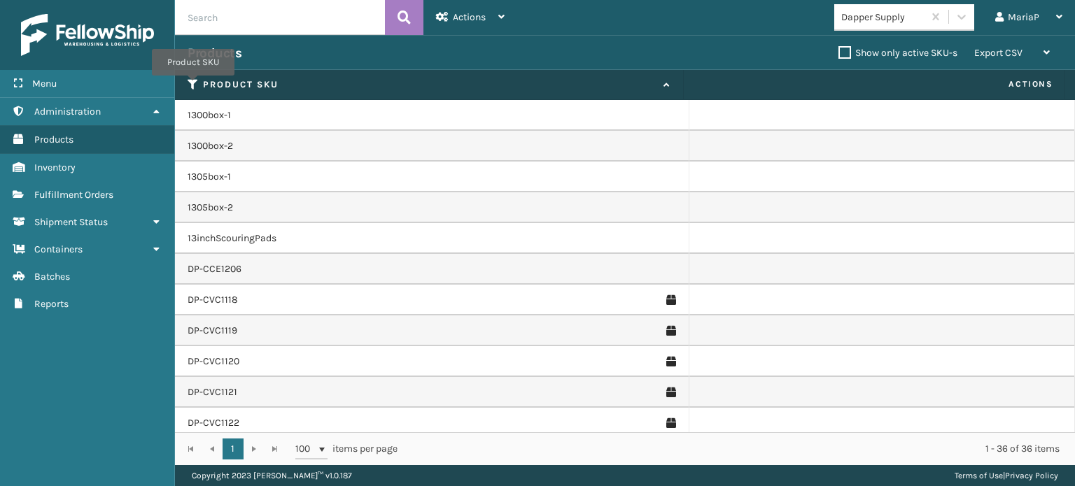
click at [193, 85] on icon at bounding box center [193, 84] width 11 height 13
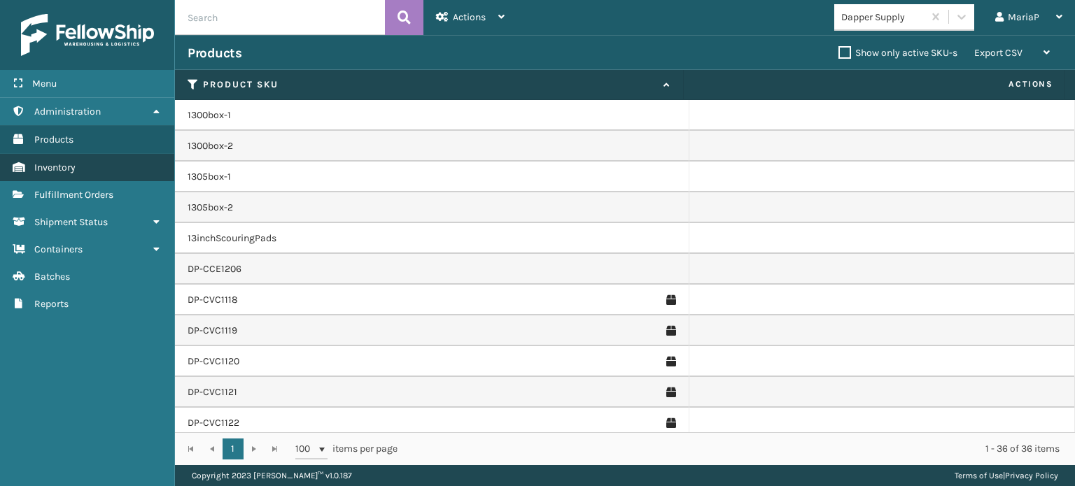
click at [92, 173] on link "Inventory" at bounding box center [87, 167] width 174 height 27
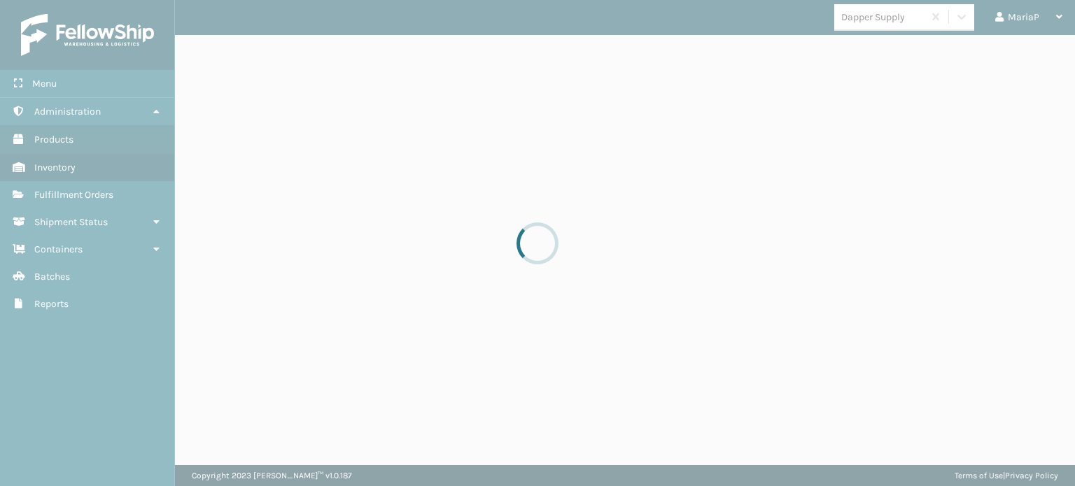
click at [114, 200] on div at bounding box center [537, 243] width 1075 height 486
click at [115, 198] on div at bounding box center [537, 243] width 1075 height 486
click at [116, 195] on div at bounding box center [537, 243] width 1075 height 486
click at [117, 195] on div at bounding box center [537, 243] width 1075 height 486
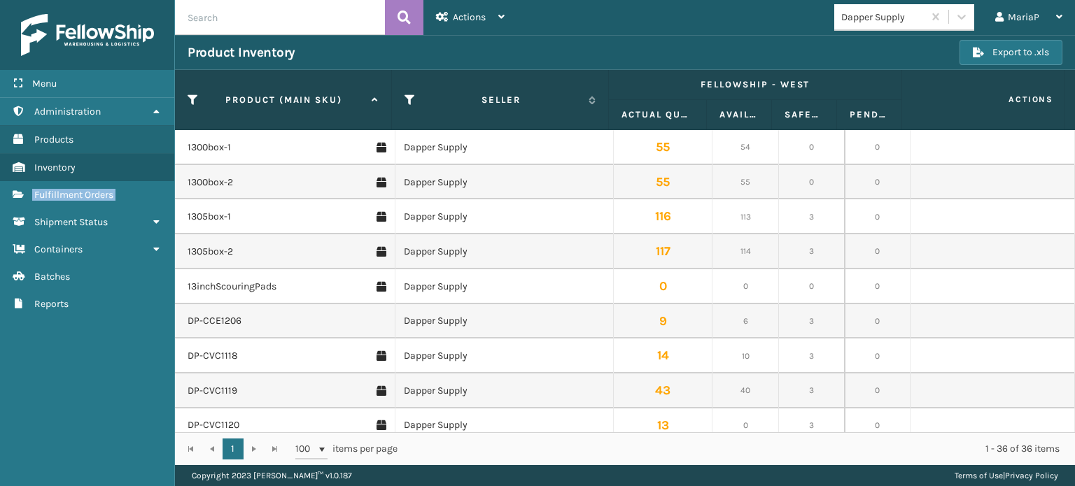
click at [118, 194] on link "Fulfillment Orders" at bounding box center [87, 194] width 174 height 27
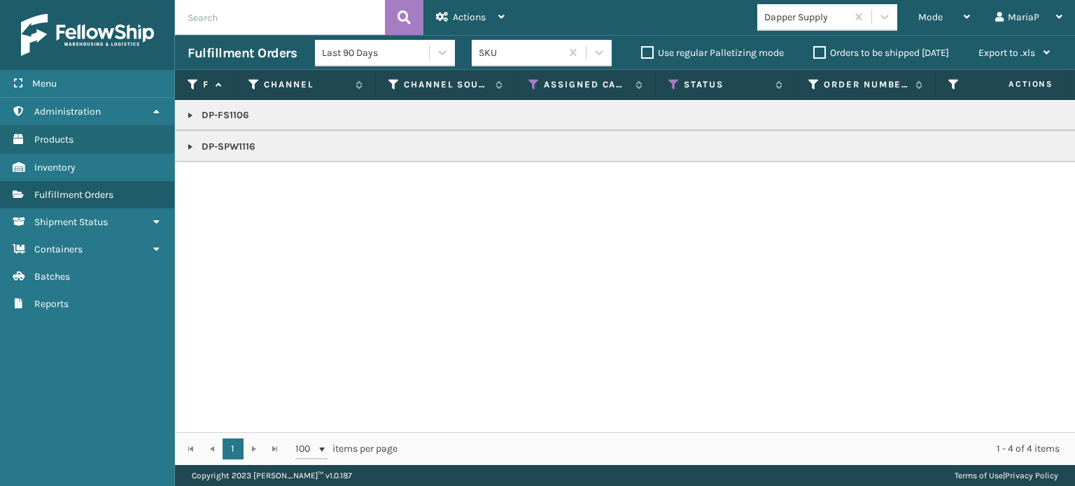
click at [191, 149] on link at bounding box center [190, 146] width 11 height 11
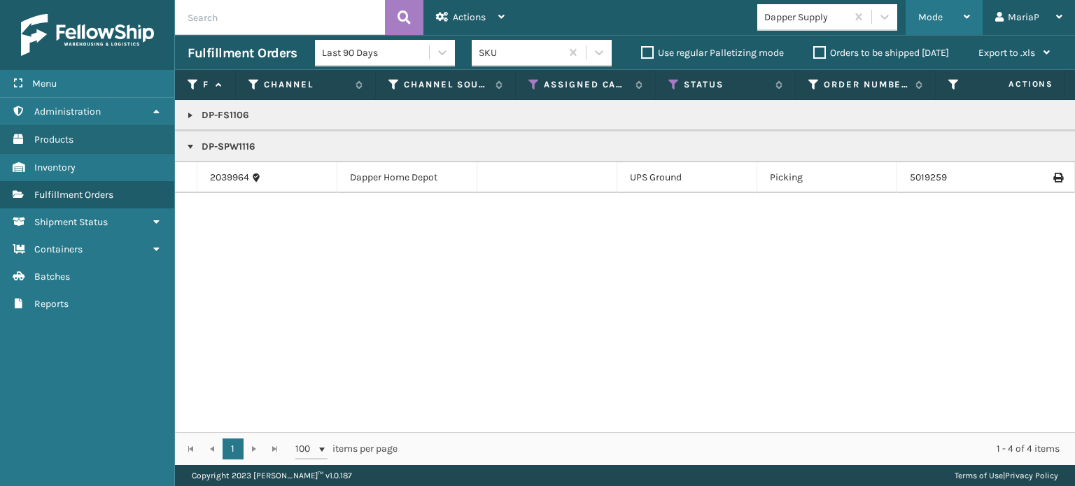
drag, startPoint x: 930, startPoint y: 8, endPoint x: 949, endPoint y: 27, distance: 27.7
click at [932, 8] on div "Mode" at bounding box center [944, 17] width 52 height 35
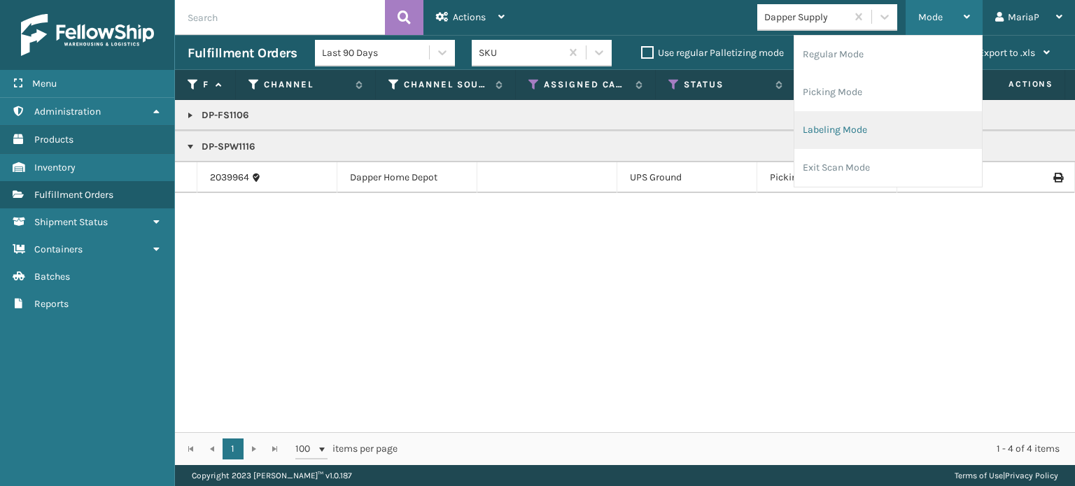
click at [846, 132] on li "Labeling Mode" at bounding box center [888, 130] width 188 height 38
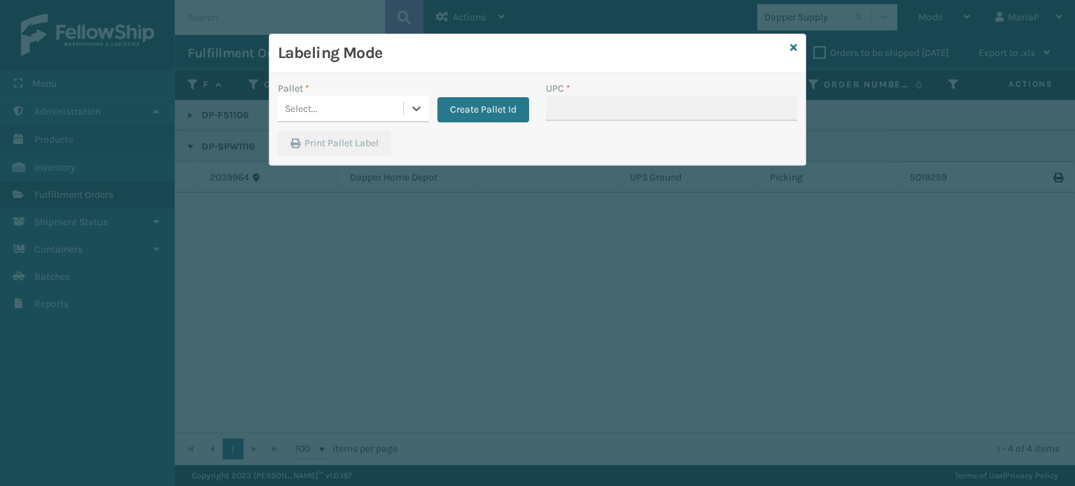
drag, startPoint x: 353, startPoint y: 103, endPoint x: 353, endPoint y: 111, distance: 7.7
click at [353, 104] on div "Select..." at bounding box center [340, 108] width 125 height 23
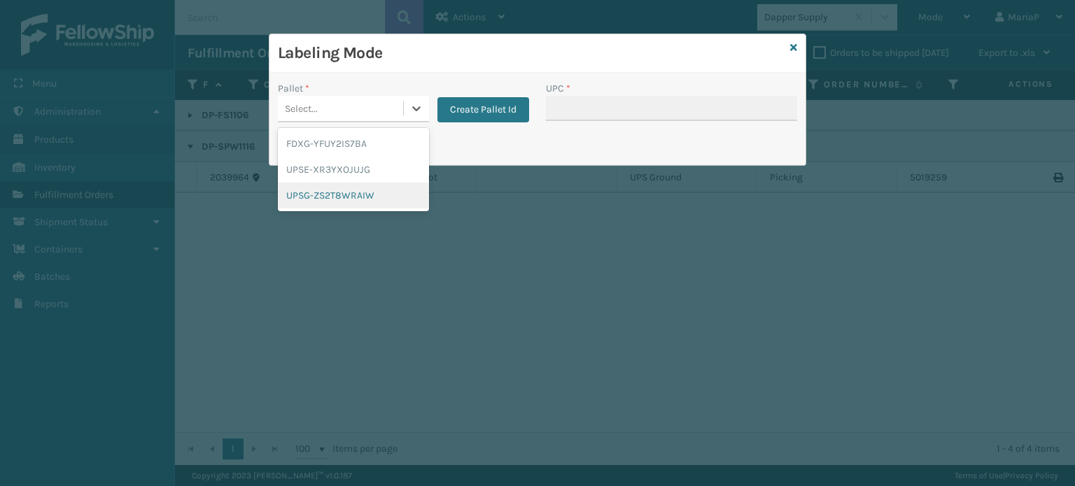
click at [344, 184] on div "UPSG-ZS2T8WRAIW" at bounding box center [353, 196] width 151 height 26
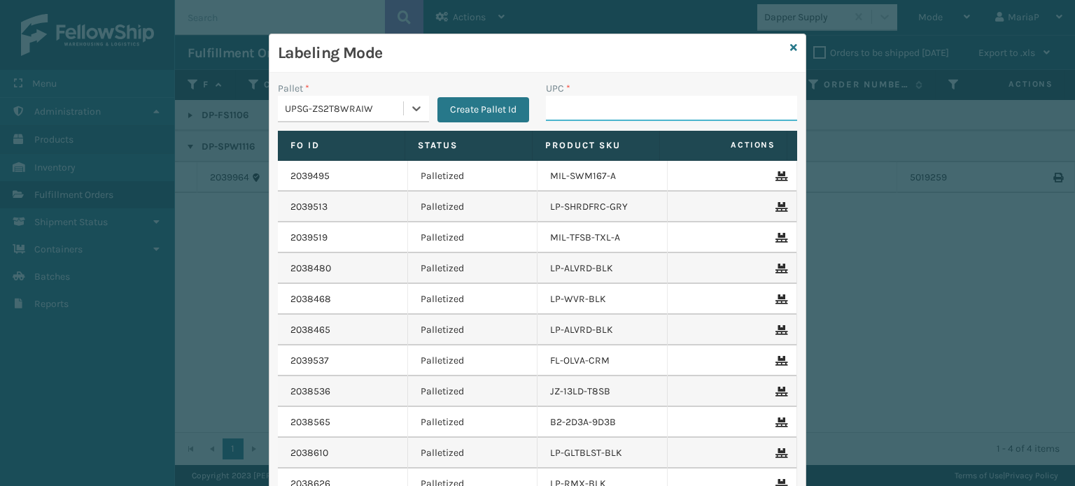
click at [599, 100] on input "UPC *" at bounding box center [671, 108] width 251 height 25
type input "8500645"
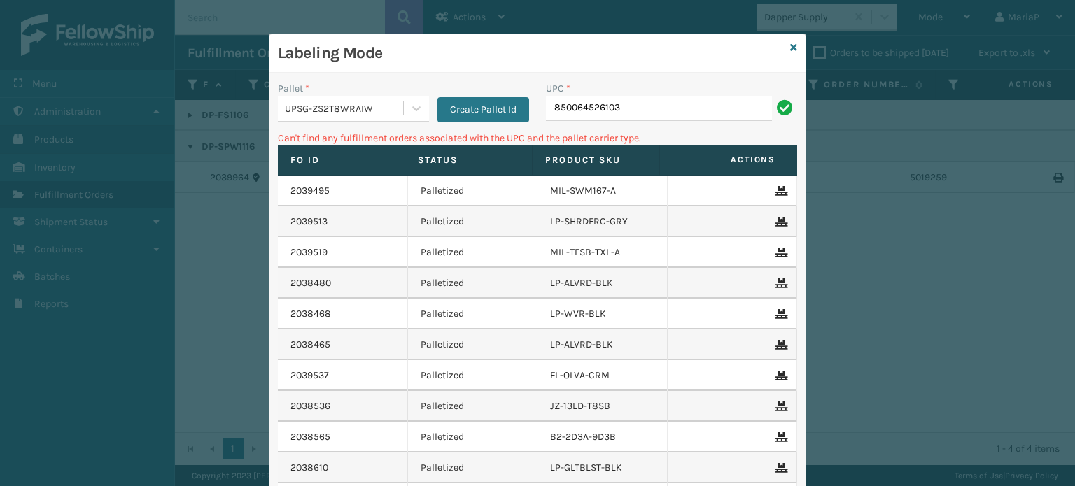
click at [563, 108] on input "850064526103" at bounding box center [659, 108] width 226 height 25
click at [564, 107] on input "850064526103" at bounding box center [659, 108] width 226 height 25
click at [557, 114] on input "850064526103" at bounding box center [659, 108] width 226 height 25
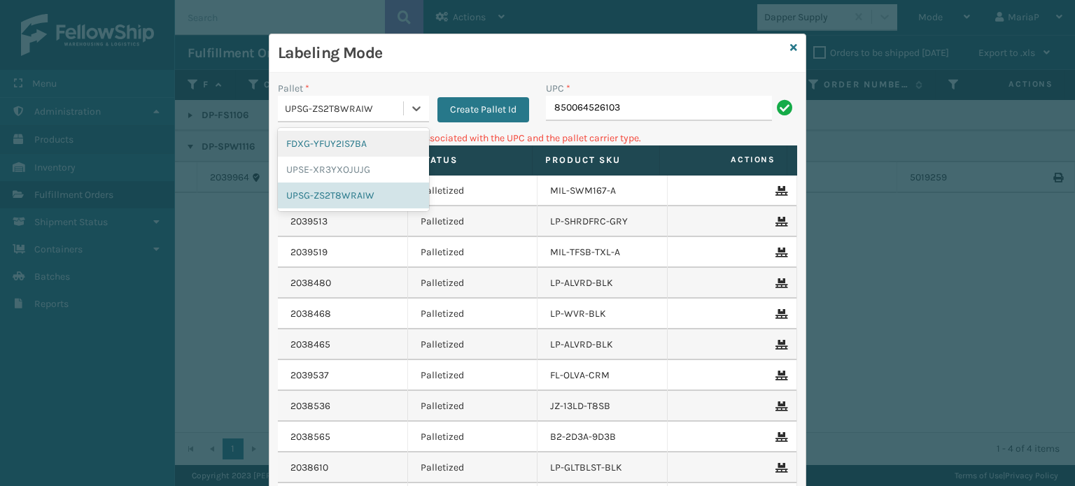
click at [369, 107] on div "UPSG-ZS2T8WRAIW" at bounding box center [345, 108] width 120 height 15
click at [337, 146] on div "FDXG-YFUY2IS7BA" at bounding box center [353, 144] width 151 height 26
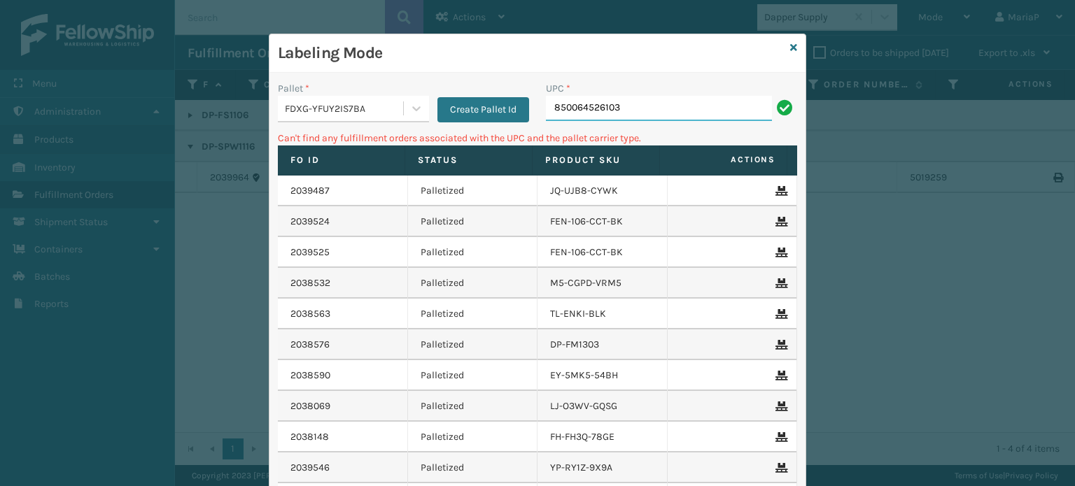
click at [615, 111] on input "850064526103" at bounding box center [659, 108] width 226 height 25
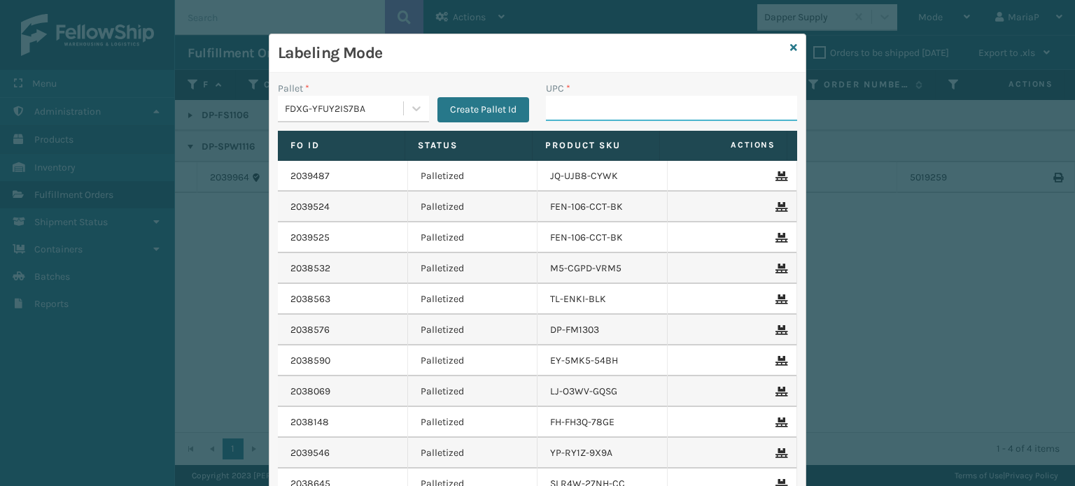
click at [615, 111] on input "UPC *" at bounding box center [671, 108] width 251 height 25
paste input "850064526103"
type input "850064526103"
type input "8409851"
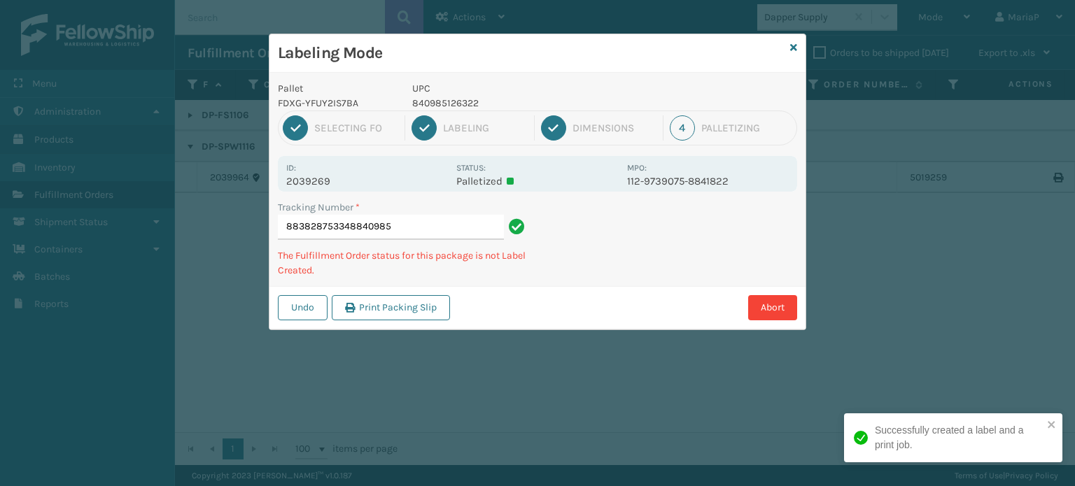
type input "8838287533488409851"
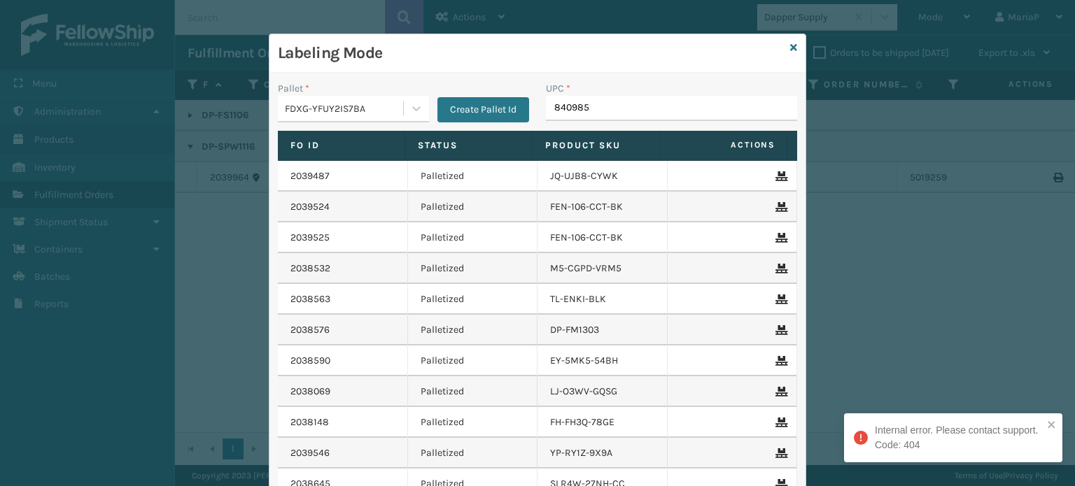
type input "8409851"
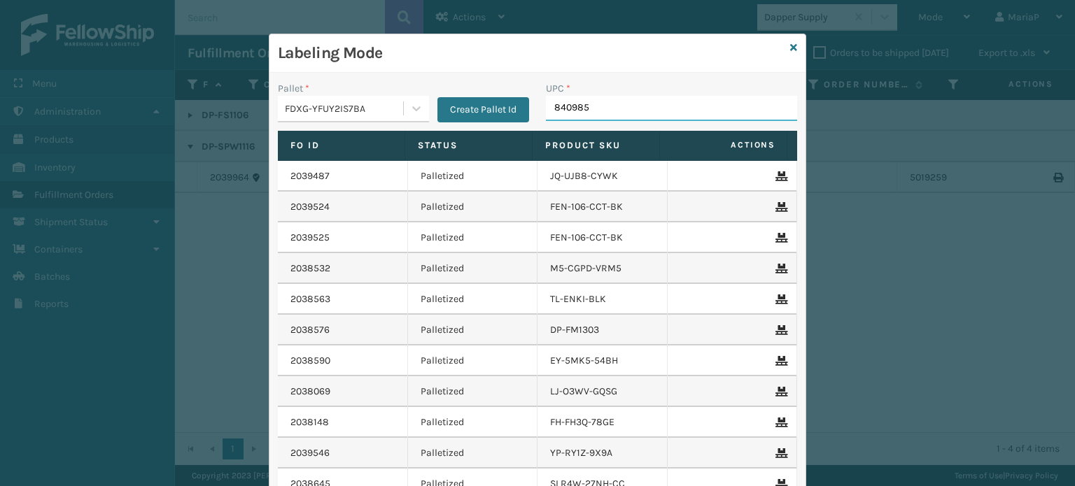
type input "8409851"
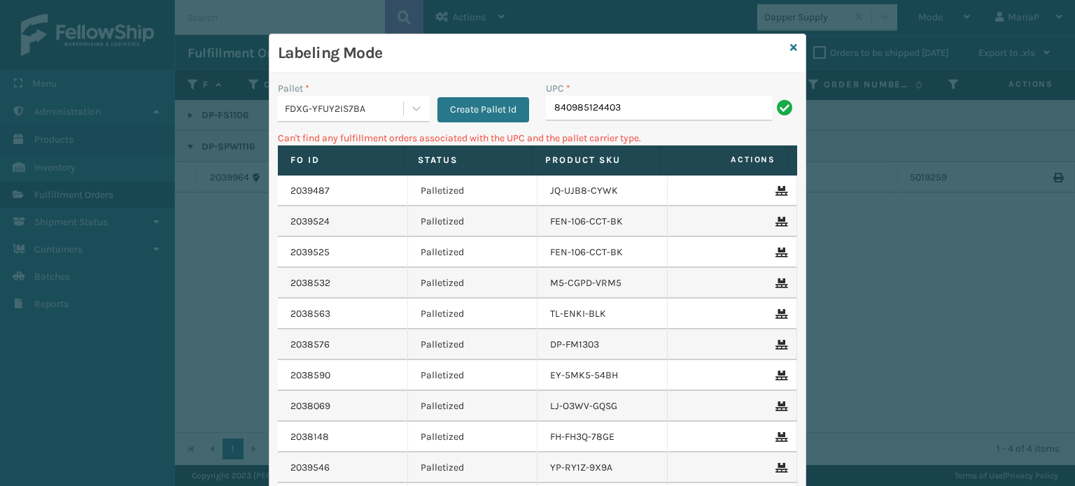
click at [646, 122] on div "UPC * 840985124403" at bounding box center [672, 106] width 268 height 50
click at [645, 120] on div "UPC * 840985124403" at bounding box center [672, 106] width 268 height 50
click at [650, 117] on input "840985124403" at bounding box center [659, 108] width 226 height 25
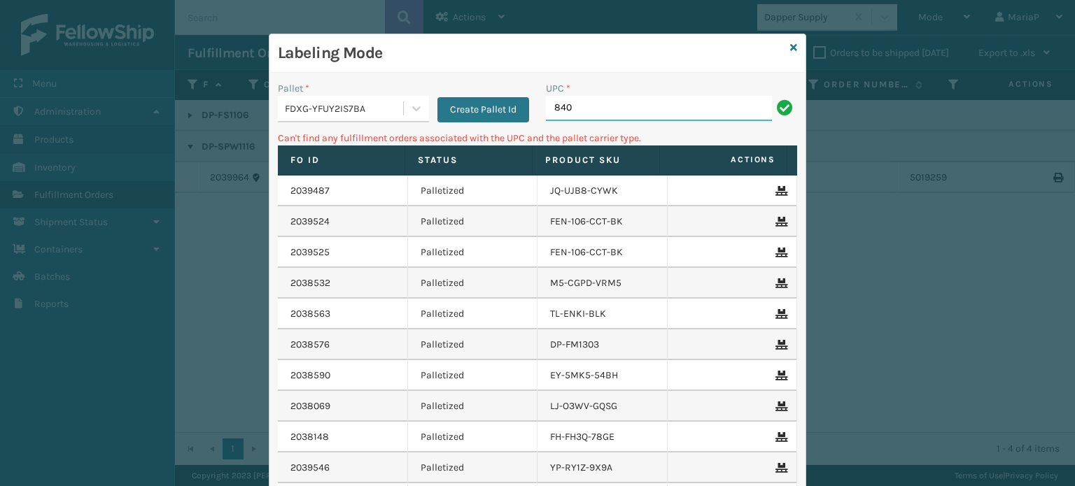
type input "8409"
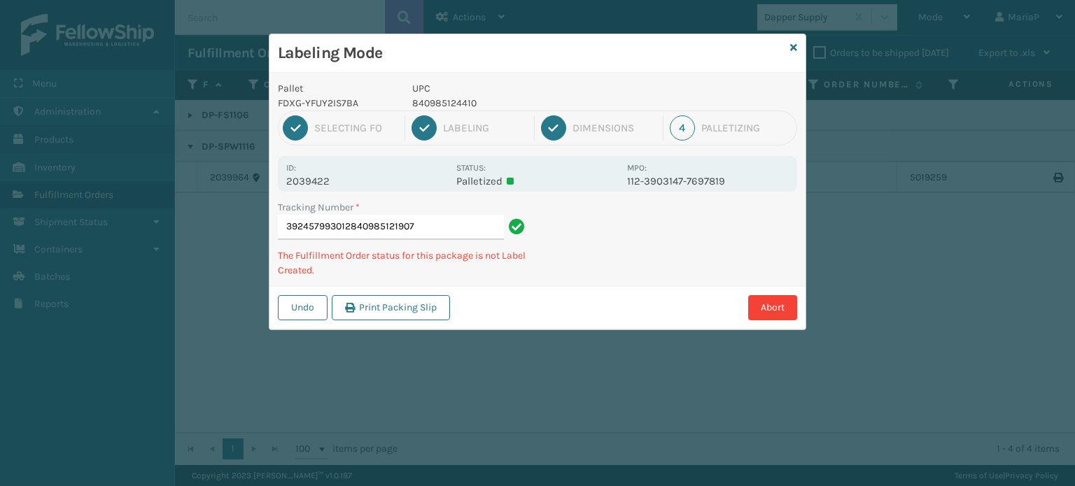
type input "392457993012840985121907"
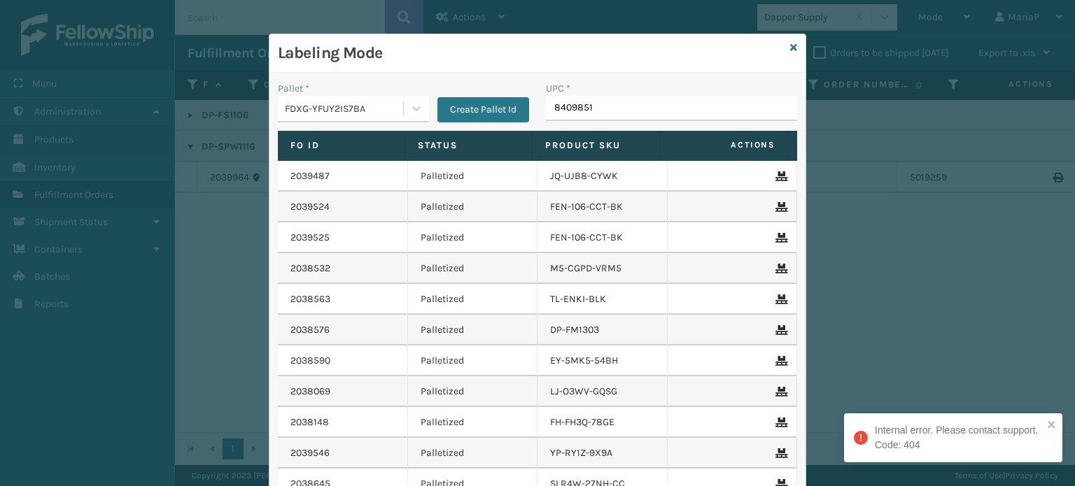
type input "84098512"
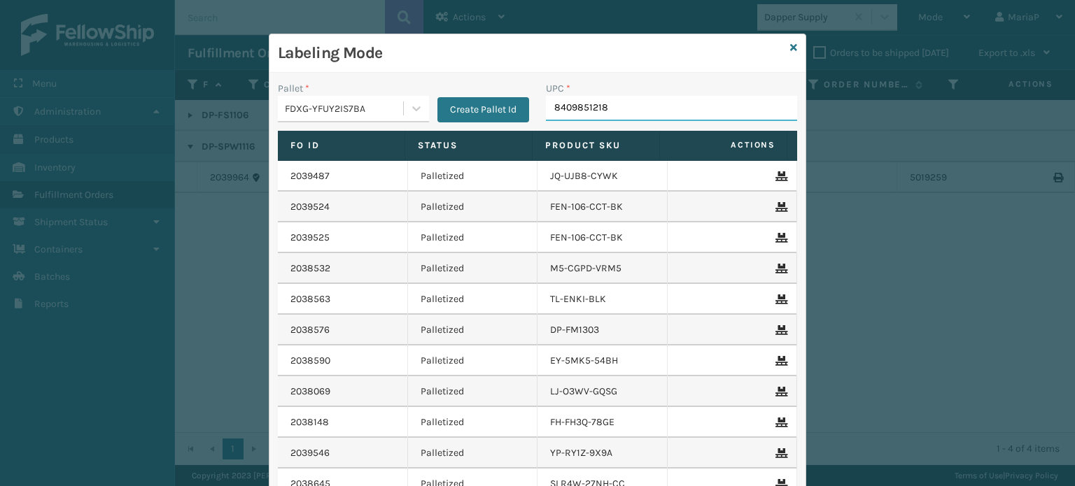
type input "84098512186"
type input "8409851140"
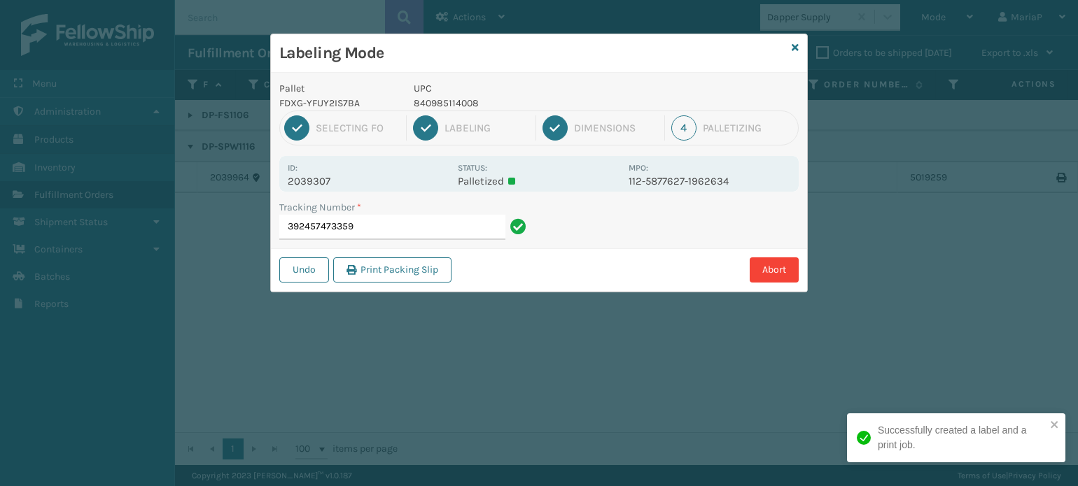
click at [444, 100] on p "840985114008" at bounding box center [517, 103] width 206 height 15
copy p "840985114008"
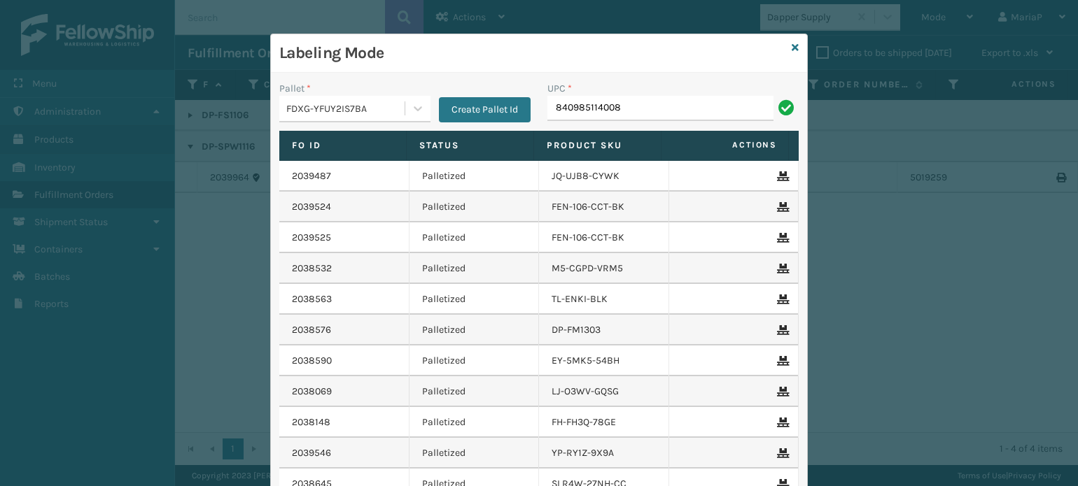
type input "840985114008"
click at [322, 79] on div "Pallet * FDXG-YFUY2IS7BA Create Pallet Id UPC * 840985114008 Fo Id Status Produ…" at bounding box center [539, 325] width 536 height 505
click at [636, 115] on input "840985114008" at bounding box center [660, 108] width 226 height 25
type input "840985114008"
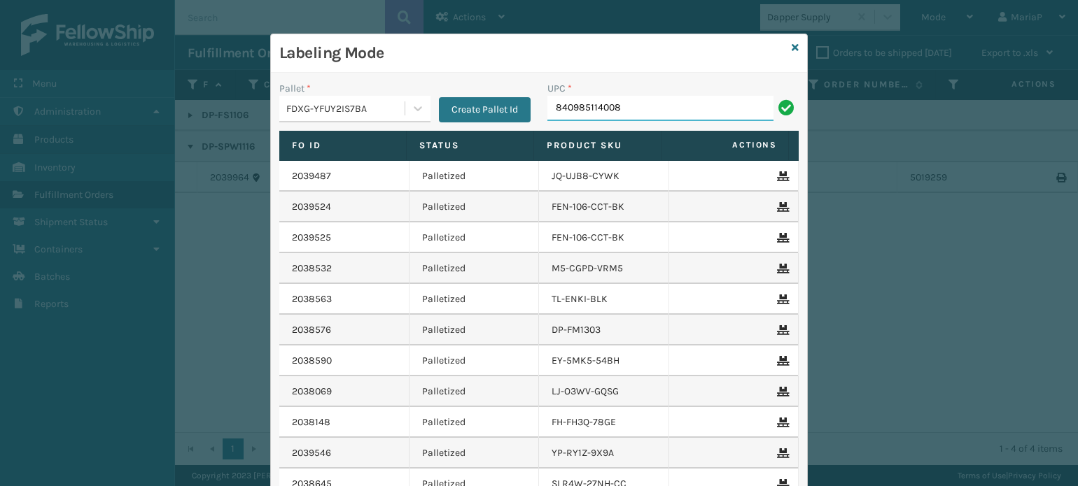
click at [734, 103] on input "840985114008" at bounding box center [660, 108] width 226 height 25
type input "840985114008"
type input "8409851"
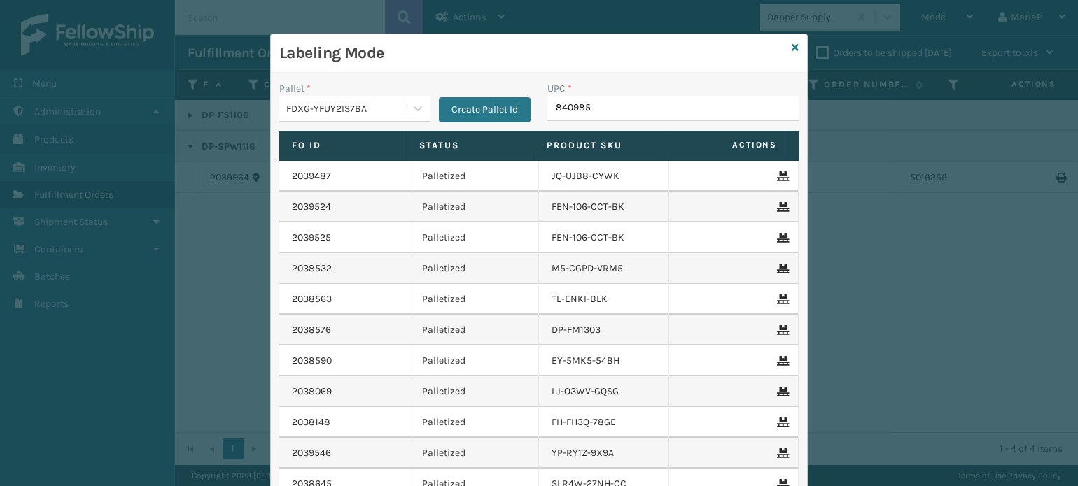
type input "8409851"
type input "8048794"
click at [792, 47] on icon at bounding box center [795, 48] width 7 height 10
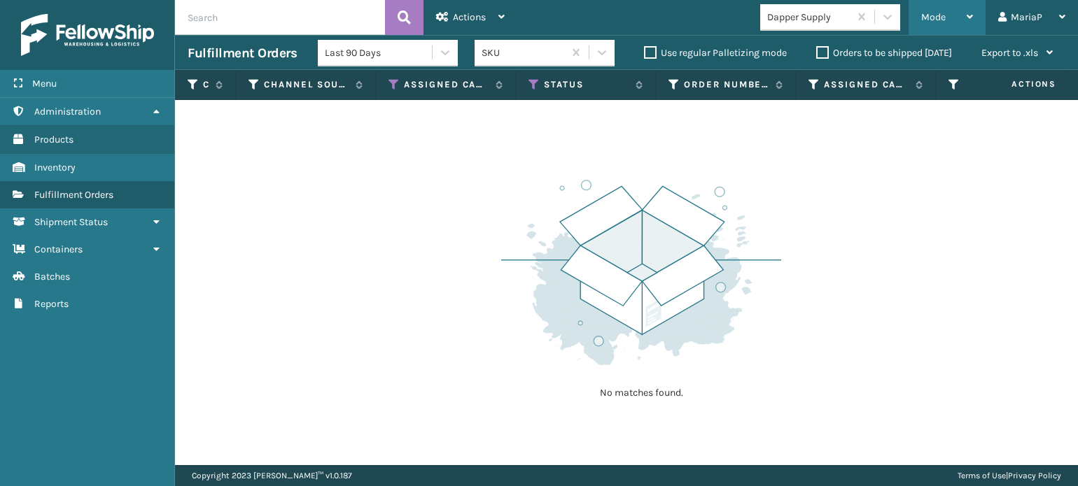
click at [944, 13] on span "Mode" at bounding box center [933, 17] width 24 height 12
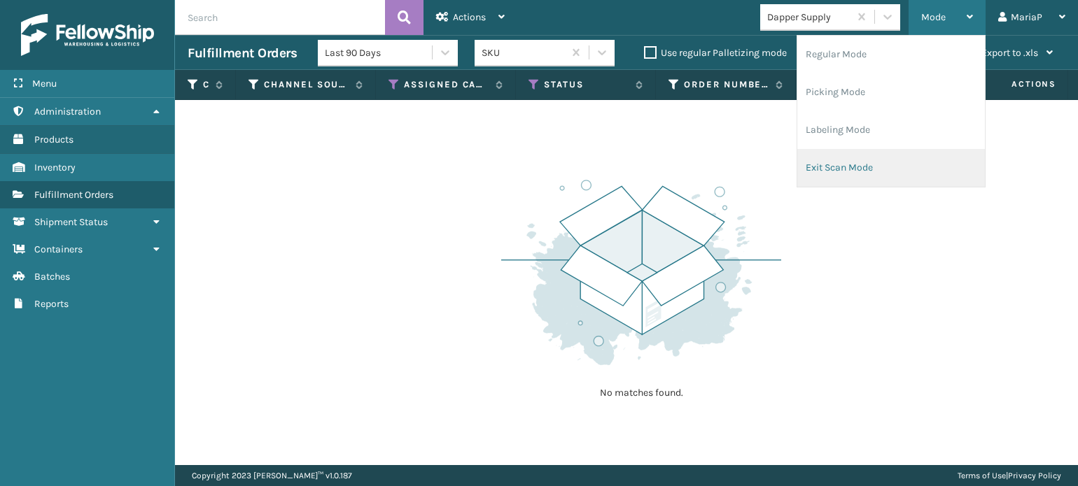
click at [892, 164] on li "Exit Scan Mode" at bounding box center [891, 168] width 188 height 38
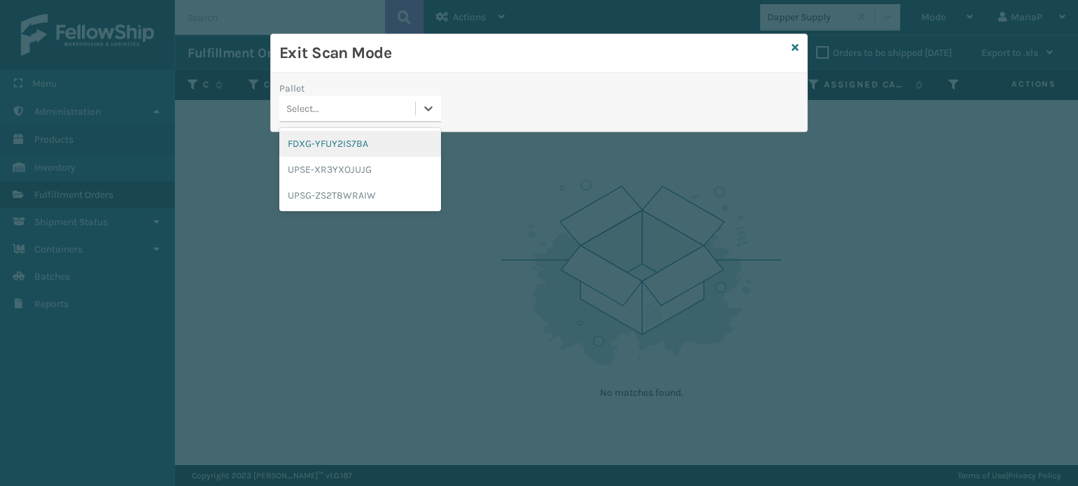
click at [379, 103] on div "Select..." at bounding box center [347, 108] width 136 height 23
click at [351, 143] on div "FDXG-YFUY2IS7BA" at bounding box center [360, 144] width 162 height 26
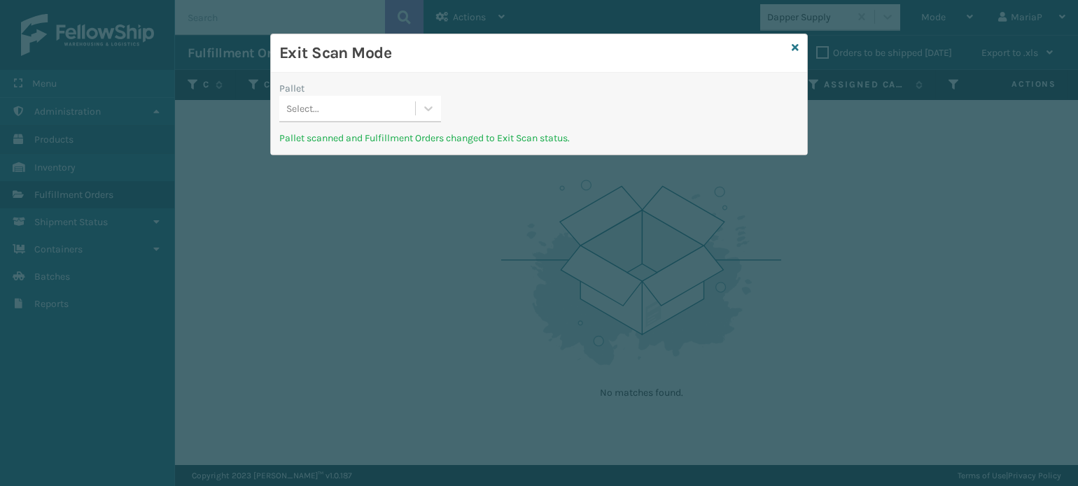
click at [412, 104] on div "Select..." at bounding box center [347, 108] width 136 height 23
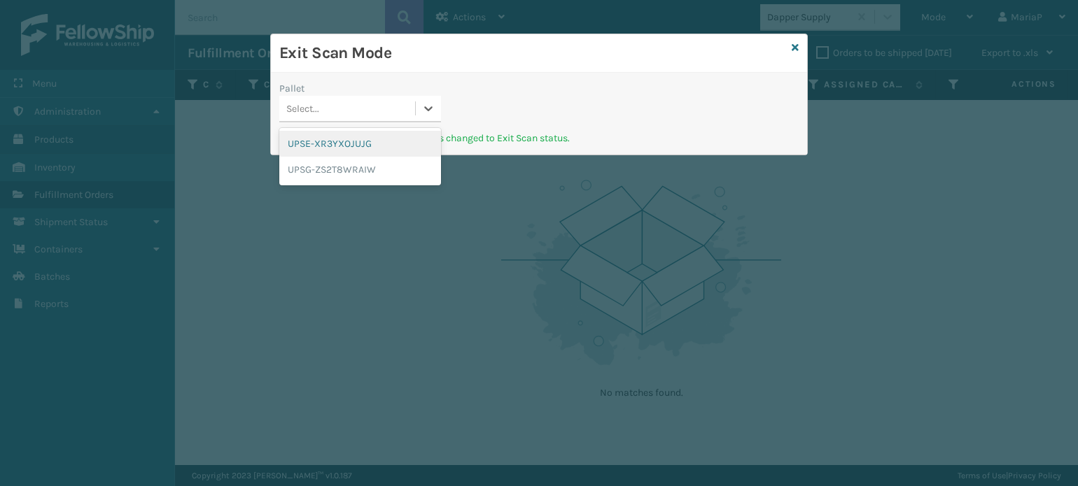
click at [804, 44] on div "Exit Scan Mode" at bounding box center [539, 53] width 536 height 38
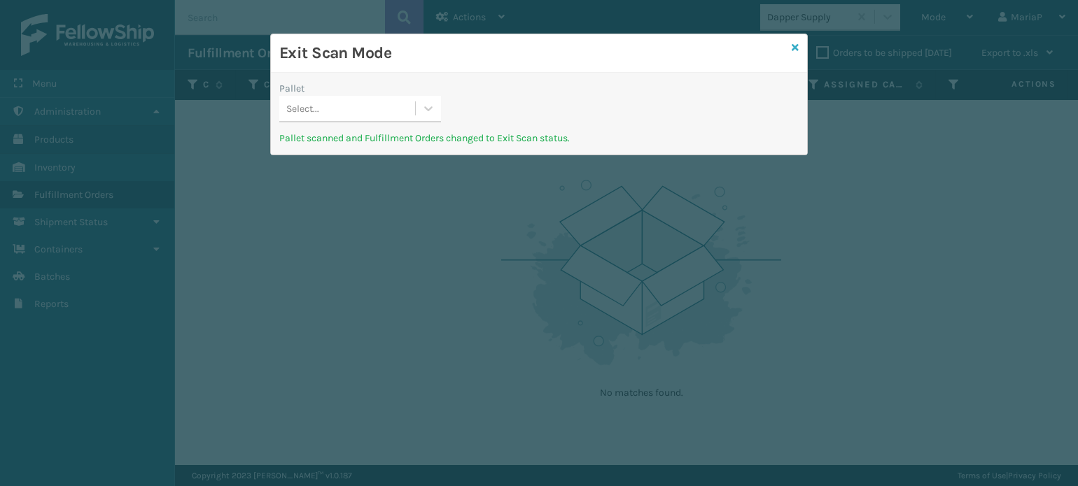
click at [797, 46] on div "Exit Scan Mode Pallet Select... Pallet scanned and Fulfillment Orders changed t…" at bounding box center [539, 95] width 538 height 122
click at [794, 48] on icon at bounding box center [795, 48] width 7 height 10
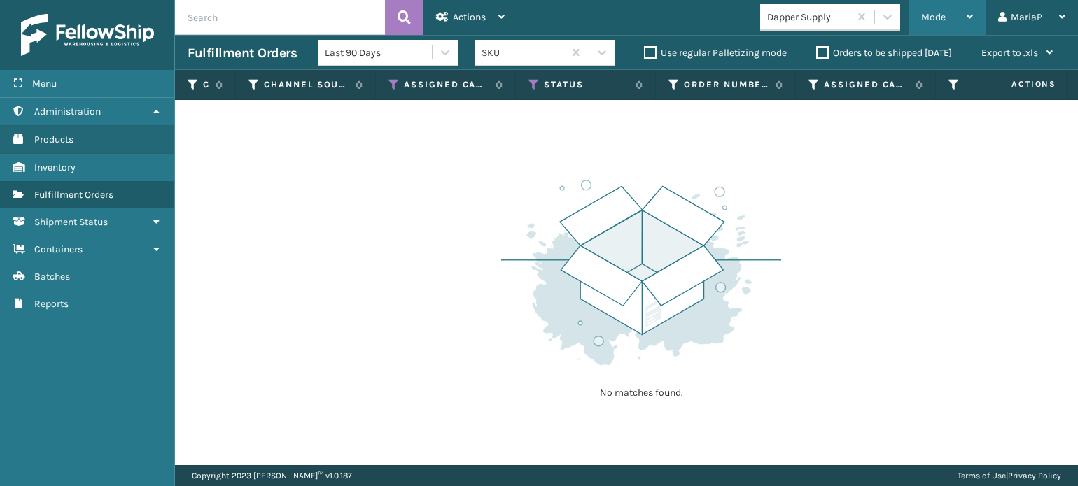
drag, startPoint x: 935, startPoint y: 15, endPoint x: 939, endPoint y: 22, distance: 7.8
click at [935, 16] on span "Mode" at bounding box center [933, 17] width 24 height 12
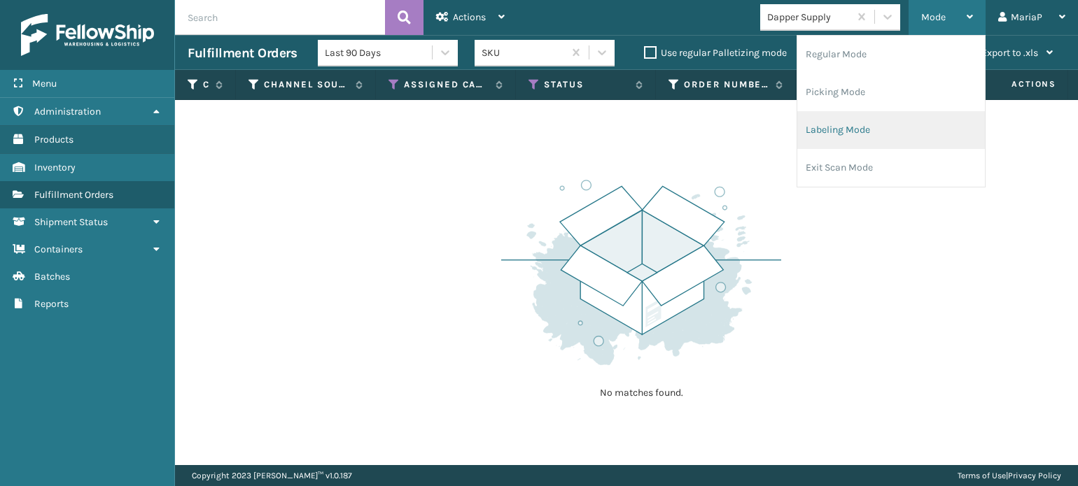
click at [832, 130] on li "Labeling Mode" at bounding box center [891, 130] width 188 height 38
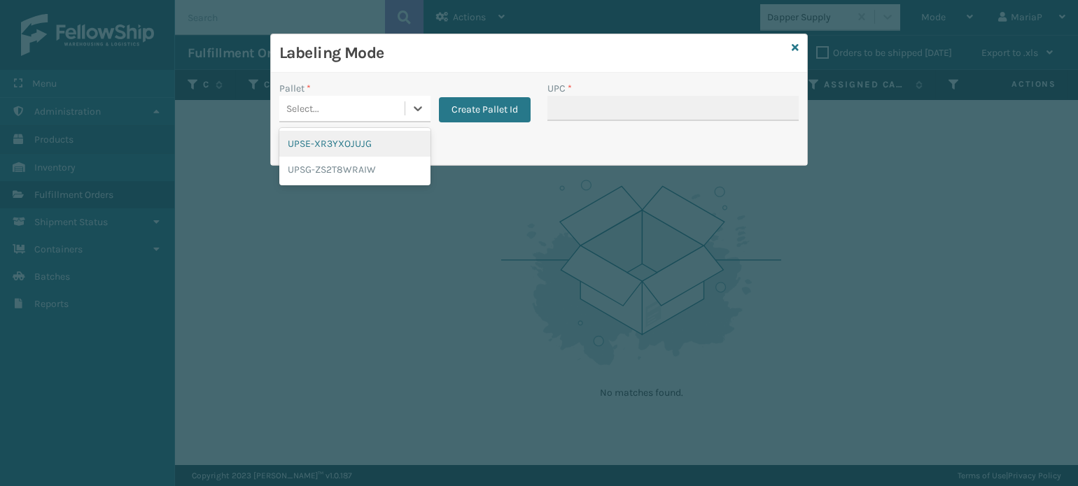
click at [378, 103] on div "Select..." at bounding box center [341, 108] width 125 height 23
click at [344, 171] on div "UPSG-ZS2T8WRAIW" at bounding box center [354, 170] width 151 height 26
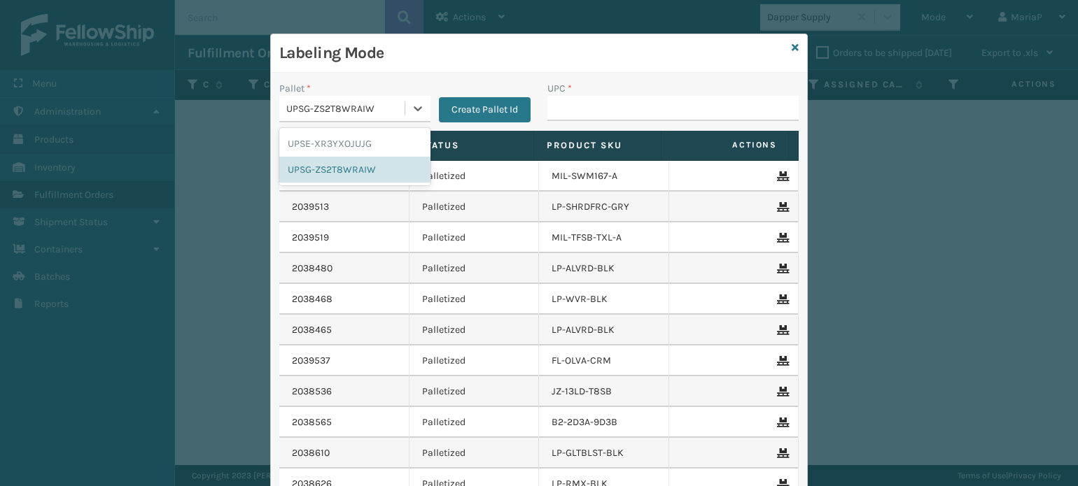
click at [381, 108] on div "UPSG-ZS2T8WRAIW" at bounding box center [346, 108] width 120 height 15
click at [368, 145] on div "UPSE-XR3YXOJUJG" at bounding box center [354, 144] width 151 height 26
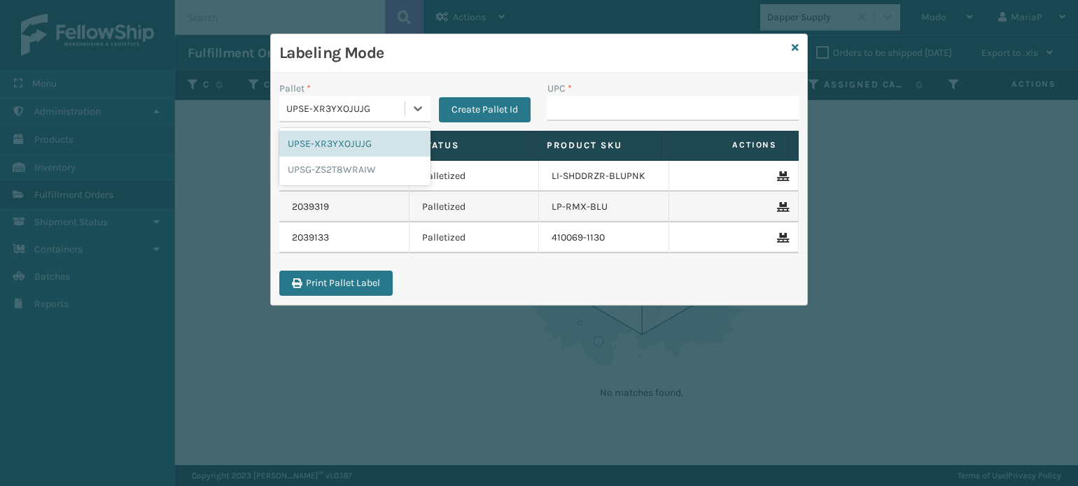
click at [384, 115] on div "UPSE-XR3YXOJUJG" at bounding box center [341, 108] width 125 height 23
click at [388, 176] on div "UPSG-ZS2T8WRAIW" at bounding box center [354, 170] width 151 height 26
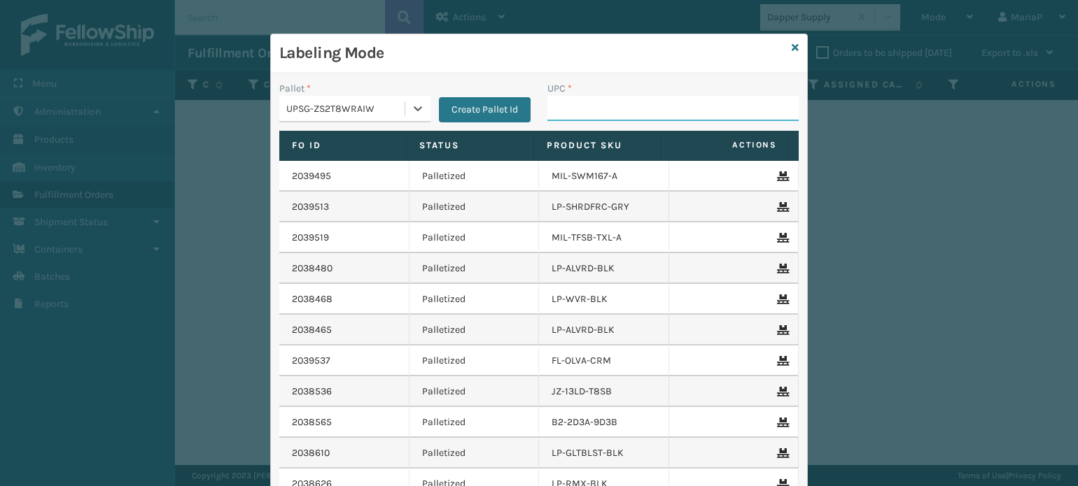
click at [585, 114] on input "UPC *" at bounding box center [672, 108] width 251 height 25
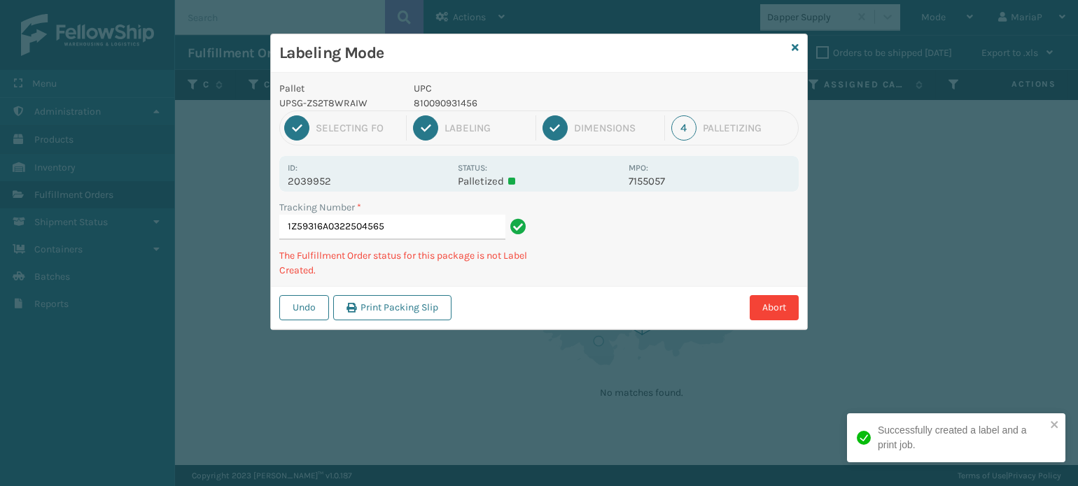
click at [465, 105] on p "810090931456" at bounding box center [517, 103] width 206 height 15
click at [465, 104] on p "810090931456" at bounding box center [517, 103] width 206 height 15
copy p "810090931456"
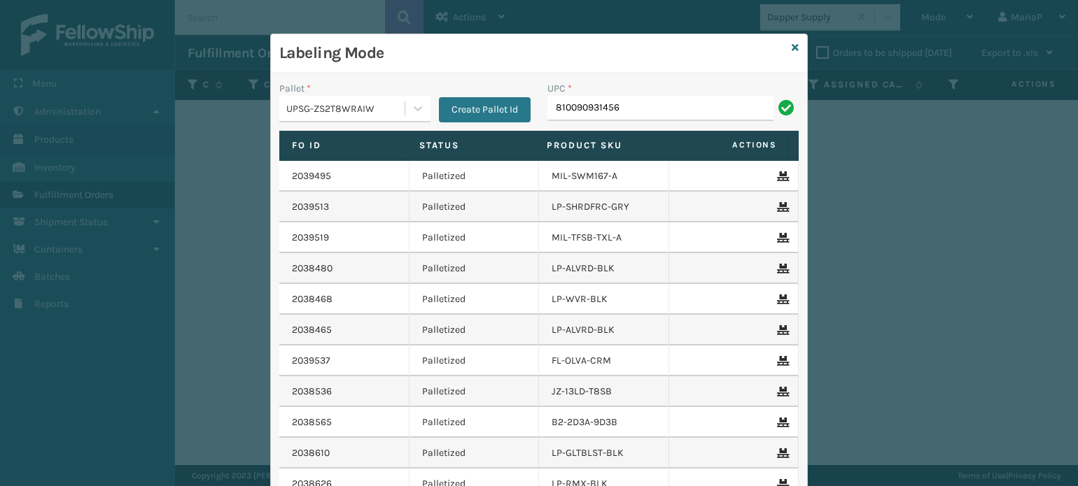
type input "810090931456"
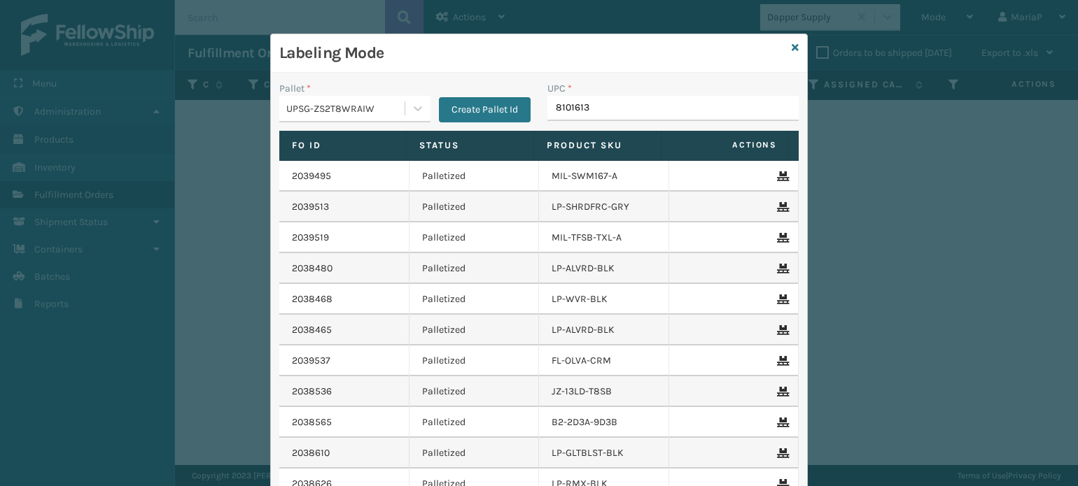
type input "81016133"
type input "810"
type input "8101613"
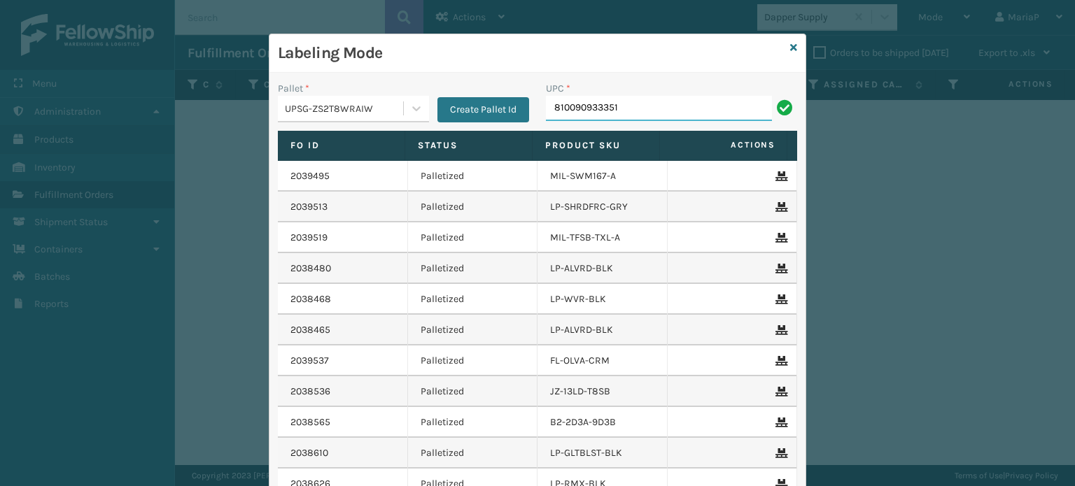
type input "810090933351"
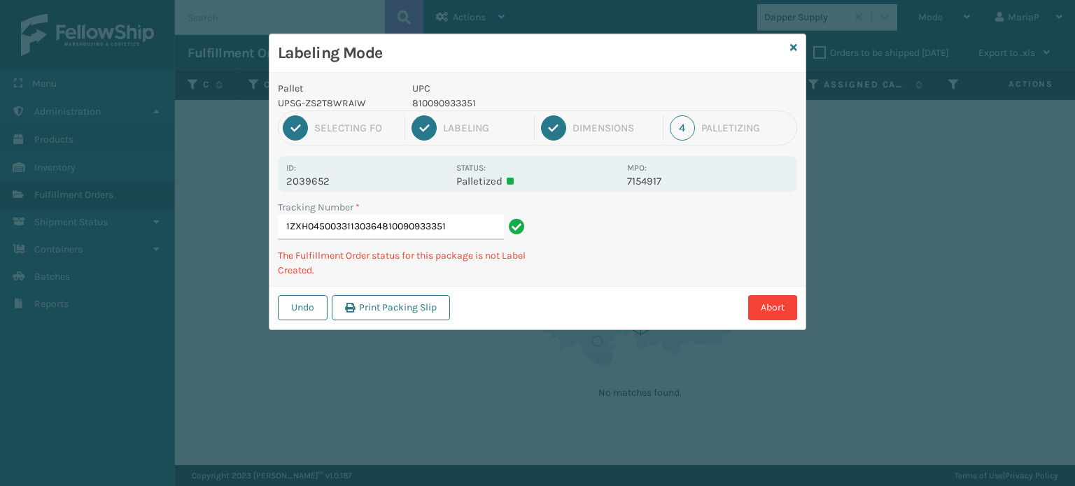
type input "1ZXH04500331130364810090933351"
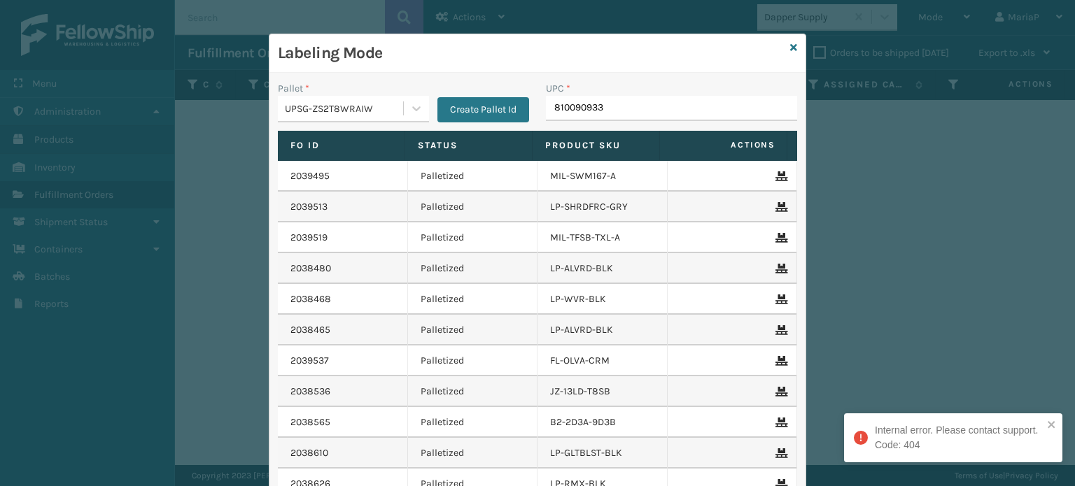
type input "8100909333"
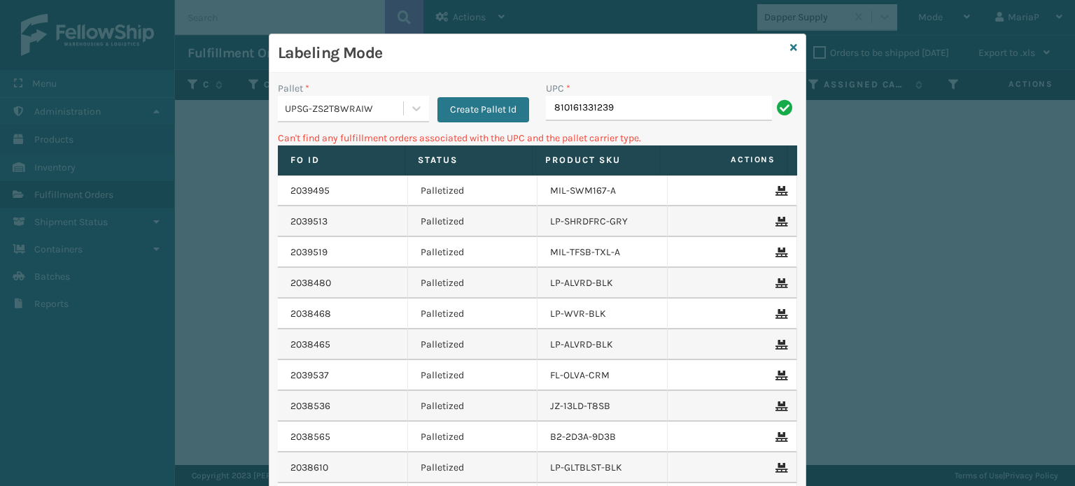
click at [633, 122] on div "UPC * 810161331239" at bounding box center [672, 106] width 268 height 50
click at [626, 105] on input "810161331239" at bounding box center [659, 108] width 226 height 25
click at [629, 104] on input "810161331239" at bounding box center [659, 108] width 226 height 25
click at [610, 113] on input "LP-ALVRDPMCR-BLK" at bounding box center [659, 108] width 226 height 25
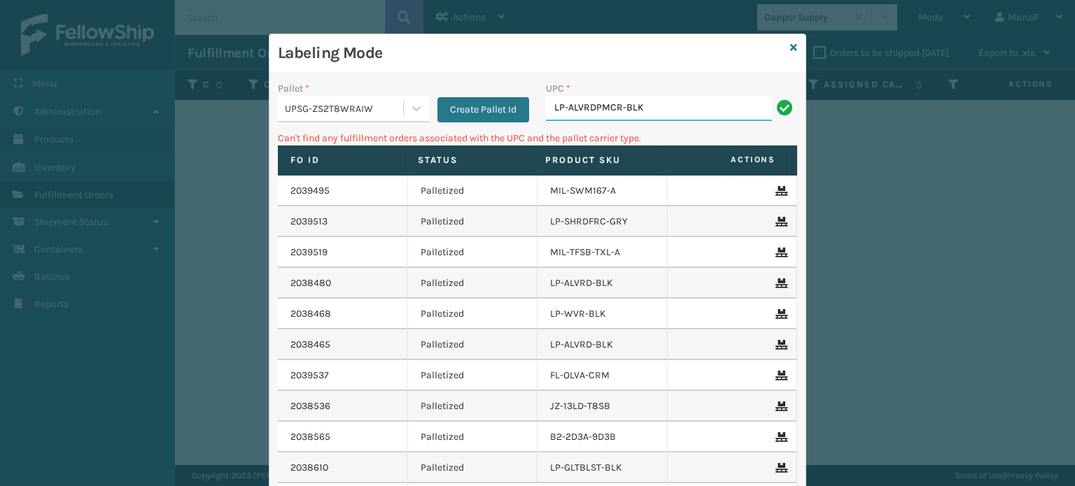
click at [616, 106] on input "LP-ALVRDPMCR-BLK" at bounding box center [659, 108] width 226 height 25
click at [658, 113] on input "LP-ALVRDPMCR-BLK" at bounding box center [659, 108] width 226 height 25
type input "LP-ALVRDPMN-BLK"
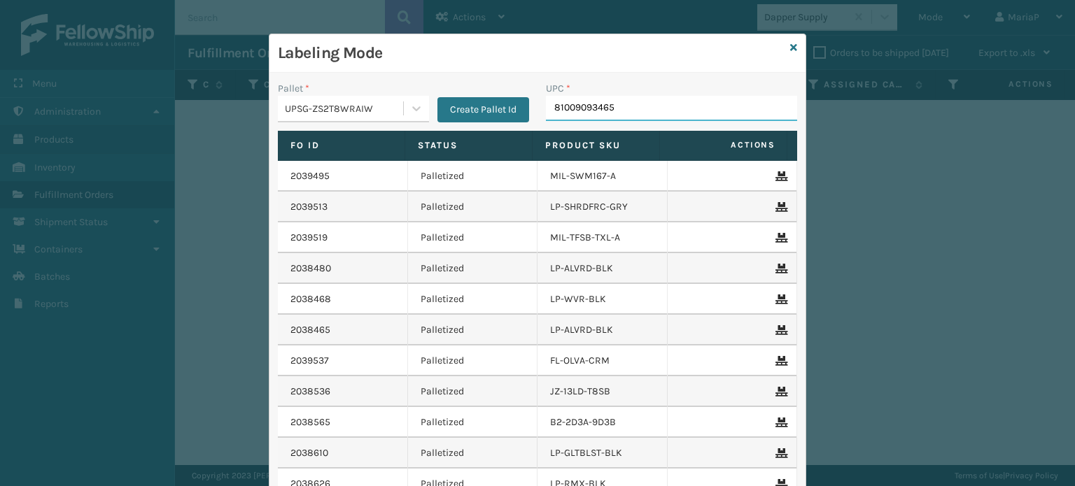
type input "810090934655"
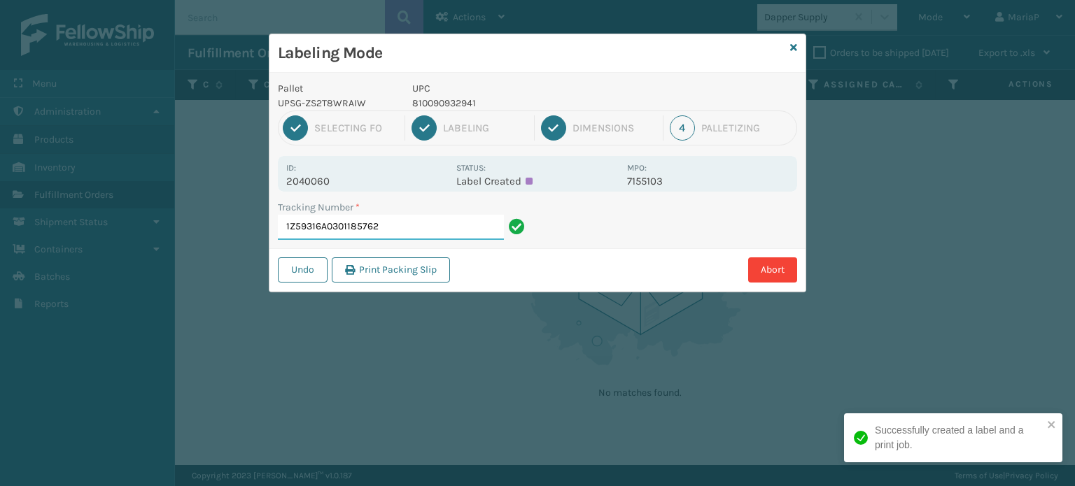
click at [384, 237] on input "1Z59316A0301185762" at bounding box center [391, 227] width 226 height 25
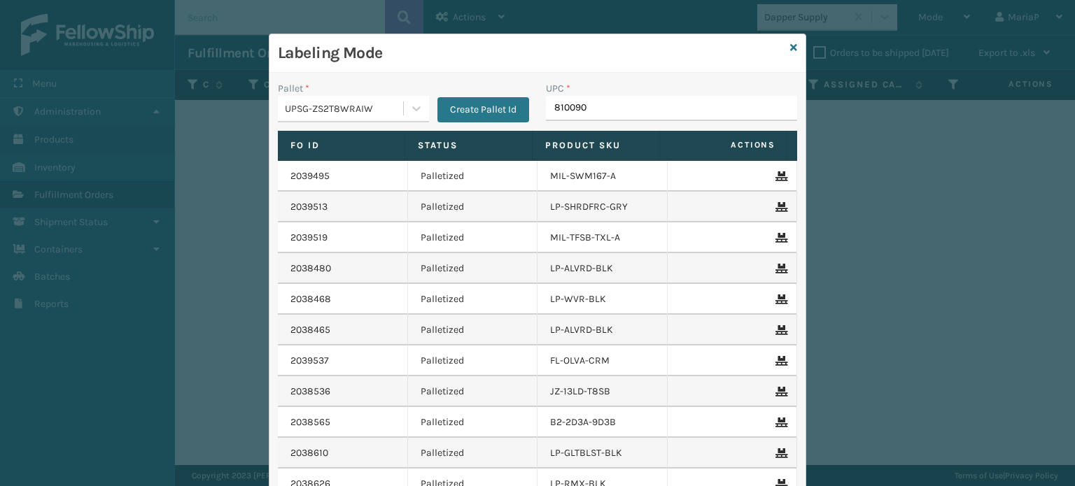
type input "8100909"
type input "0688880"
click at [563, 108] on input "UPC *" at bounding box center [671, 108] width 251 height 25
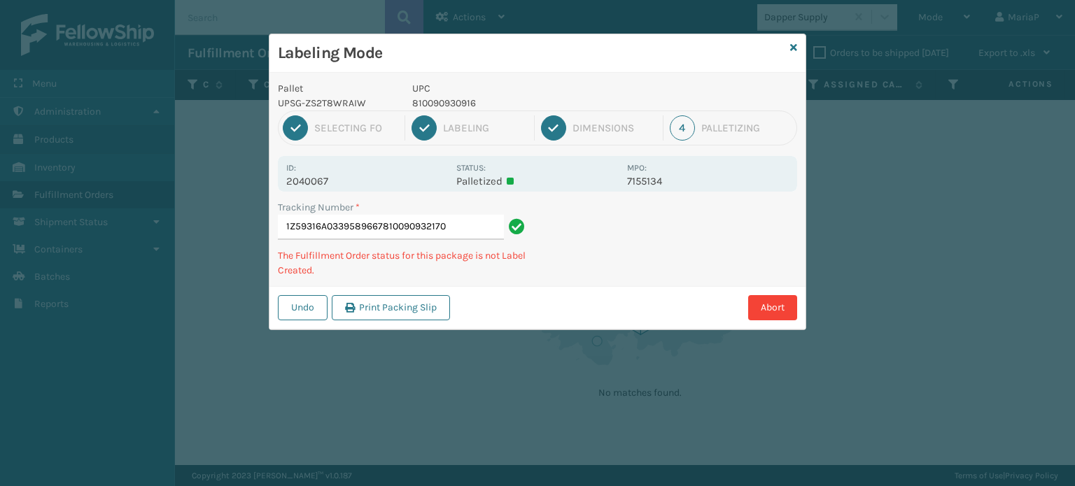
type input "1Z59316A0339589667810090932170"
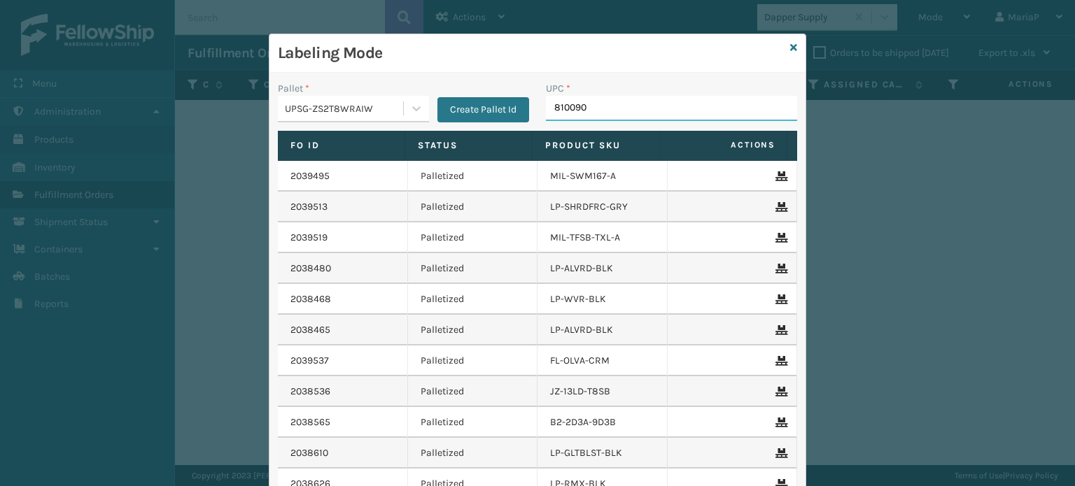
type input "8100909"
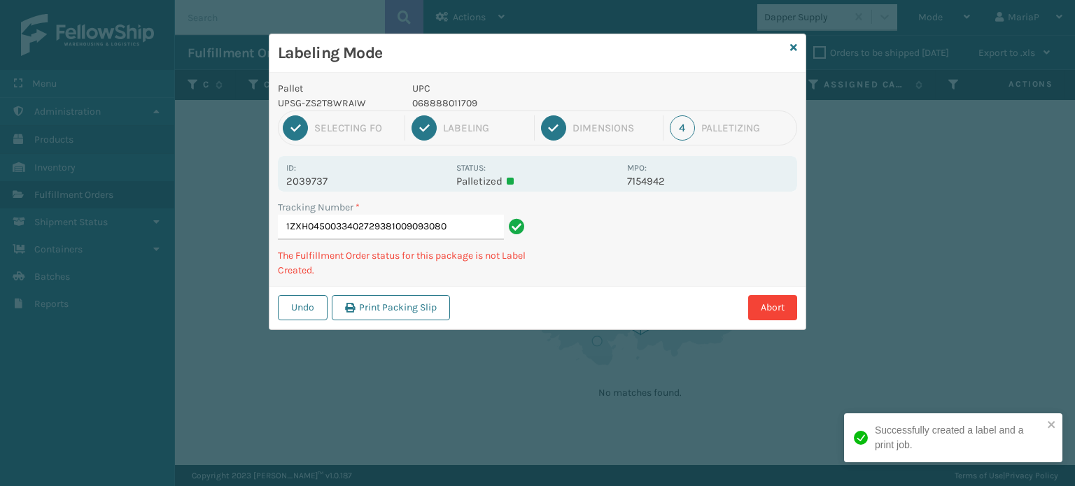
type input "1ZXH04500334027293810090930800"
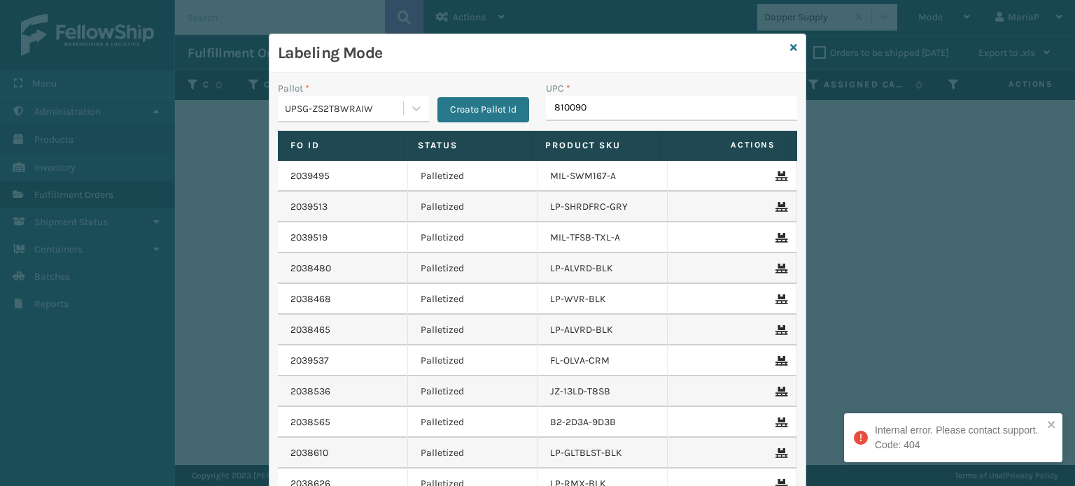
type input "8100909"
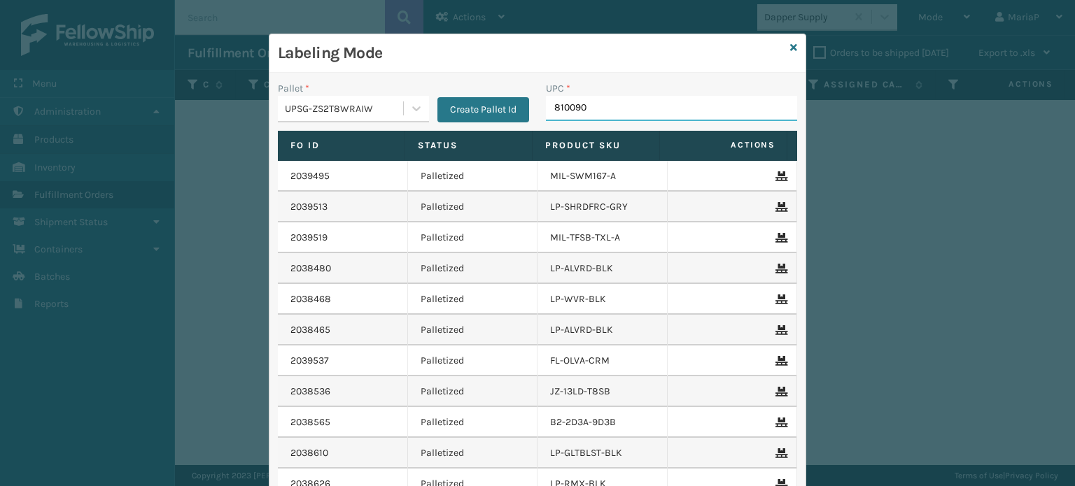
type input "8100909"
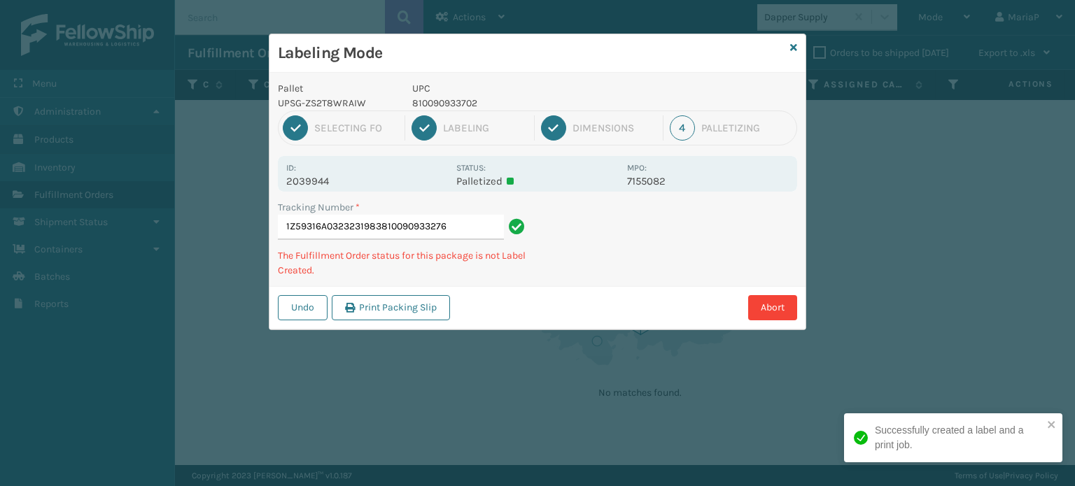
type input "1Z59316A0323231983810090933276"
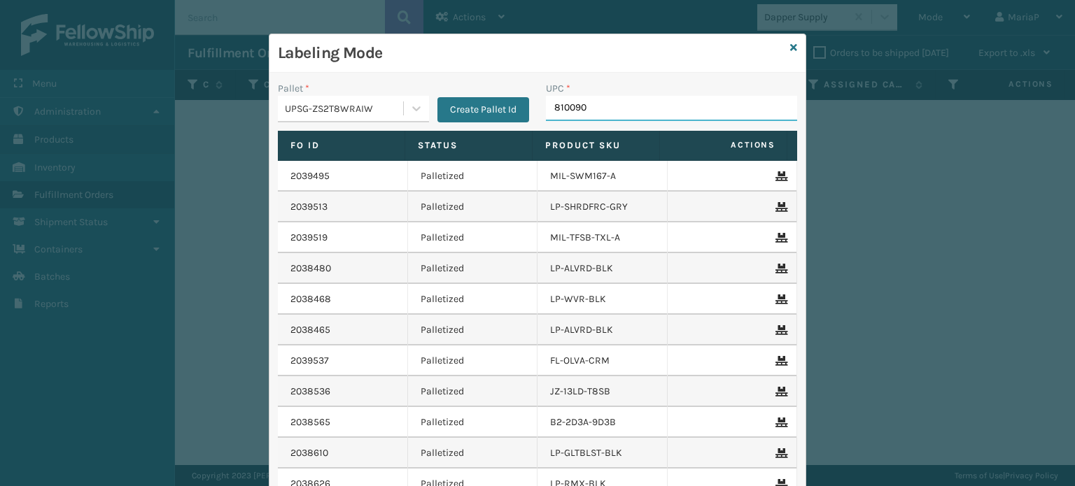
type input "8100909"
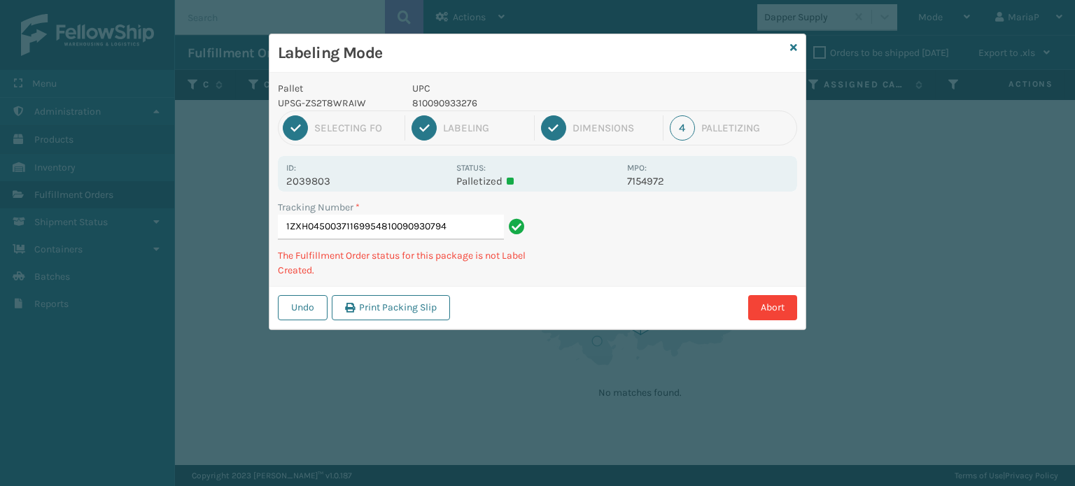
type input "1ZXH04500371169954810090930794"
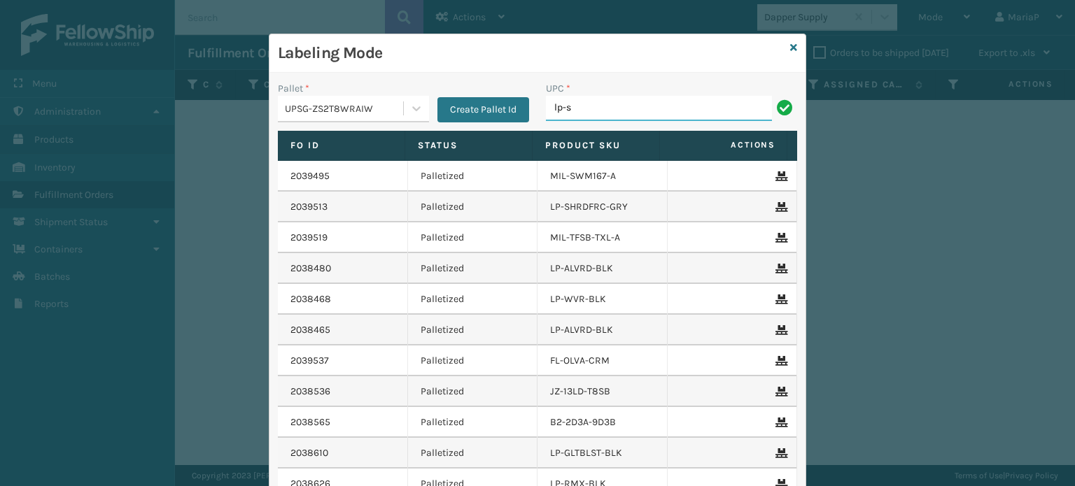
type input "LP-STMRC-SLV"
type input "LP-RMXPLS-BLk"
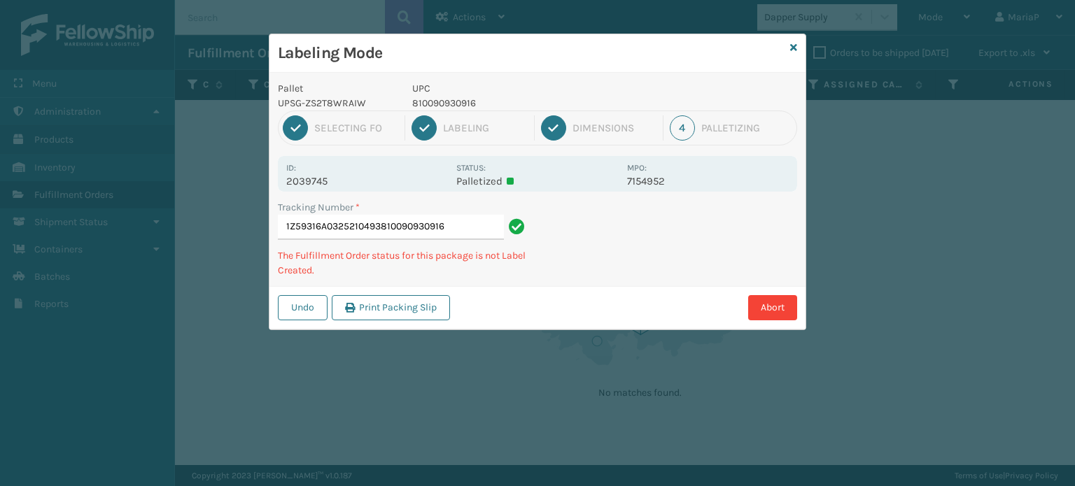
type input "1Z59316A0325210493810090930916"
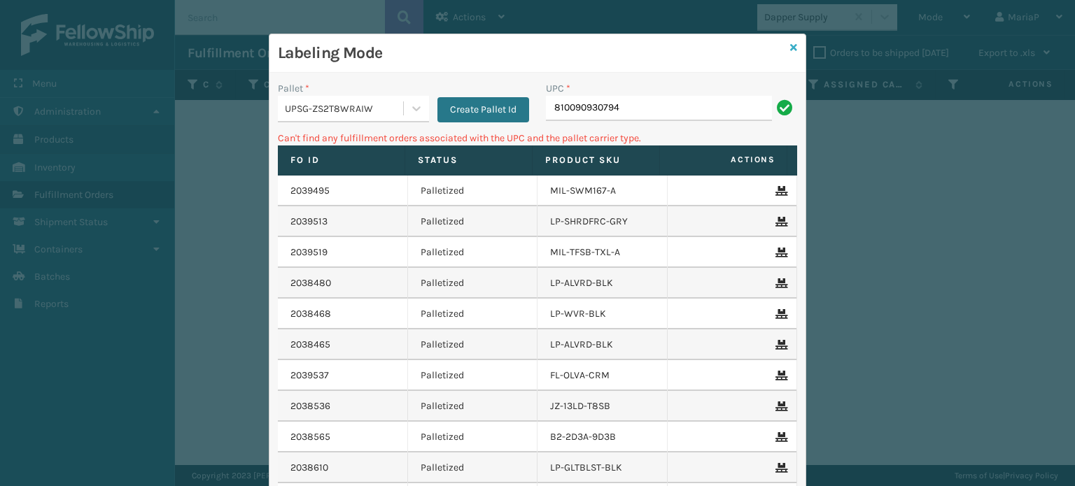
click at [790, 44] on icon at bounding box center [793, 48] width 7 height 10
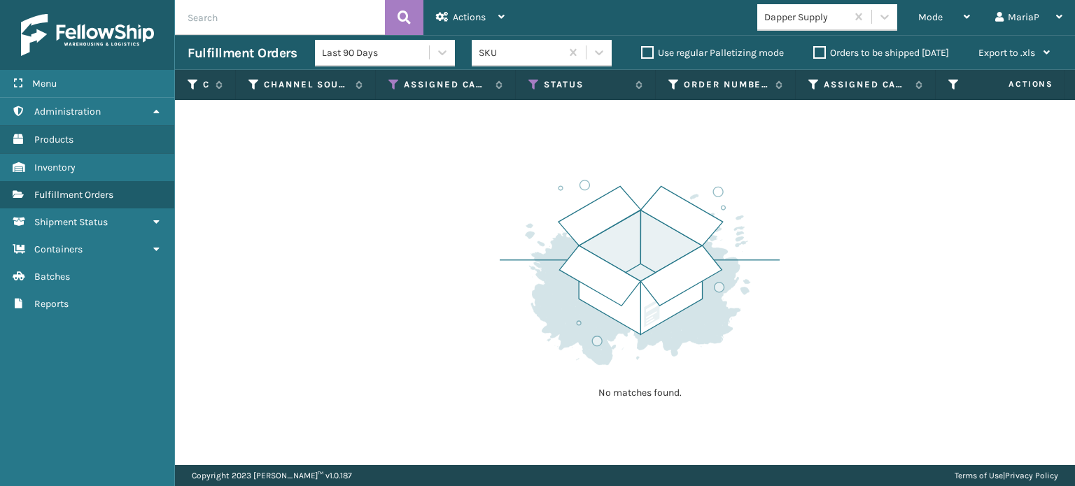
click at [788, 22] on div "Dapper Supply" at bounding box center [805, 17] width 83 height 15
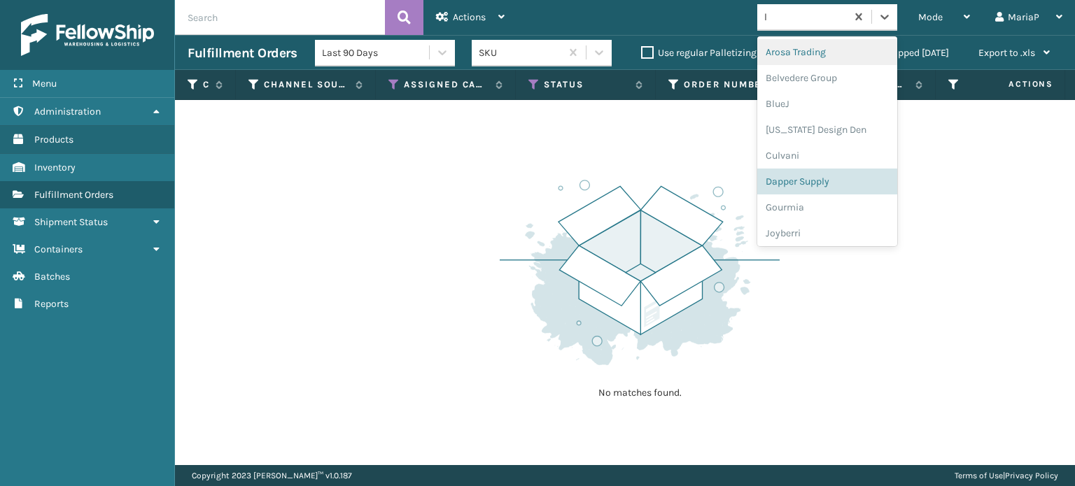
type input "li"
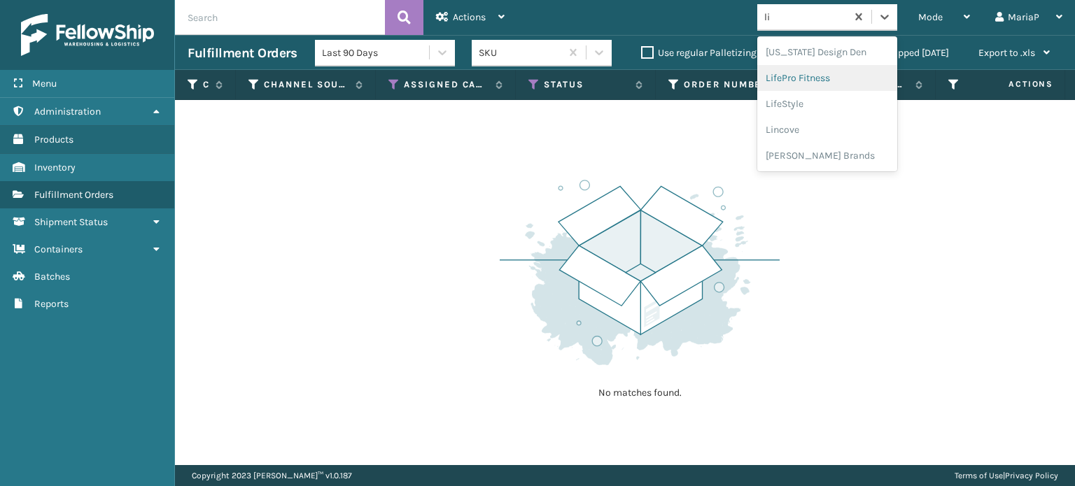
click at [785, 80] on div "LifePro Fitness" at bounding box center [827, 78] width 140 height 26
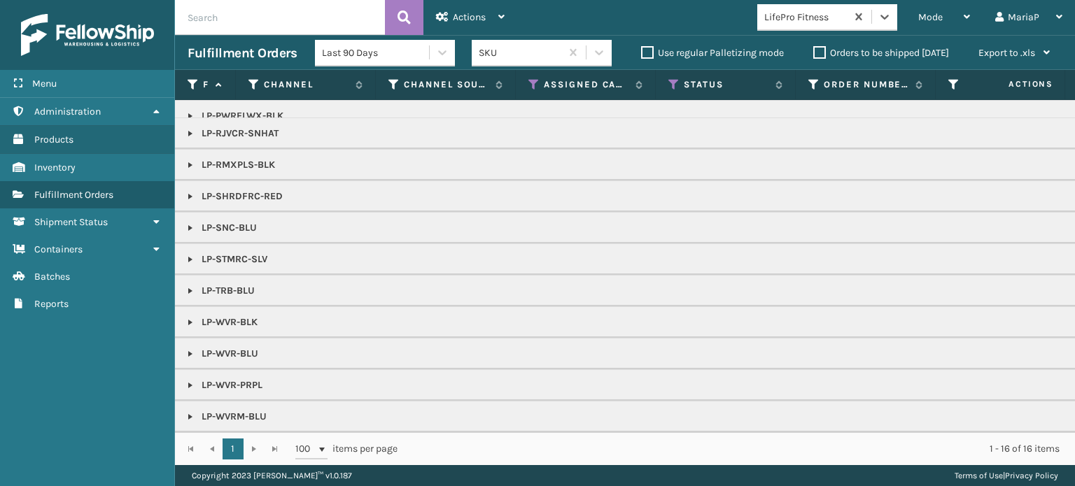
scroll to position [14, 0]
click at [187, 226] on link at bounding box center [190, 227] width 11 height 11
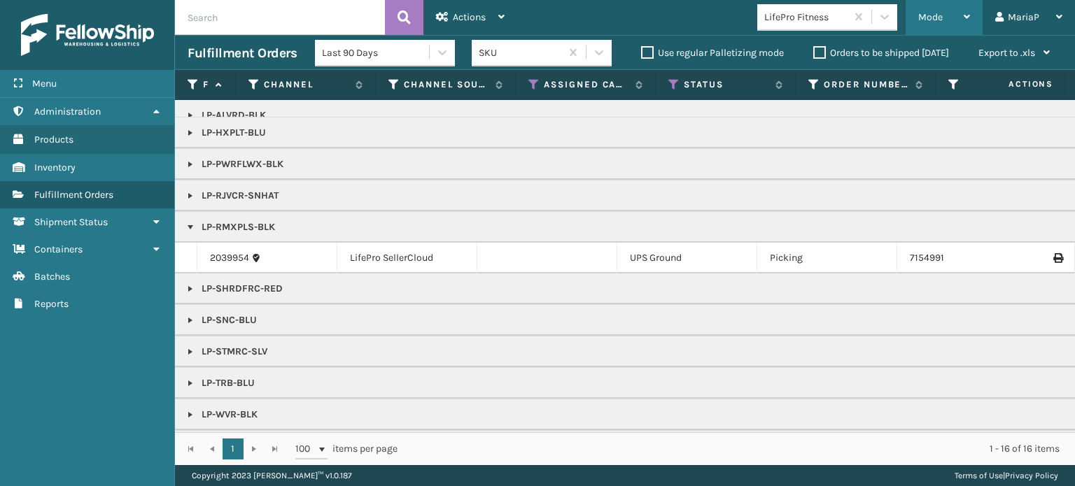
click at [918, 10] on div "Mode Regular Mode Picking Mode Labeling Mode Exit Scan Mode" at bounding box center [944, 17] width 77 height 35
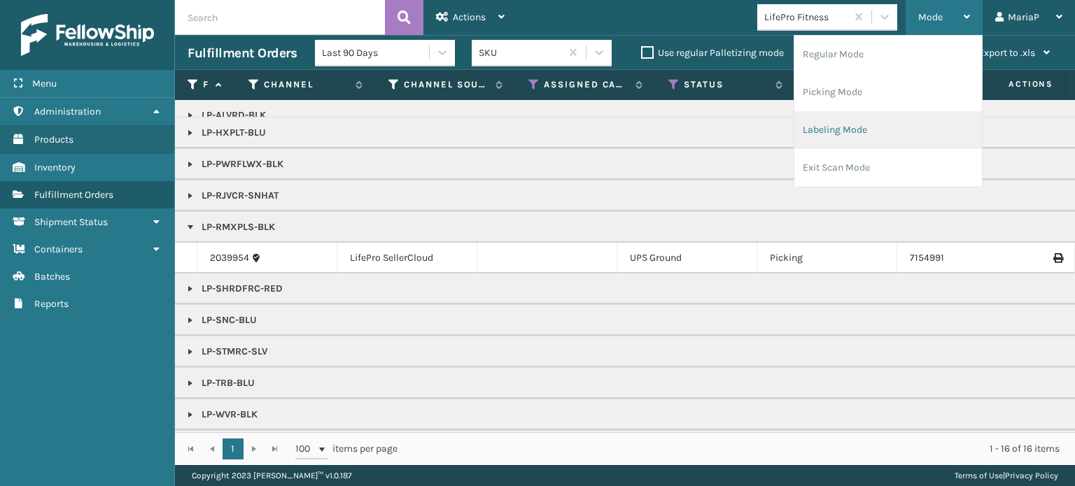
click at [865, 129] on li "Labeling Mode" at bounding box center [888, 130] width 188 height 38
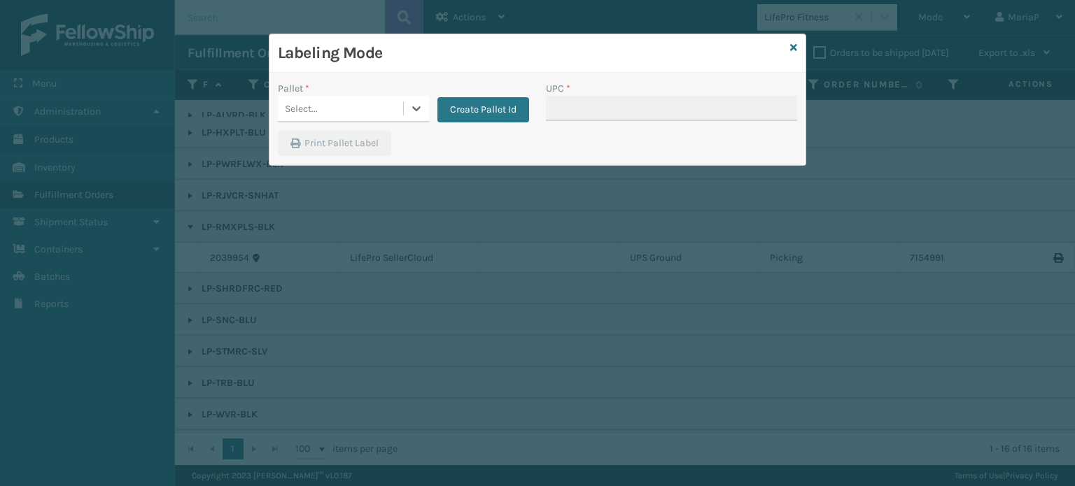
drag, startPoint x: 372, startPoint y: 113, endPoint x: 369, endPoint y: 122, distance: 9.1
click at [372, 113] on div "Select..." at bounding box center [340, 108] width 125 height 23
click at [353, 176] on div "UPSG-ZS2T8WRAIW" at bounding box center [353, 170] width 151 height 26
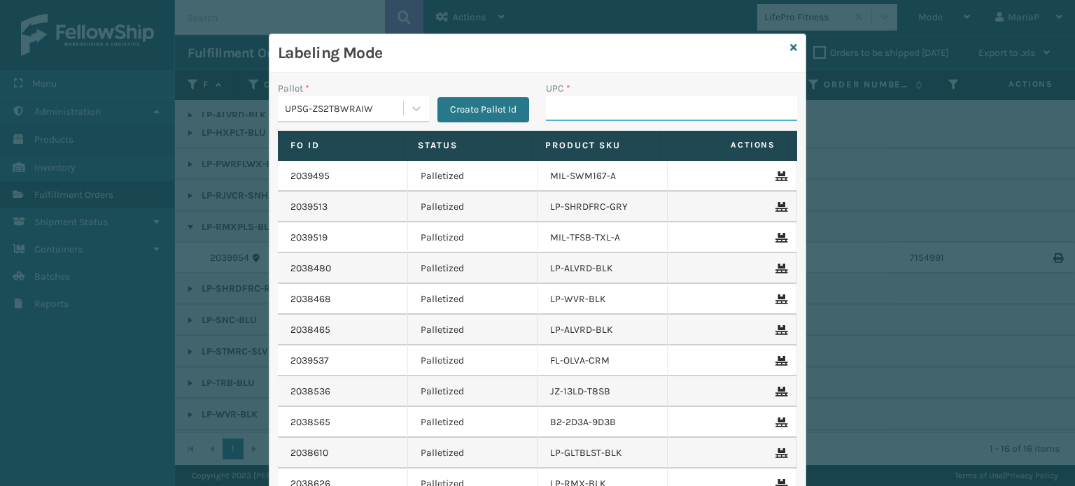
click at [580, 114] on input "UPC *" at bounding box center [671, 108] width 251 height 25
type input "LP-RMXPLS-BLk"
type input "8100909"
click at [790, 44] on icon at bounding box center [793, 48] width 7 height 10
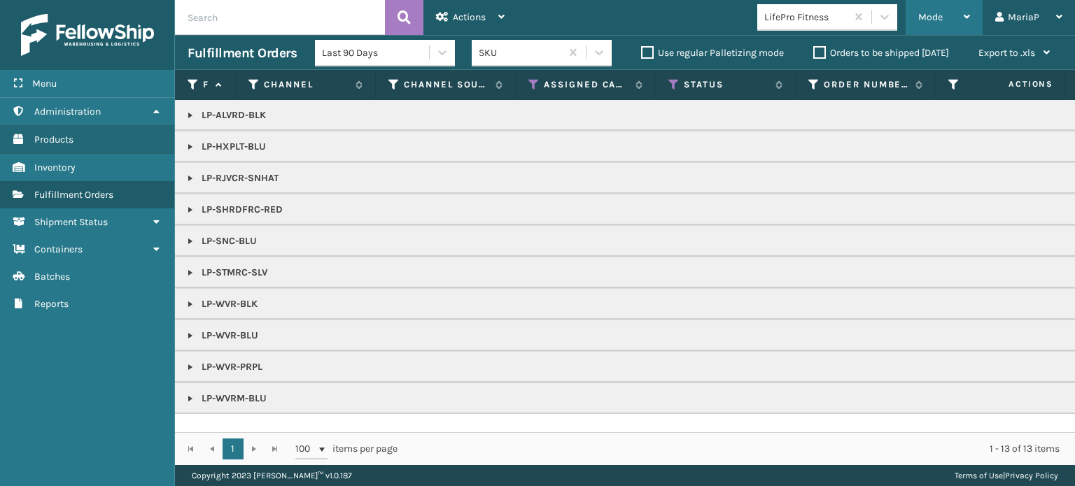
click at [924, 15] on span "Mode" at bounding box center [930, 17] width 24 height 12
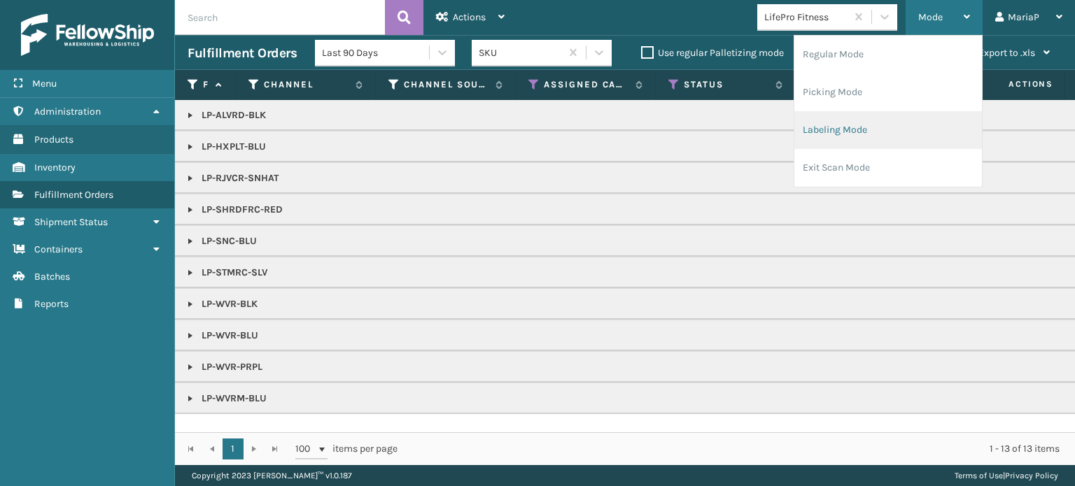
click at [845, 134] on li "Labeling Mode" at bounding box center [888, 130] width 188 height 38
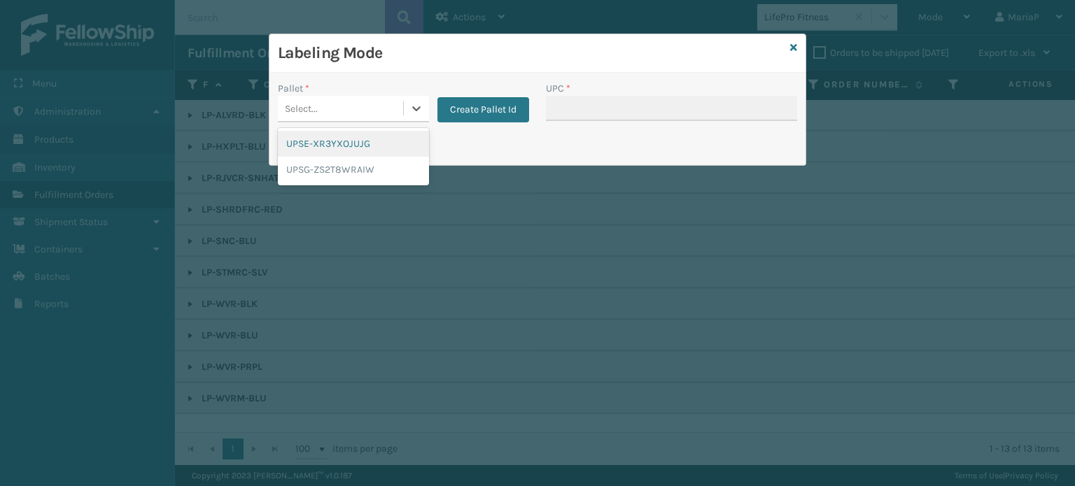
click at [358, 101] on div "Select..." at bounding box center [340, 108] width 125 height 23
click at [356, 178] on div "UPSG-ZS2T8WRAIW" at bounding box center [353, 170] width 151 height 26
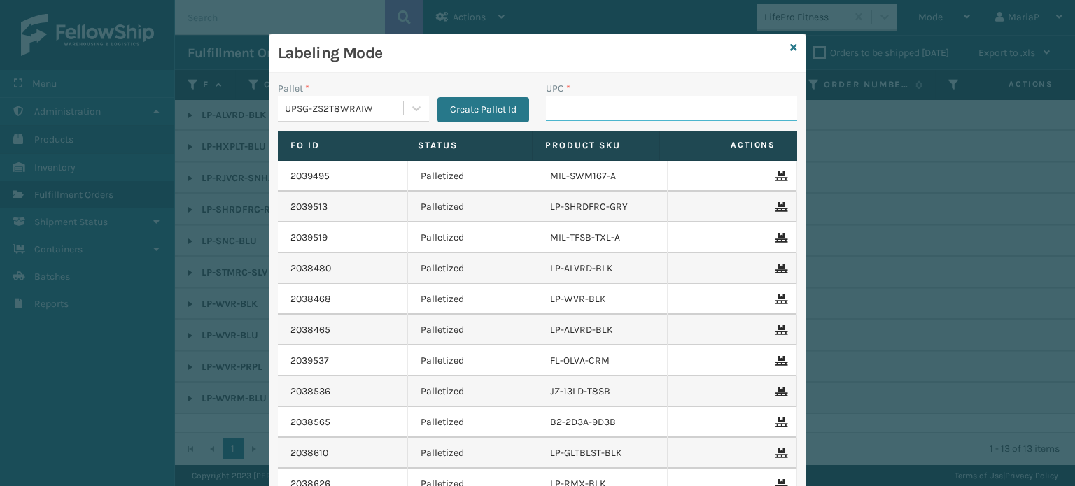
click at [554, 111] on input "UPC *" at bounding box center [671, 108] width 251 height 25
type input "81016133131"
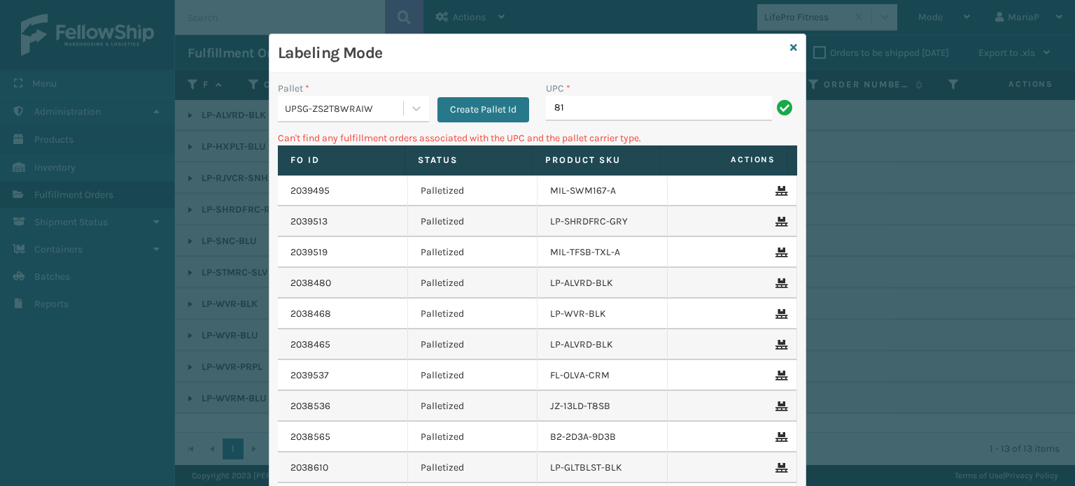
type input "8"
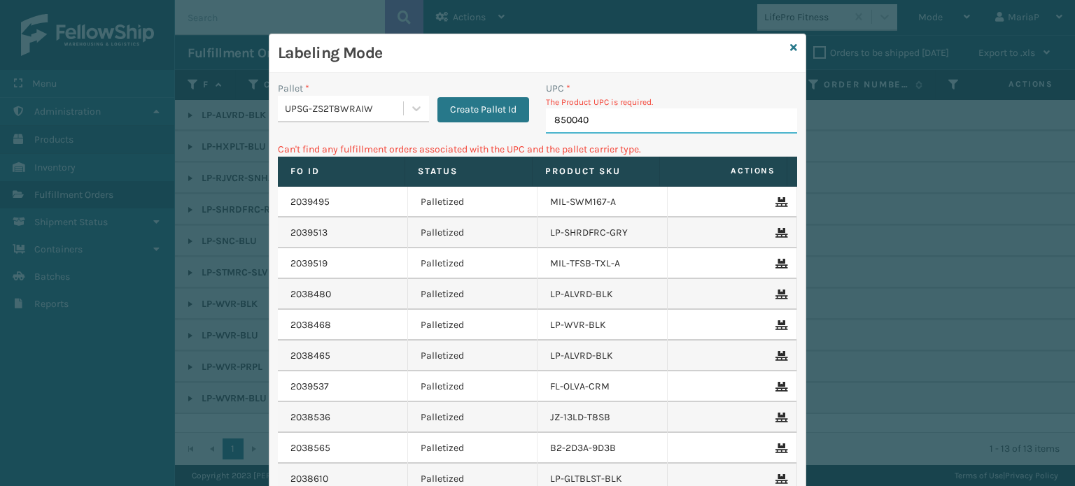
type input "8500403"
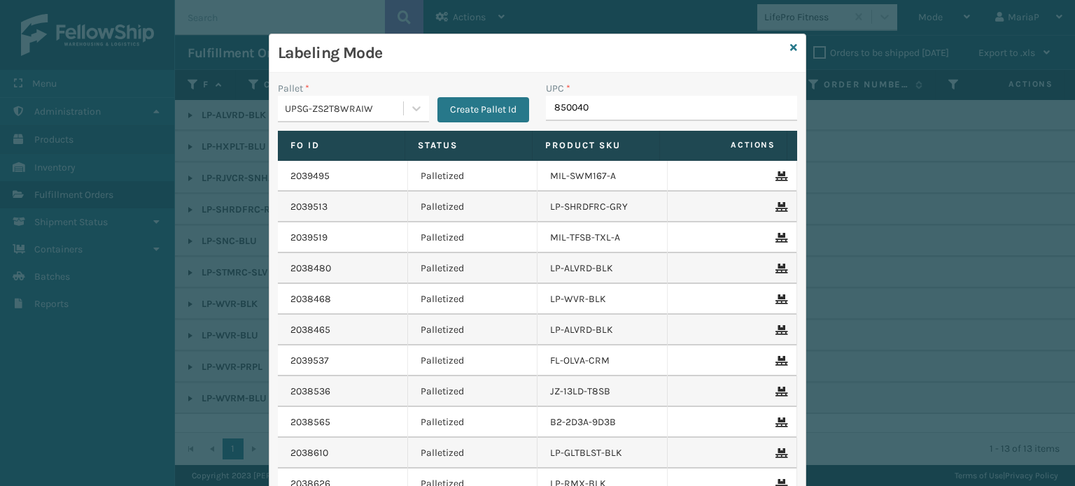
type input "8500403"
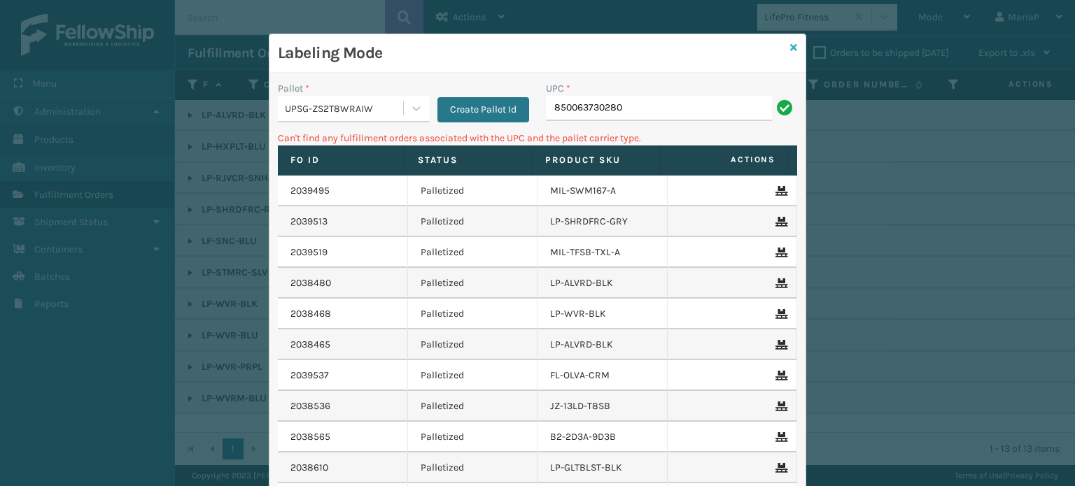
click at [790, 48] on icon at bounding box center [793, 48] width 7 height 10
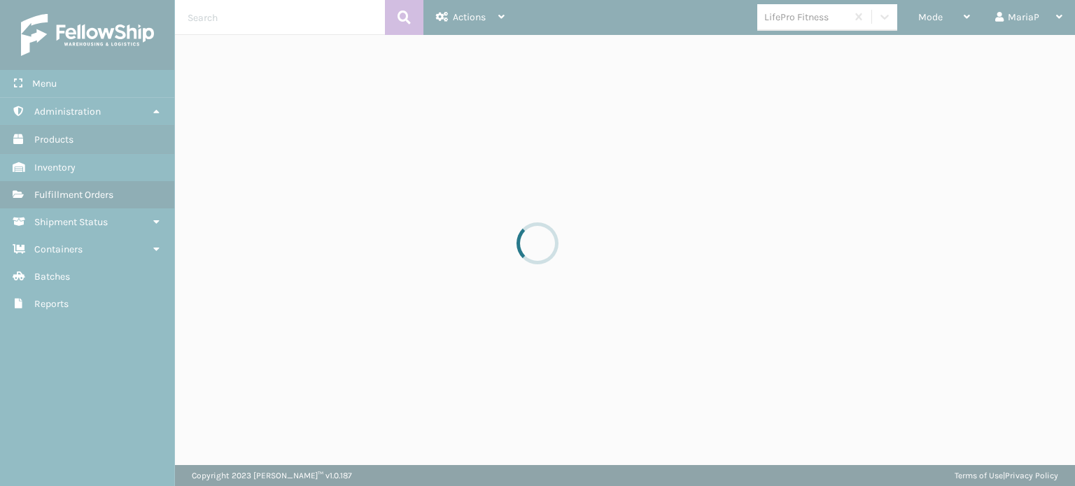
click at [792, 24] on div "LifePro Fitness" at bounding box center [801, 17] width 89 height 23
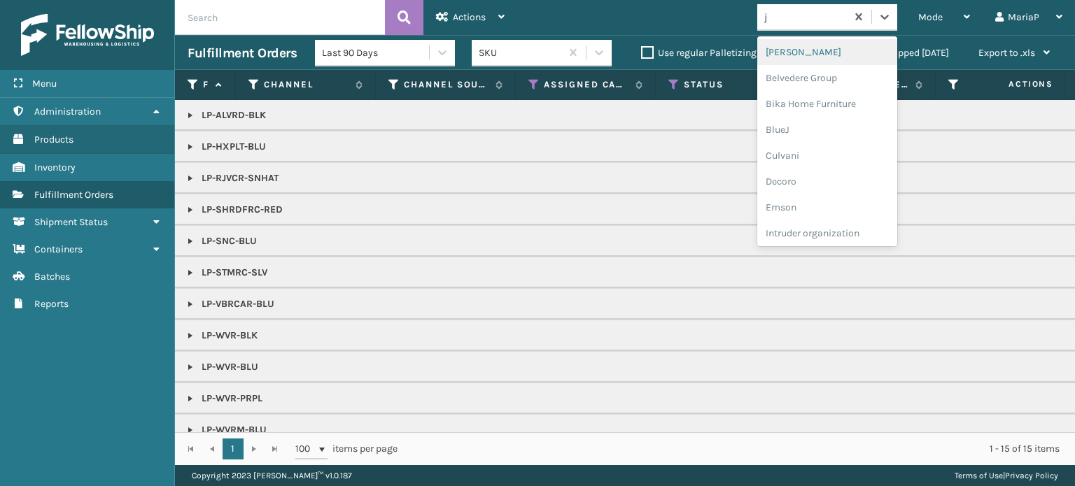
type input "jo"
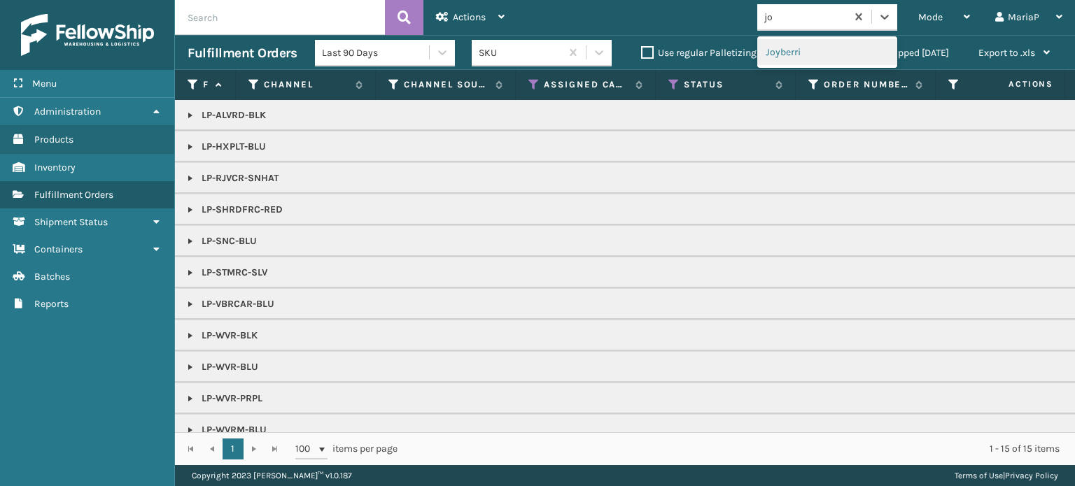
click at [801, 53] on div "Joyberri" at bounding box center [827, 52] width 140 height 26
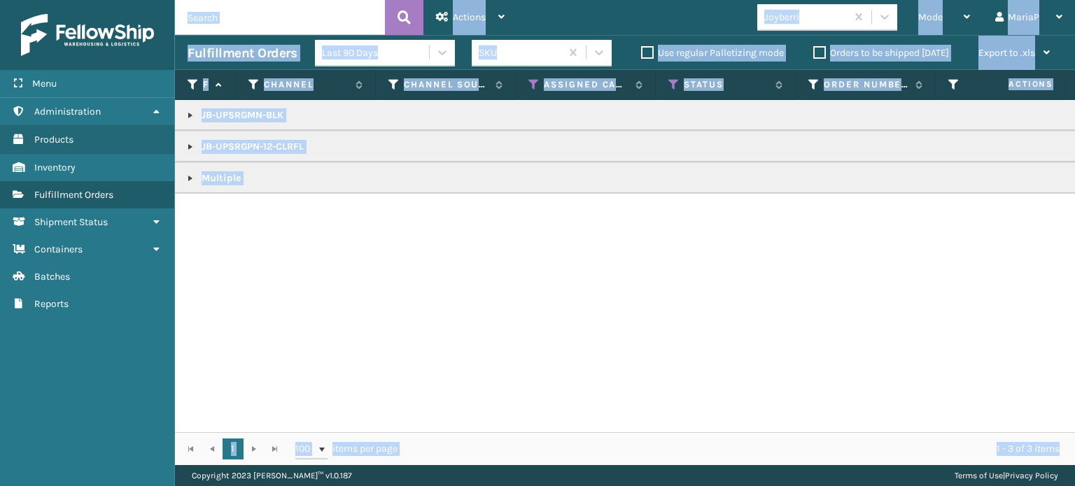
click at [188, 178] on link at bounding box center [190, 178] width 11 height 11
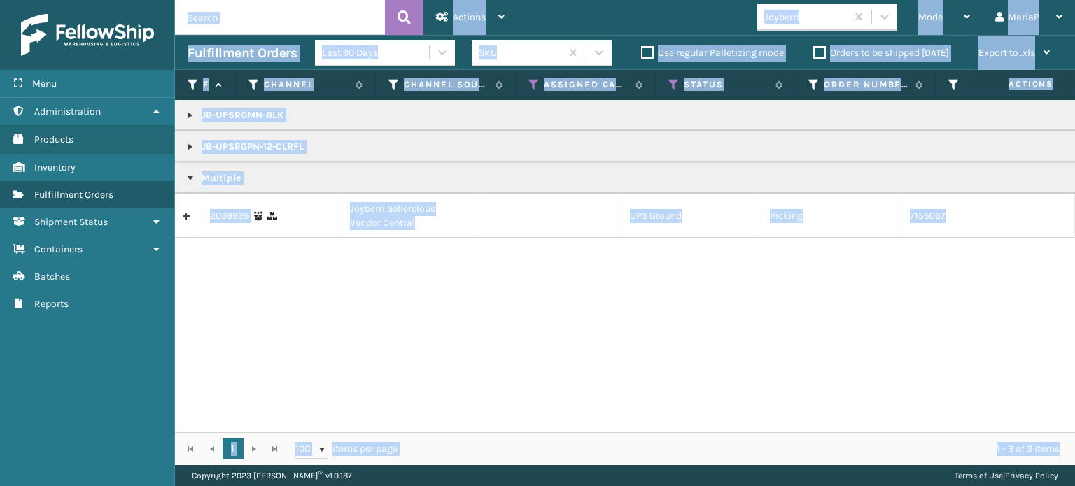
click at [231, 213] on link "2039929" at bounding box center [229, 216] width 39 height 14
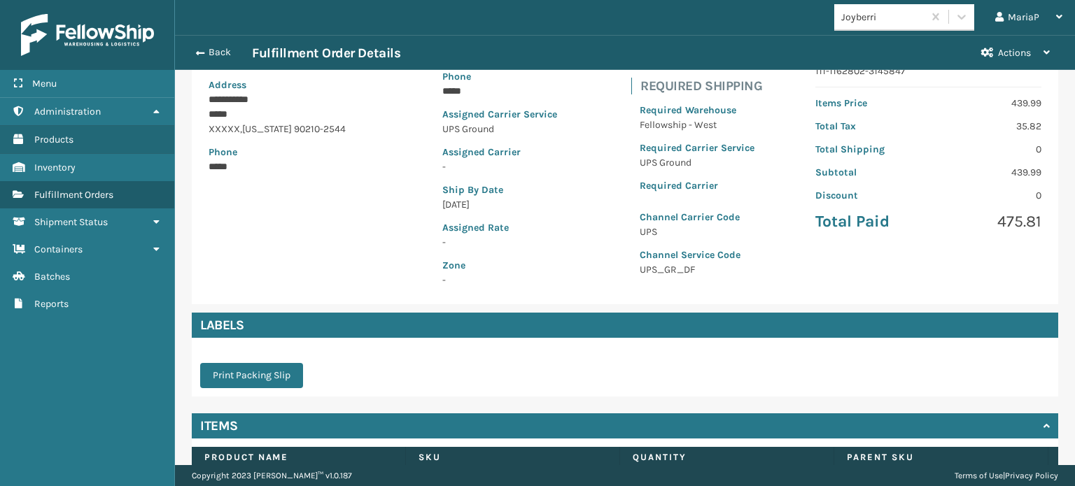
scroll to position [315, 0]
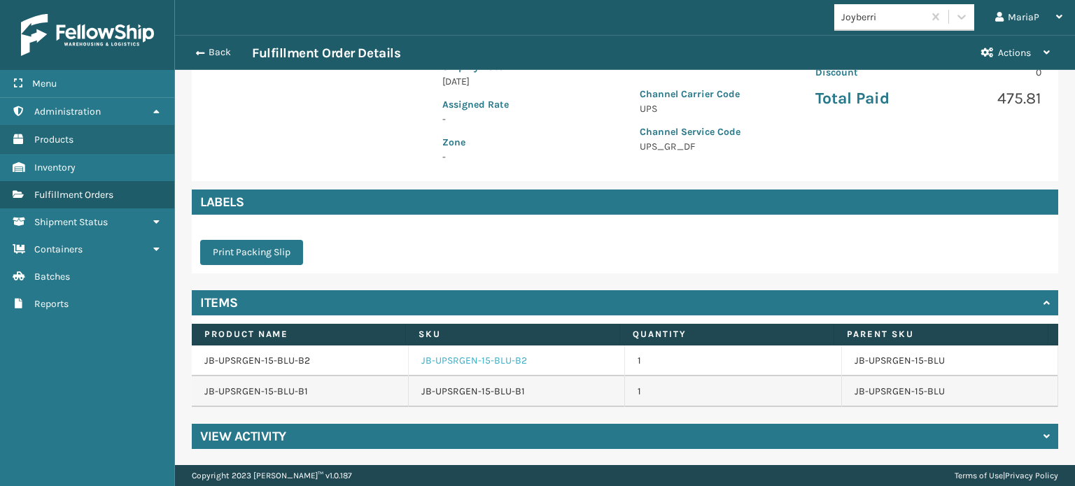
click at [446, 360] on link "JB-UPSRGEN-15-BLU-B2" at bounding box center [474, 361] width 106 height 14
click at [447, 360] on link "JB-UPSRGEN-15-BLU-B2" at bounding box center [474, 361] width 106 height 14
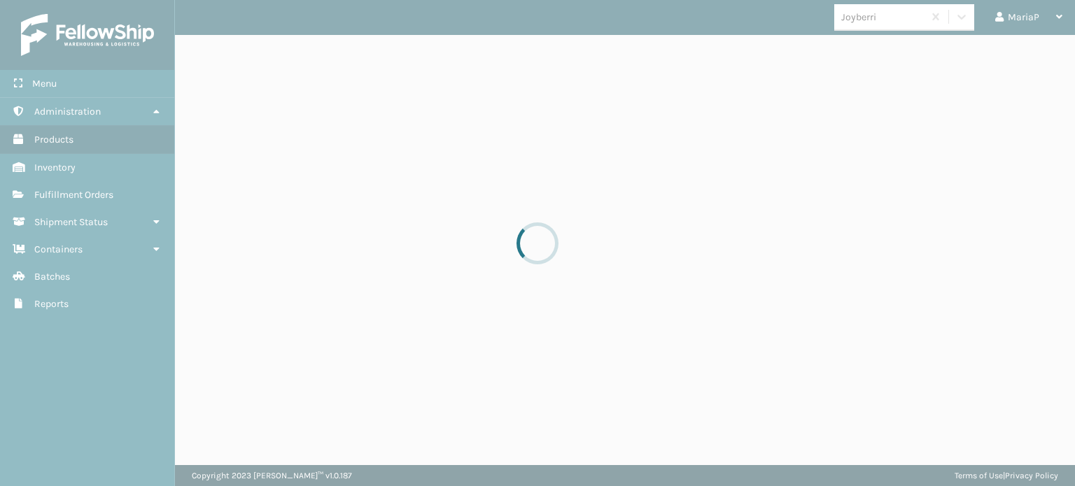
click at [448, 360] on div at bounding box center [537, 243] width 1075 height 486
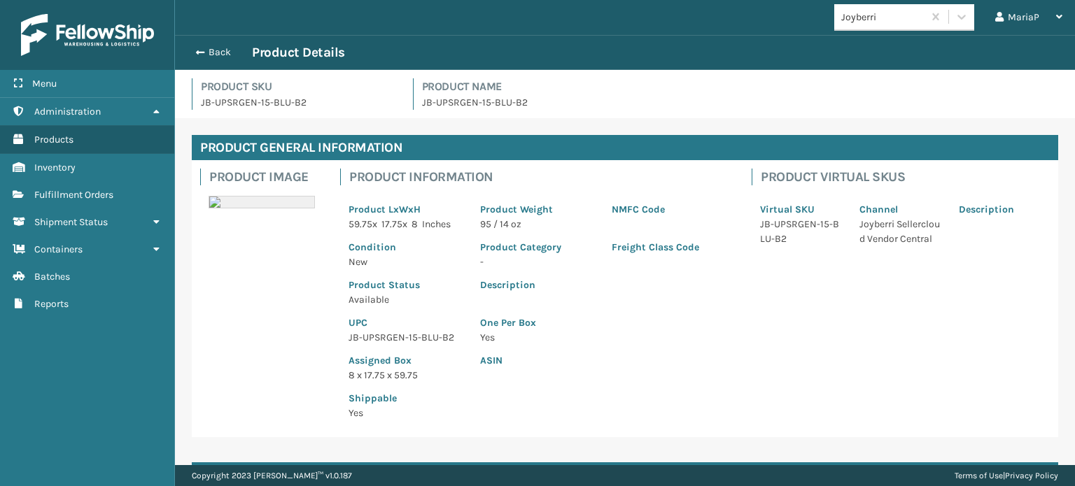
click at [403, 329] on p "UPC" at bounding box center [406, 323] width 115 height 15
click at [404, 329] on p "UPC" at bounding box center [406, 323] width 115 height 15
click at [406, 330] on div "UPC JB-UPSRGEN-15-BLU-B2" at bounding box center [406, 326] width 132 height 38
click at [407, 335] on p "JB-UPSRGEN-15-BLU-B2" at bounding box center [406, 337] width 115 height 15
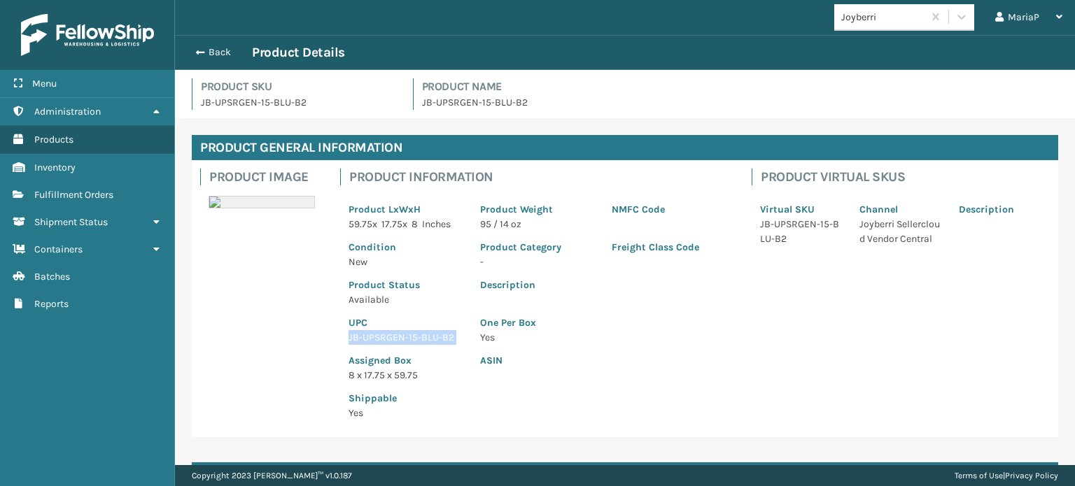
click at [407, 335] on p "JB-UPSRGEN-15-BLU-B2" at bounding box center [406, 337] width 115 height 15
copy p "JB-UPSRGEN-15-BLU-B2"
click at [419, 334] on p "JB-UPSRGEN-15-BLU-B2" at bounding box center [406, 337] width 115 height 15
click at [405, 334] on p "JB-UPSRGEN-15-BLU-B2" at bounding box center [406, 337] width 115 height 15
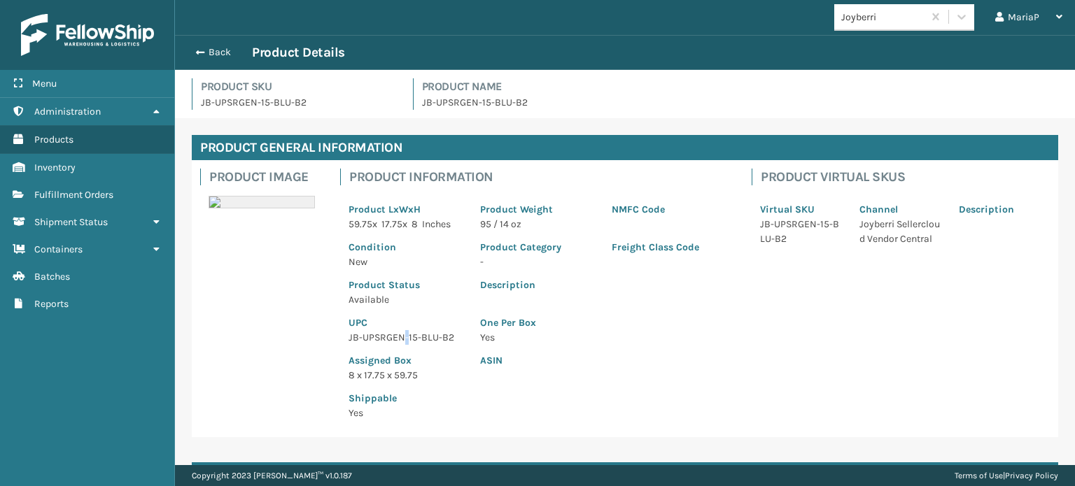
click at [405, 334] on p "JB-UPSRGEN-15-BLU-B2" at bounding box center [406, 337] width 115 height 15
copy p "JB-UPSRGEN-15-BLU-B2"
click at [198, 45] on div "Back Product Details" at bounding box center [625, 52] width 875 height 17
click at [201, 48] on span "button" at bounding box center [198, 53] width 8 height 10
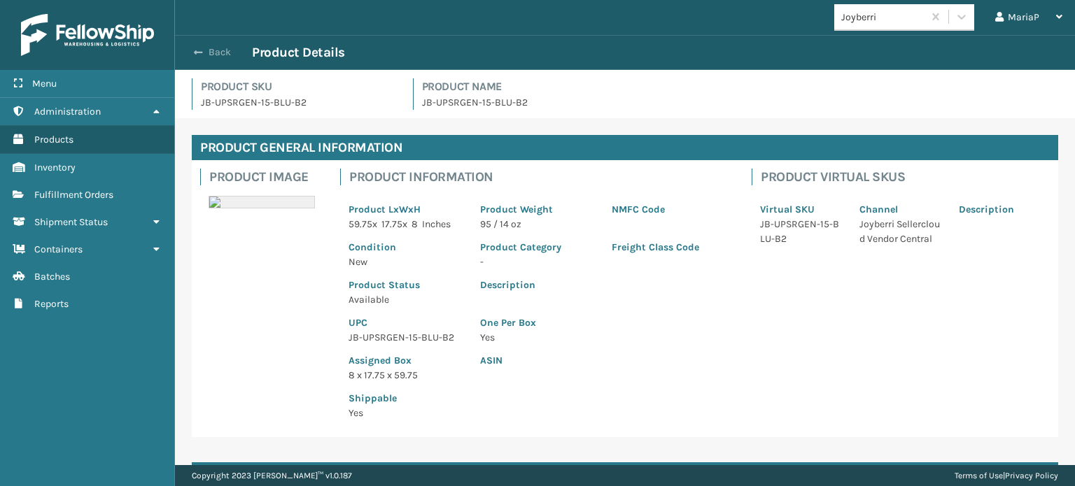
click at [202, 48] on button "Back" at bounding box center [220, 52] width 64 height 13
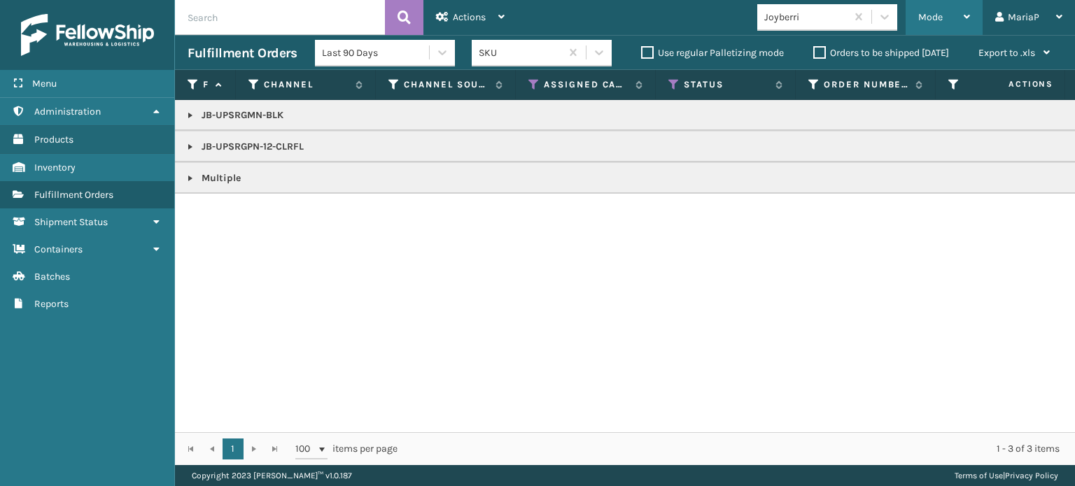
click at [950, 13] on div "Mode" at bounding box center [944, 17] width 52 height 35
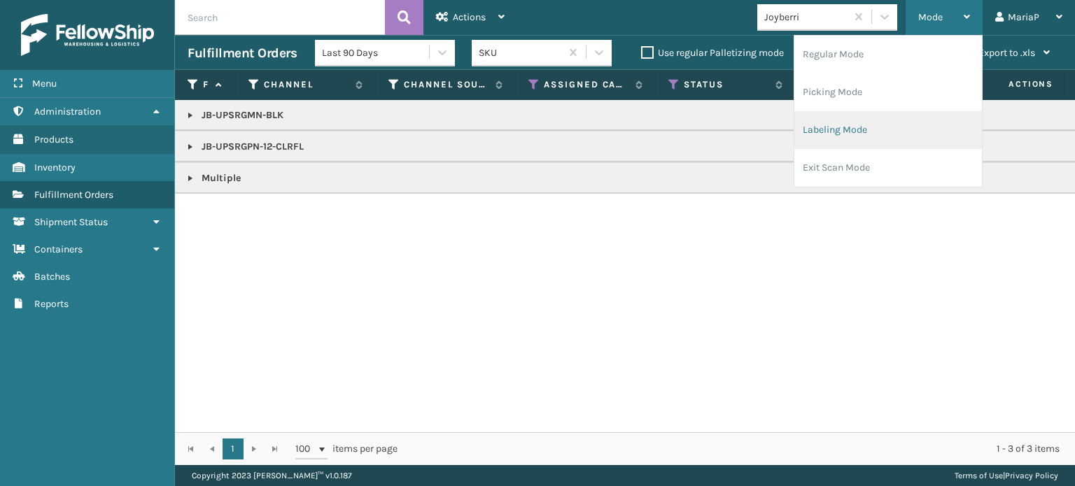
click at [862, 116] on li "Labeling Mode" at bounding box center [888, 130] width 188 height 38
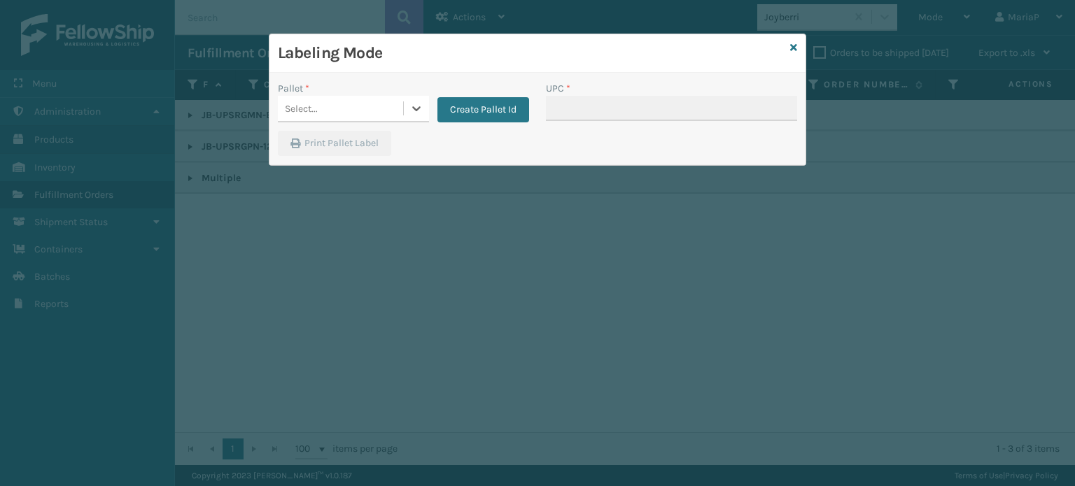
click at [377, 102] on div "Select..." at bounding box center [340, 108] width 125 height 23
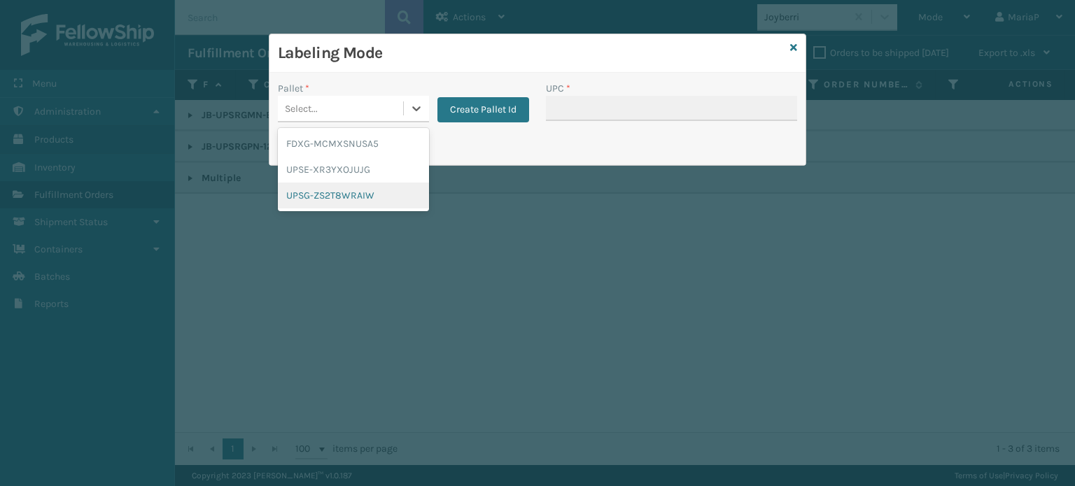
click at [374, 189] on div "UPSG-ZS2T8WRAIW" at bounding box center [353, 196] width 151 height 26
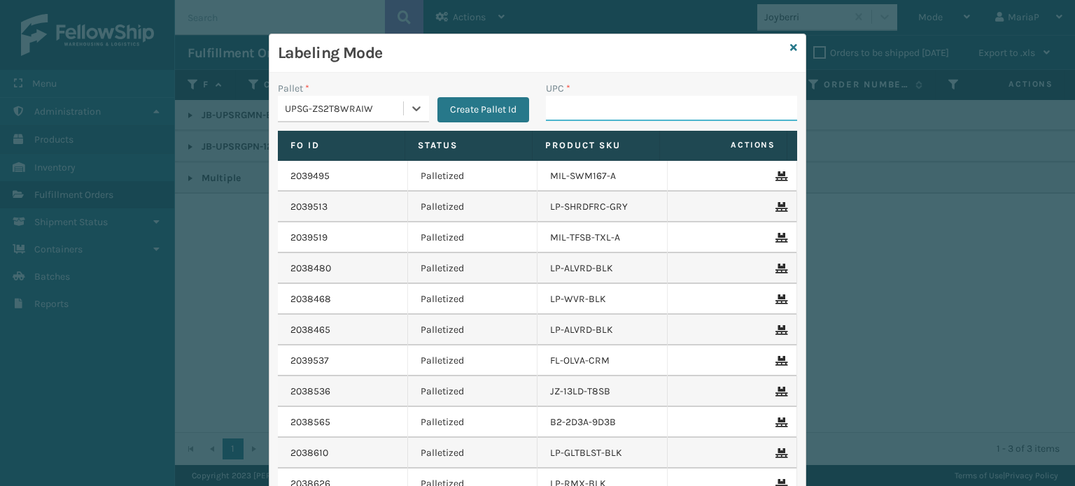
click at [594, 114] on input "UPC *" at bounding box center [671, 108] width 251 height 25
paste input "JB-UPSRGEN-15-BLU-B2"
type input "JB-UPSRGEN-15-BLU-B2"
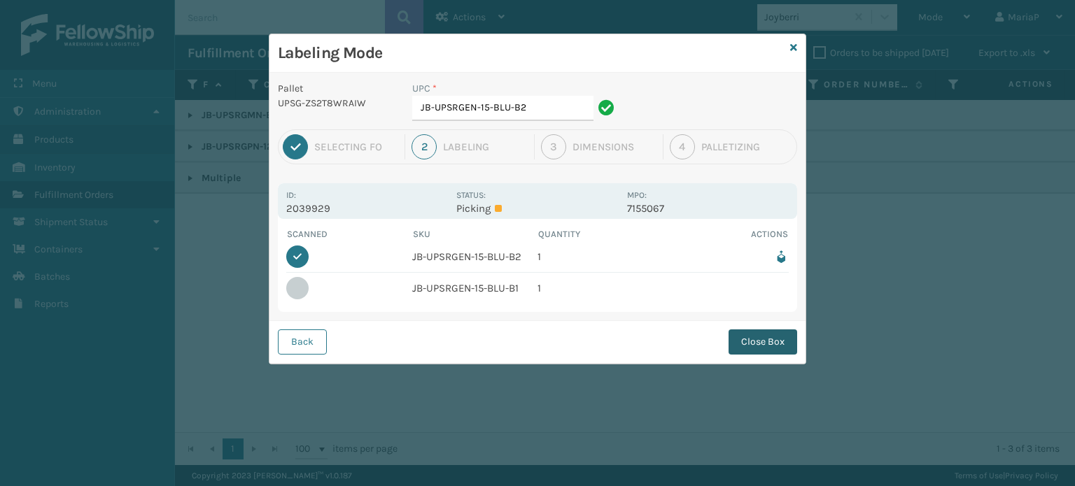
click at [752, 338] on button "Close Box" at bounding box center [763, 342] width 69 height 25
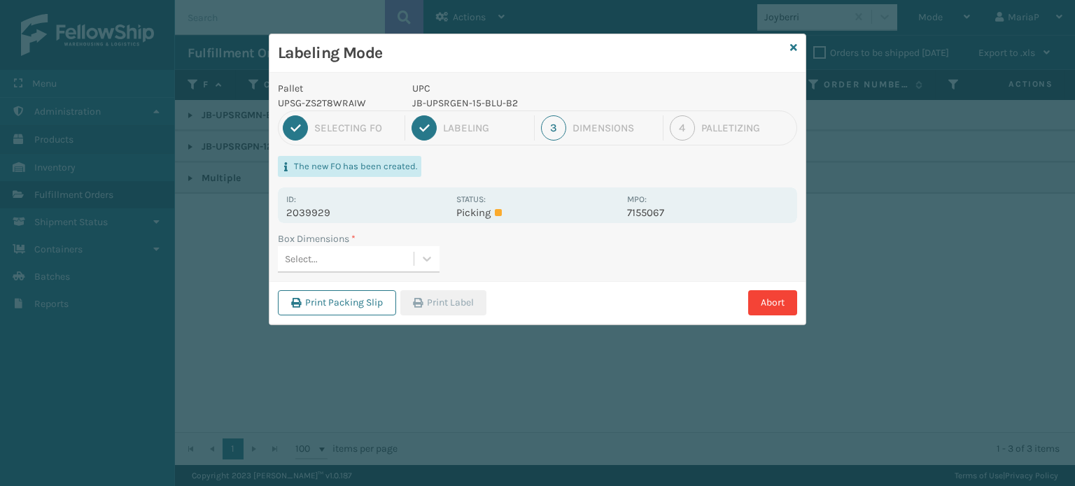
click at [364, 265] on div "Select..." at bounding box center [346, 259] width 136 height 23
type input "lar"
click at [321, 291] on div "large" at bounding box center [359, 294] width 162 height 26
click at [428, 305] on button "Print Label" at bounding box center [443, 302] width 86 height 25
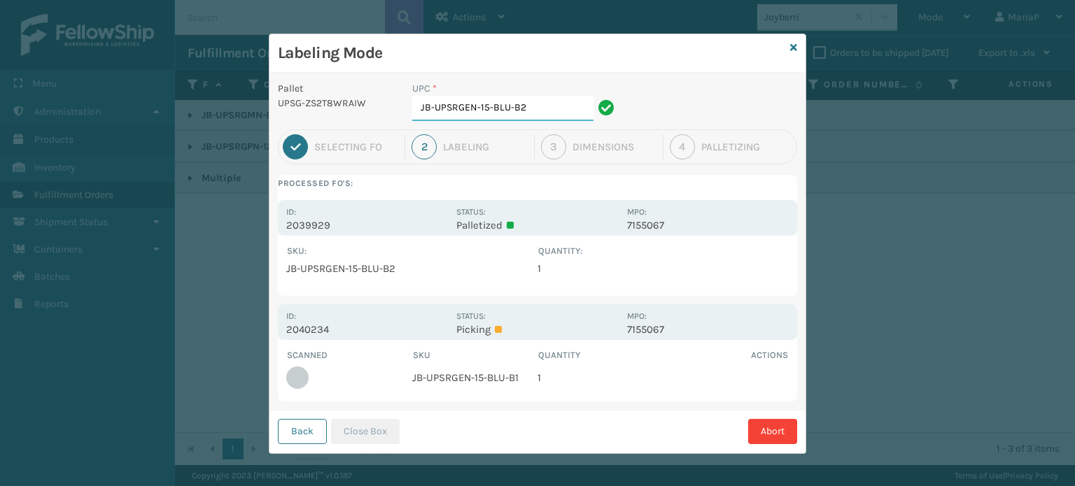
click at [549, 118] on input "JB-UPSRGEN-15-BLU-B2" at bounding box center [502, 108] width 181 height 25
type input "JB-UPSRGEN-15-BLU-B1"
click at [370, 428] on button "Close Box" at bounding box center [365, 431] width 69 height 25
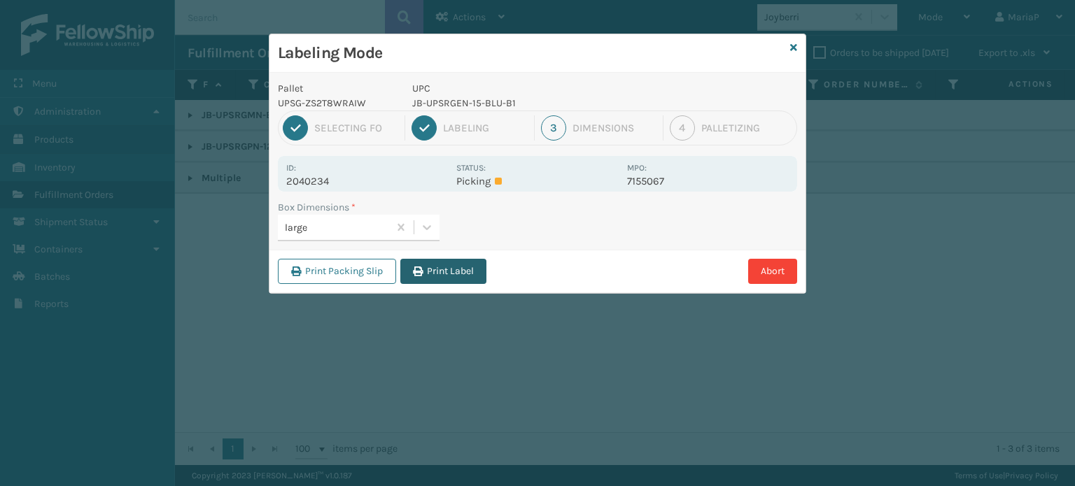
click at [428, 272] on button "Print Label" at bounding box center [443, 271] width 86 height 25
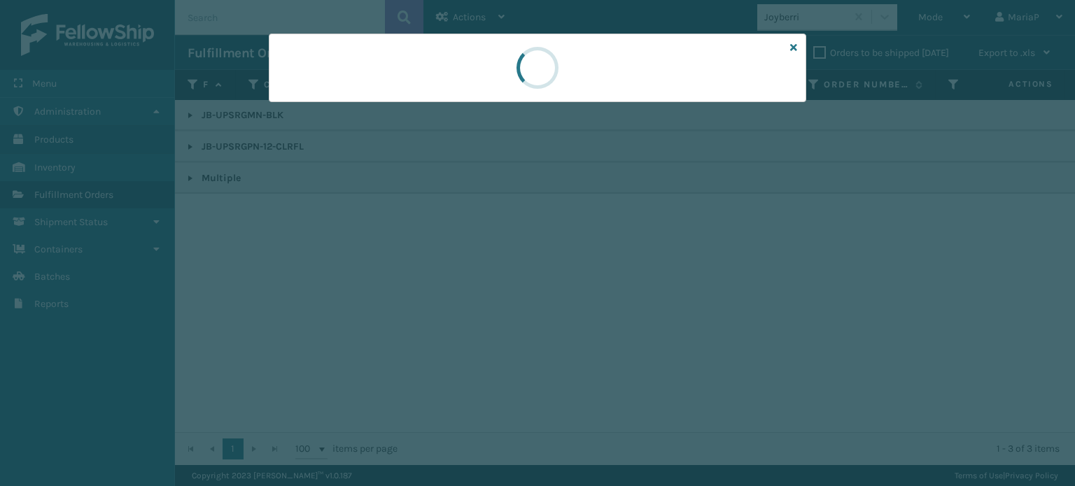
click at [430, 272] on div at bounding box center [537, 243] width 1075 height 486
click at [431, 272] on div at bounding box center [537, 243] width 1075 height 486
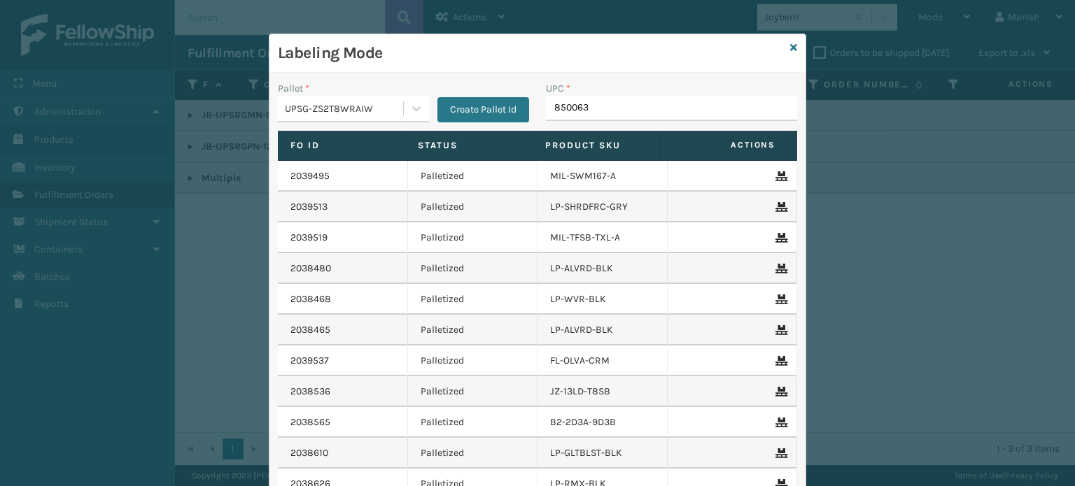
type input "8500637"
type input "810081963145"
paste input "810164501035"
type input "810164501035"
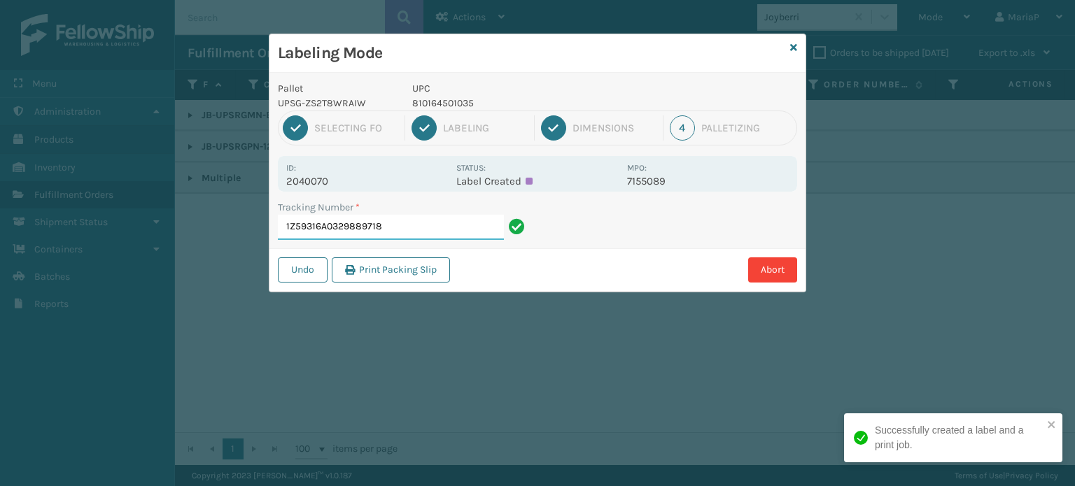
click at [401, 218] on input "1Z59316A0329889718" at bounding box center [391, 227] width 226 height 25
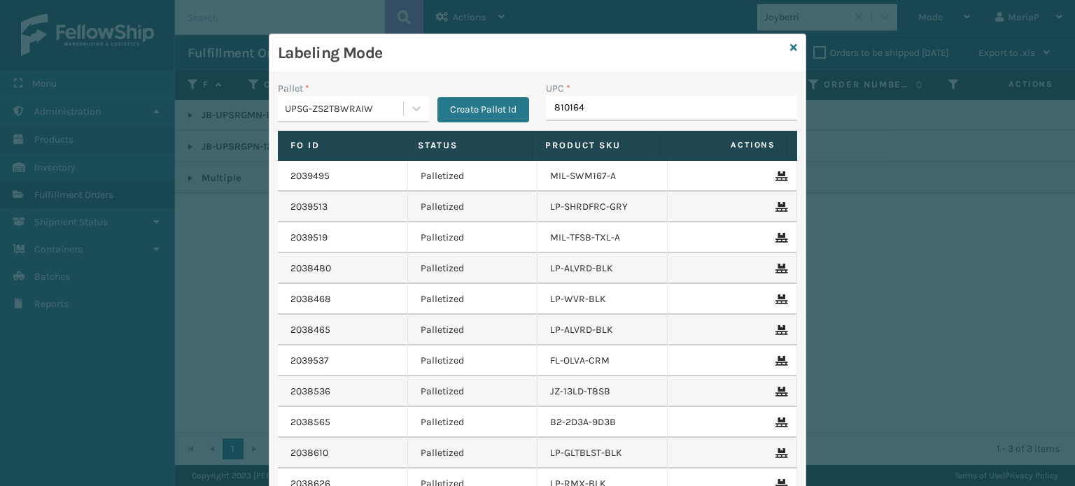
type input "8101645"
type input "8499860"
type input "849986009"
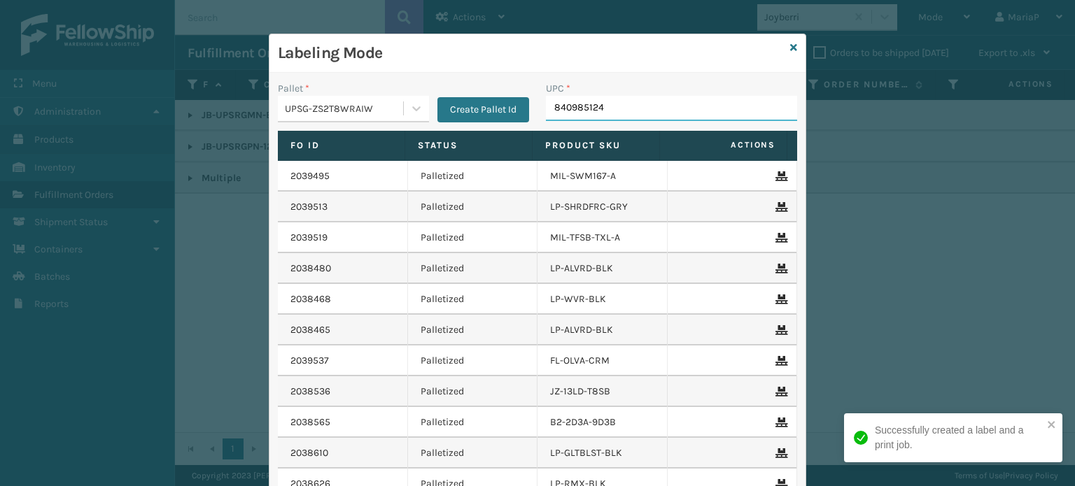
type input "8409851241"
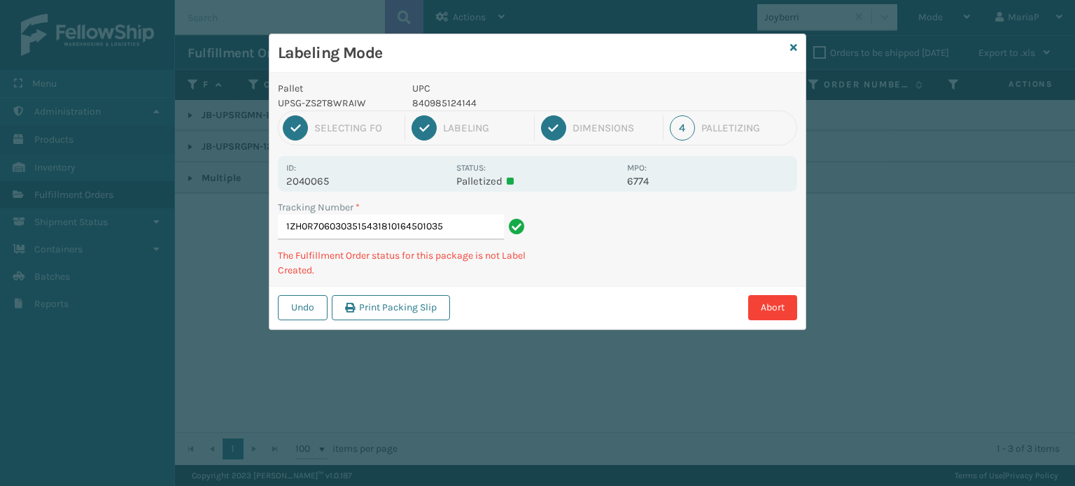
type input "1ZH0R7060303515431810164501035"
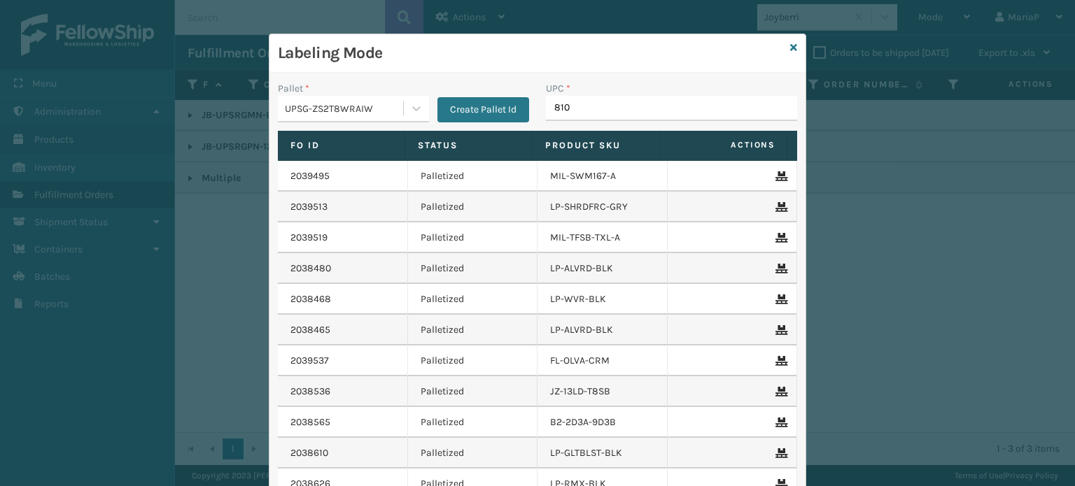
type input "8101"
click at [587, 119] on input "UPC *" at bounding box center [671, 108] width 251 height 25
type input "8048794"
type input "81009093294"
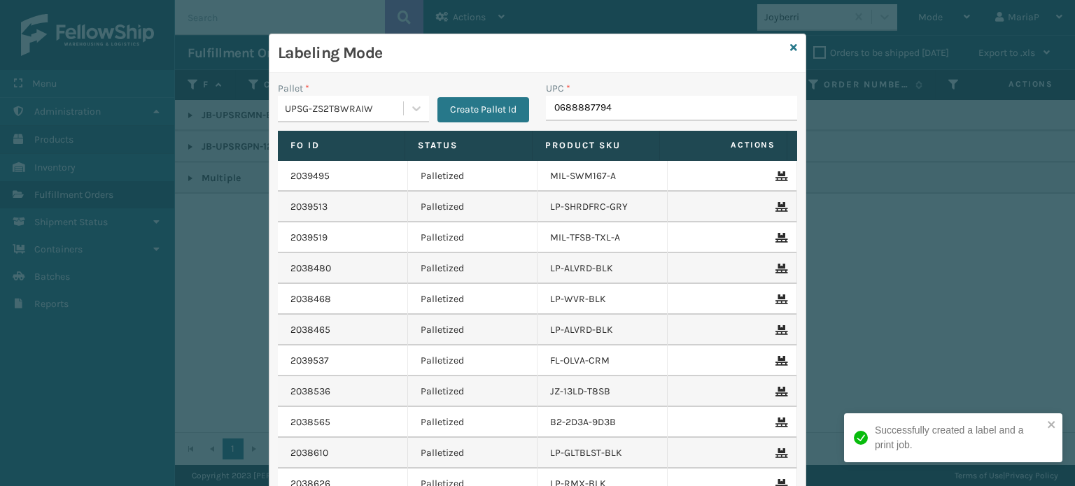
type input "06888877941"
type input "8100909"
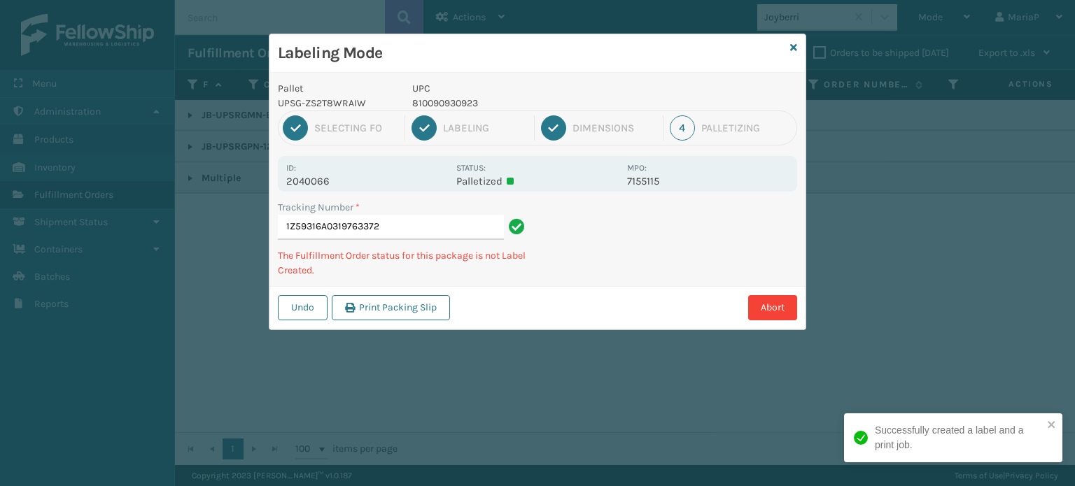
click at [798, 45] on div "Labeling Mode" at bounding box center [537, 53] width 536 height 38
click at [795, 48] on icon at bounding box center [793, 48] width 7 height 10
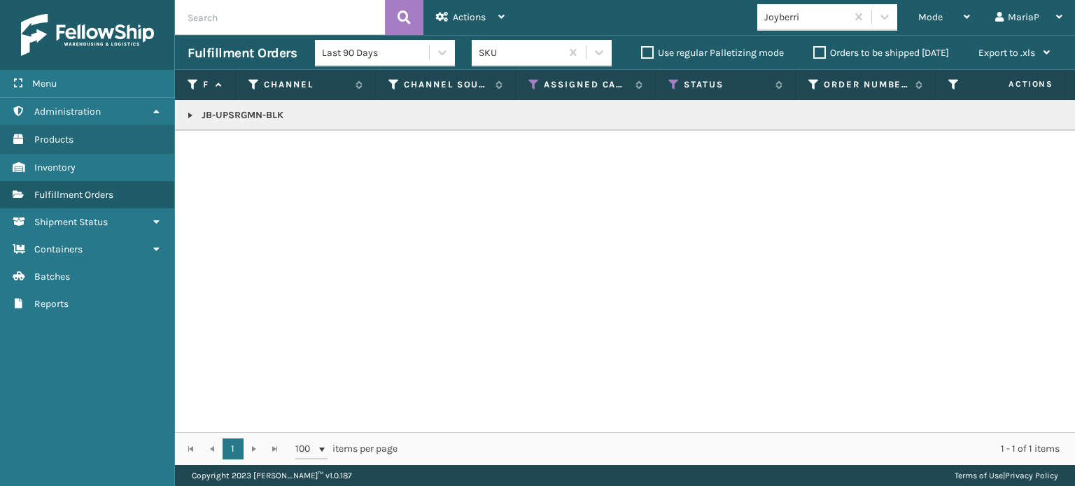
click at [809, 23] on div "Joyberri" at bounding box center [801, 17] width 89 height 23
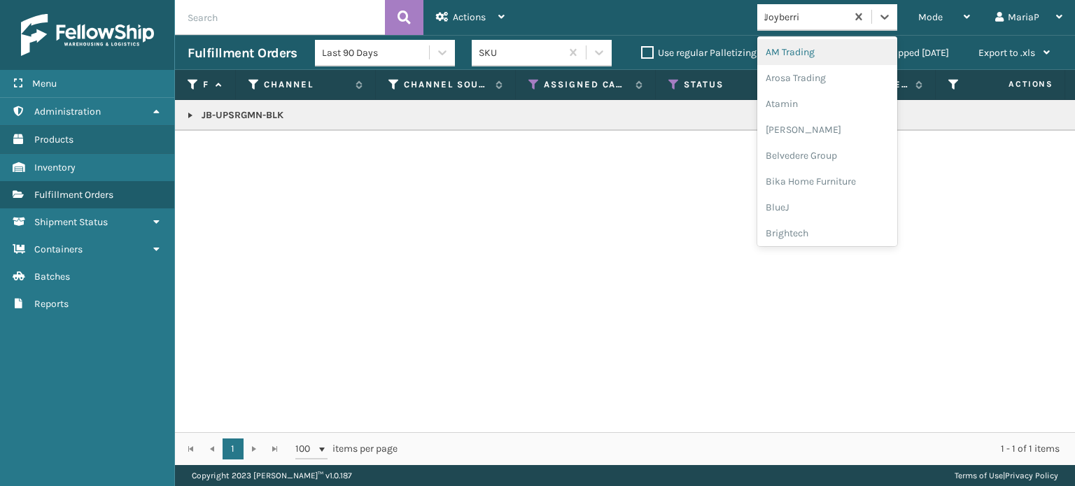
type input "li"
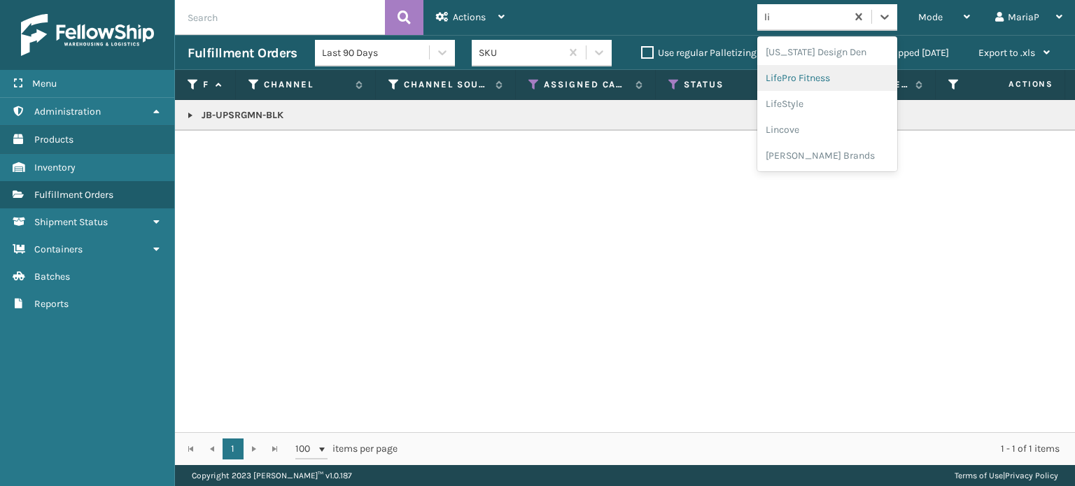
click at [823, 80] on div "LifePro Fitness" at bounding box center [827, 78] width 140 height 26
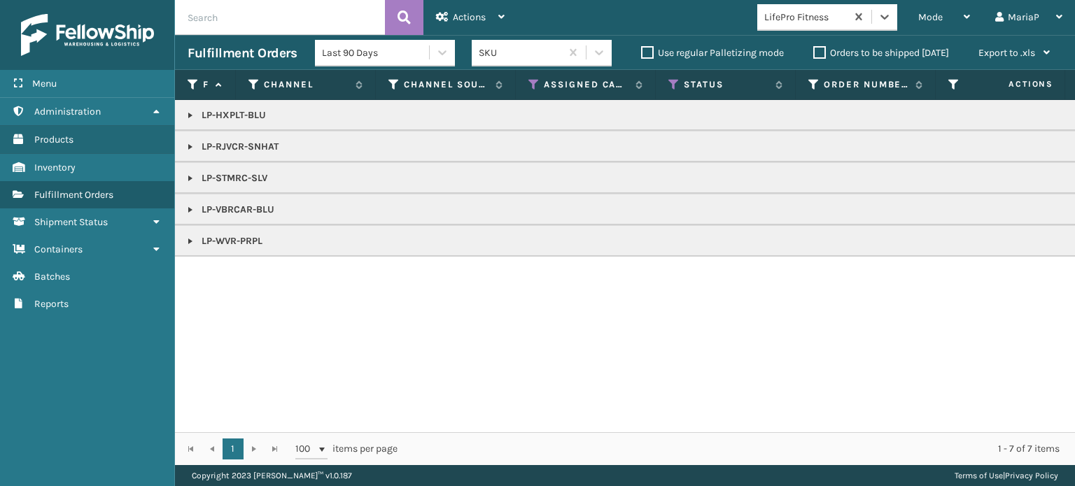
type input "810090933276"
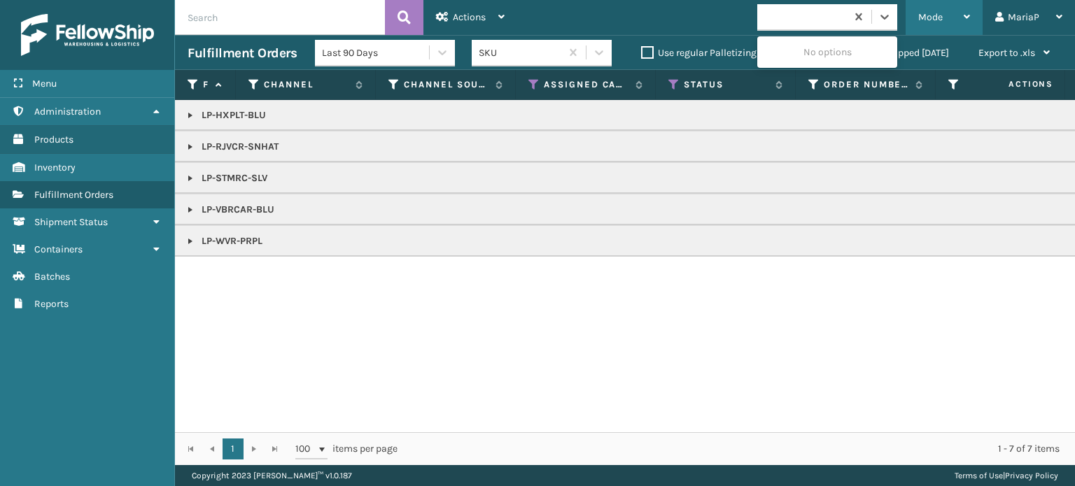
click at [937, 8] on div "Mode" at bounding box center [944, 17] width 52 height 35
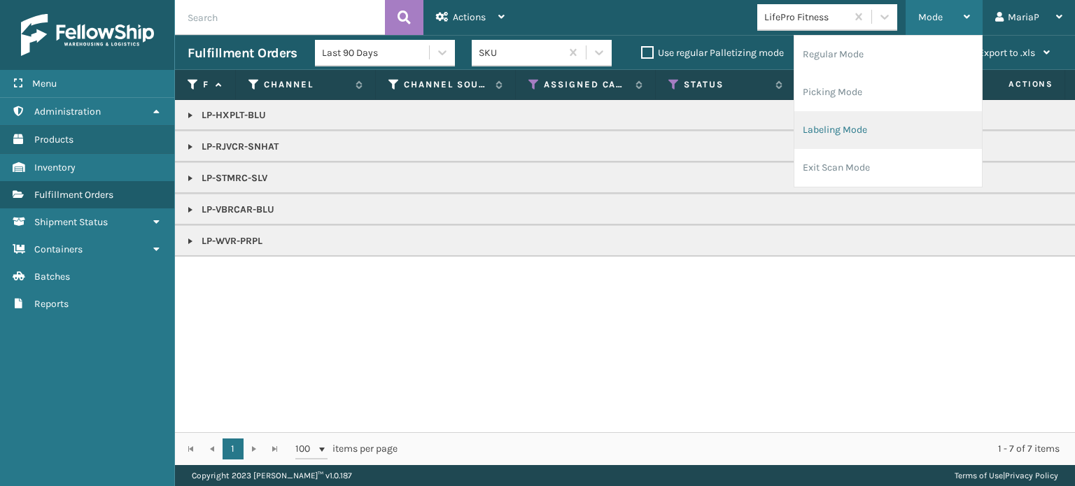
click at [849, 122] on li "Labeling Mode" at bounding box center [888, 130] width 188 height 38
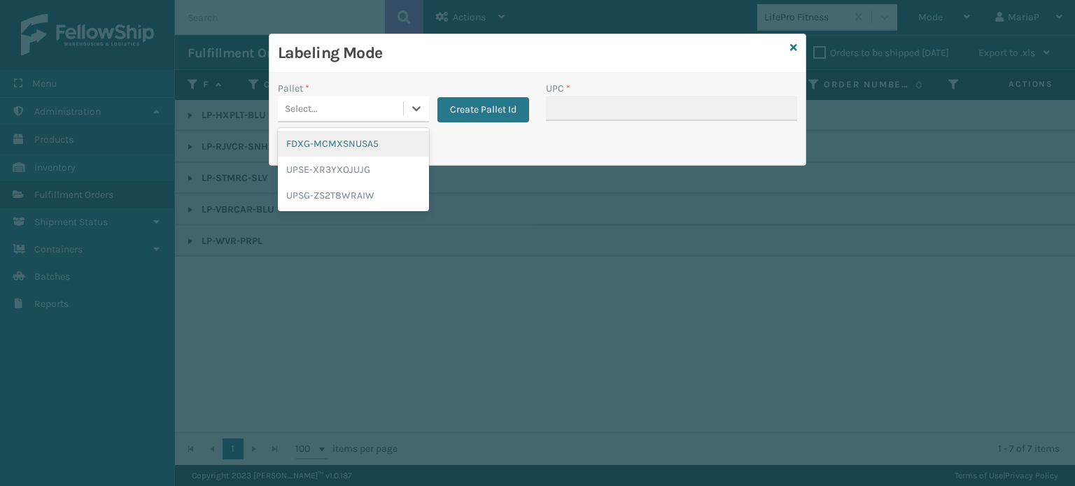
click at [340, 99] on div "Select..." at bounding box center [340, 108] width 125 height 23
click at [332, 194] on div "UPSG-ZS2T8WRAIW" at bounding box center [353, 196] width 151 height 26
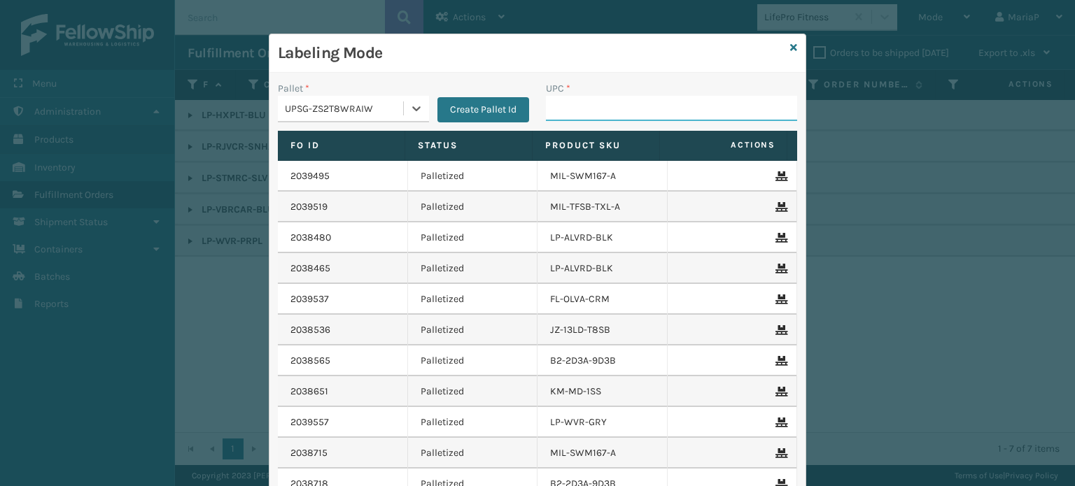
click at [580, 113] on input "UPC *" at bounding box center [671, 108] width 251 height 25
type input "8100909"
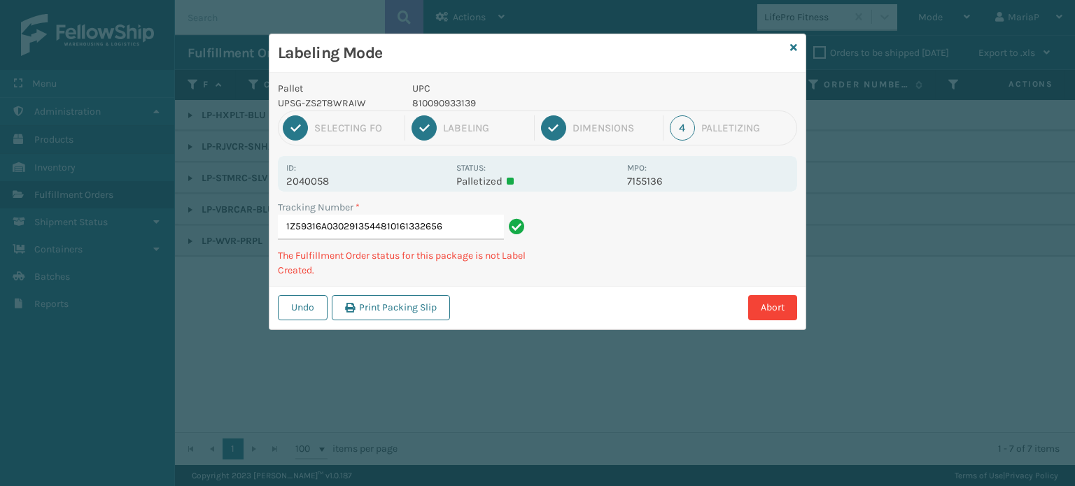
type input "1Z59316A0302913544810161332656"
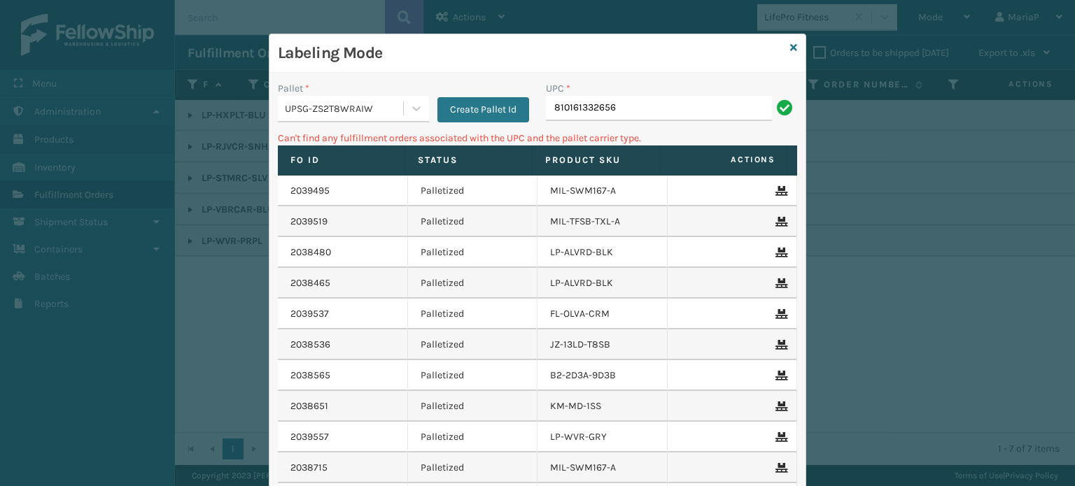
click at [621, 113] on input "810161332656" at bounding box center [659, 108] width 226 height 25
type input "LP-STMRC-SLV"
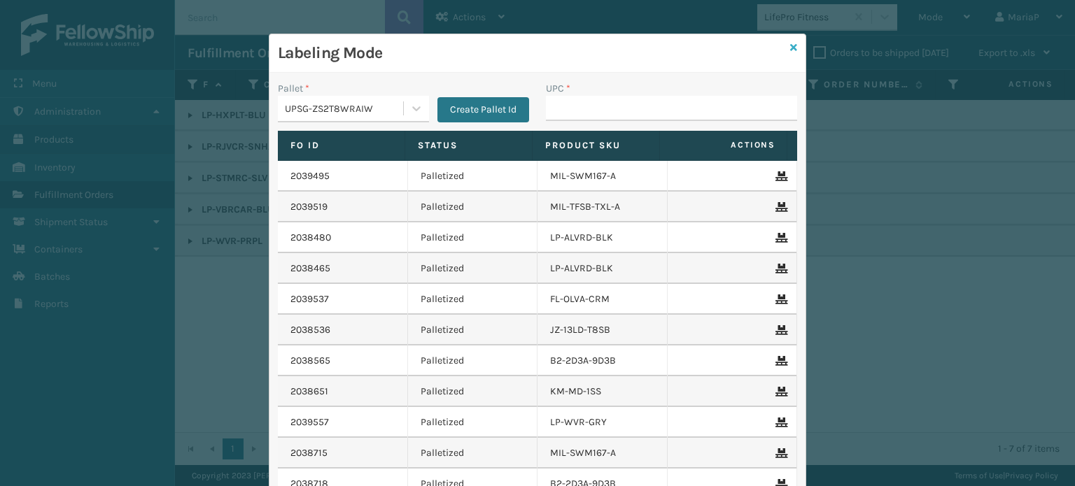
click at [790, 47] on icon at bounding box center [793, 48] width 7 height 10
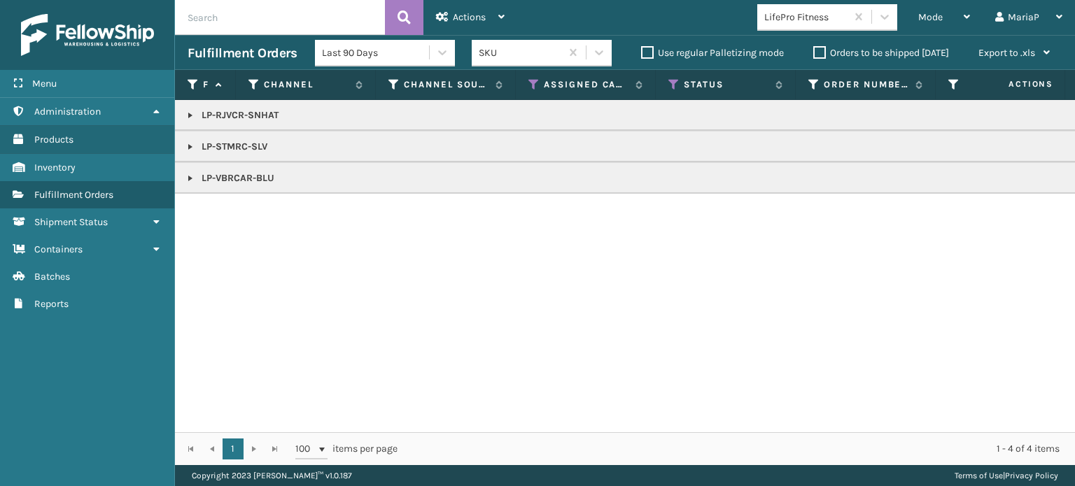
click at [185, 114] on link at bounding box center [190, 115] width 11 height 11
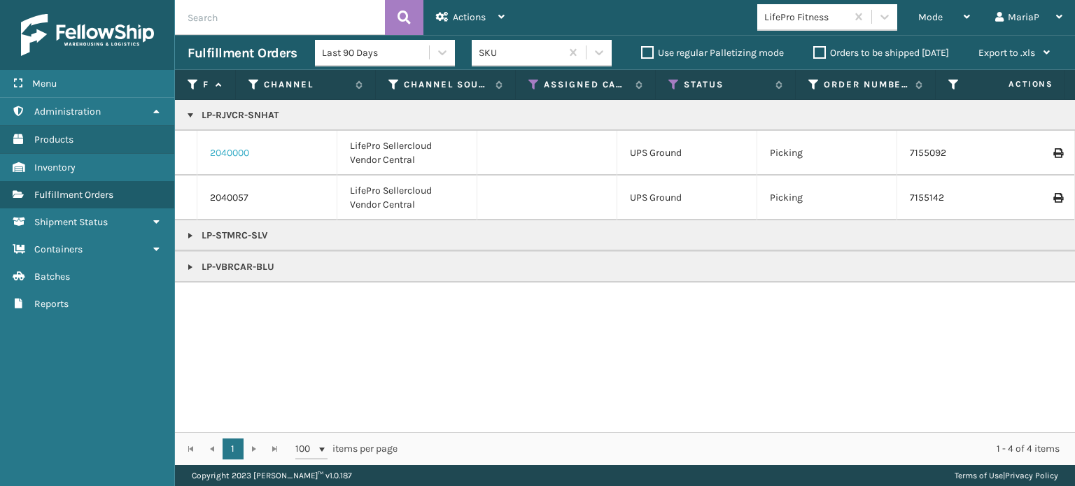
click at [237, 156] on link "2040000" at bounding box center [229, 153] width 39 height 14
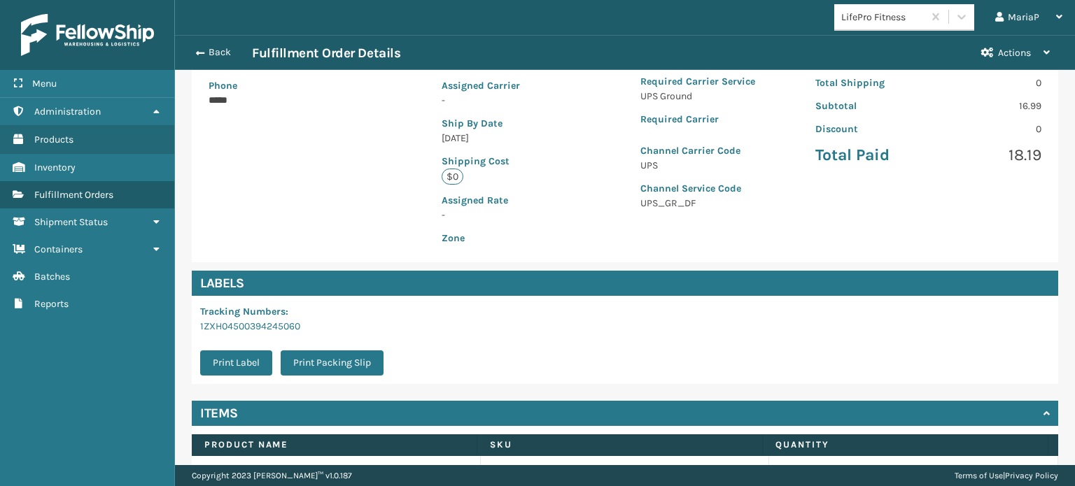
scroll to position [338, 0]
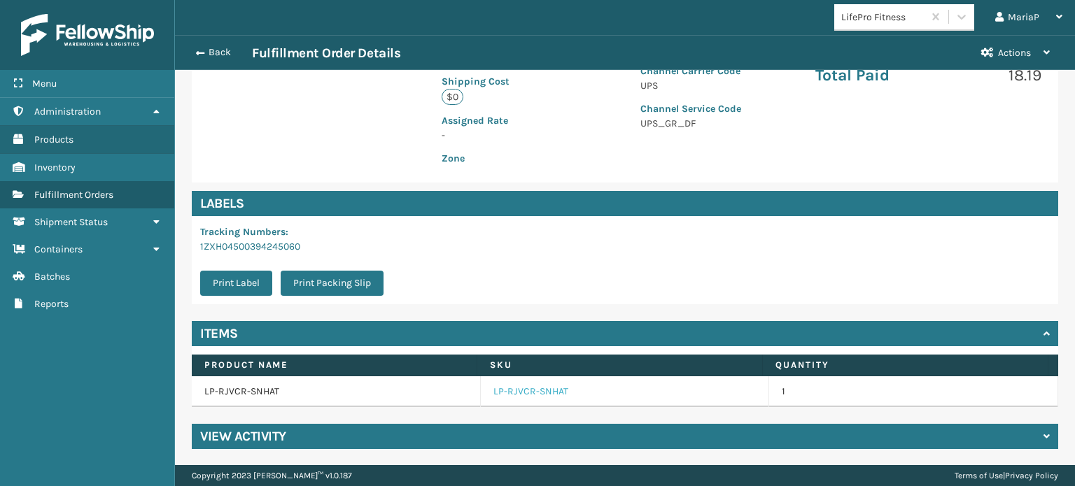
click at [524, 393] on link "LP-RJVCR-SNHAT" at bounding box center [530, 392] width 75 height 14
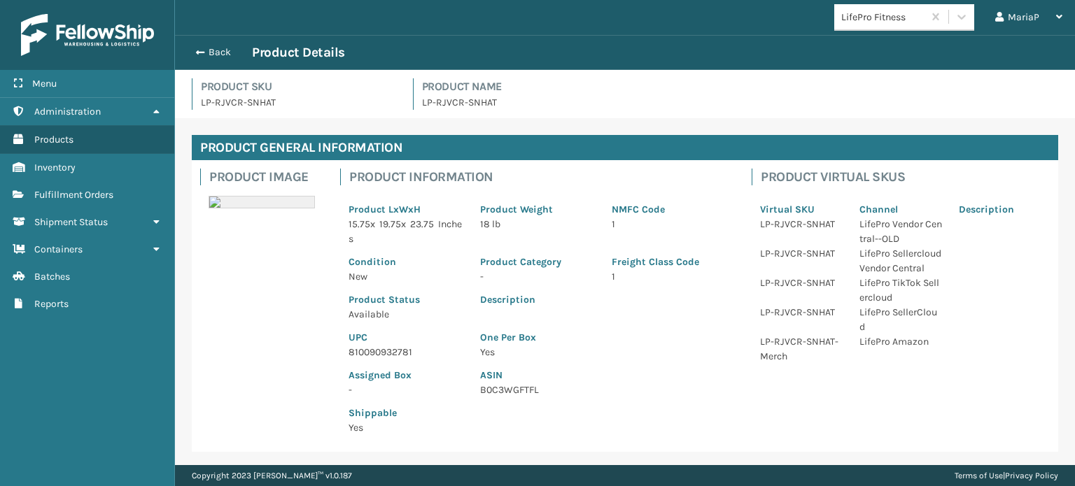
click at [403, 350] on p "810090932781" at bounding box center [406, 352] width 115 height 15
copy p "810090932781"
click at [213, 52] on button "Back" at bounding box center [220, 52] width 64 height 13
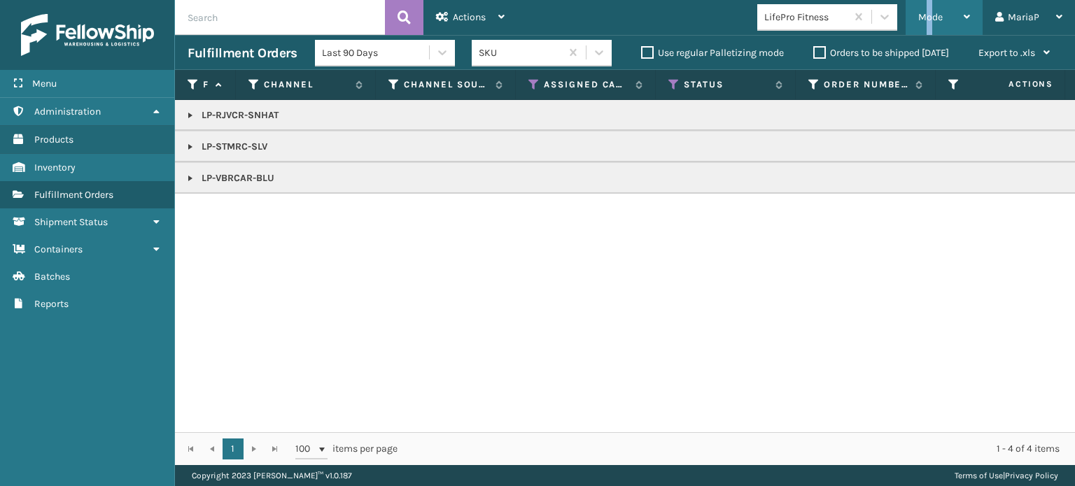
click at [930, 8] on div "Mode" at bounding box center [944, 17] width 52 height 35
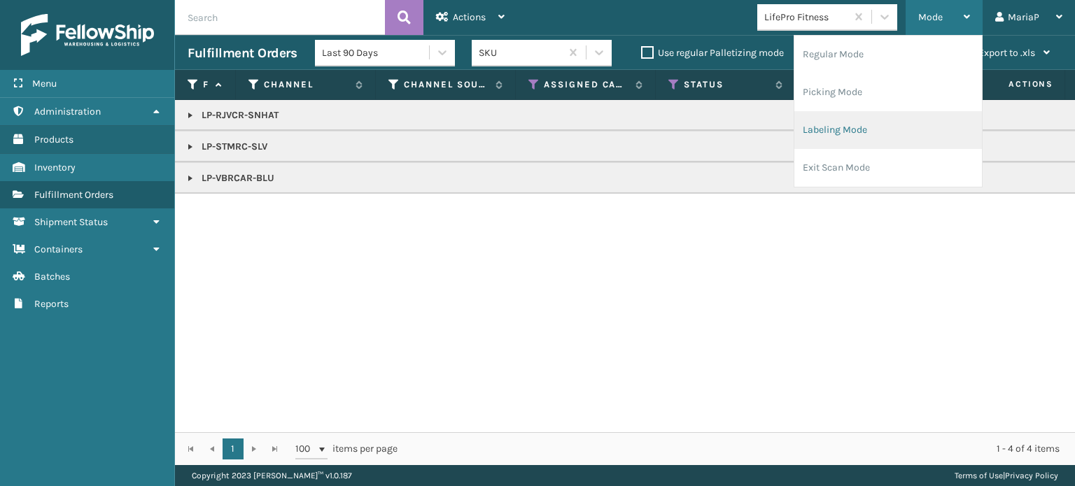
click at [902, 128] on li "Labeling Mode" at bounding box center [888, 130] width 188 height 38
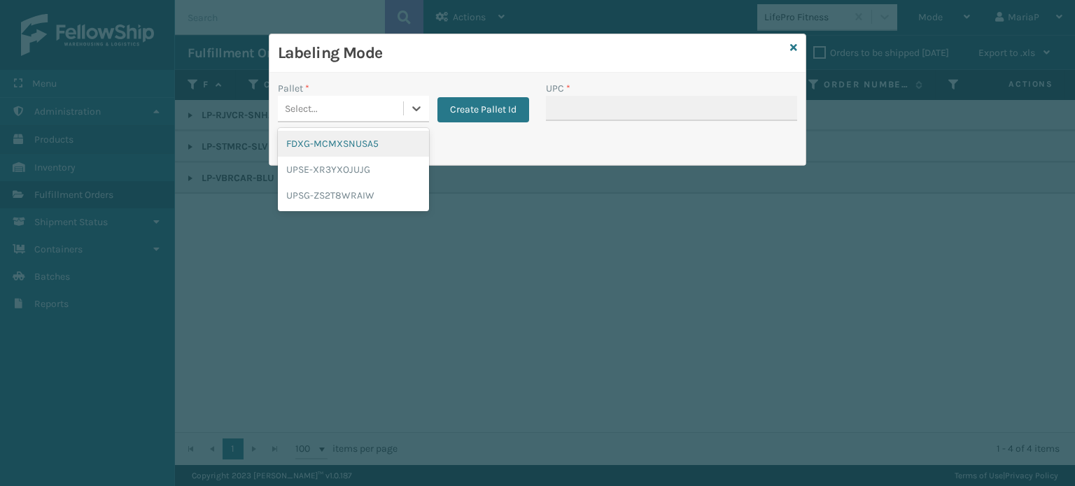
click at [353, 104] on div "Select..." at bounding box center [340, 108] width 125 height 23
click at [353, 196] on div "UPSG-ZS2T8WRAIW" at bounding box center [353, 196] width 151 height 26
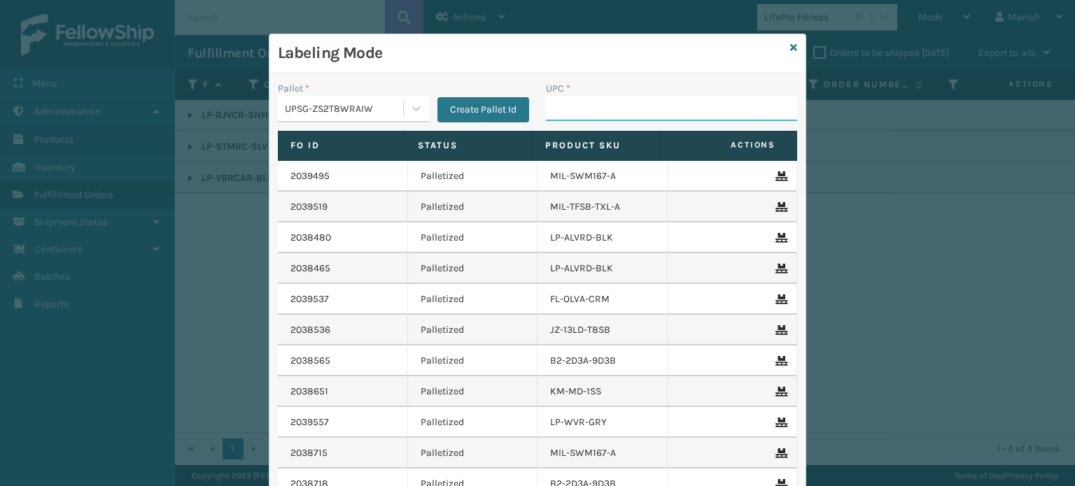
click at [608, 115] on input "UPC *" at bounding box center [671, 108] width 251 height 25
paste input "810090932781"
type input "810090932781"
click at [790, 48] on icon at bounding box center [793, 48] width 7 height 10
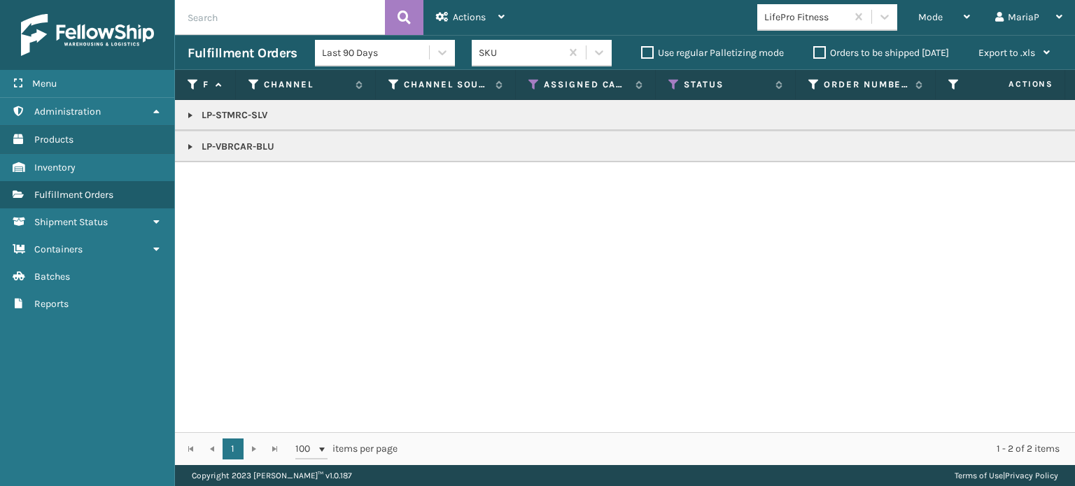
click at [191, 114] on link at bounding box center [190, 115] width 11 height 11
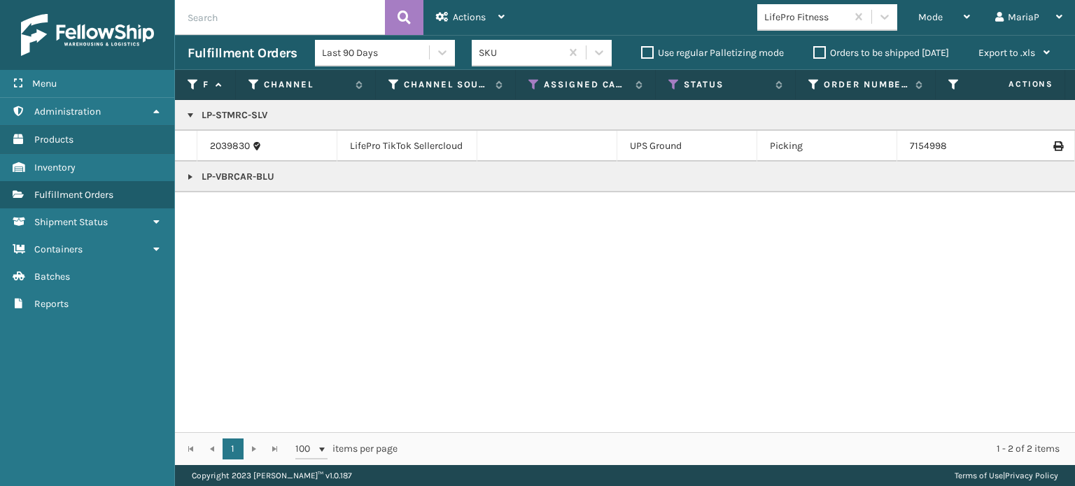
click at [190, 174] on link at bounding box center [190, 176] width 11 height 11
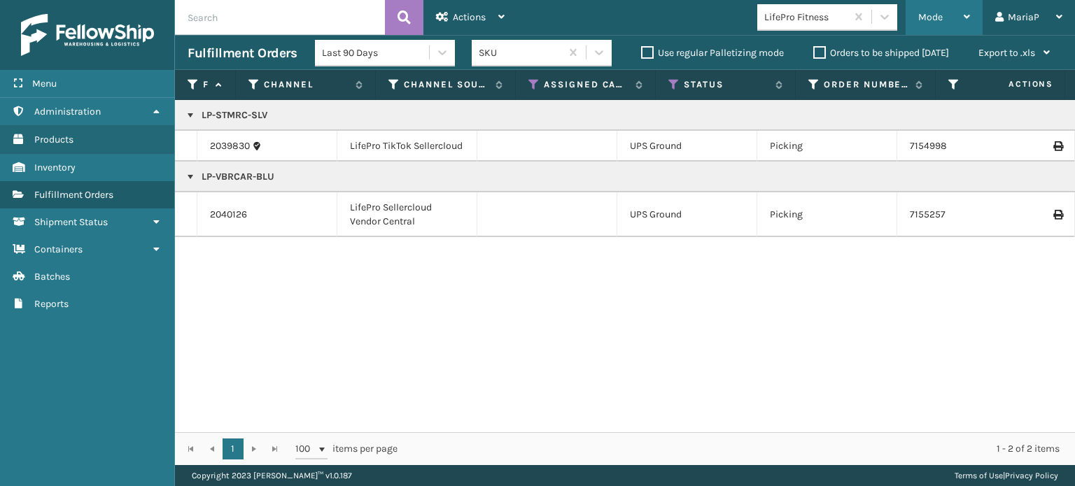
click at [950, 13] on div "Mode" at bounding box center [944, 17] width 52 height 35
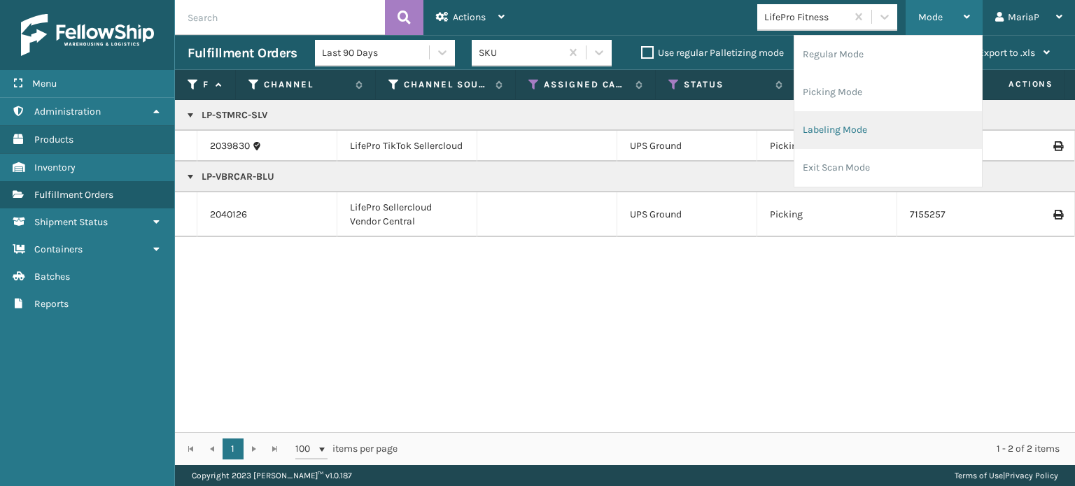
click at [890, 129] on li "Labeling Mode" at bounding box center [888, 130] width 188 height 38
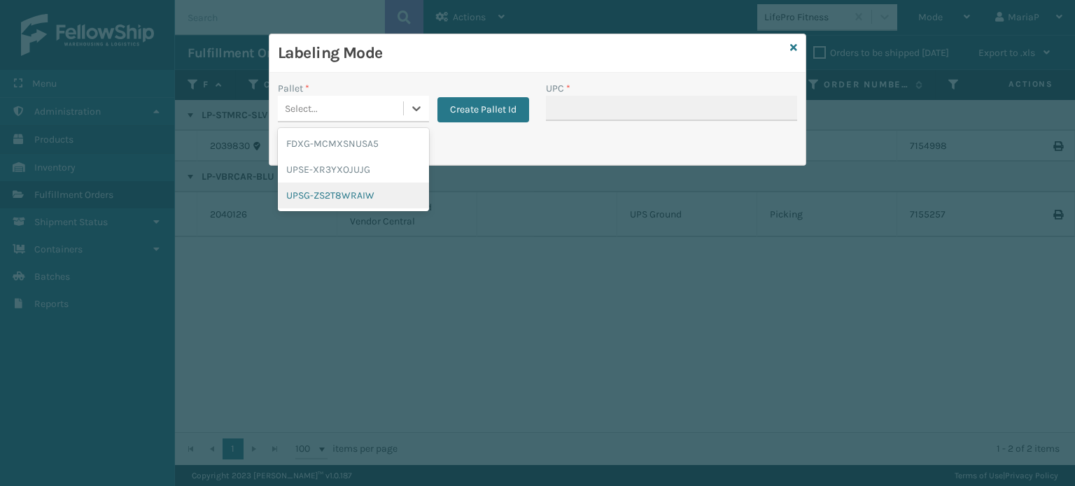
click at [356, 189] on div "UPSG-ZS2T8WRAIW" at bounding box center [353, 196] width 151 height 26
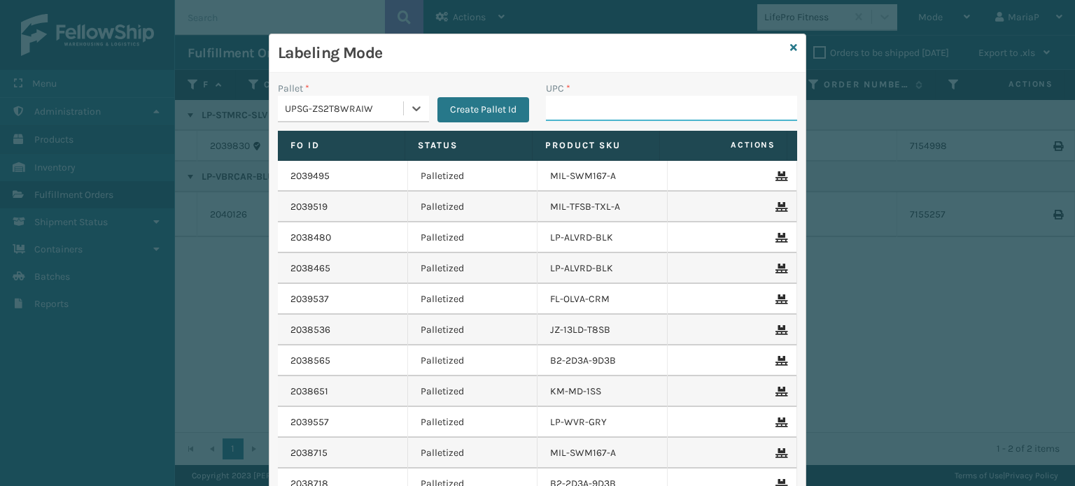
click at [568, 106] on input "UPC *" at bounding box center [671, 108] width 251 height 25
type input "8500044"
type input "858100"
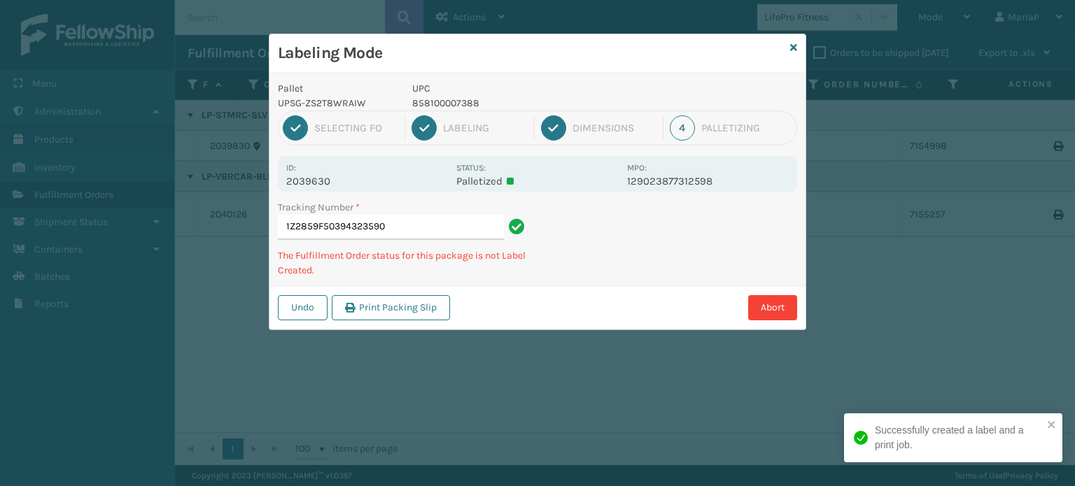
type input "1Z2859F50394323590."
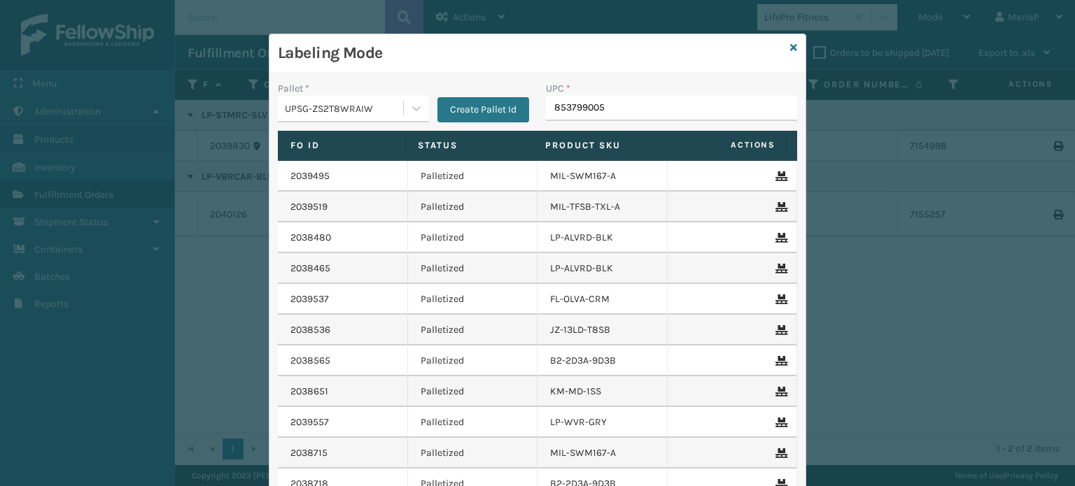
type input "8537990058"
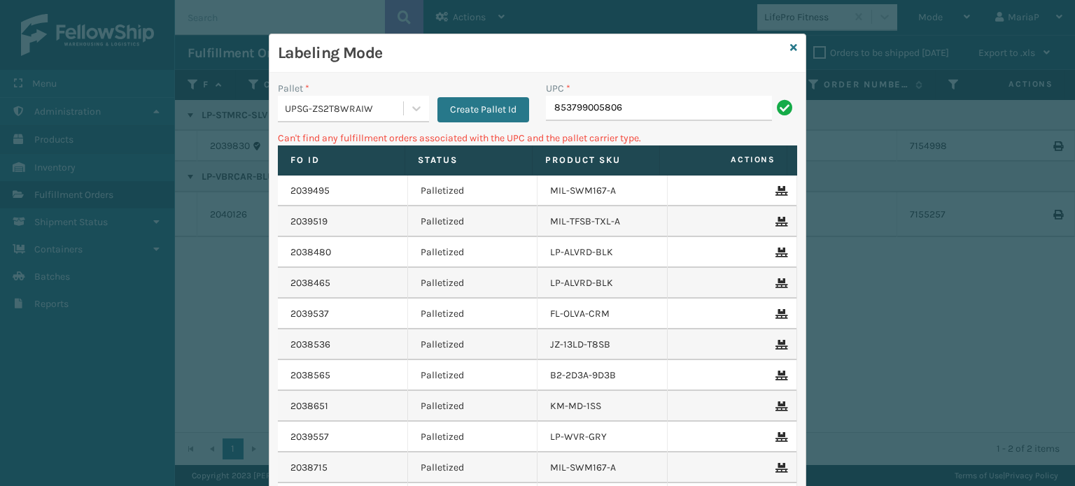
drag, startPoint x: 382, startPoint y: 106, endPoint x: 378, endPoint y: 116, distance: 11.3
click at [381, 106] on div "UPSG-ZS2T8WRAIW" at bounding box center [345, 108] width 120 height 15
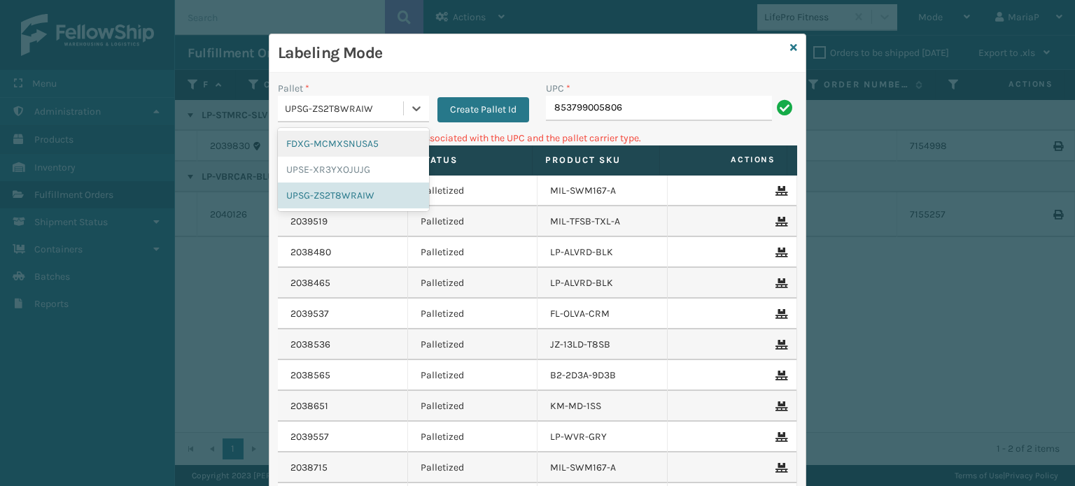
click at [358, 143] on div "FDXG-MCMXSNUSA5" at bounding box center [353, 144] width 151 height 26
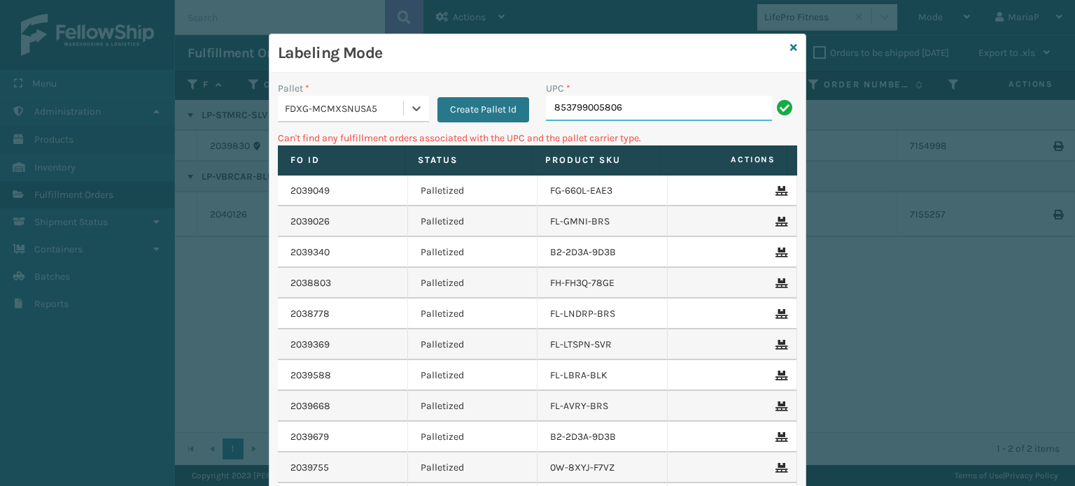
click at [581, 110] on input "853799005806" at bounding box center [659, 108] width 226 height 25
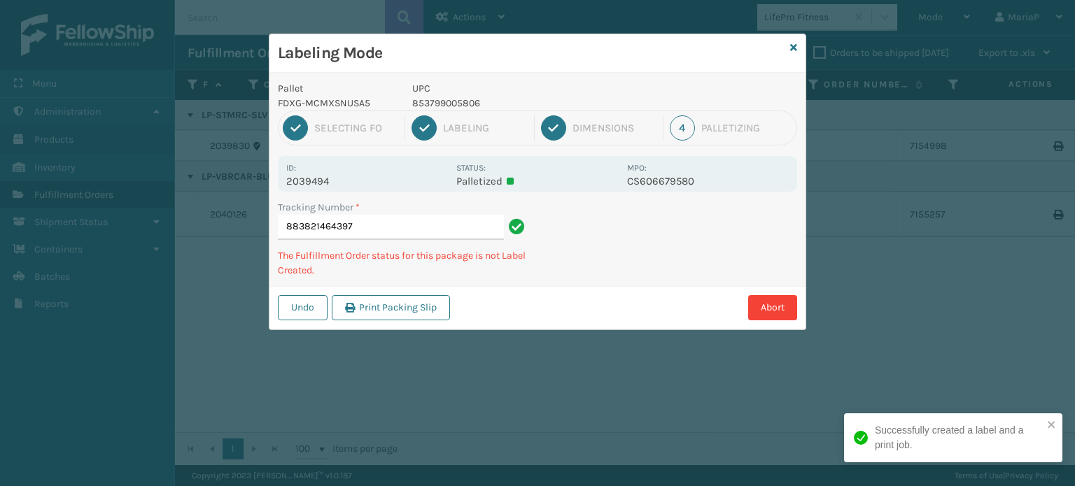
click at [454, 114] on div "1 Selecting FO 2 Labeling 3 Dimensions 4 Palletizing" at bounding box center [537, 128] width 519 height 35
click at [451, 106] on p "853799005806" at bounding box center [515, 103] width 206 height 15
copy p "853799005806"
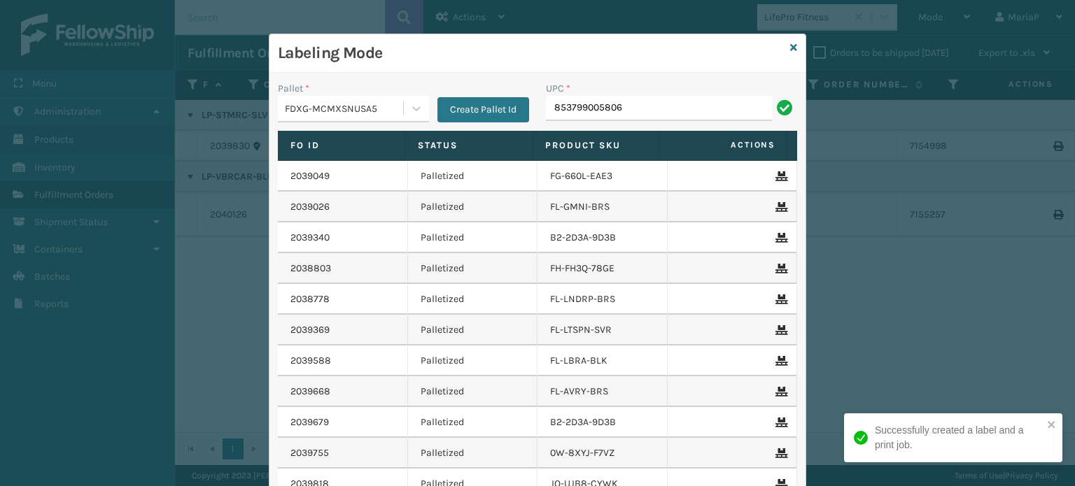
type input "853799005806"
click at [626, 109] on input "853799005806" at bounding box center [659, 108] width 226 height 25
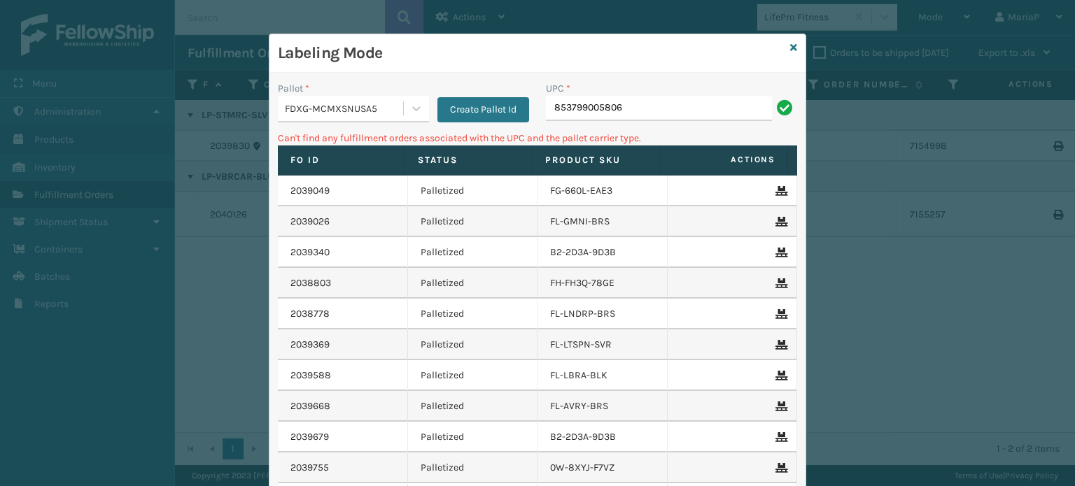
drag, startPoint x: 329, startPoint y: 107, endPoint x: 330, endPoint y: 123, distance: 16.2
click at [329, 106] on div "FDXG-MCMXSNUSA5" at bounding box center [345, 108] width 120 height 15
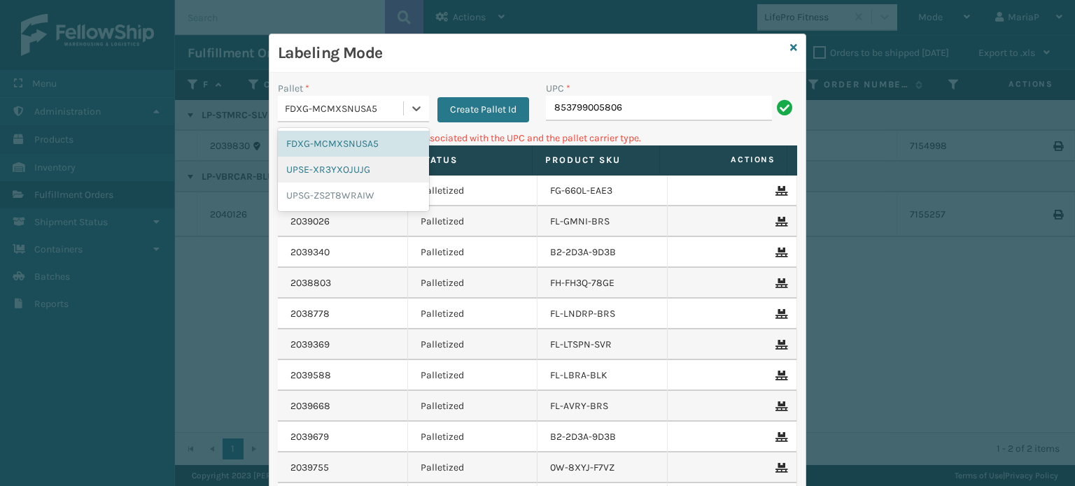
drag, startPoint x: 340, startPoint y: 169, endPoint x: 358, endPoint y: 169, distance: 18.2
click at [341, 169] on div "UPSE-XR3YXOJUJG" at bounding box center [353, 170] width 151 height 26
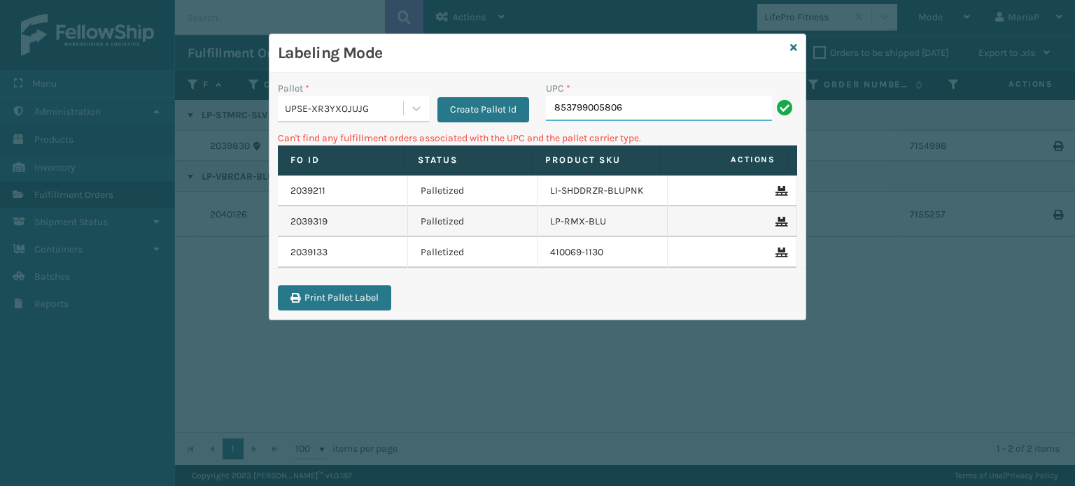
click at [653, 104] on input "853799005806" at bounding box center [659, 108] width 226 height 25
click at [666, 113] on input "853799005806" at bounding box center [659, 108] width 226 height 25
click at [665, 113] on input "853799005806" at bounding box center [659, 108] width 226 height 25
click at [361, 109] on div "UPSE-XR3YXOJUJG" at bounding box center [345, 108] width 120 height 15
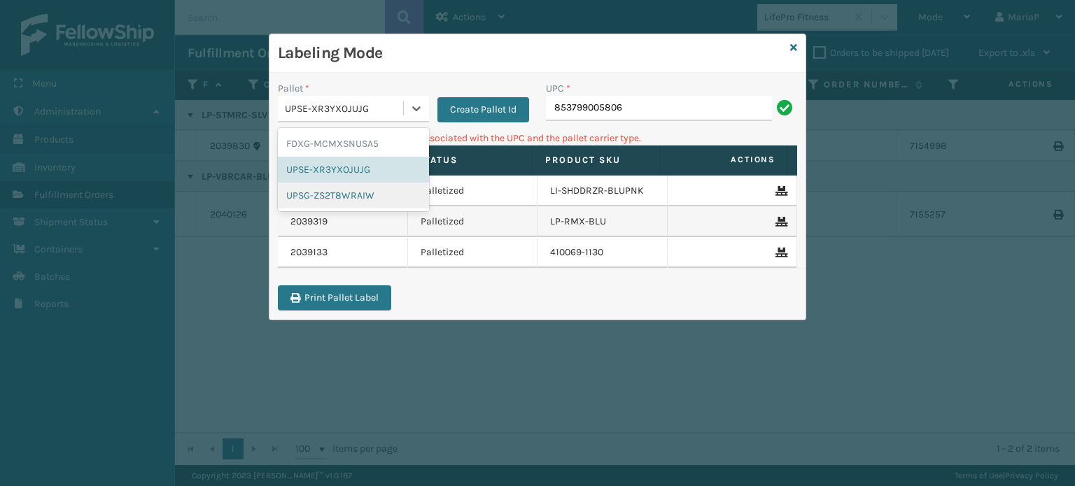
click at [341, 192] on div "UPSG-ZS2T8WRAIW" at bounding box center [353, 196] width 151 height 26
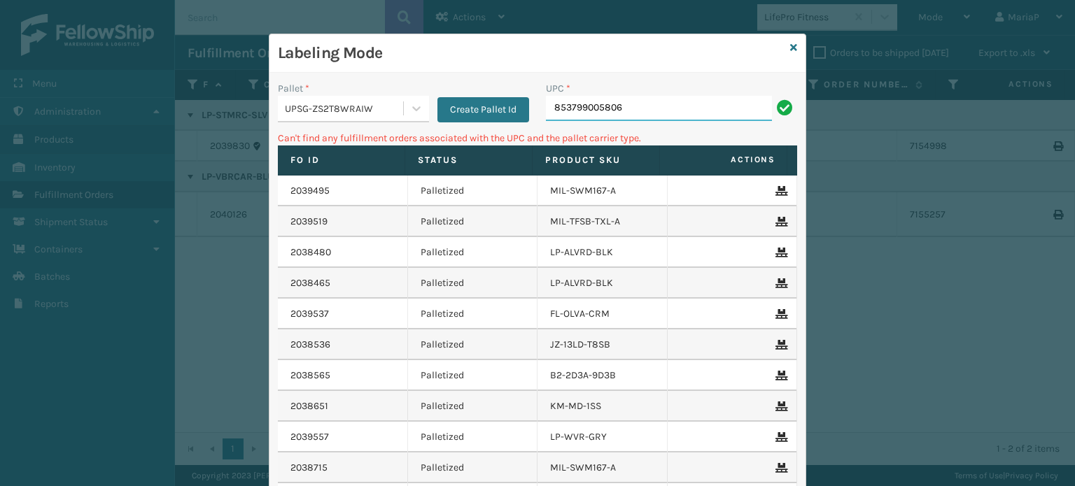
click at [658, 103] on input "853799005806" at bounding box center [659, 108] width 226 height 25
drag, startPoint x: 794, startPoint y: 41, endPoint x: 801, endPoint y: 40, distance: 7.0
click at [798, 41] on div "Labeling Mode" at bounding box center [537, 53] width 536 height 38
drag, startPoint x: 801, startPoint y: 40, endPoint x: 815, endPoint y: 44, distance: 13.9
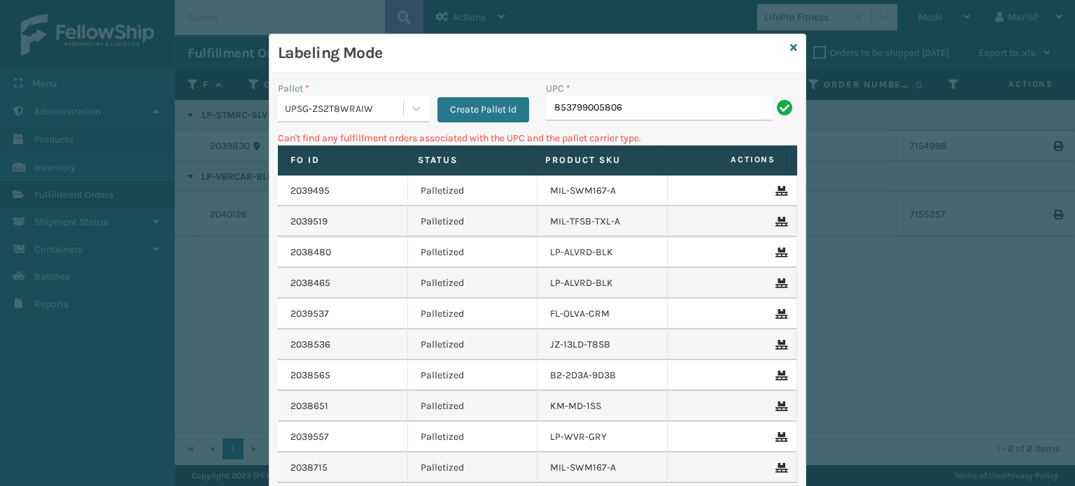
click at [802, 38] on div "Labeling Mode Pallet * UPSG-ZS2T8WRAIW Create Pallet Id UPC * 853799005806 Can'…" at bounding box center [537, 243] width 1075 height 486
click at [701, 103] on input "853799005806" at bounding box center [659, 108] width 226 height 25
click at [700, 104] on input "853799005806" at bounding box center [659, 108] width 226 height 25
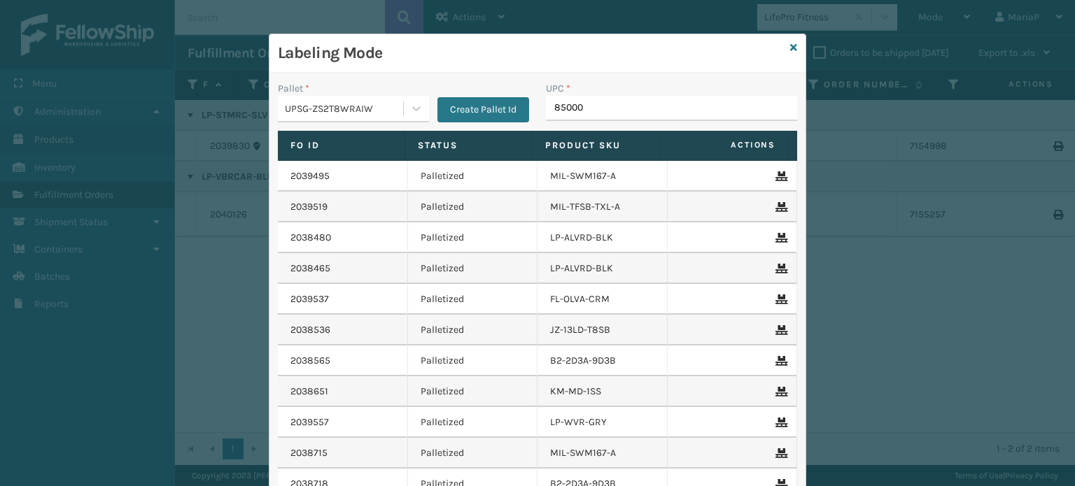
type input "850004"
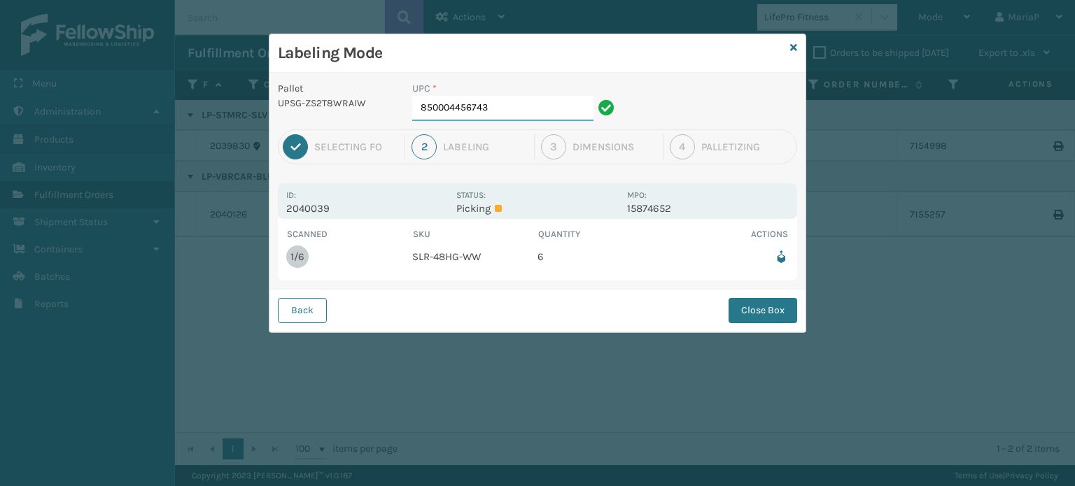
click at [522, 108] on input "850004456743" at bounding box center [502, 108] width 181 height 25
click at [763, 313] on button "Close Box" at bounding box center [763, 310] width 69 height 25
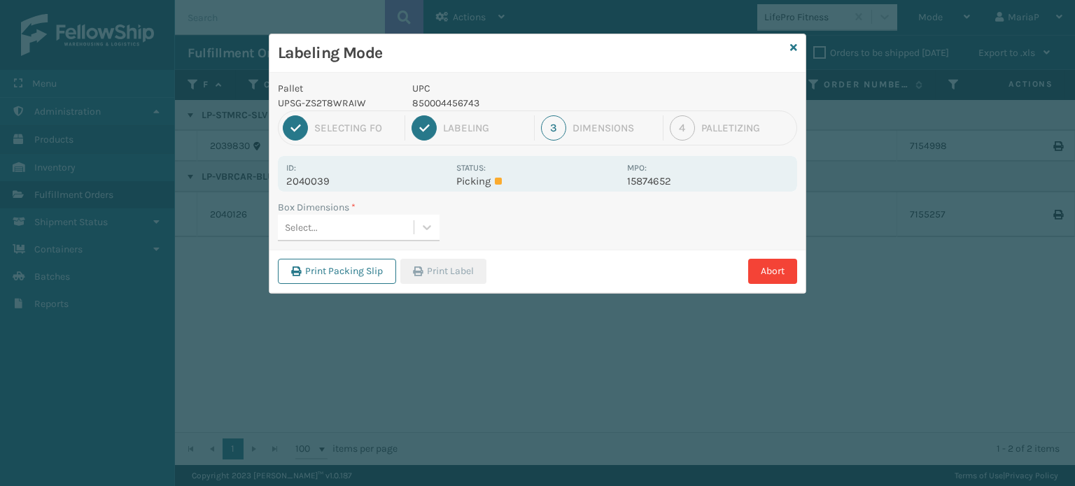
click at [387, 232] on div "Select..." at bounding box center [346, 227] width 136 height 23
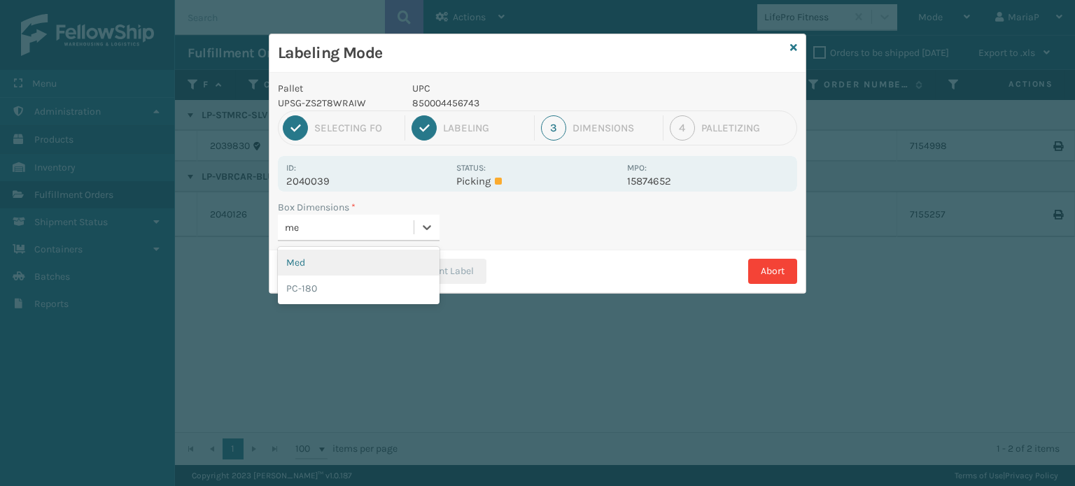
type input "med"
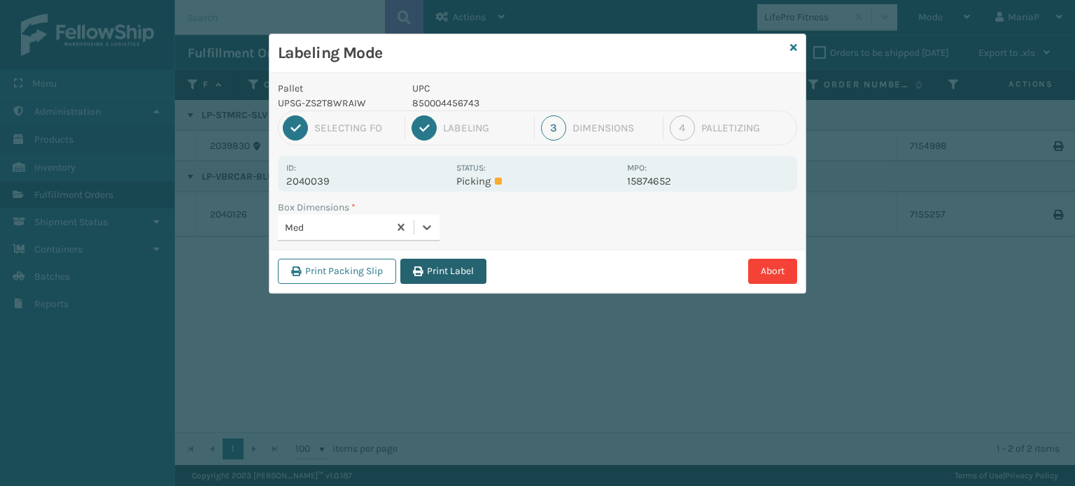
click at [449, 270] on button "Print Label" at bounding box center [443, 271] width 86 height 25
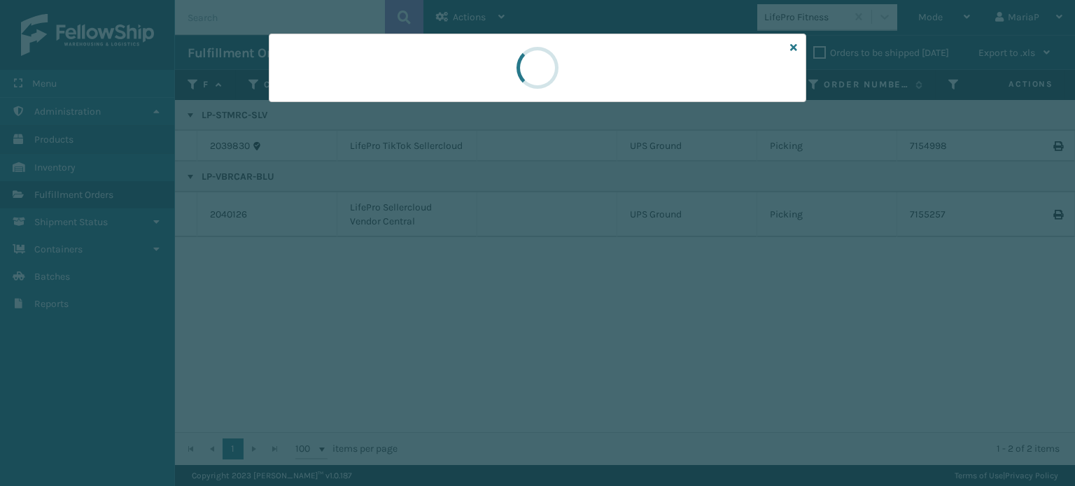
drag, startPoint x: 449, startPoint y: 270, endPoint x: 445, endPoint y: 282, distance: 12.4
click at [451, 271] on div at bounding box center [537, 243] width 1075 height 486
click at [442, 286] on div at bounding box center [537, 243] width 1075 height 486
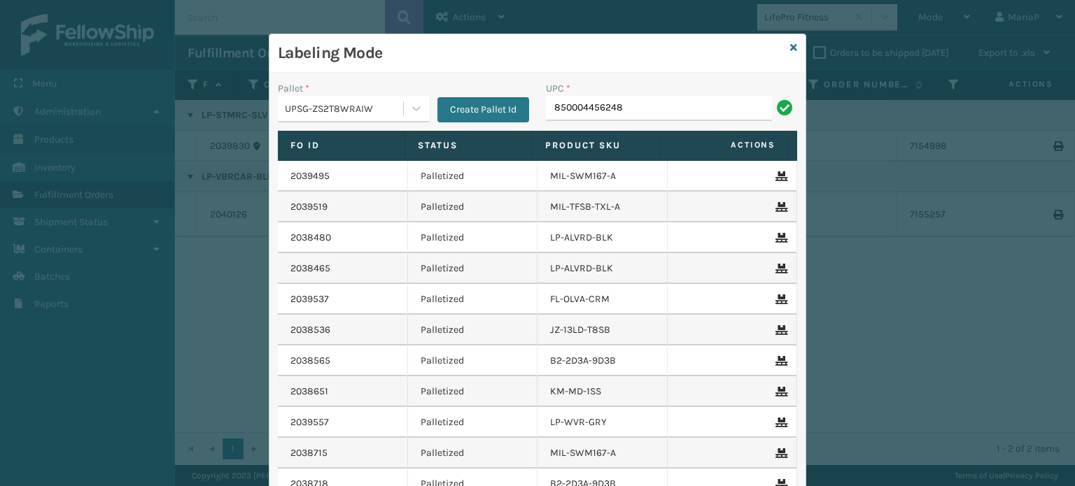
type input "850004456248"
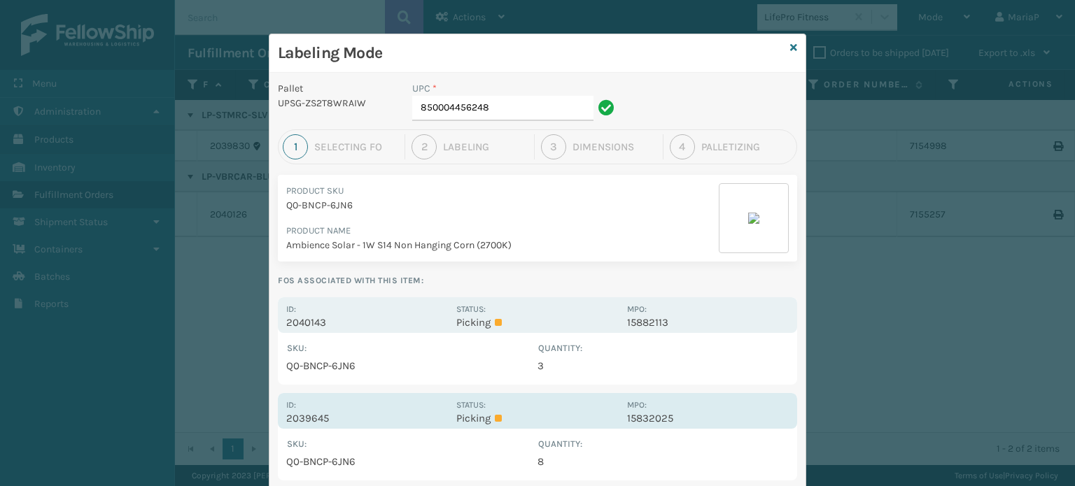
click at [311, 419] on p "2039645" at bounding box center [367, 418] width 162 height 13
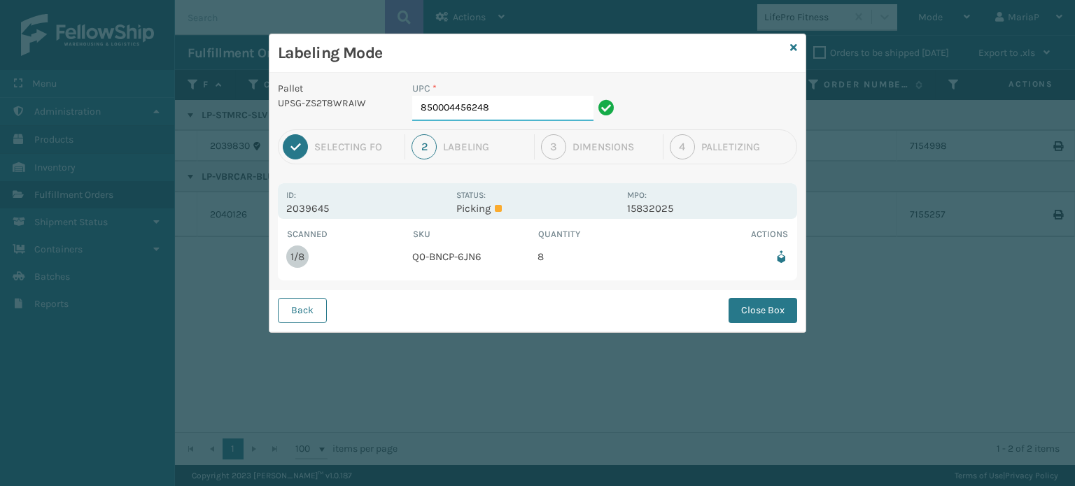
click at [517, 111] on input "850004456248" at bounding box center [502, 108] width 181 height 25
click at [750, 307] on button "Close Box" at bounding box center [763, 310] width 69 height 25
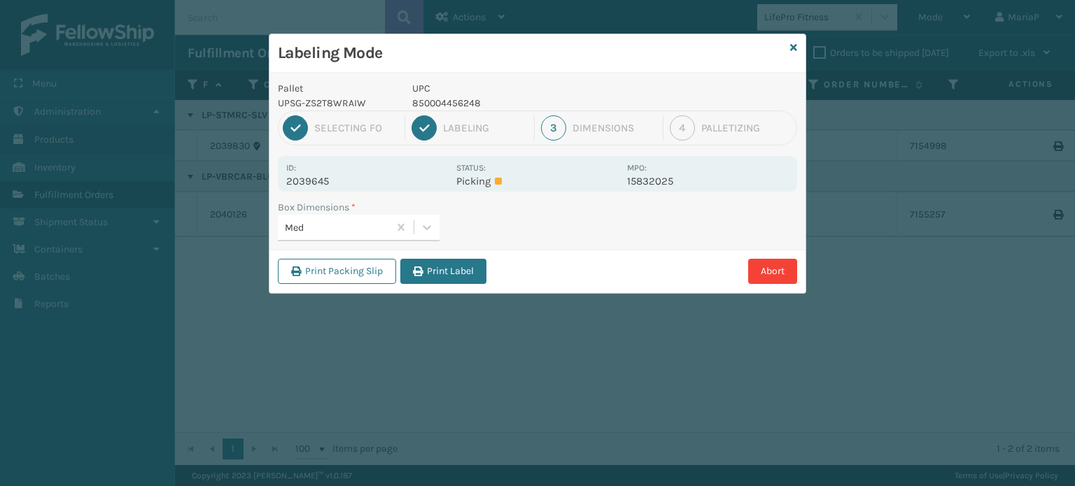
click at [456, 256] on div "Print Packing Slip Print Label Abort" at bounding box center [537, 271] width 536 height 43
click at [458, 265] on button "Print Label" at bounding box center [443, 271] width 86 height 25
click at [458, 265] on div "Labeling Mode Pallet UPSG-ZS2T8WRAIW UPC 850004456248 1 Selecting FO 2 Labeling…" at bounding box center [537, 243] width 1075 height 486
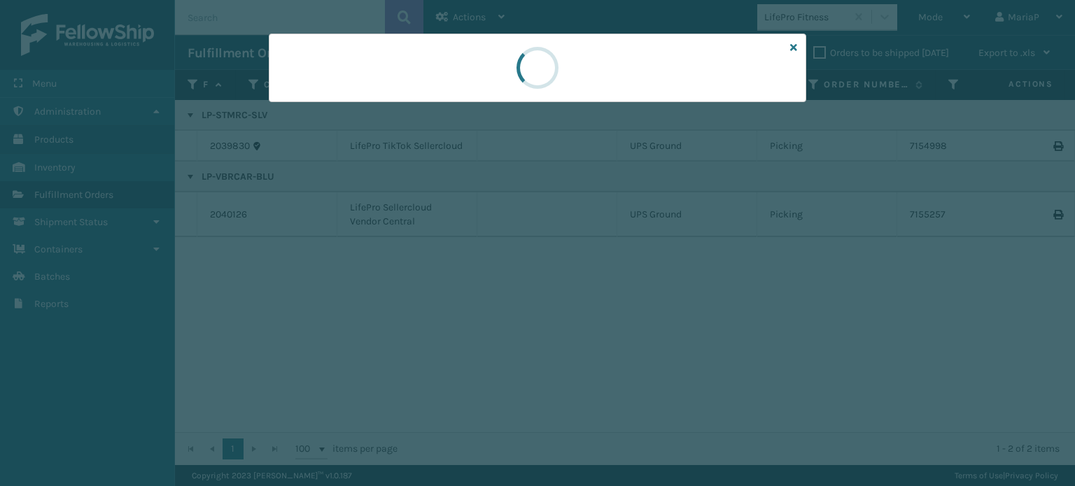
click at [458, 265] on div at bounding box center [537, 243] width 1075 height 486
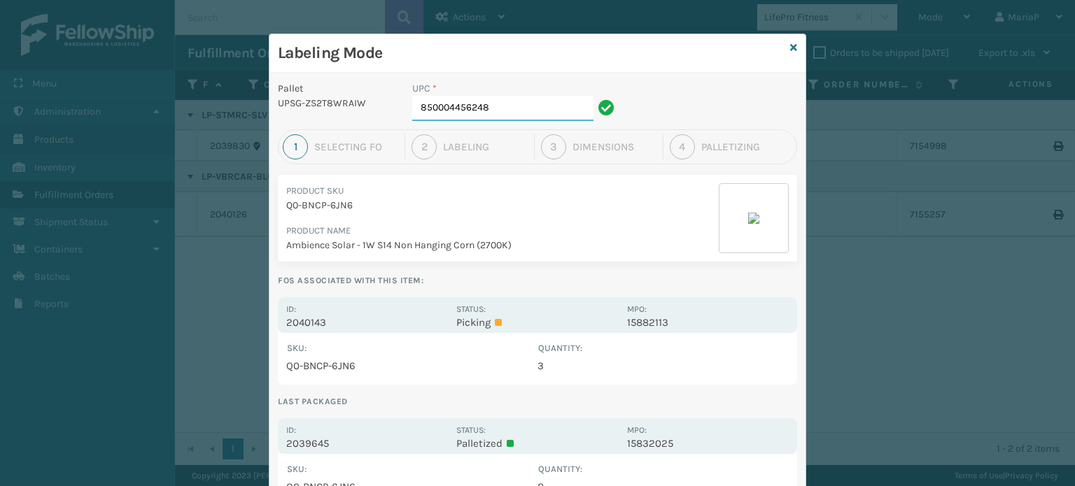
click at [525, 113] on input "850004456248" at bounding box center [502, 108] width 181 height 25
click at [525, 112] on input "857899" at bounding box center [502, 108] width 181 height 25
type input "857899006459"
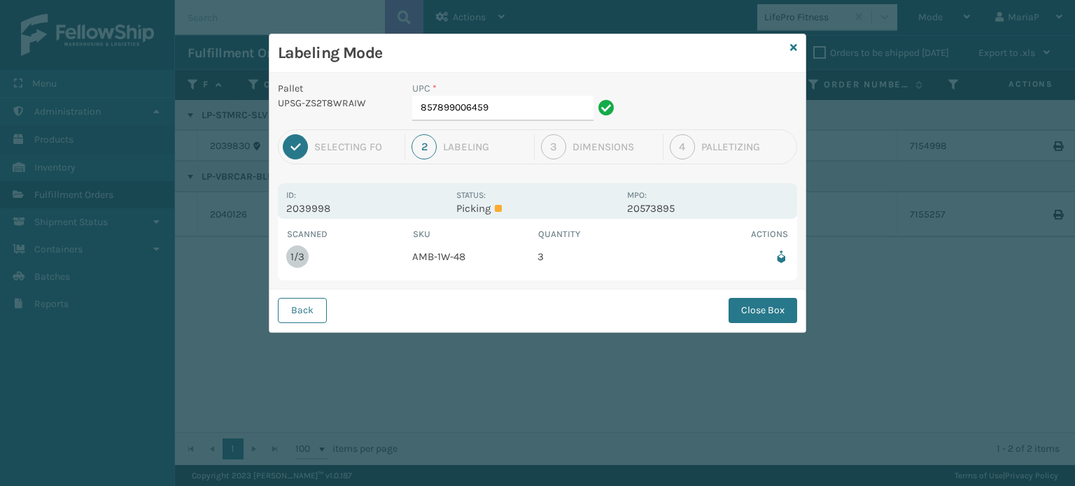
click at [578, 89] on div "UPC *" at bounding box center [515, 88] width 206 height 15
click at [519, 121] on div "UPC * 857899006459" at bounding box center [515, 105] width 223 height 48
click at [519, 120] on input "857899006459" at bounding box center [502, 108] width 181 height 25
drag, startPoint x: 748, startPoint y: 313, endPoint x: 500, endPoint y: 268, distance: 251.1
click at [748, 312] on button "Close Box" at bounding box center [763, 310] width 69 height 25
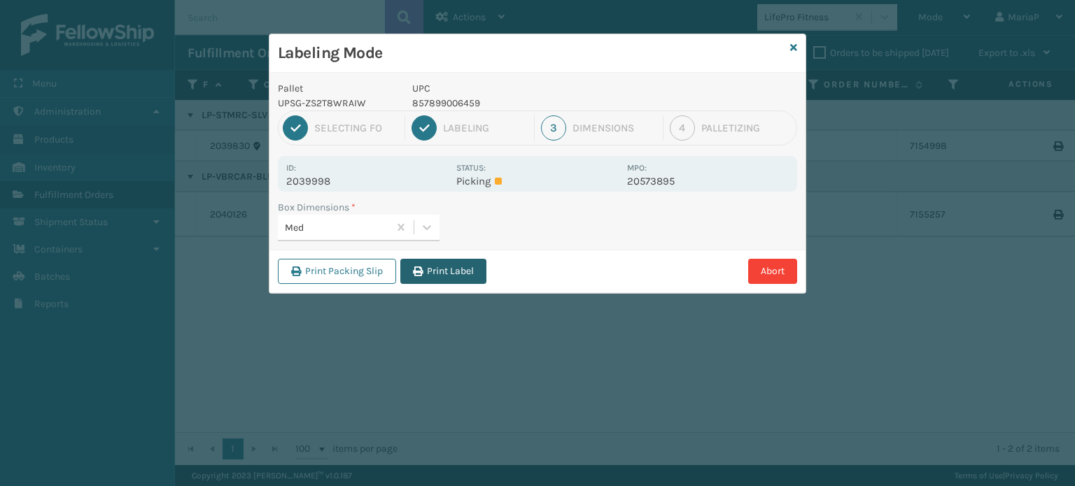
click at [430, 272] on button "Print Label" at bounding box center [443, 271] width 86 height 25
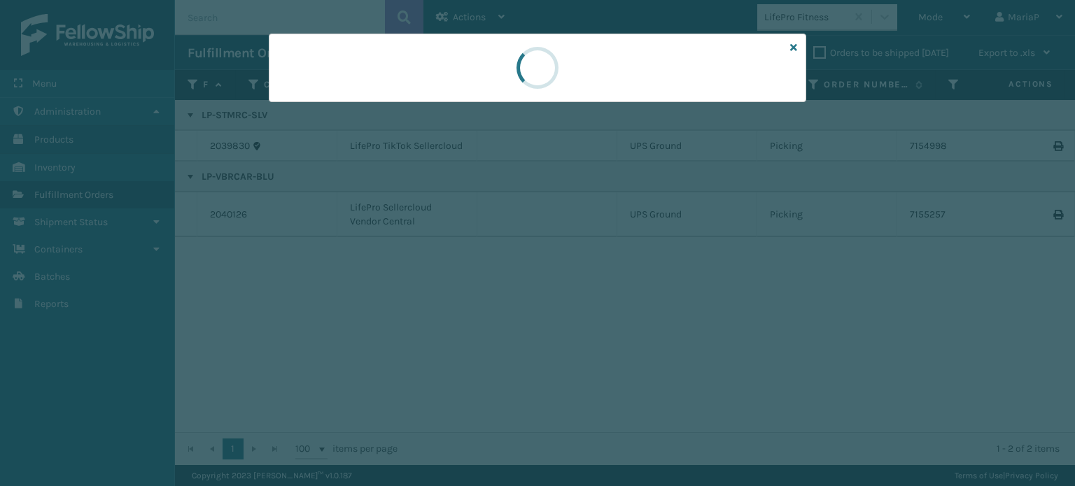
click at [430, 272] on div at bounding box center [537, 243] width 1075 height 486
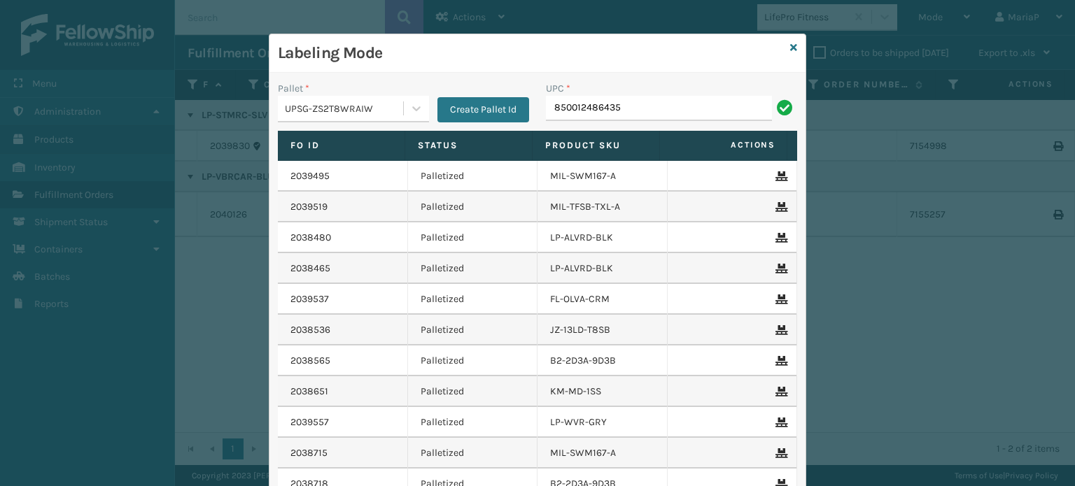
type input "850012486435"
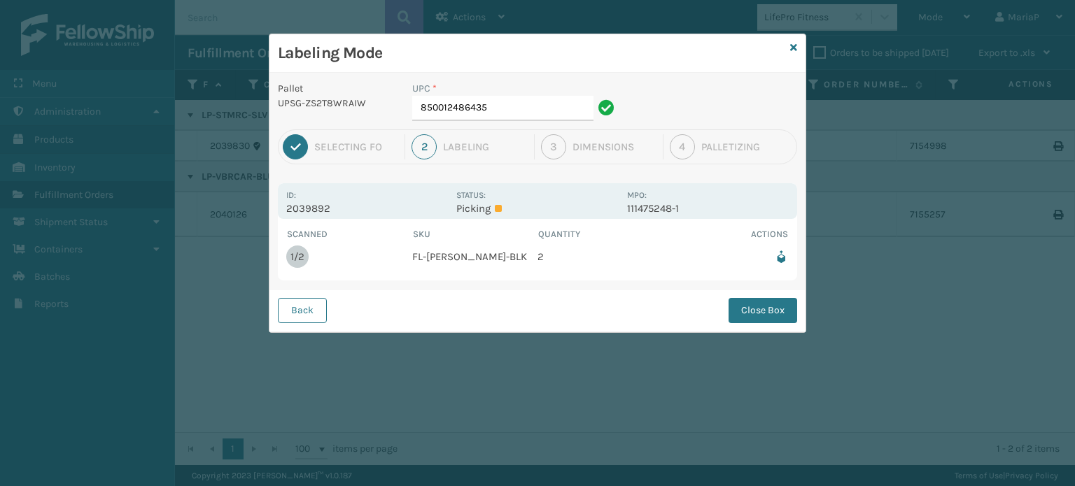
drag, startPoint x: 515, startPoint y: 92, endPoint x: 519, endPoint y: 101, distance: 9.7
click at [517, 97] on div "UPC * 850012486435" at bounding box center [515, 101] width 206 height 40
click at [519, 101] on input "850012486435" at bounding box center [502, 108] width 181 height 25
type input "850012486435"
click at [765, 304] on button "Close Box" at bounding box center [763, 310] width 69 height 25
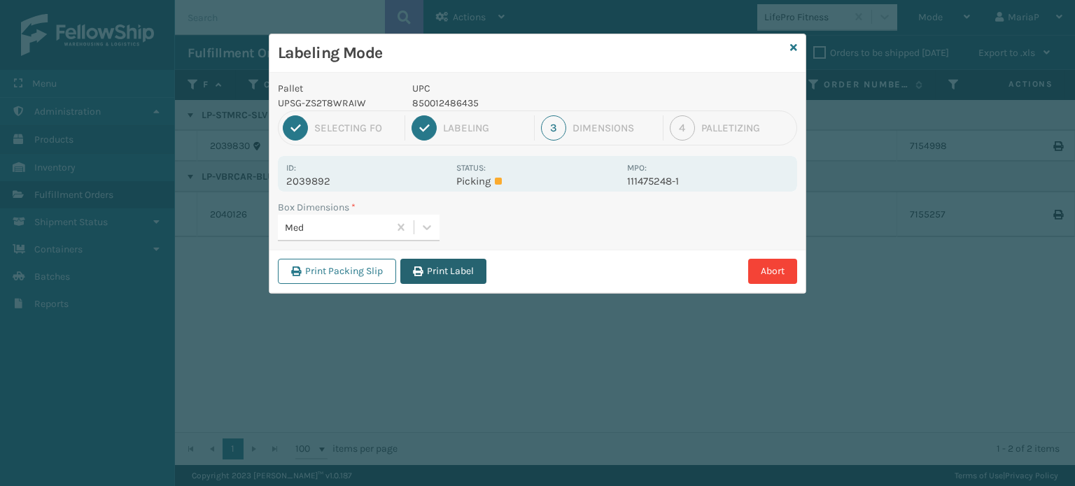
click at [463, 263] on button "Print Label" at bounding box center [443, 271] width 86 height 25
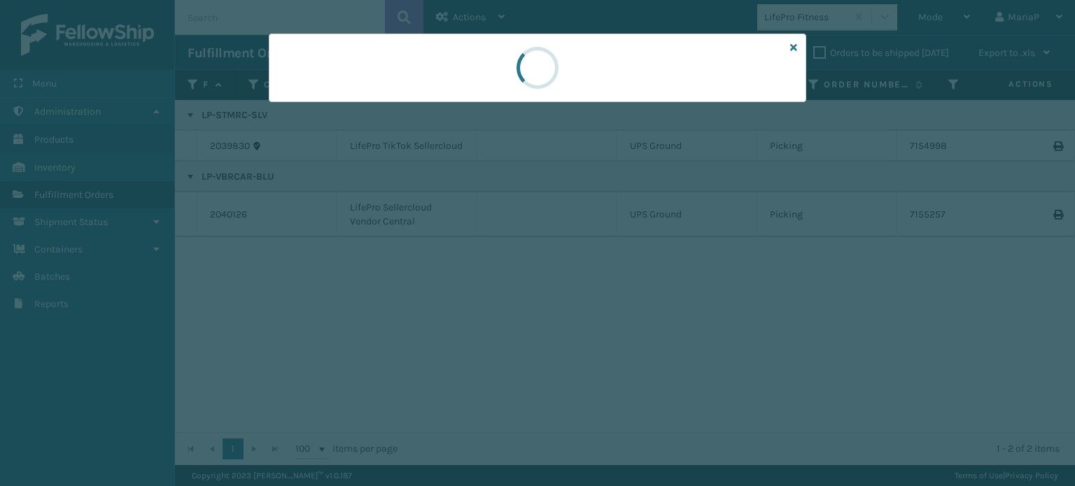
click at [465, 263] on div at bounding box center [537, 243] width 1075 height 486
click at [465, 265] on div at bounding box center [537, 243] width 1075 height 486
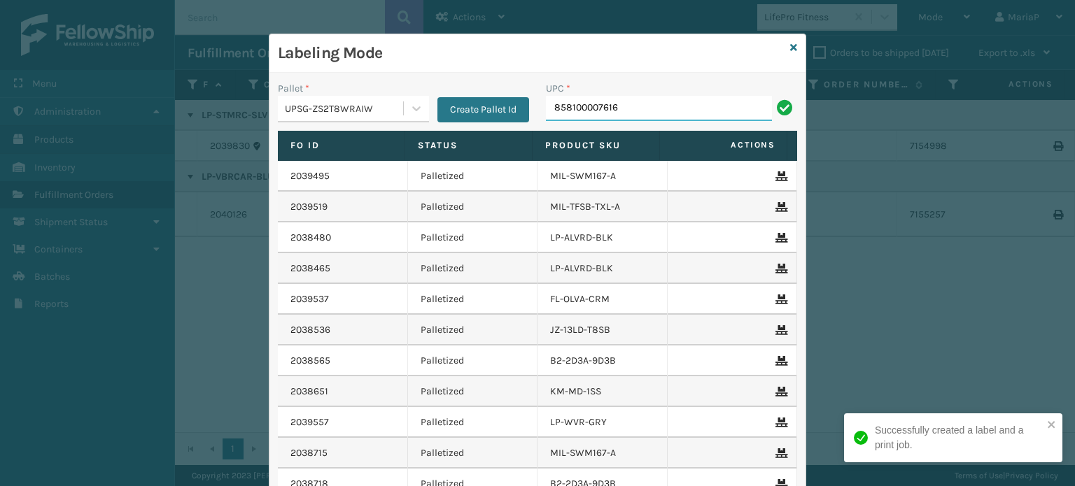
type input "858100007616"
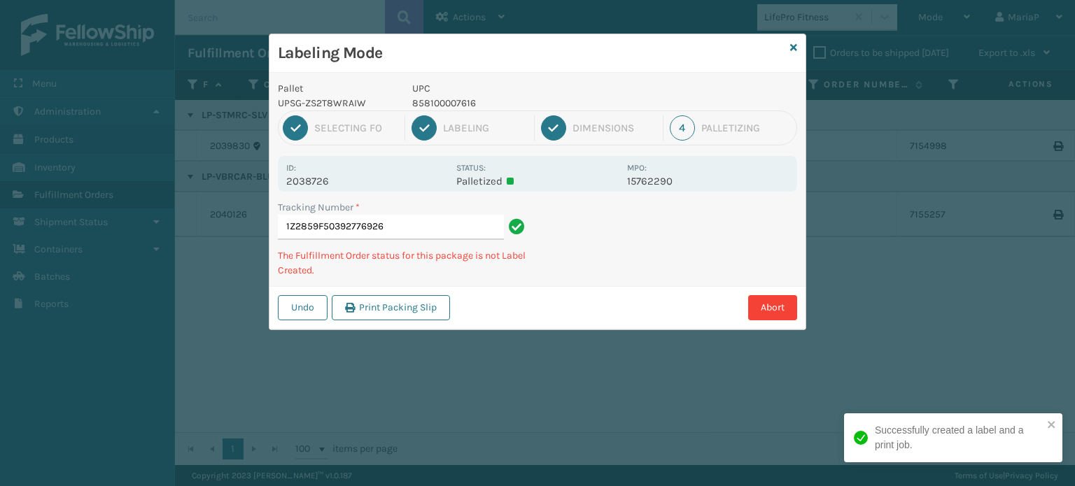
click at [453, 104] on p "858100007616" at bounding box center [515, 103] width 206 height 15
copy p "858100007616"
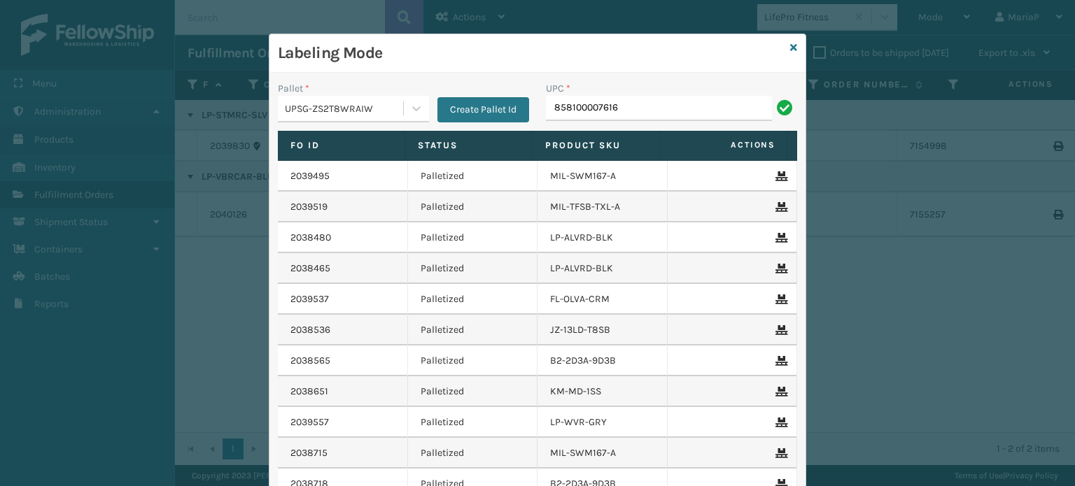
type input "858100007616"
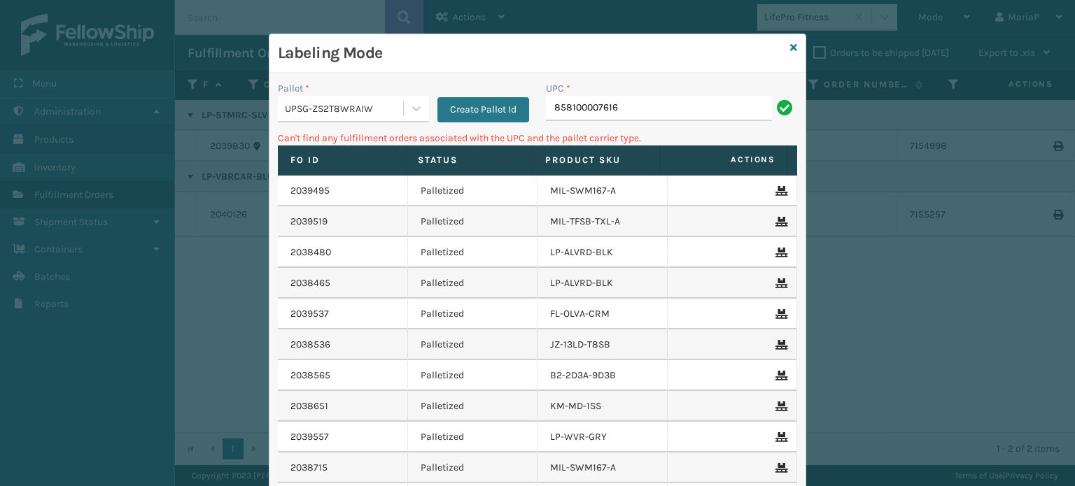
click at [389, 108] on div "UPSG-ZS2T8WRAIW" at bounding box center [345, 108] width 120 height 15
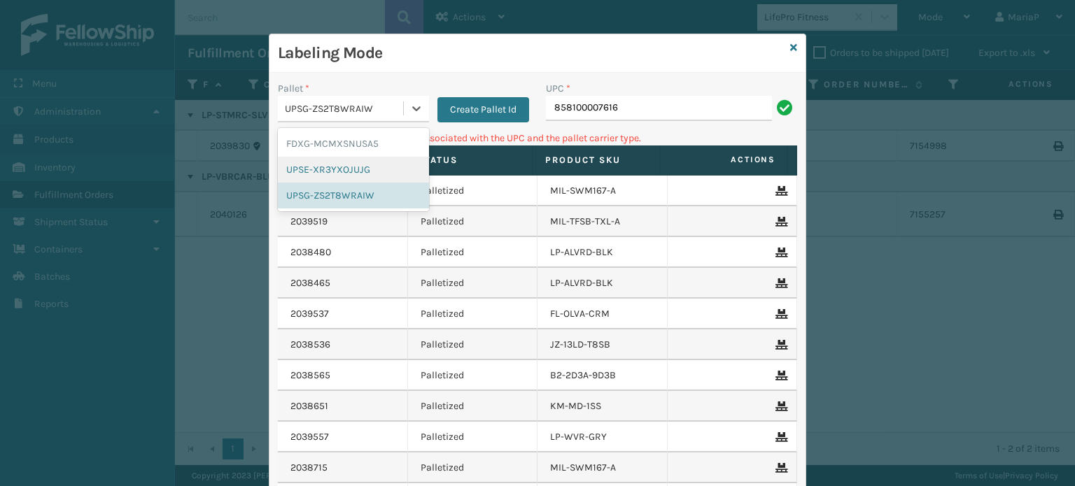
click at [324, 139] on div "FDXG-MCMXSNUSA5" at bounding box center [353, 144] width 151 height 26
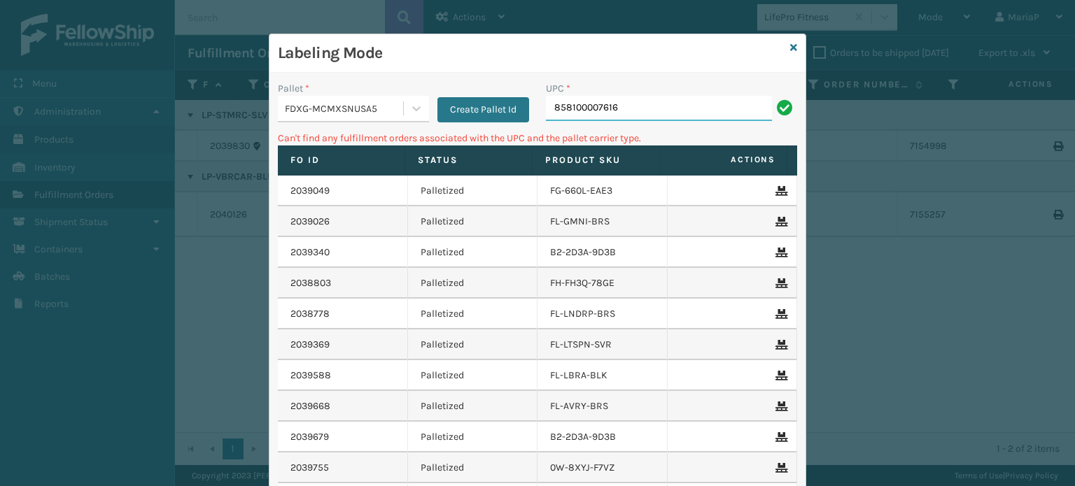
drag, startPoint x: 661, startPoint y: 96, endPoint x: 661, endPoint y: 108, distance: 11.9
click at [662, 99] on input "858100007616" at bounding box center [659, 108] width 226 height 25
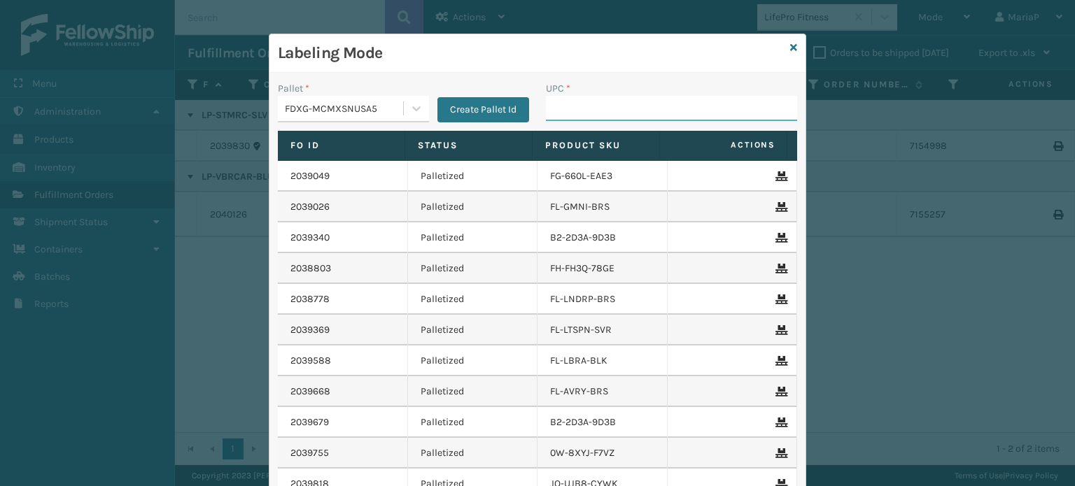
paste input "858100007616"
type input "858100007616"
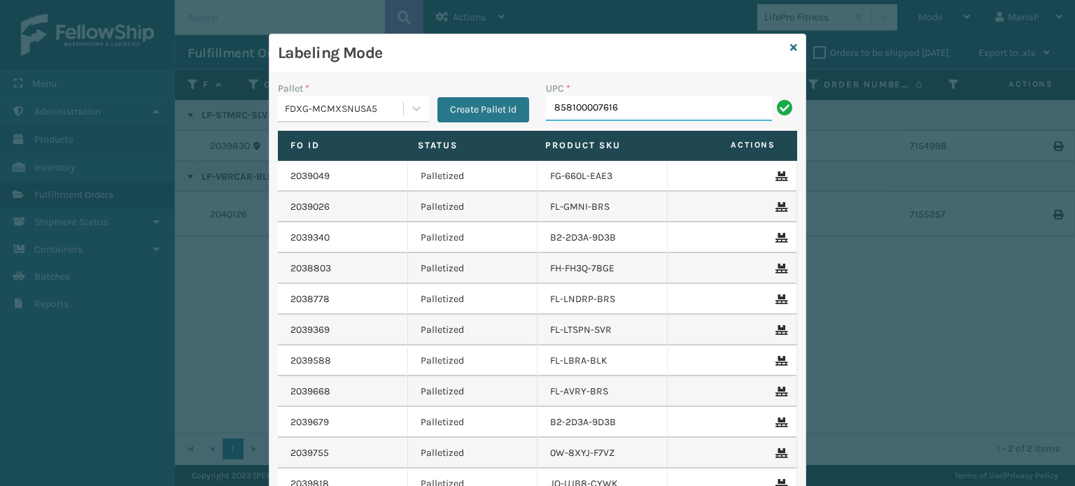
click at [693, 115] on input "858100007616" at bounding box center [659, 108] width 226 height 25
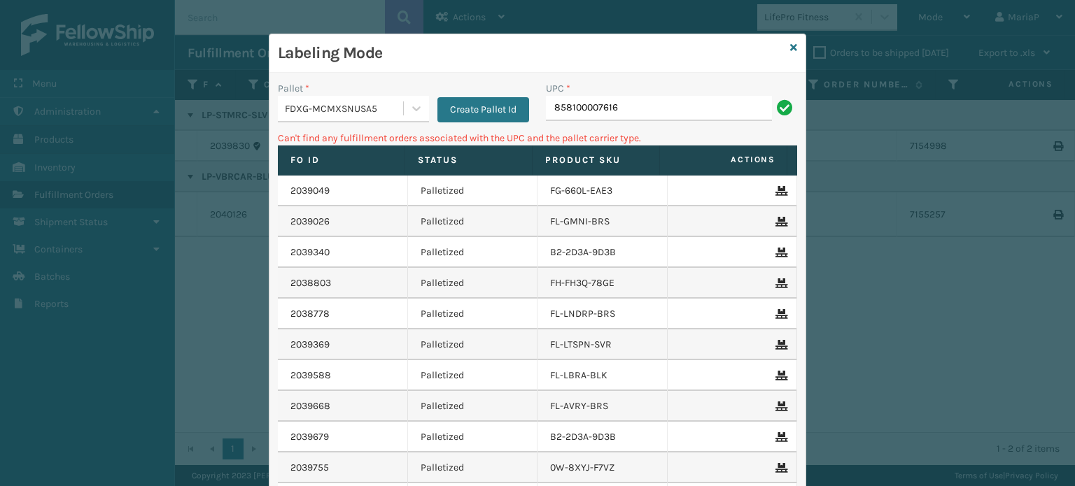
click at [796, 44] on div "Labeling Mode" at bounding box center [537, 53] width 536 height 38
click at [790, 50] on icon at bounding box center [793, 48] width 7 height 10
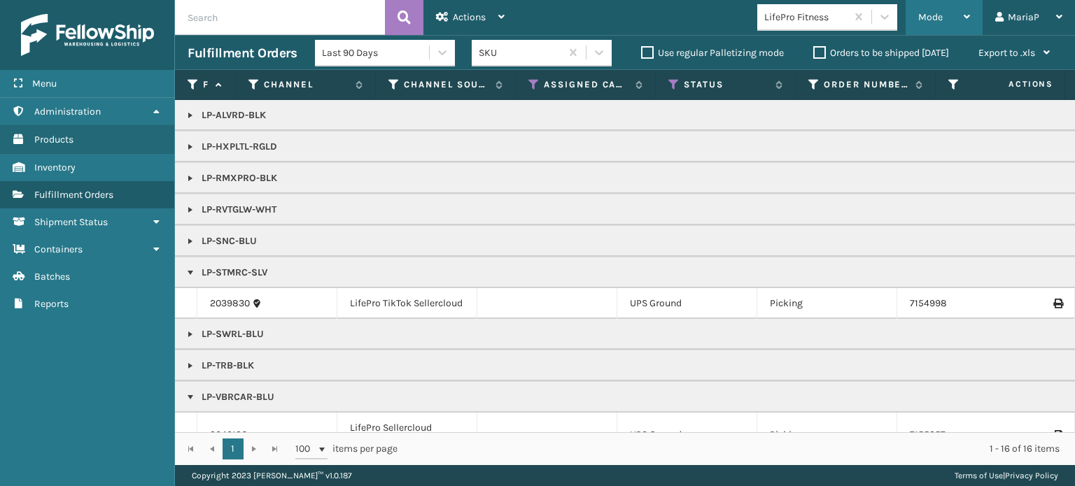
drag, startPoint x: 917, startPoint y: 10, endPoint x: 920, endPoint y: 17, distance: 7.8
click at [918, 13] on div "Mode Regular Mode Picking Mode Labeling Mode Exit Scan Mode" at bounding box center [944, 17] width 77 height 35
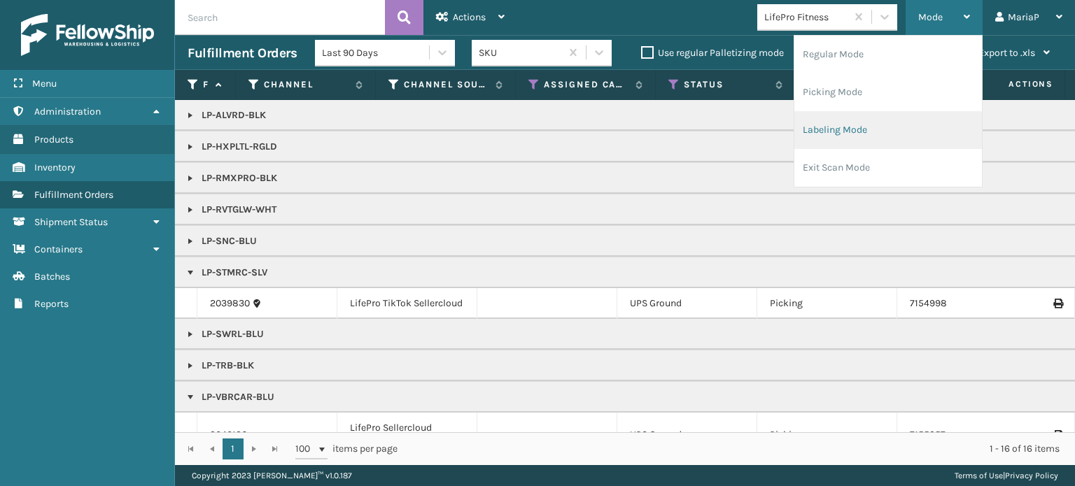
click at [893, 132] on li "Labeling Mode" at bounding box center [888, 130] width 188 height 38
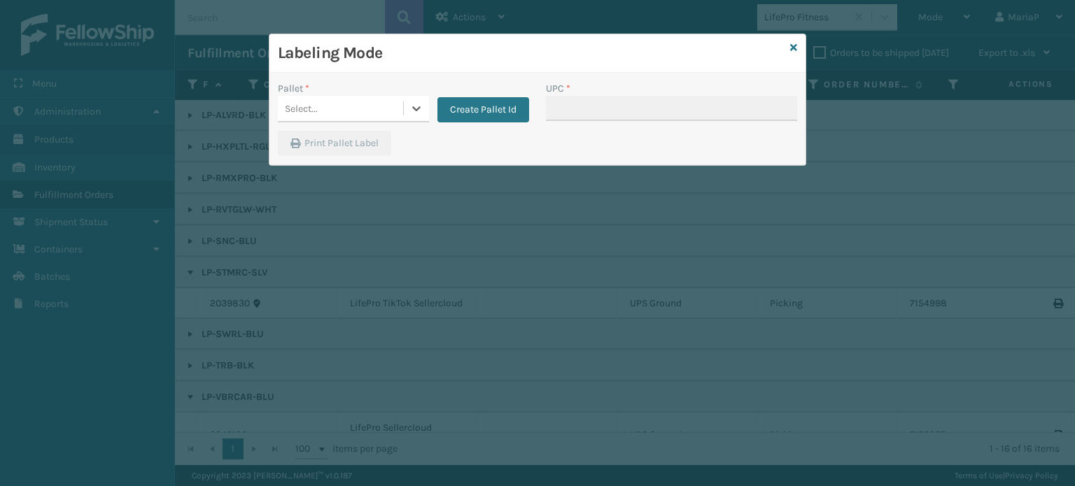
click at [372, 100] on div "Select..." at bounding box center [340, 108] width 125 height 23
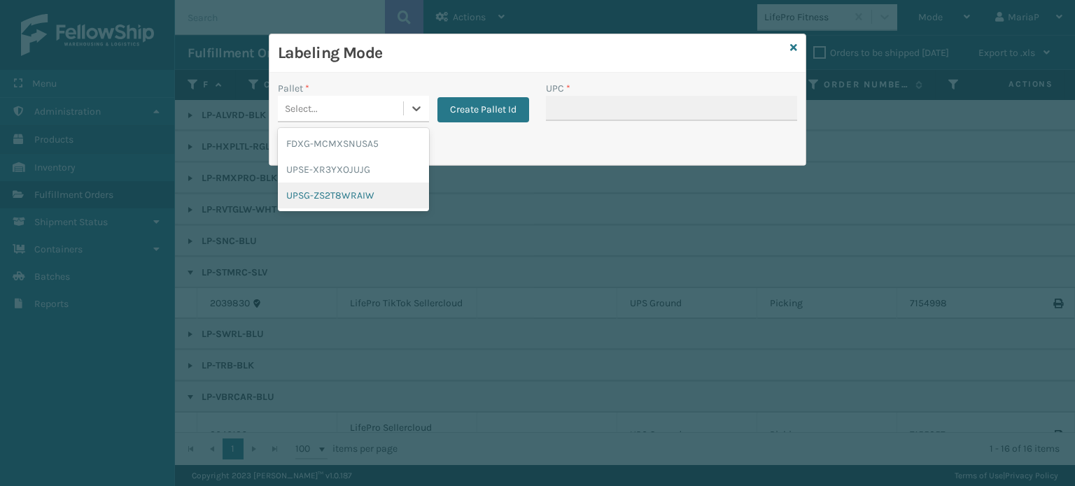
click at [363, 198] on div "UPSG-ZS2T8WRAIW" at bounding box center [353, 196] width 151 height 26
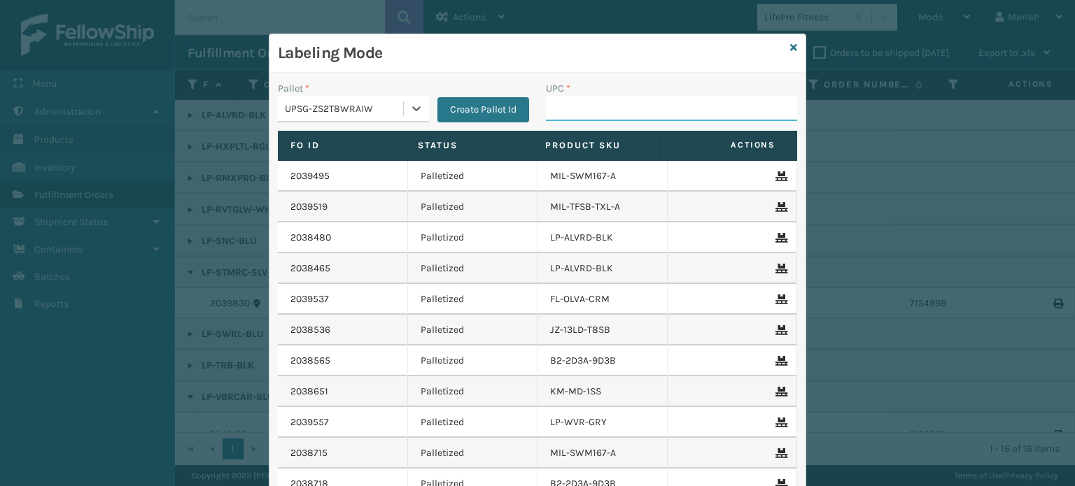
click at [591, 104] on input "UPC *" at bounding box center [671, 108] width 251 height 25
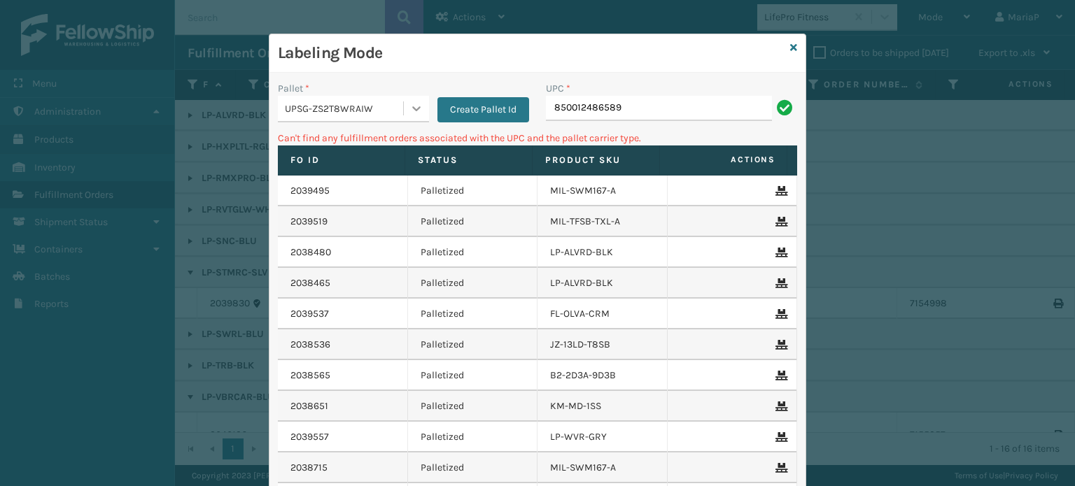
click at [409, 108] on icon at bounding box center [416, 108] width 14 height 14
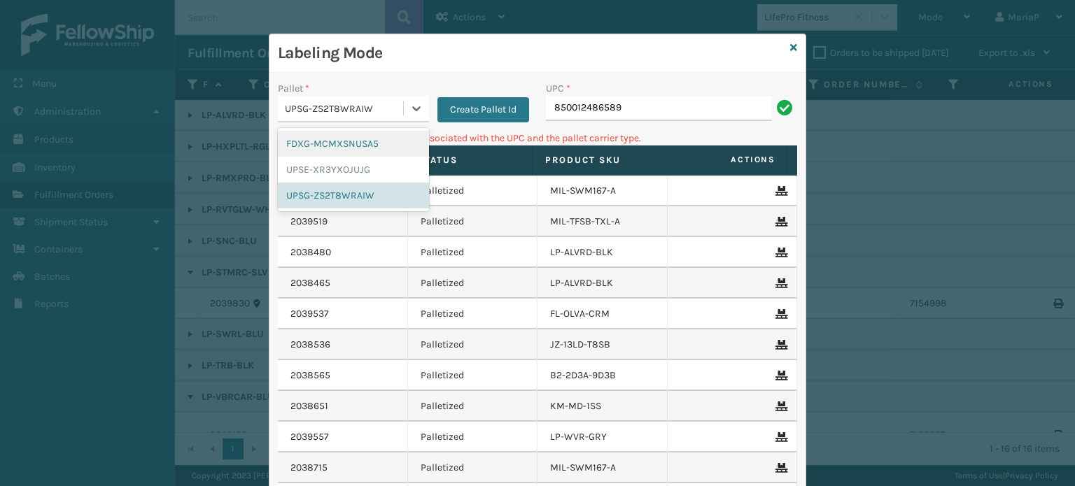
click at [330, 143] on div "FDXG-MCMXSNUSA5" at bounding box center [353, 144] width 151 height 26
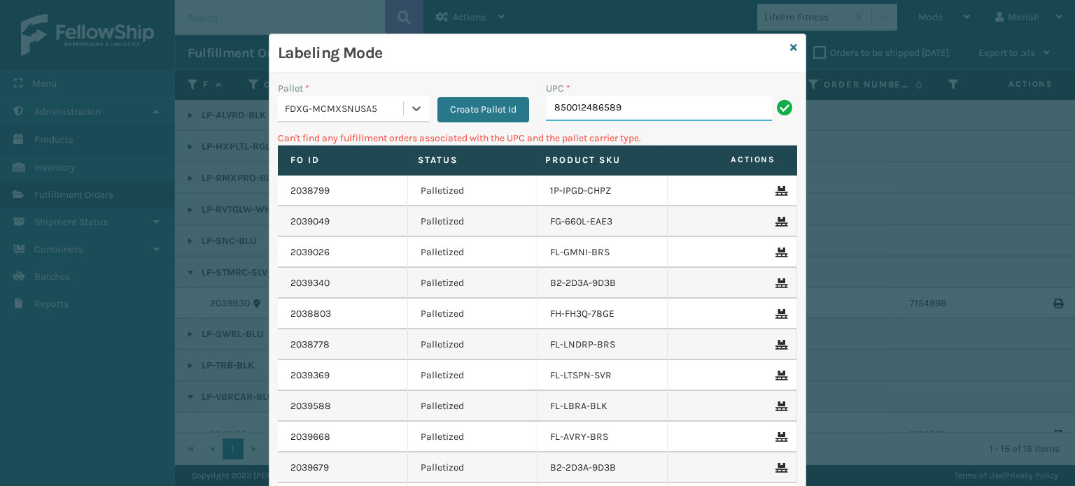
click at [643, 120] on input "850012486589" at bounding box center [659, 108] width 226 height 25
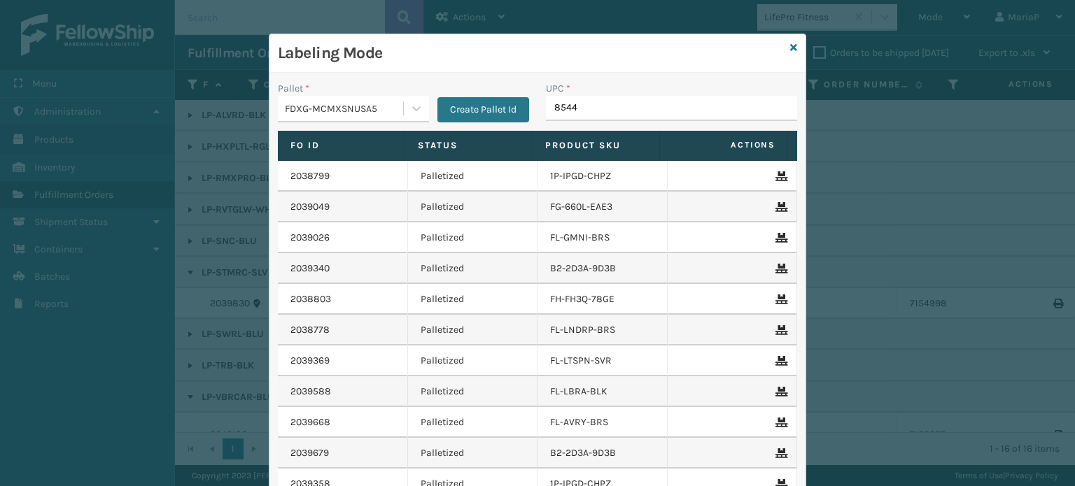
type input "85440"
type input "85789"
type input "853913008058"
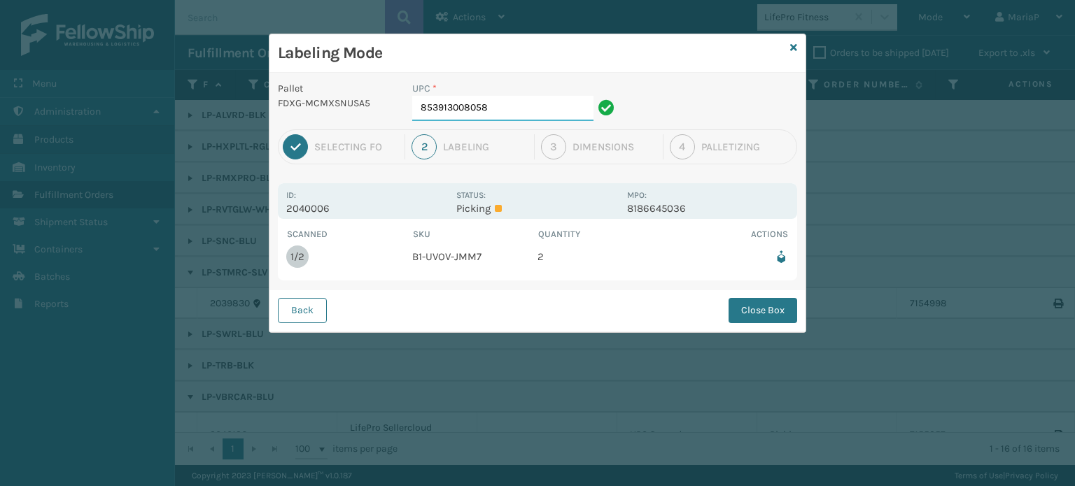
click at [504, 99] on input "853913008058" at bounding box center [502, 108] width 181 height 25
click at [757, 318] on button "Close Box" at bounding box center [763, 310] width 69 height 25
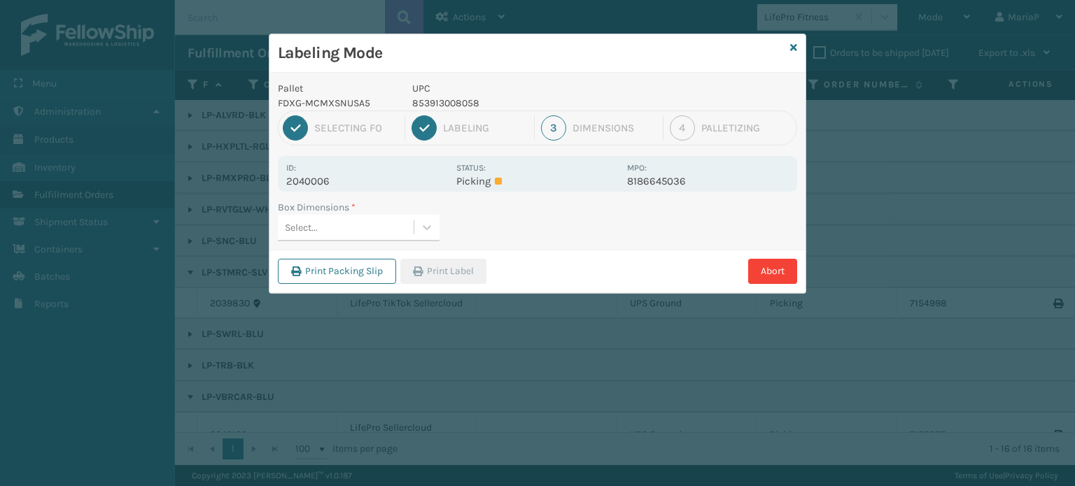
click at [385, 237] on div "Select..." at bounding box center [346, 227] width 136 height 23
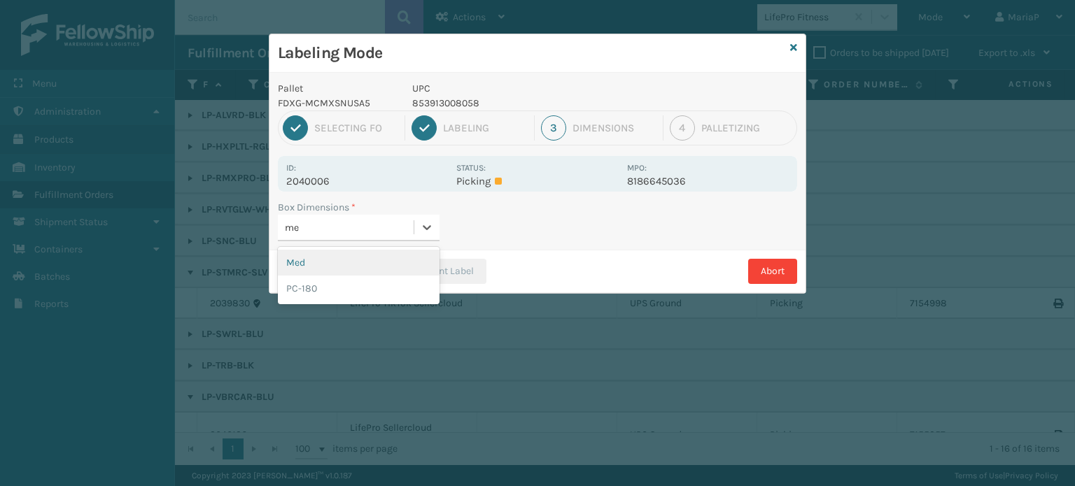
type input "med"
click at [344, 271] on div "Med" at bounding box center [359, 263] width 162 height 26
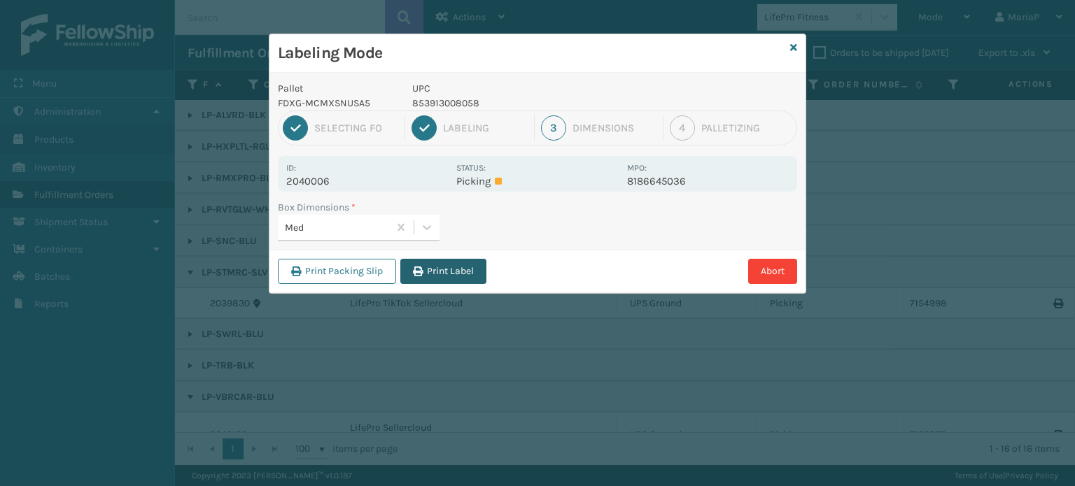
click at [474, 279] on button "Print Label" at bounding box center [443, 271] width 86 height 25
click at [474, 279] on div "Labeling Mode Pallet FDXG-MCMXSNUSA5 UPC 853913008058 1 Selecting FO 2 Labeling…" at bounding box center [537, 243] width 1075 height 486
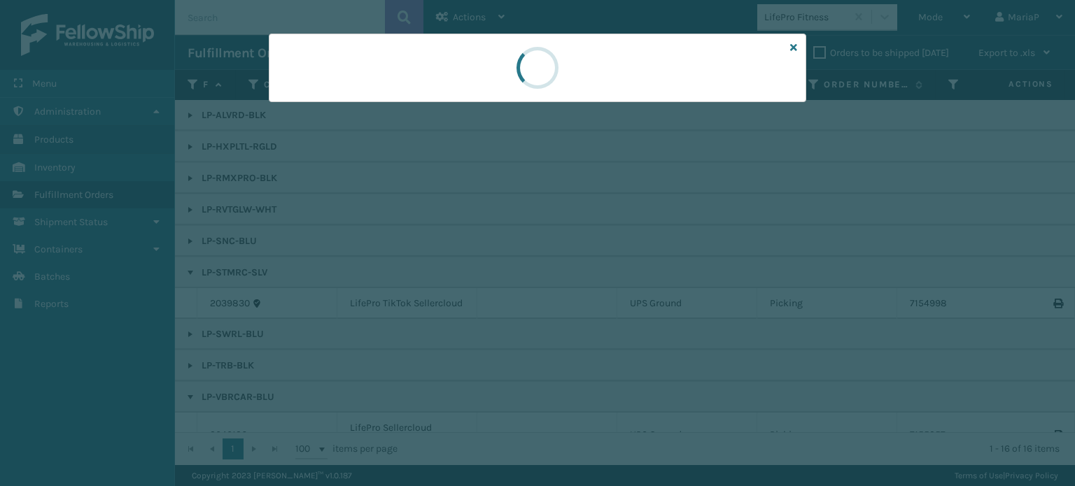
click at [474, 276] on div at bounding box center [537, 243] width 1075 height 486
click at [486, 275] on div at bounding box center [537, 243] width 1075 height 486
click at [493, 275] on div at bounding box center [537, 243] width 1075 height 486
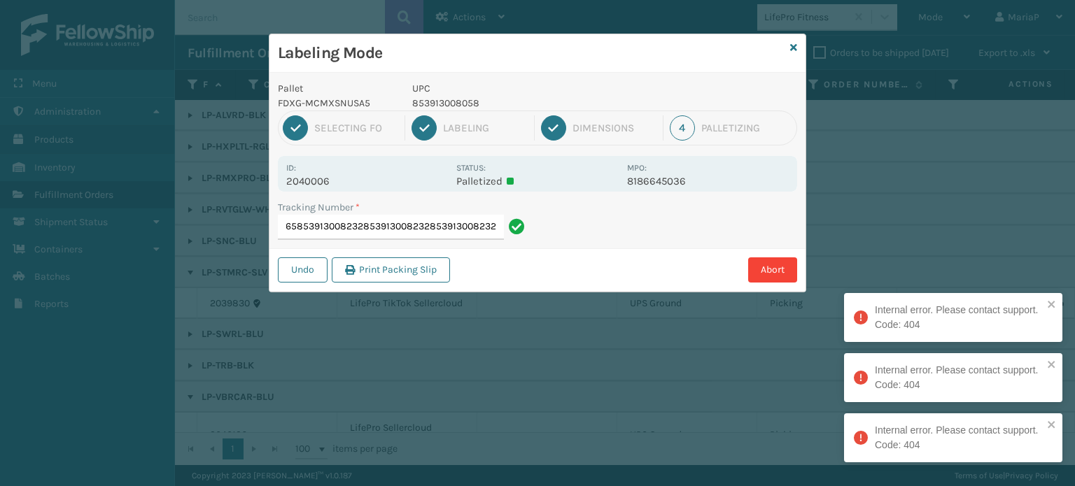
type input "883841544665853913008232853913008232853913008232853913008232"
